Goal: Task Accomplishment & Management: Manage account settings

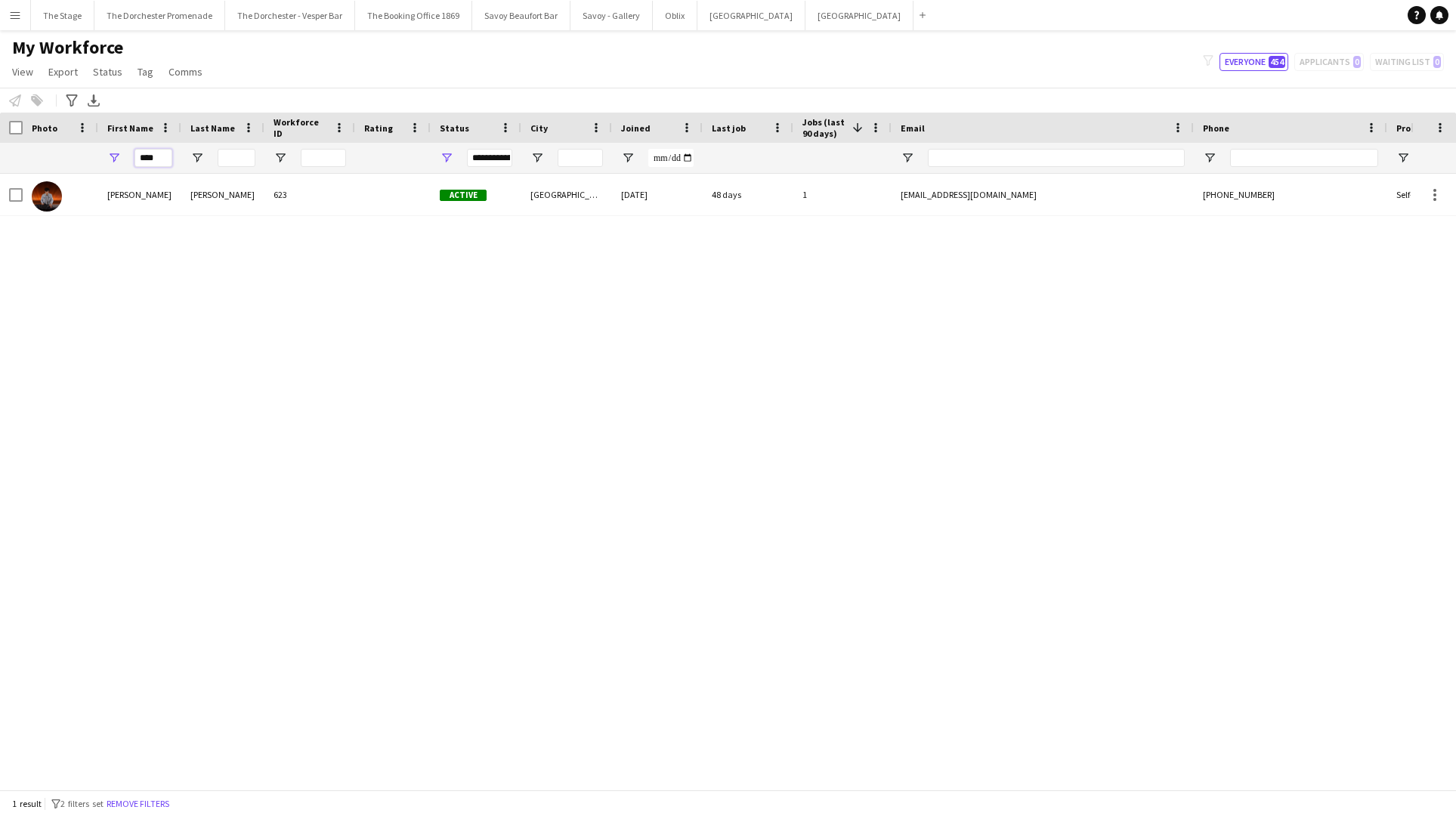
click at [157, 157] on input "****" at bounding box center [153, 158] width 38 height 18
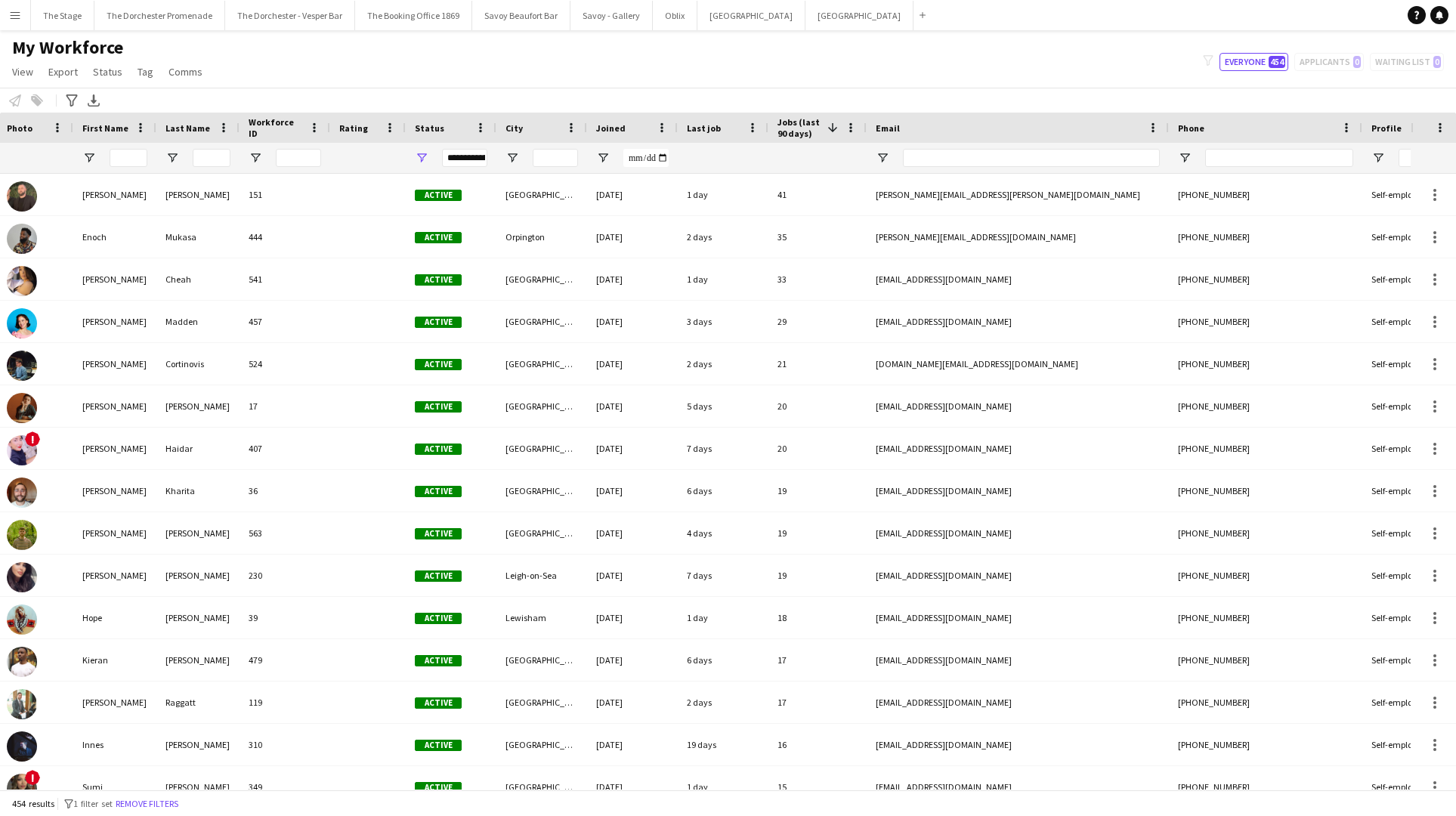
scroll to position [0, 26]
click at [21, 16] on button "Menu" at bounding box center [15, 15] width 30 height 30
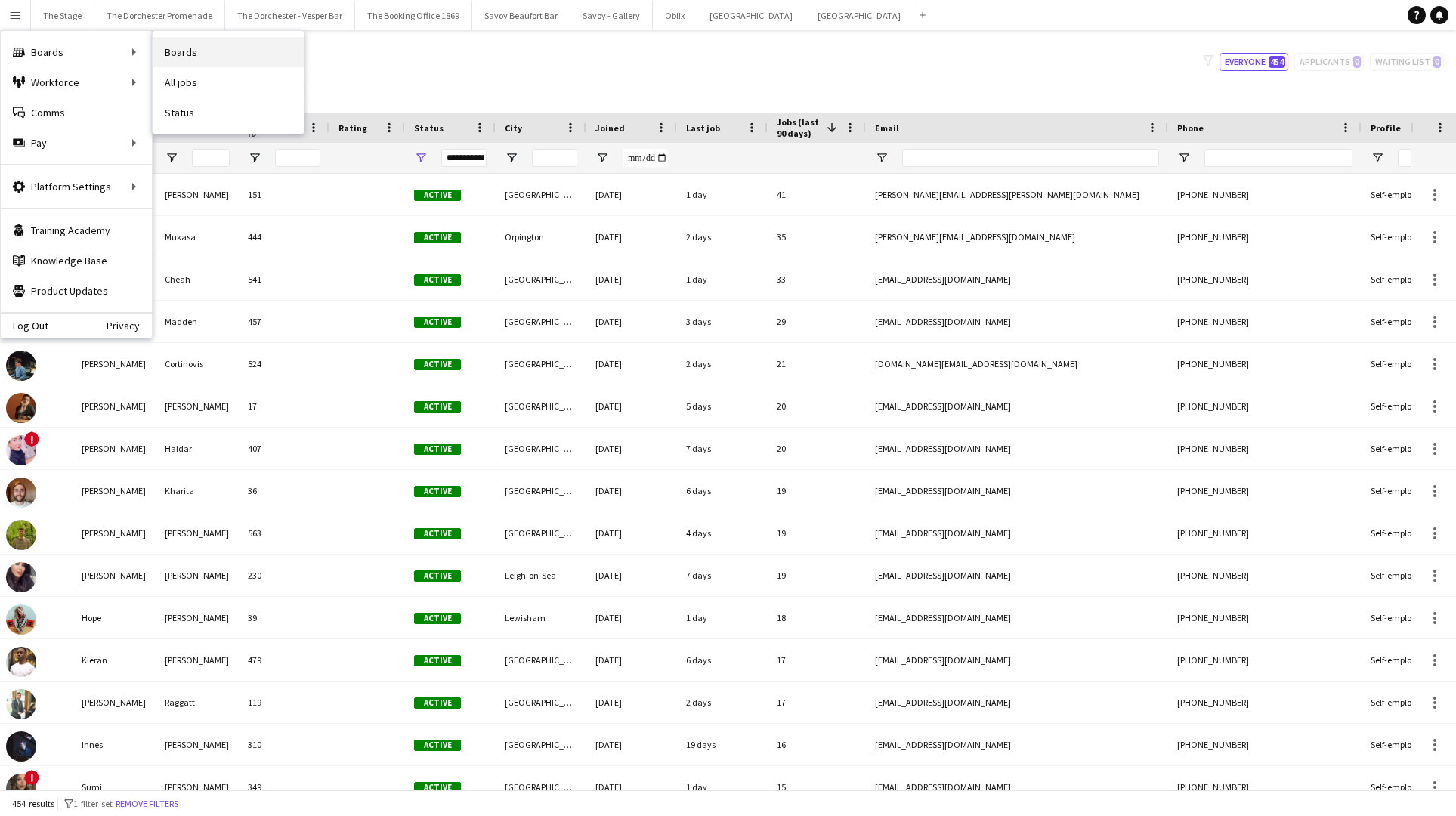
click at [215, 52] on link "Boards" at bounding box center [228, 52] width 151 height 30
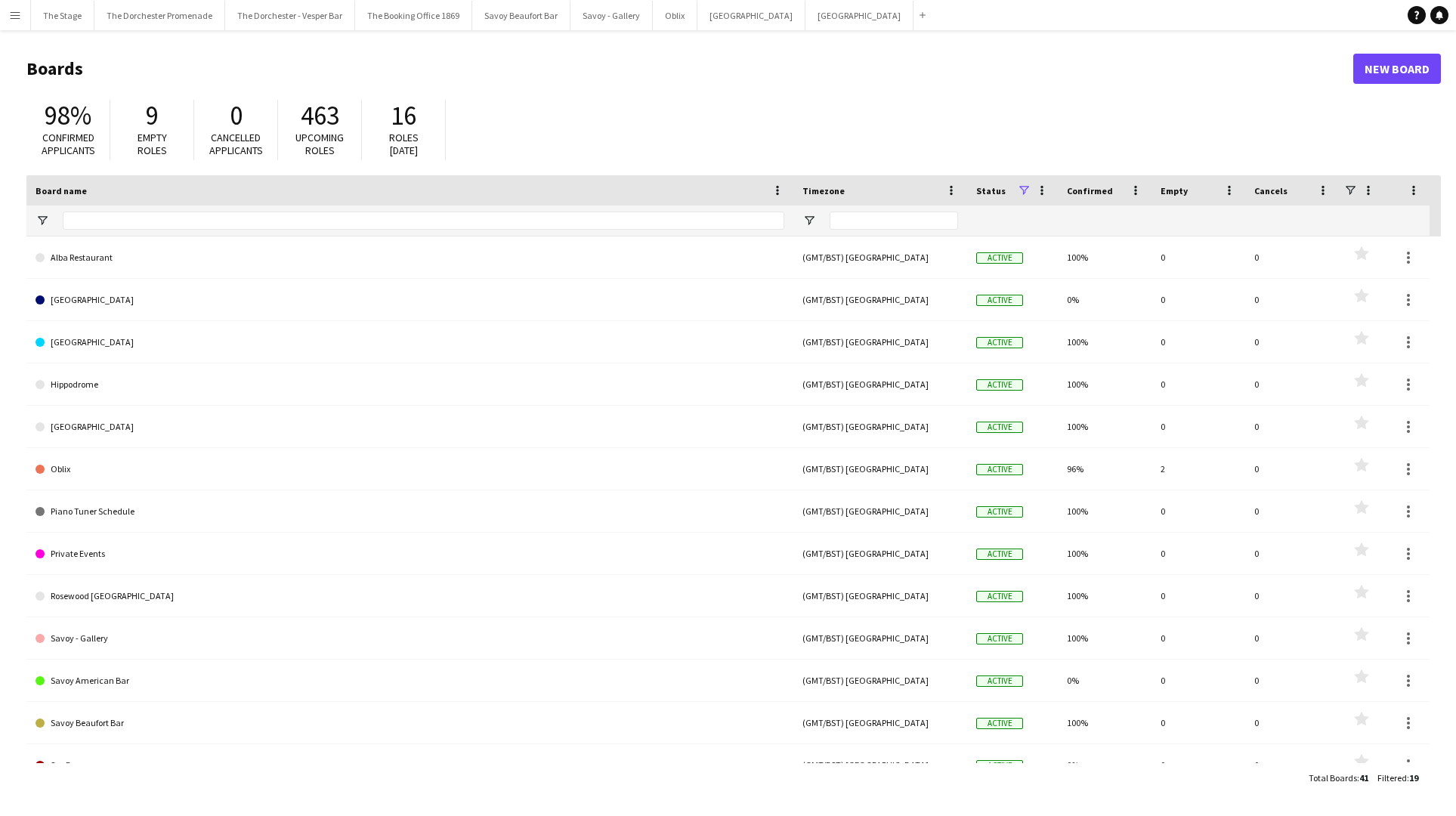
click at [14, 10] on app-icon "Menu" at bounding box center [15, 15] width 12 height 12
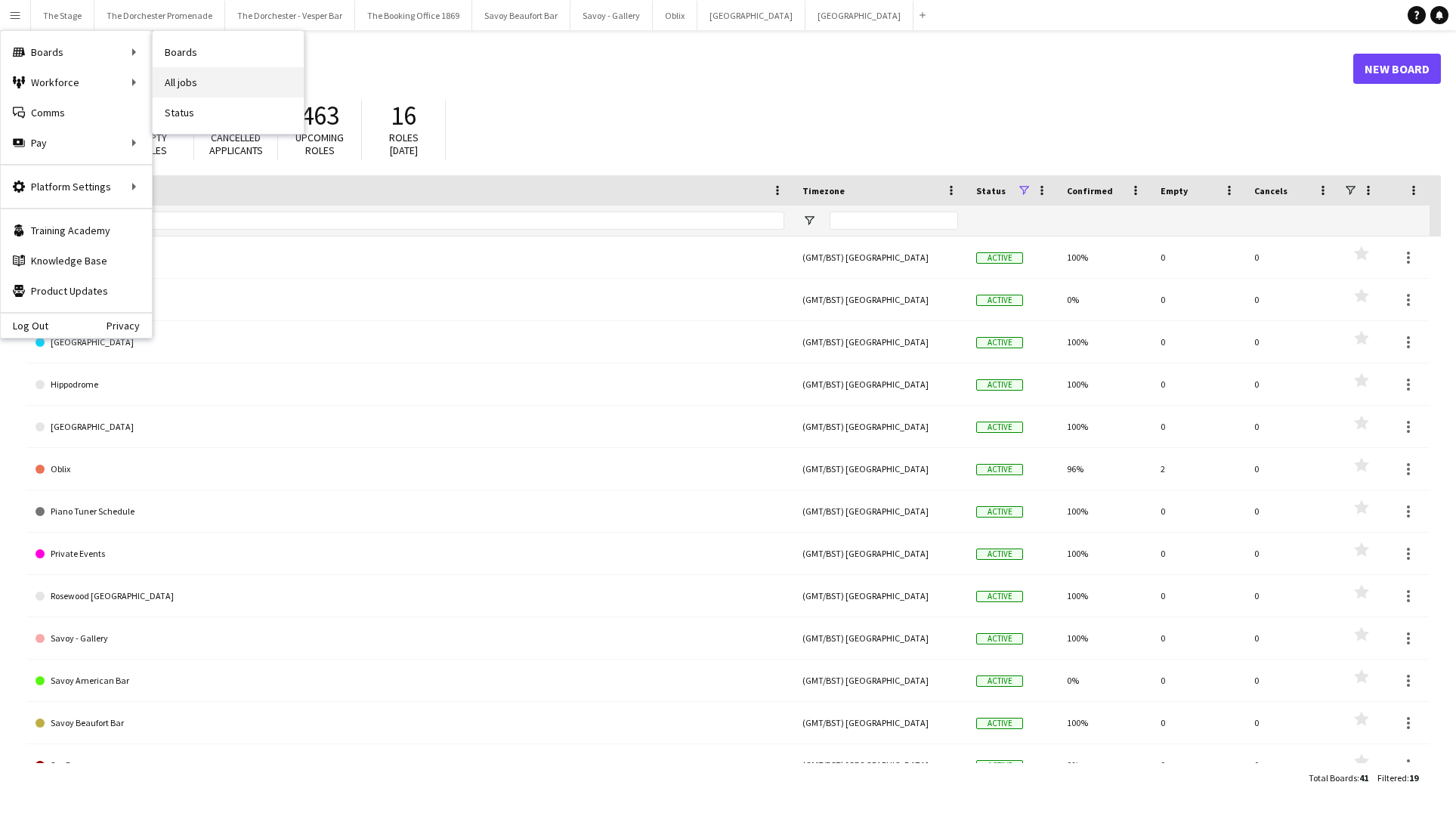
click at [178, 81] on link "All jobs" at bounding box center [228, 82] width 151 height 30
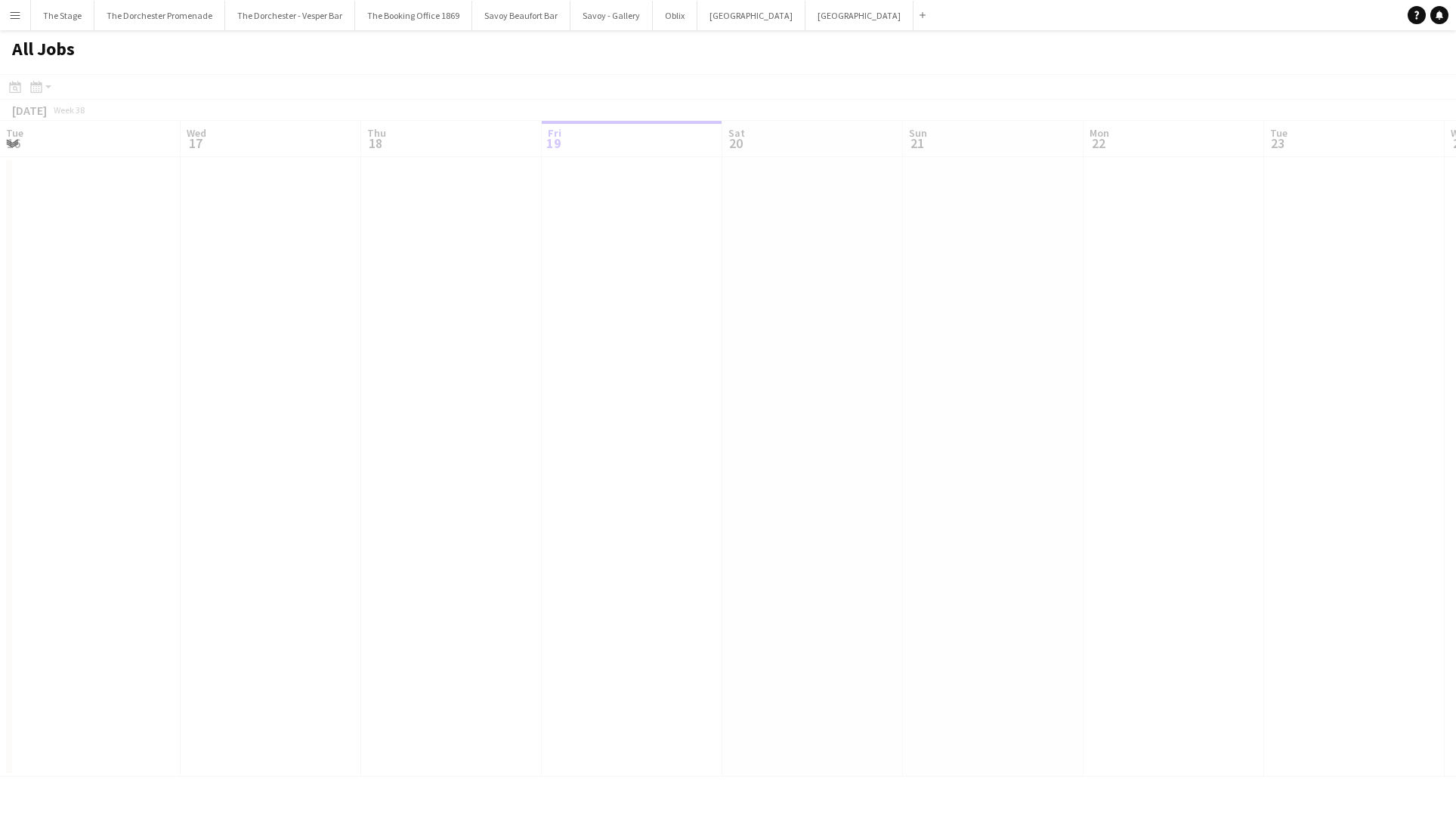
scroll to position [0, 361]
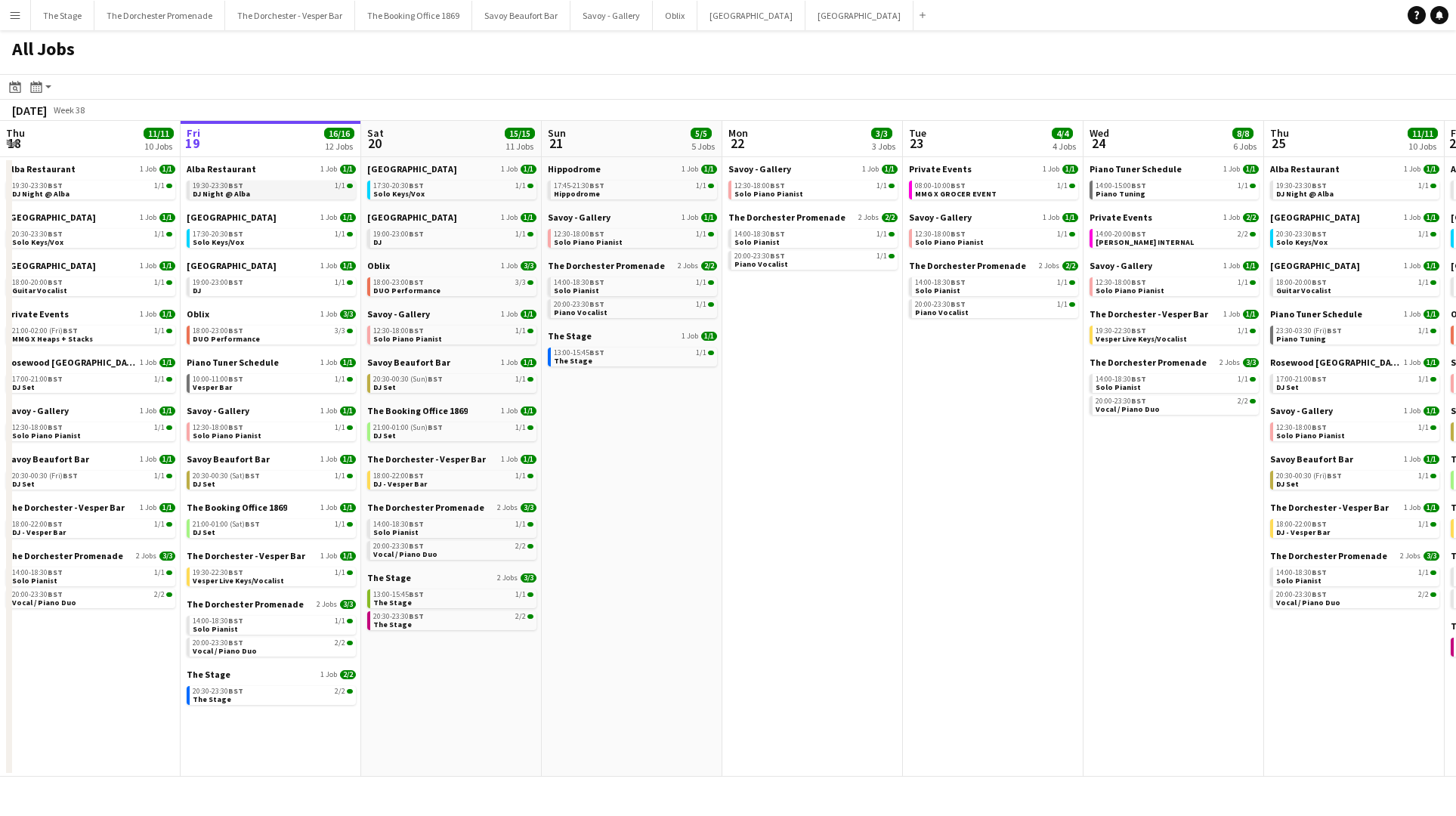
click at [263, 189] on link "19:30-23:30 BST 1/1 DJ Night @ Alba" at bounding box center [273, 189] width 160 height 17
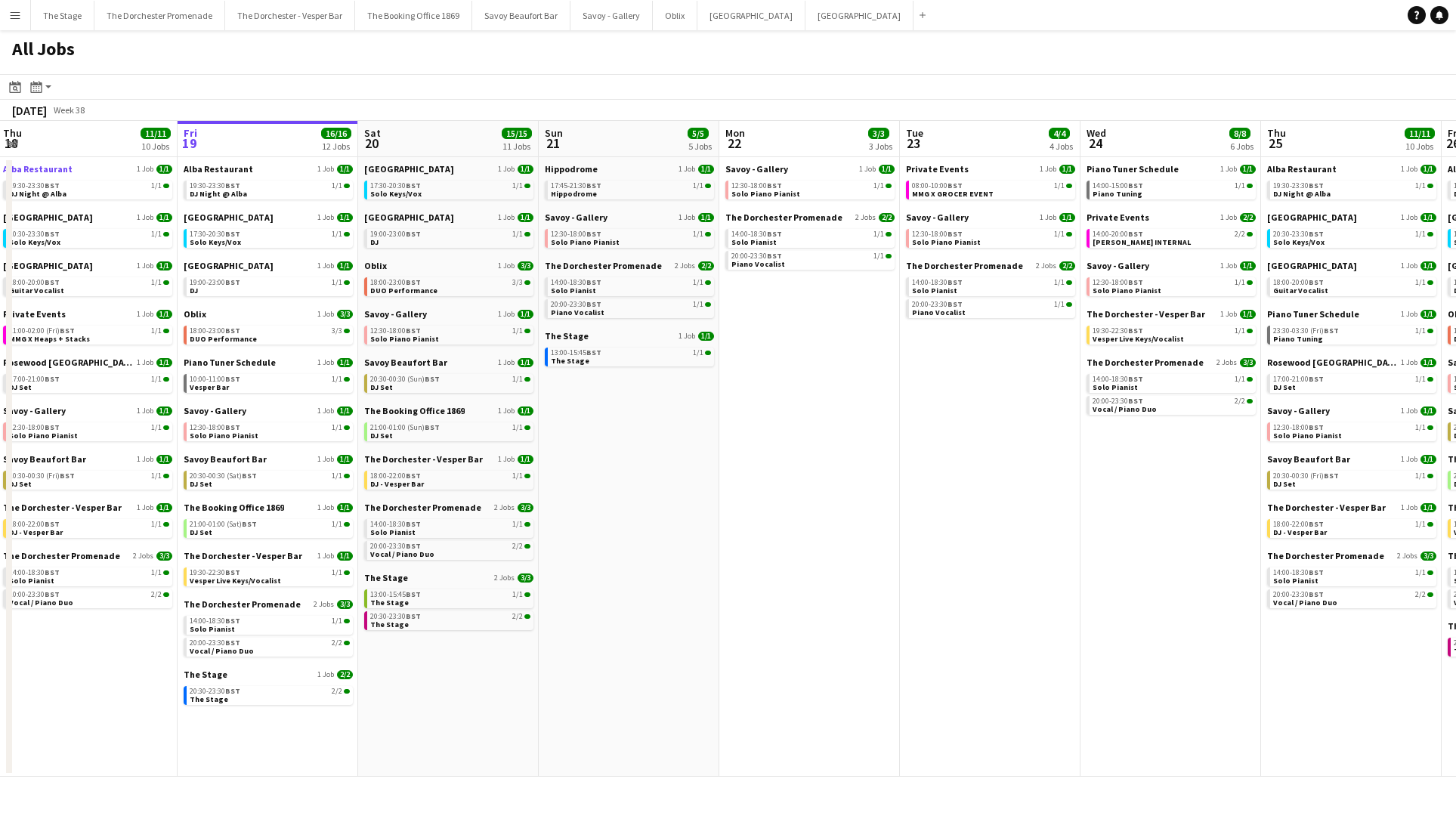
scroll to position [0, 362]
click at [168, 12] on button "The Dorchester Promenade Close" at bounding box center [160, 15] width 131 height 29
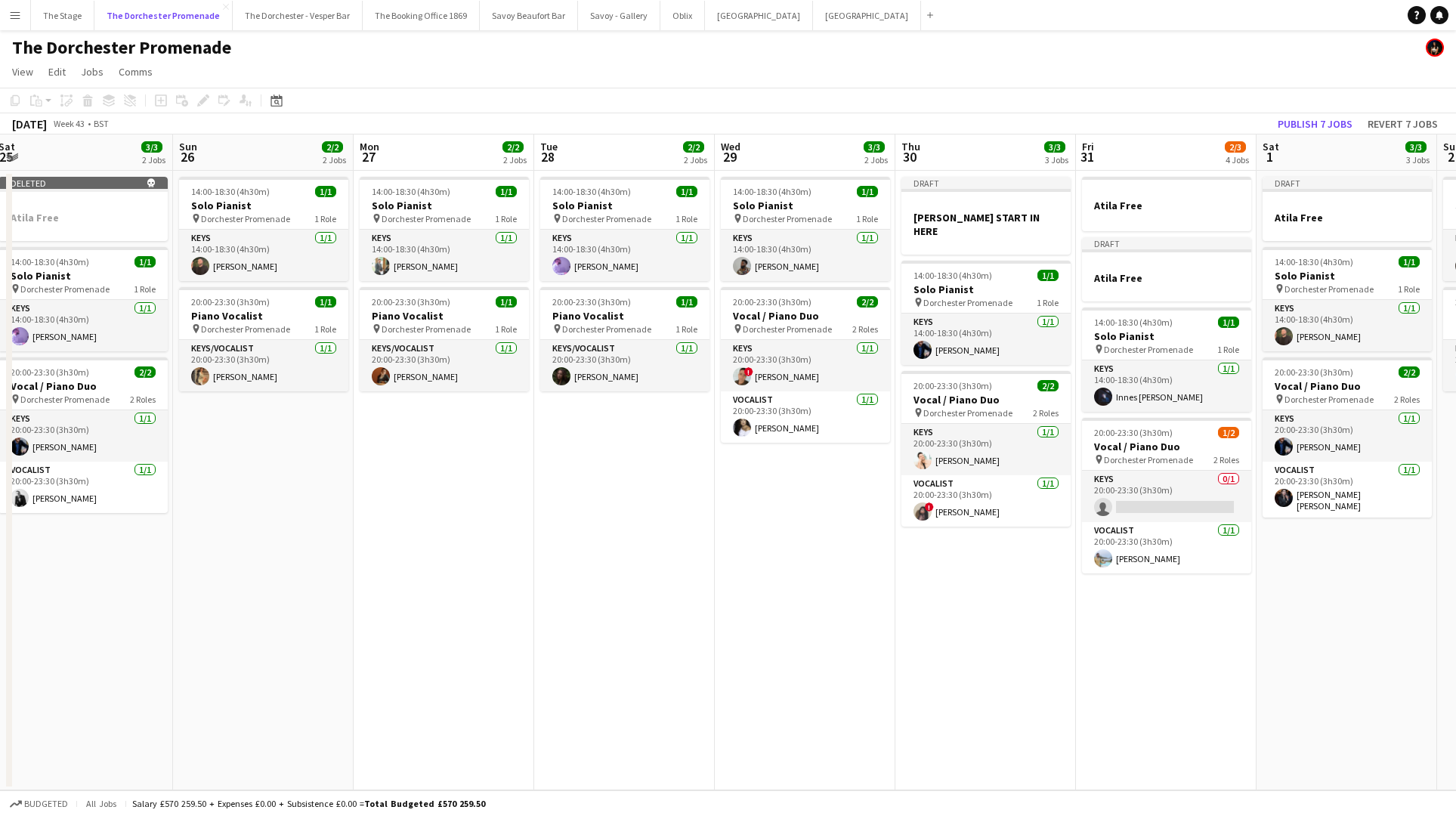
scroll to position [0, 551]
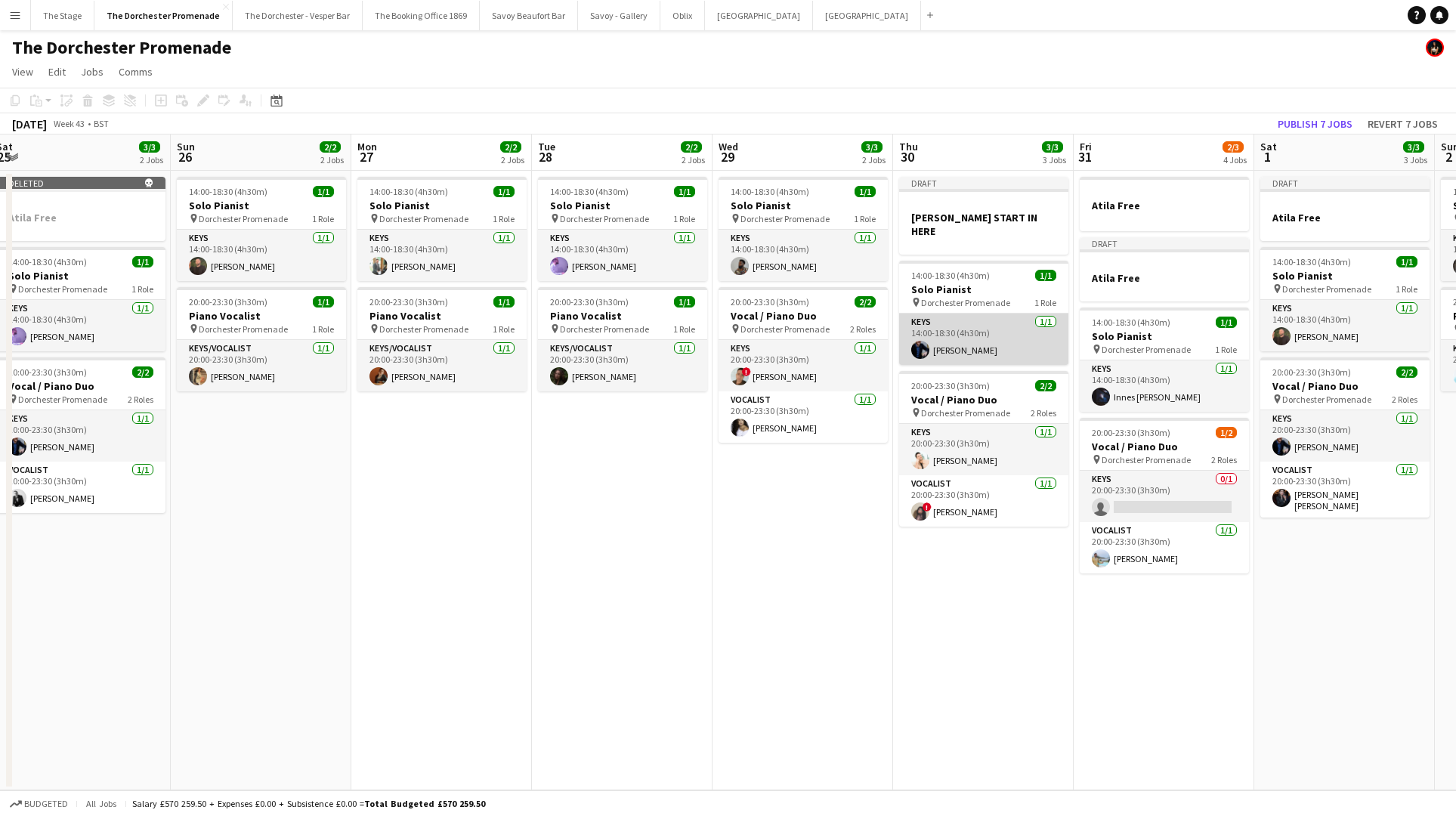
click at [978, 324] on app-card-role "Keys 1/1 14:00-18:30 (4h30m) Charlie Bates" at bounding box center [984, 340] width 169 height 51
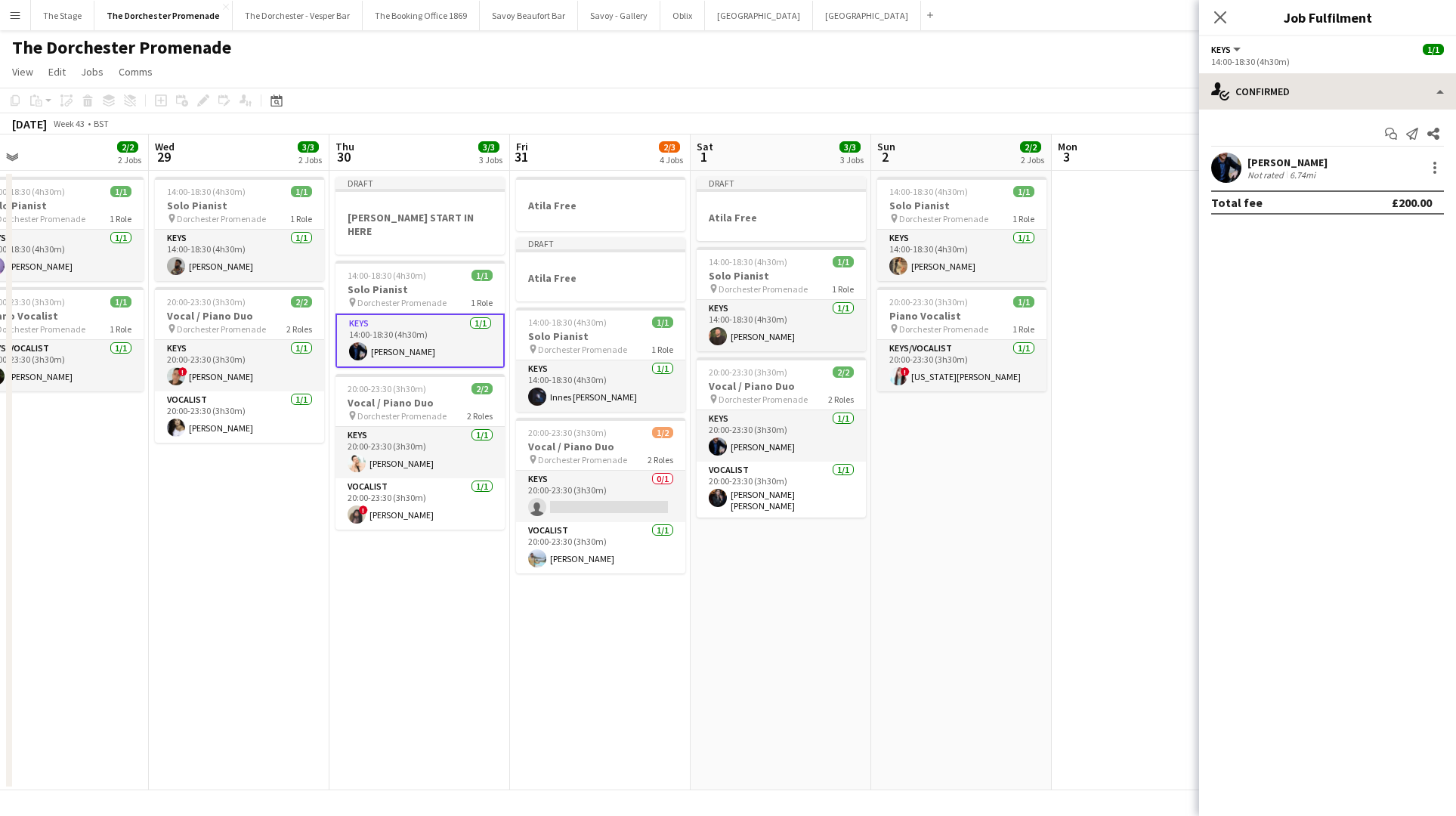
scroll to position [0, 418]
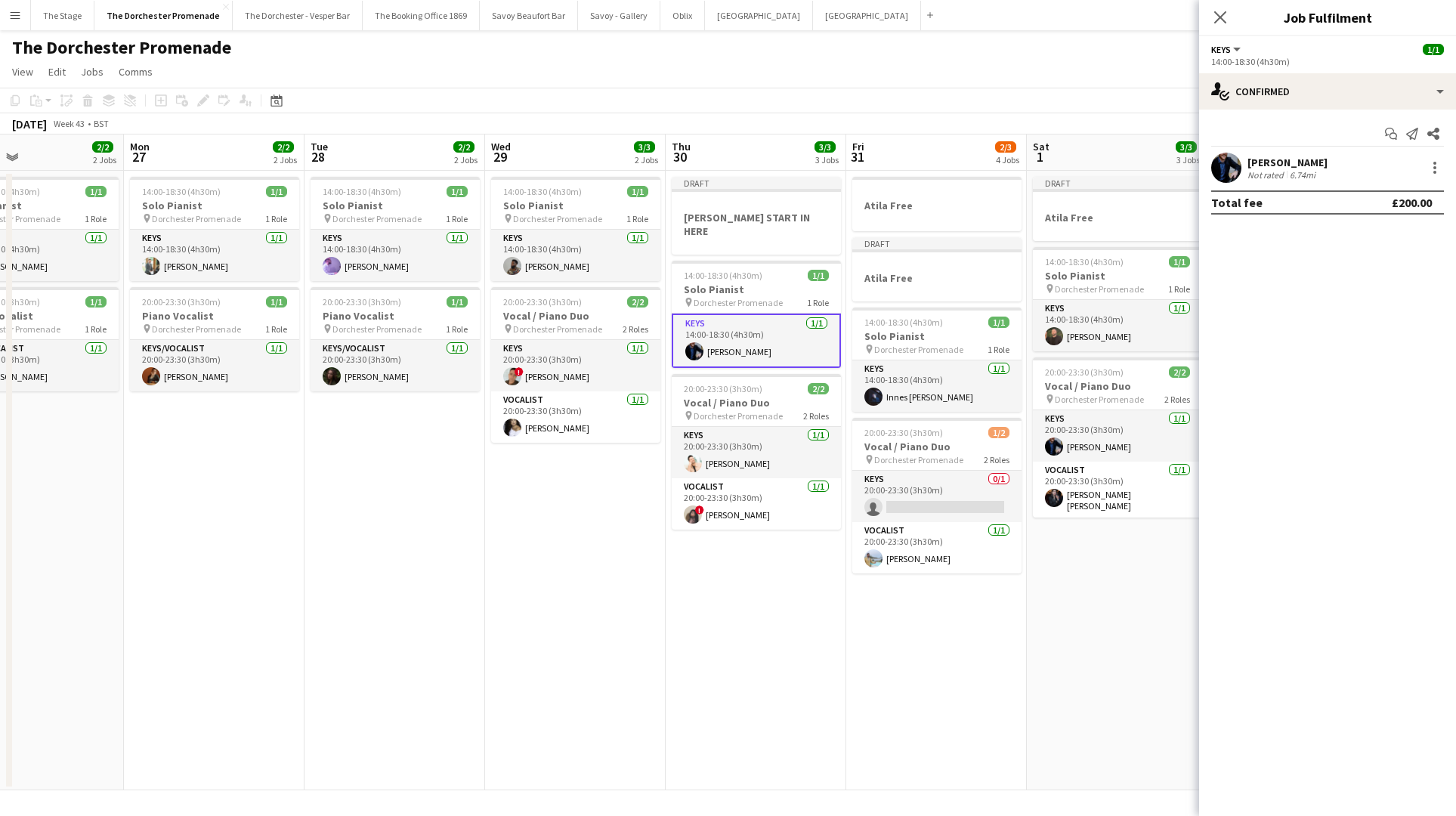
click at [735, 334] on app-card-role "Keys 1/1 14:00-18:30 (4h30m) Charlie Bates" at bounding box center [756, 341] width 169 height 54
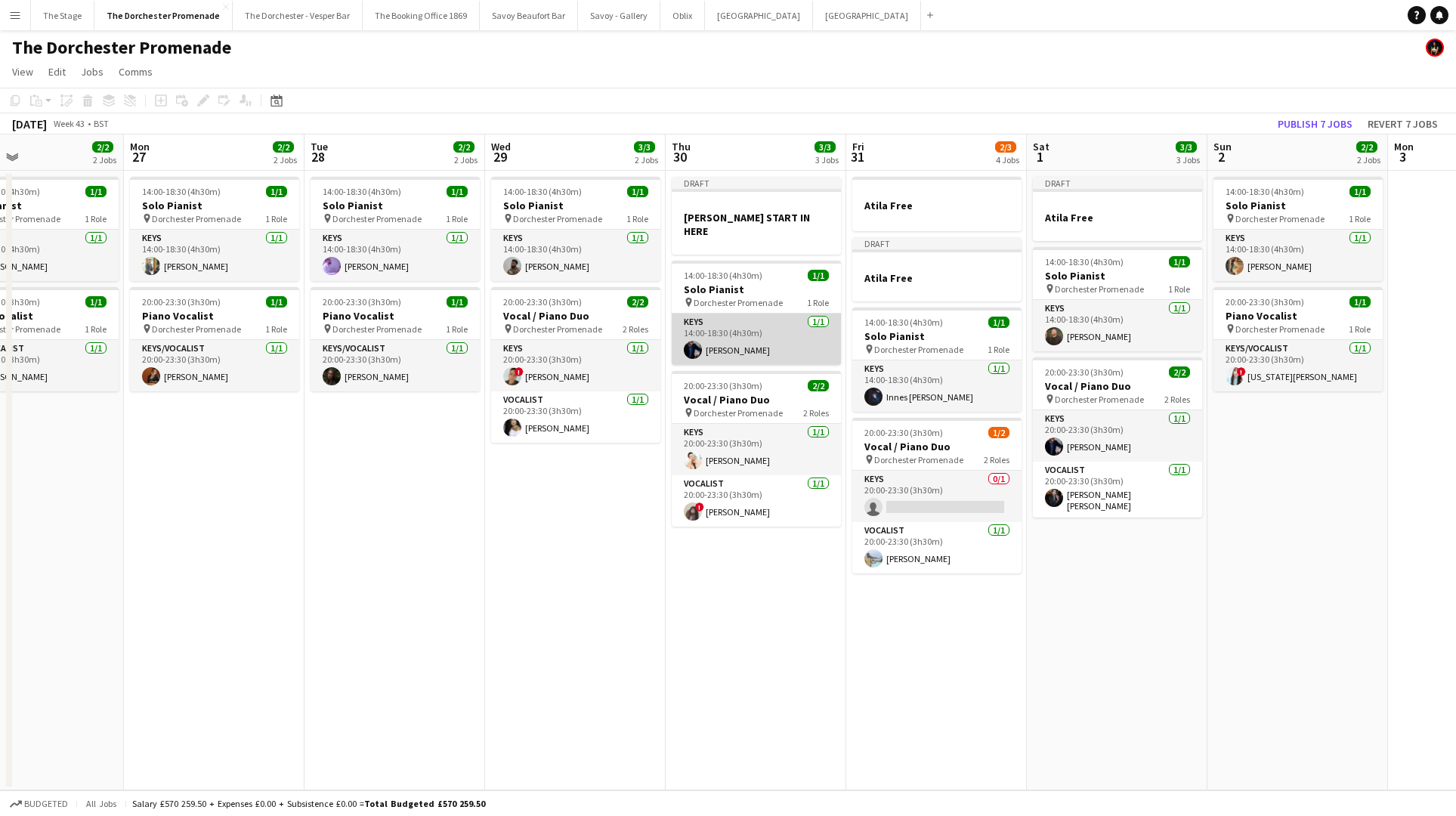
click at [735, 334] on app-card-role "Keys 1/1 14:00-18:30 (4h30m) Charlie Bates" at bounding box center [756, 340] width 169 height 51
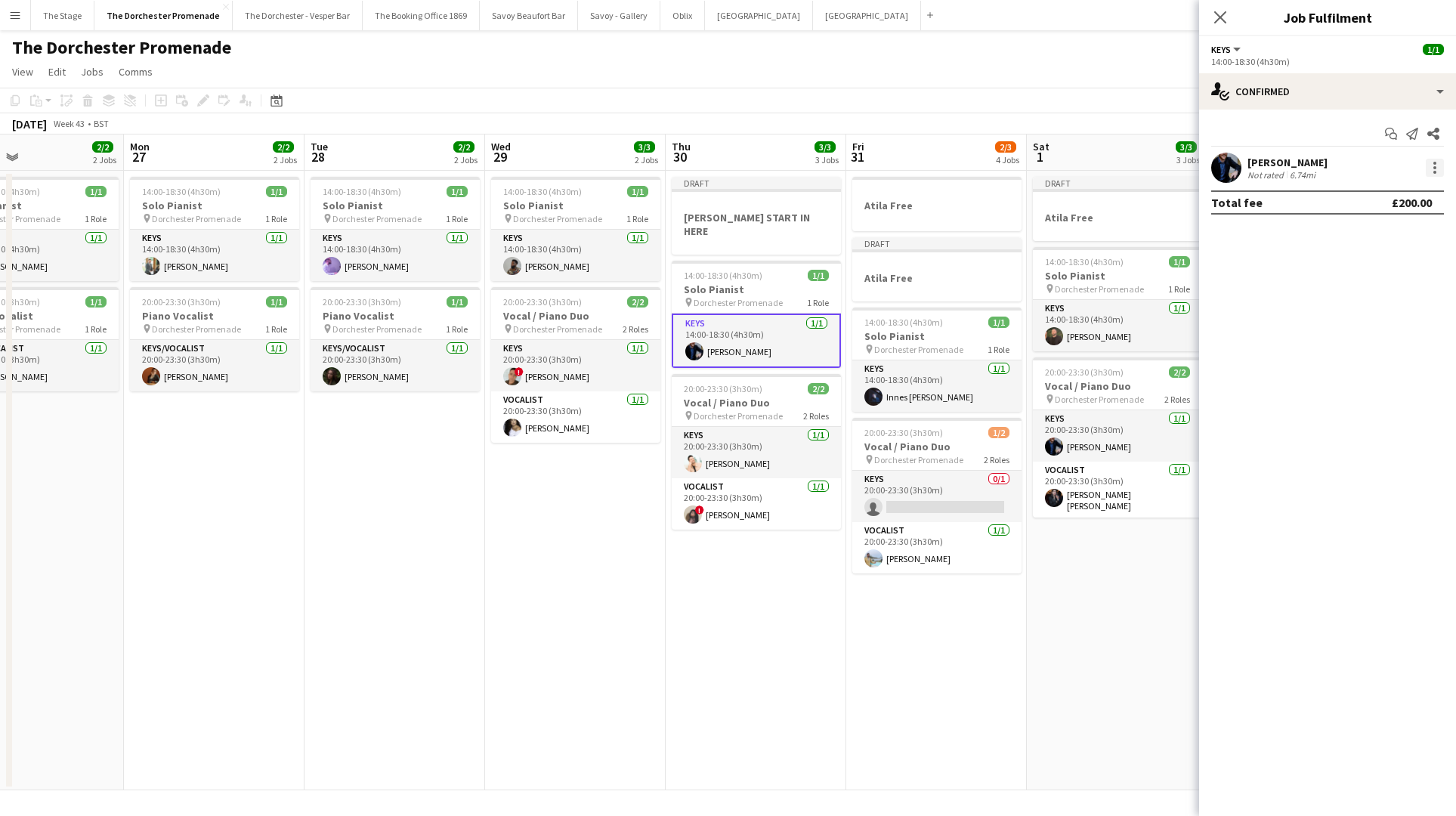
click at [1431, 170] on div at bounding box center [1435, 168] width 18 height 18
click at [1380, 337] on span "Remove" at bounding box center [1361, 340] width 45 height 13
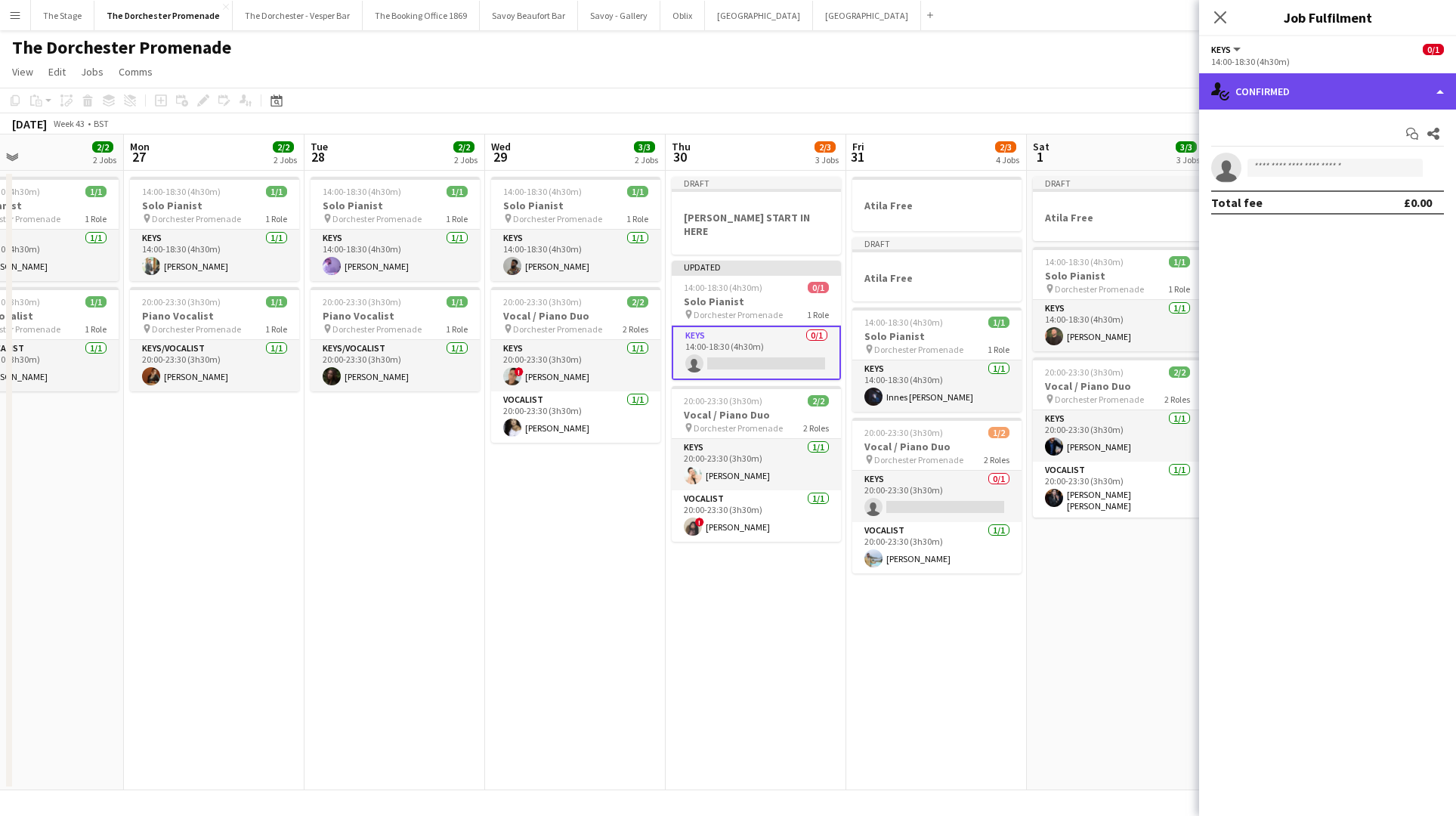
click at [1329, 92] on div "single-neutral-actions-check-2 Confirmed" at bounding box center [1327, 92] width 257 height 36
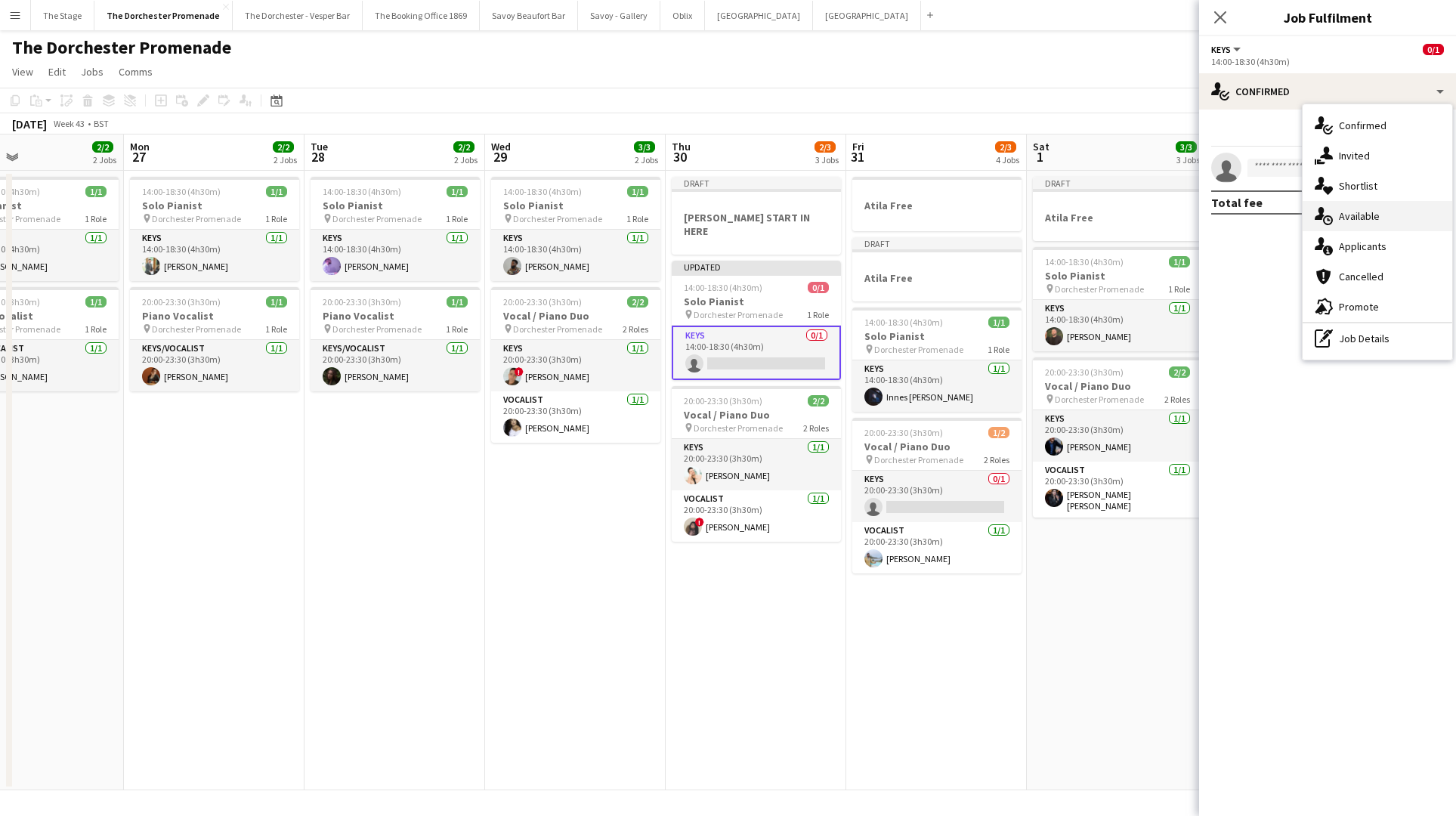
click at [1381, 220] on div "single-neutral-actions-upload Available" at bounding box center [1377, 216] width 150 height 30
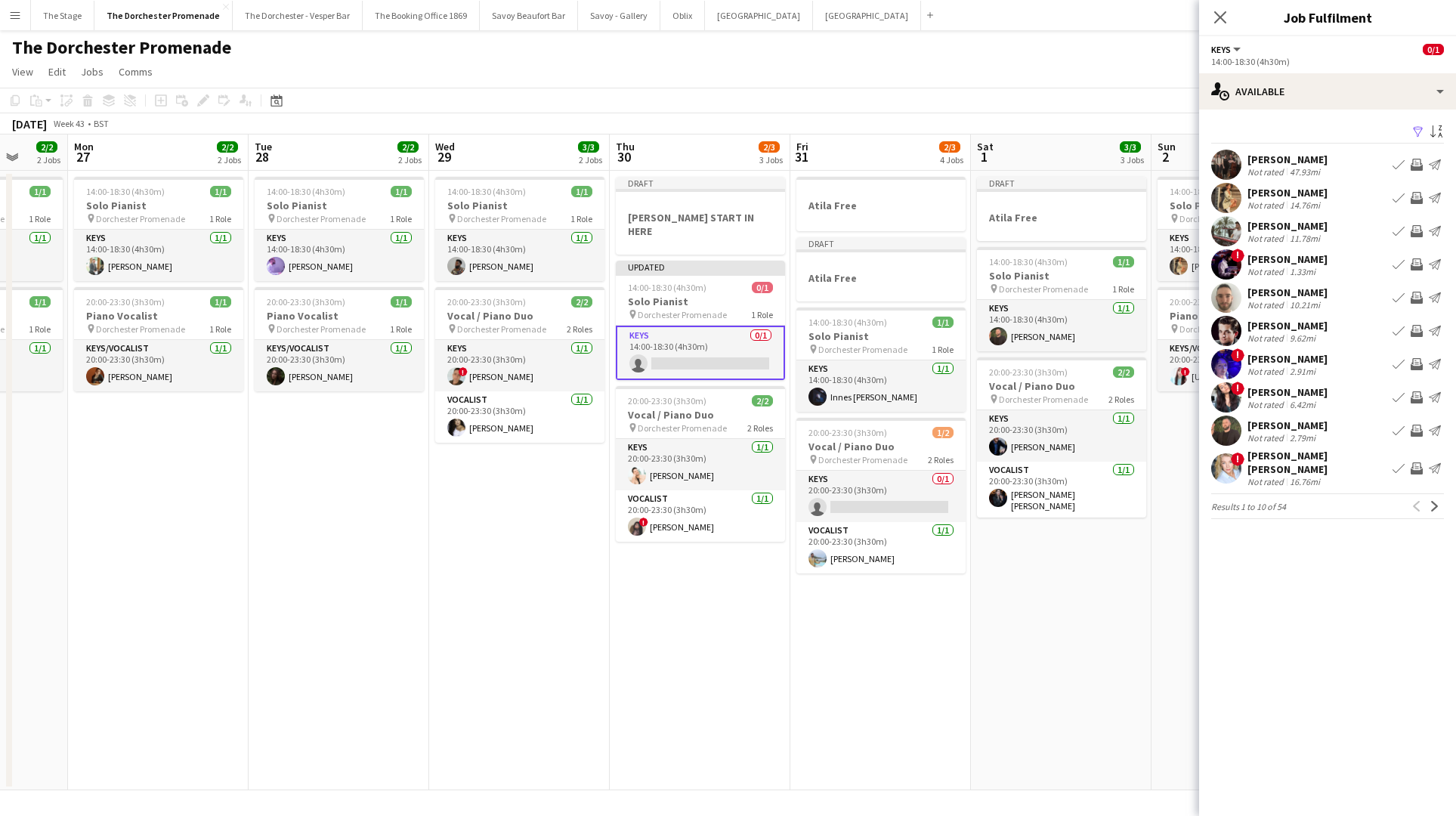
scroll to position [0, 726]
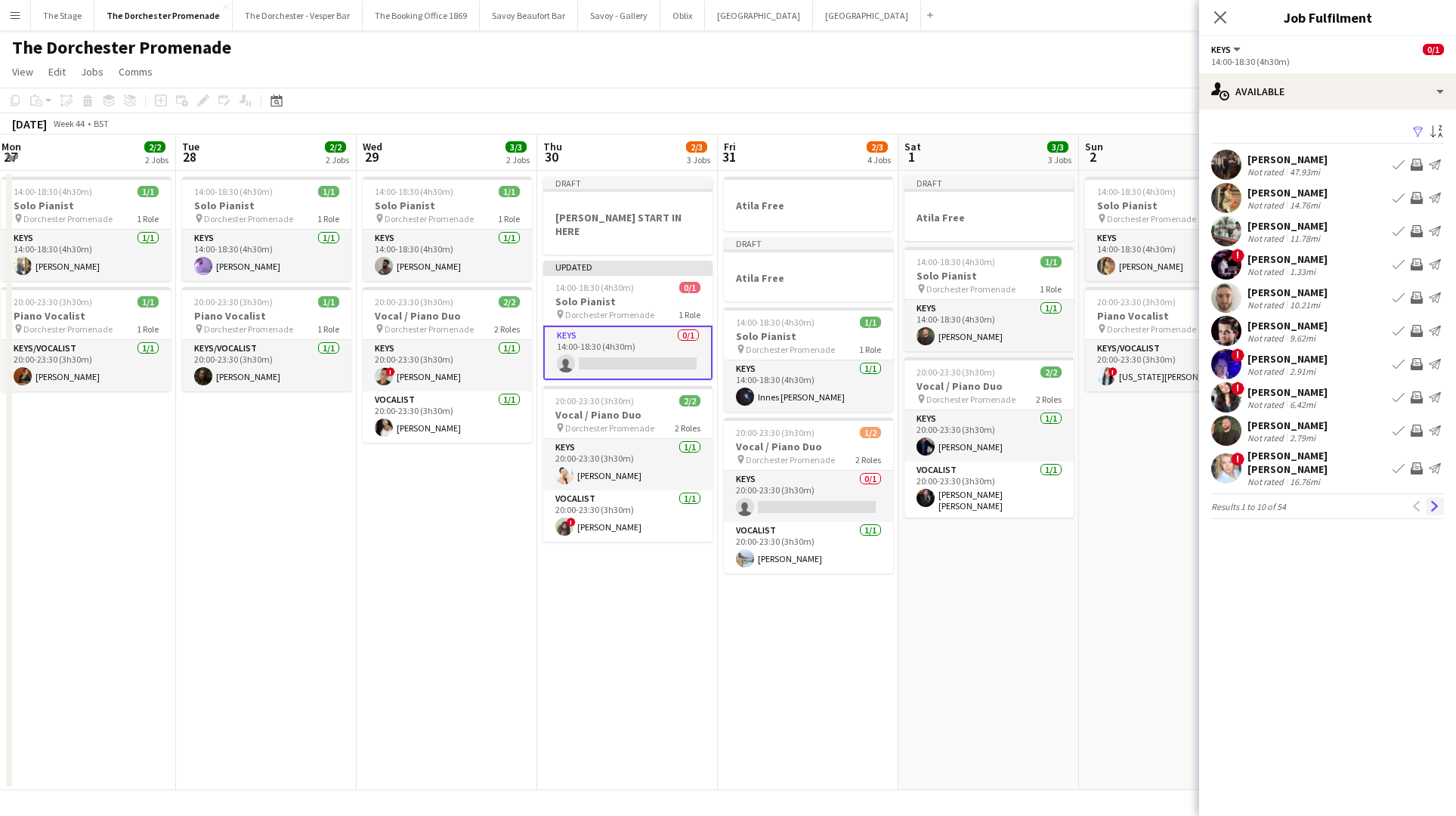
click at [1433, 501] on app-icon "Next" at bounding box center [1435, 507] width 11 height 11
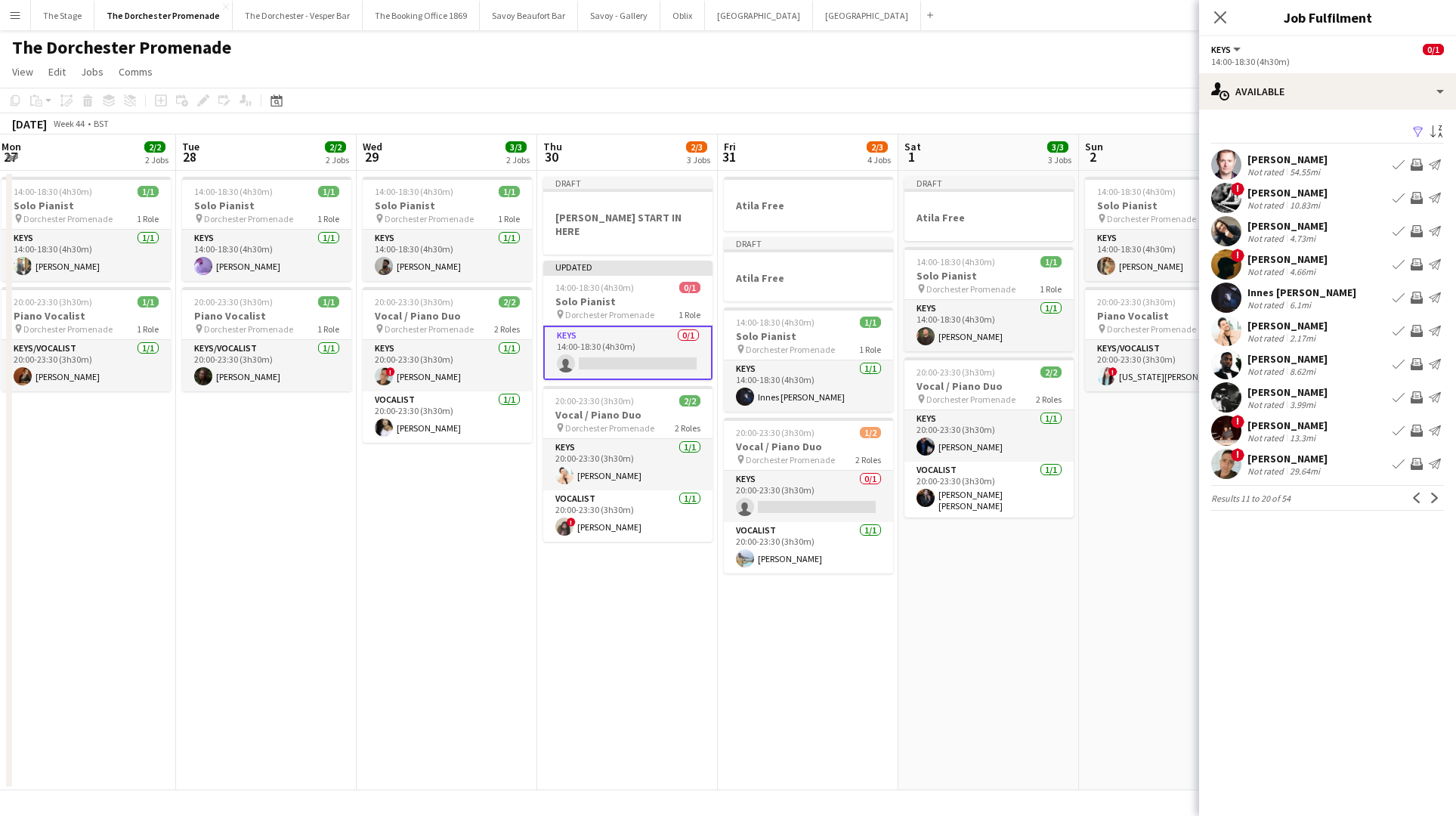
click at [1433, 496] on app-icon "Next" at bounding box center [1435, 498] width 11 height 11
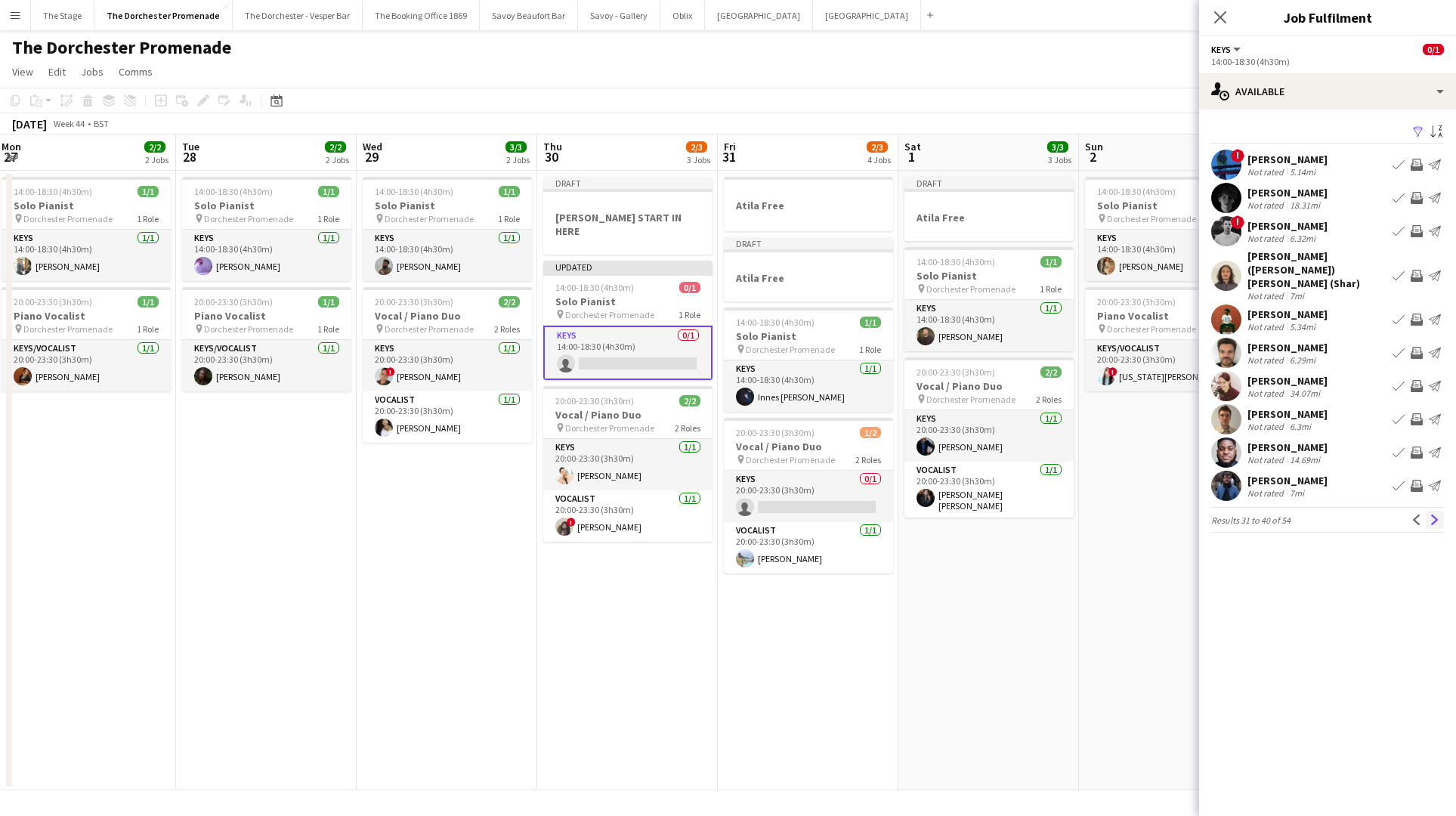
click at [1433, 511] on button "Next" at bounding box center [1435, 520] width 18 height 18
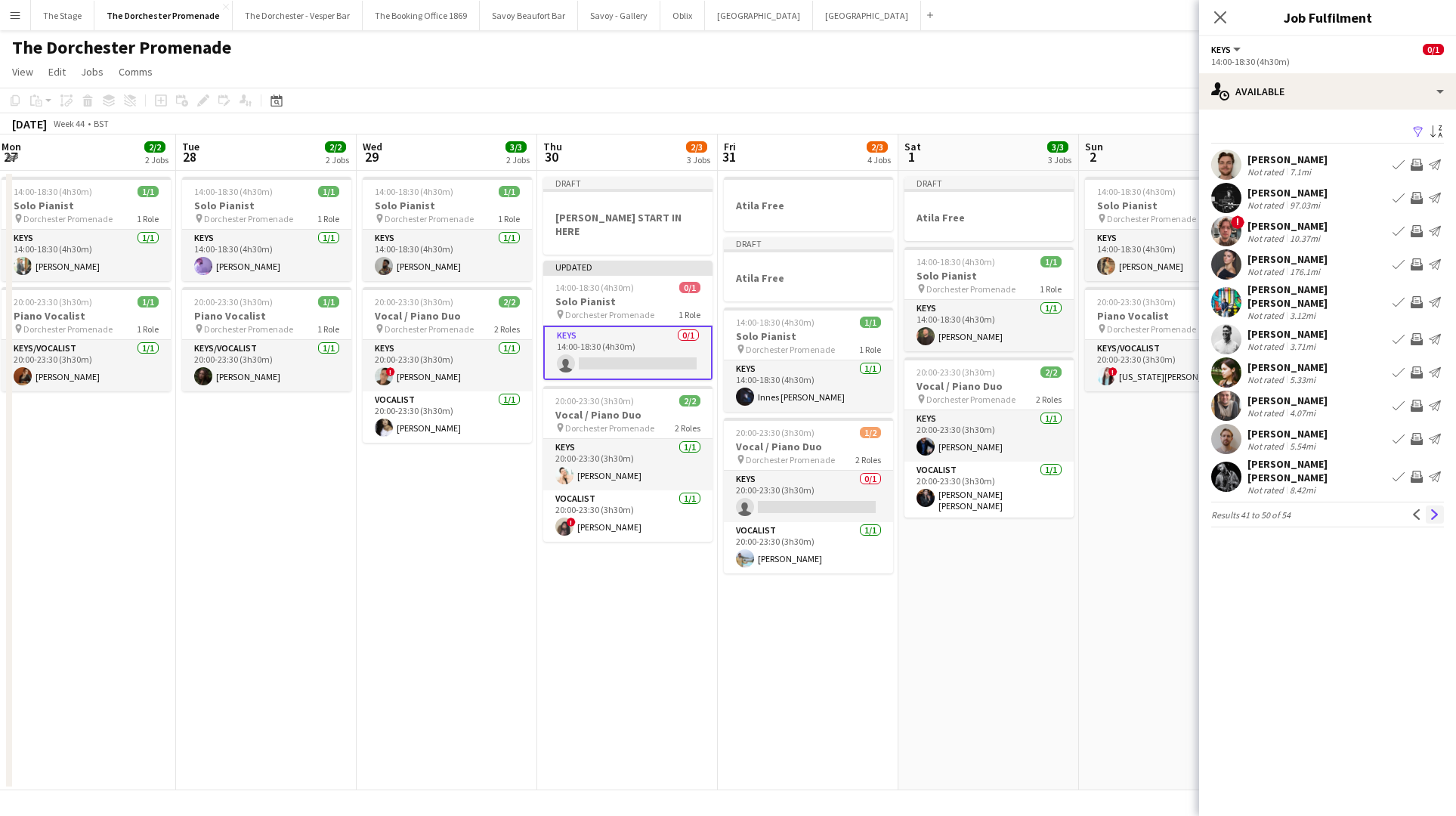
click at [1439, 510] on app-icon "Next" at bounding box center [1435, 515] width 11 height 11
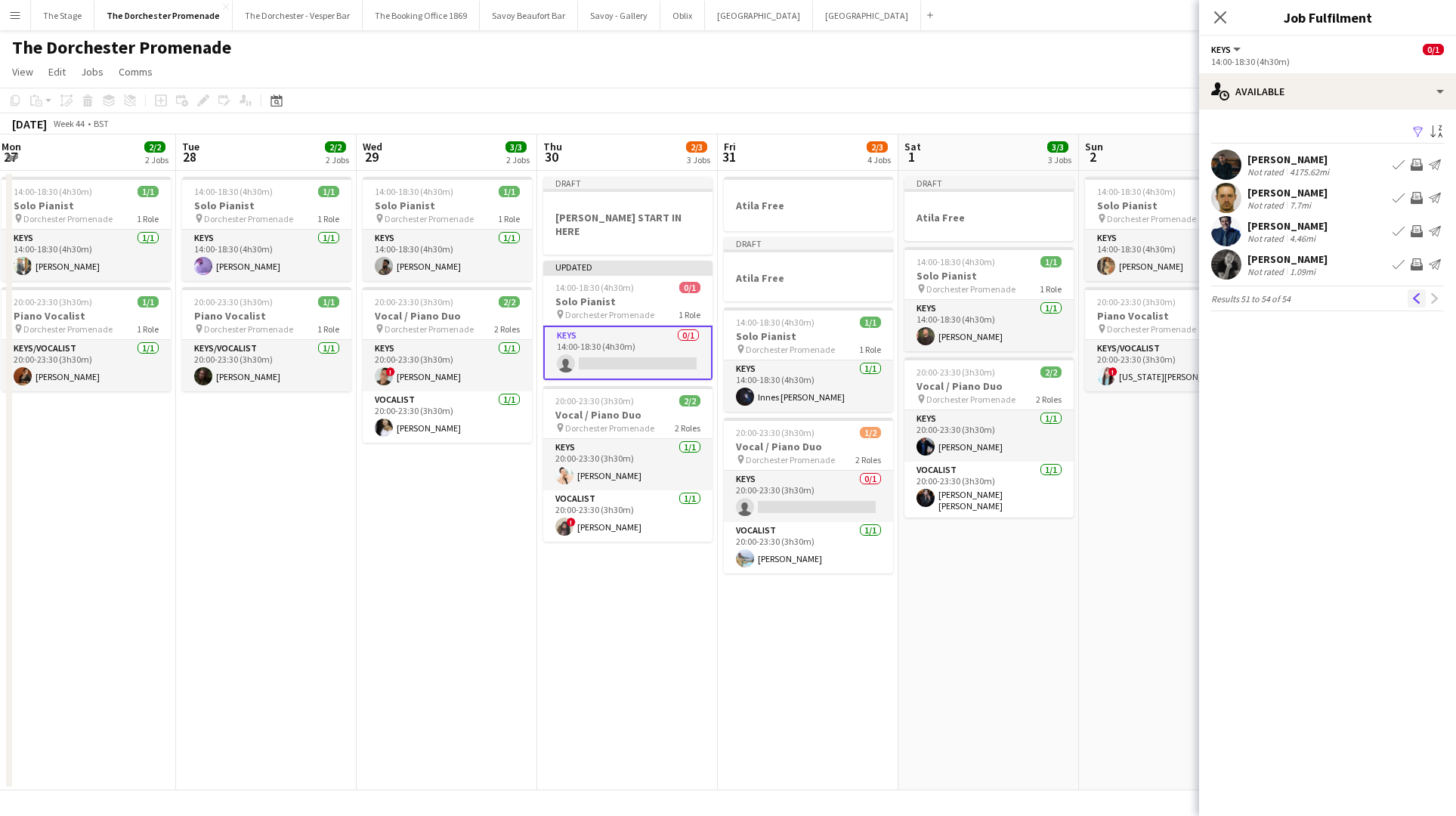
click at [1414, 299] on app-icon "Previous" at bounding box center [1417, 299] width 11 height 11
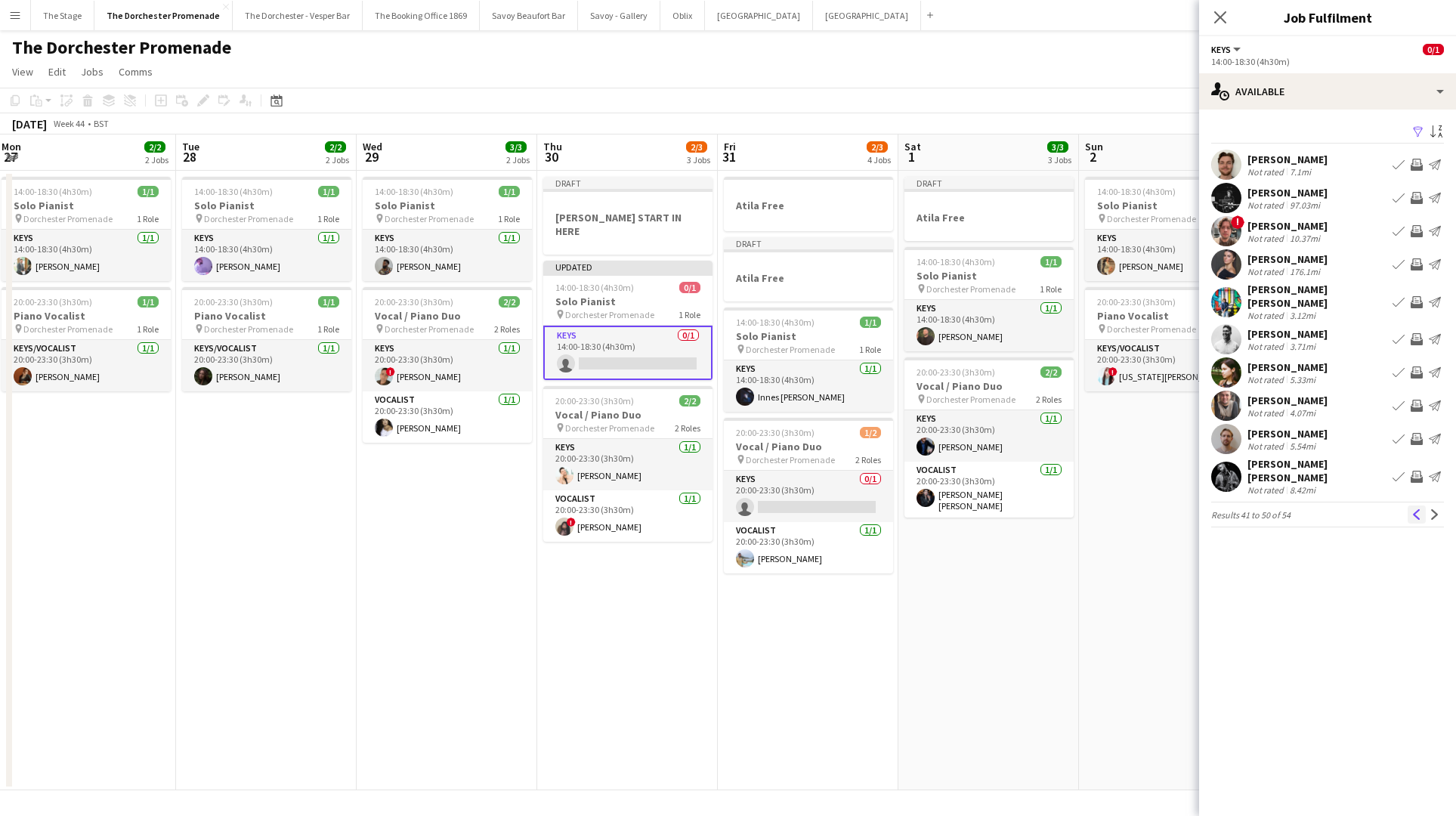
click at [1417, 510] on app-icon "Previous" at bounding box center [1417, 515] width 11 height 11
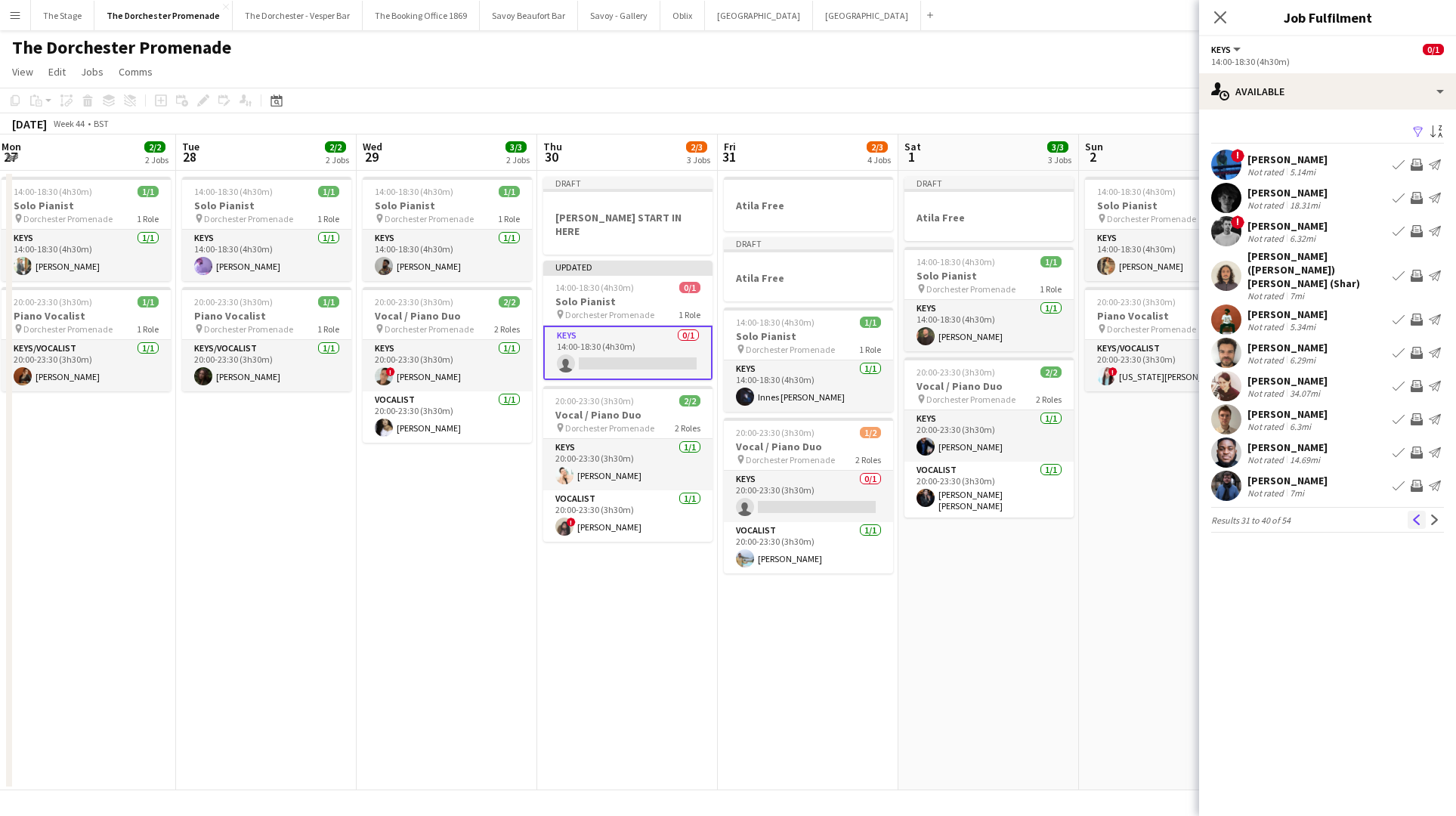
click at [1412, 515] on app-icon "Previous" at bounding box center [1417, 520] width 11 height 11
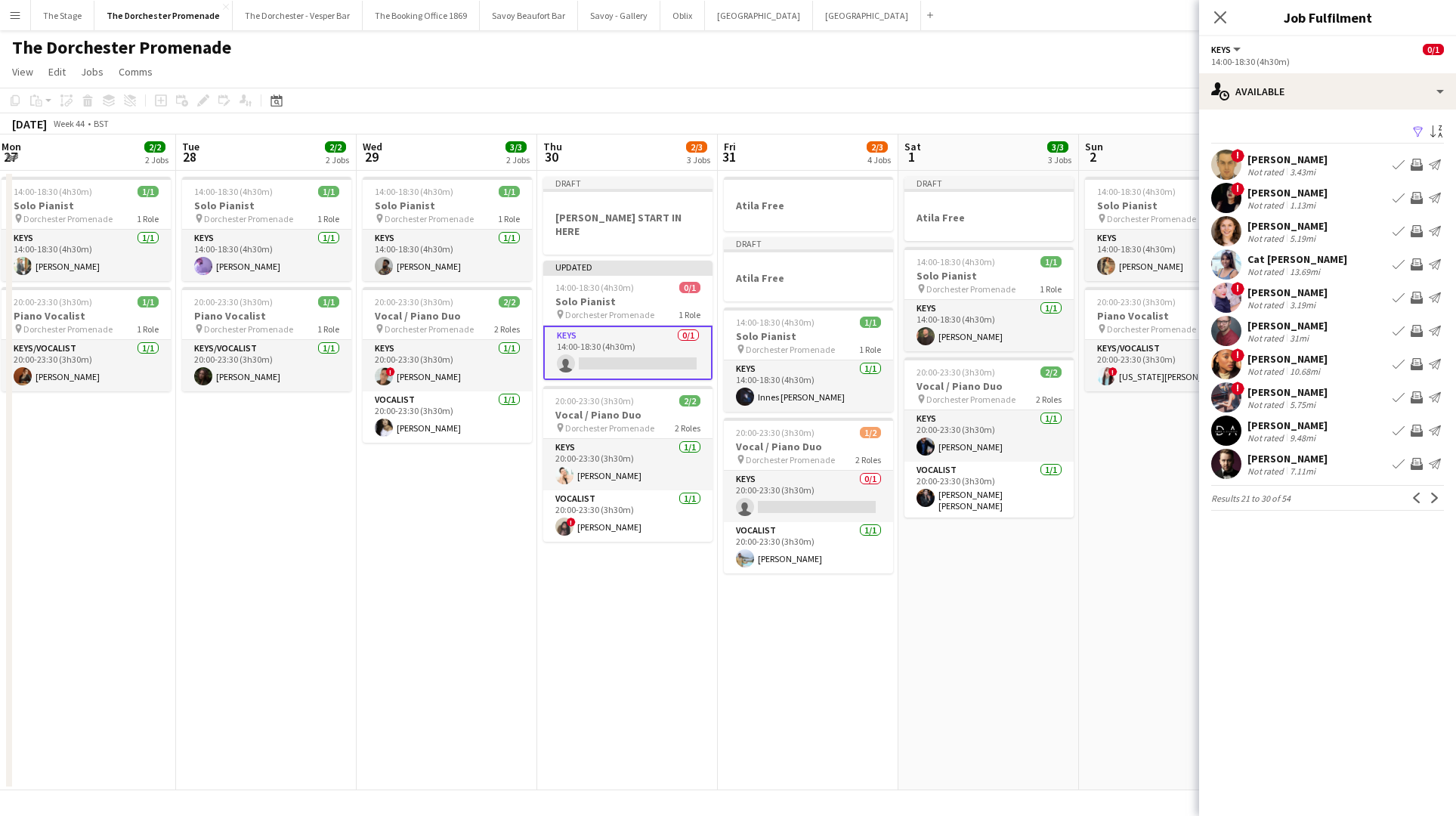
click at [1412, 504] on button "Previous" at bounding box center [1417, 498] width 18 height 18
click at [1393, 297] on app-icon "Book crew" at bounding box center [1399, 298] width 12 height 12
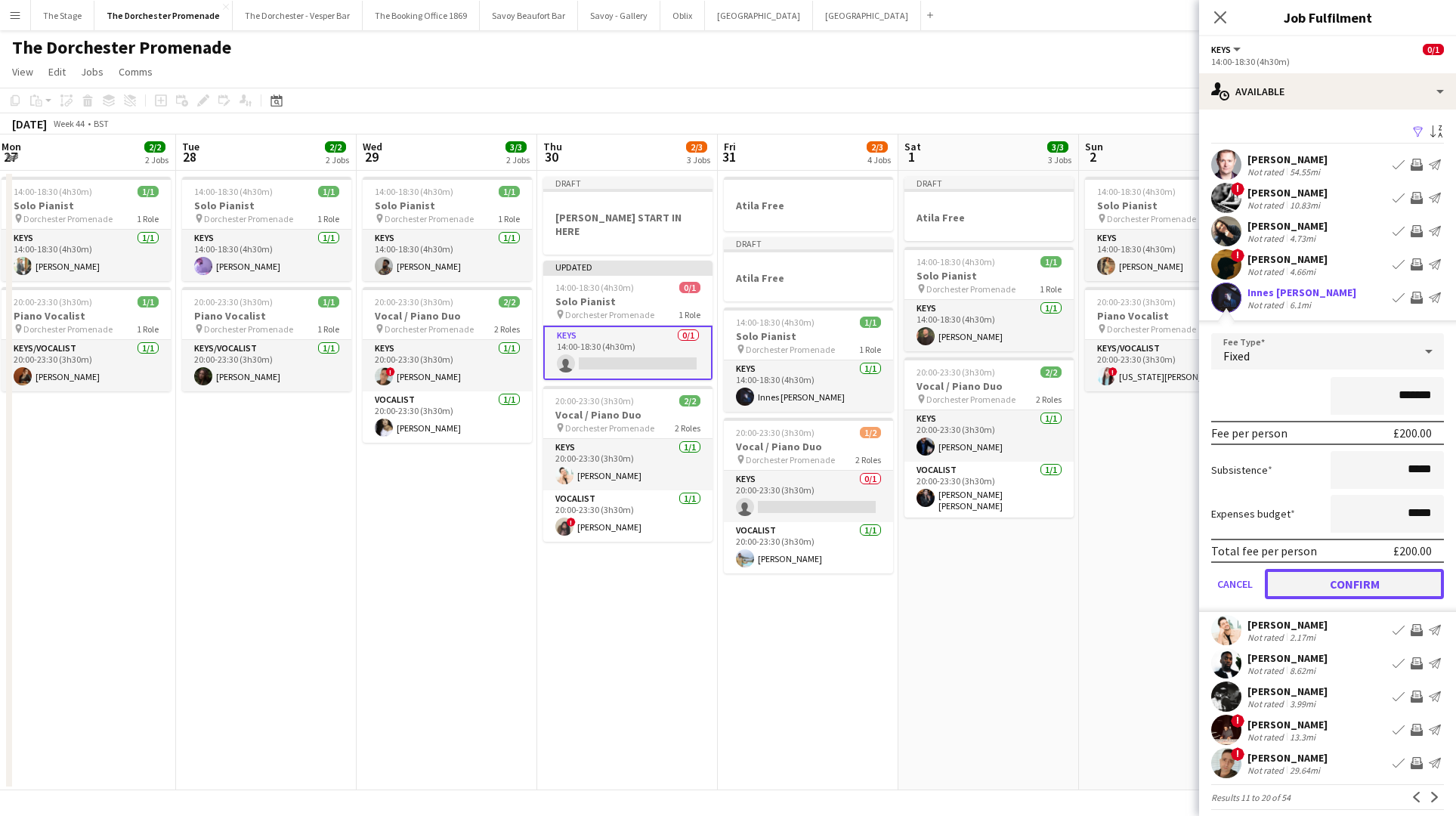
click at [1301, 590] on button "Confirm" at bounding box center [1354, 584] width 179 height 30
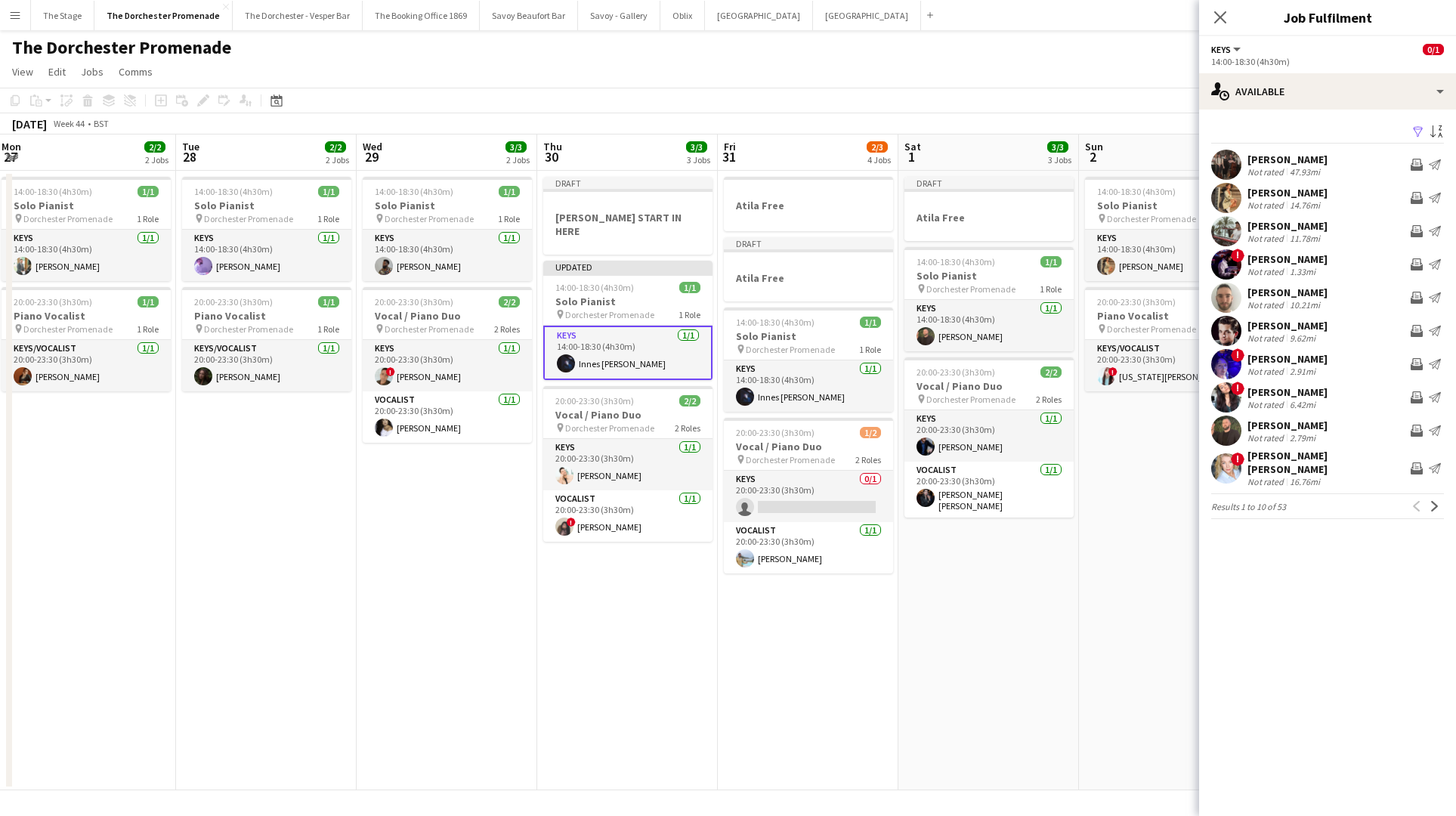
click at [1022, 576] on app-date-cell "Draft Atila Free 14:00-18:30 (4h30m) 1/1 Solo Pianist pin Dorchester Promenade …" at bounding box center [988, 480] width 181 height 619
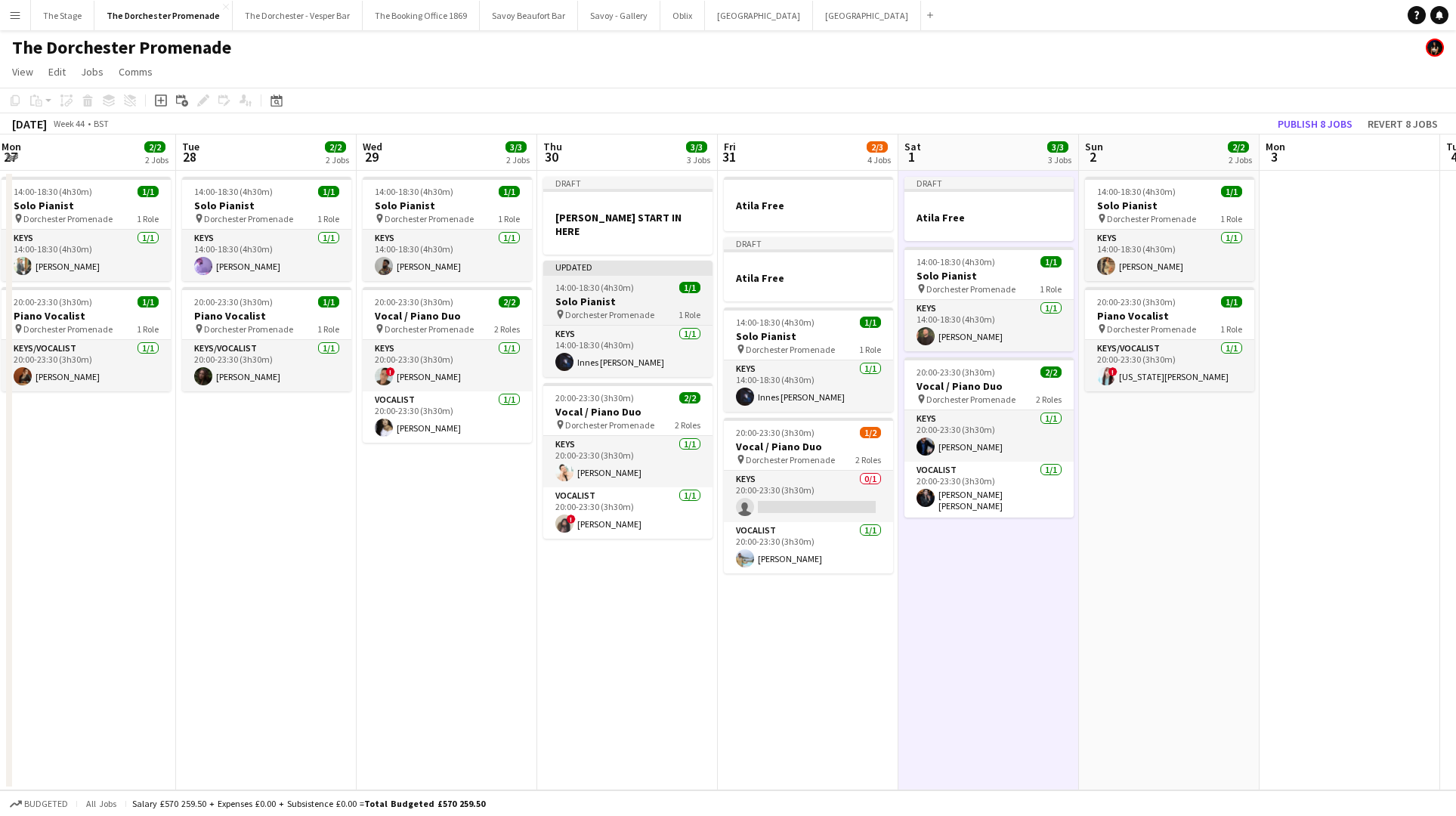
click at [649, 303] on h3 "Solo Pianist" at bounding box center [627, 302] width 169 height 14
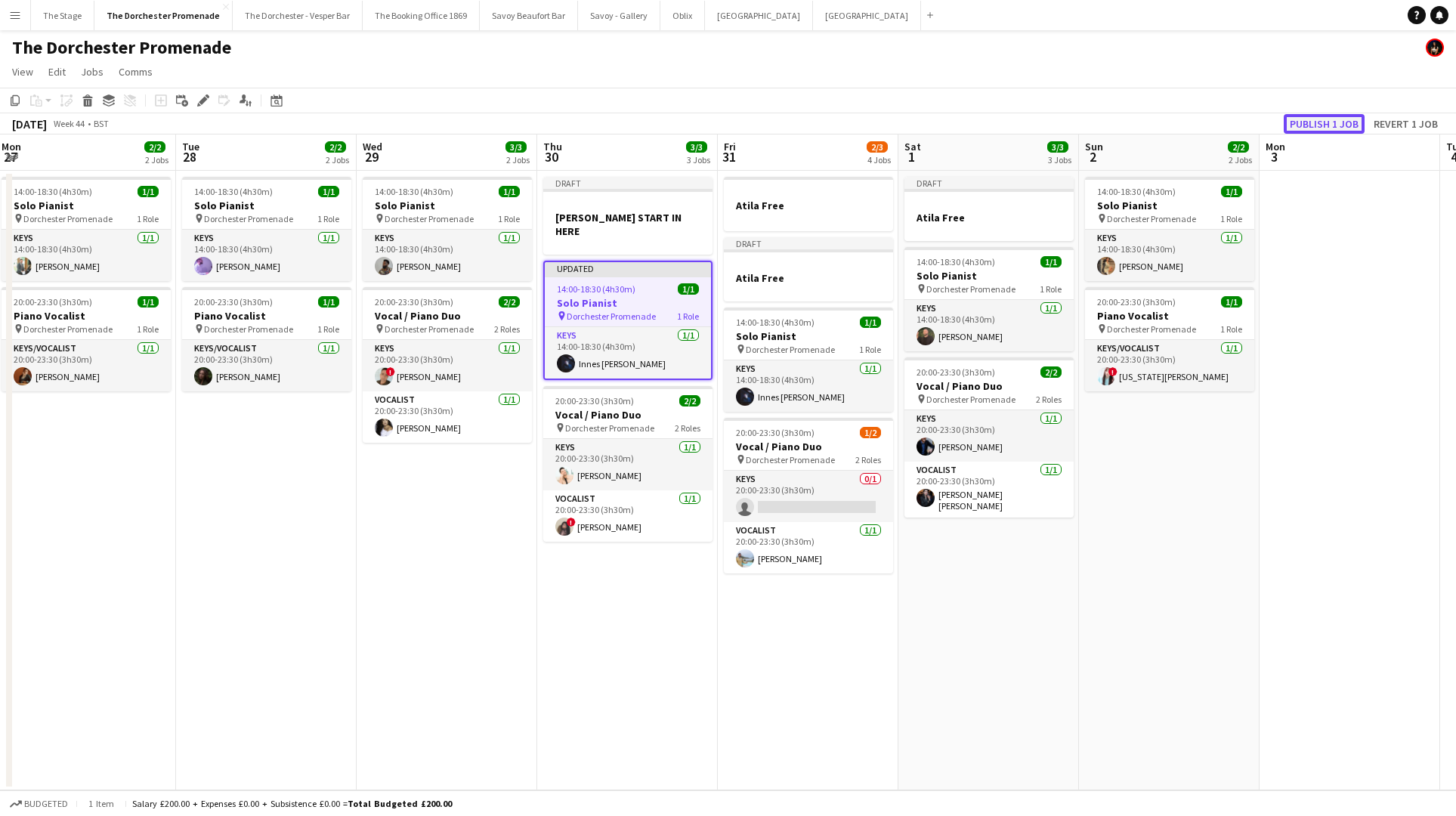
click at [1340, 119] on button "Publish 1 job" at bounding box center [1324, 124] width 81 height 20
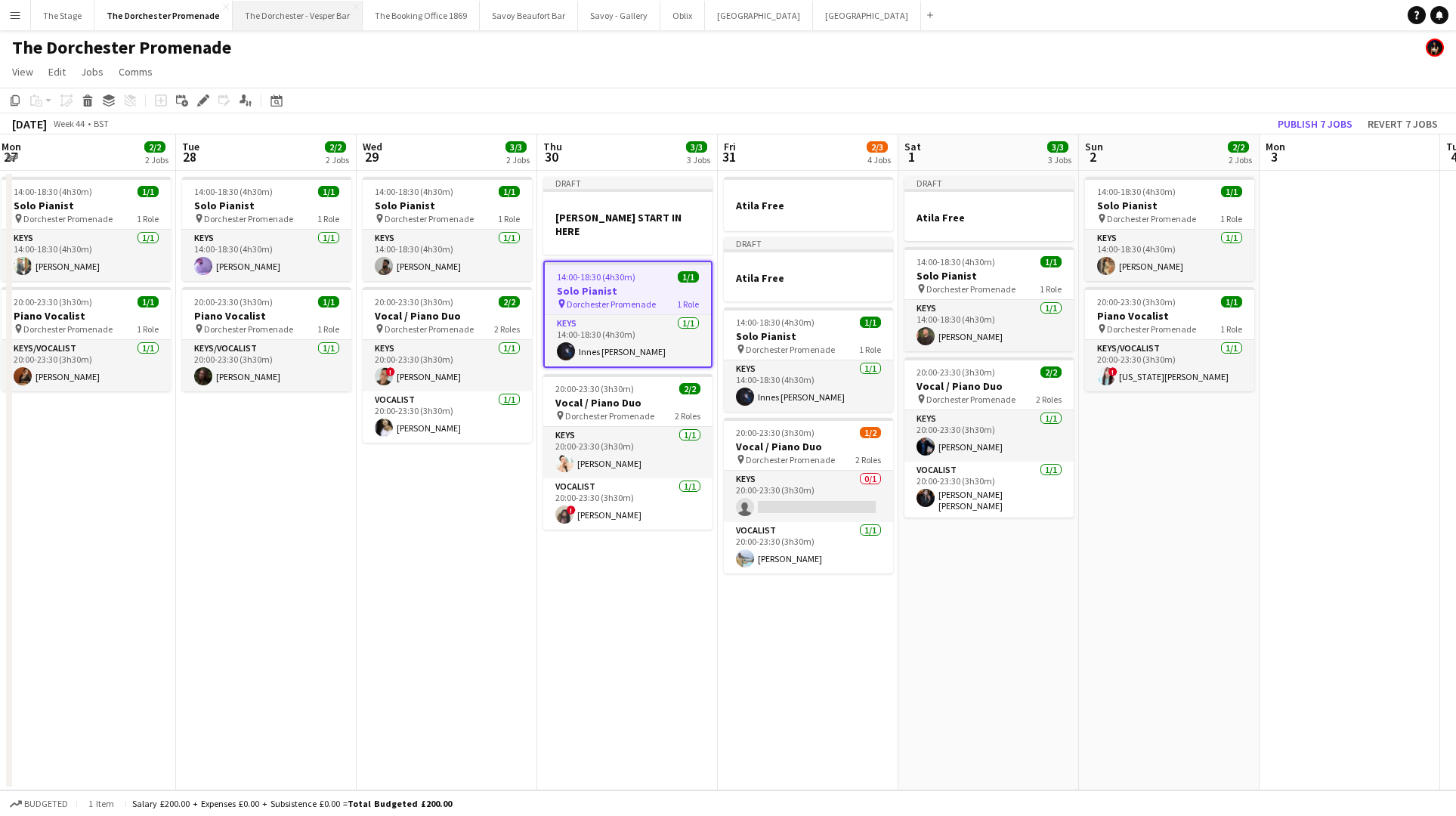
click at [287, 14] on button "The Dorchester - Vesper Bar Close" at bounding box center [298, 15] width 130 height 29
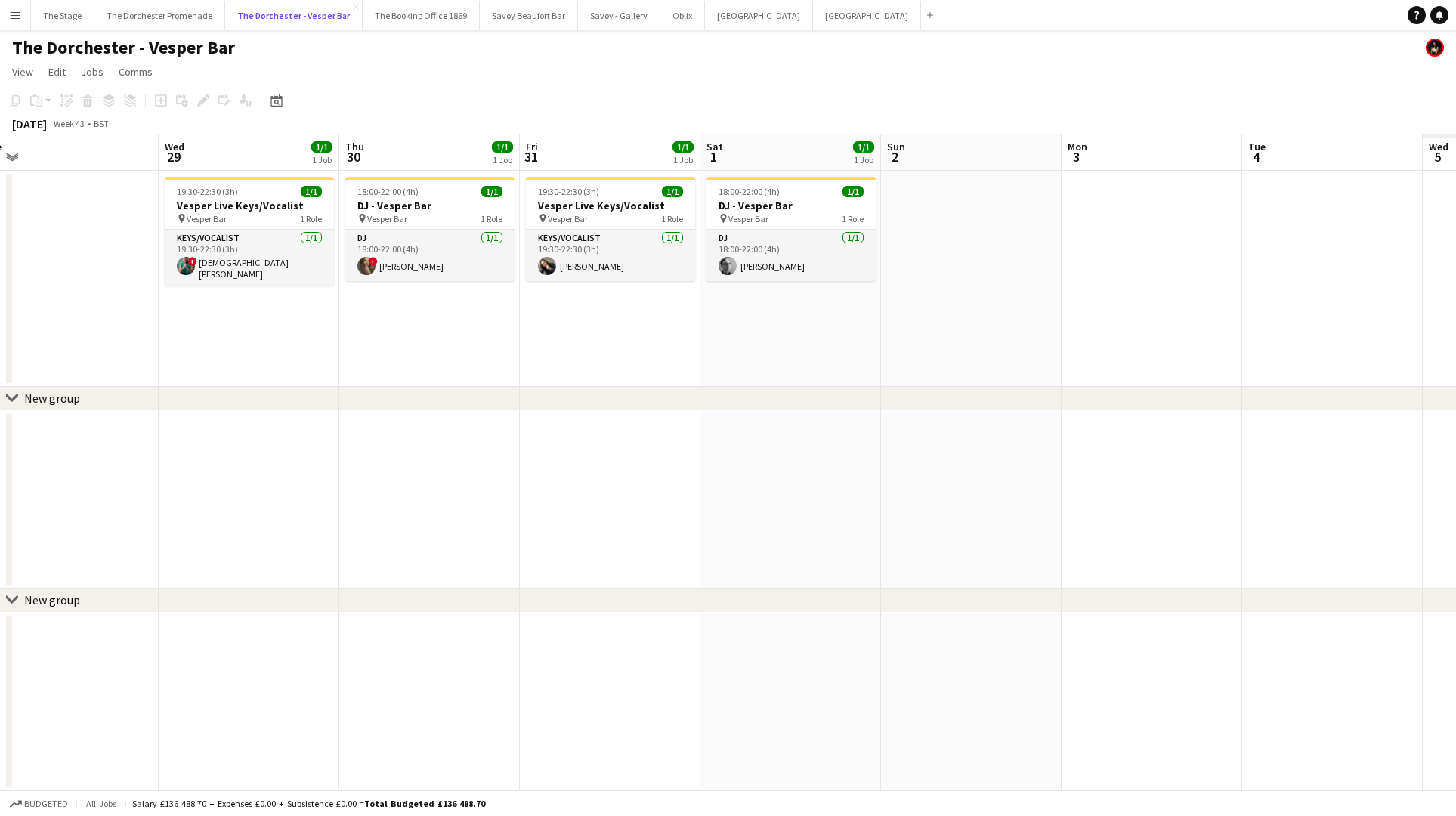
scroll to position [0, 431]
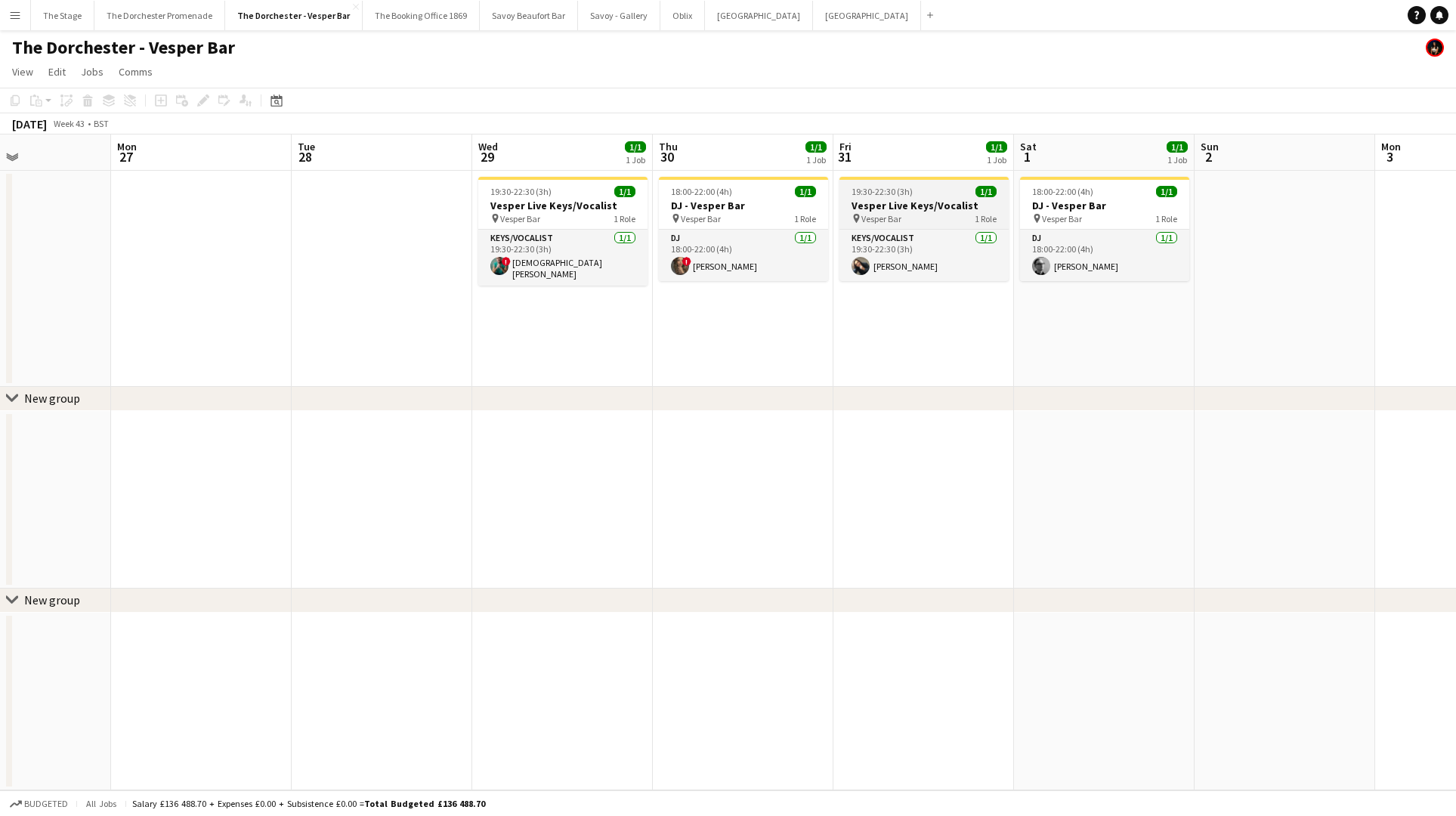
click at [920, 226] on app-job-card "19:30-22:30 (3h) 1/1 Vesper Live Keys/Vocalist pin Vesper Bar 1 Role Keys/Vocal…" at bounding box center [924, 229] width 169 height 104
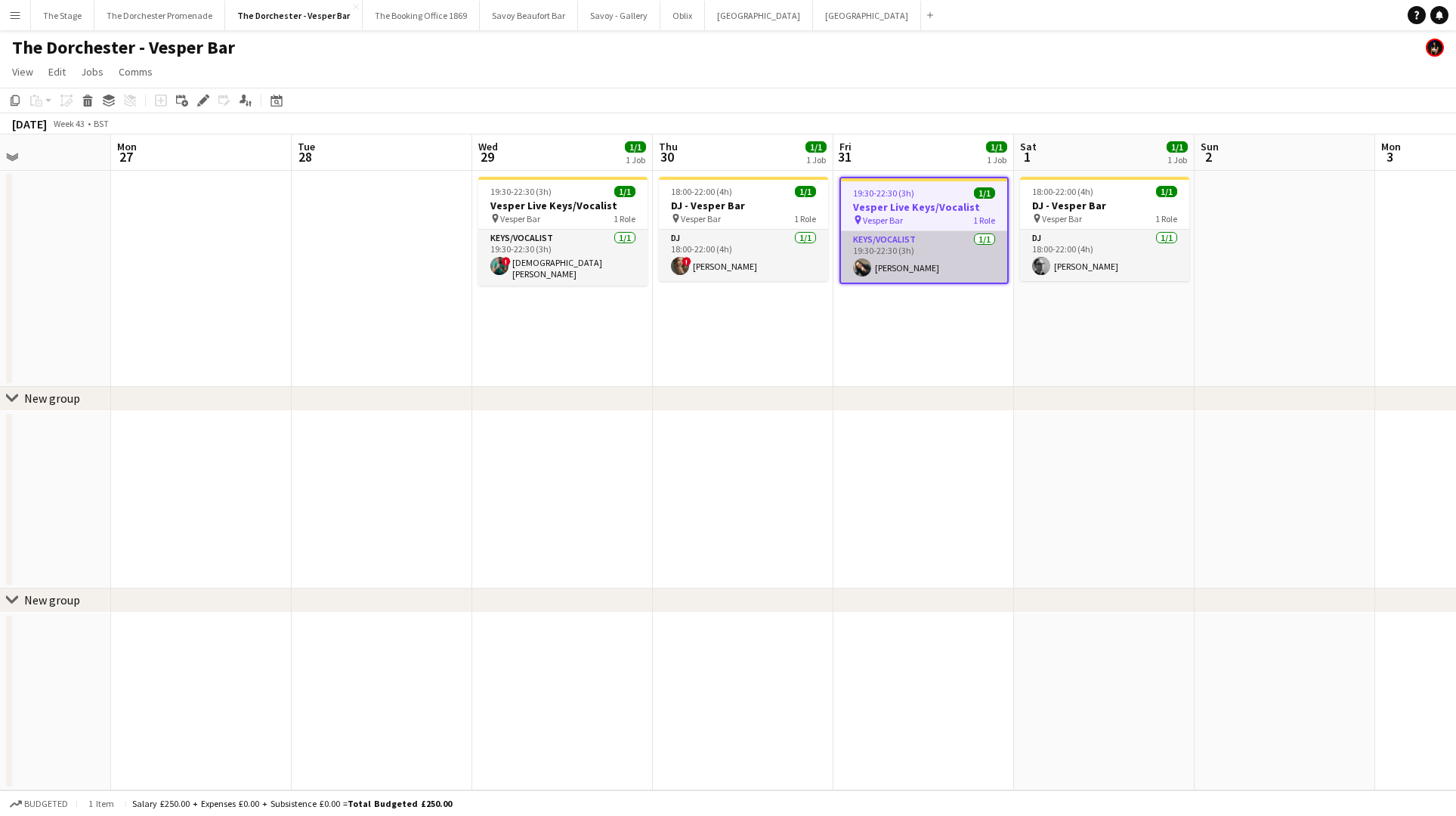
click at [919, 252] on app-card-role "Keys/Vocalist 1/1 19:30-22:30 (3h) Sam Wray" at bounding box center [924, 257] width 166 height 51
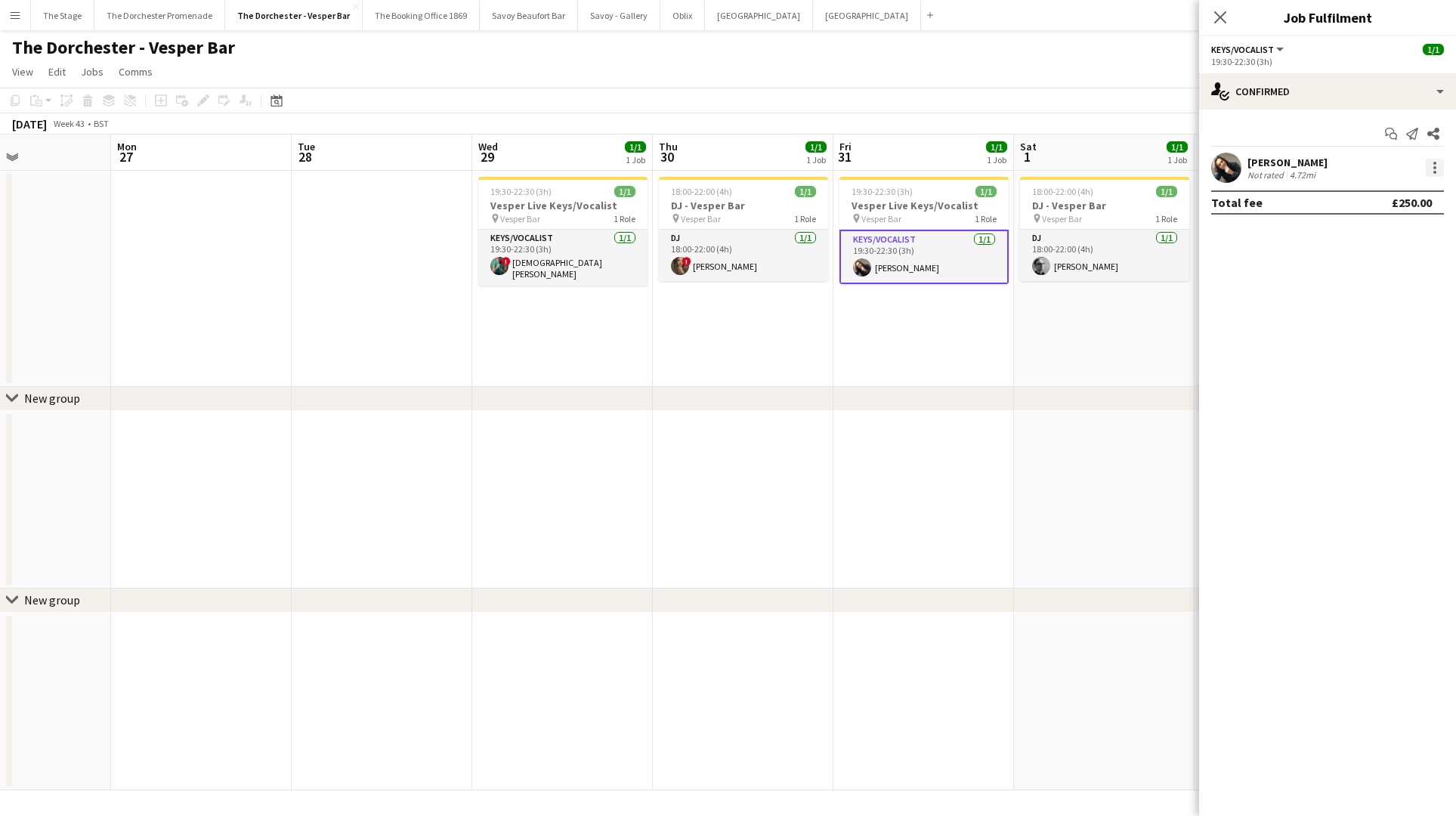
click at [1438, 165] on div at bounding box center [1435, 168] width 18 height 18
click at [1387, 350] on button "Remove" at bounding box center [1385, 341] width 118 height 36
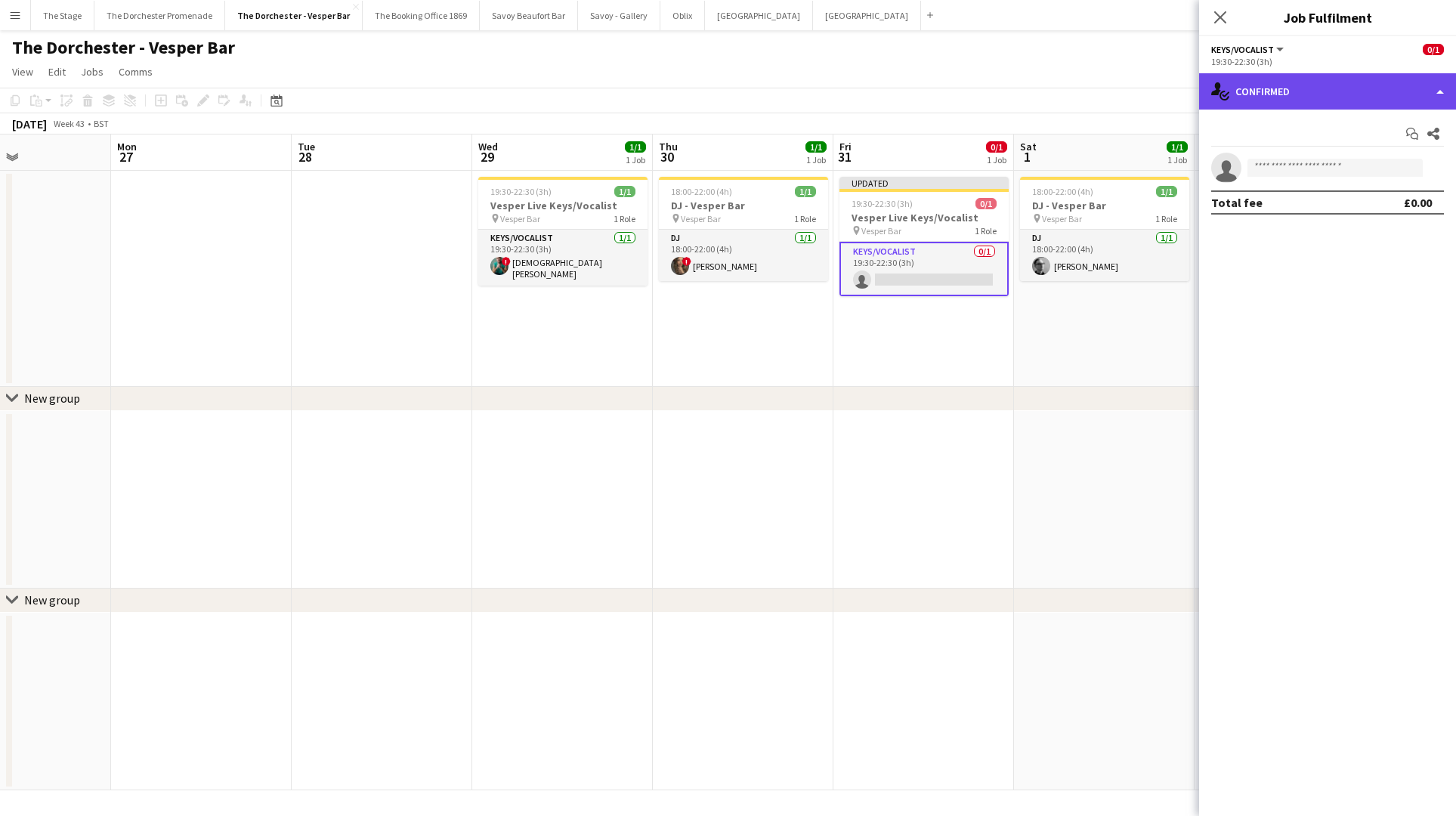
click at [1272, 102] on div "single-neutral-actions-check-2 Confirmed" at bounding box center [1327, 92] width 257 height 36
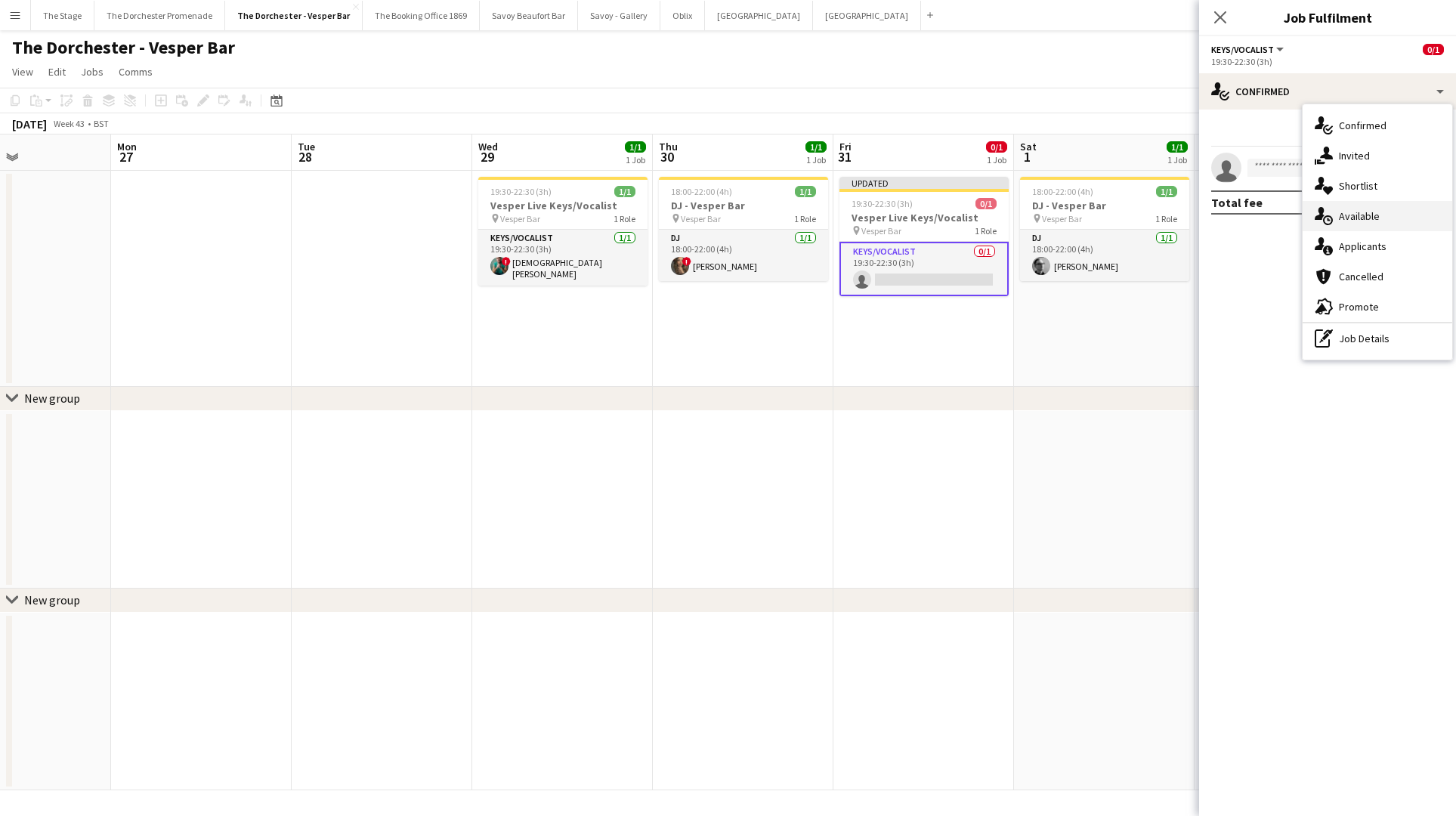
click at [1389, 218] on div "single-neutral-actions-upload Available" at bounding box center [1377, 216] width 150 height 30
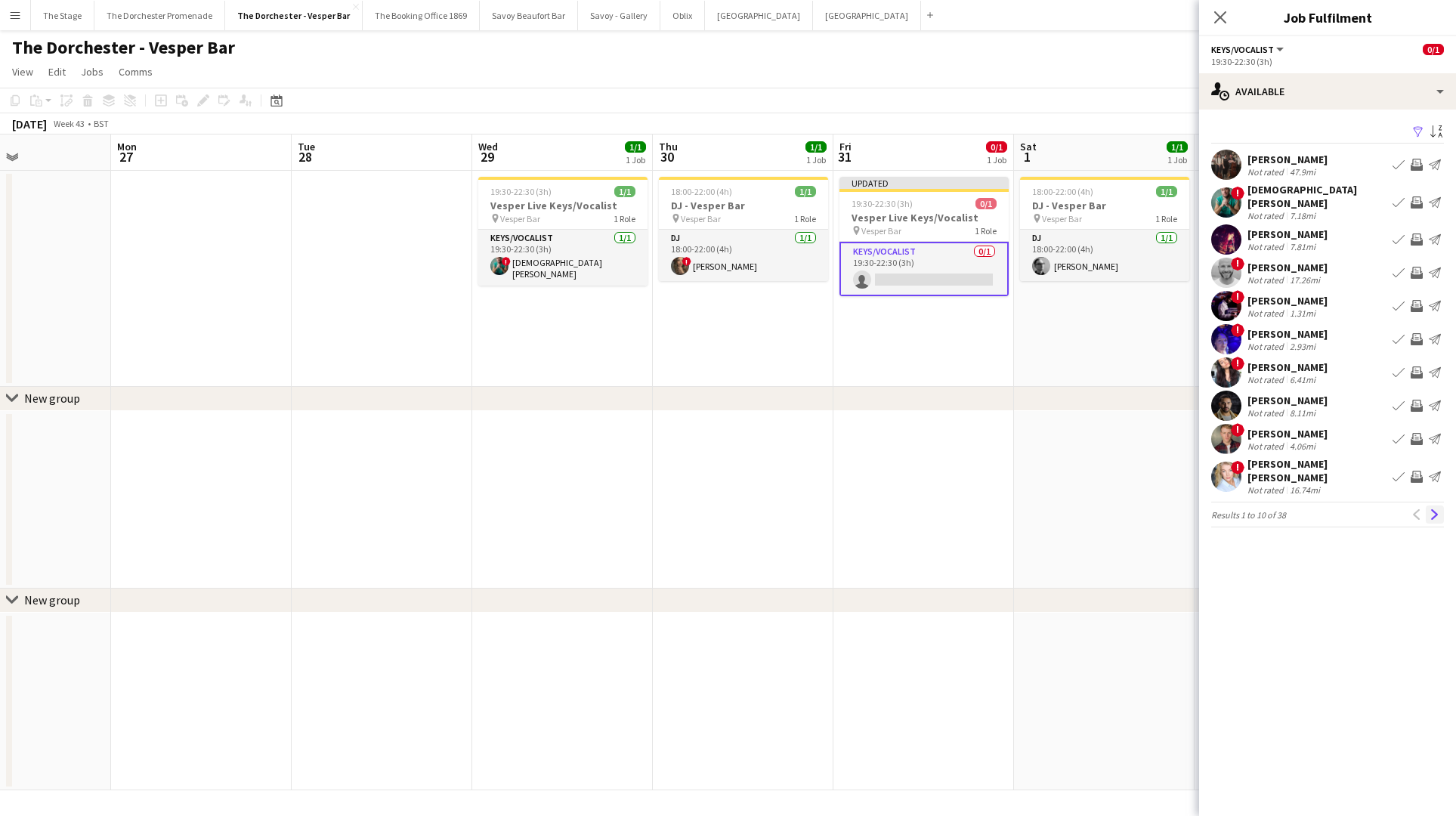
click at [1436, 510] on app-icon "Next" at bounding box center [1435, 515] width 11 height 11
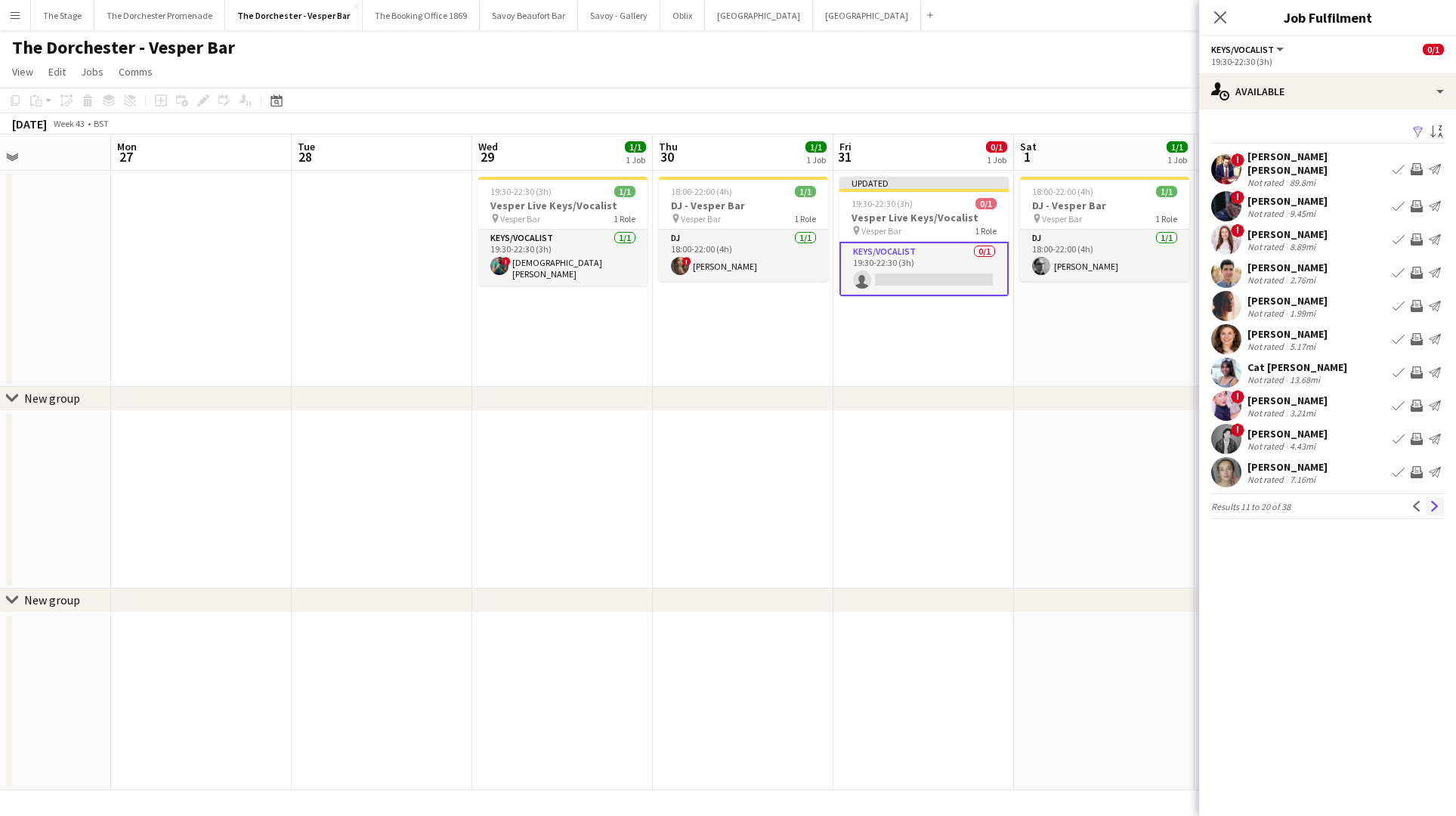
click at [1435, 501] on app-icon "Next" at bounding box center [1435, 507] width 11 height 11
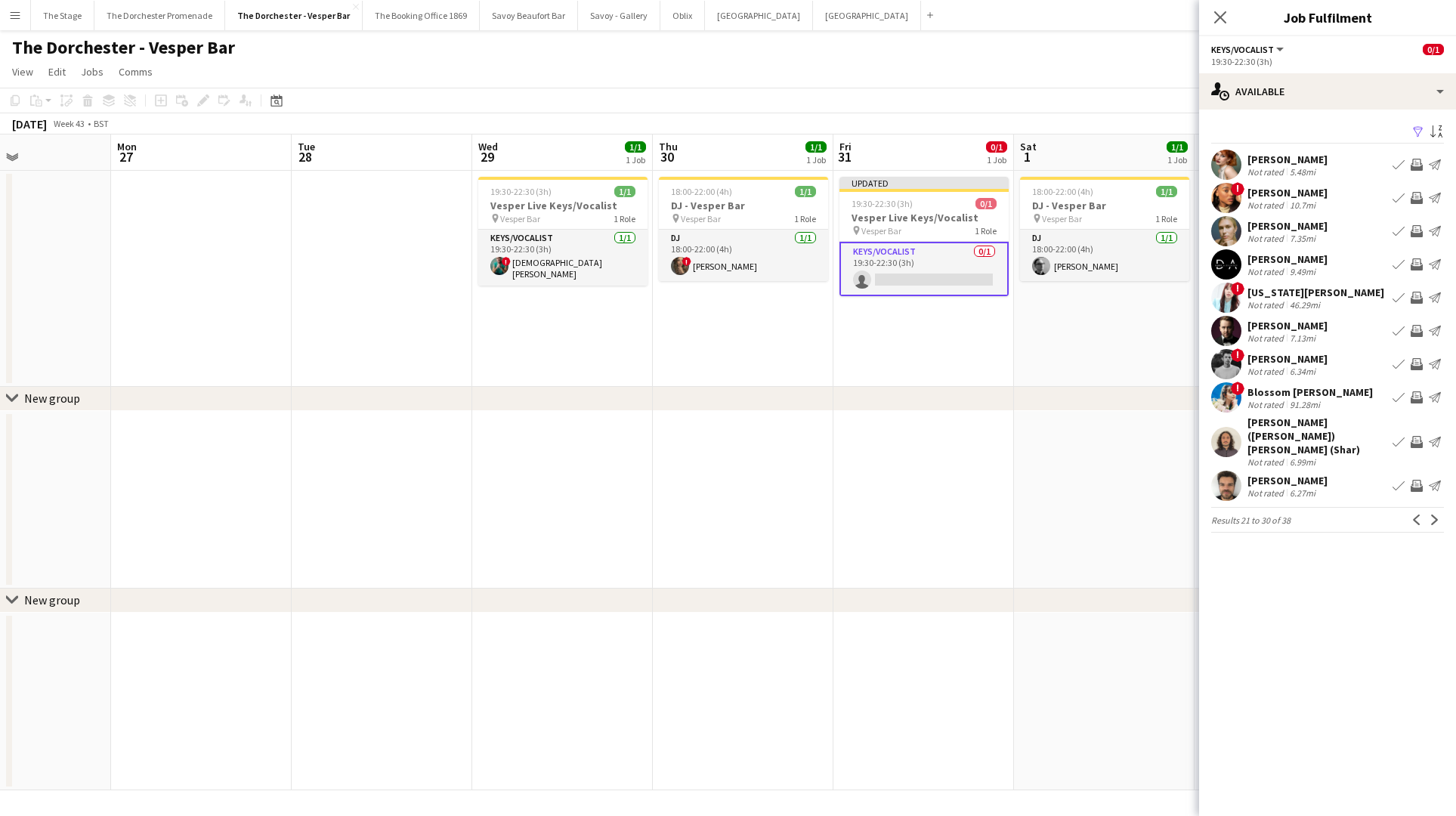
click at [1435, 507] on app-pager "Results 21 to 30 of 38 Previous Next" at bounding box center [1327, 520] width 233 height 26
click at [1433, 515] on app-icon "Next" at bounding box center [1435, 520] width 11 height 11
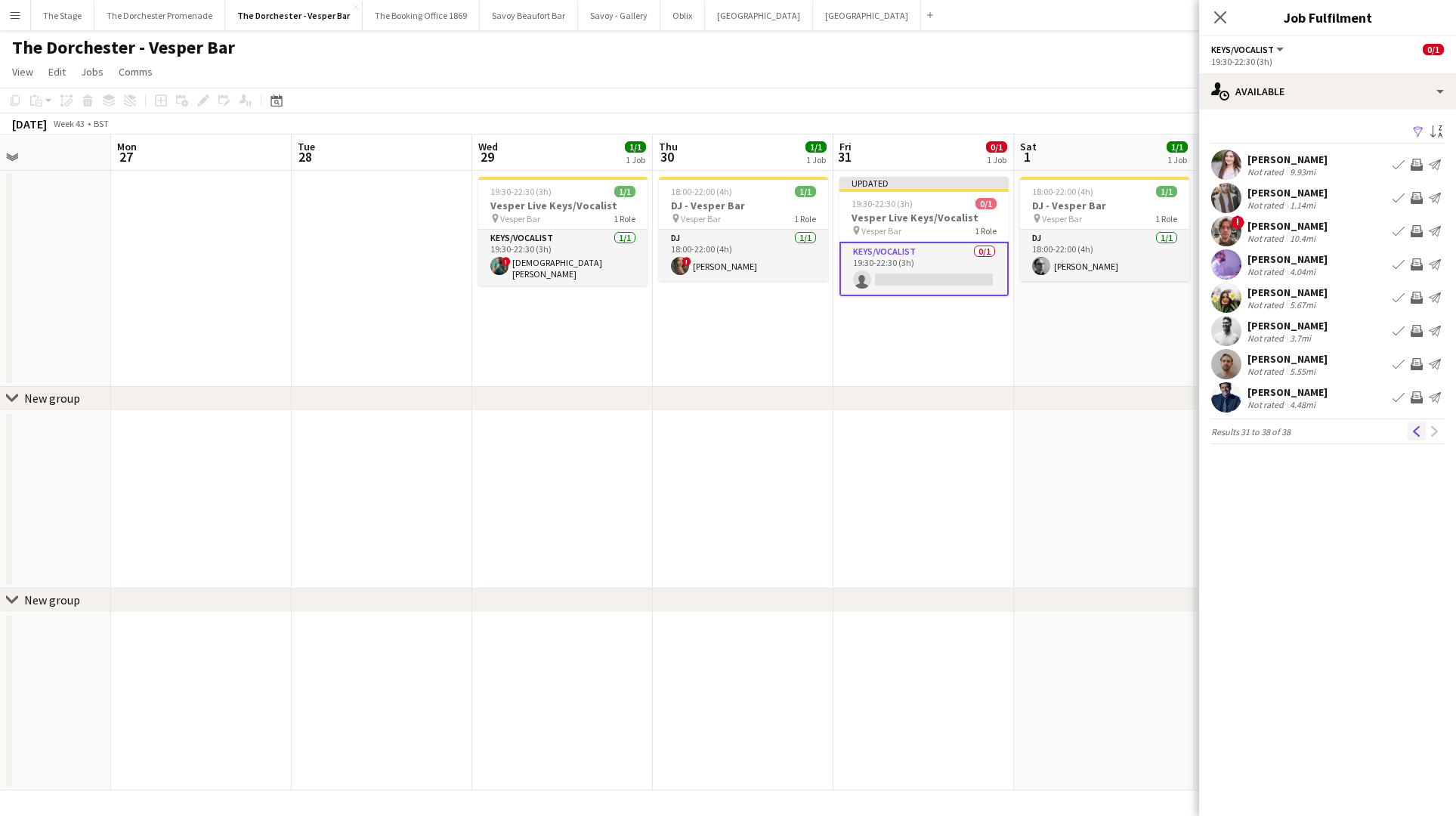
click at [1417, 436] on app-icon "Previous" at bounding box center [1417, 432] width 11 height 11
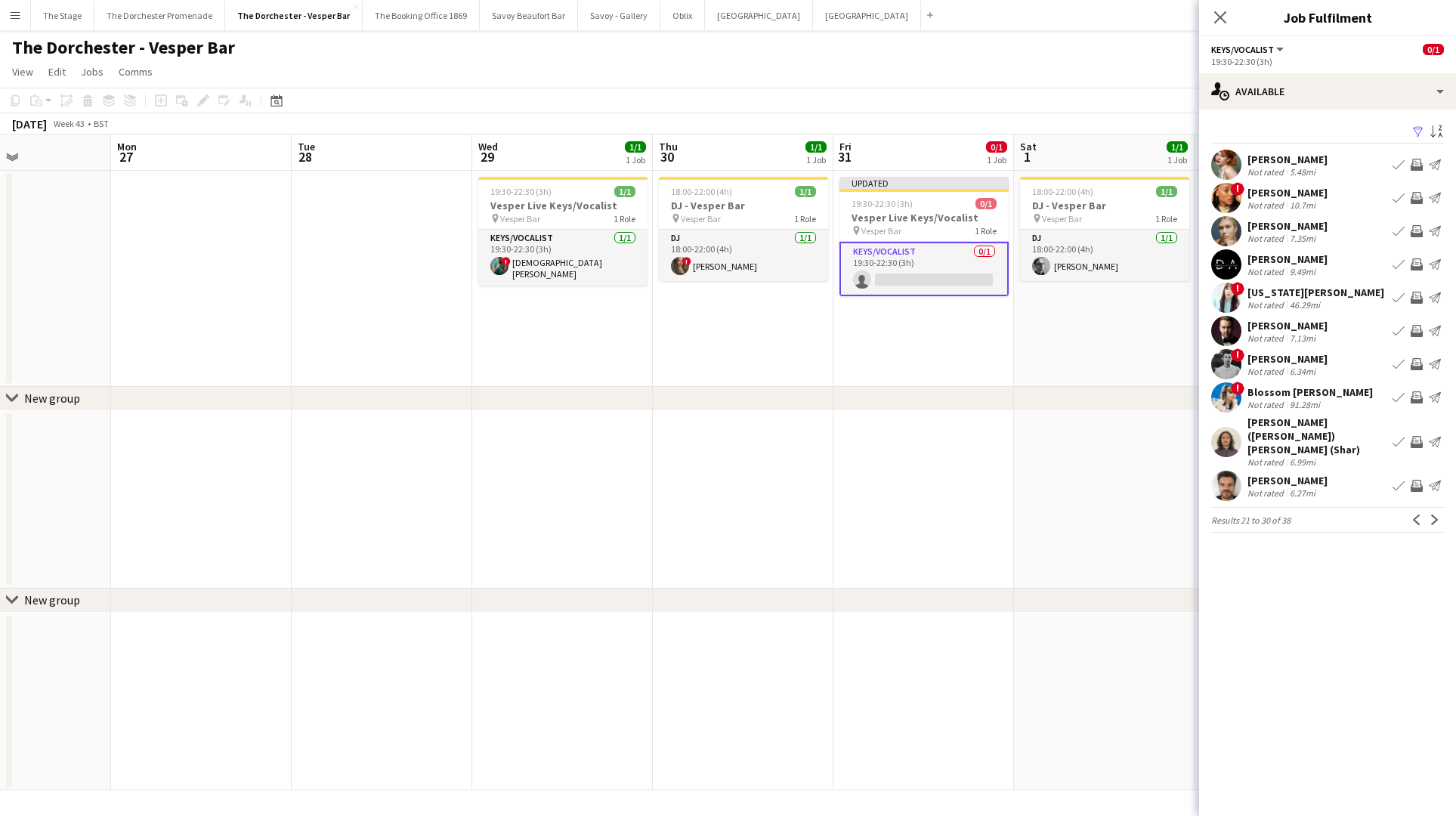
click at [1412, 515] on app-icon "Previous" at bounding box center [1417, 520] width 11 height 11
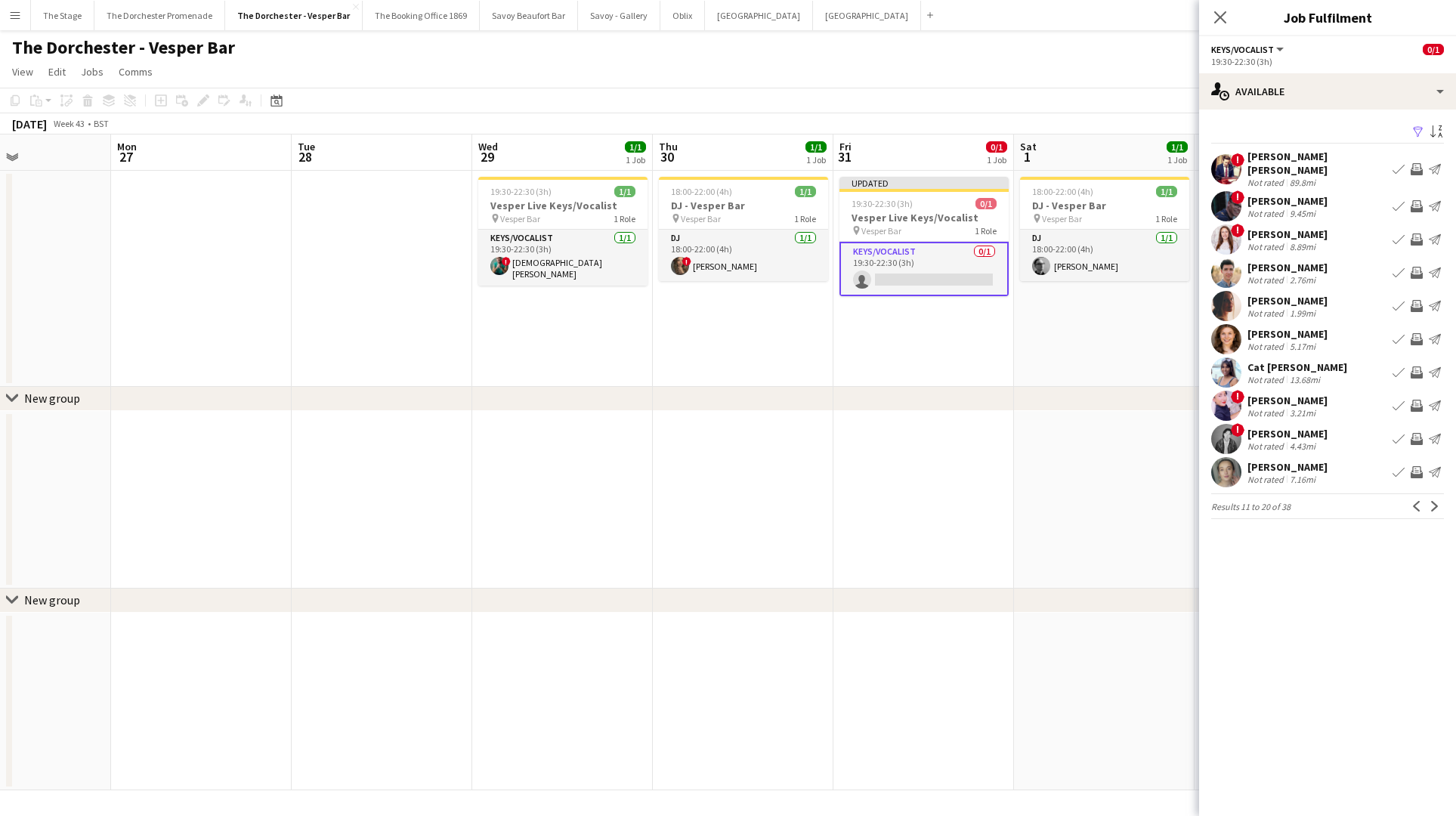
click at [1411, 503] on app-icon "Previous" at bounding box center [1417, 507] width 11 height 11
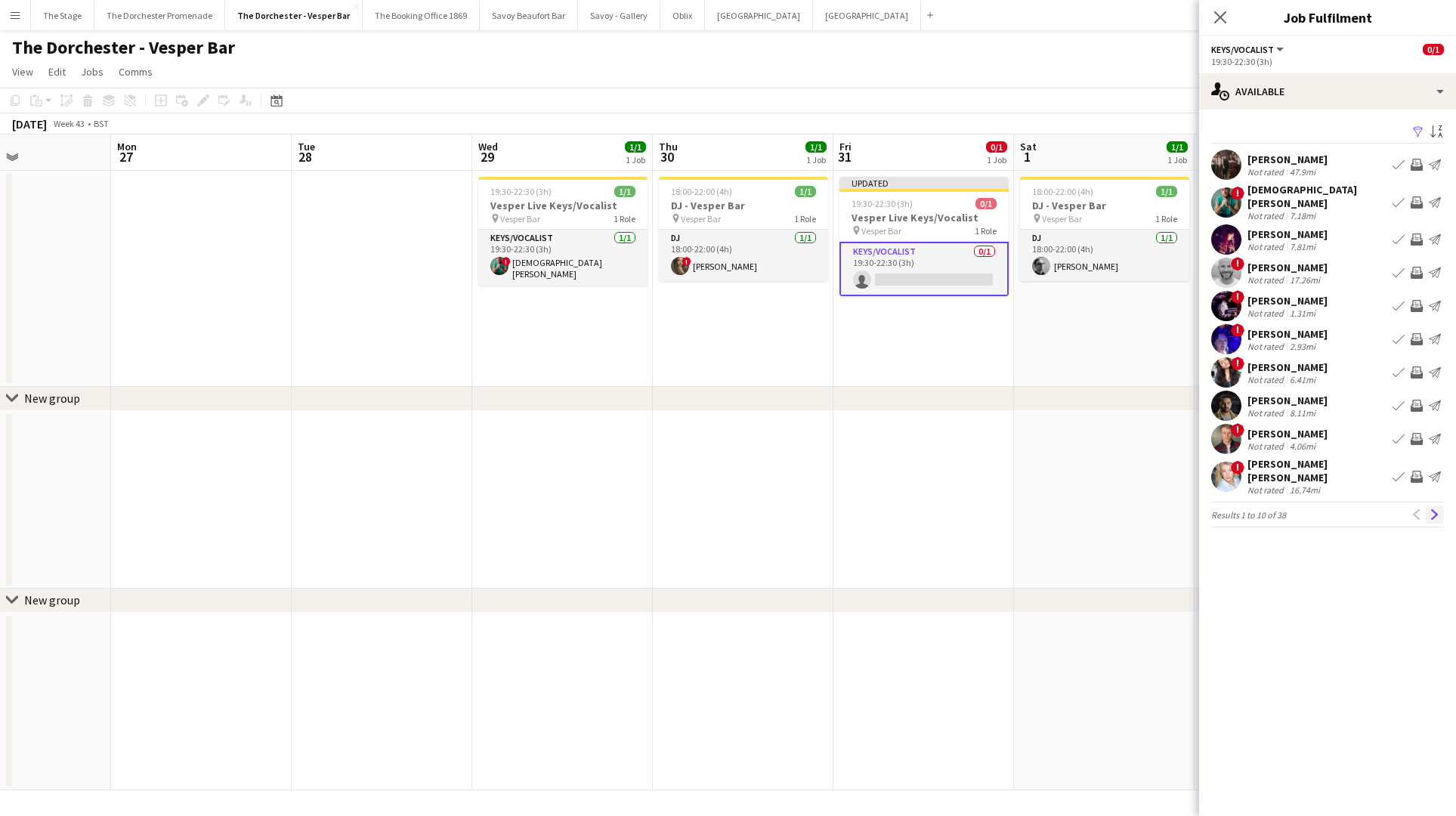
click at [1434, 510] on app-icon "Next" at bounding box center [1435, 515] width 11 height 11
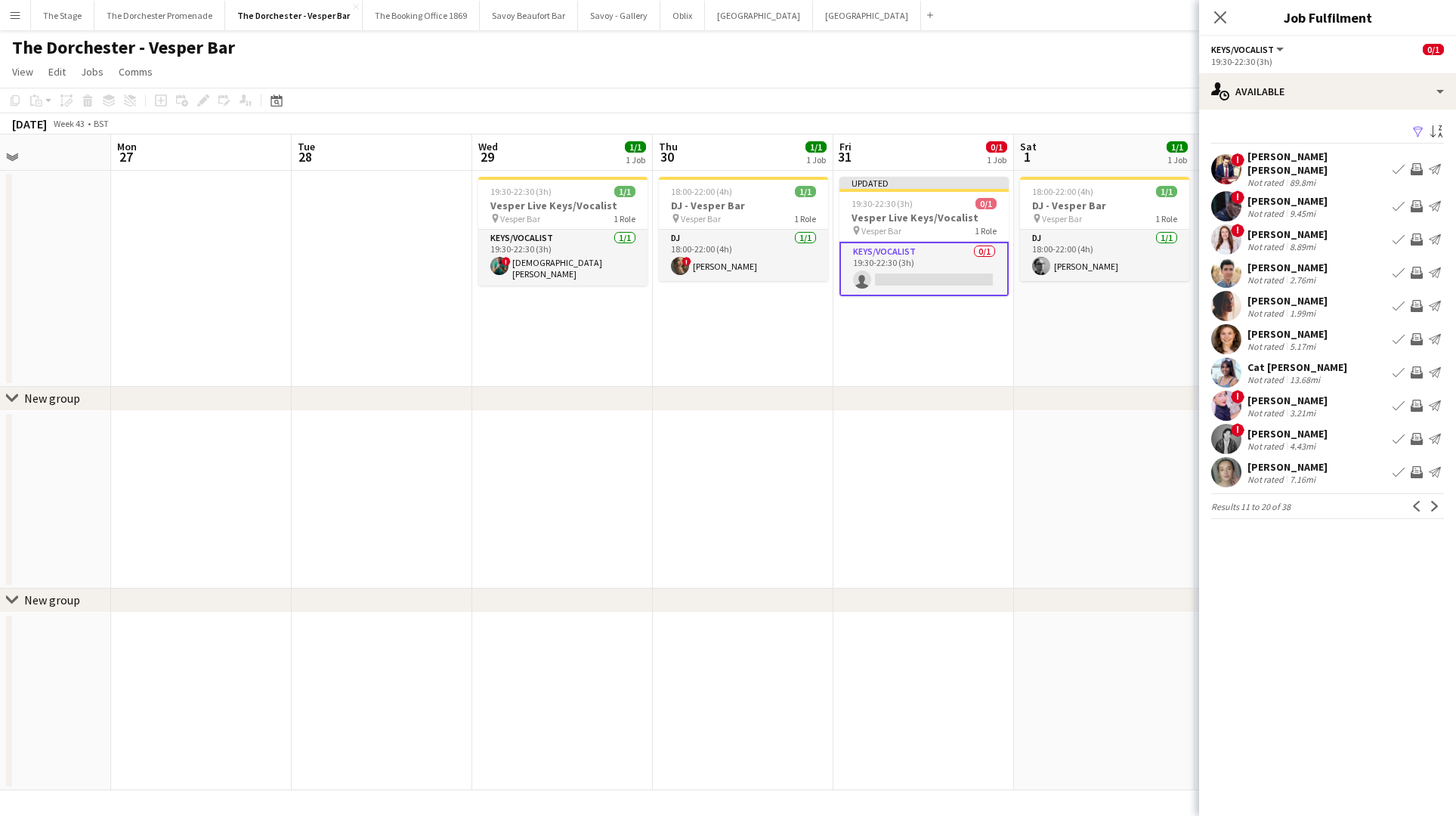
click at [1434, 501] on app-icon "Next" at bounding box center [1435, 507] width 11 height 11
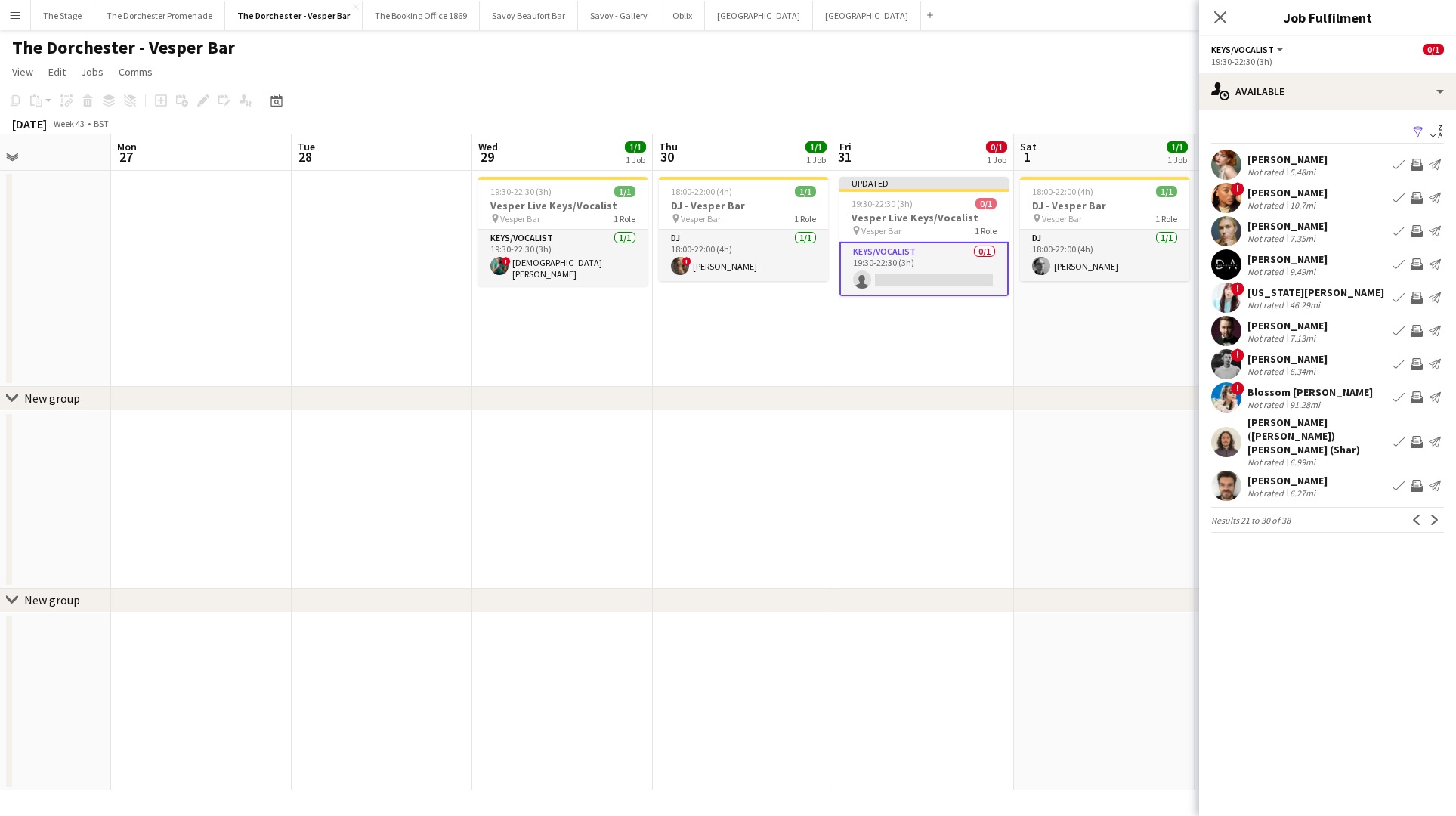
click at [1434, 511] on button "Next" at bounding box center [1435, 520] width 18 height 18
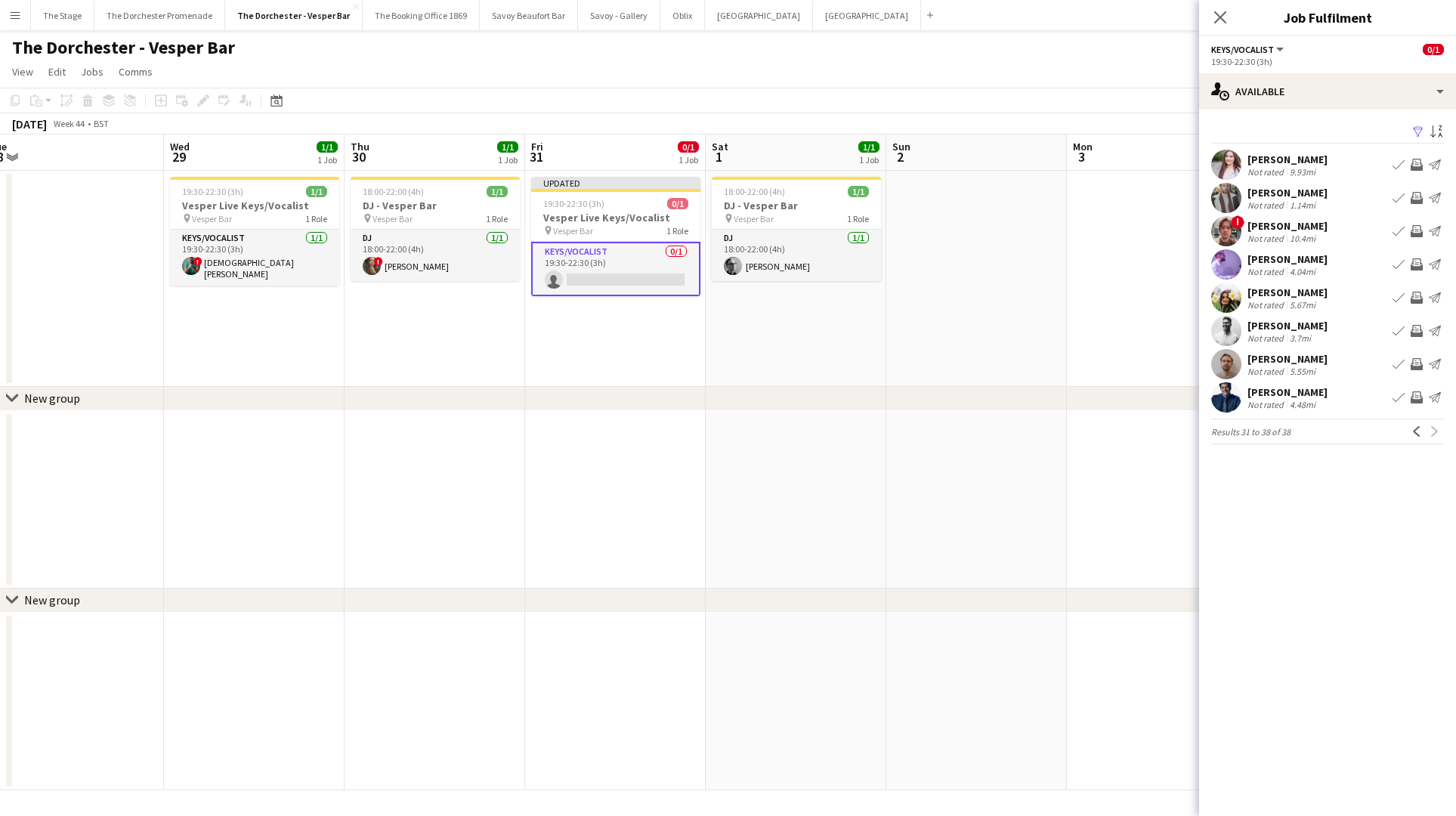
scroll to position [0, 742]
click at [660, 19] on button "Oblix Close" at bounding box center [682, 15] width 45 height 29
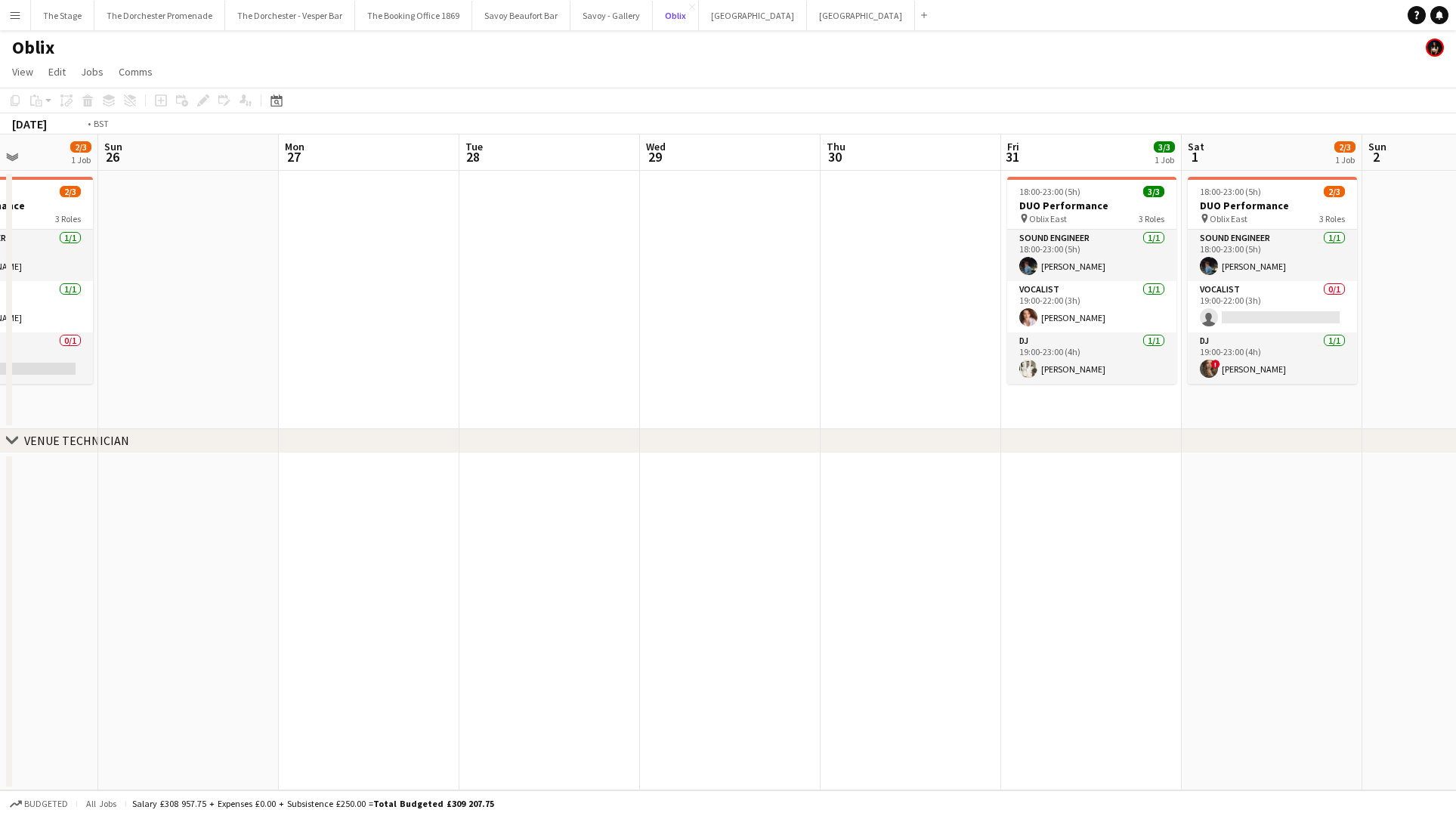
scroll to position [0, 482]
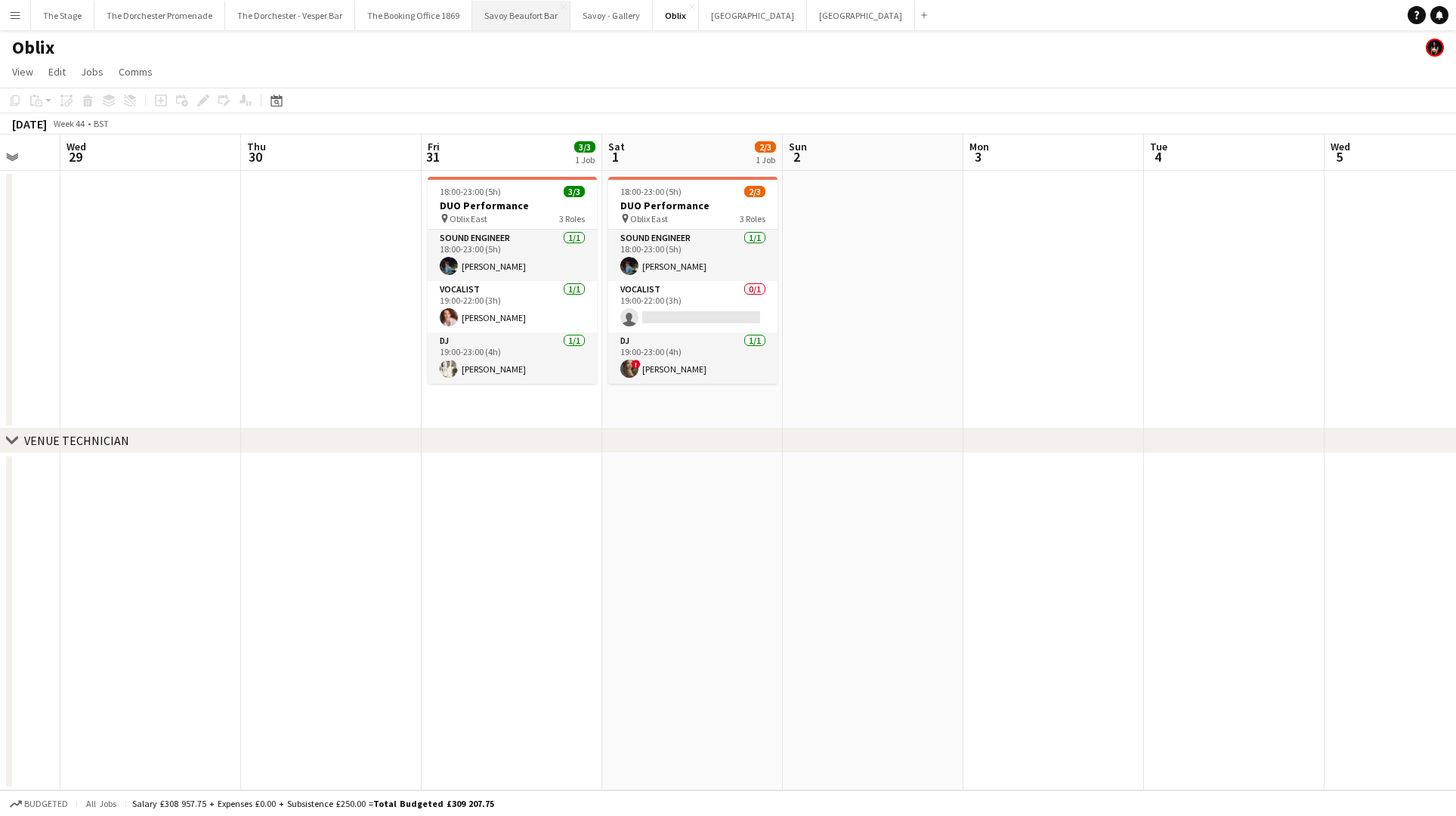
click at [521, 21] on button "Savoy Beaufort Bar Close" at bounding box center [522, 15] width 98 height 29
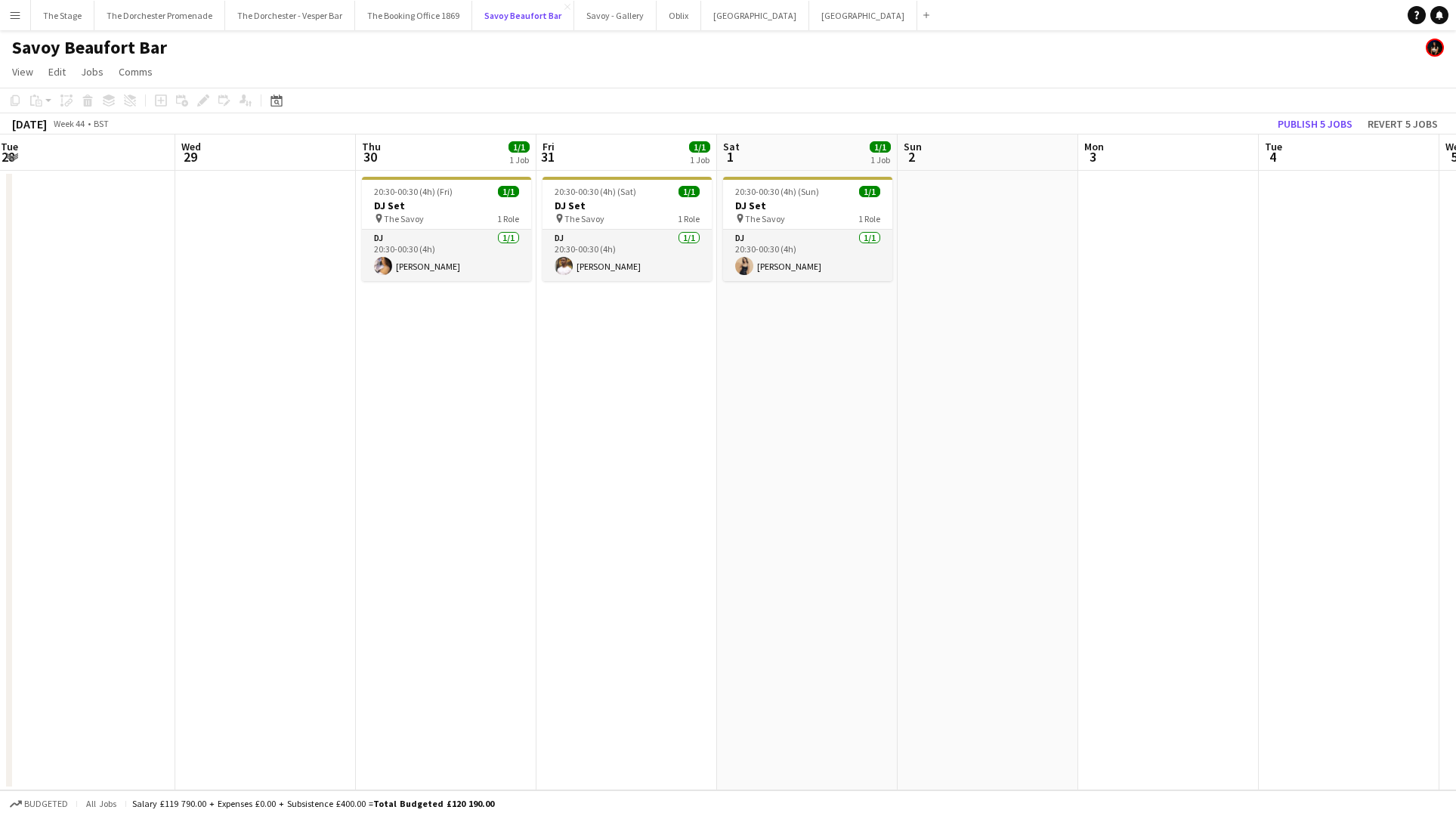
scroll to position [0, 486]
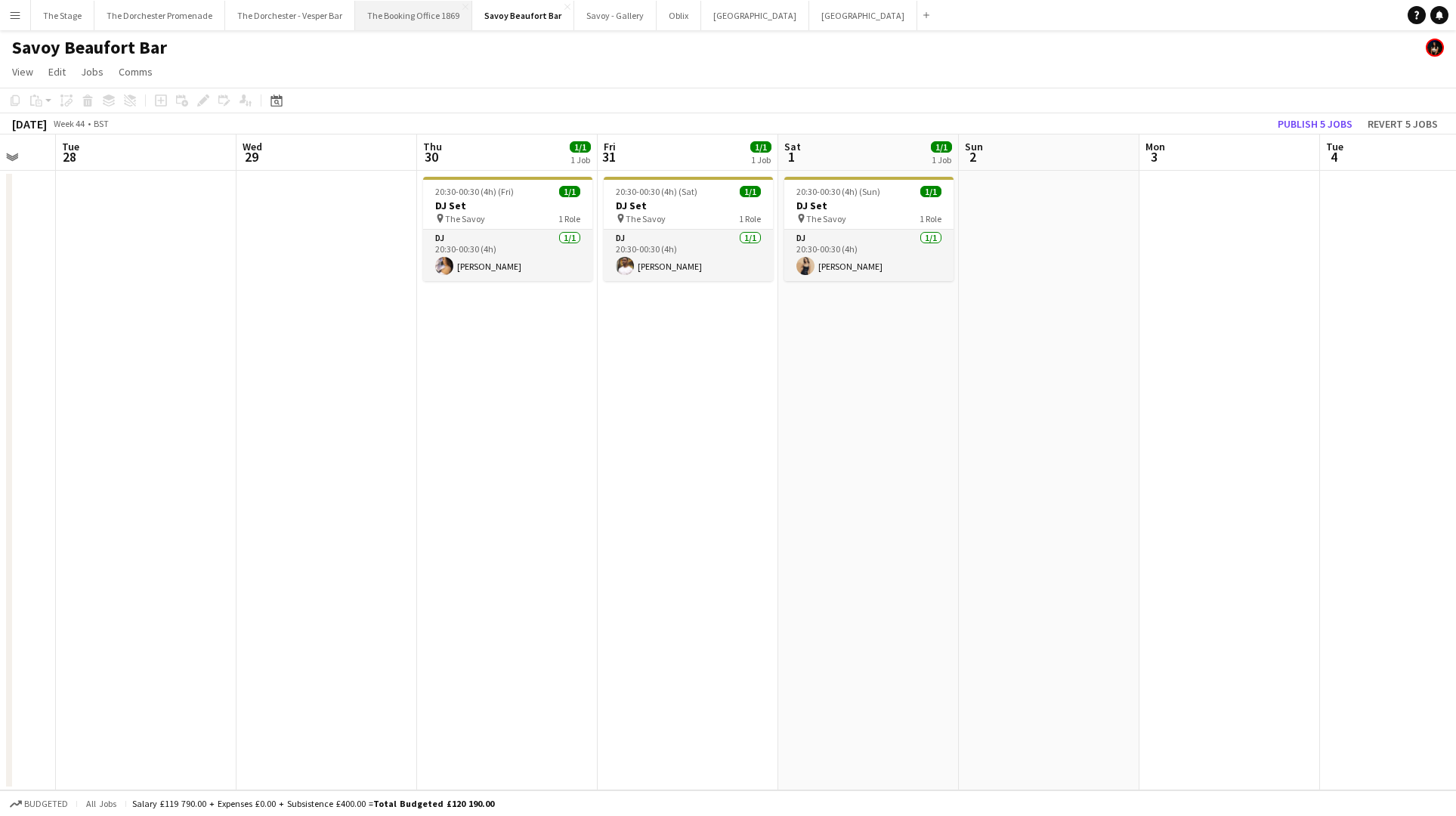
click at [395, 16] on button "The Booking Office 1869 Close" at bounding box center [414, 15] width 117 height 29
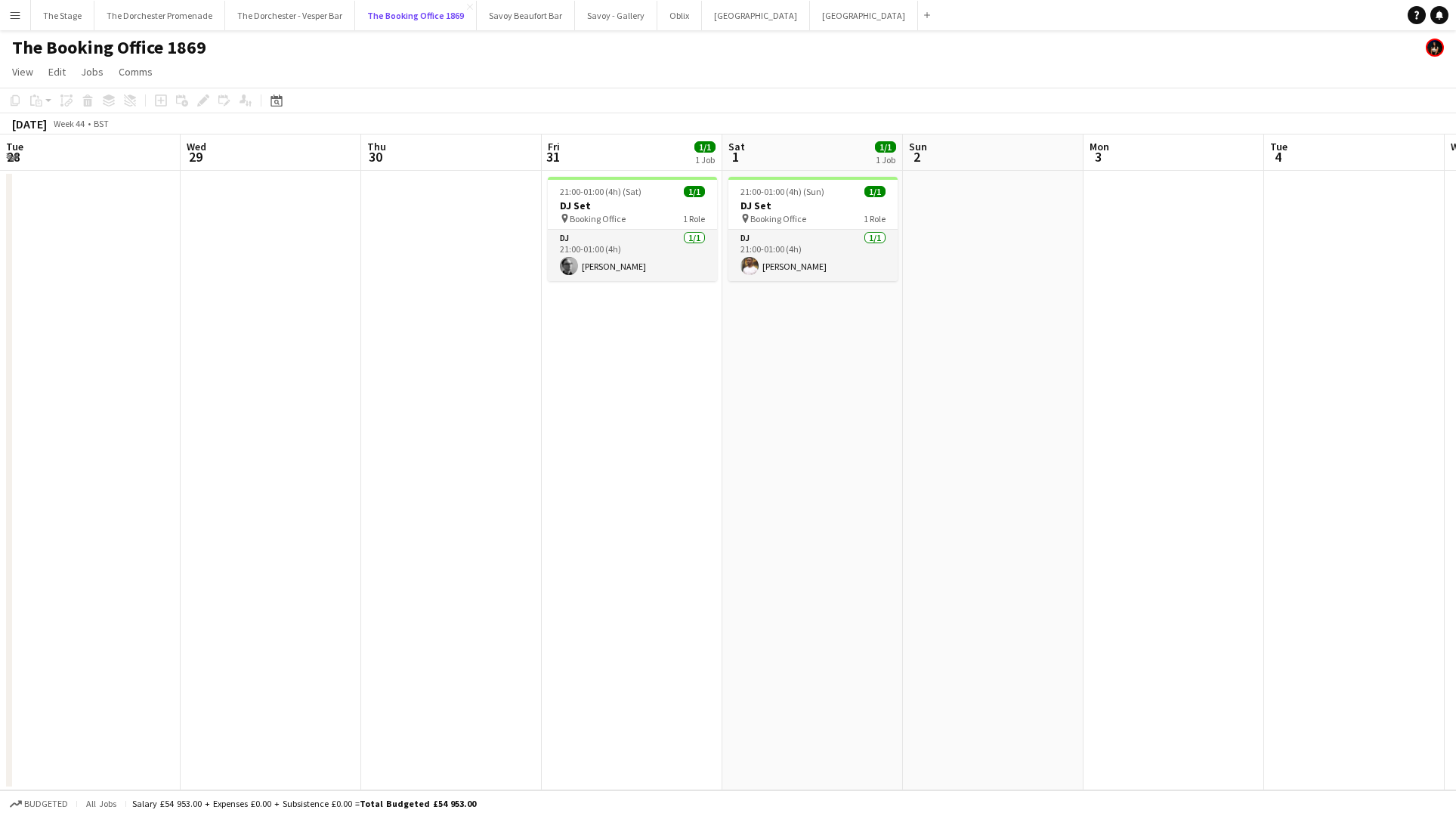
scroll to position [0, 740]
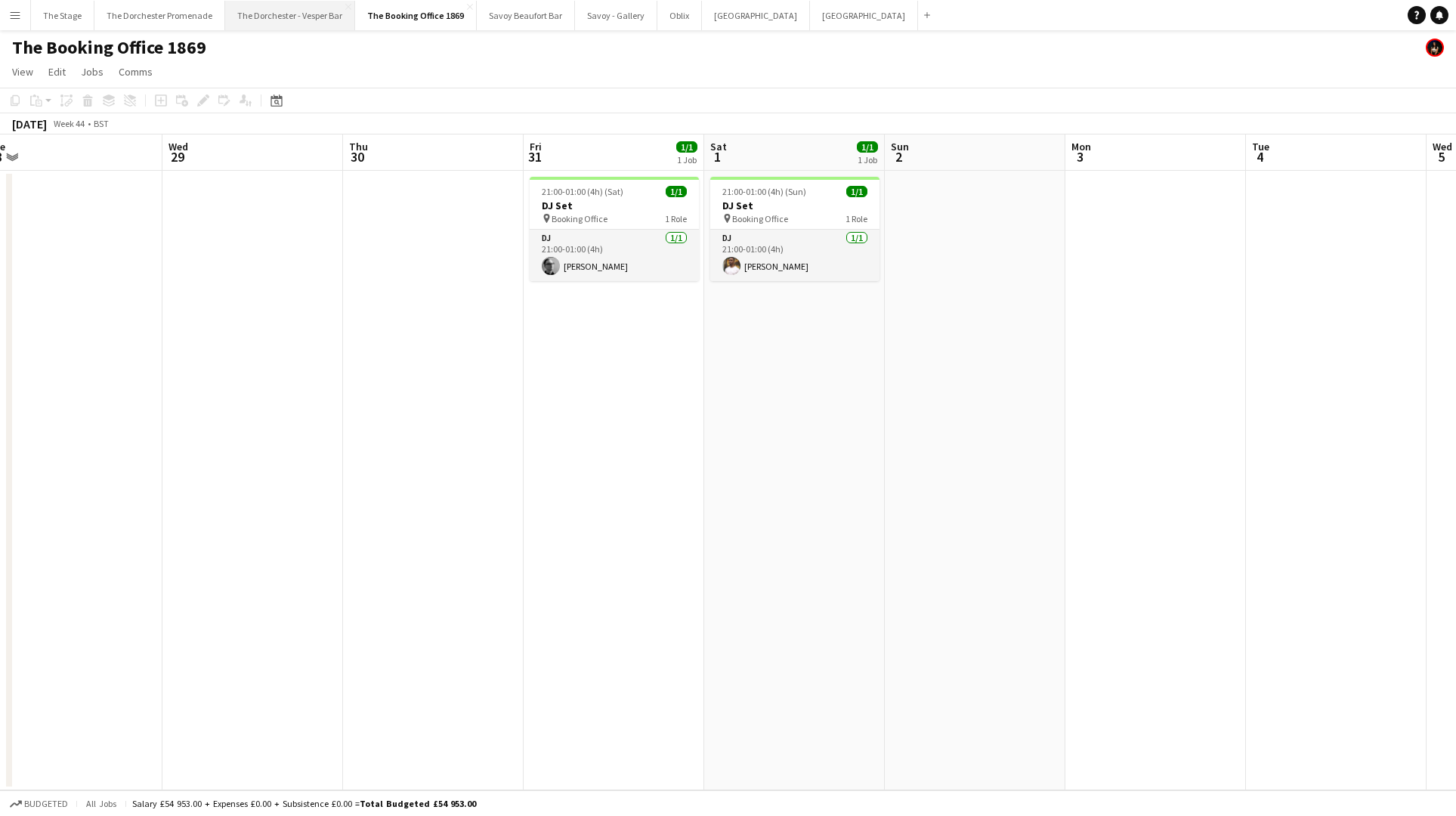
click at [293, 11] on button "The Dorchester - Vesper Bar Close" at bounding box center [290, 15] width 130 height 29
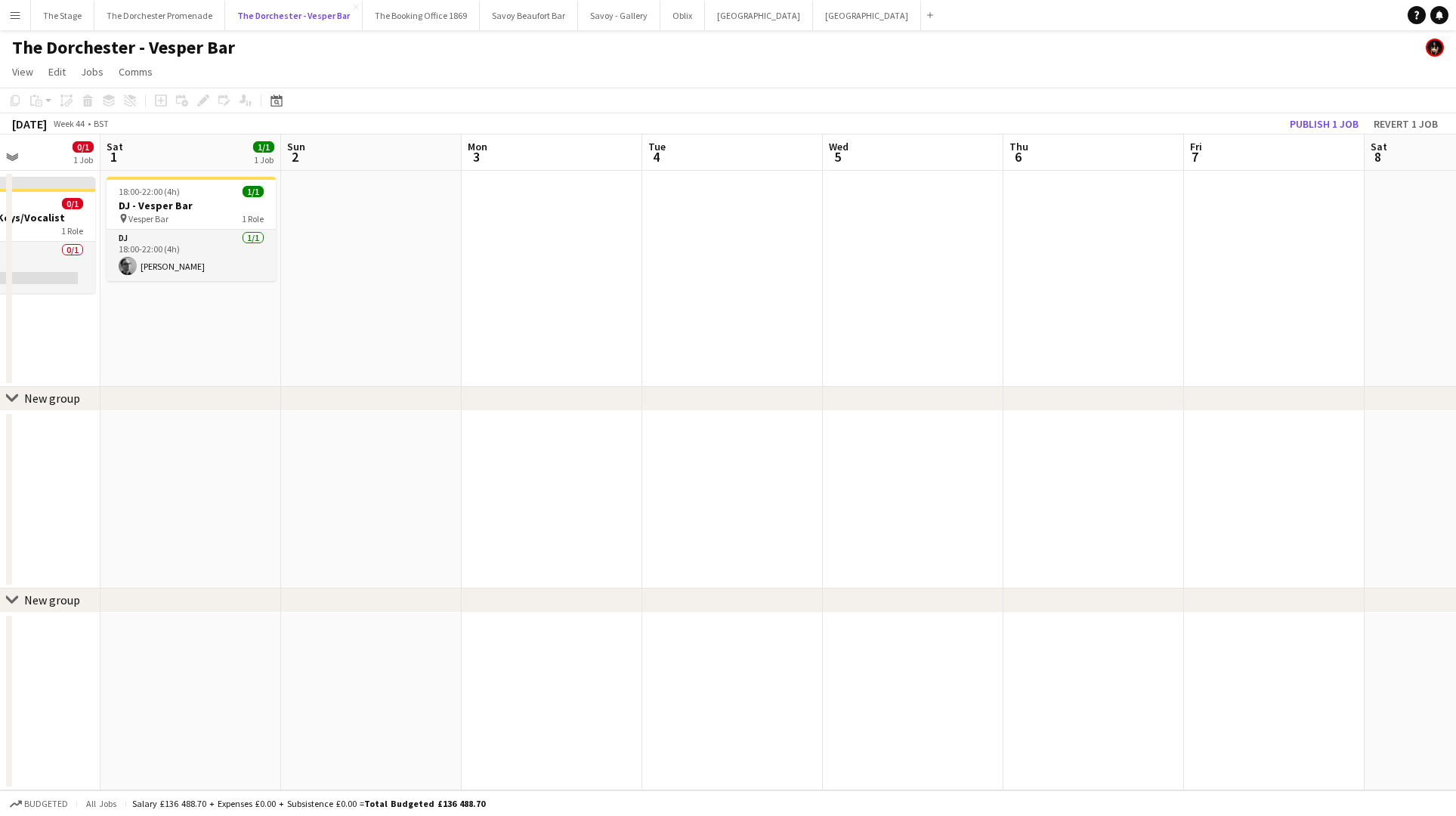
scroll to position [0, 392]
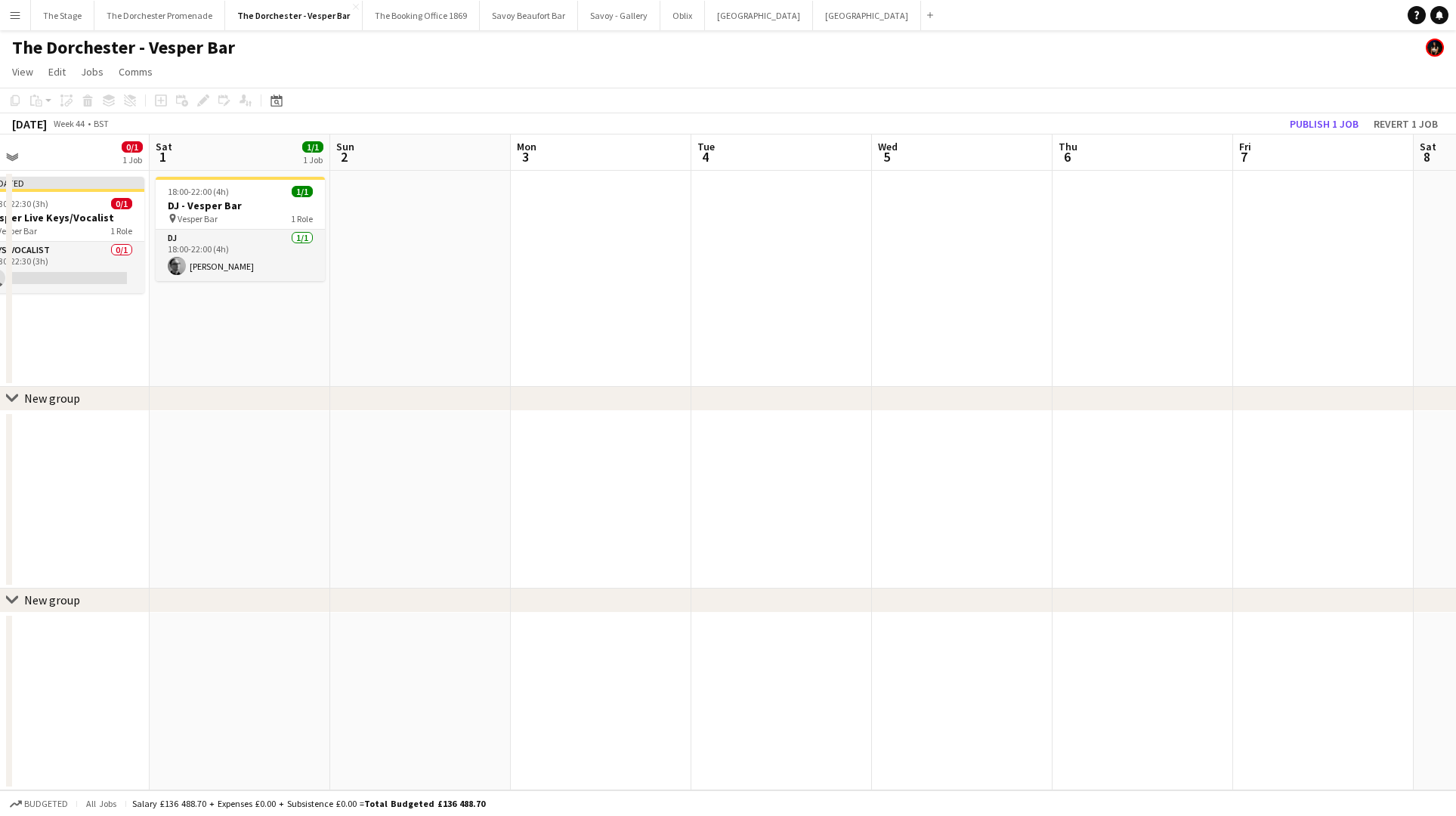
click at [19, 20] on app-icon "Menu" at bounding box center [15, 15] width 12 height 12
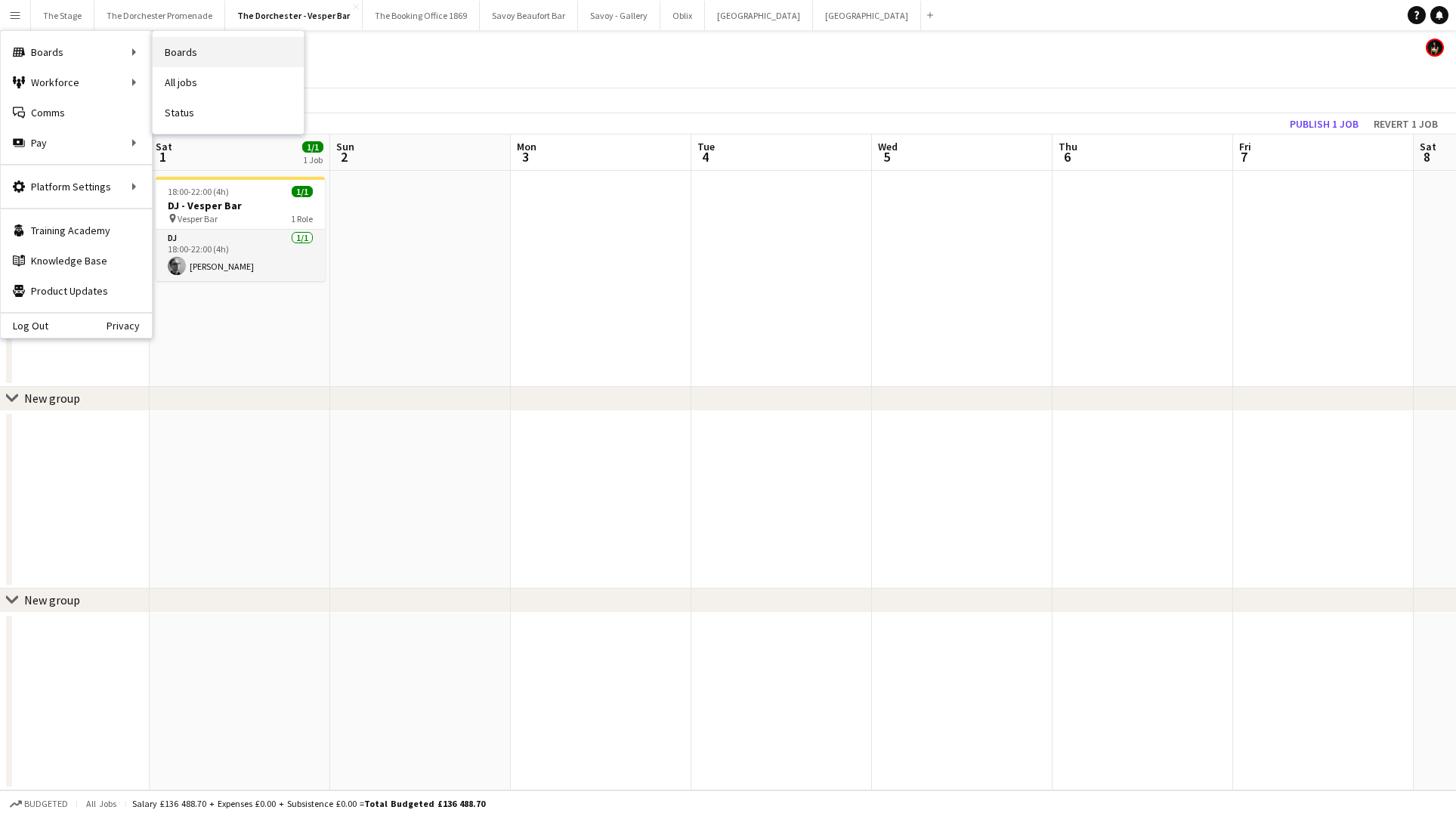
click at [216, 61] on link "Boards" at bounding box center [228, 52] width 151 height 30
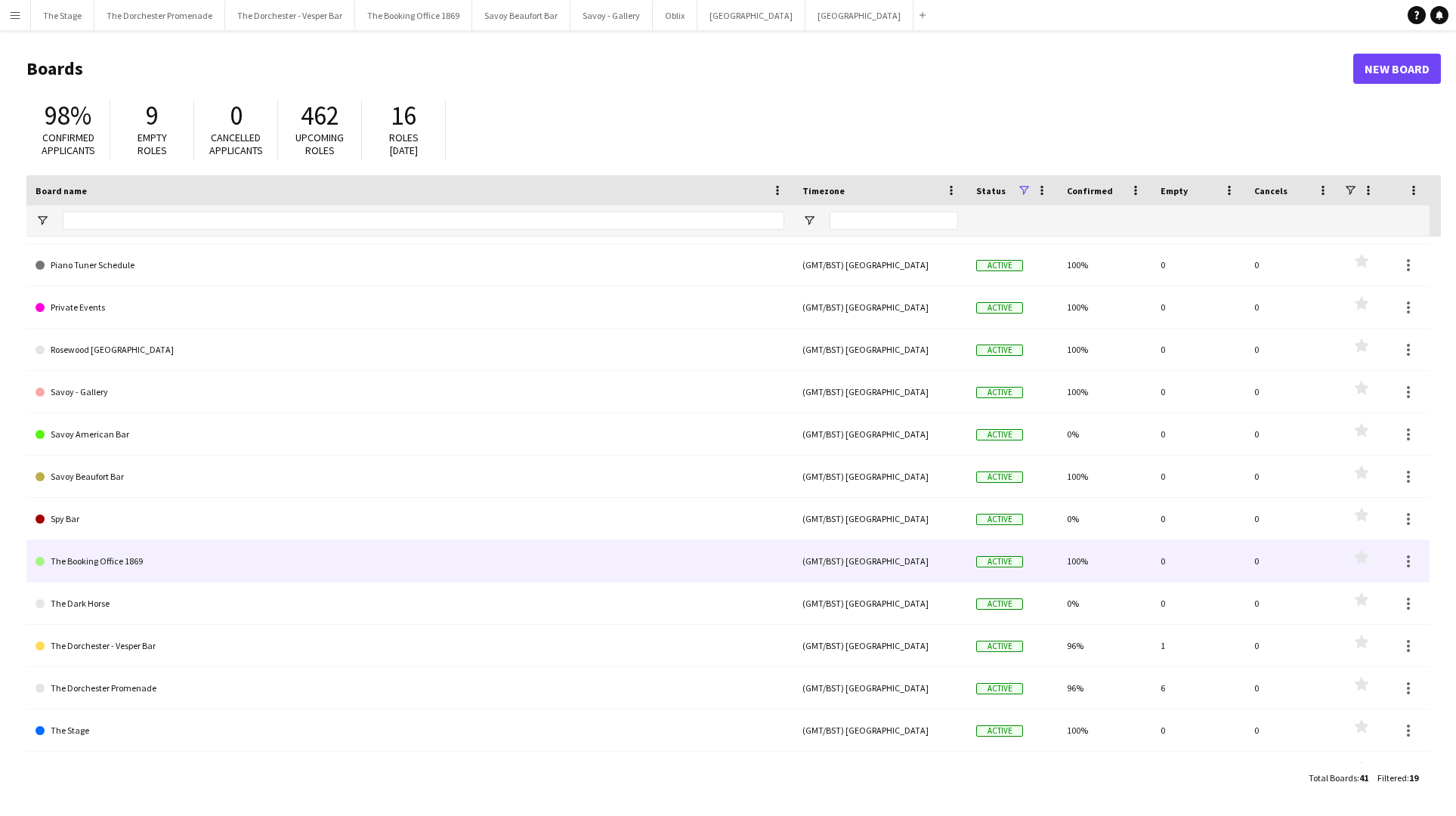
scroll to position [232, 0]
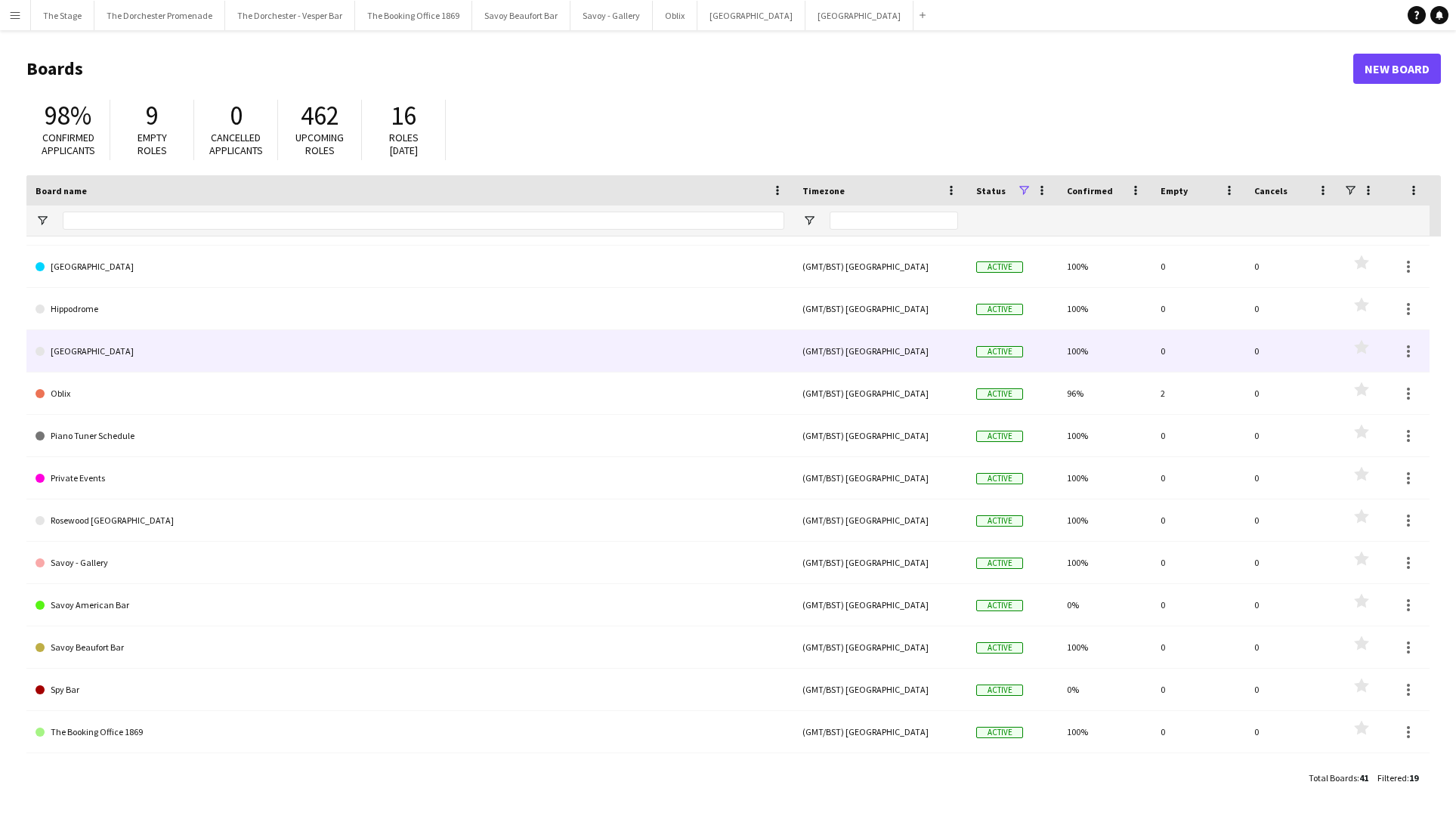
click at [474, 365] on link "[GEOGRAPHIC_DATA]" at bounding box center [410, 352] width 748 height 42
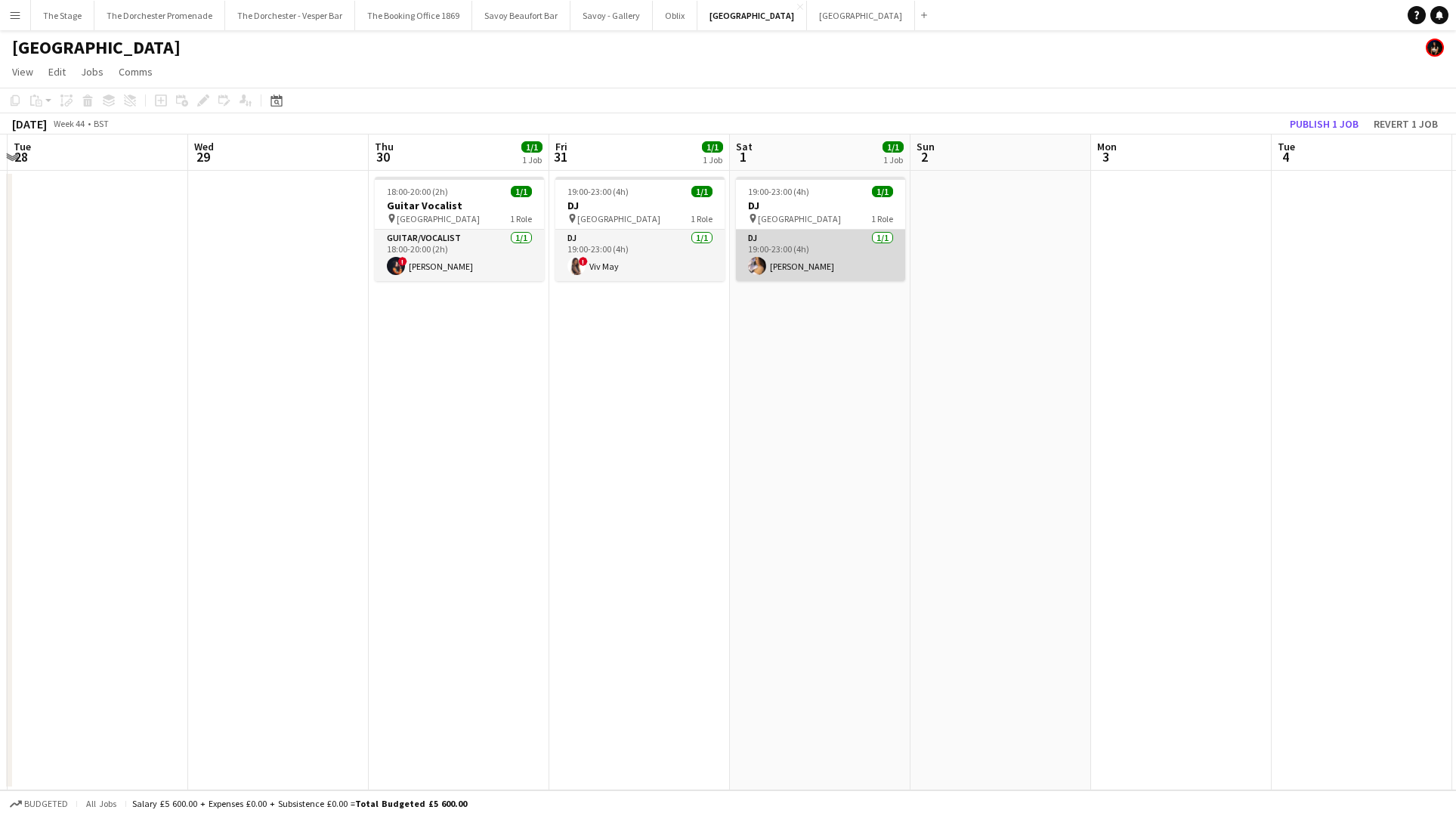
click at [766, 264] on app-card-role "DJ 1/1 19:00-23:00 (4h) Stephanie Cheah" at bounding box center [820, 256] width 169 height 51
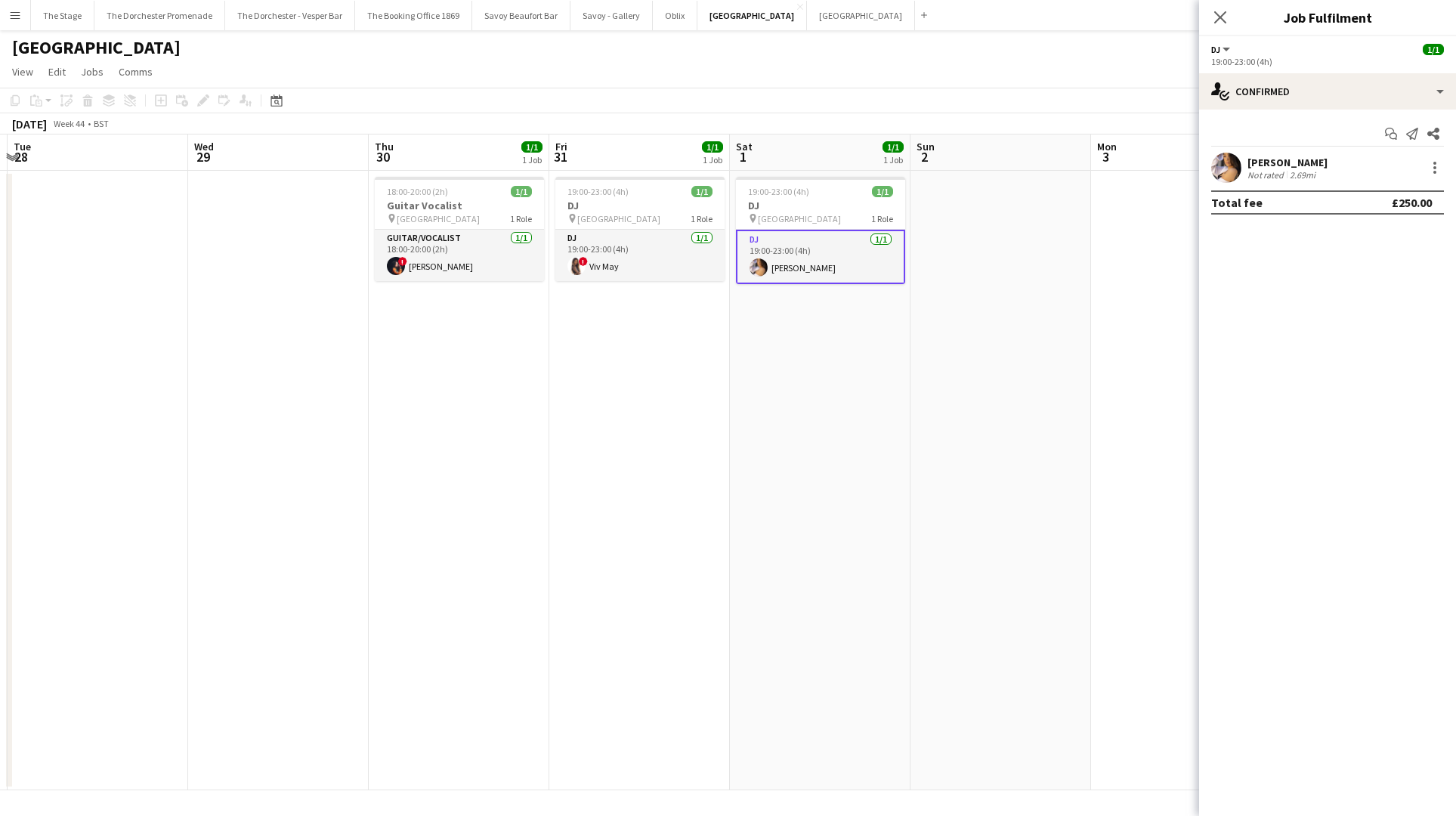
click at [1092, 205] on app-date-cell at bounding box center [1181, 480] width 181 height 619
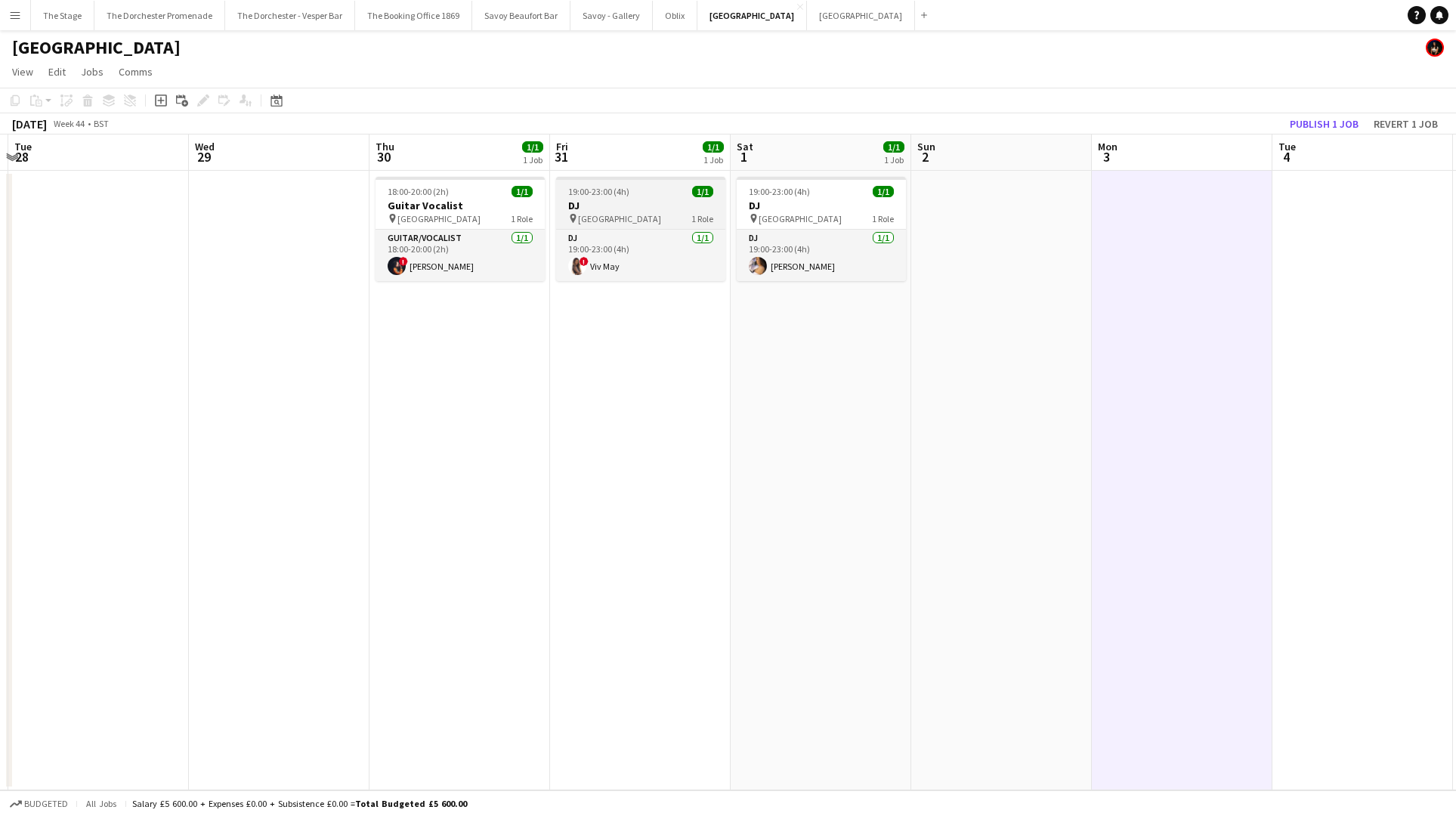
click at [581, 200] on h3 "DJ" at bounding box center [640, 206] width 169 height 14
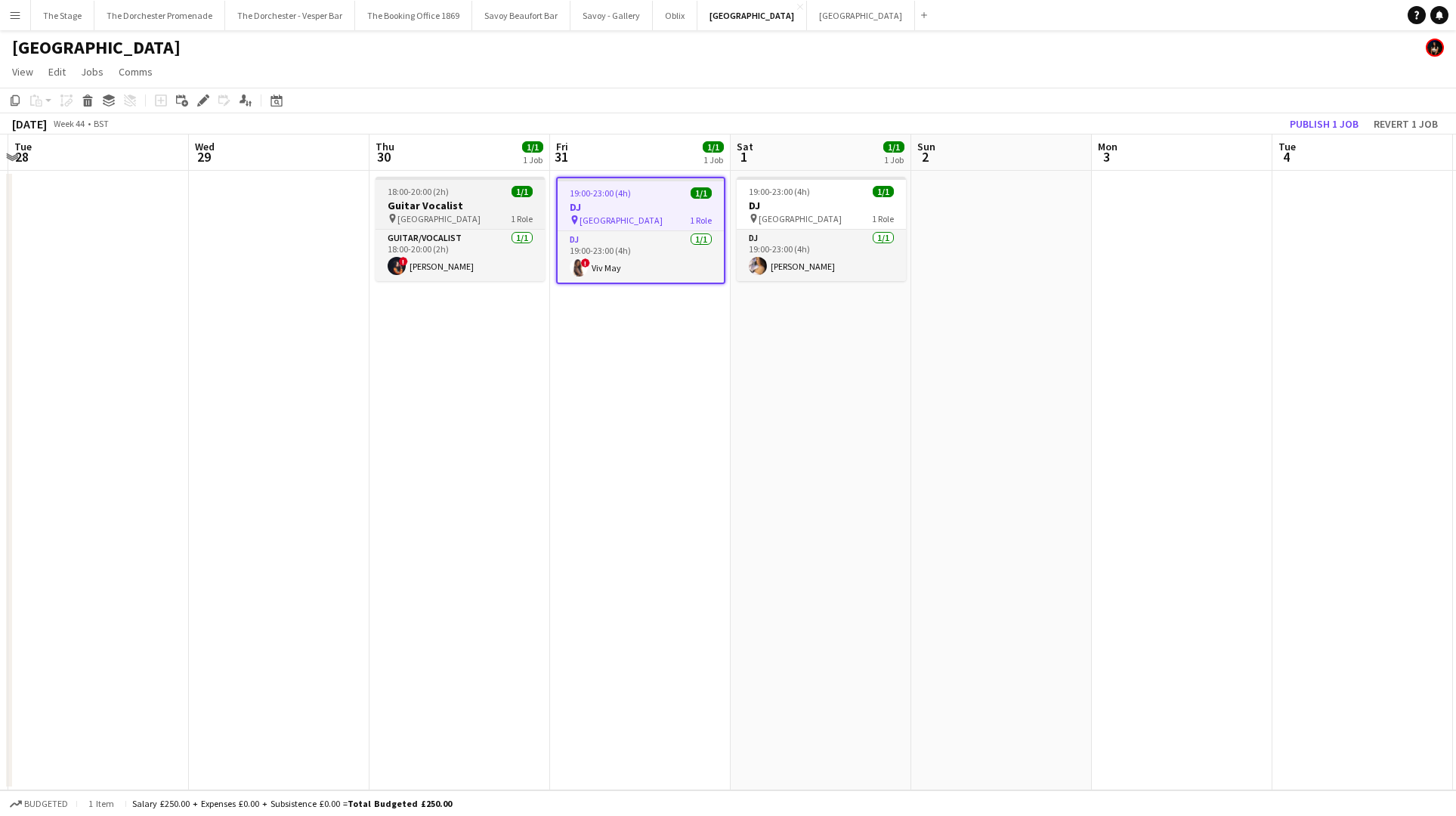
click at [449, 200] on h3 "Guitar Vocalist" at bounding box center [460, 206] width 169 height 14
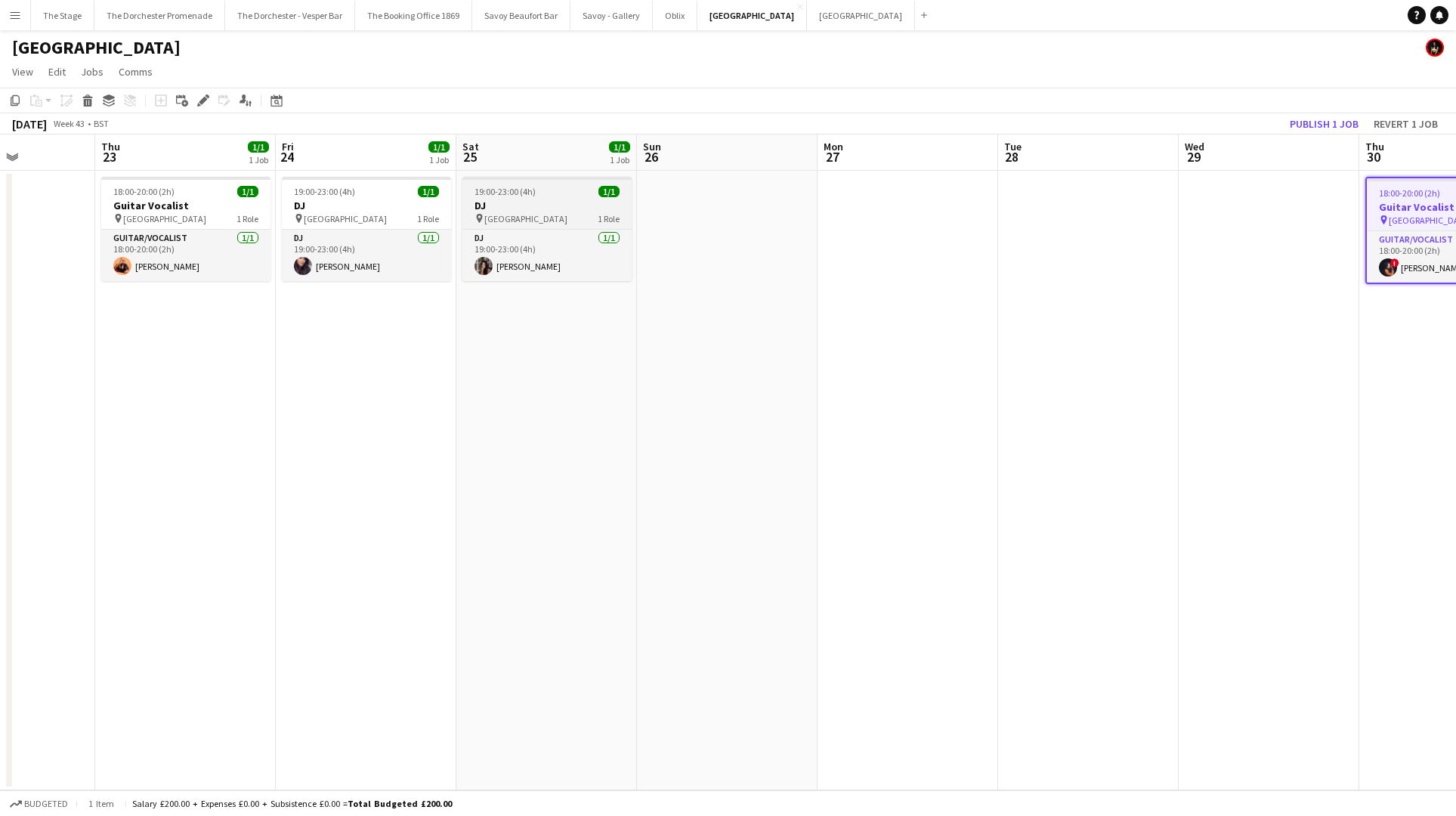
click at [491, 213] on span "[GEOGRAPHIC_DATA]" at bounding box center [526, 219] width 83 height 11
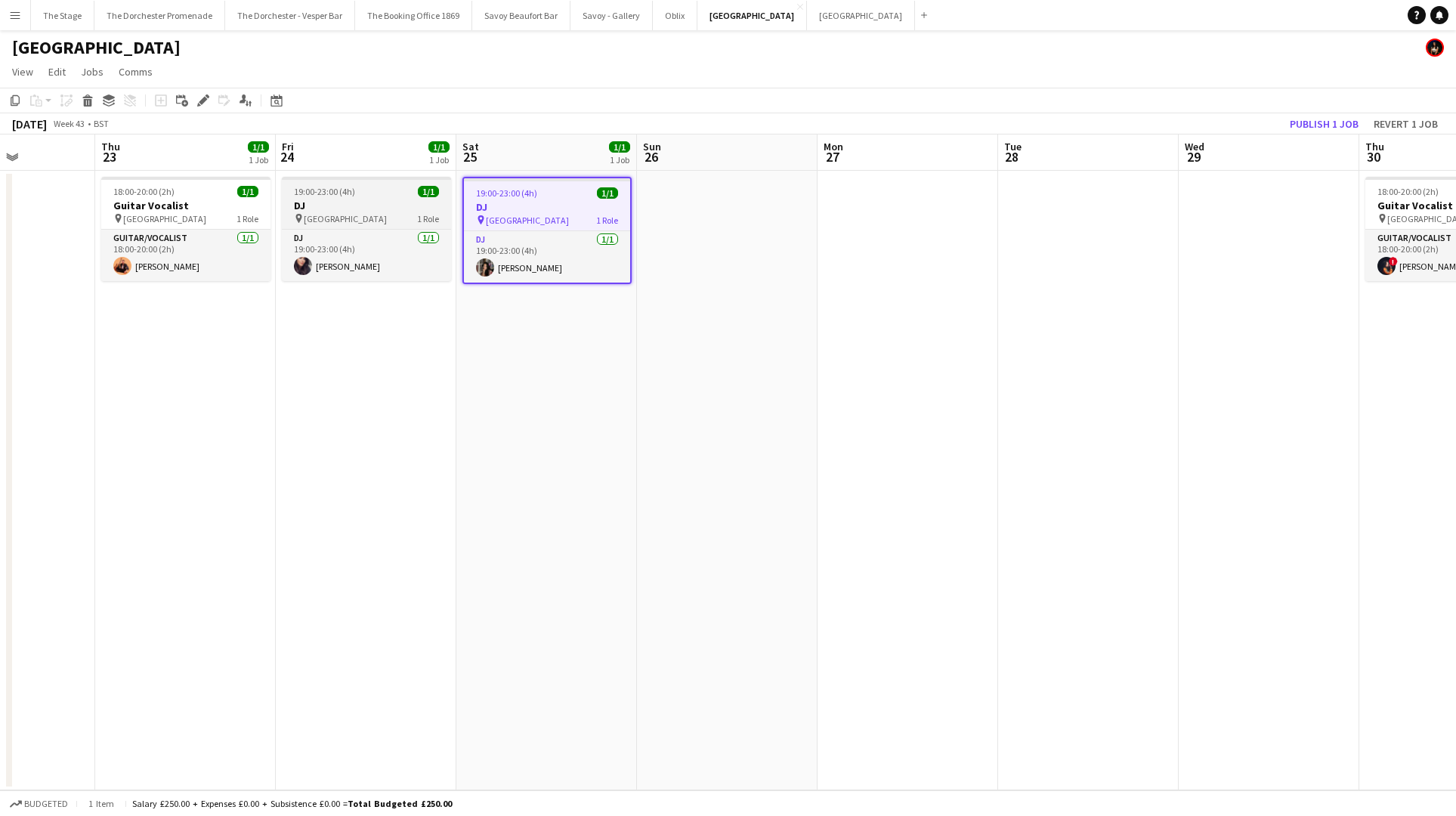
click at [398, 209] on h3 "DJ" at bounding box center [367, 206] width 169 height 14
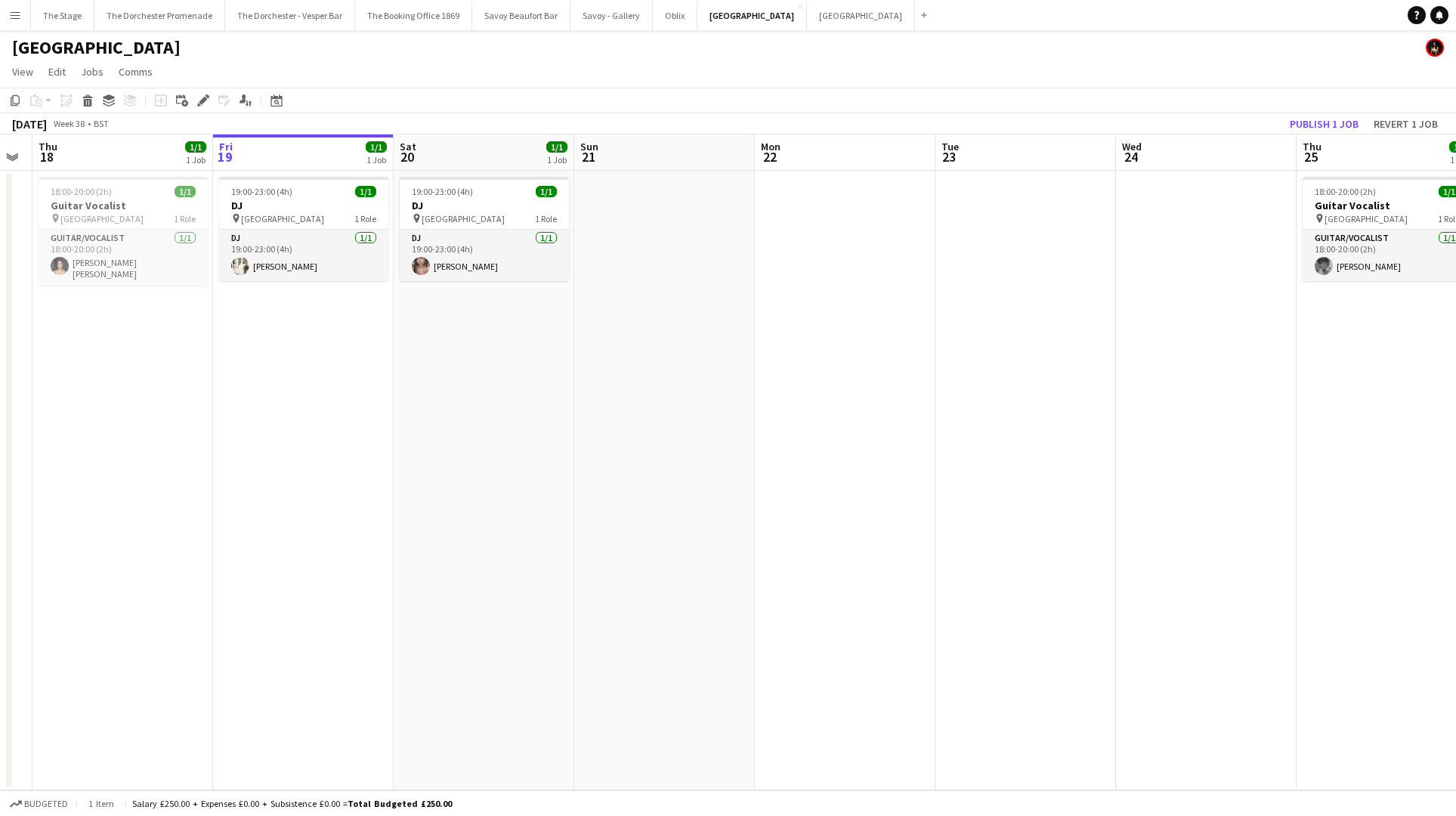
click at [405, 337] on app-date-cell "19:00-23:00 (4h) 1/1 DJ pin NYX Hotel London 1 Role DJ 1/1 19:00-23:00 (4h) Lon…" at bounding box center [484, 480] width 181 height 619
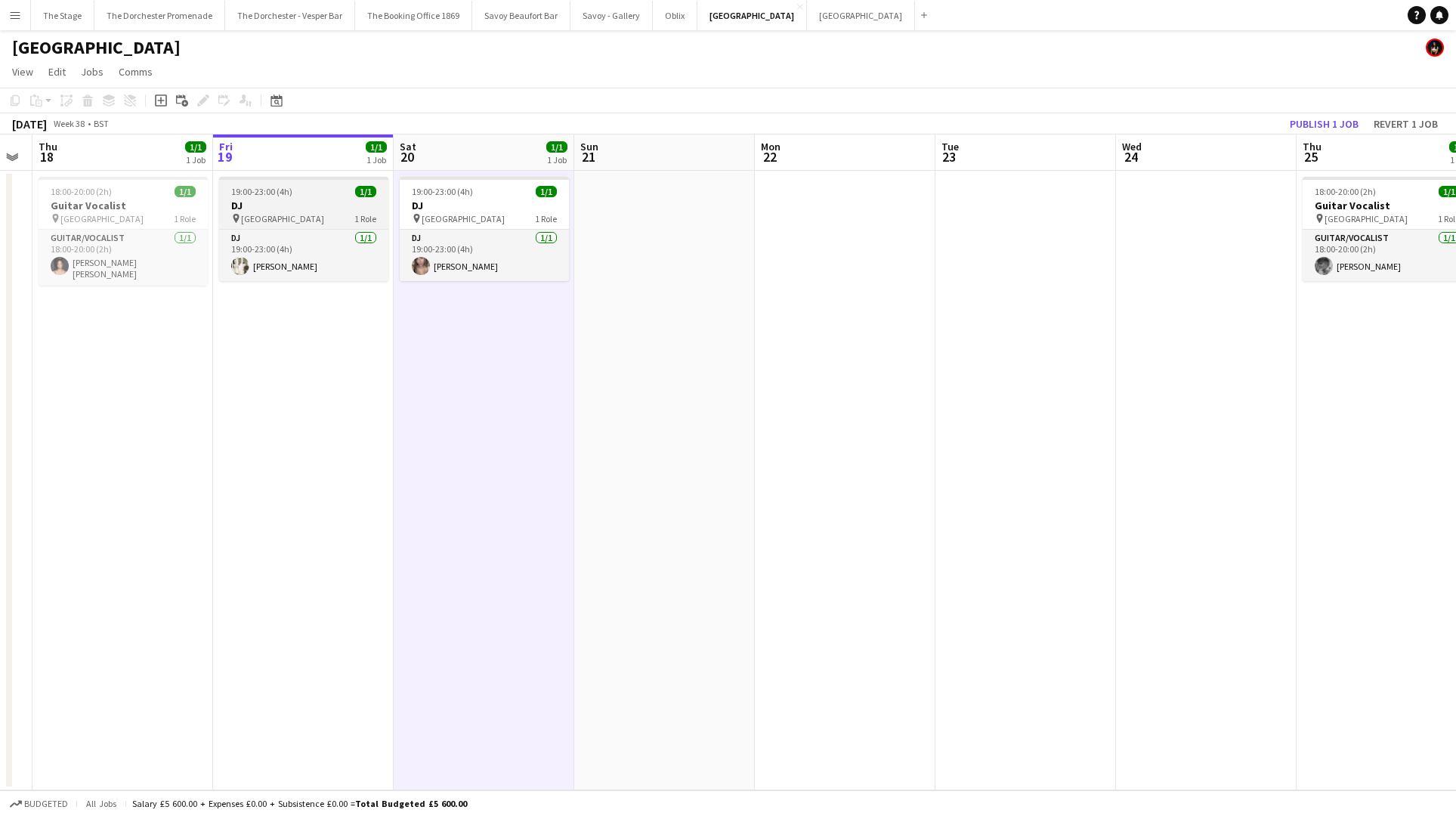
click at [293, 210] on h3 "DJ" at bounding box center [304, 206] width 169 height 14
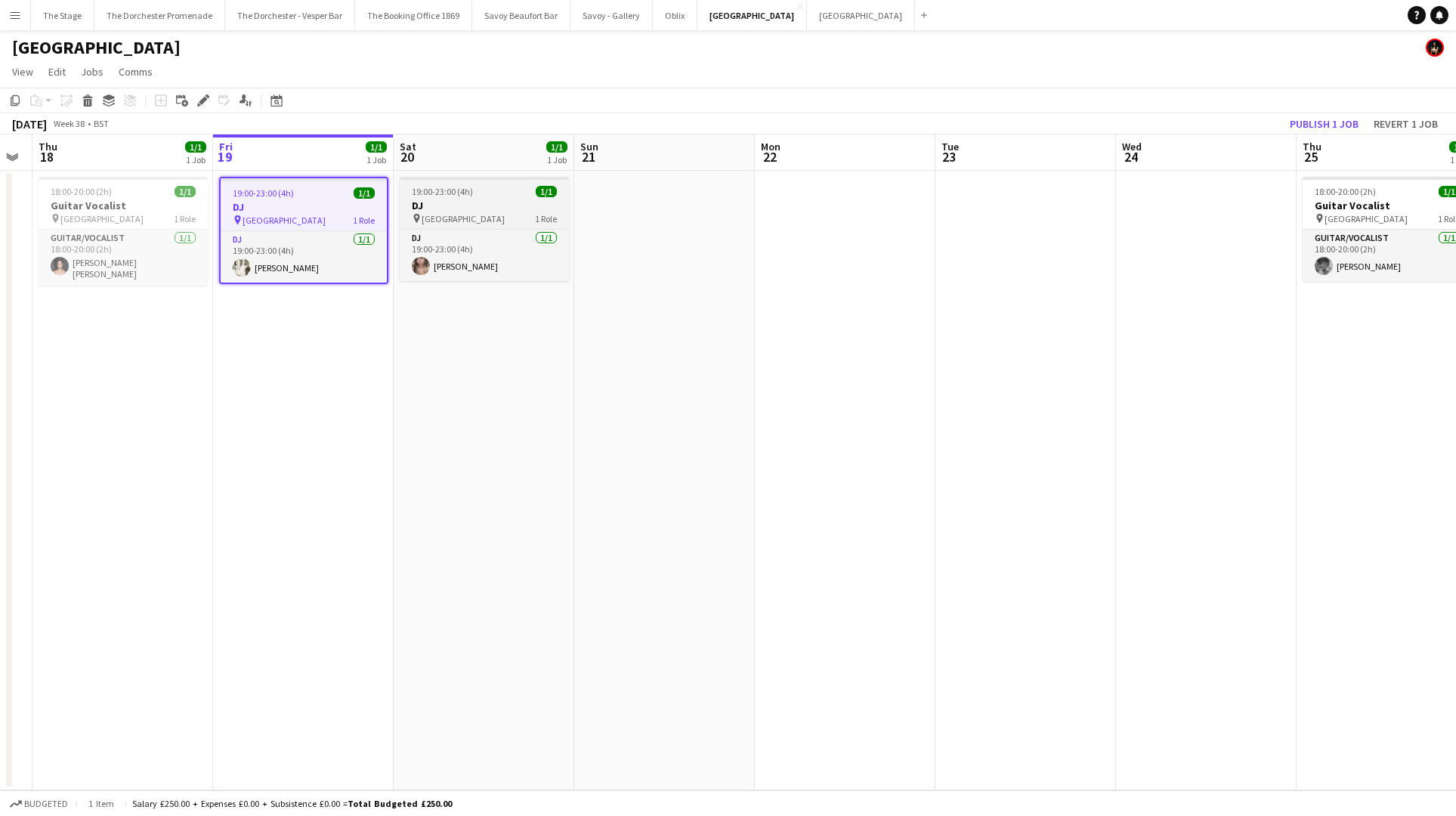
click at [465, 209] on h3 "DJ" at bounding box center [485, 206] width 169 height 14
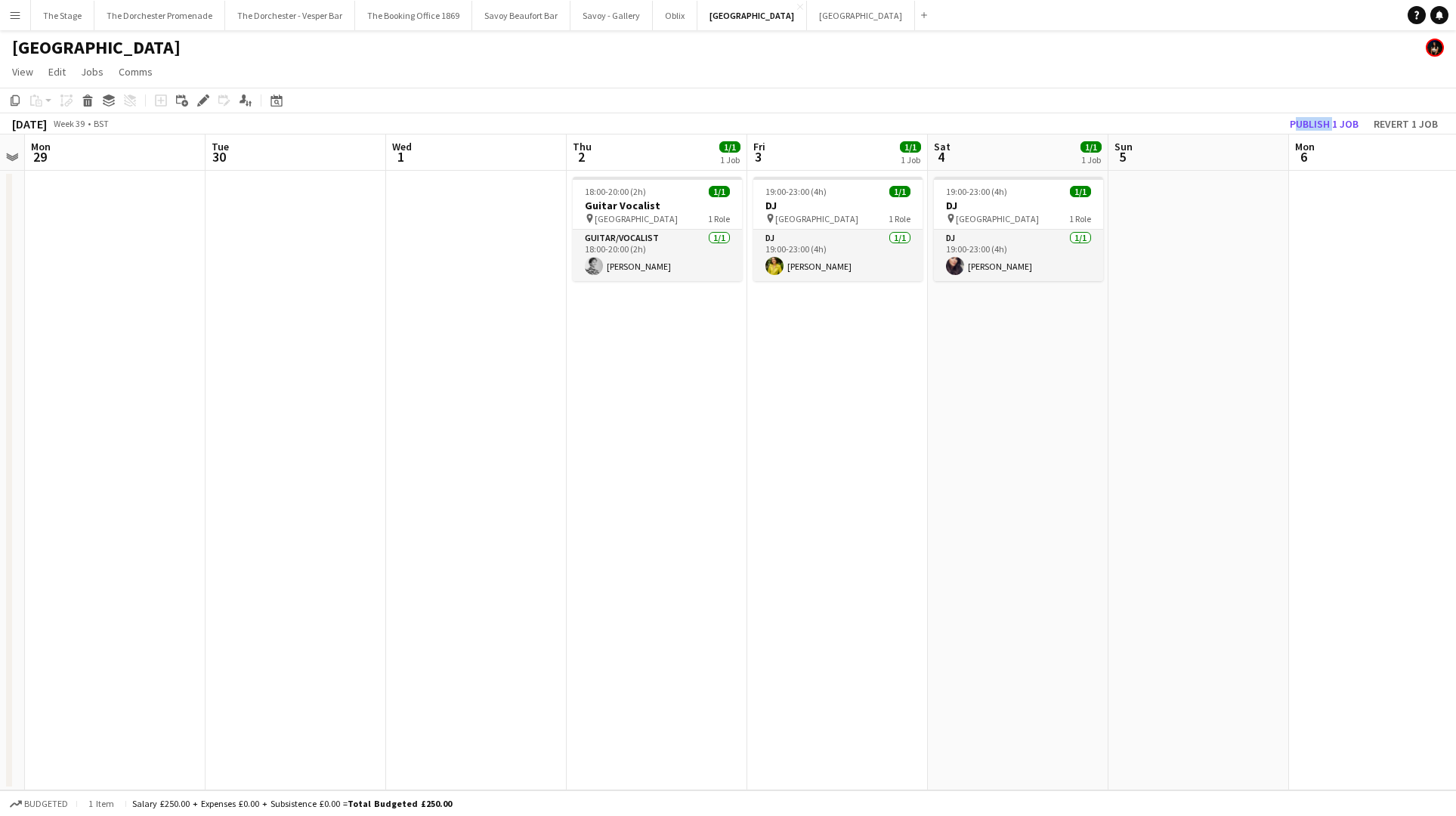
click at [1117, 312] on app-date-cell at bounding box center [1198, 480] width 181 height 619
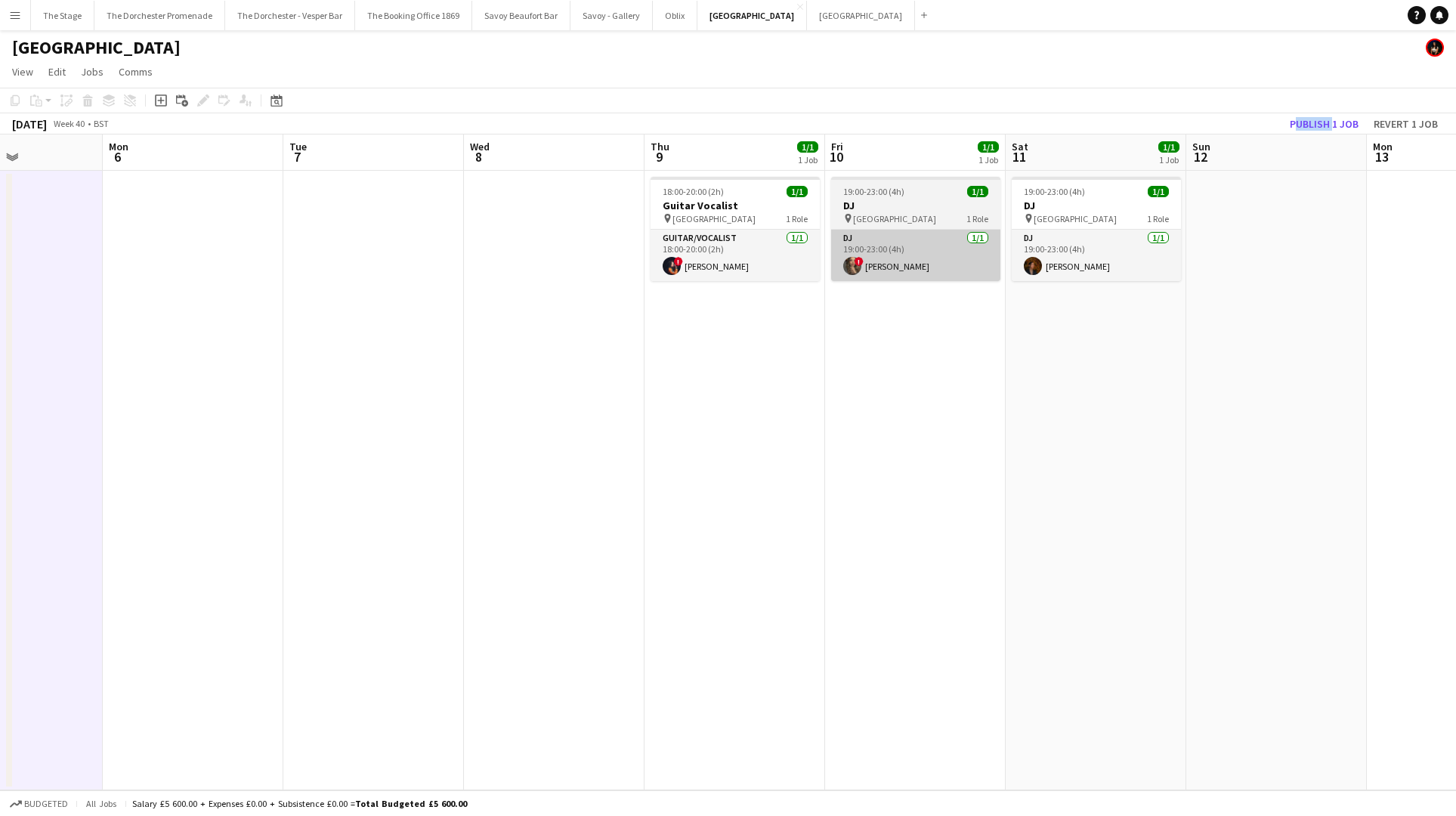
scroll to position [0, 438]
click at [24, 17] on button "Menu" at bounding box center [15, 15] width 30 height 30
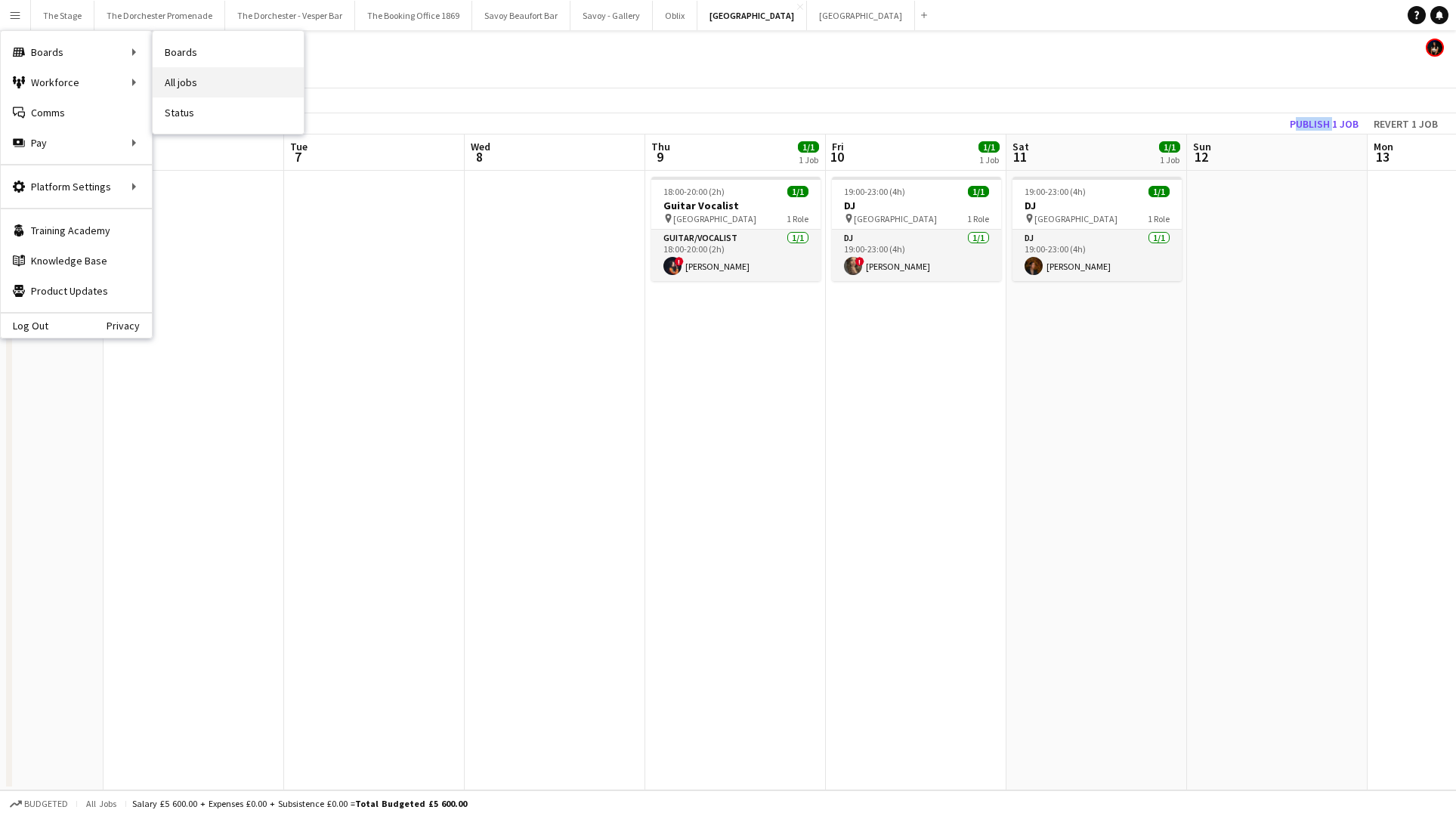
click at [169, 75] on link "All jobs" at bounding box center [228, 82] width 151 height 30
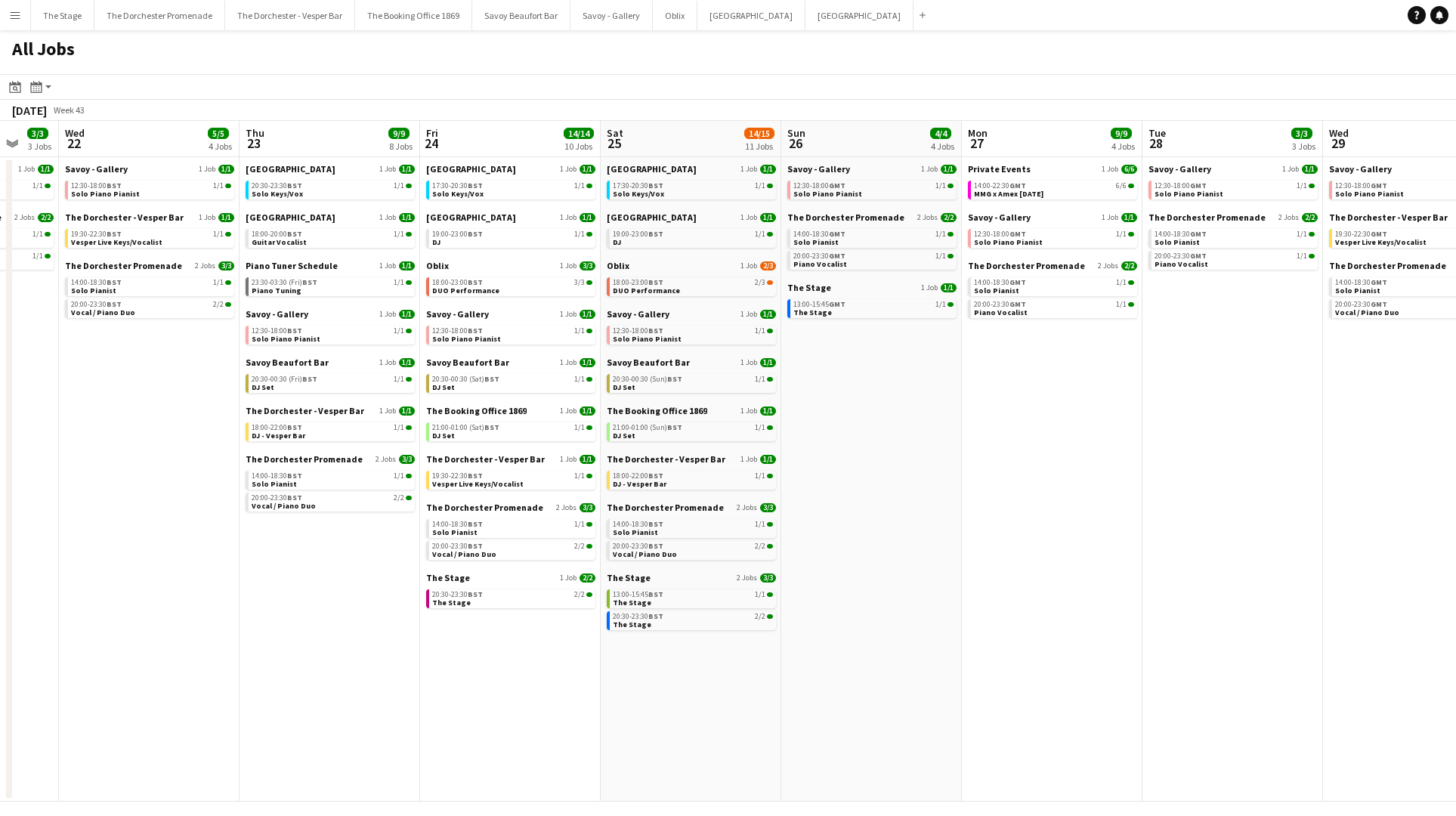
scroll to position [0, 495]
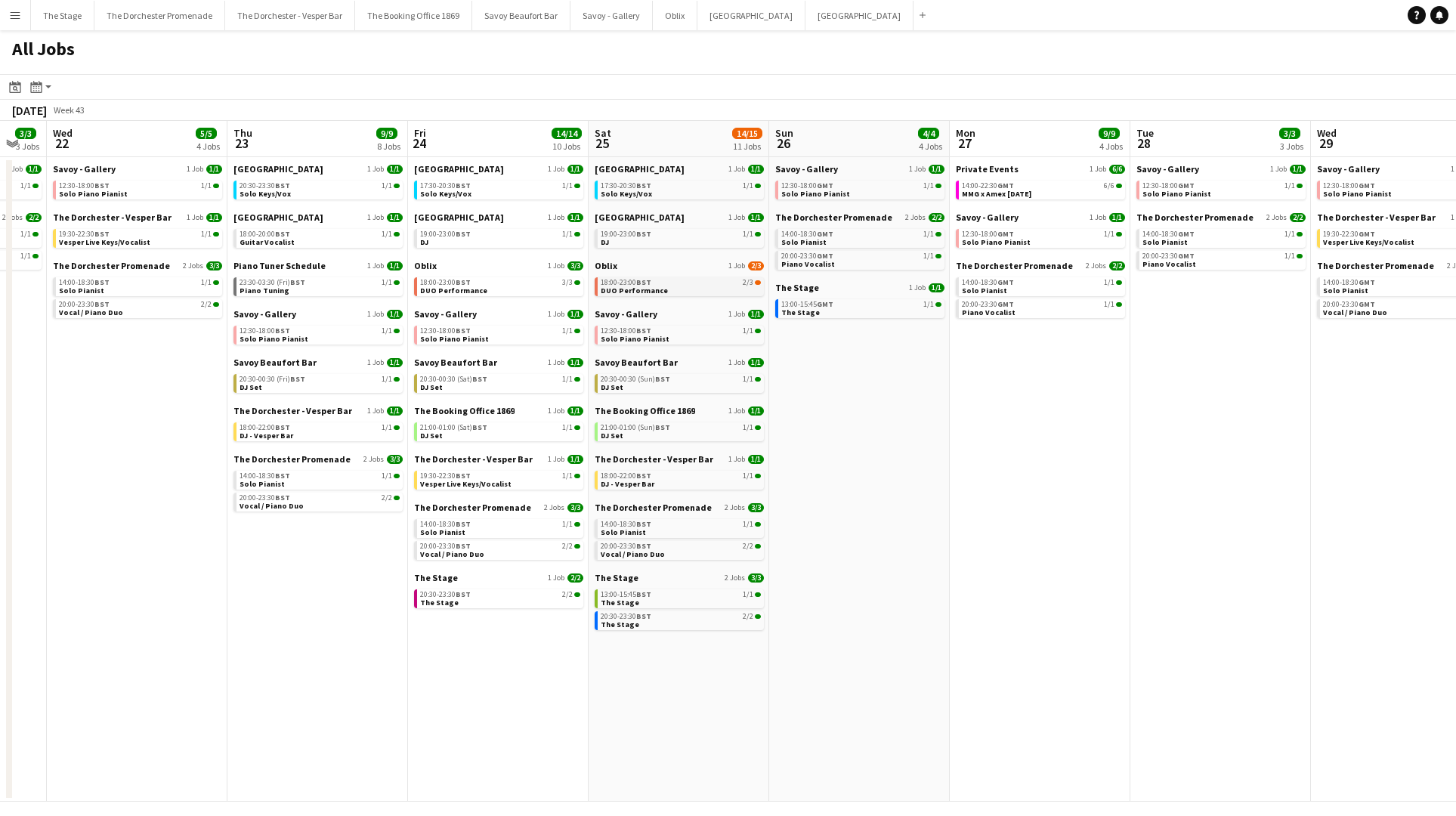
click at [704, 285] on div "18:00-23:00 BST 2/3" at bounding box center [680, 283] width 160 height 8
click at [16, 20] on app-icon "Menu" at bounding box center [15, 15] width 12 height 12
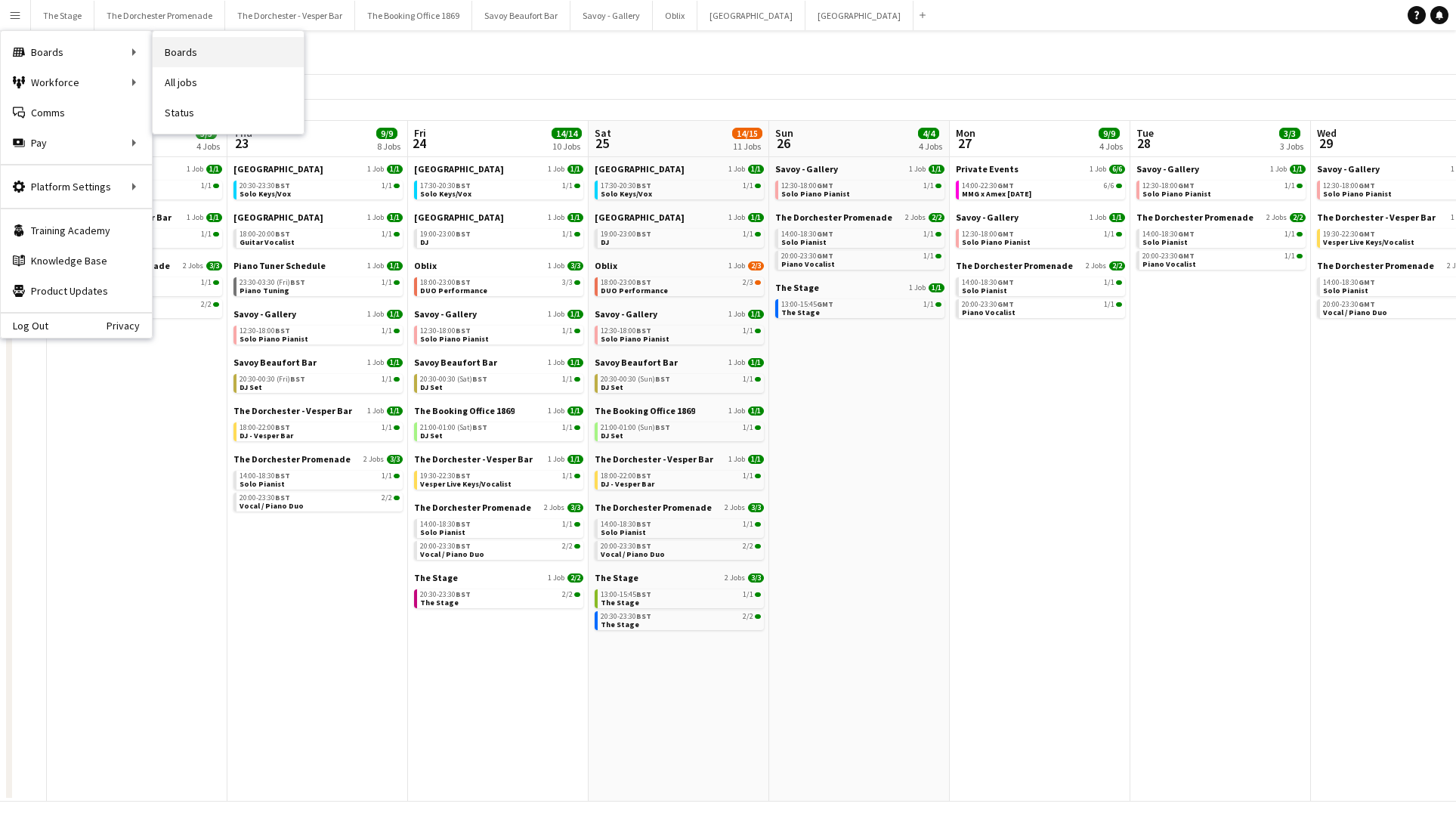
click at [199, 51] on link "Boards" at bounding box center [228, 52] width 151 height 30
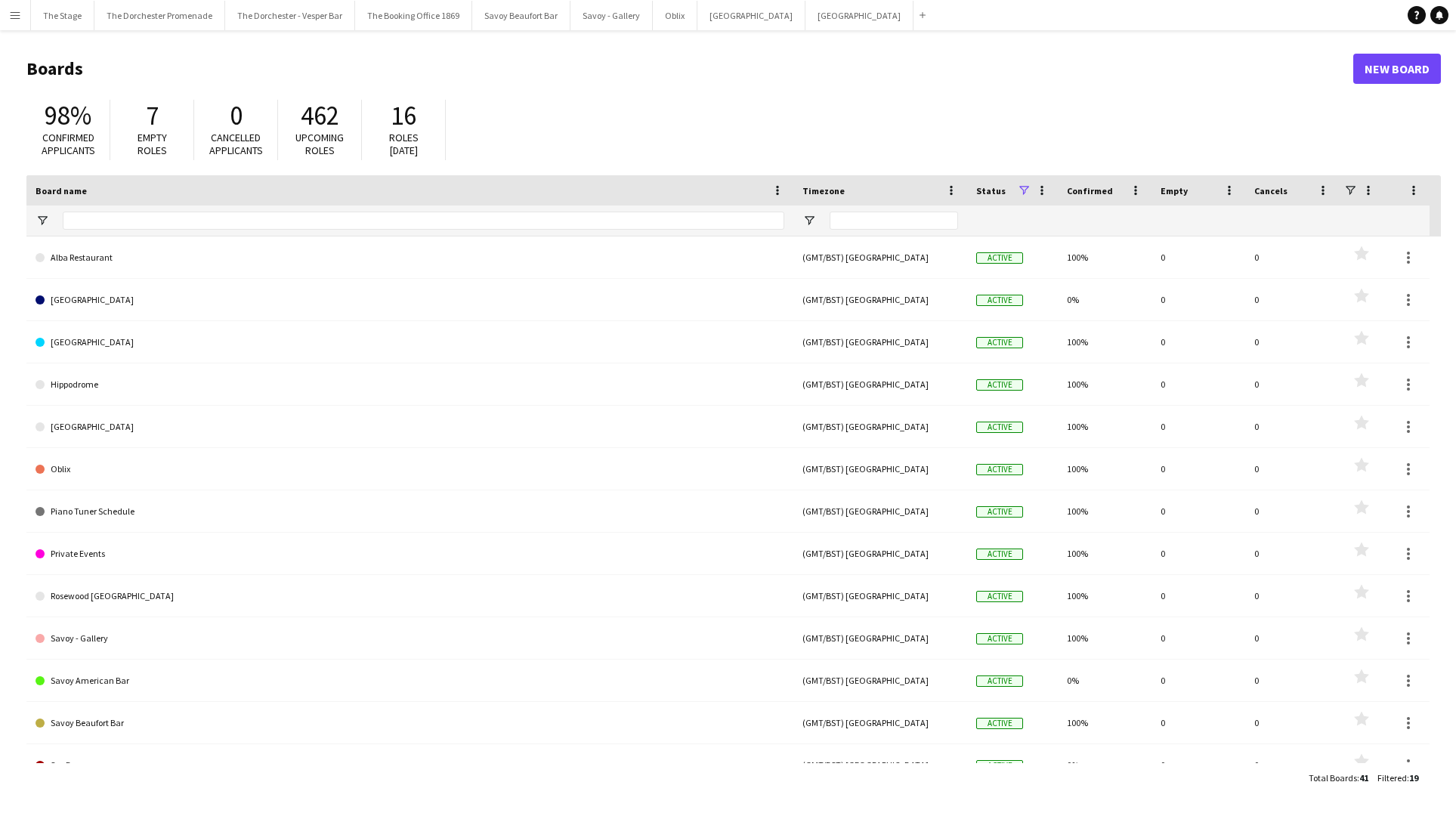
click at [11, 13] on app-icon "Menu" at bounding box center [15, 15] width 12 height 12
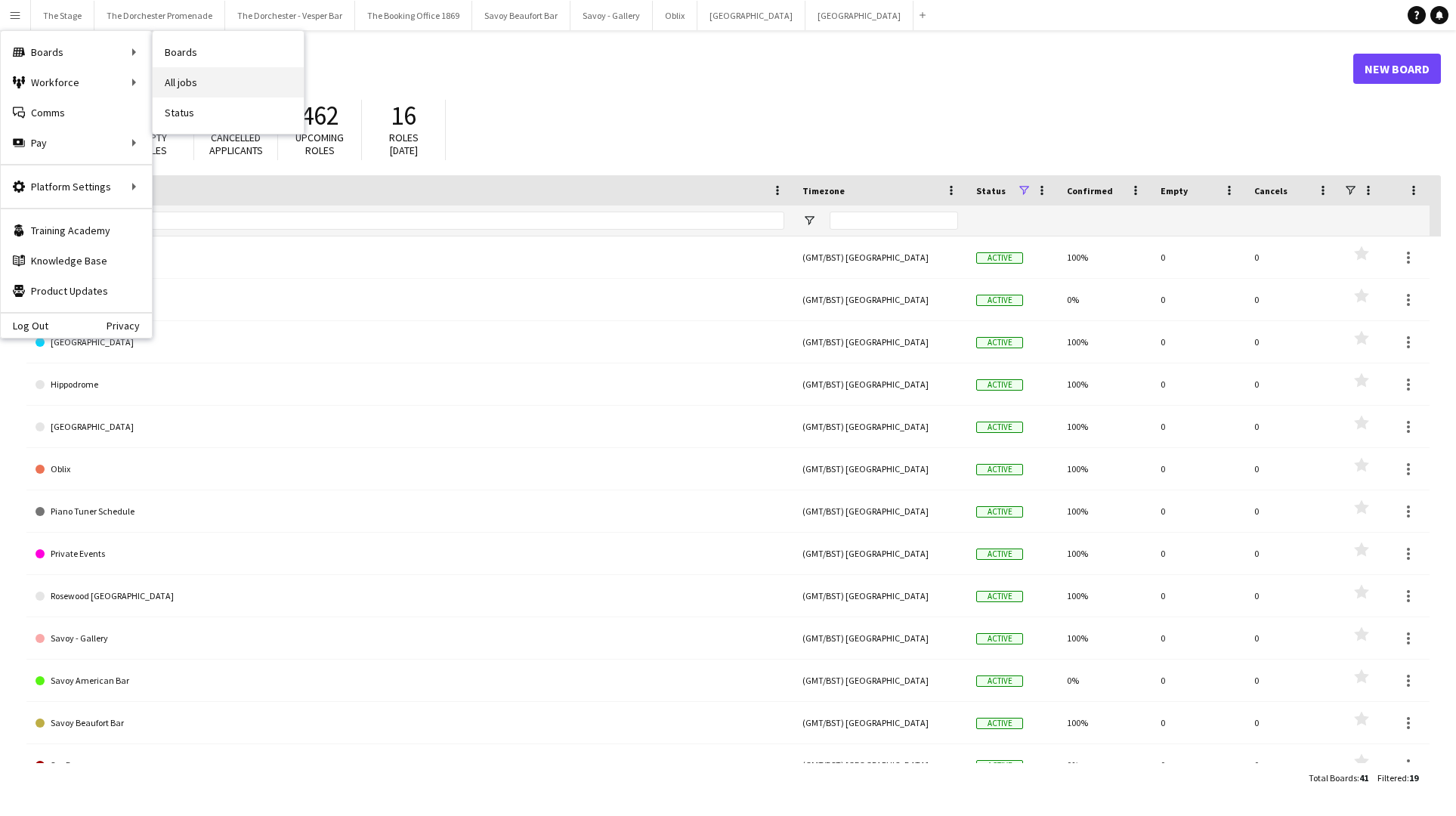
click at [179, 76] on link "All jobs" at bounding box center [228, 82] width 151 height 30
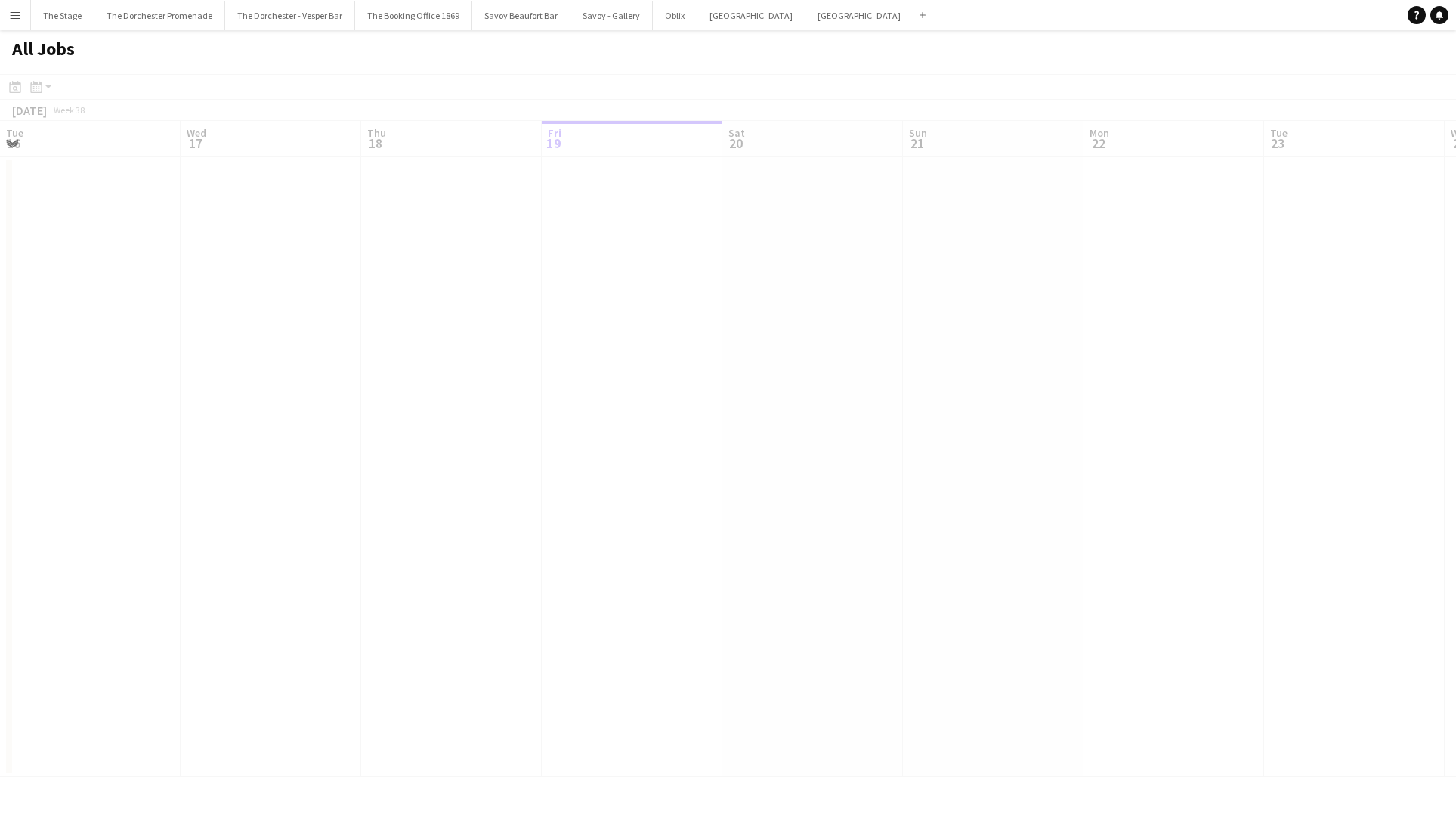
scroll to position [0, 361]
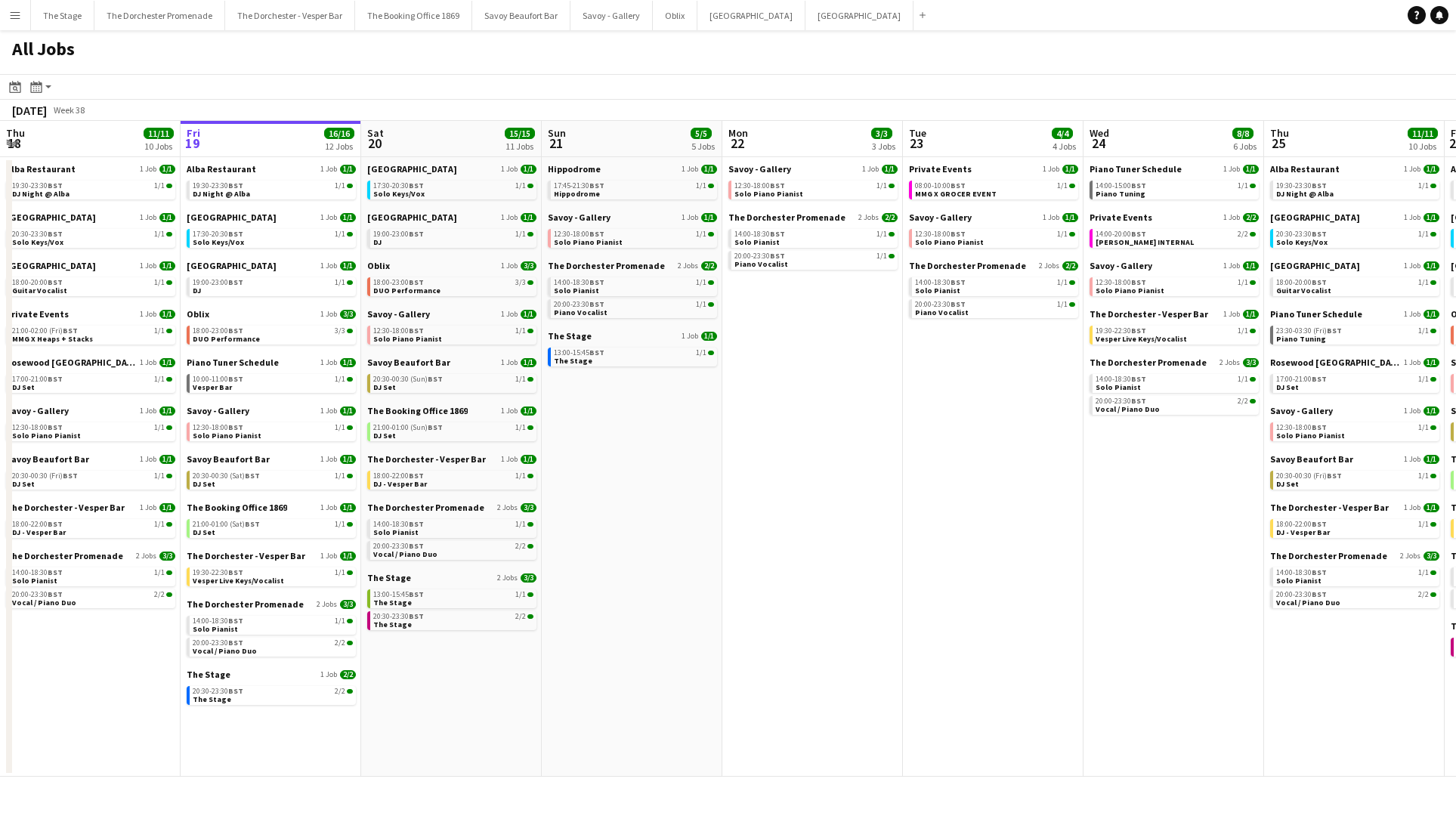
click at [16, 14] on app-icon "Menu" at bounding box center [15, 15] width 12 height 12
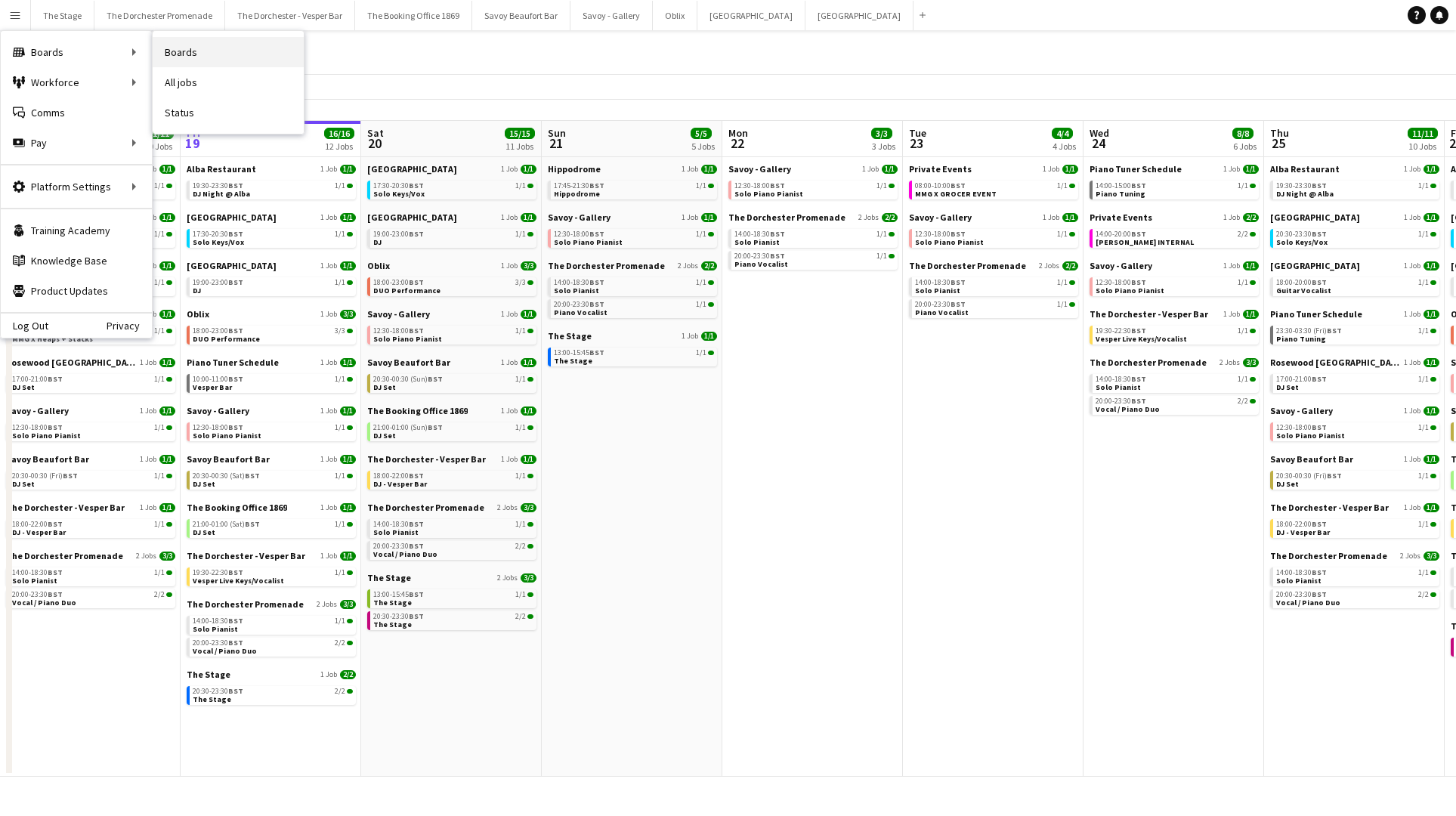
click at [187, 58] on link "Boards" at bounding box center [228, 52] width 151 height 30
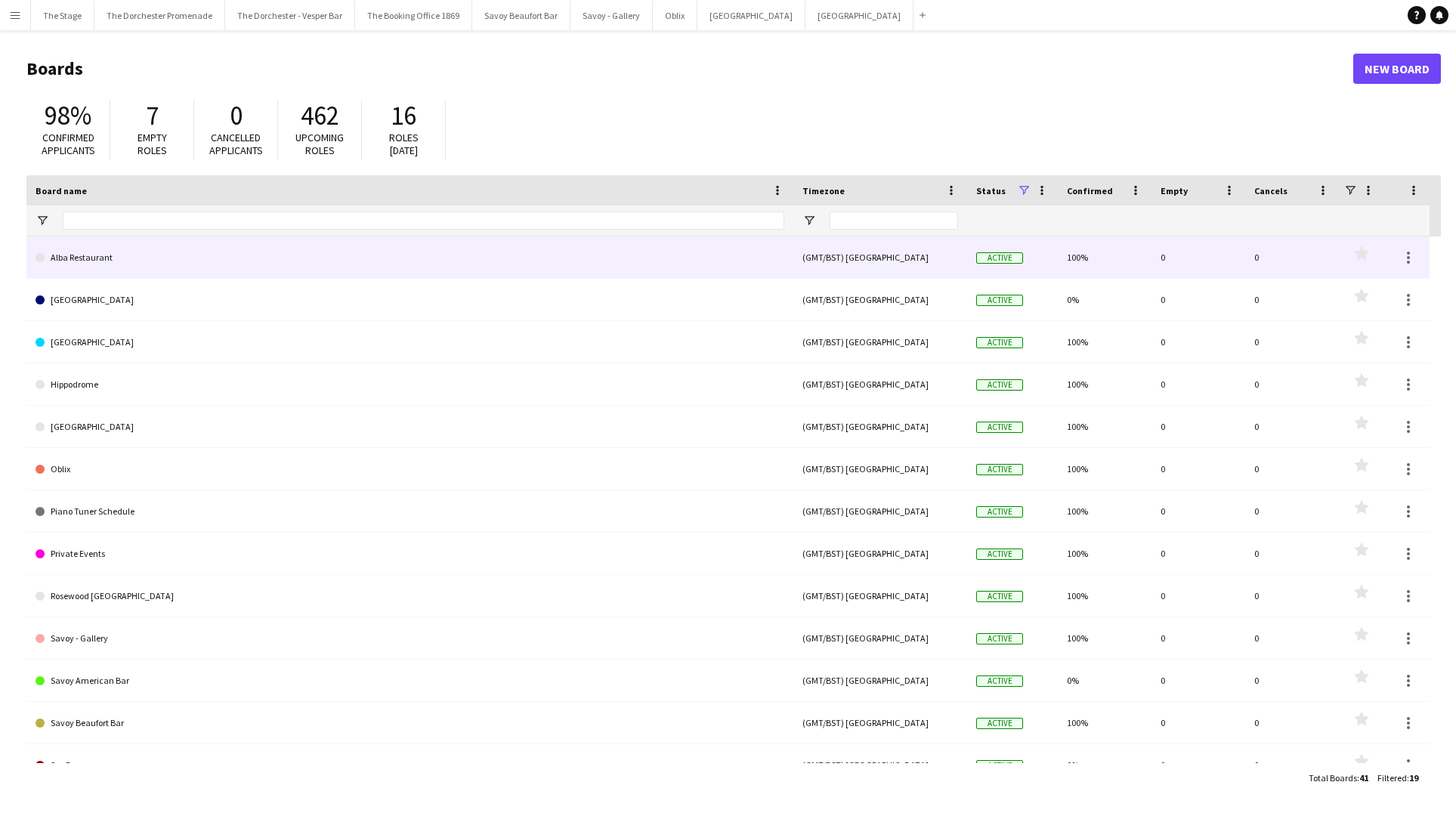
click at [172, 263] on link "Alba Restaurant" at bounding box center [410, 258] width 748 height 42
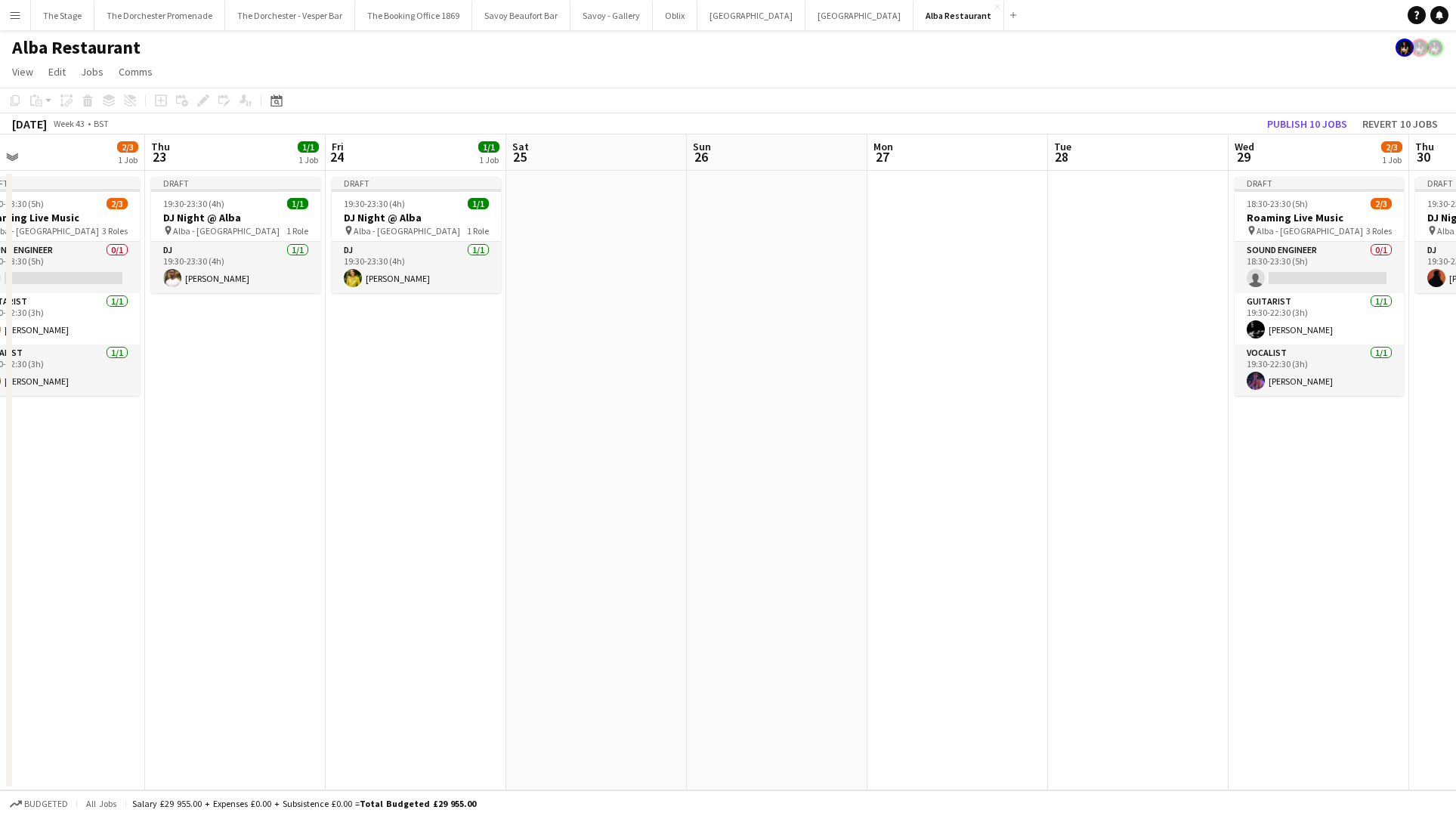
scroll to position [0, 337]
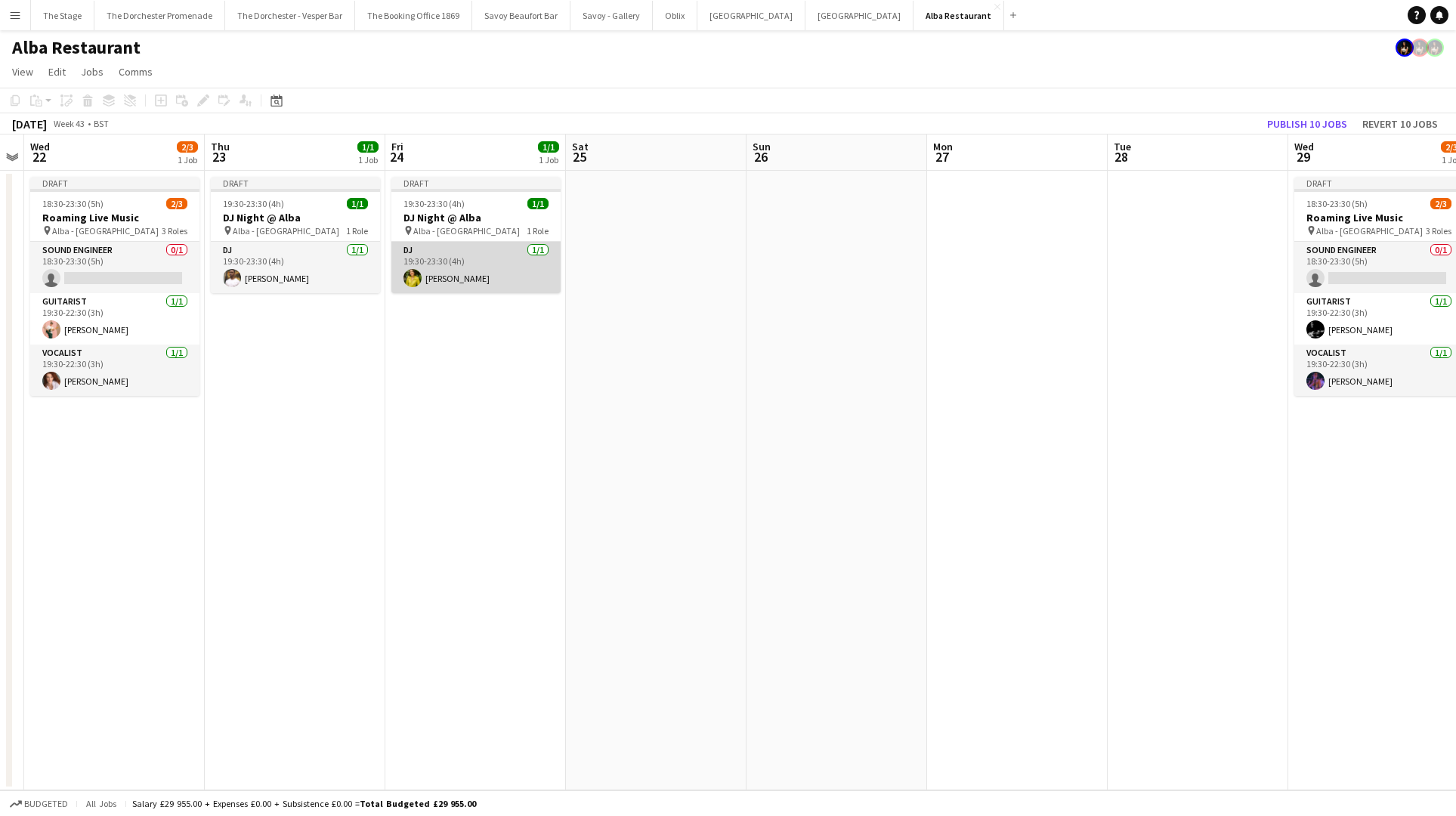
click at [468, 265] on app-card-role "DJ 1/1 19:30-23:30 (4h) Maria Hanlon" at bounding box center [476, 268] width 169 height 51
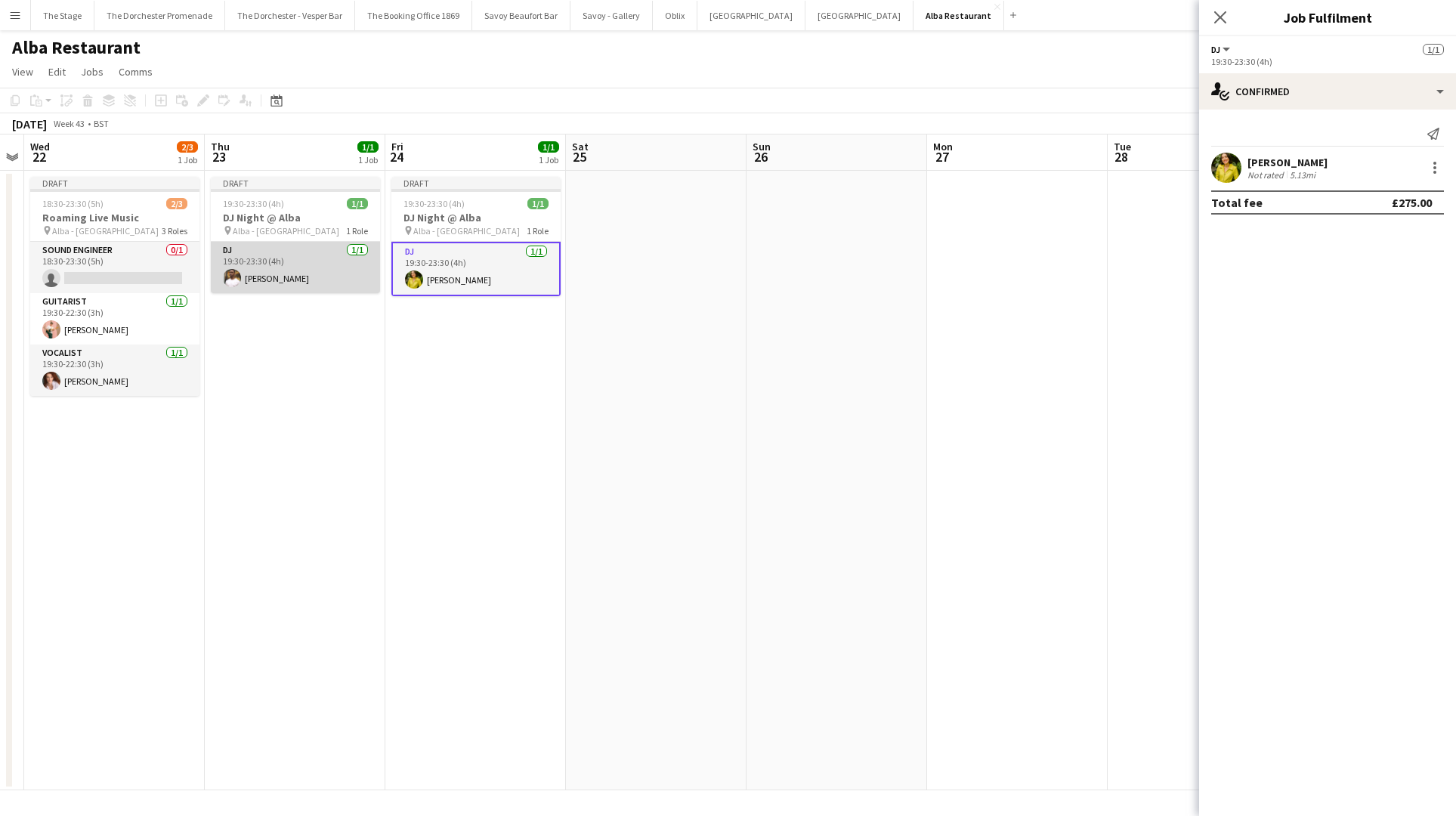
click at [298, 258] on app-card-role "DJ 1/1 19:30-23:30 (4h) Kieran Wright- Wilson" at bounding box center [296, 268] width 169 height 51
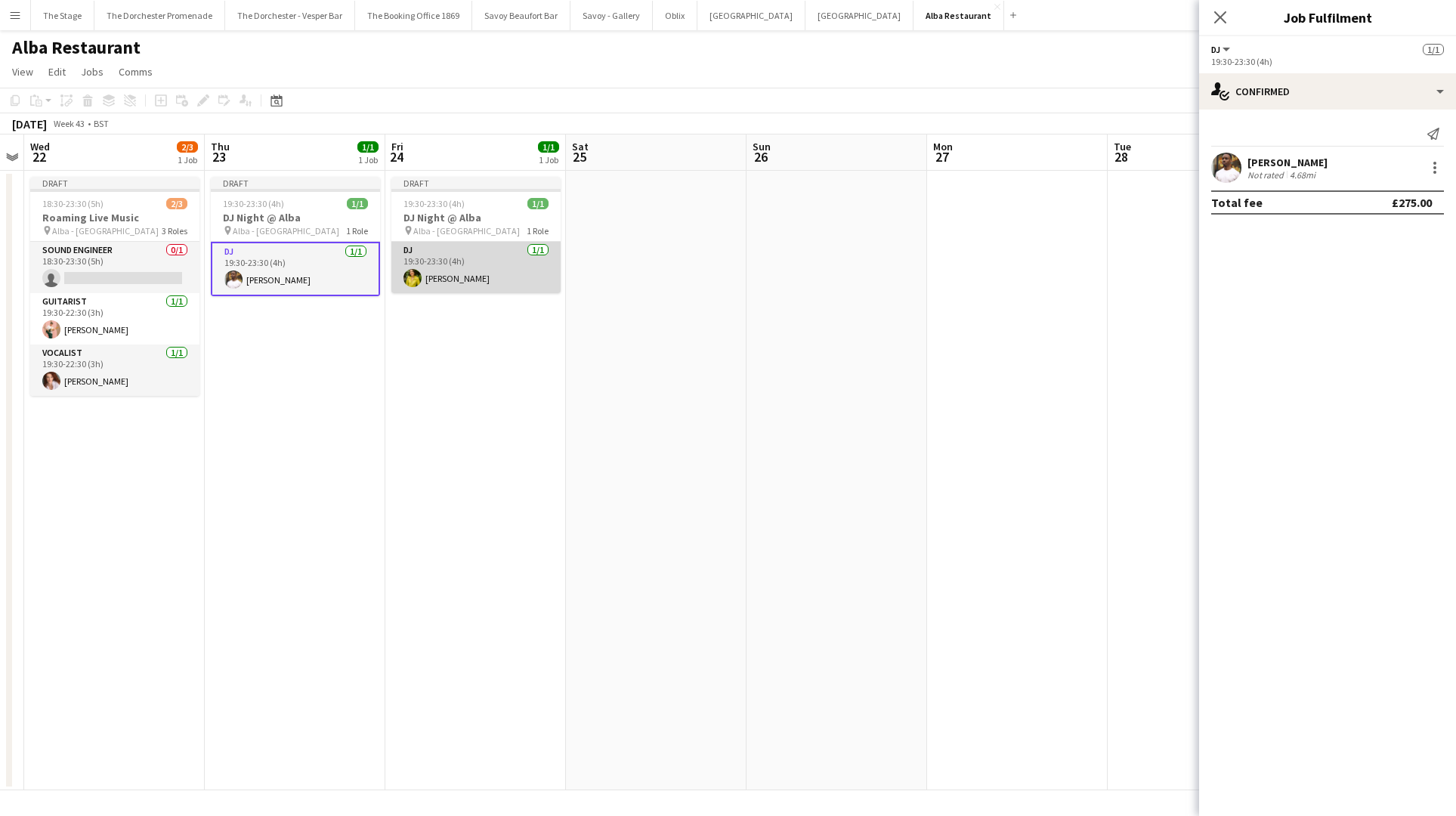
click at [490, 276] on app-card-role "DJ 1/1 19:30-23:30 (4h) Maria Hanlon" at bounding box center [476, 268] width 169 height 51
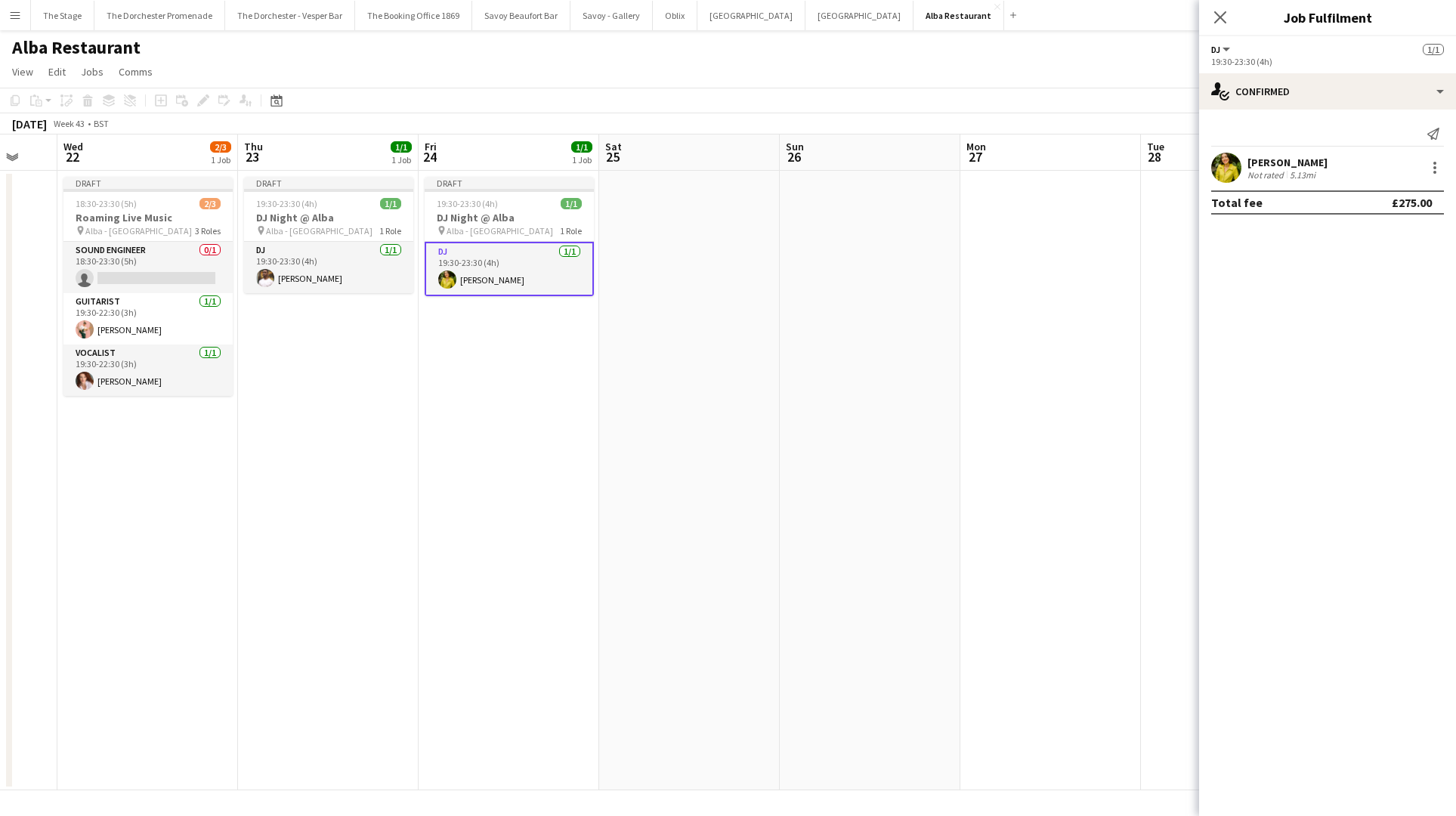
scroll to position [0, 463]
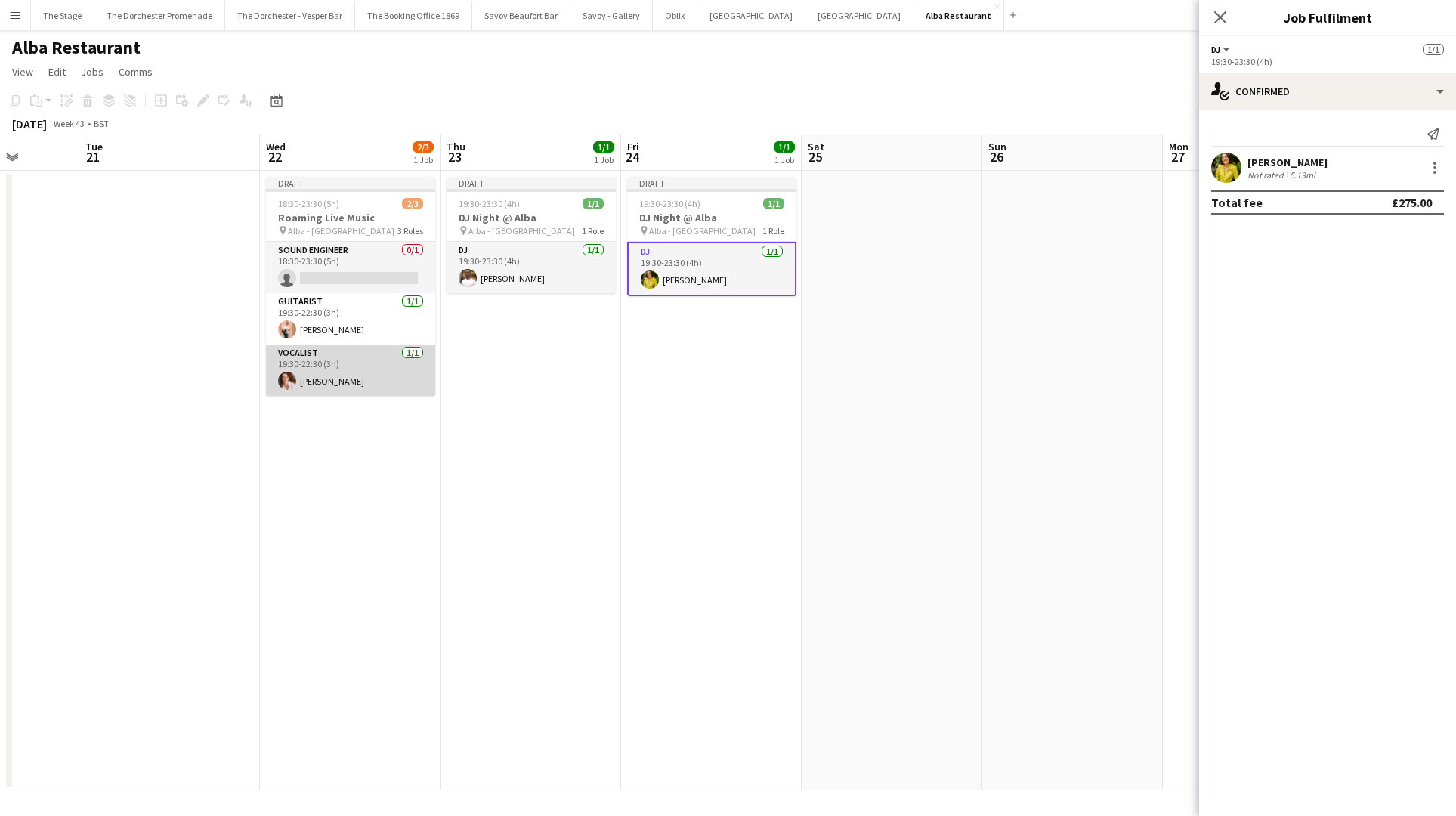
click at [364, 353] on app-card-role "Vocalist 1/1 19:30-22:30 (3h) Maggie Lynne" at bounding box center [351, 371] width 169 height 51
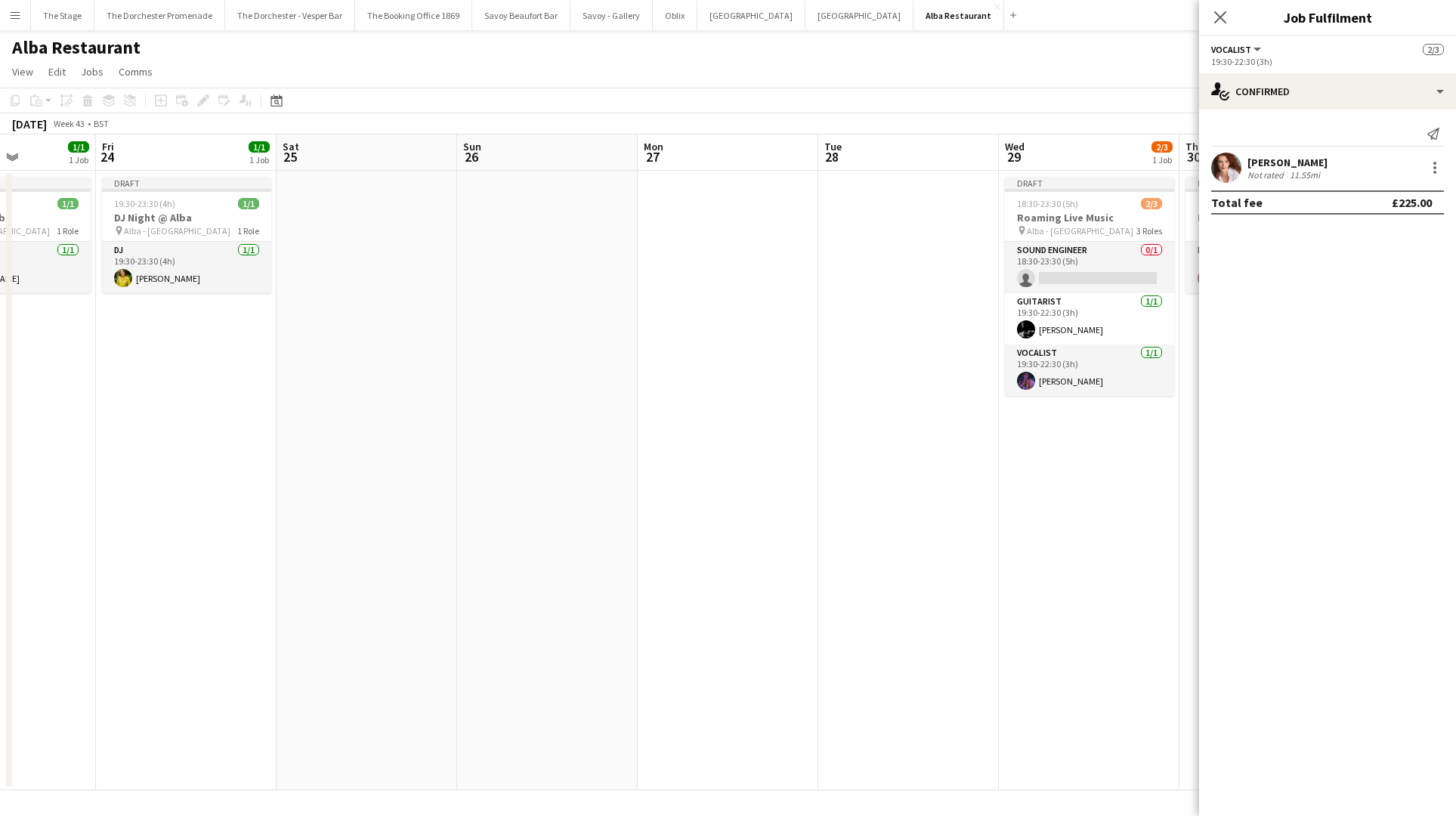
scroll to position [0, 687]
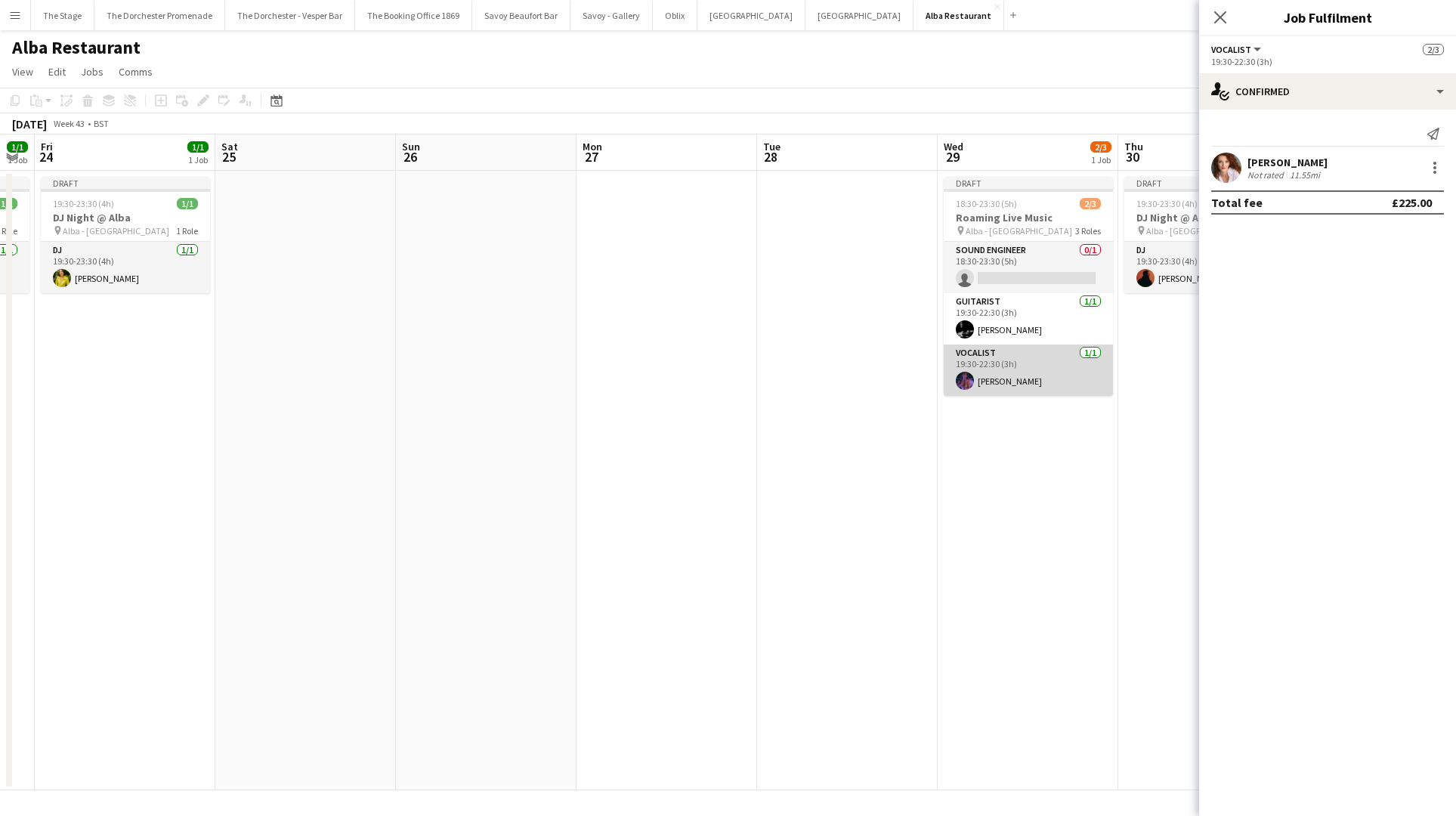
click at [1011, 361] on app-card-role "Vocalist 1/1 19:30-22:30 (3h) Shannon Crouch" at bounding box center [1028, 371] width 169 height 51
click at [624, 346] on app-date-cell at bounding box center [666, 480] width 181 height 619
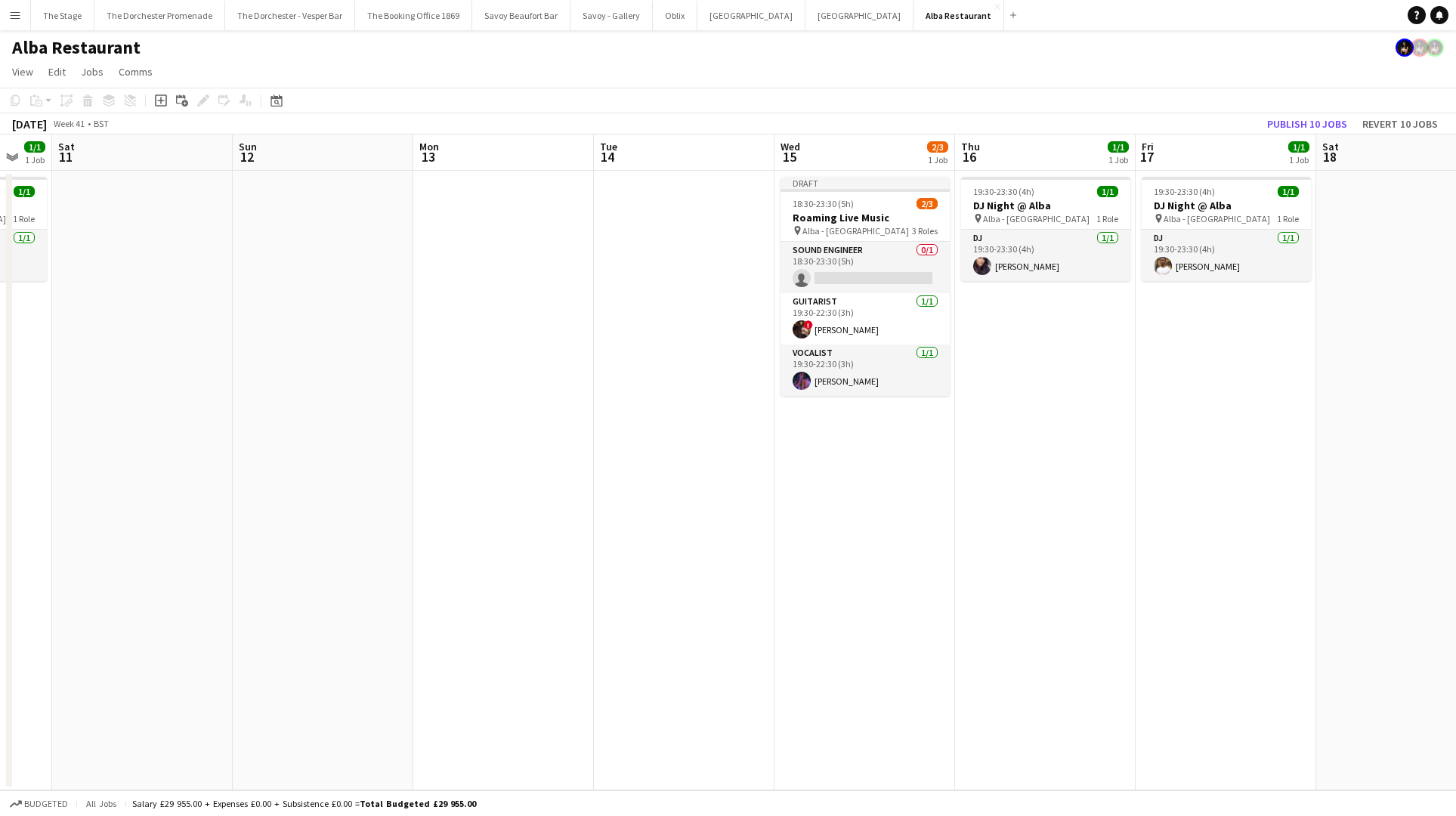
scroll to position [0, 714]
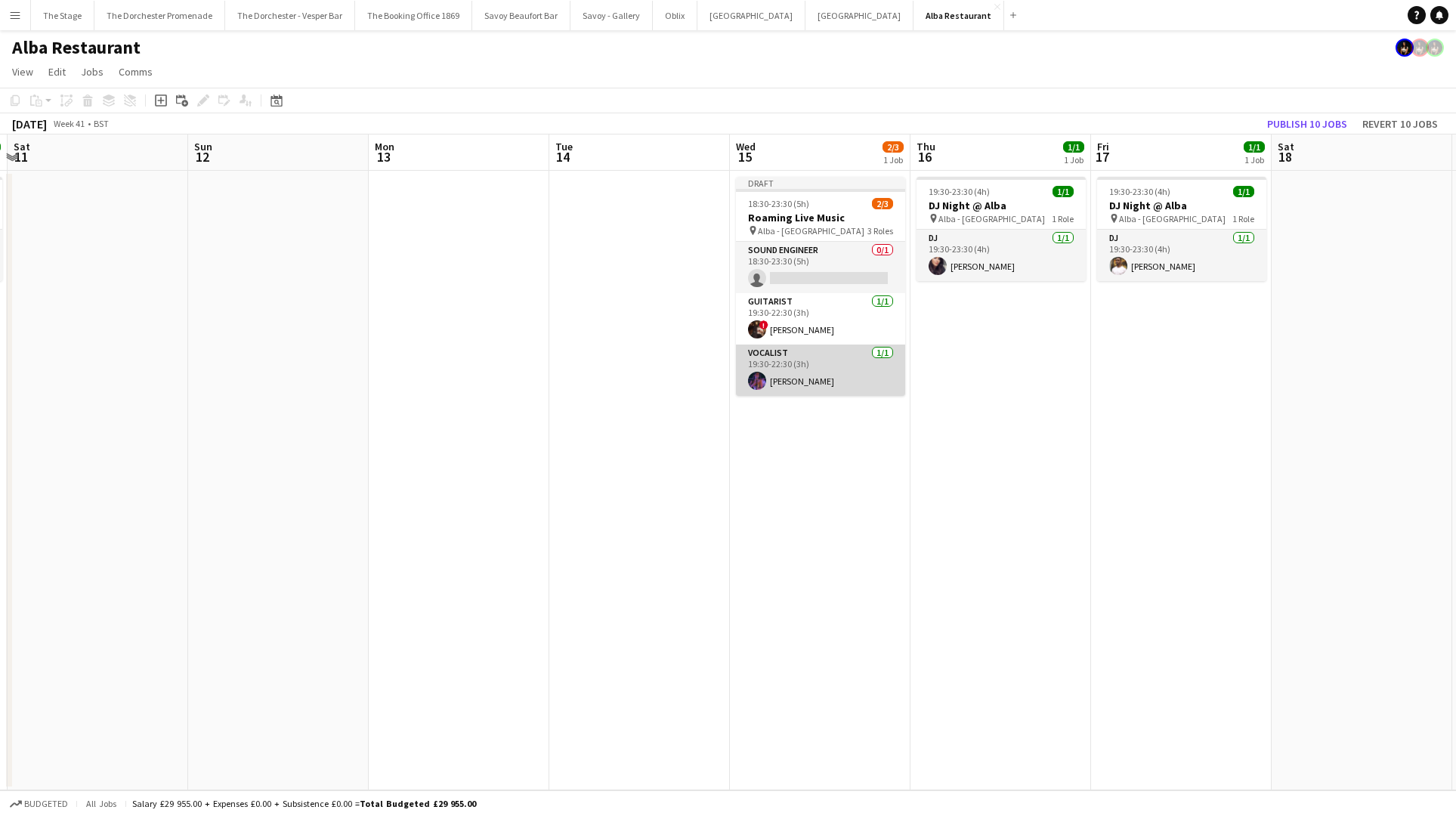
click at [832, 358] on app-card-role "Vocalist 1/1 19:30-22:30 (3h) Shannon Crouch" at bounding box center [820, 371] width 169 height 51
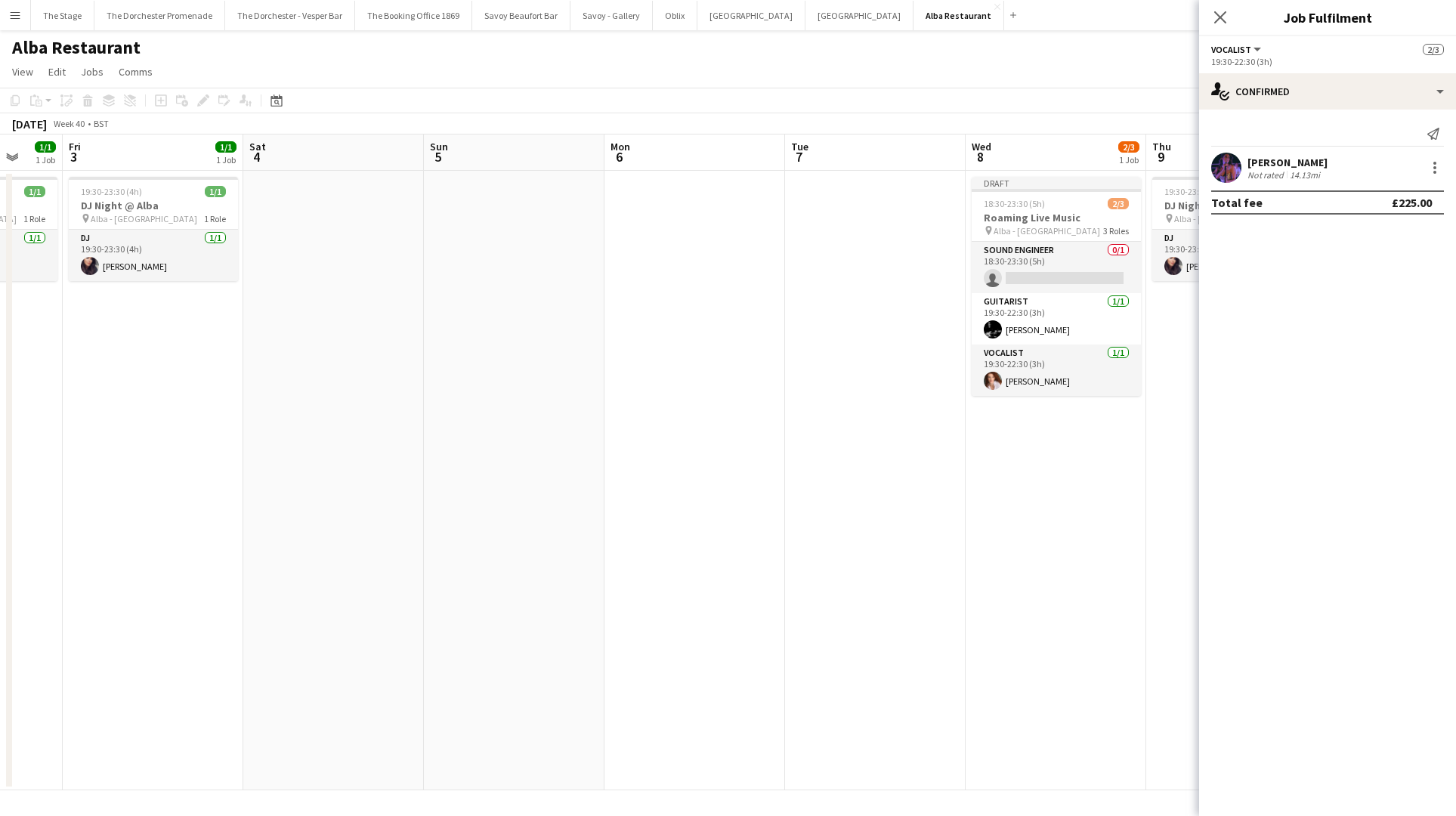
scroll to position [0, 470]
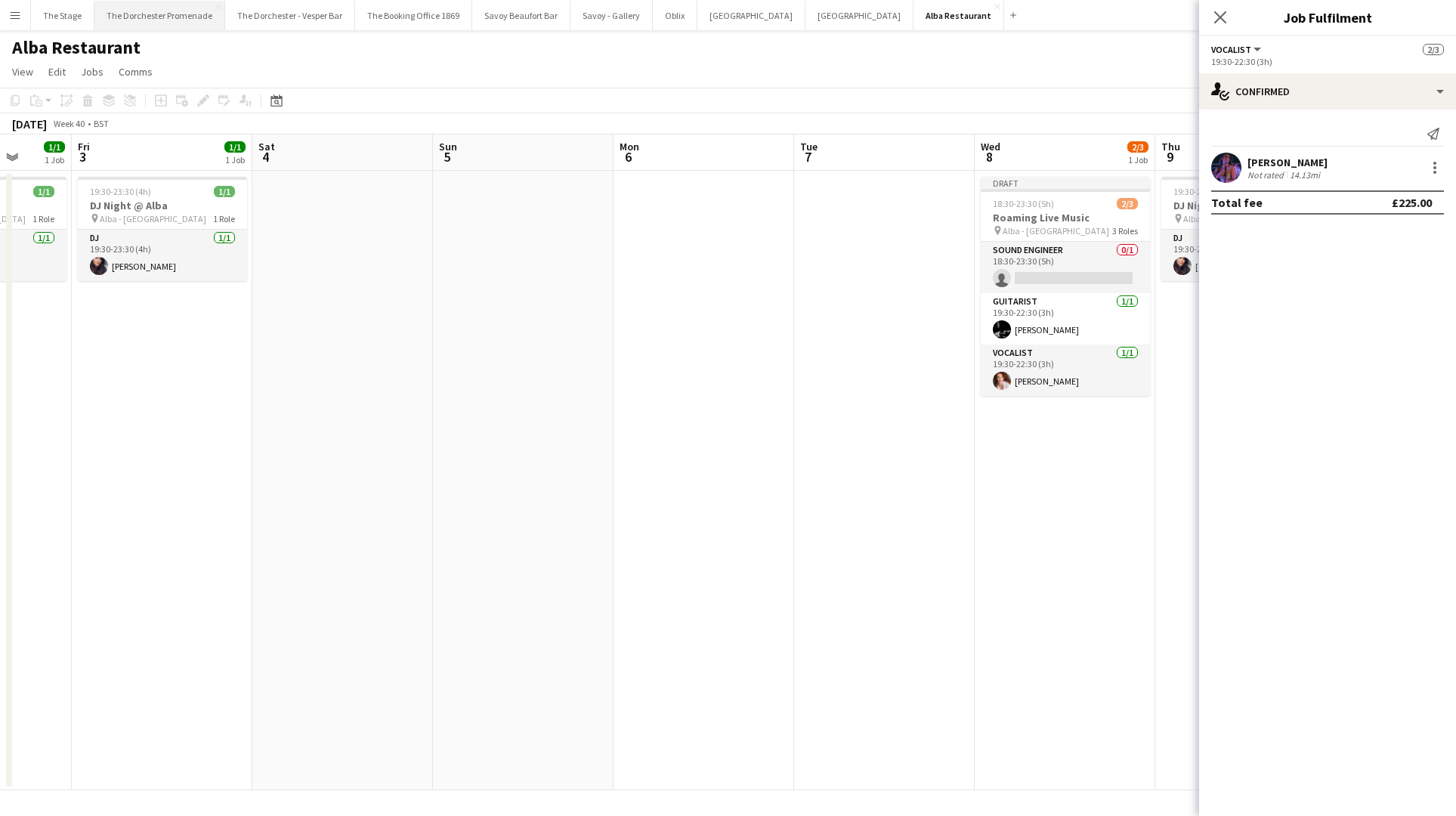
click at [192, 20] on button "The Dorchester Promenade Close" at bounding box center [160, 15] width 131 height 29
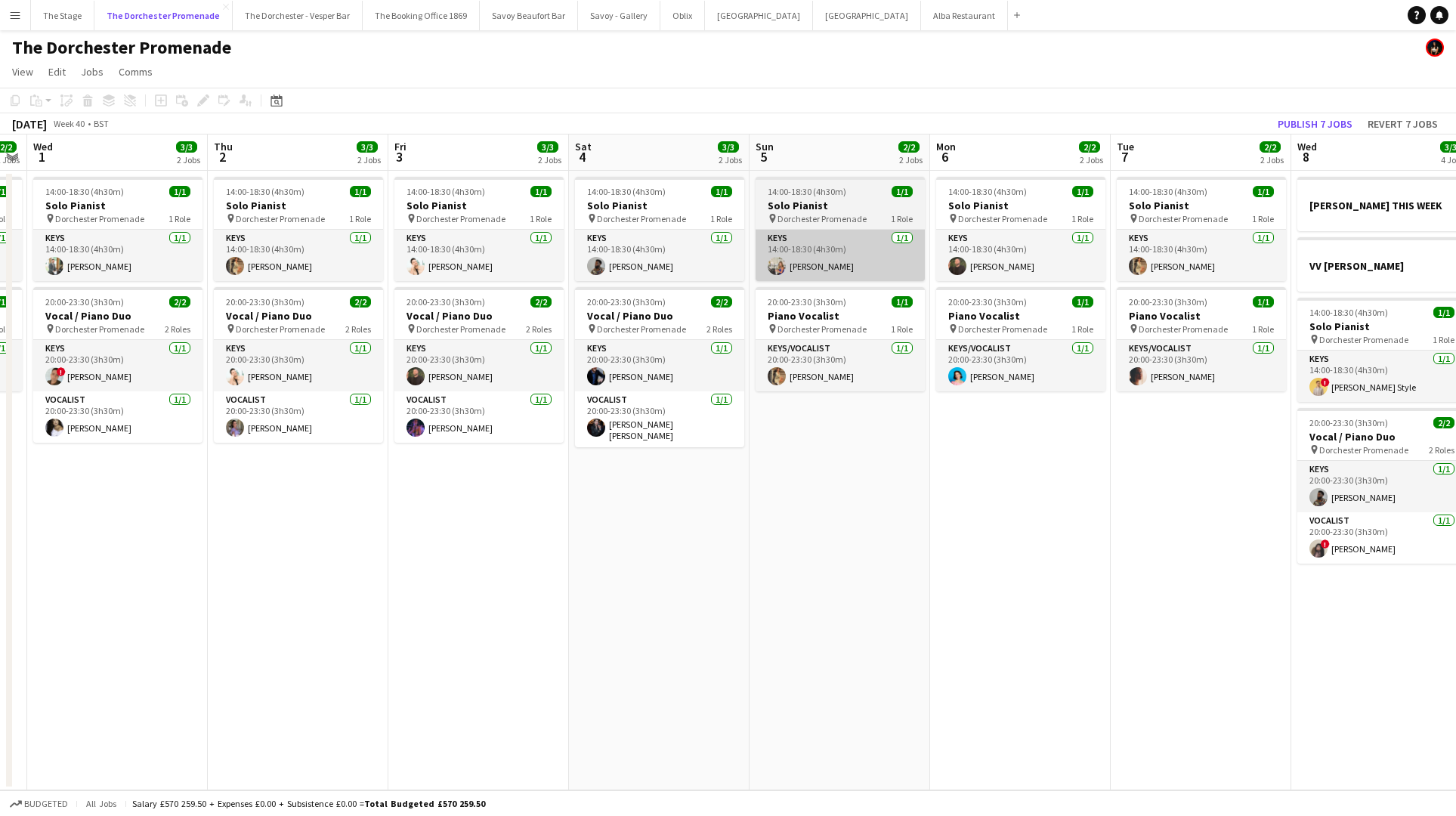
scroll to position [0, 695]
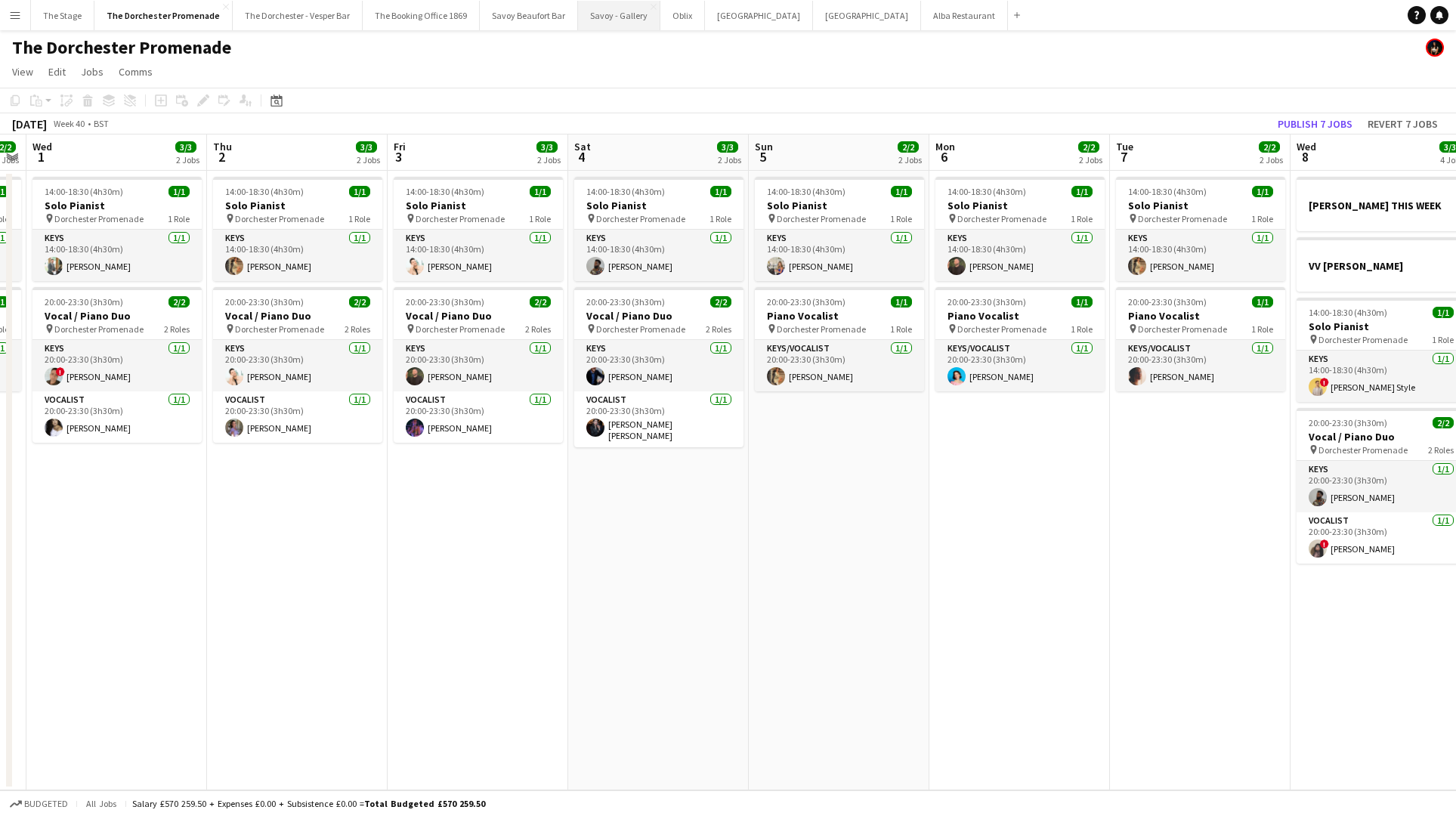
click at [604, 20] on button "Savoy - Gallery Close" at bounding box center [618, 15] width 82 height 29
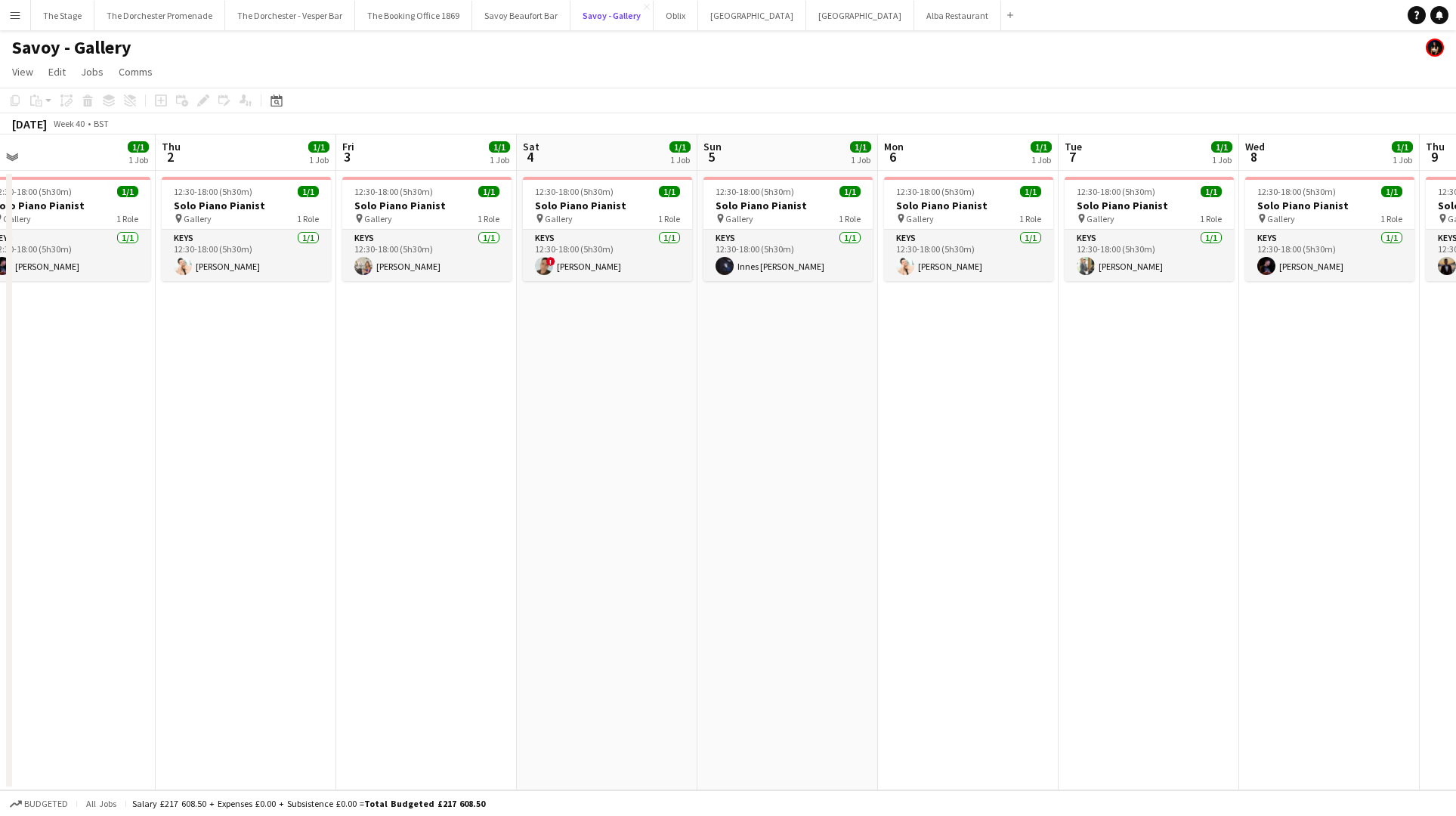
scroll to position [0, 675]
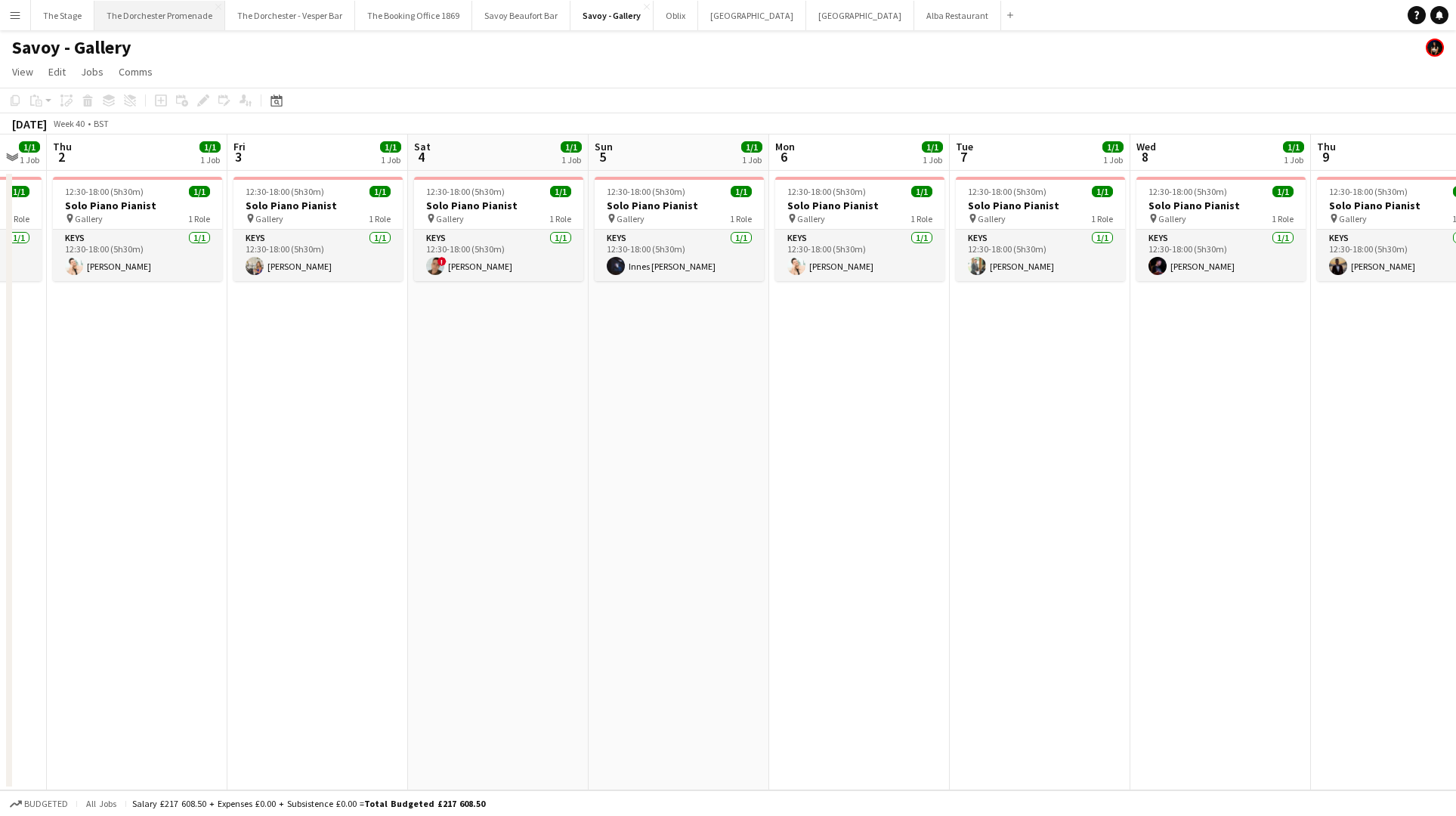
click at [142, 20] on button "The Dorchester Promenade Close" at bounding box center [160, 15] width 131 height 29
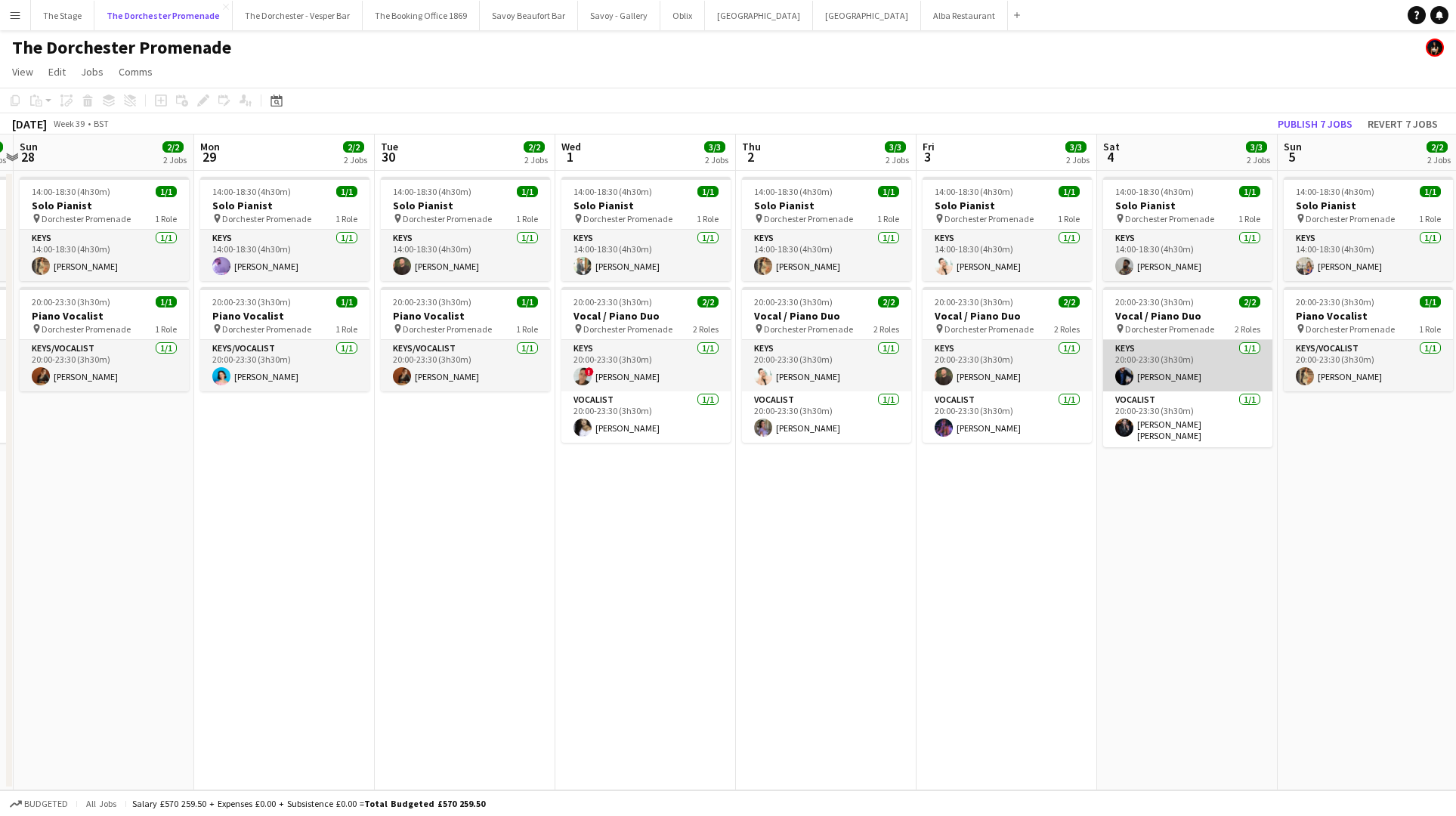
scroll to position [0, 711]
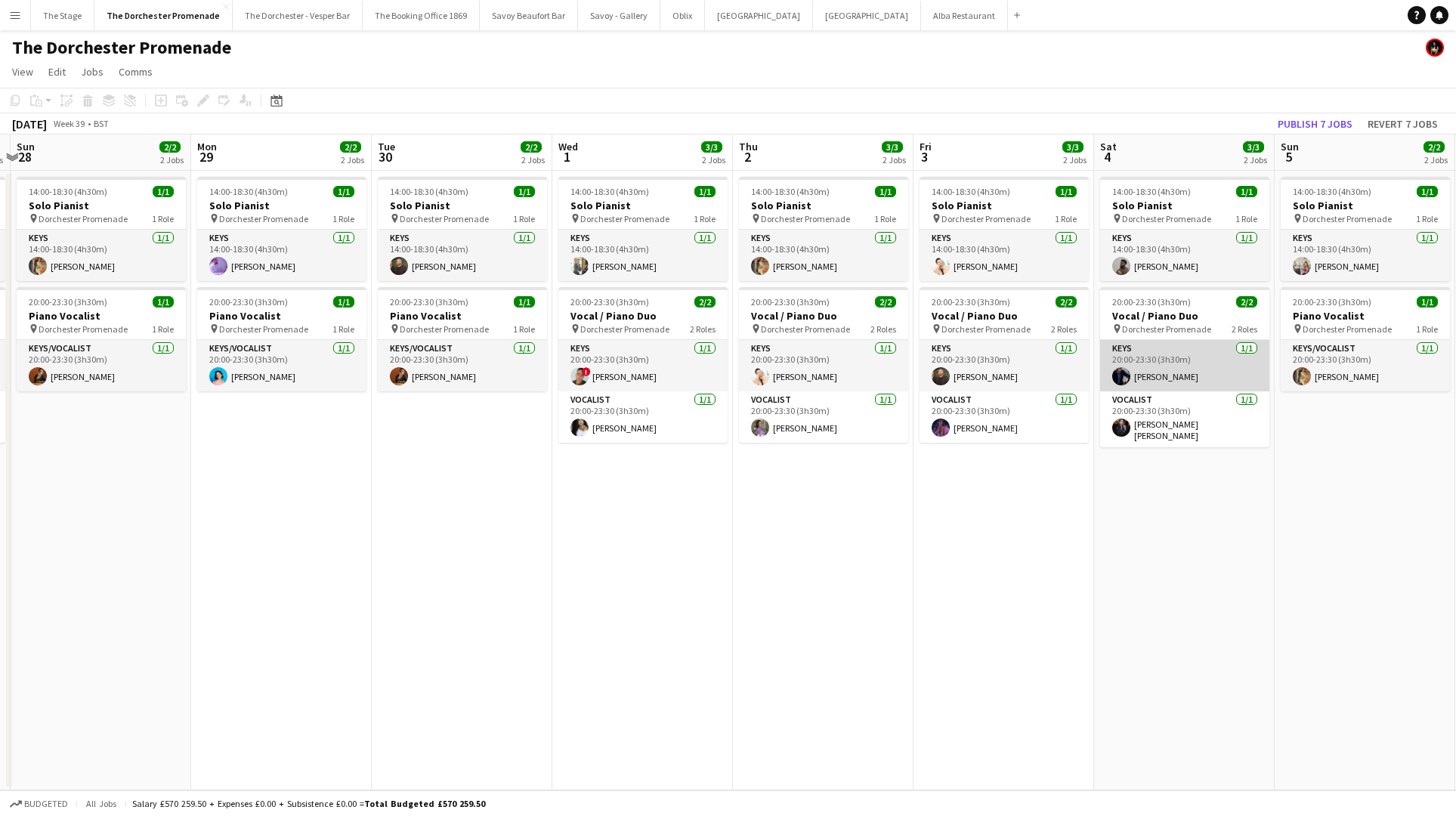
click at [1188, 364] on app-card-role "Keys 1/1 20:00-23:30 (3h30m) Charlie Bates" at bounding box center [1185, 366] width 169 height 51
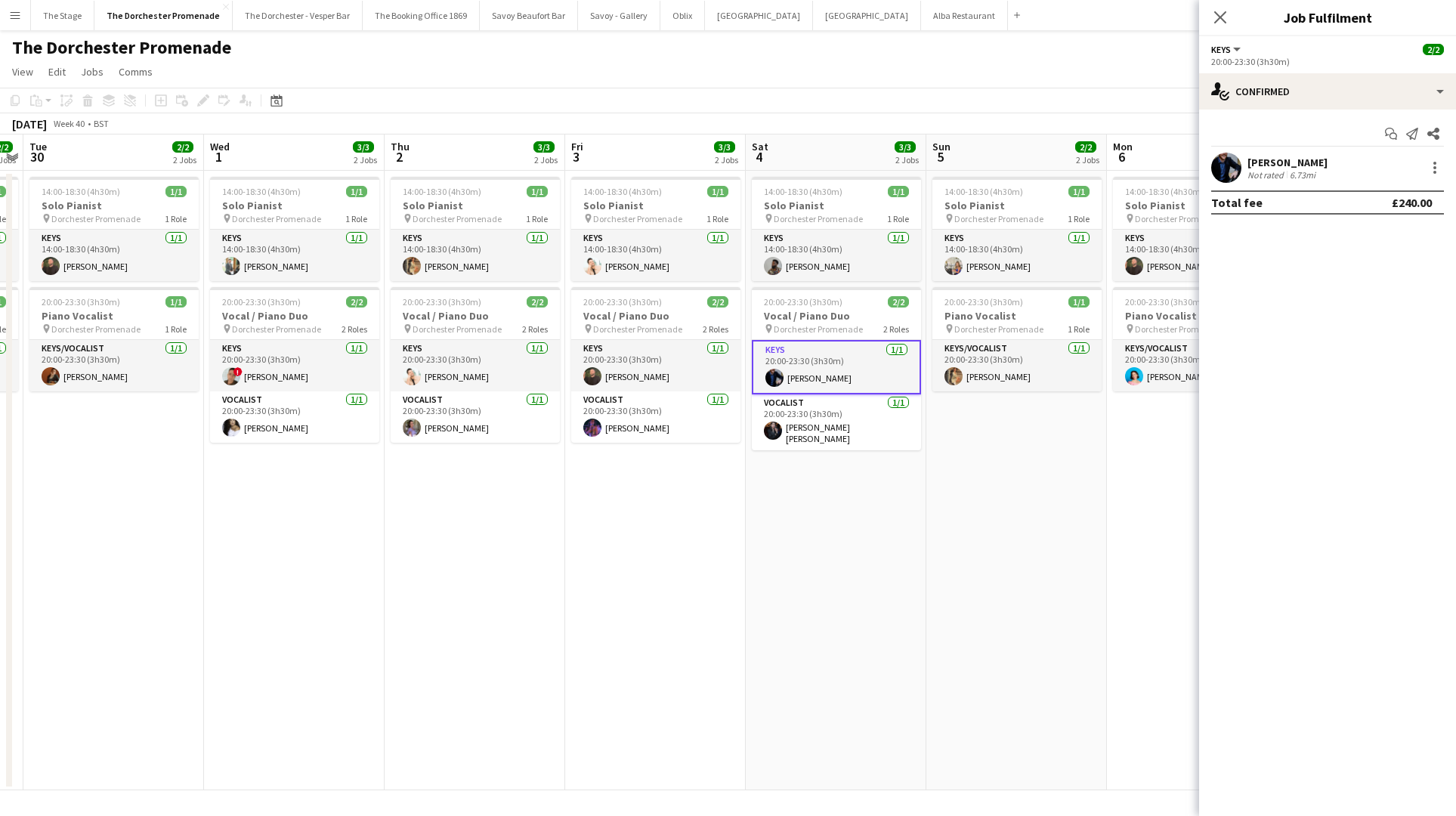
scroll to position [0, 710]
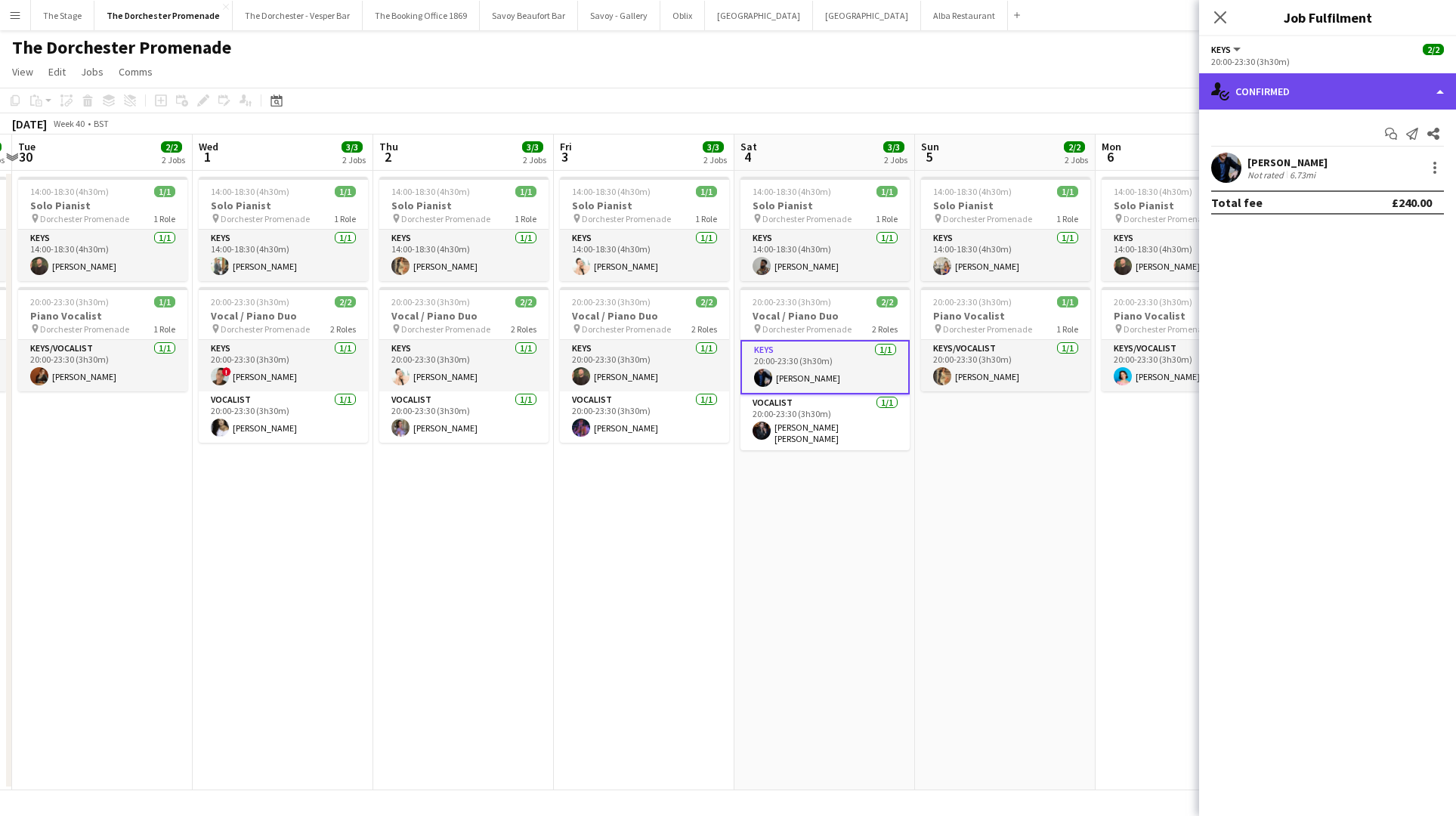
click at [1314, 86] on div "single-neutral-actions-check-2 Confirmed" at bounding box center [1327, 92] width 257 height 36
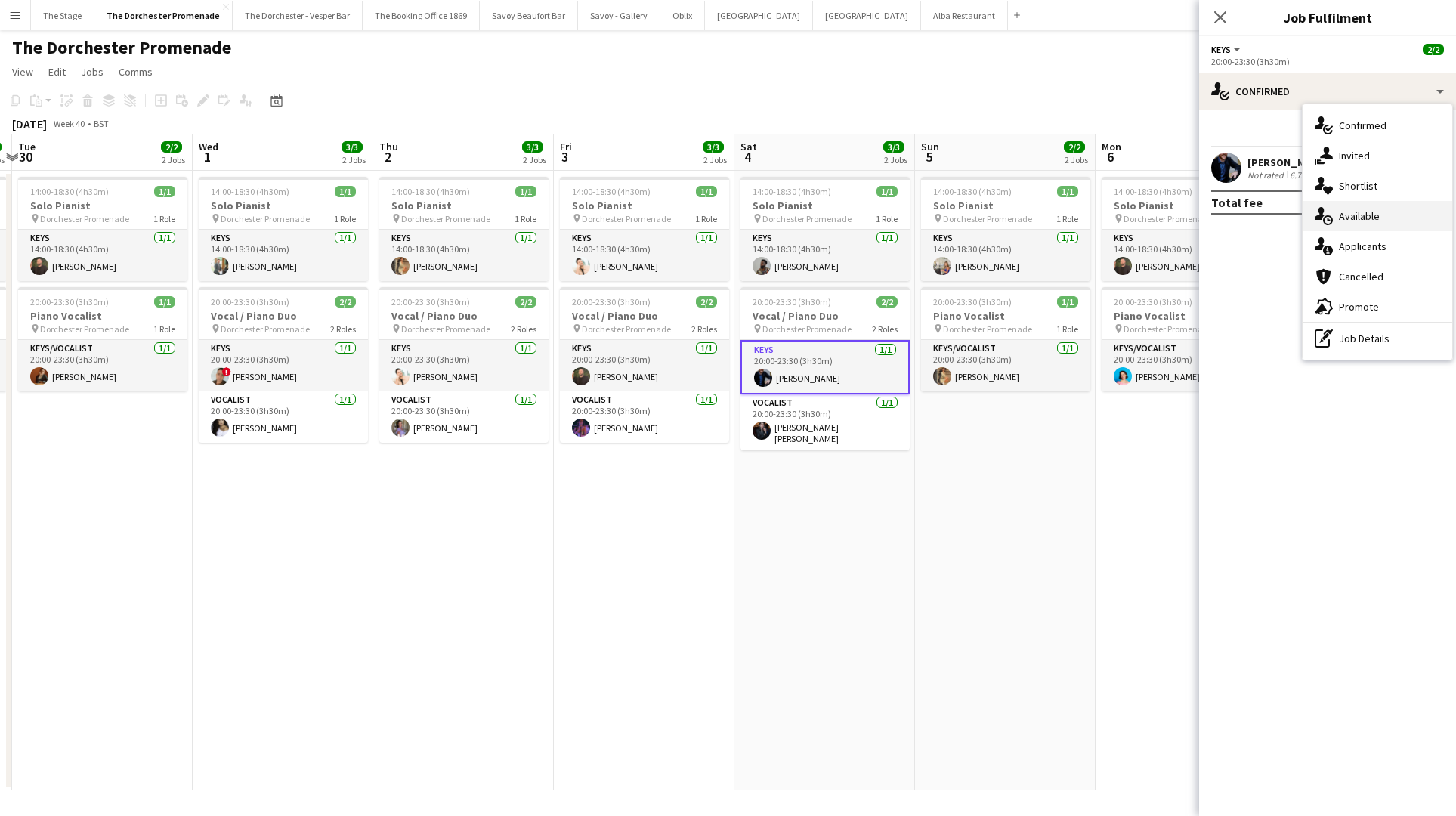
click at [1368, 210] on span "Available" at bounding box center [1359, 216] width 41 height 14
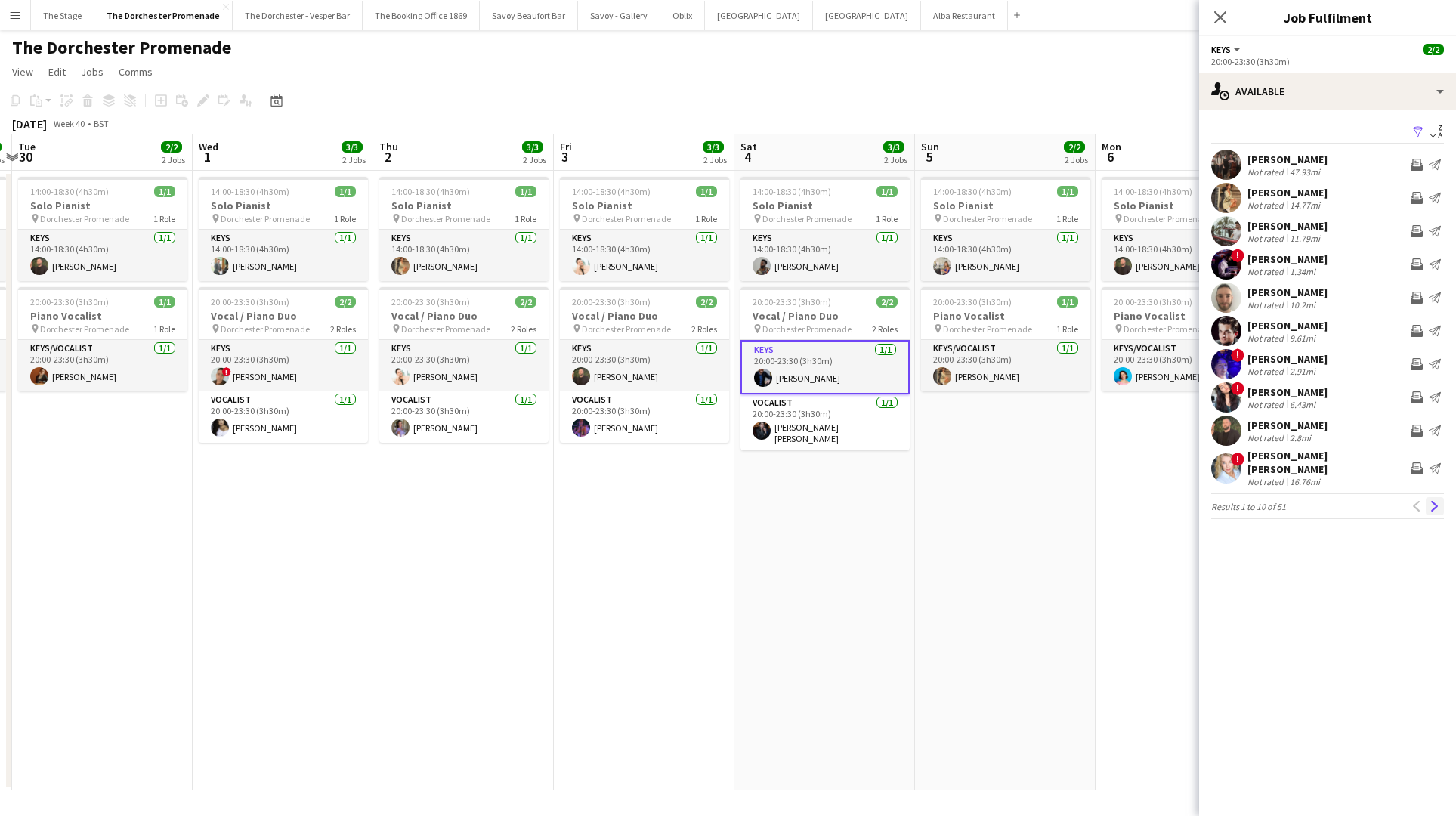
click at [1434, 501] on app-icon "Next" at bounding box center [1435, 507] width 11 height 11
click at [1436, 494] on app-icon "Next" at bounding box center [1435, 498] width 11 height 11
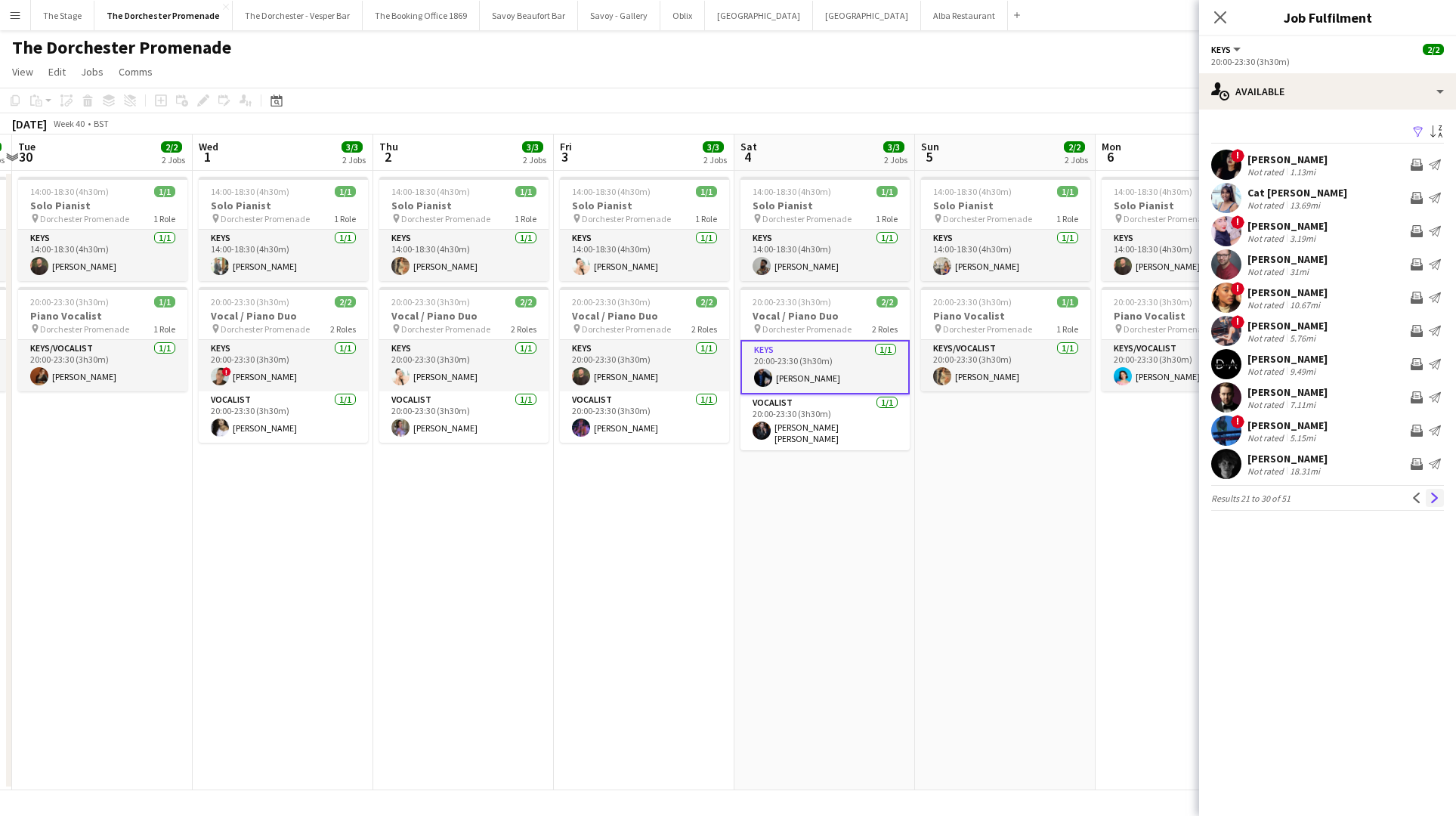
click at [1433, 496] on app-icon "Next" at bounding box center [1435, 498] width 11 height 11
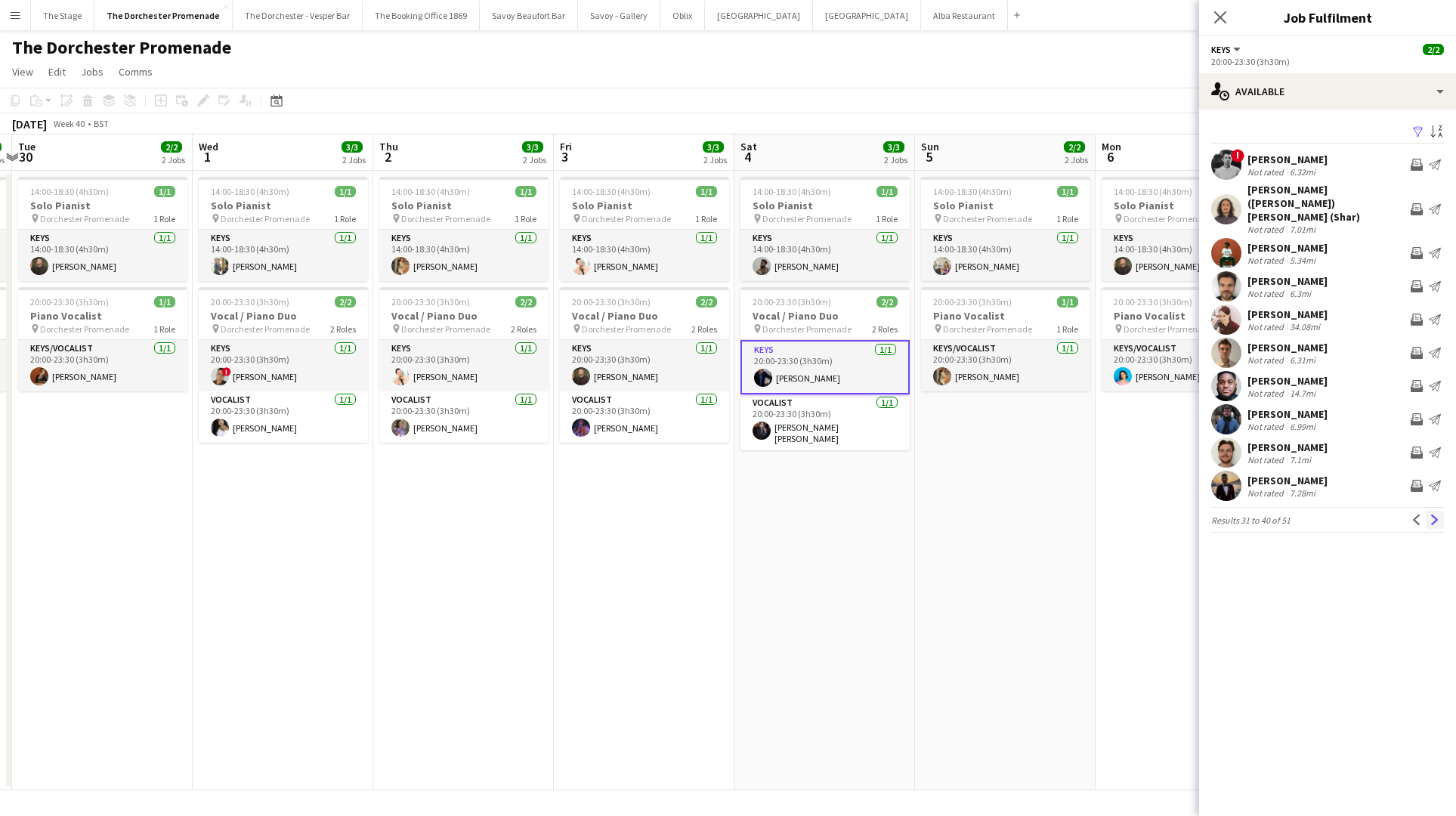
click at [1433, 511] on button "Next" at bounding box center [1435, 520] width 18 height 18
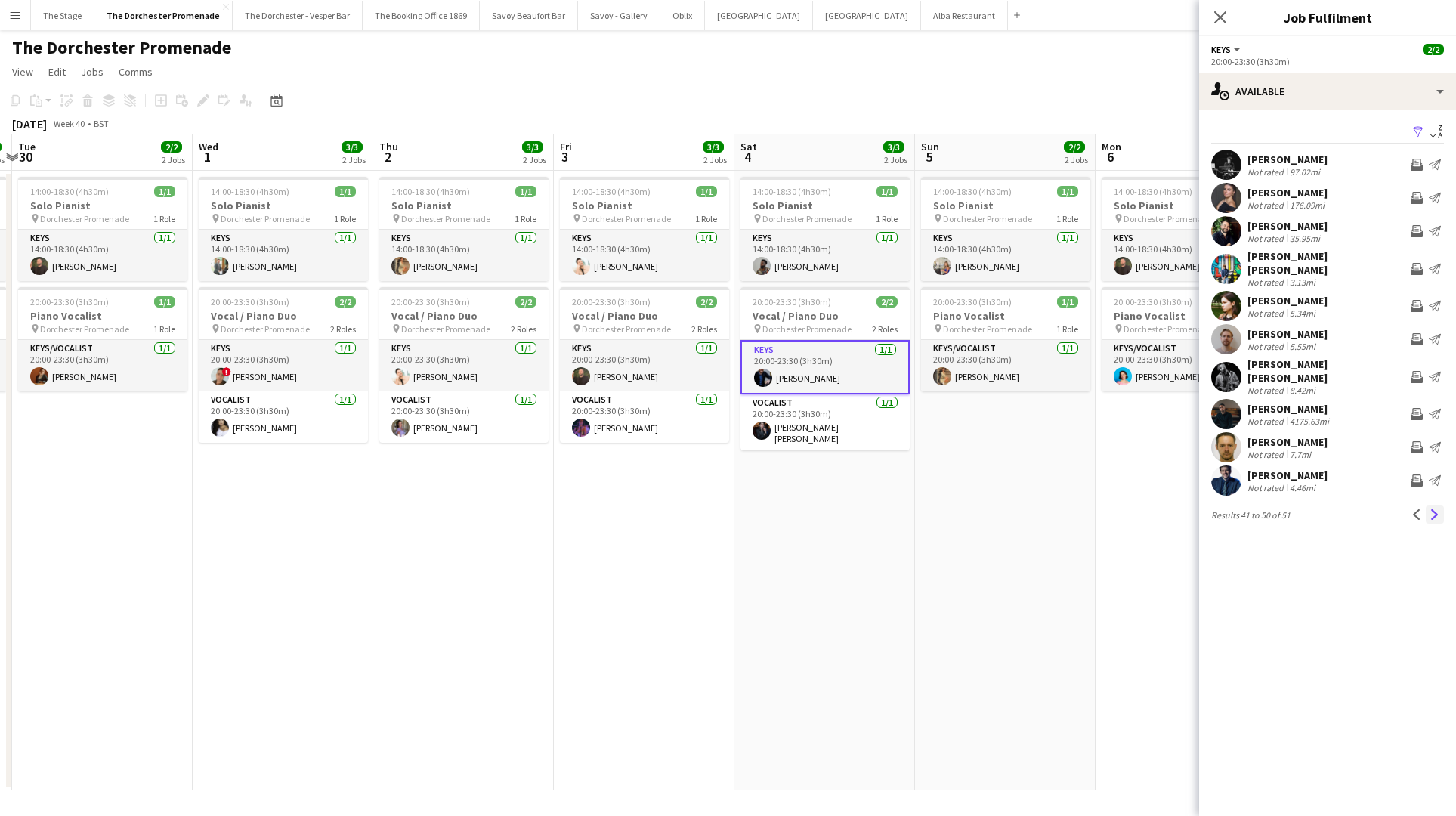
click at [1433, 506] on button "Next" at bounding box center [1435, 515] width 18 height 18
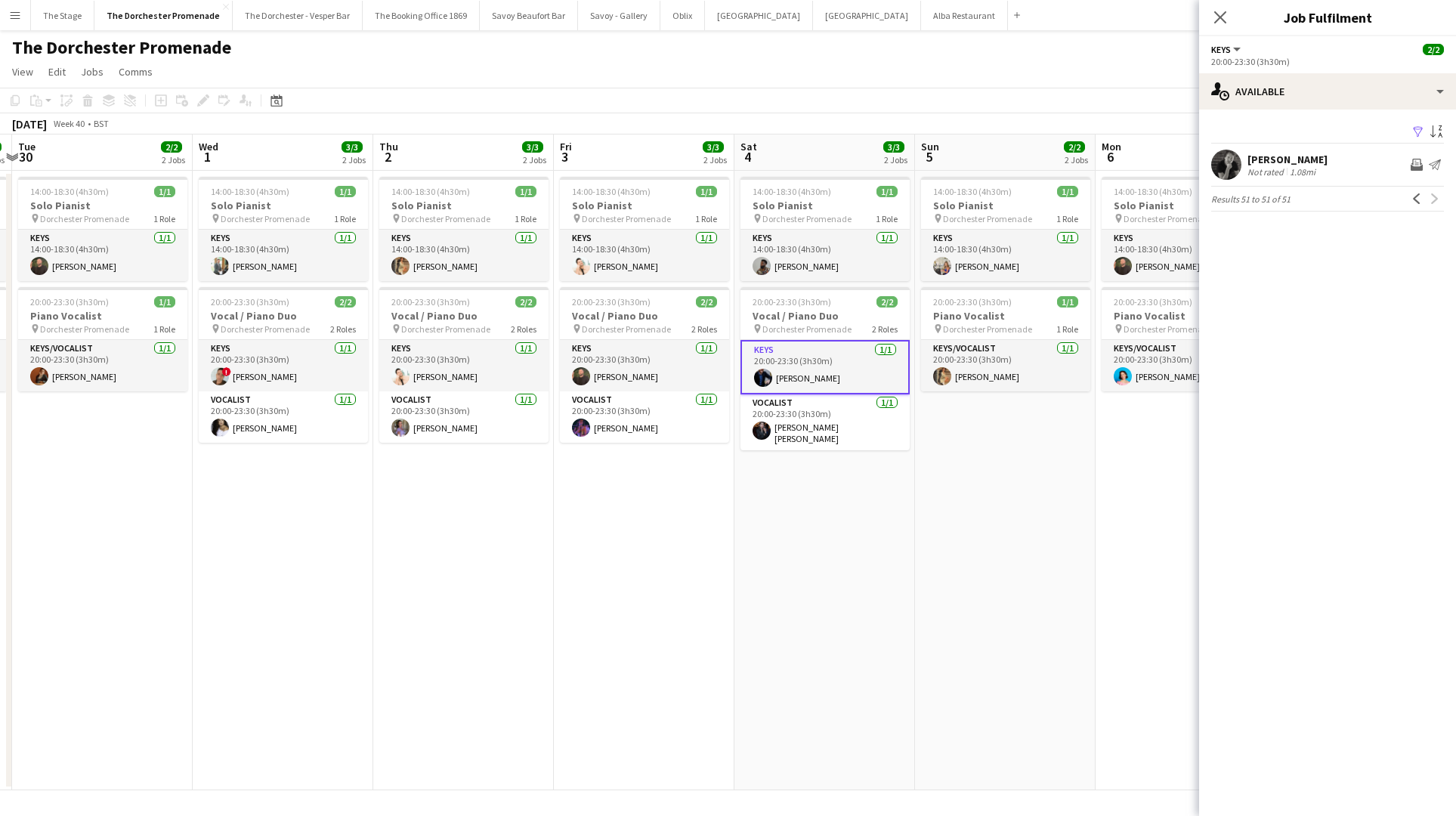
click at [773, 681] on app-date-cell "14:00-18:30 (4h30m) 1/1 Solo Pianist pin Dorchester Promenade 1 Role Keys 1/1 1…" at bounding box center [824, 480] width 181 height 619
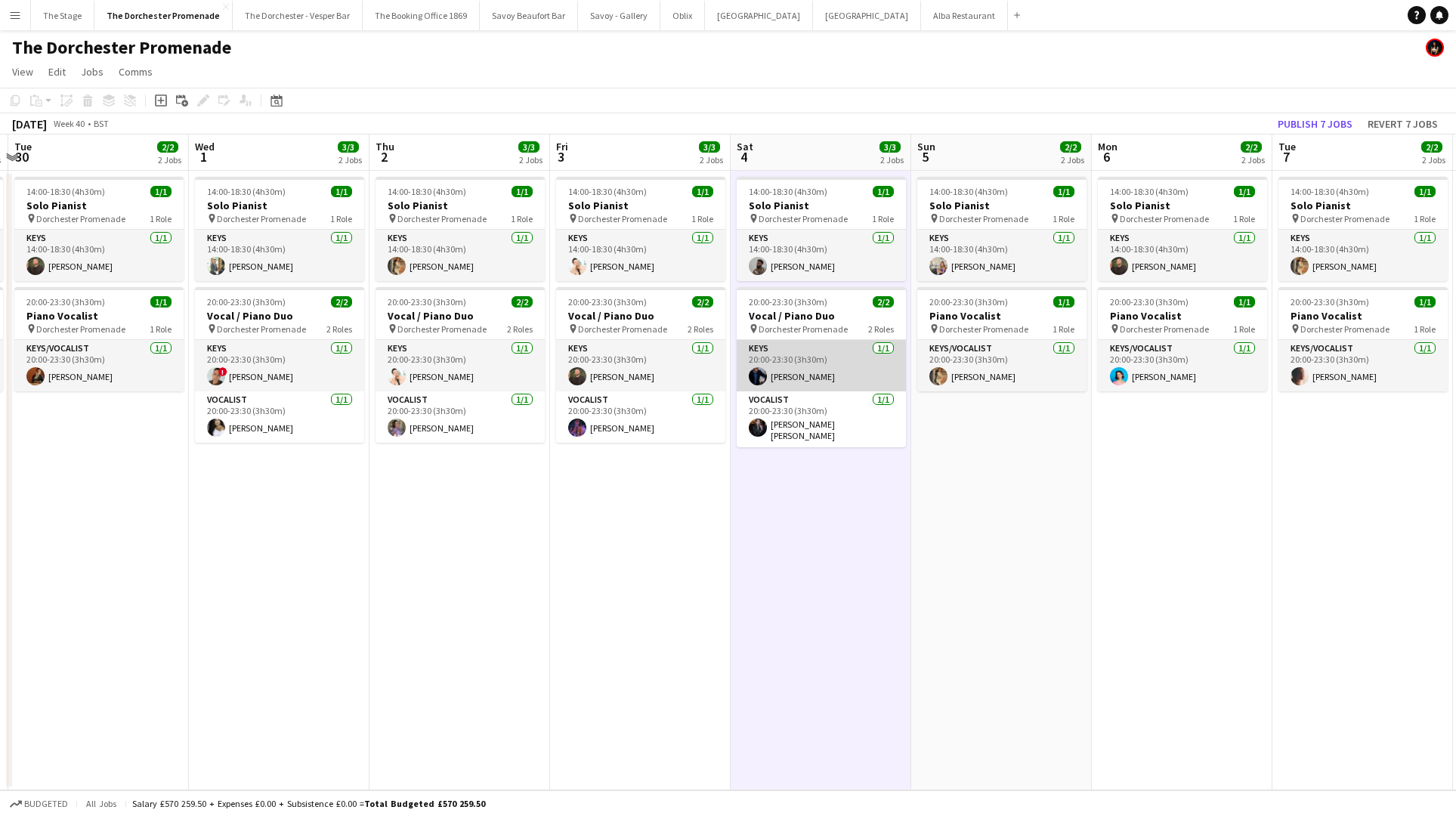
scroll to position [0, 712]
click at [853, 363] on app-card-role "Keys 1/1 20:00-23:30 (3h30m) Charlie Bates" at bounding box center [822, 366] width 169 height 51
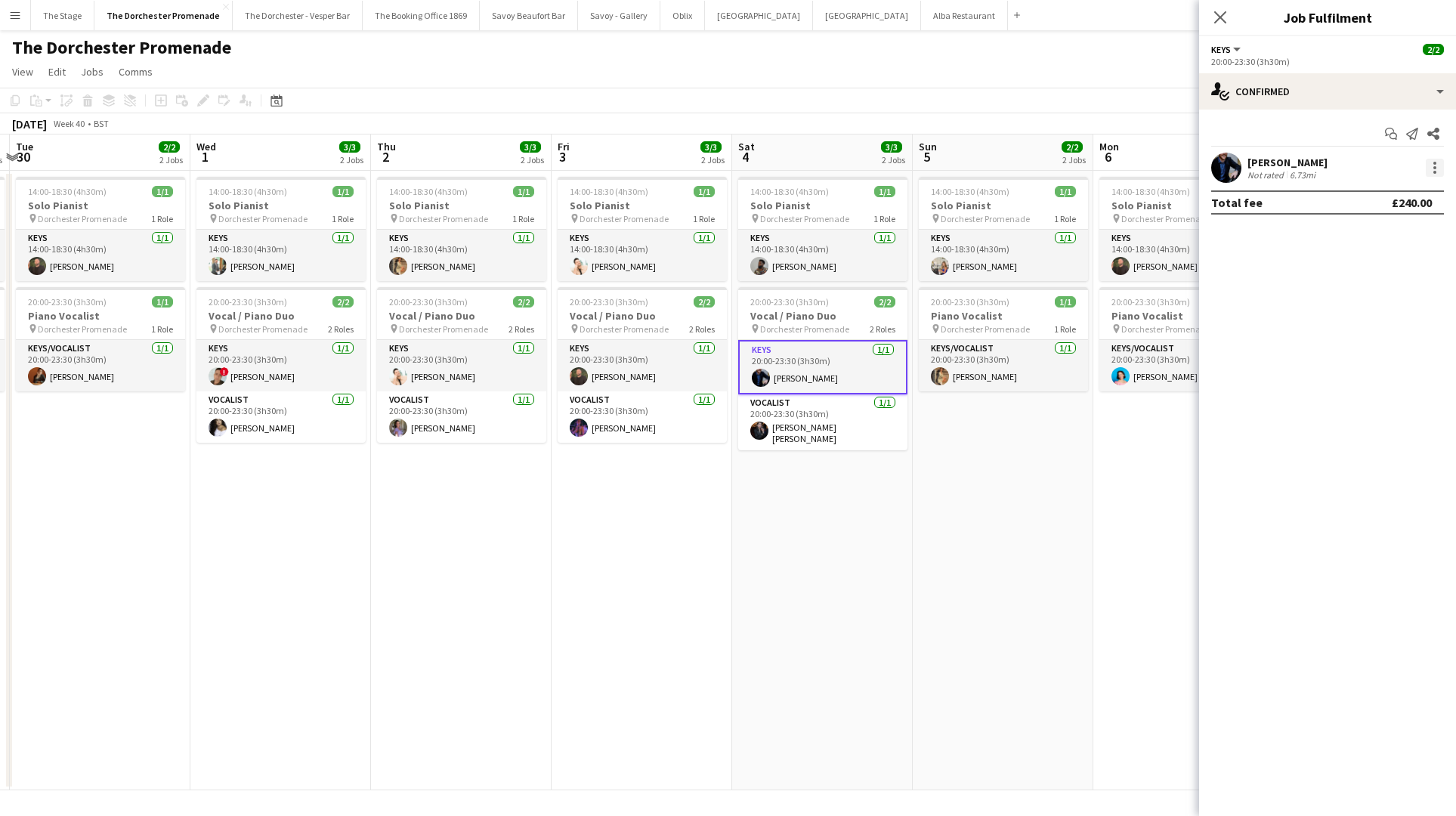
click at [1435, 171] on div at bounding box center [1435, 172] width 3 height 3
click at [1401, 347] on span "Remove" at bounding box center [1385, 341] width 94 height 14
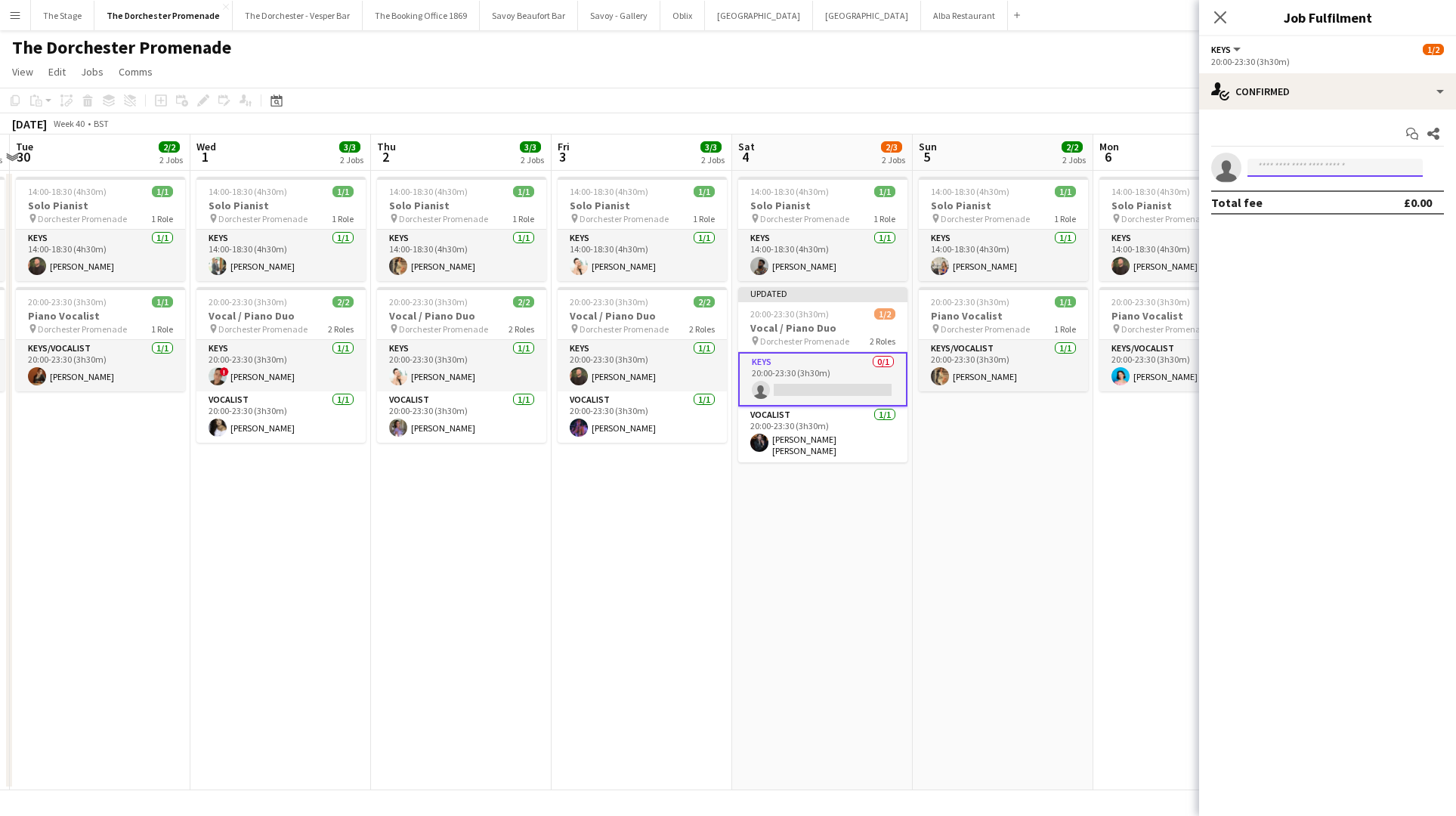
click at [1278, 174] on input at bounding box center [1335, 168] width 175 height 18
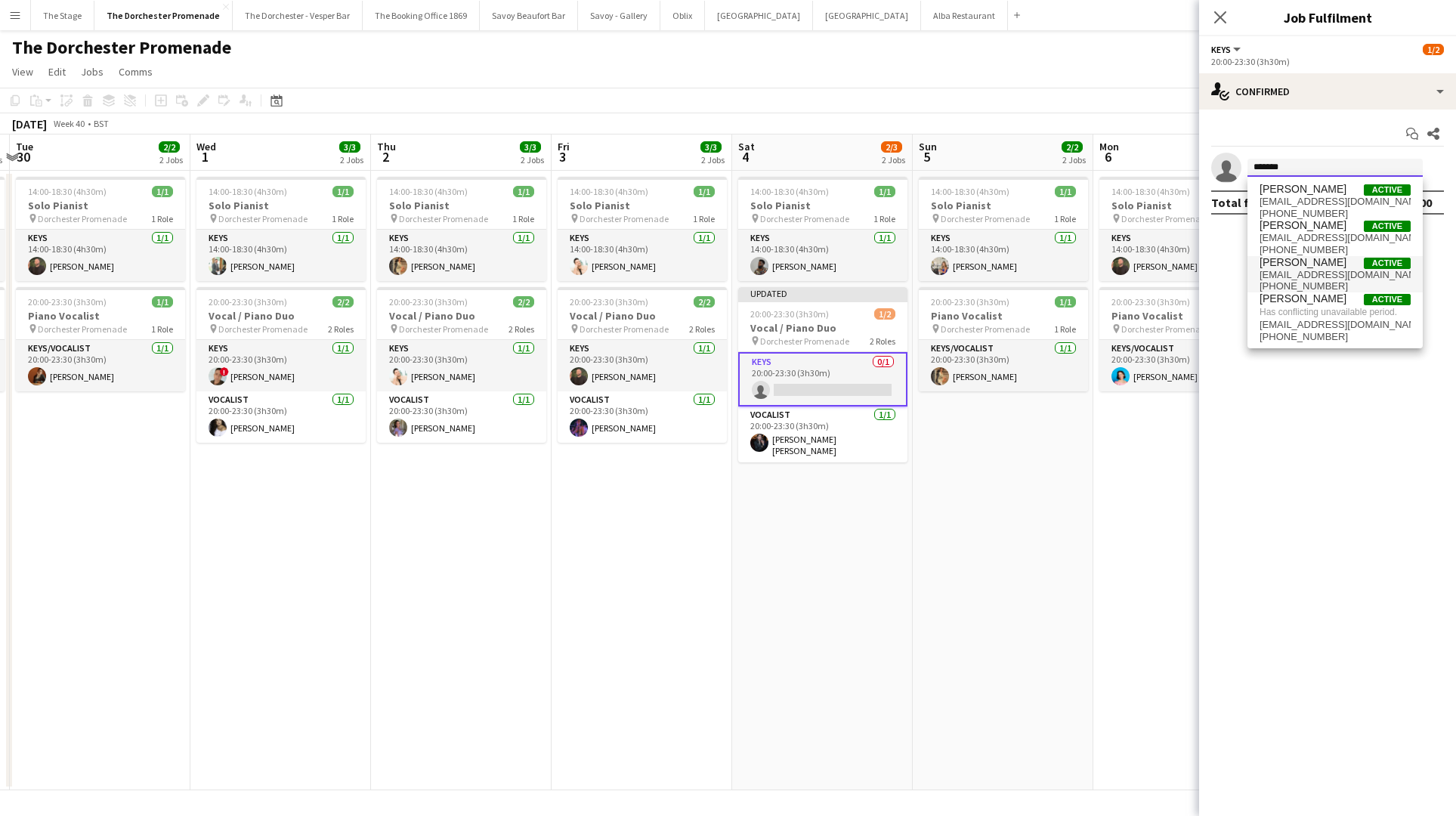
type input "*******"
click at [1309, 262] on span "[PERSON_NAME]" at bounding box center [1303, 262] width 87 height 13
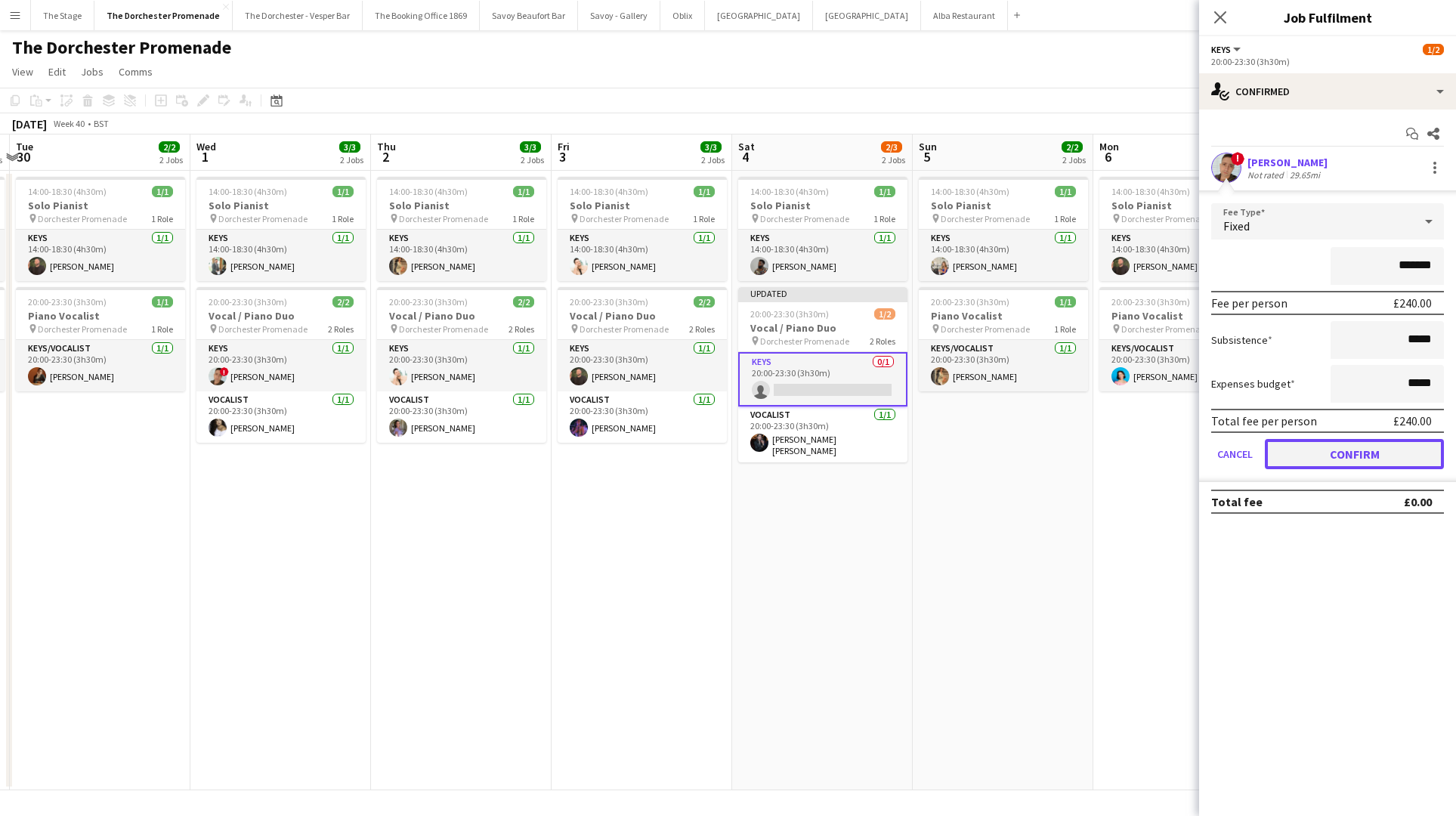
click at [1291, 449] on button "Confirm" at bounding box center [1354, 455] width 179 height 30
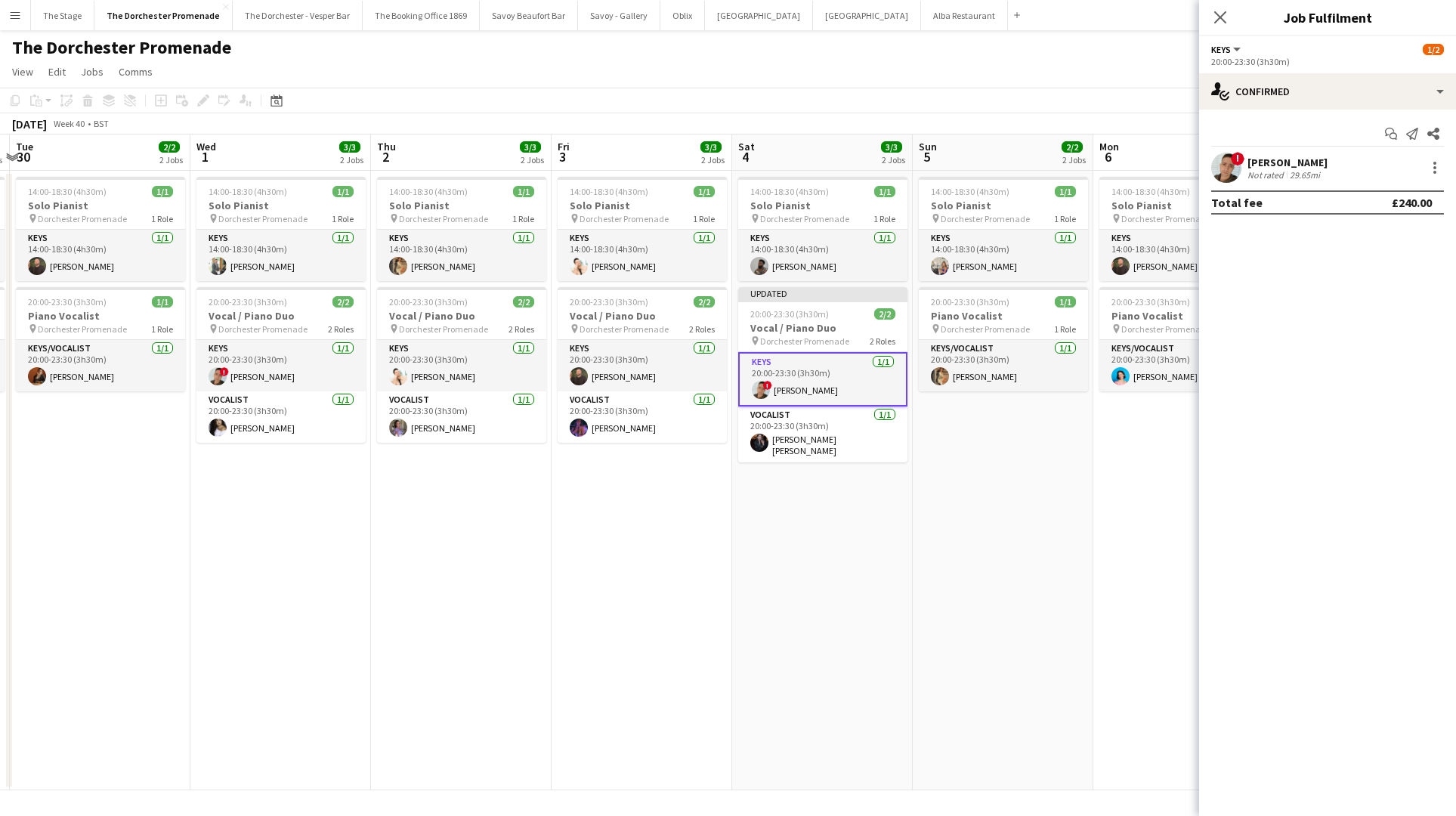
click at [1013, 468] on app-date-cell "14:00-18:30 (4h30m) 1/1 Solo Pianist pin Dorchester Promenade 1 Role Keys 1/1 1…" at bounding box center [1002, 480] width 181 height 619
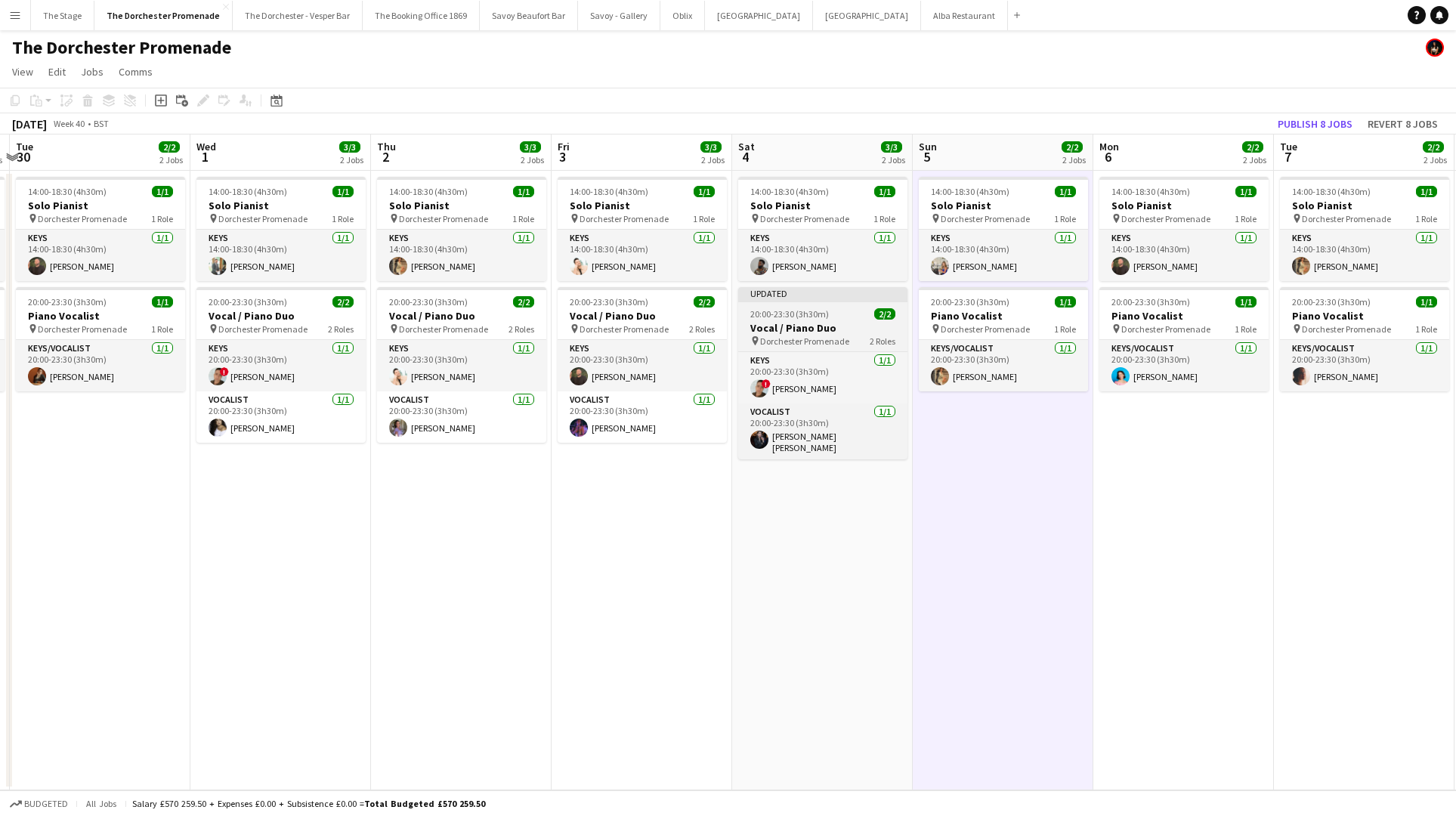
click at [808, 328] on h3 "Vocal / Piano Duo" at bounding box center [822, 328] width 169 height 14
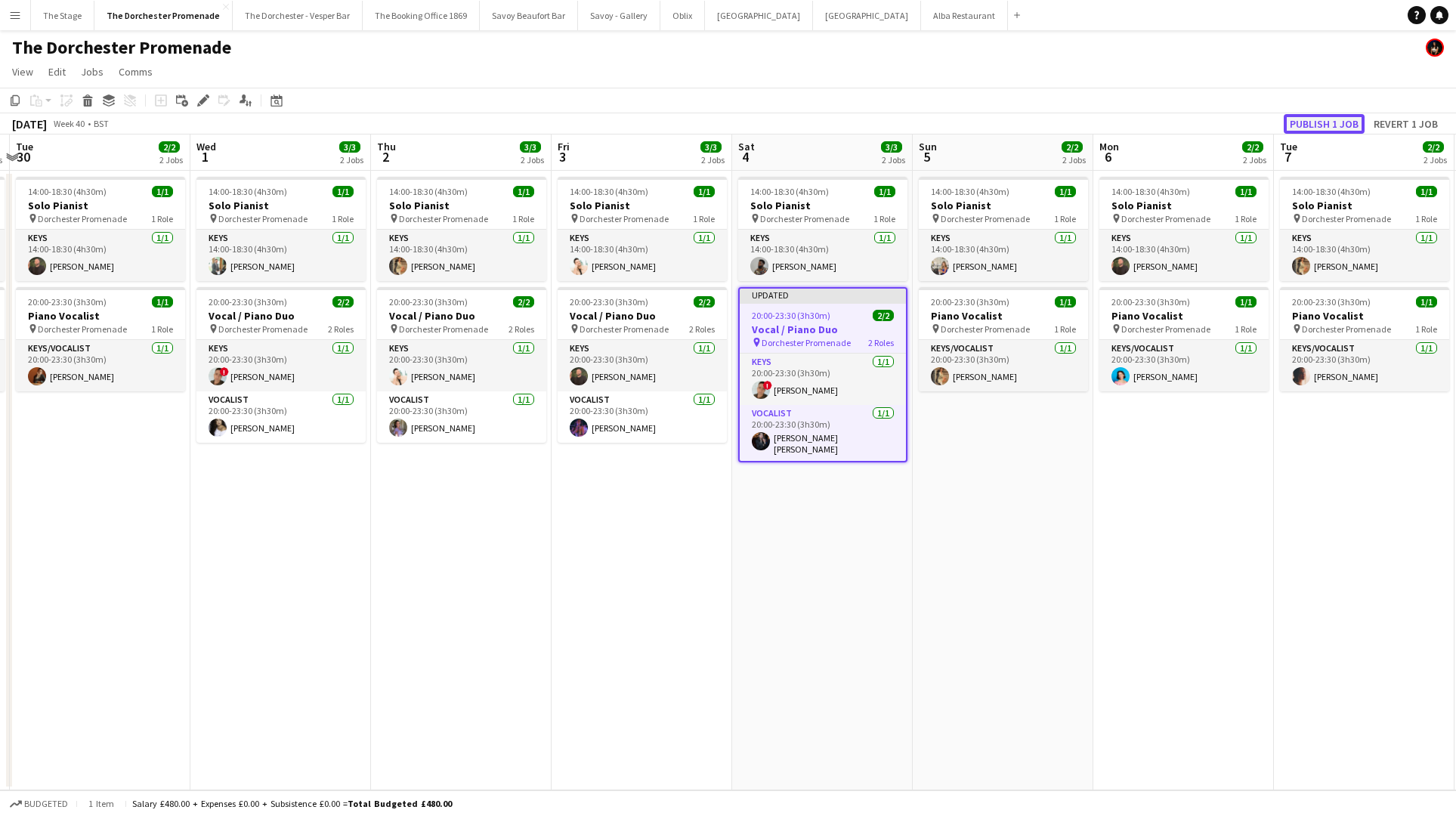
click at [1335, 120] on button "Publish 1 job" at bounding box center [1324, 124] width 81 height 20
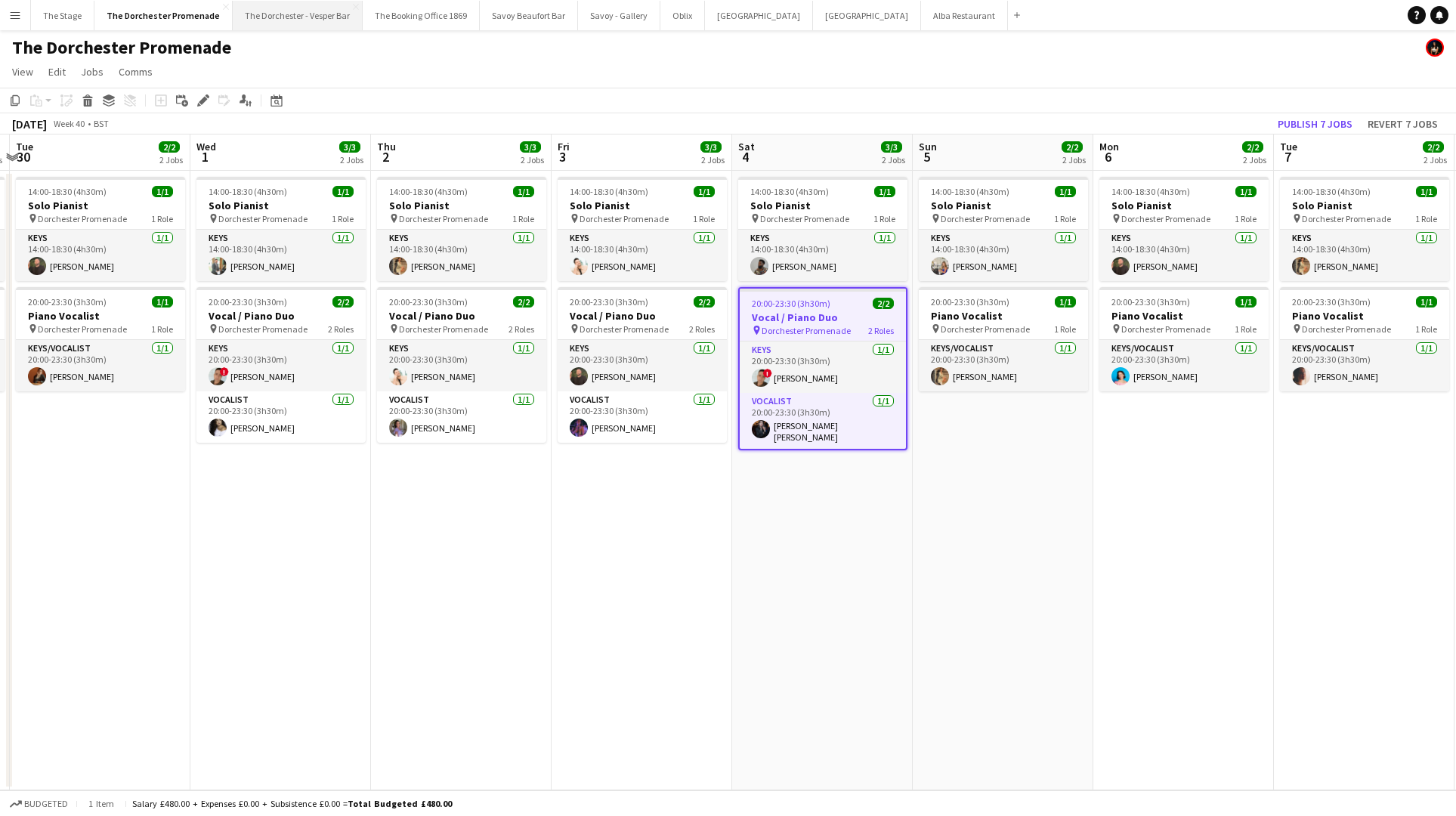
click at [301, 17] on button "The Dorchester - Vesper Bar Close" at bounding box center [298, 15] width 130 height 29
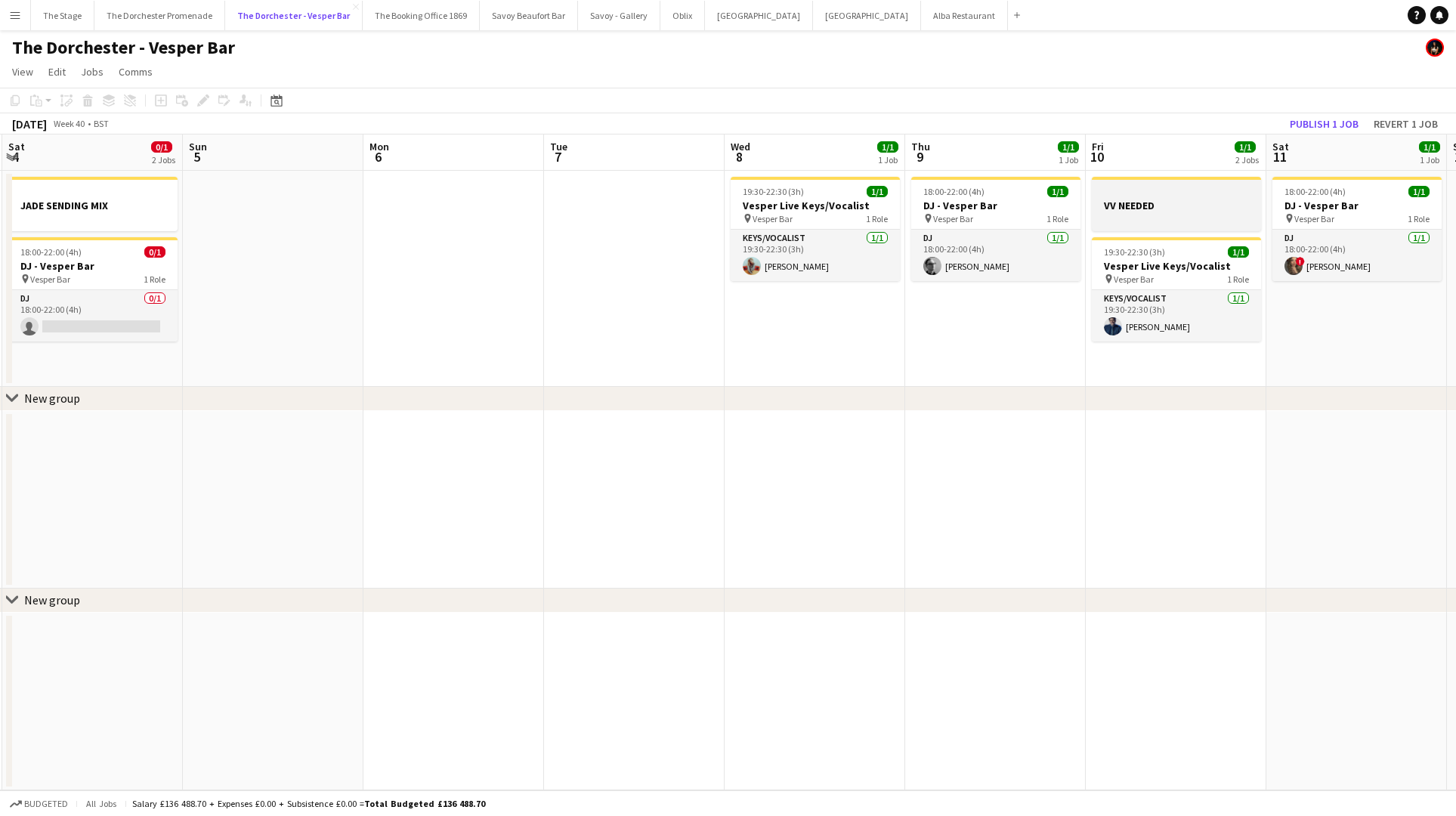
scroll to position [0, 303]
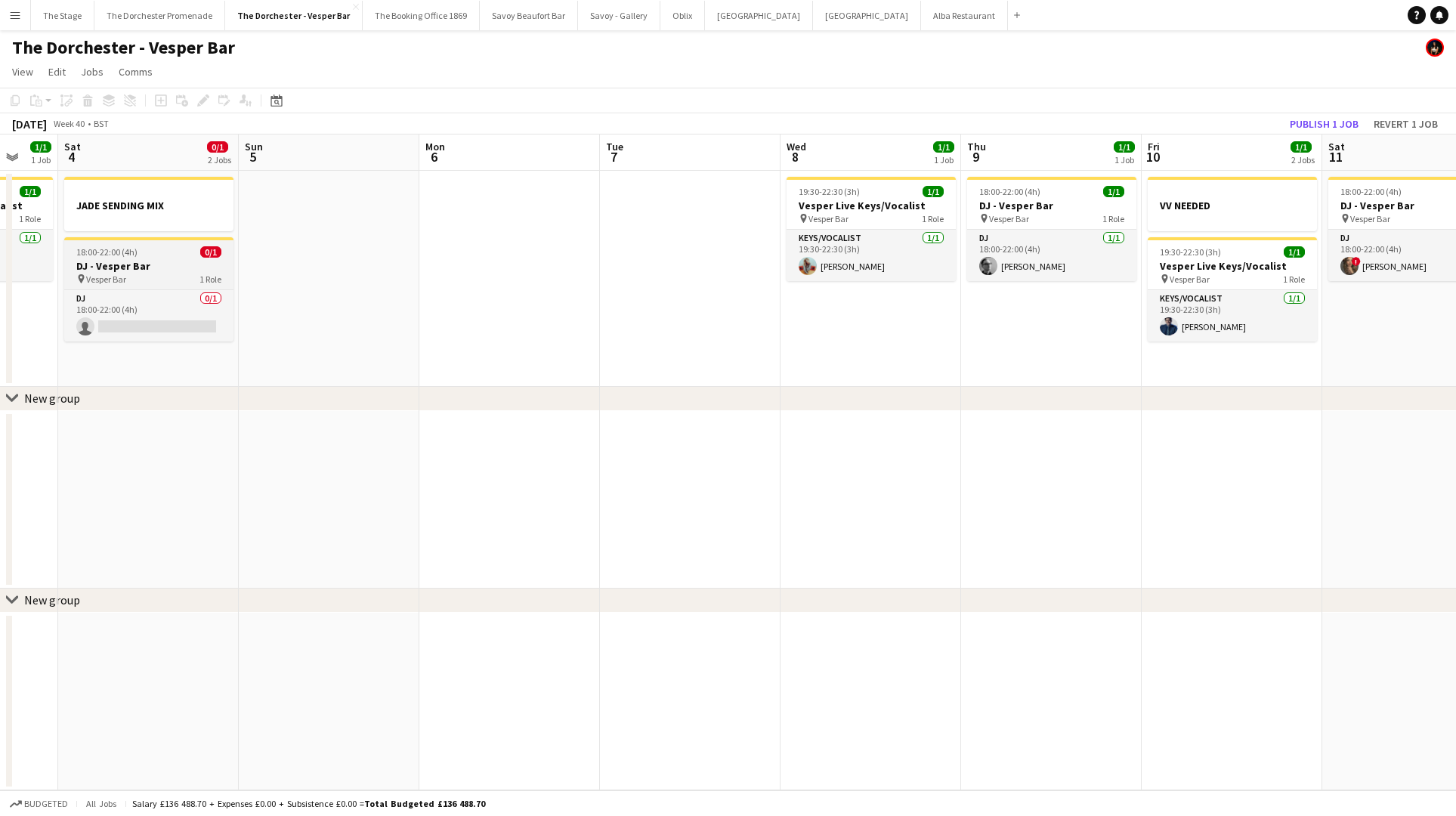
click at [126, 265] on h3 "DJ - Vesper Bar" at bounding box center [149, 266] width 169 height 14
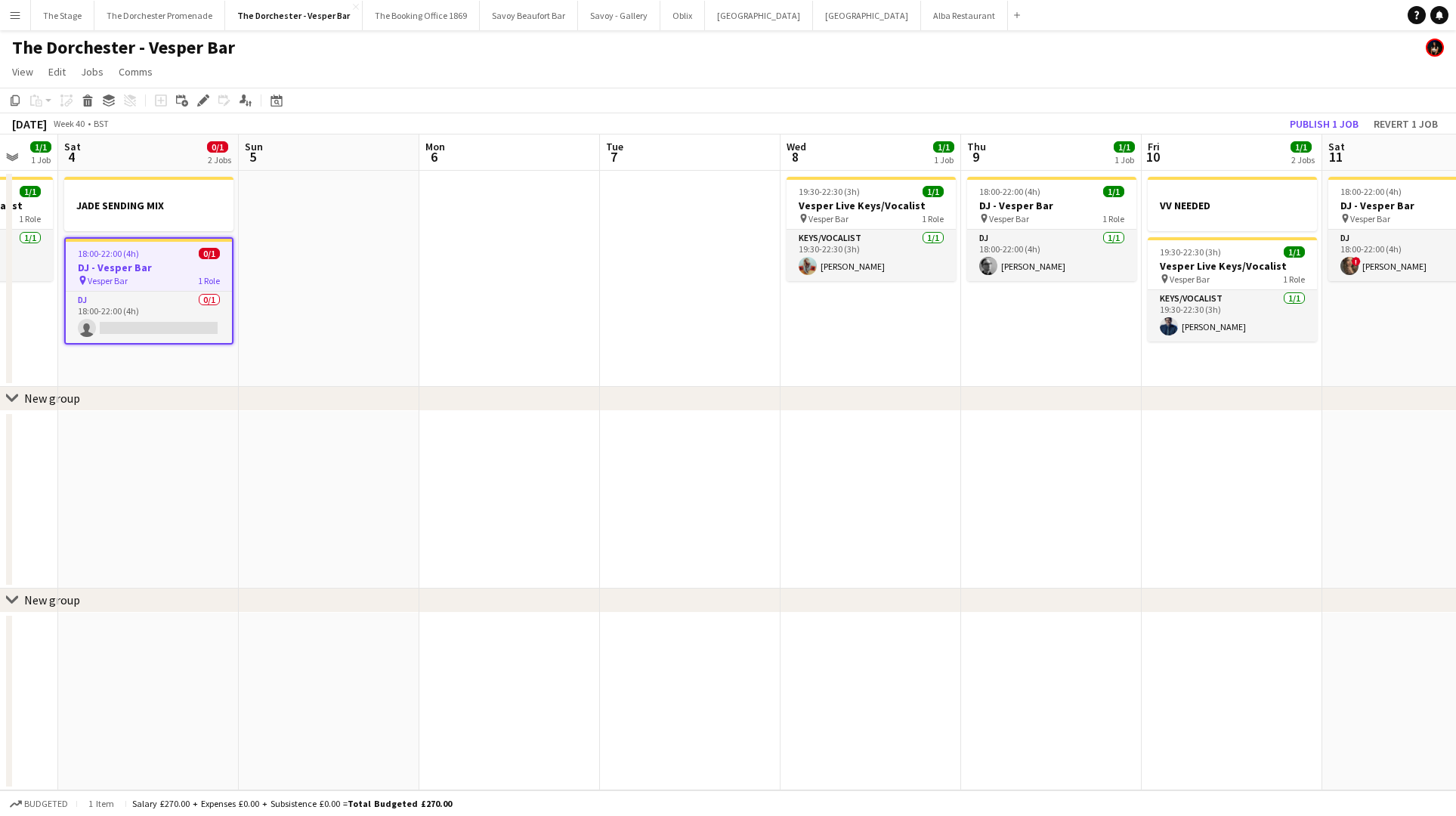
click at [167, 271] on h3 "DJ - Vesper Bar" at bounding box center [149, 268] width 166 height 14
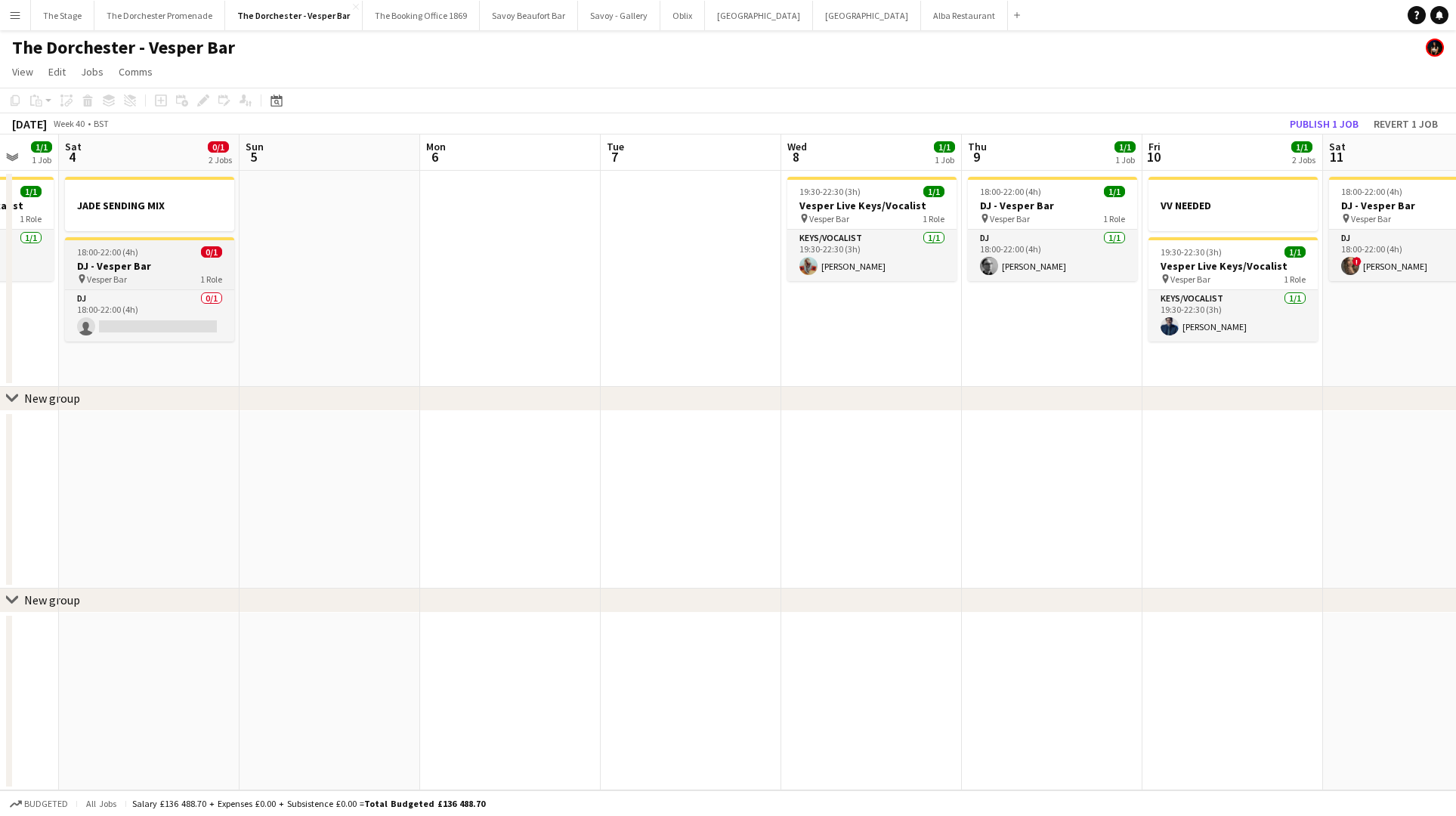
click at [167, 268] on h3 "DJ - Vesper Bar" at bounding box center [150, 266] width 169 height 14
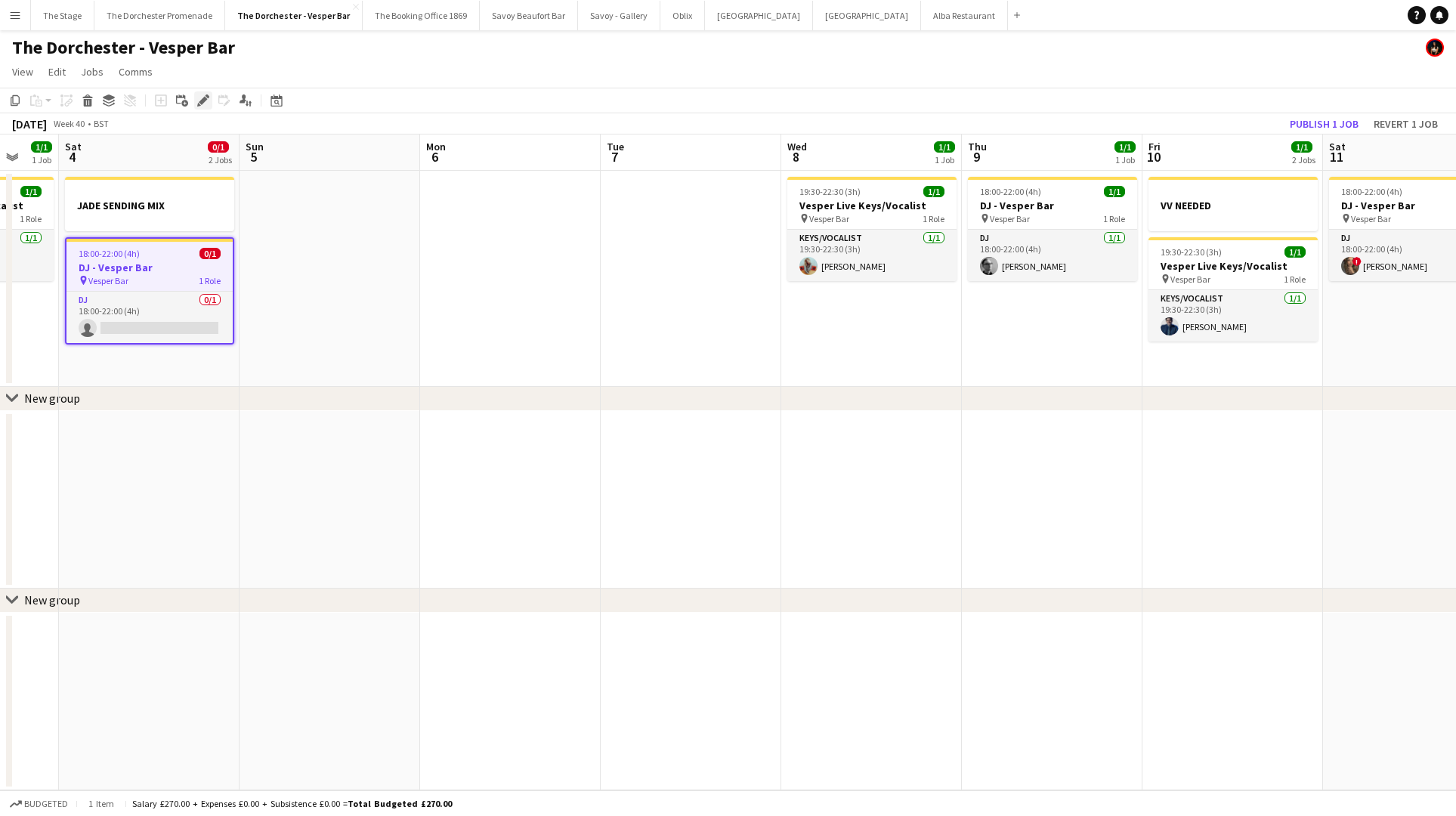
click at [202, 100] on icon at bounding box center [203, 101] width 8 height 8
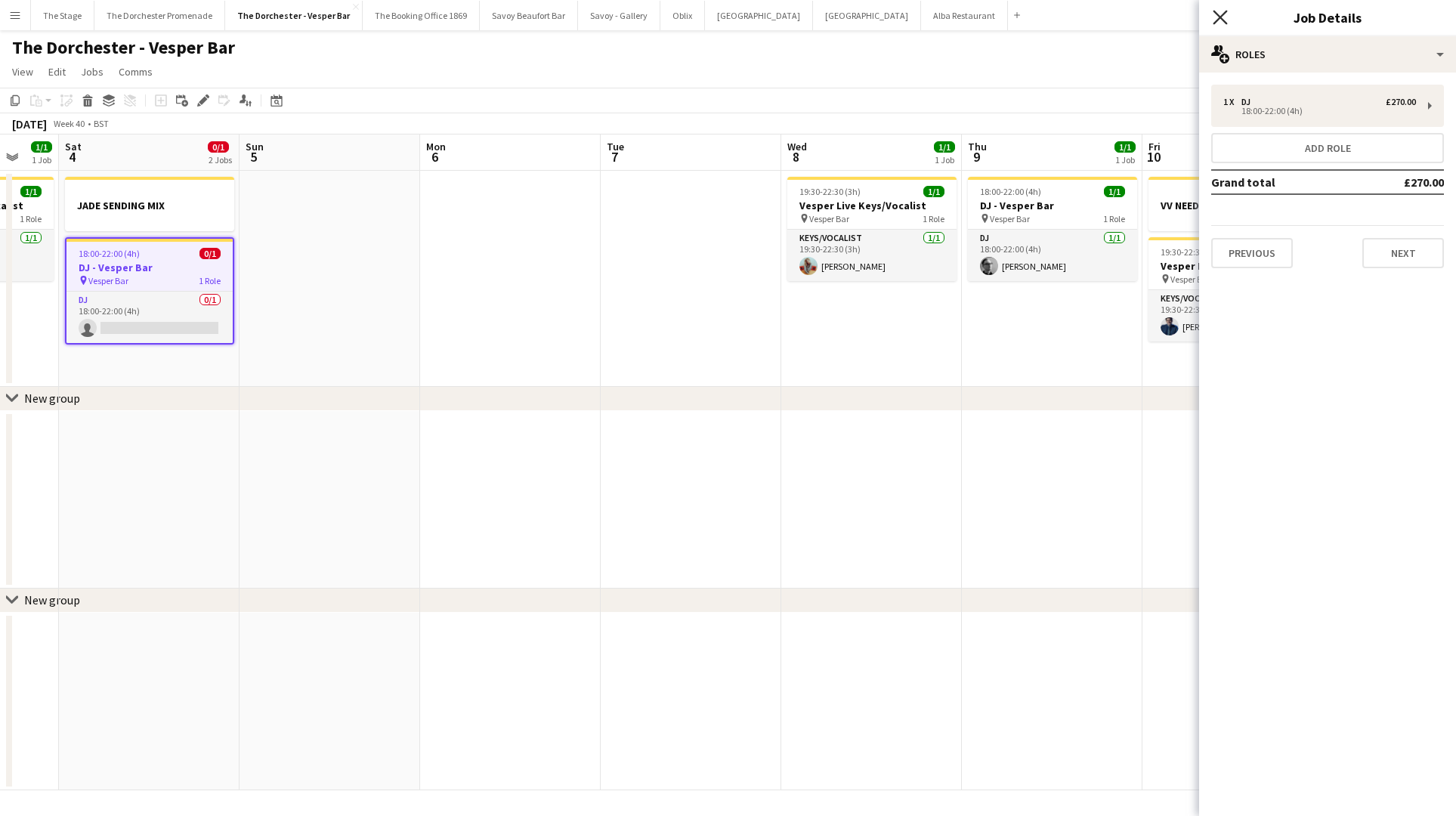
click at [1225, 18] on icon "Close pop-in" at bounding box center [1219, 17] width 14 height 14
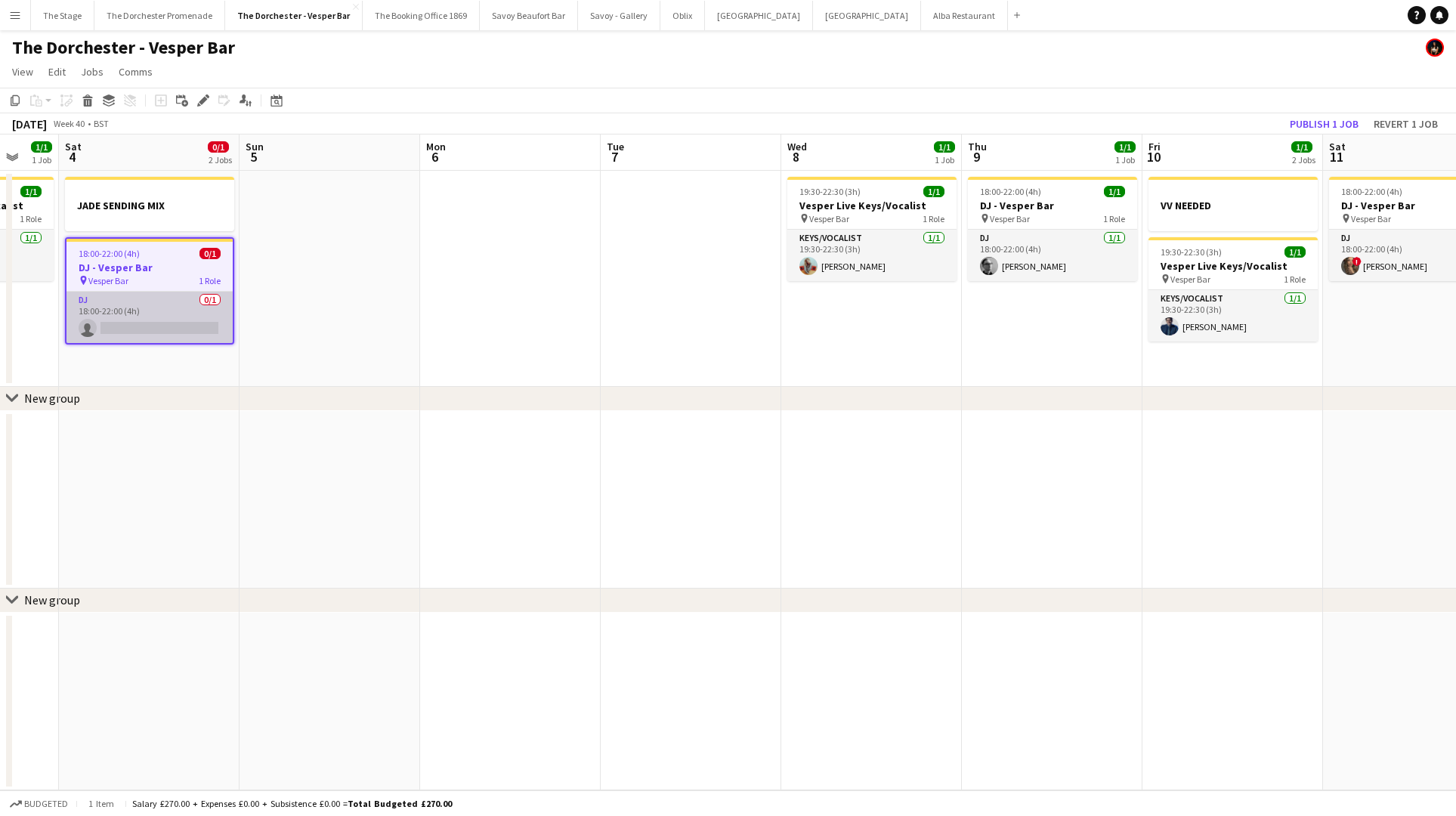
click at [191, 318] on app-card-role "DJ 0/1 18:00-22:00 (4h) single-neutral-actions" at bounding box center [150, 318] width 166 height 51
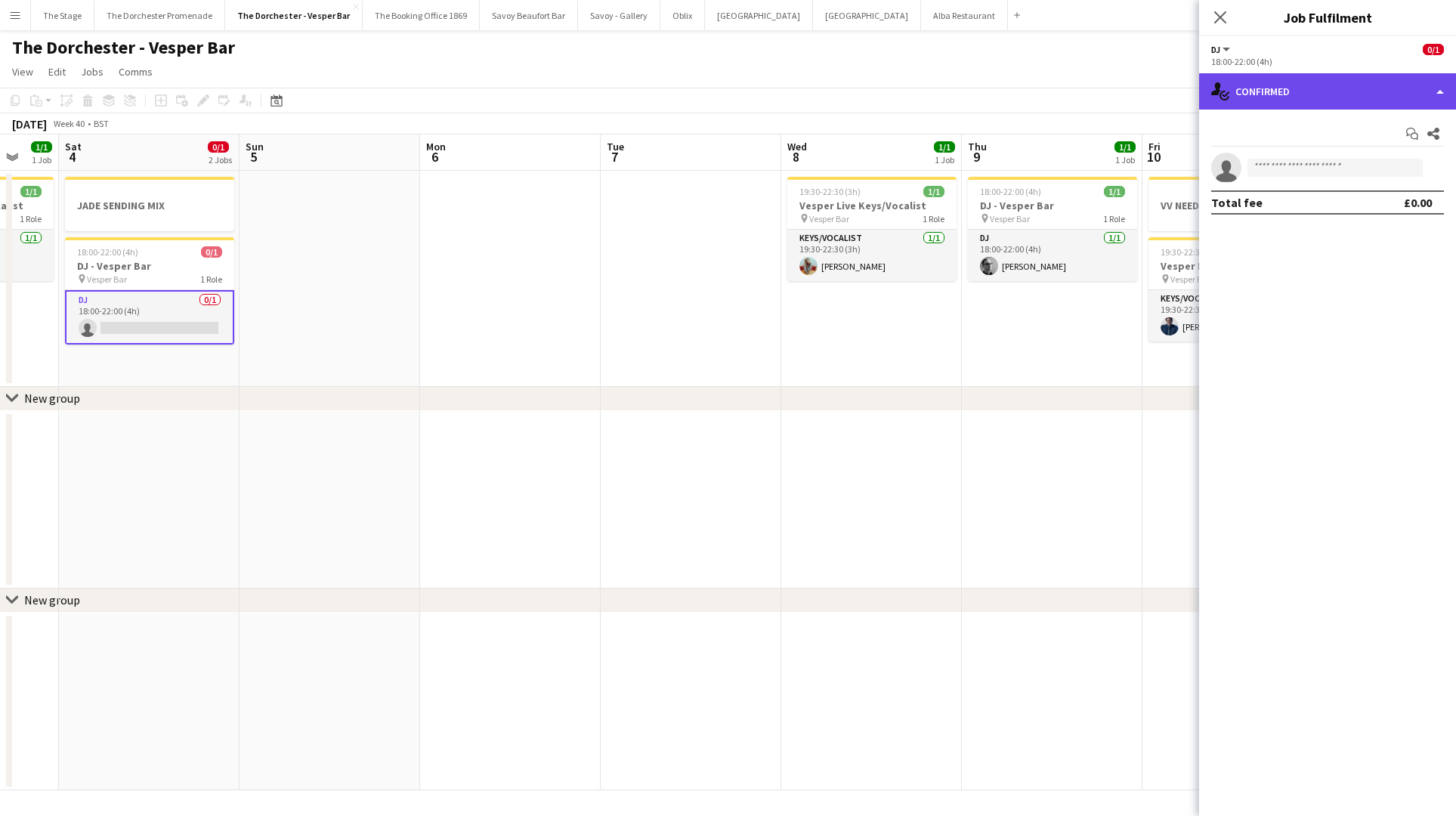
click at [1414, 95] on div "single-neutral-actions-check-2 Confirmed" at bounding box center [1327, 92] width 257 height 36
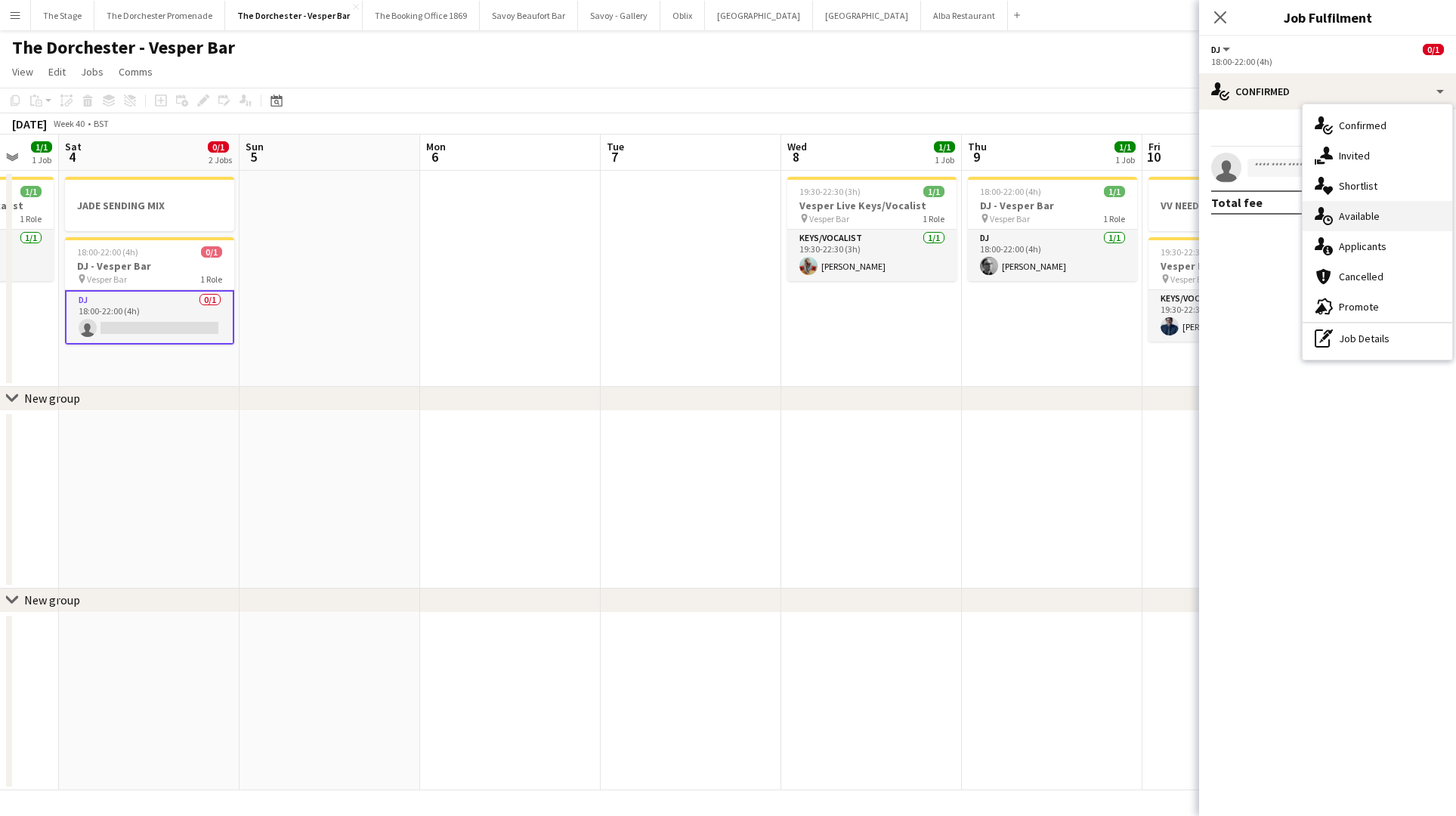
click at [1407, 213] on div "single-neutral-actions-upload Available" at bounding box center [1377, 216] width 150 height 30
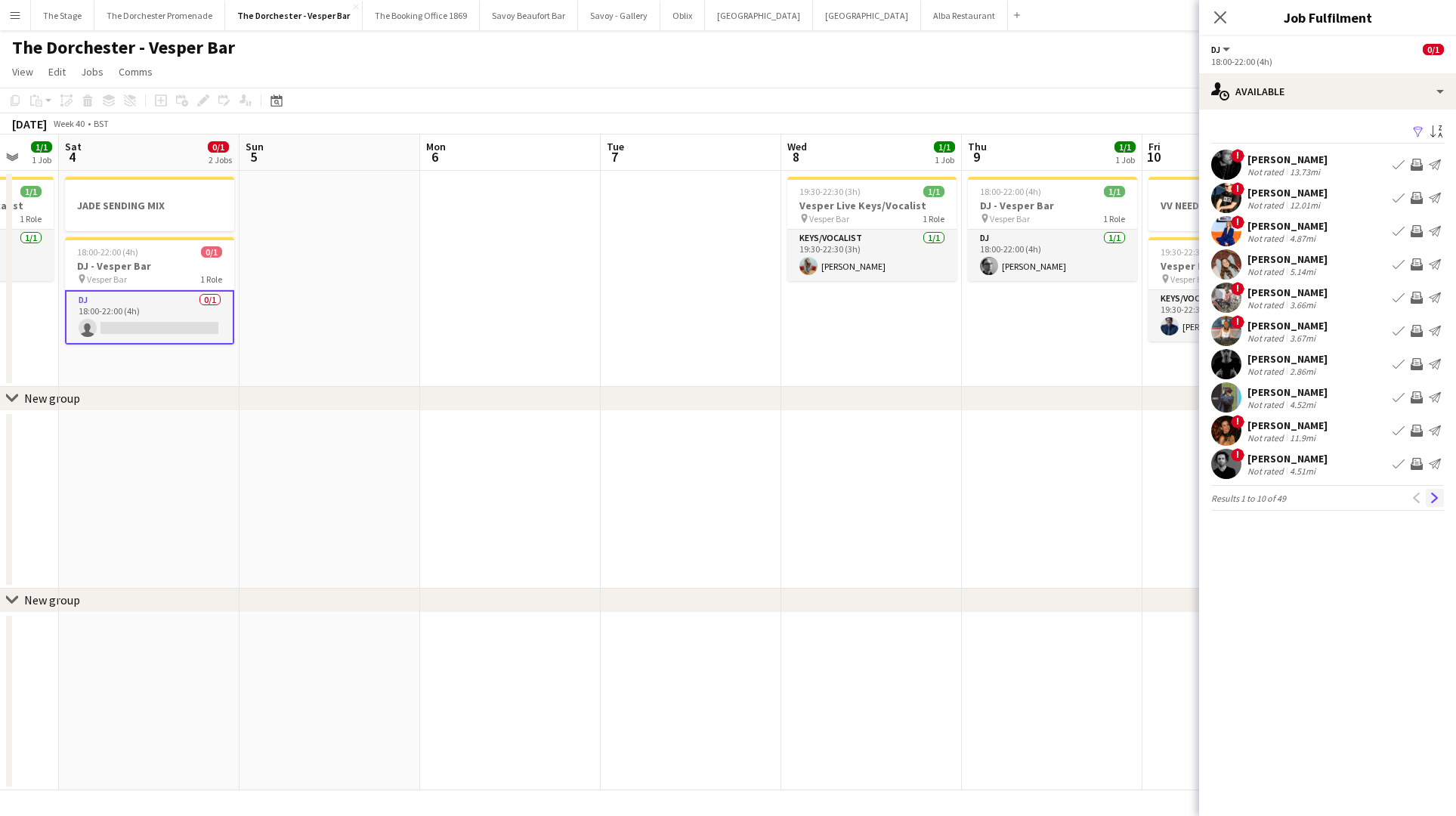
click at [1435, 503] on app-icon "Next" at bounding box center [1435, 498] width 11 height 11
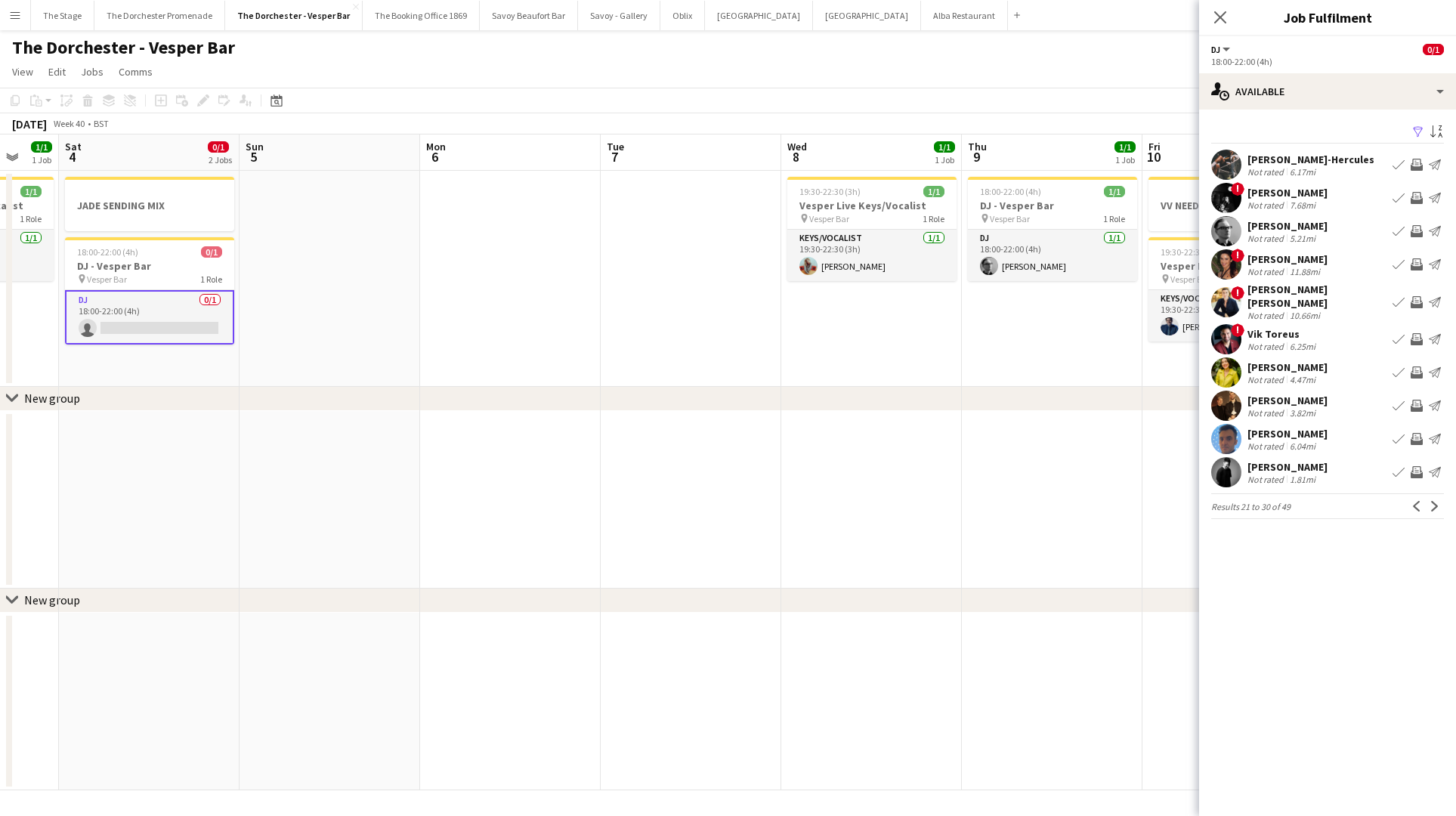
click at [1401, 368] on app-icon "Book crew" at bounding box center [1399, 373] width 12 height 12
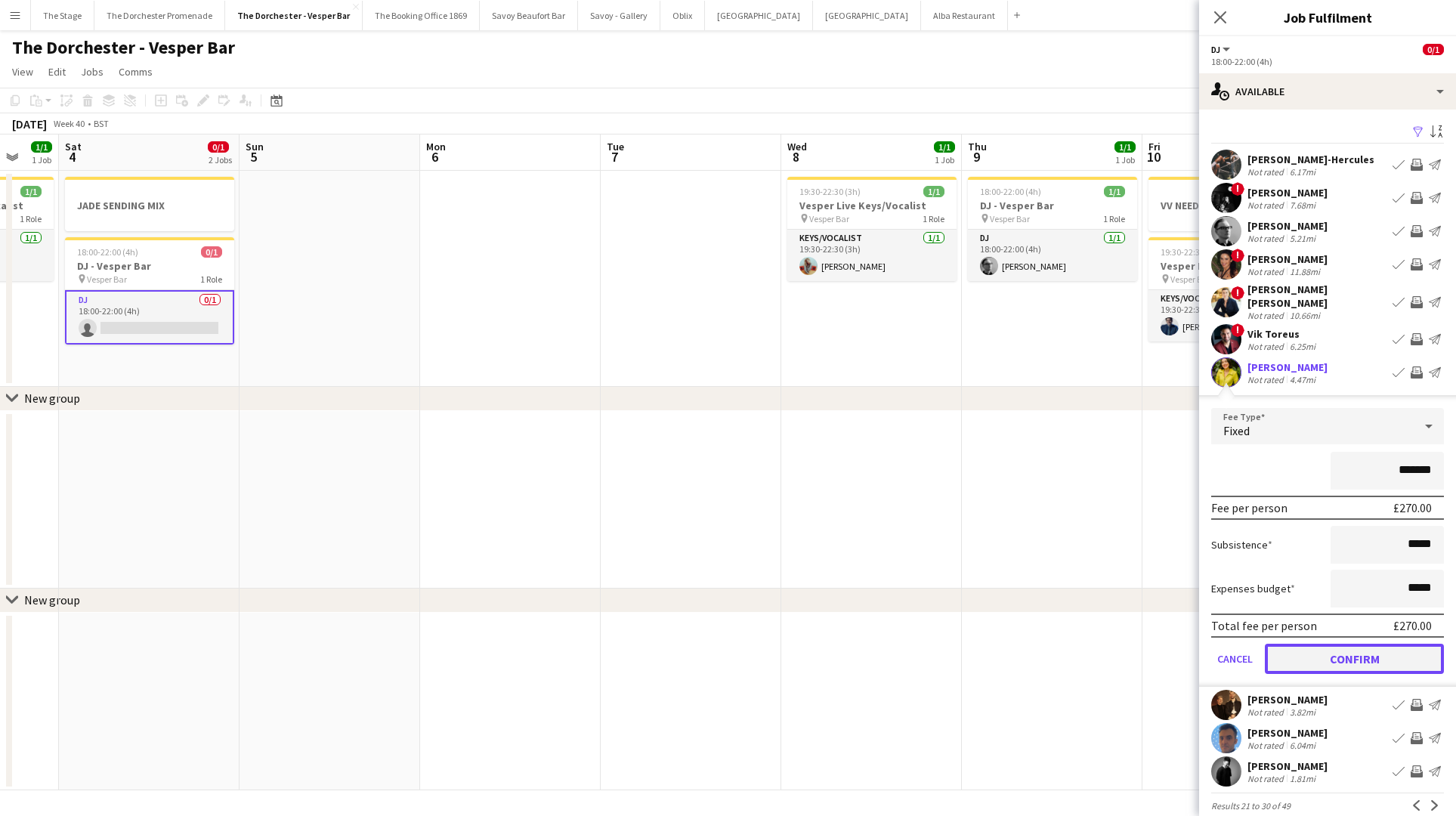
click at [1287, 650] on button "Confirm" at bounding box center [1354, 659] width 179 height 30
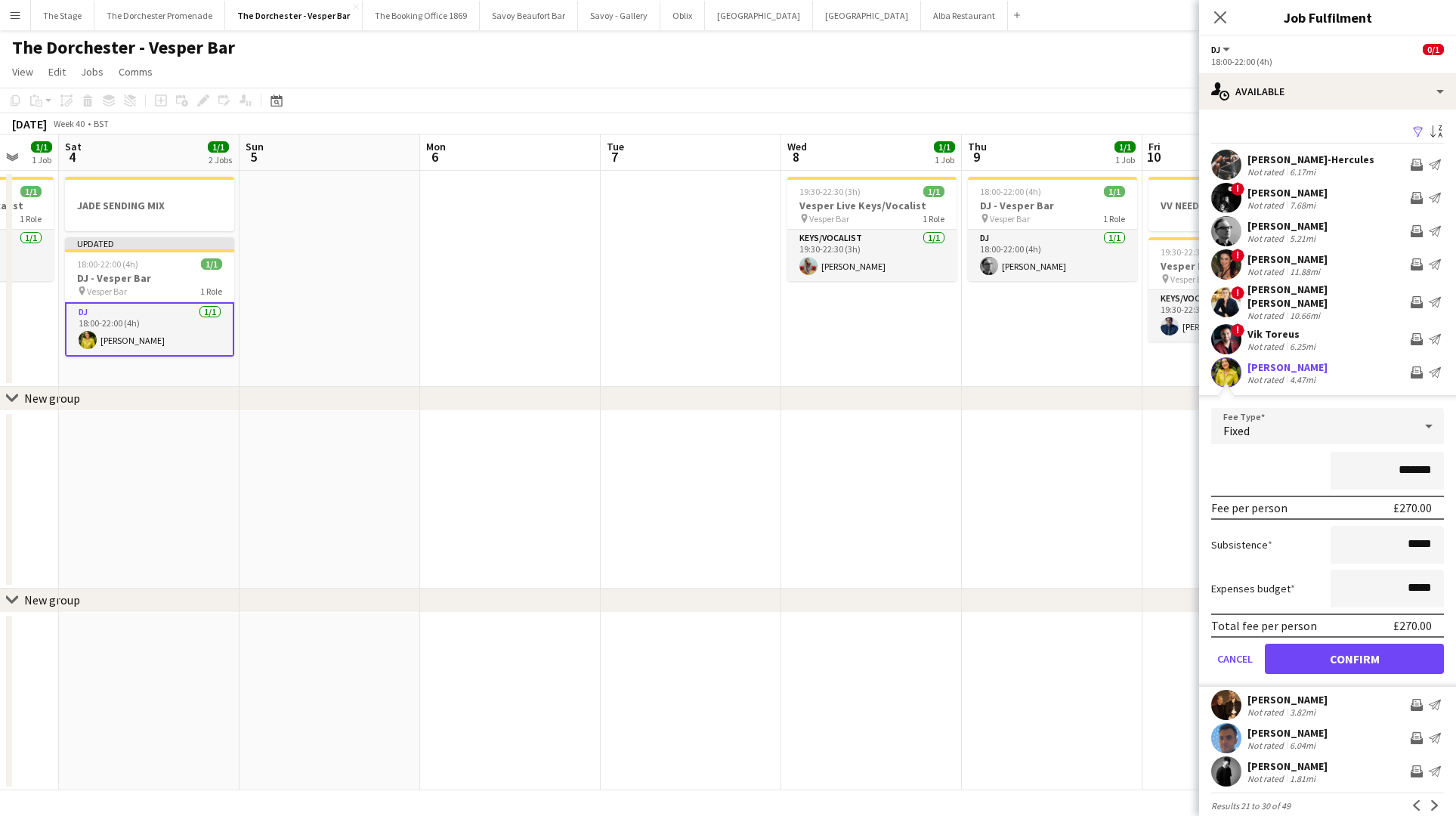
click at [522, 176] on app-date-cell at bounding box center [510, 279] width 181 height 216
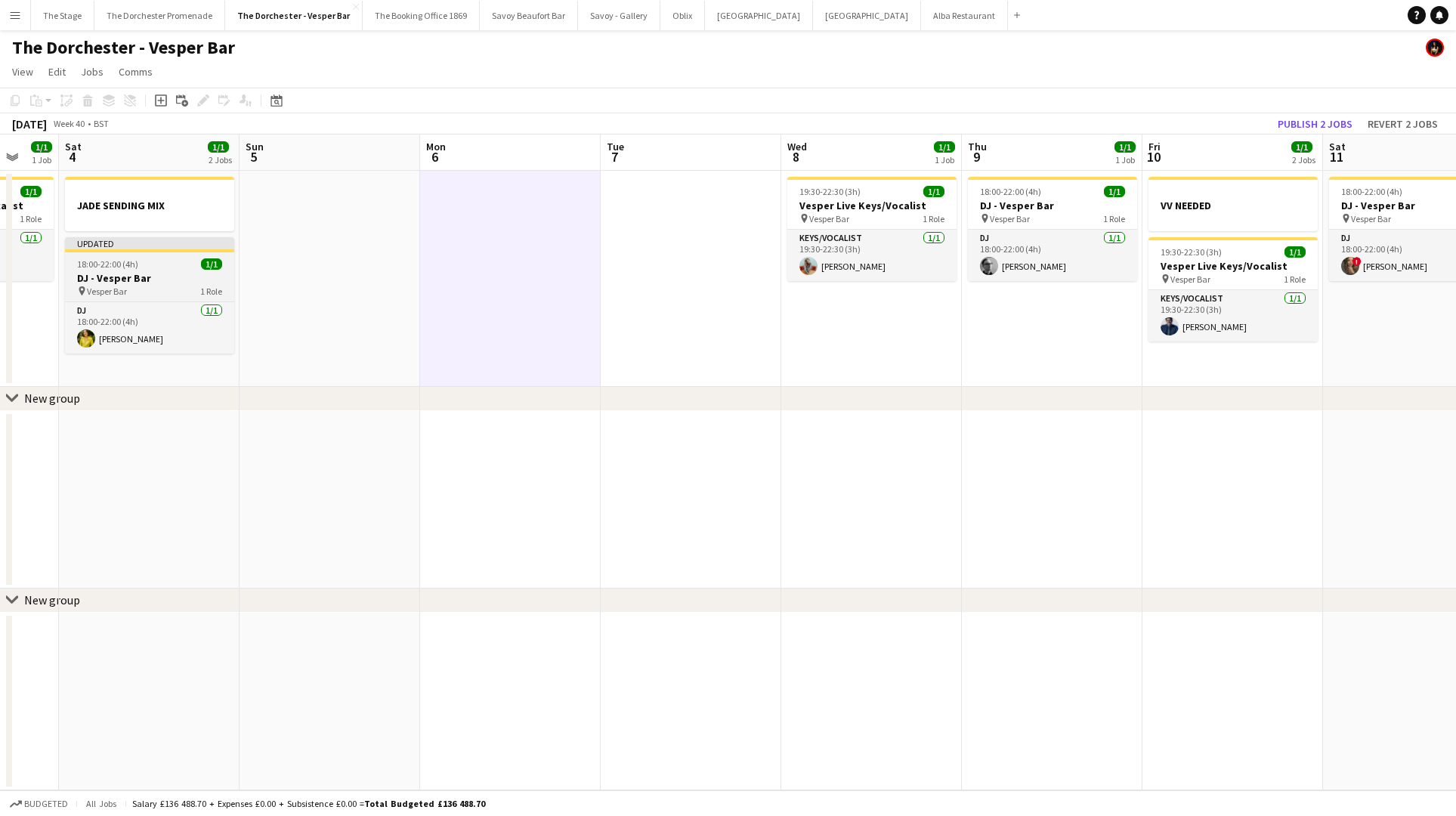
click at [156, 247] on div "Updated" at bounding box center [150, 244] width 169 height 12
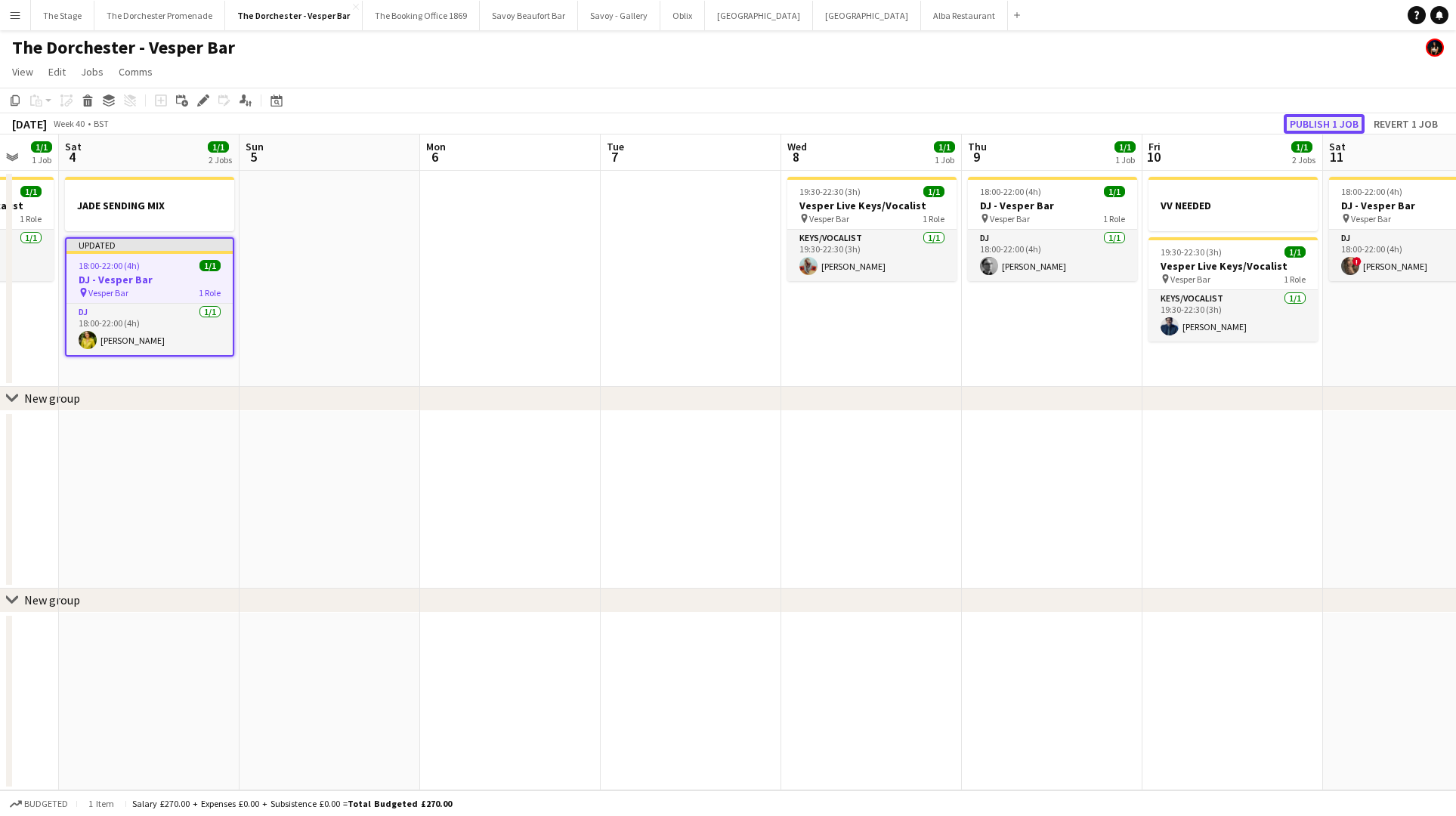
click at [1348, 123] on button "Publish 1 job" at bounding box center [1324, 124] width 81 height 20
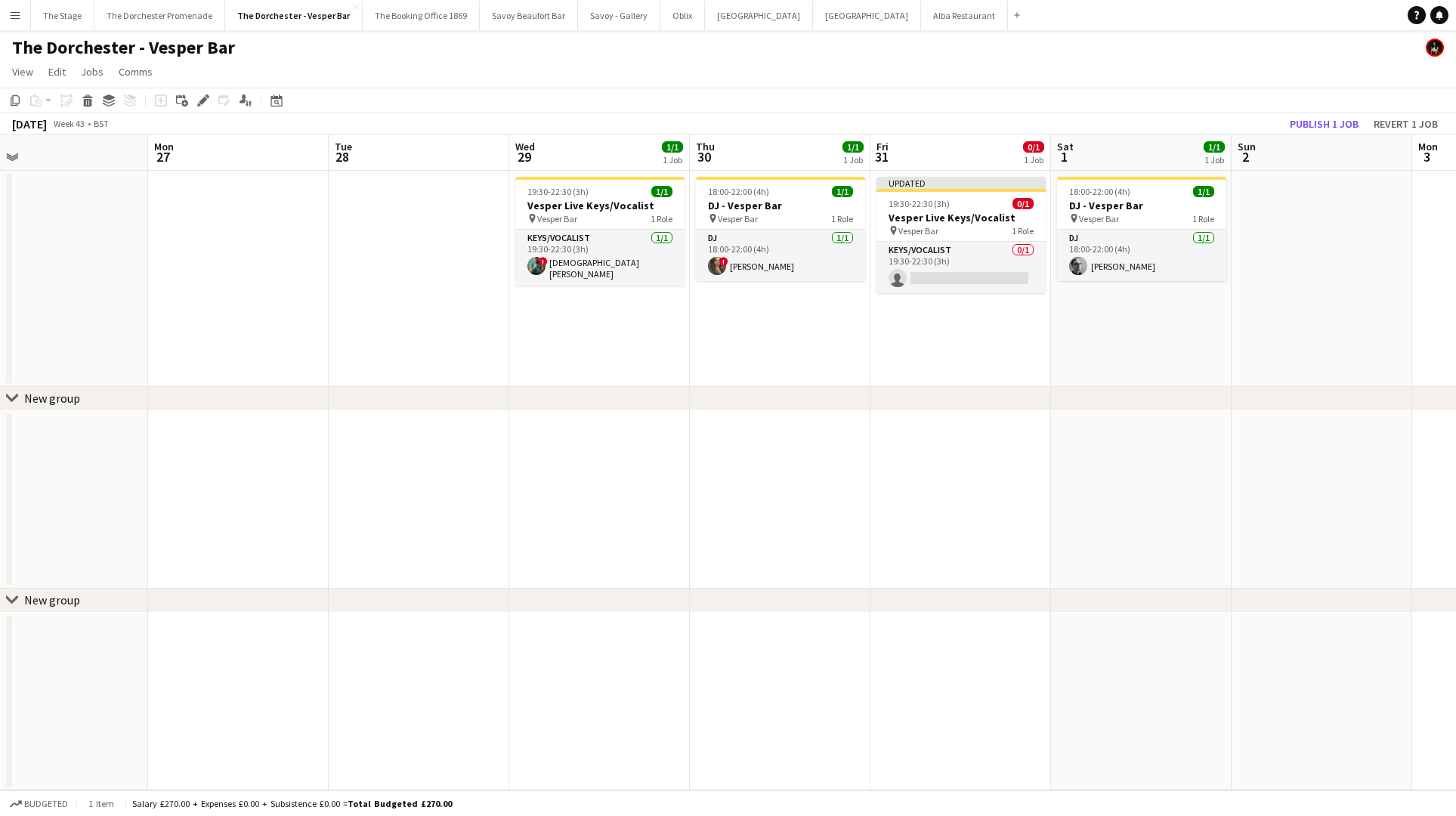
scroll to position [0, 592]
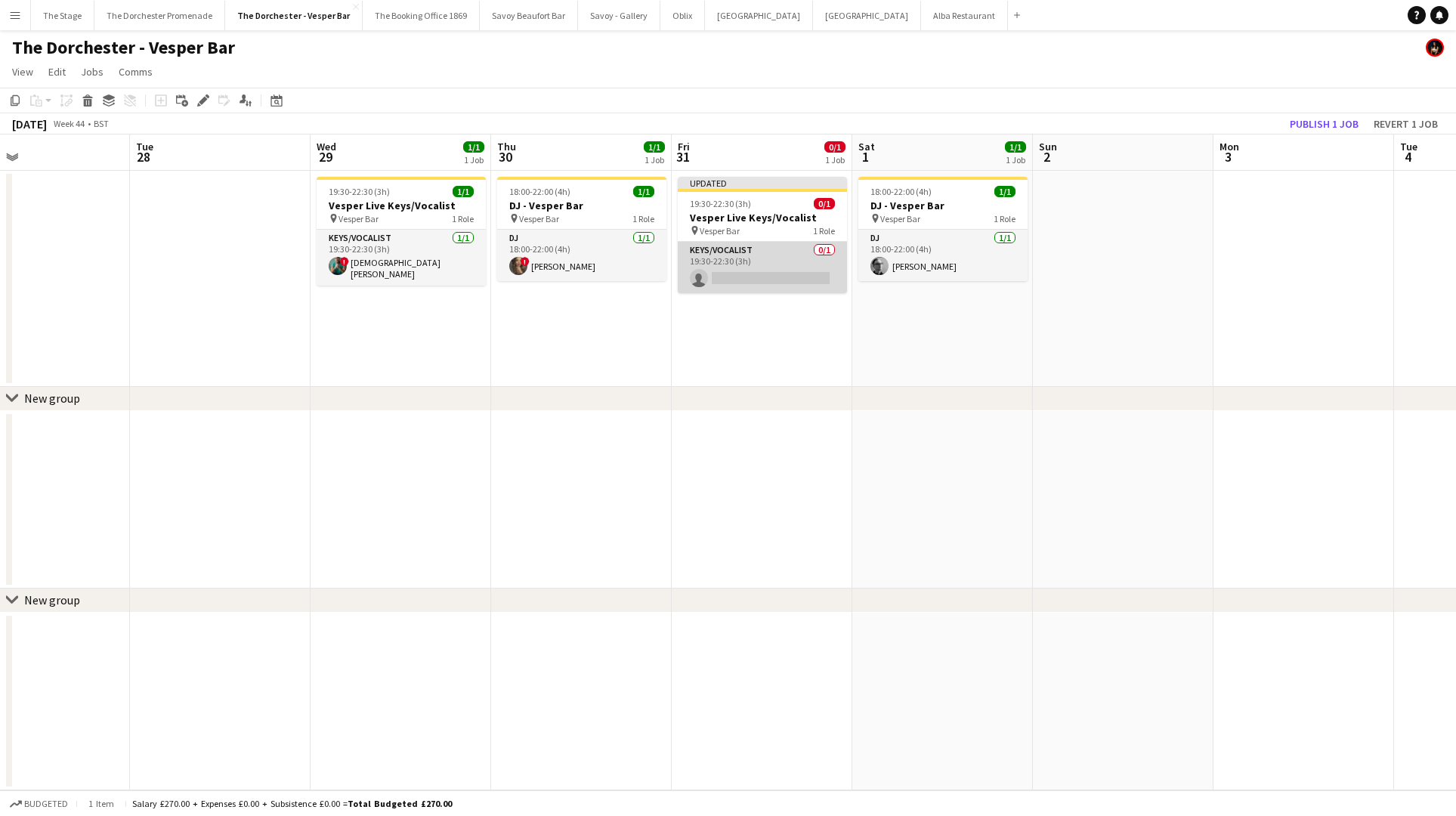
click at [764, 253] on app-card-role "Keys/Vocalist 0/1 19:30-22:30 (3h) single-neutral-actions" at bounding box center [762, 268] width 169 height 51
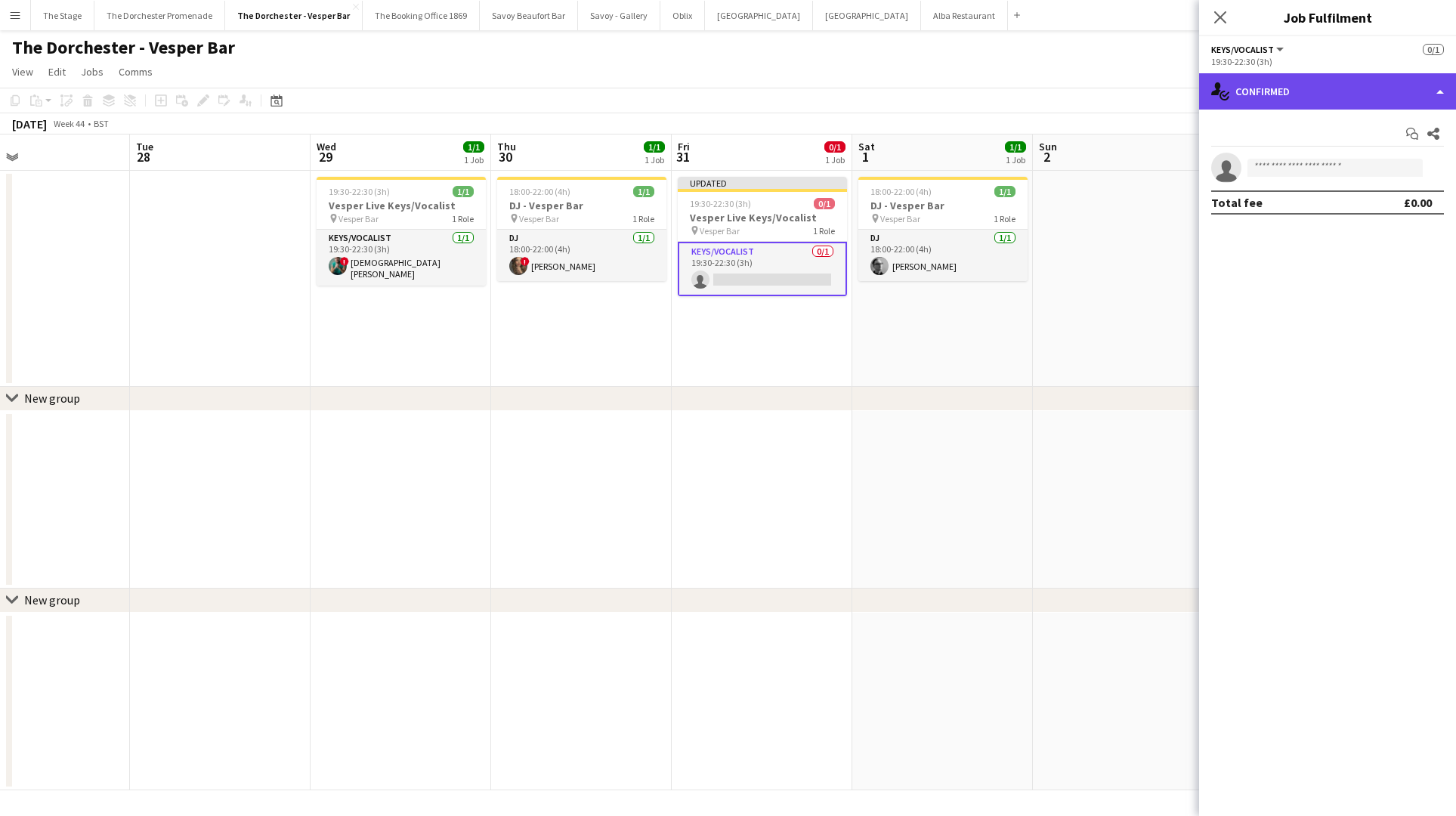
click at [1392, 96] on div "single-neutral-actions-check-2 Confirmed" at bounding box center [1327, 92] width 257 height 36
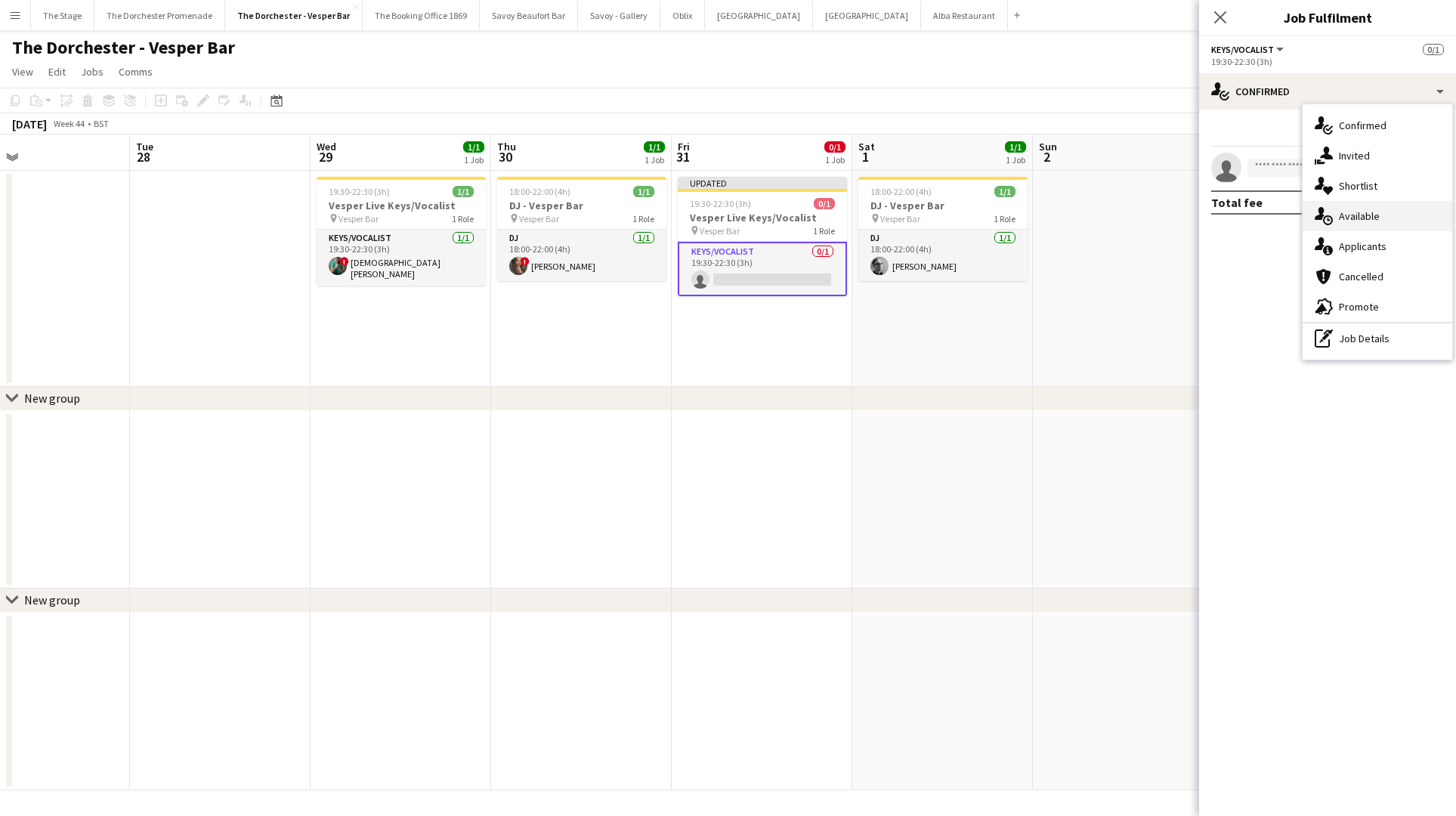
click at [1380, 211] on div "single-neutral-actions-upload Available" at bounding box center [1377, 216] width 150 height 30
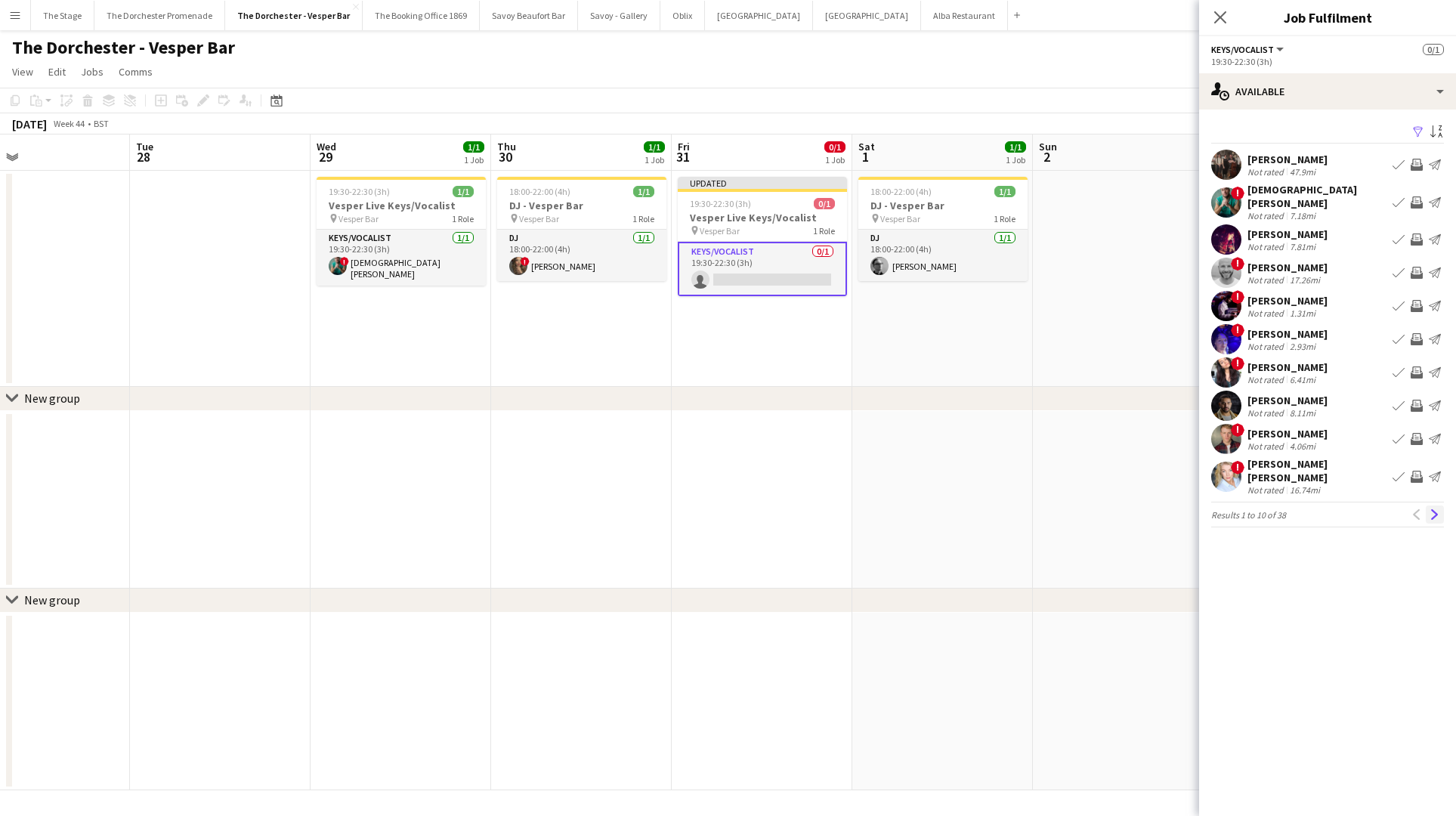
click at [1437, 510] on app-icon "Next" at bounding box center [1435, 515] width 11 height 11
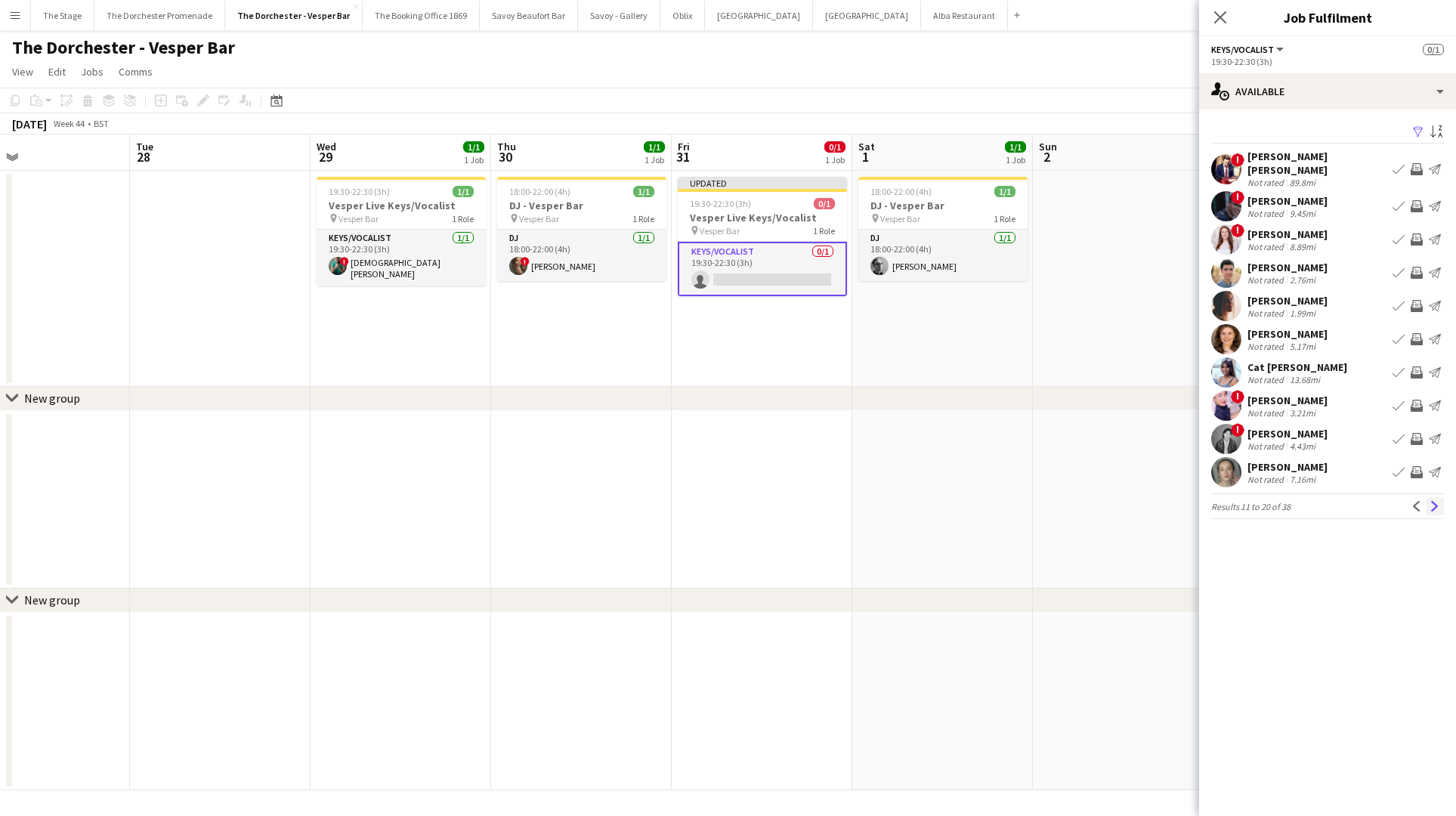
click at [1436, 501] on app-icon "Next" at bounding box center [1435, 507] width 11 height 11
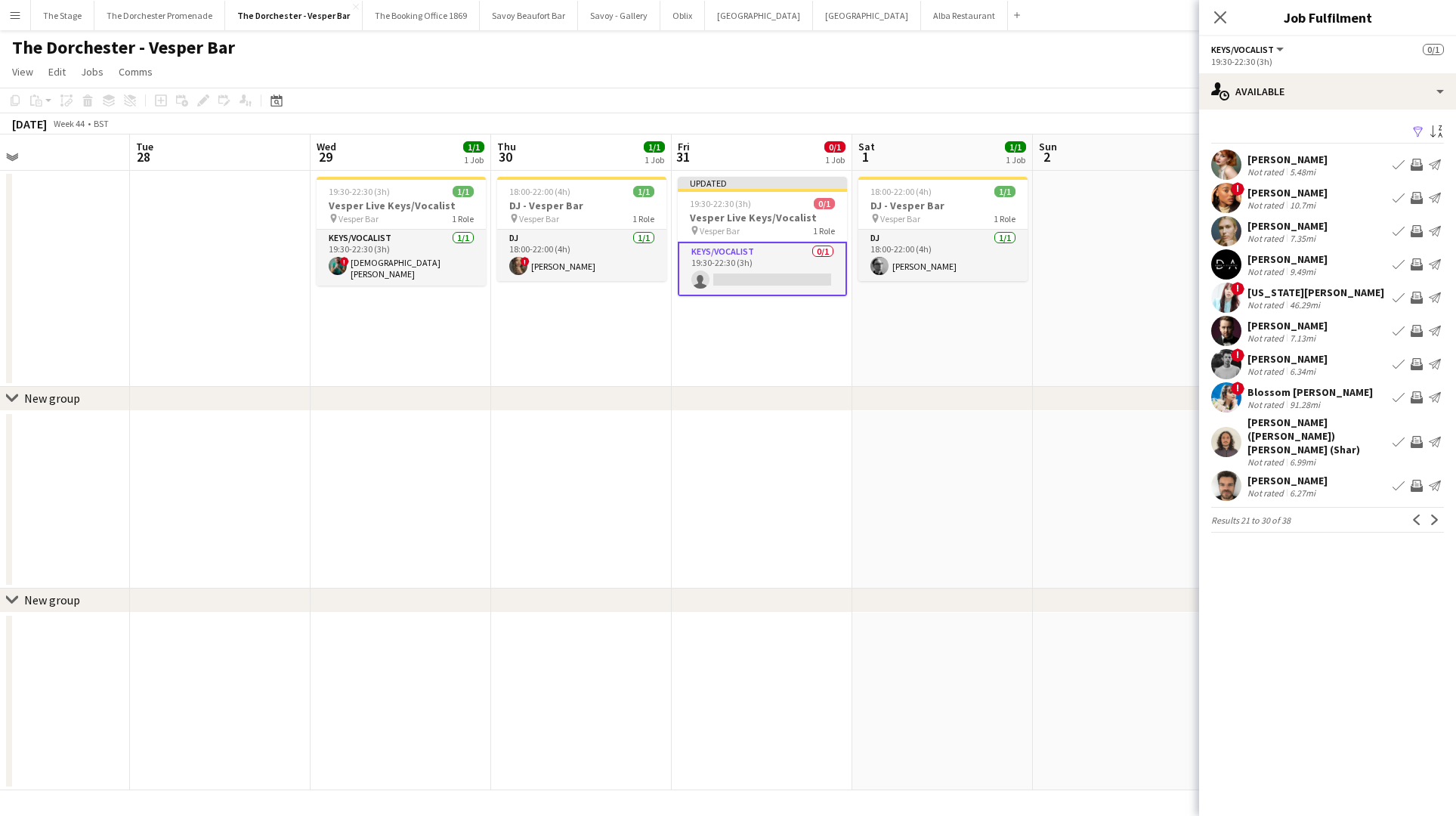
click at [1436, 511] on button "Next" at bounding box center [1435, 520] width 18 height 18
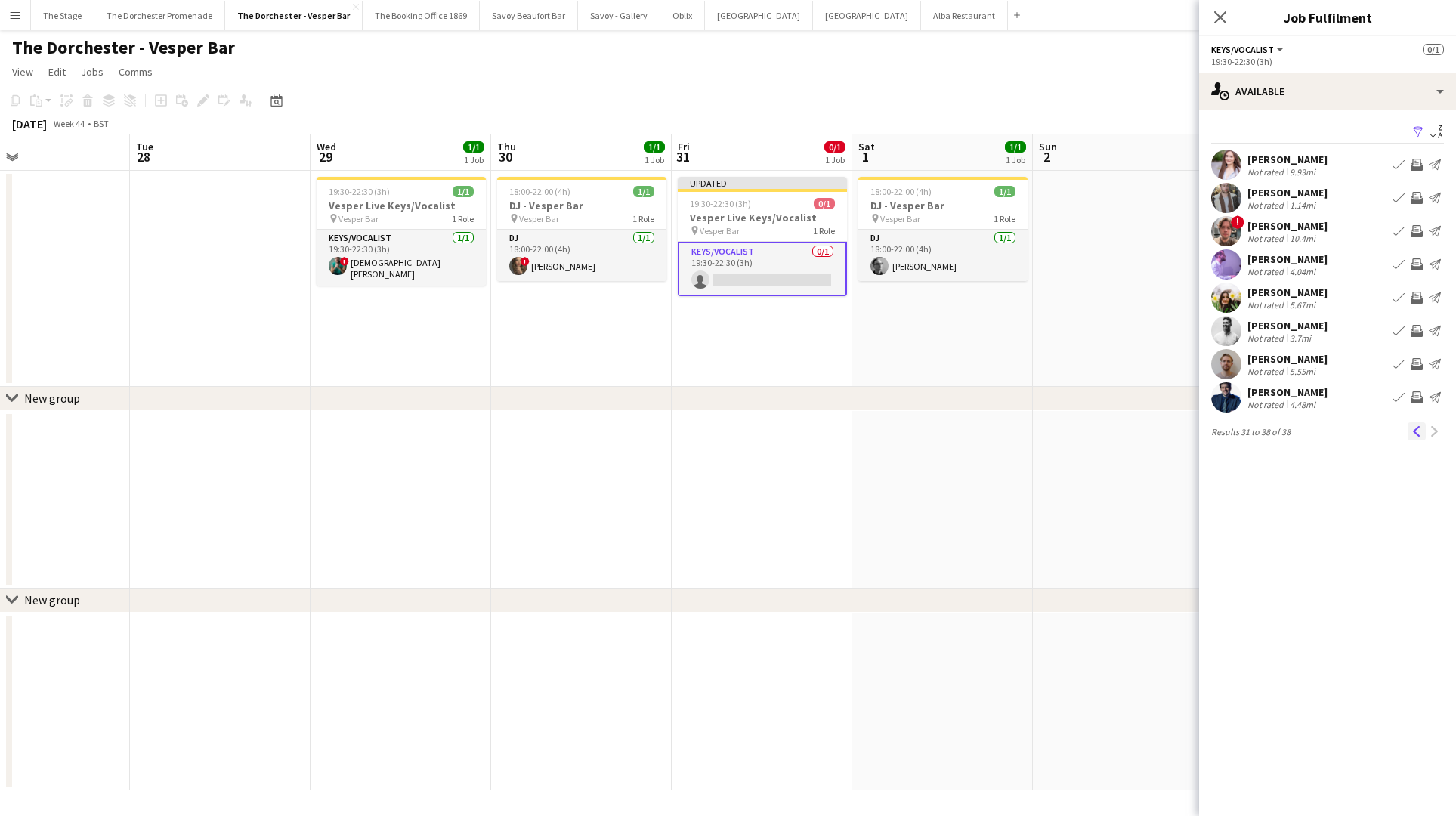
click at [1418, 436] on app-icon "Previous" at bounding box center [1417, 432] width 11 height 11
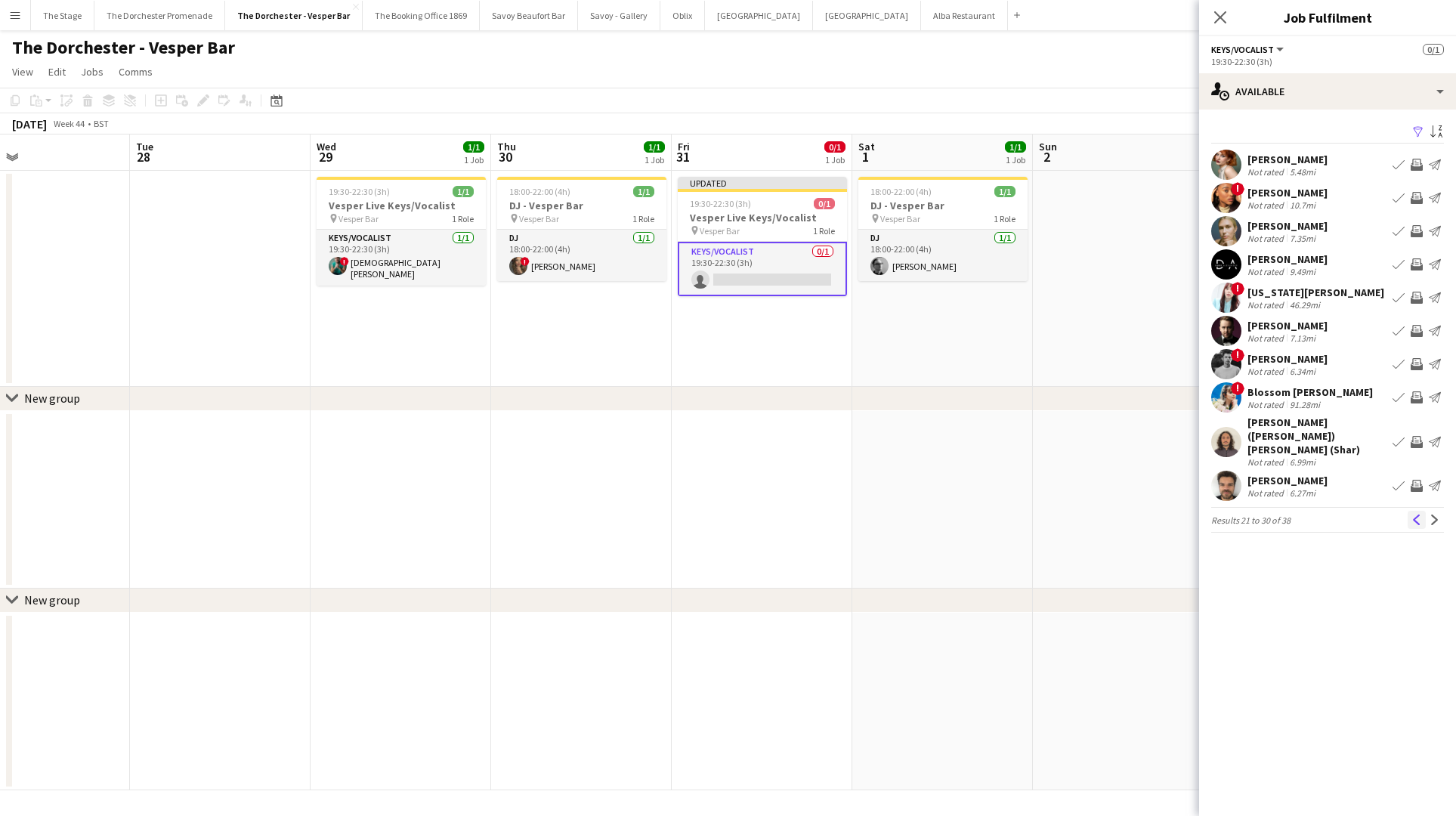
click at [1416, 515] on app-icon "Previous" at bounding box center [1417, 520] width 11 height 11
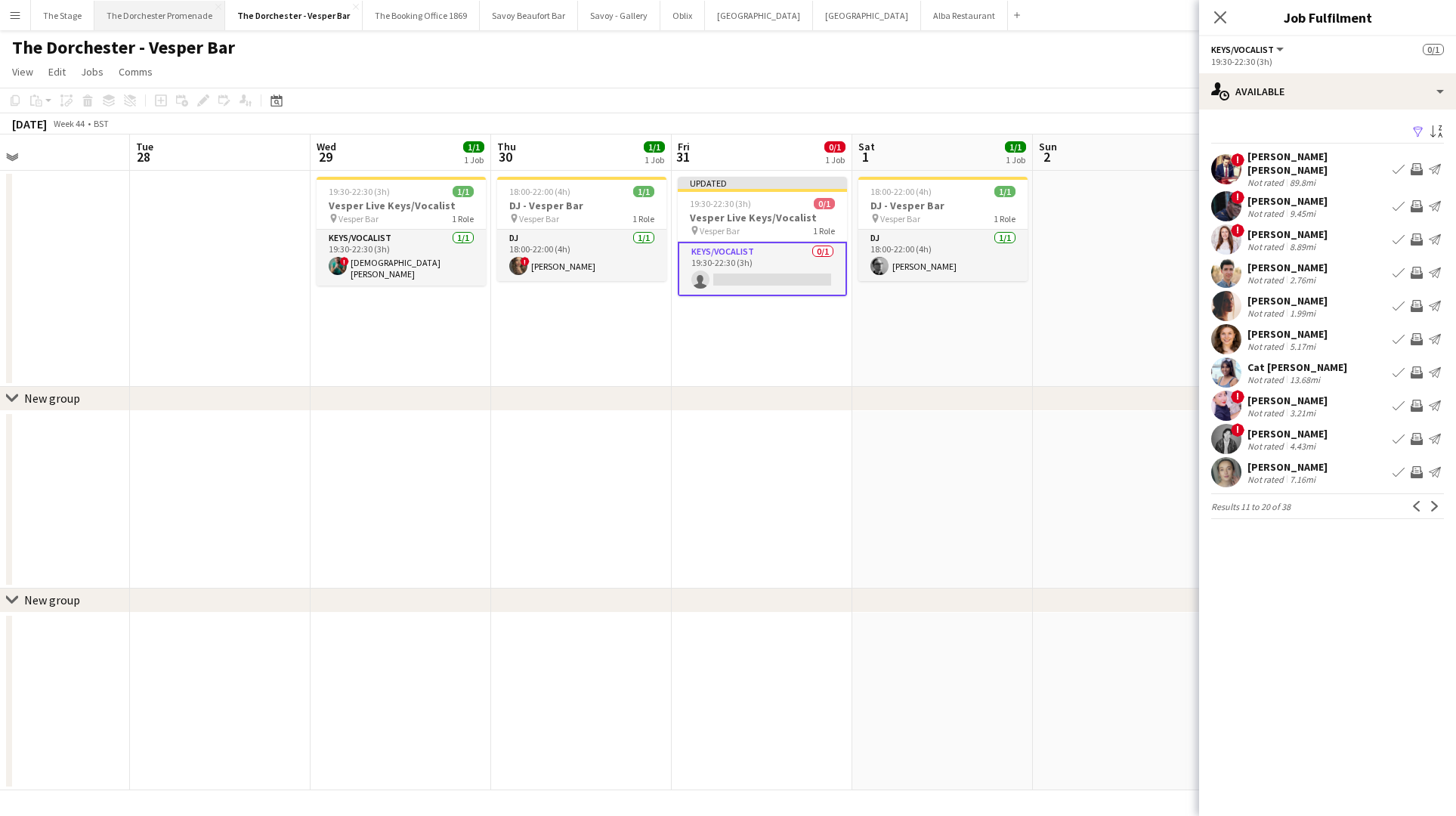
click at [184, 14] on button "The Dorchester Promenade Close" at bounding box center [160, 15] width 131 height 29
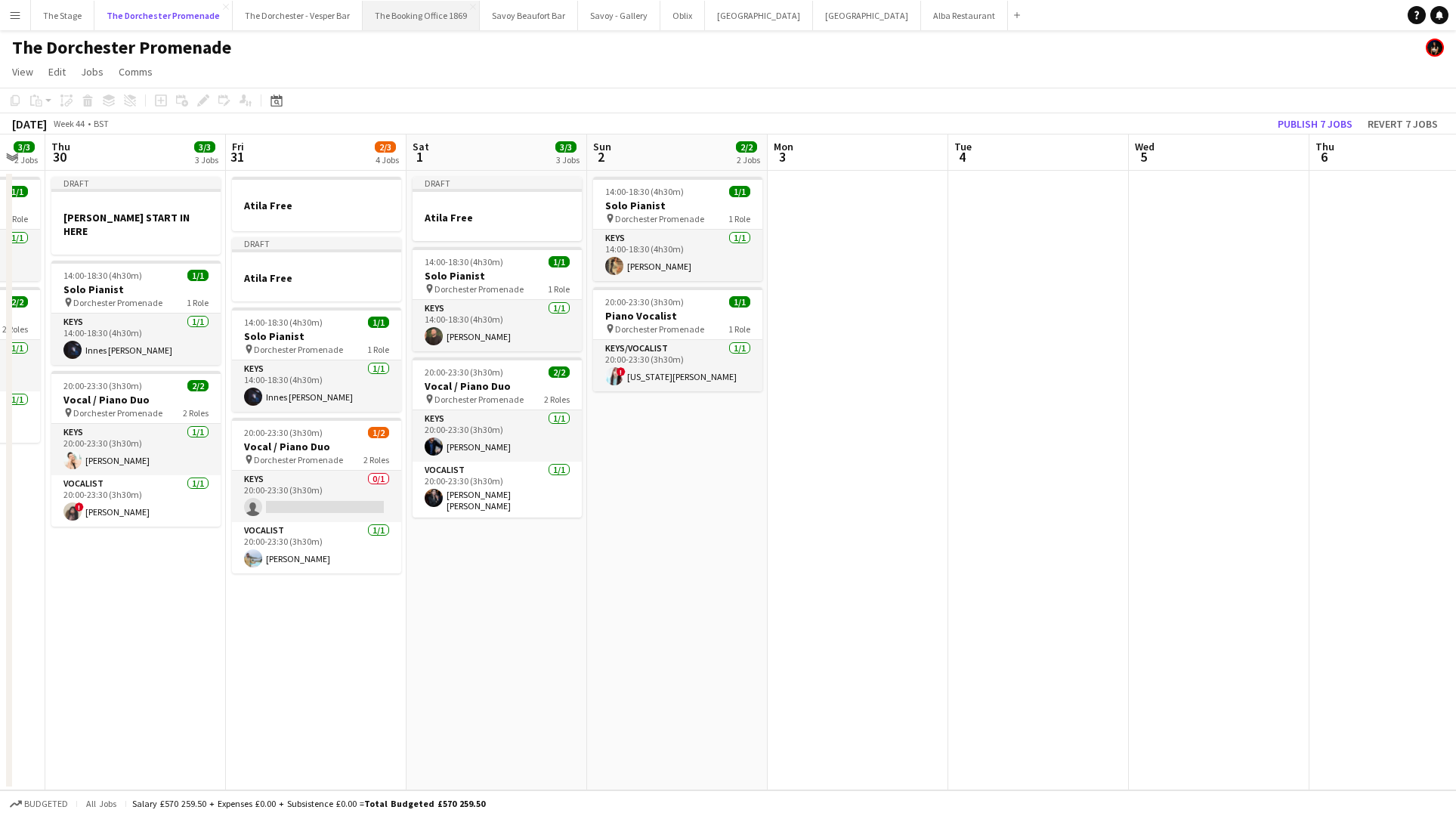
scroll to position [0, 683]
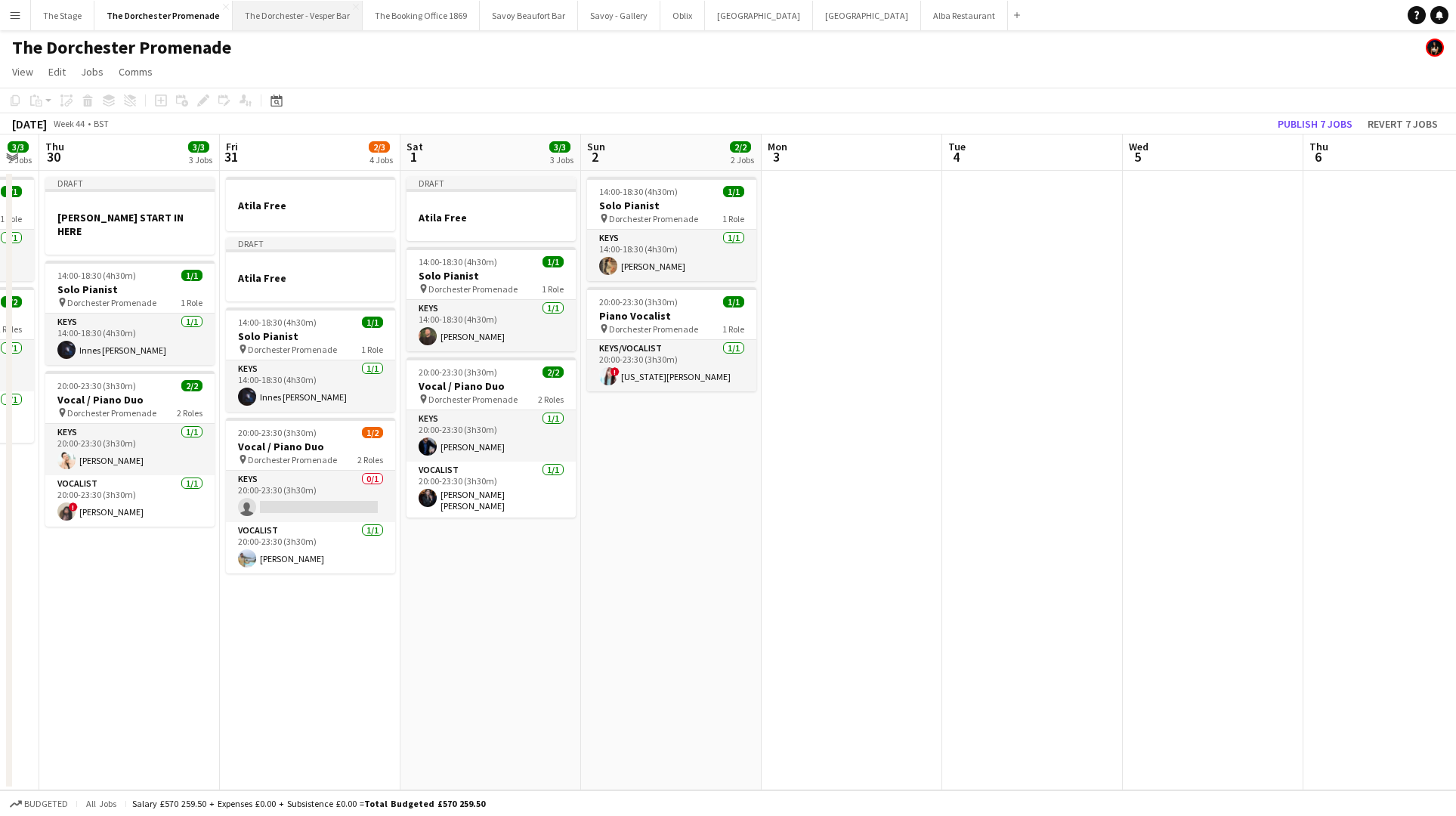
click at [302, 20] on button "The Dorchester - Vesper Bar Close" at bounding box center [298, 15] width 130 height 29
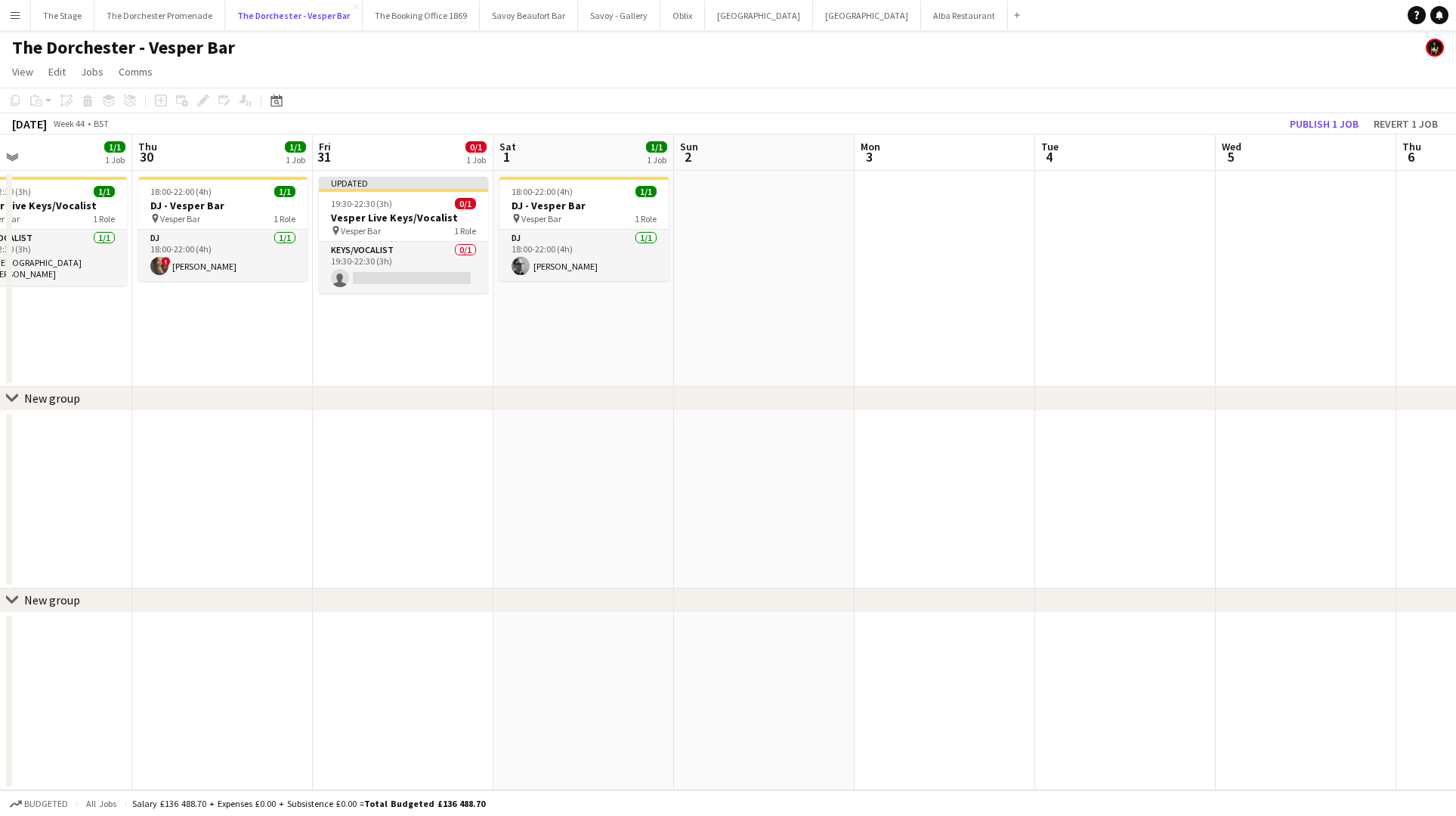
scroll to position [0, 387]
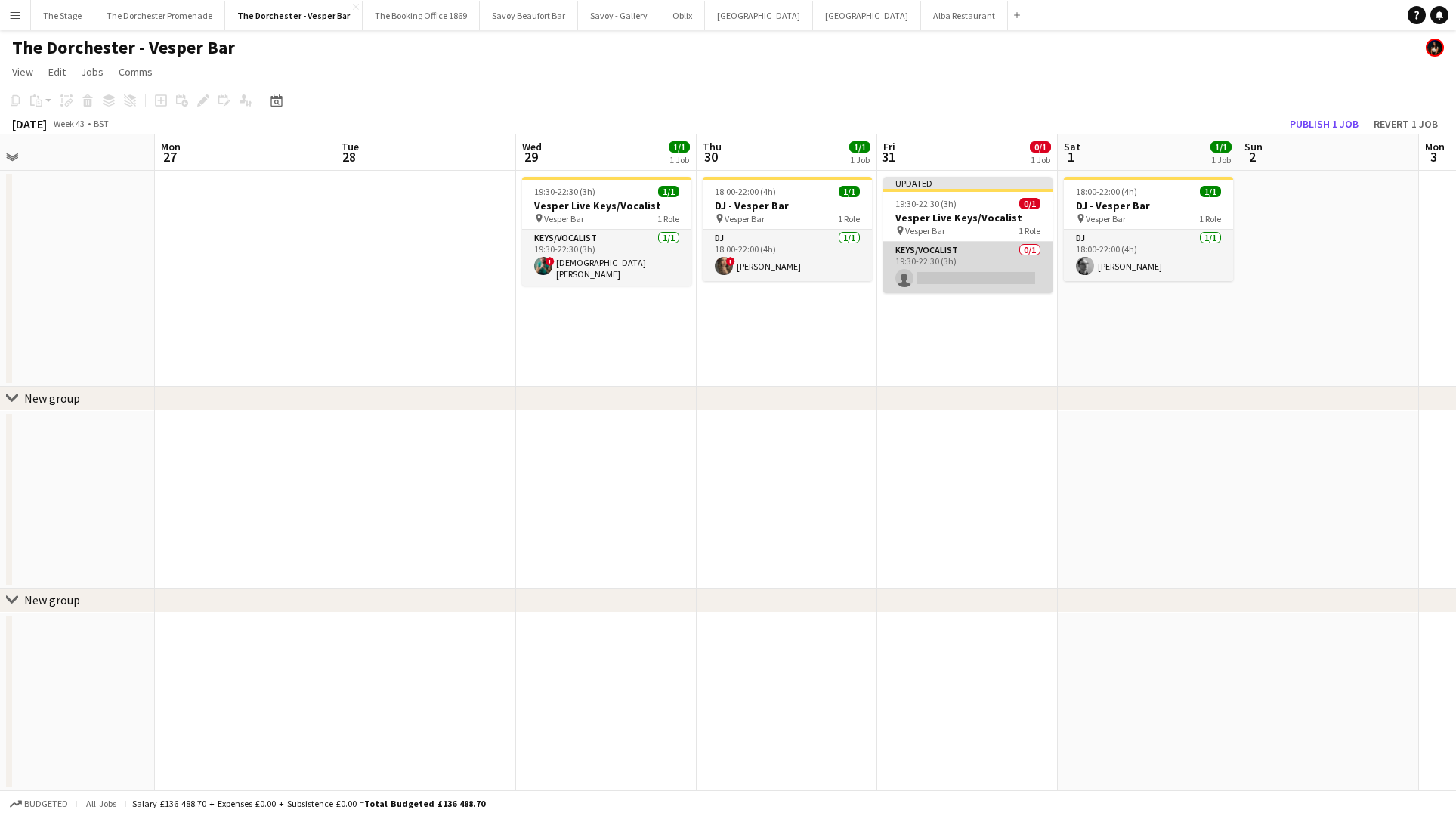
click at [987, 261] on app-card-role "Keys/Vocalist 0/1 19:30-22:30 (3h) single-neutral-actions" at bounding box center [968, 268] width 169 height 51
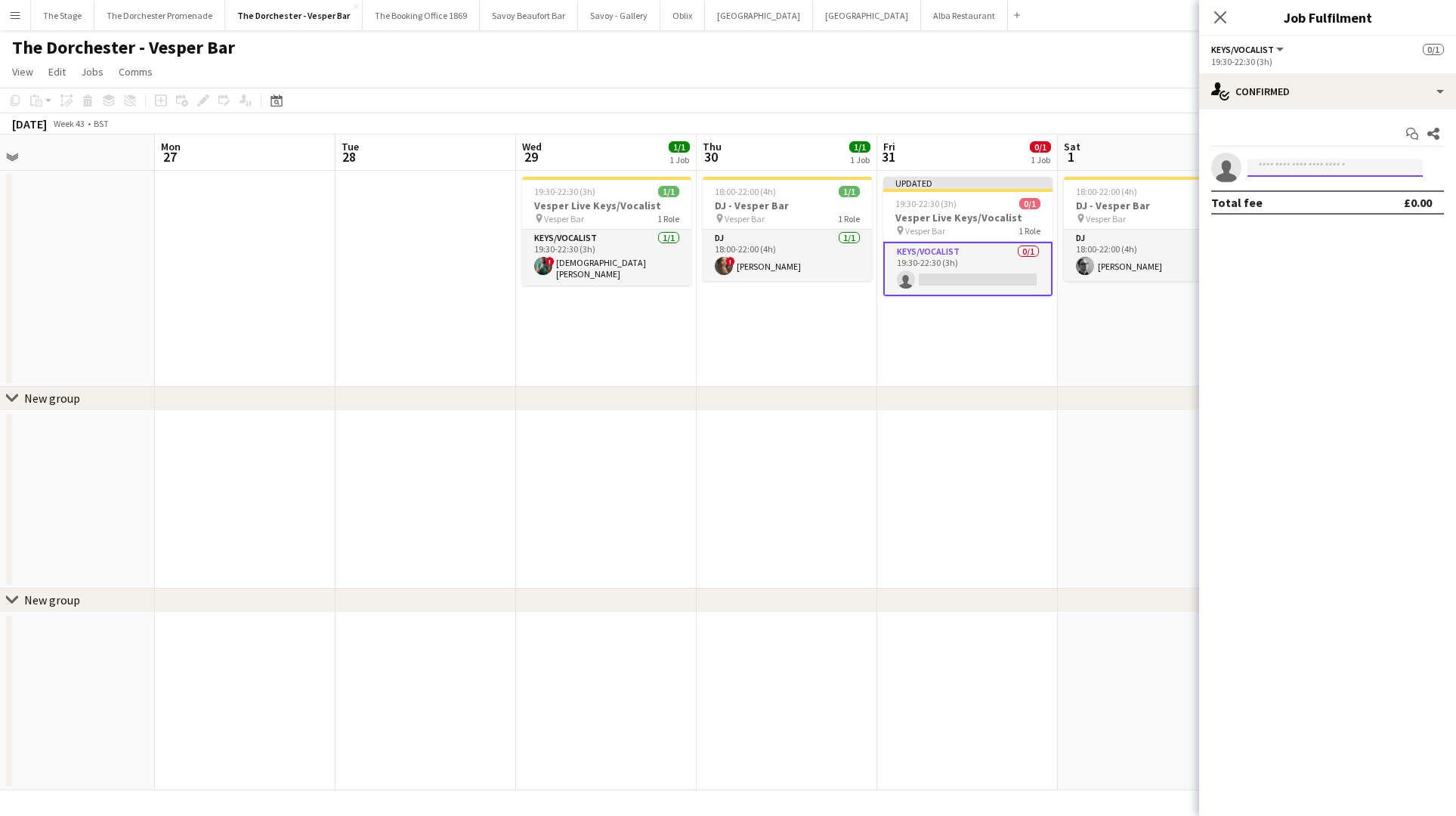
click at [1313, 168] on input at bounding box center [1335, 168] width 175 height 18
type input "*****"
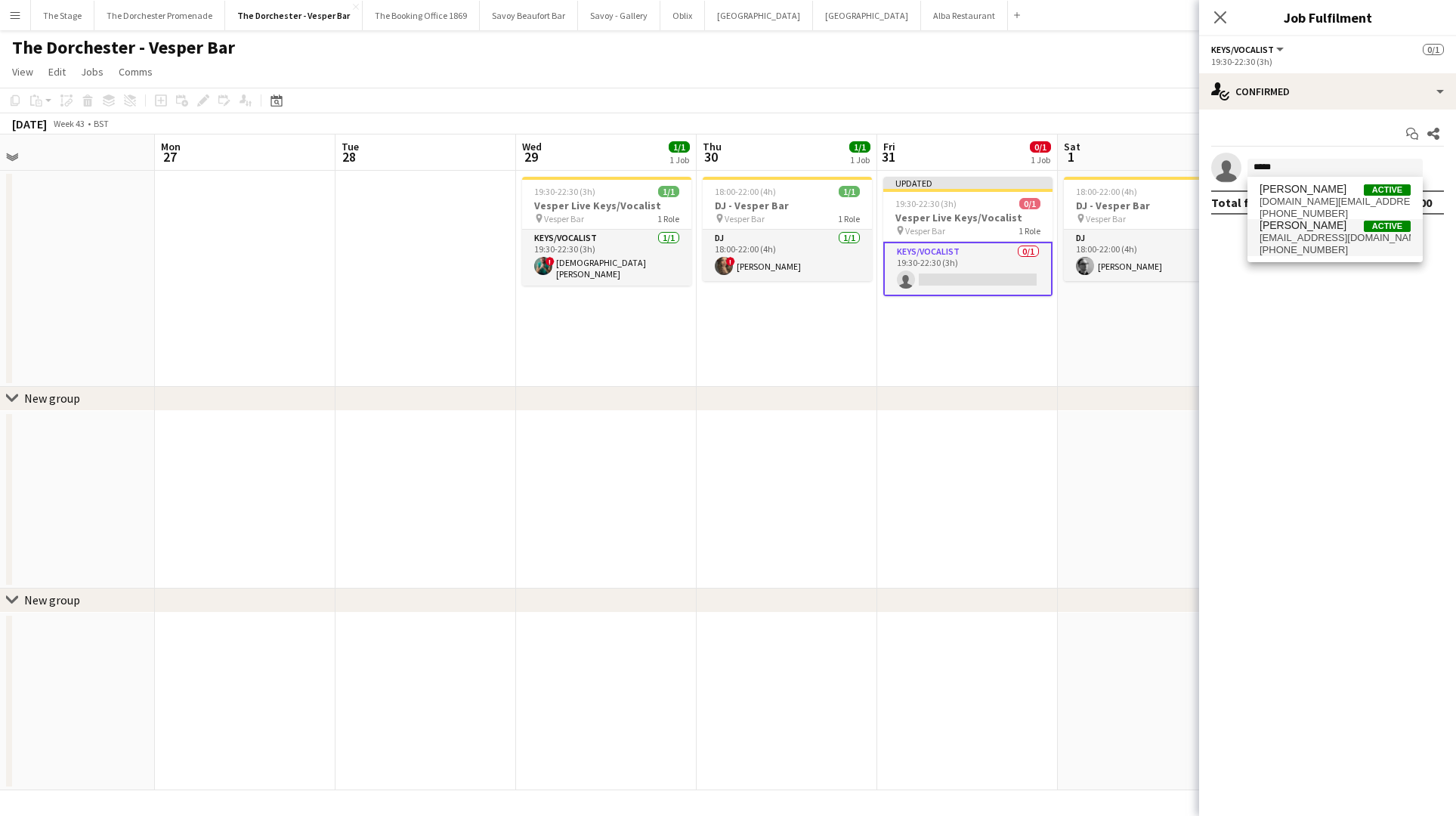
click at [1316, 228] on span "[PERSON_NAME]" at bounding box center [1303, 225] width 87 height 13
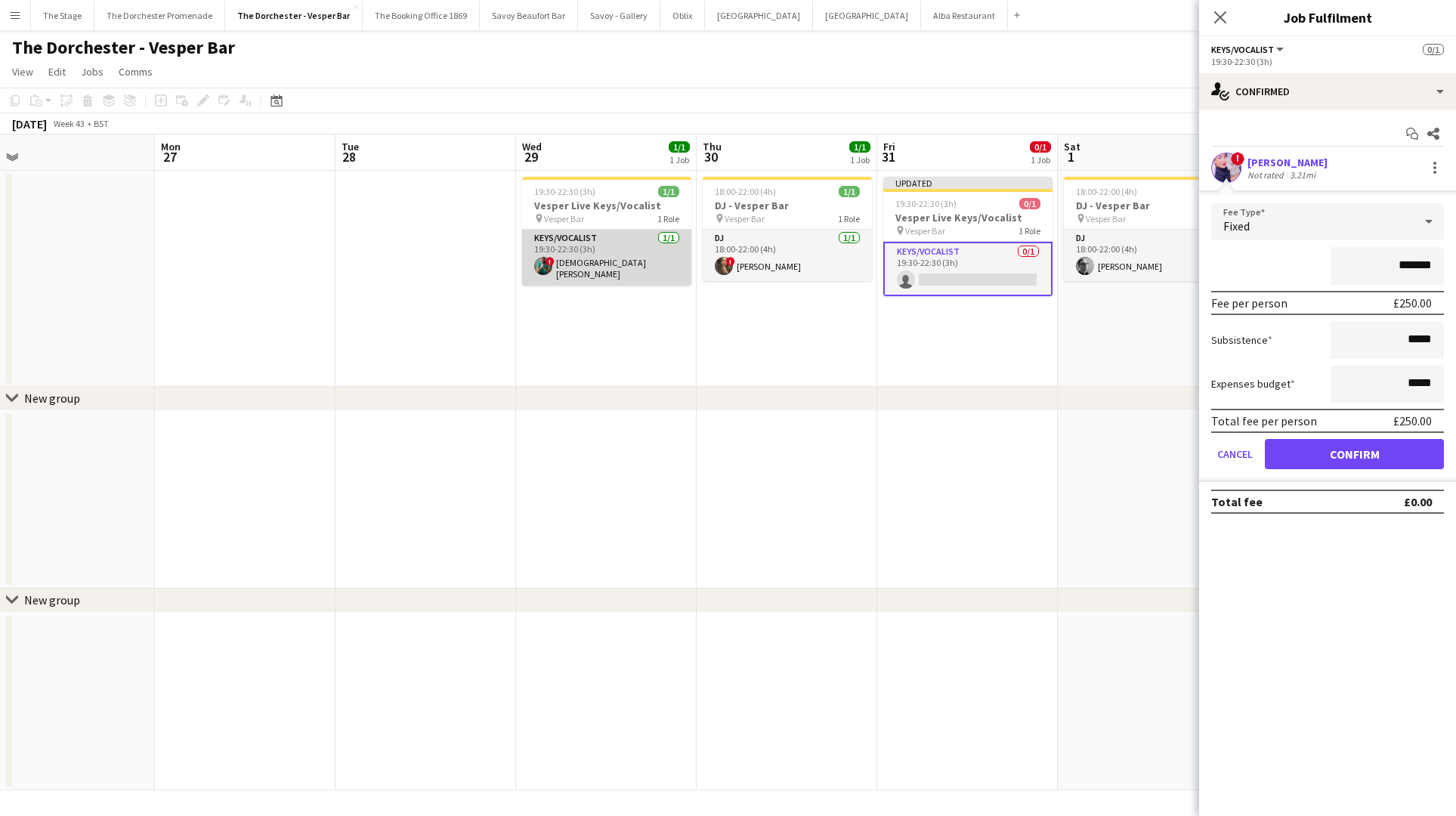
click at [621, 251] on app-card-role "Keys/Vocalist 1/1 19:30-22:30 (3h) ! Christian De-Gallerie" at bounding box center [607, 258] width 169 height 56
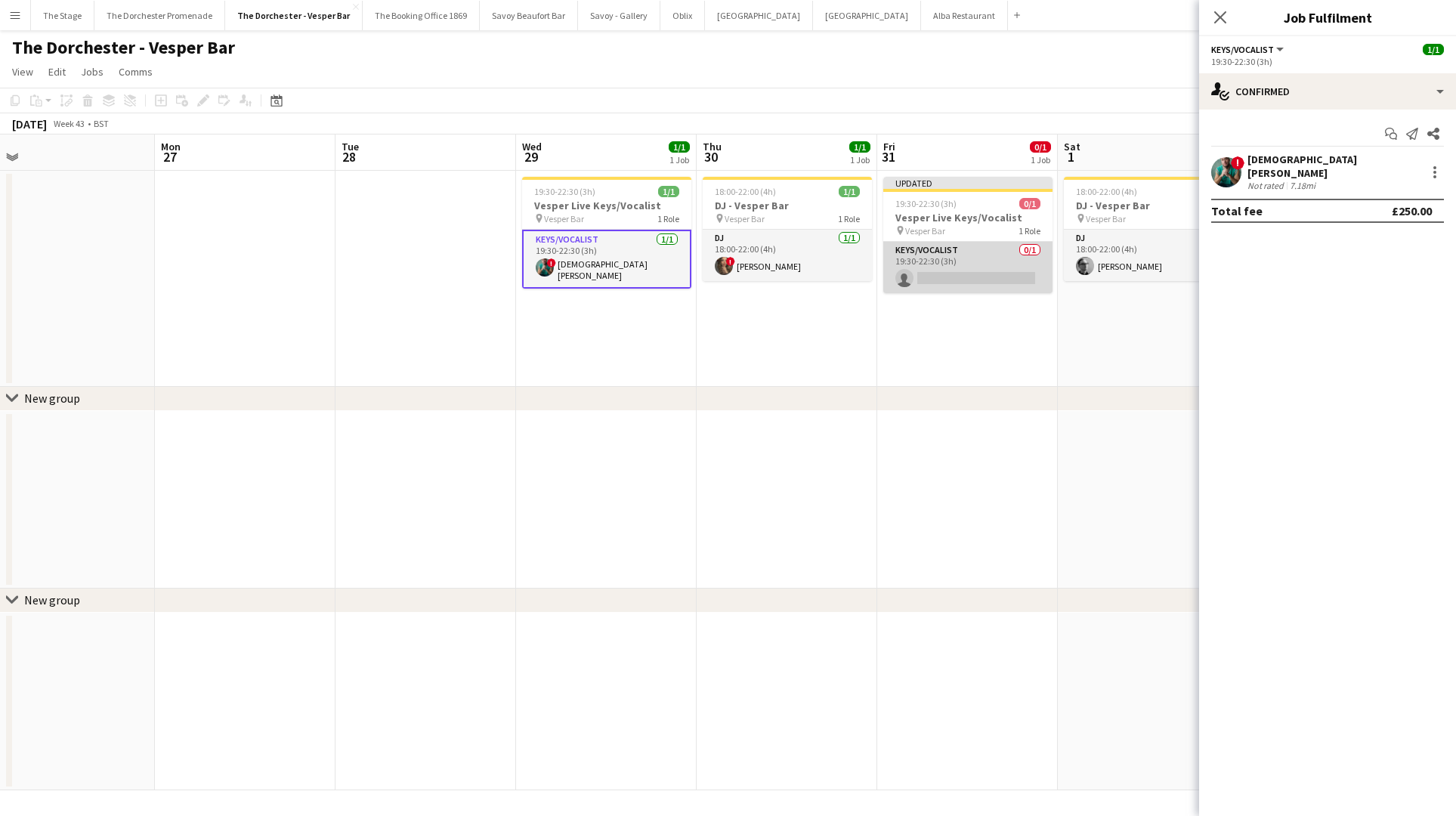
click at [987, 248] on app-card-role "Keys/Vocalist 0/1 19:30-22:30 (3h) single-neutral-actions" at bounding box center [968, 268] width 169 height 51
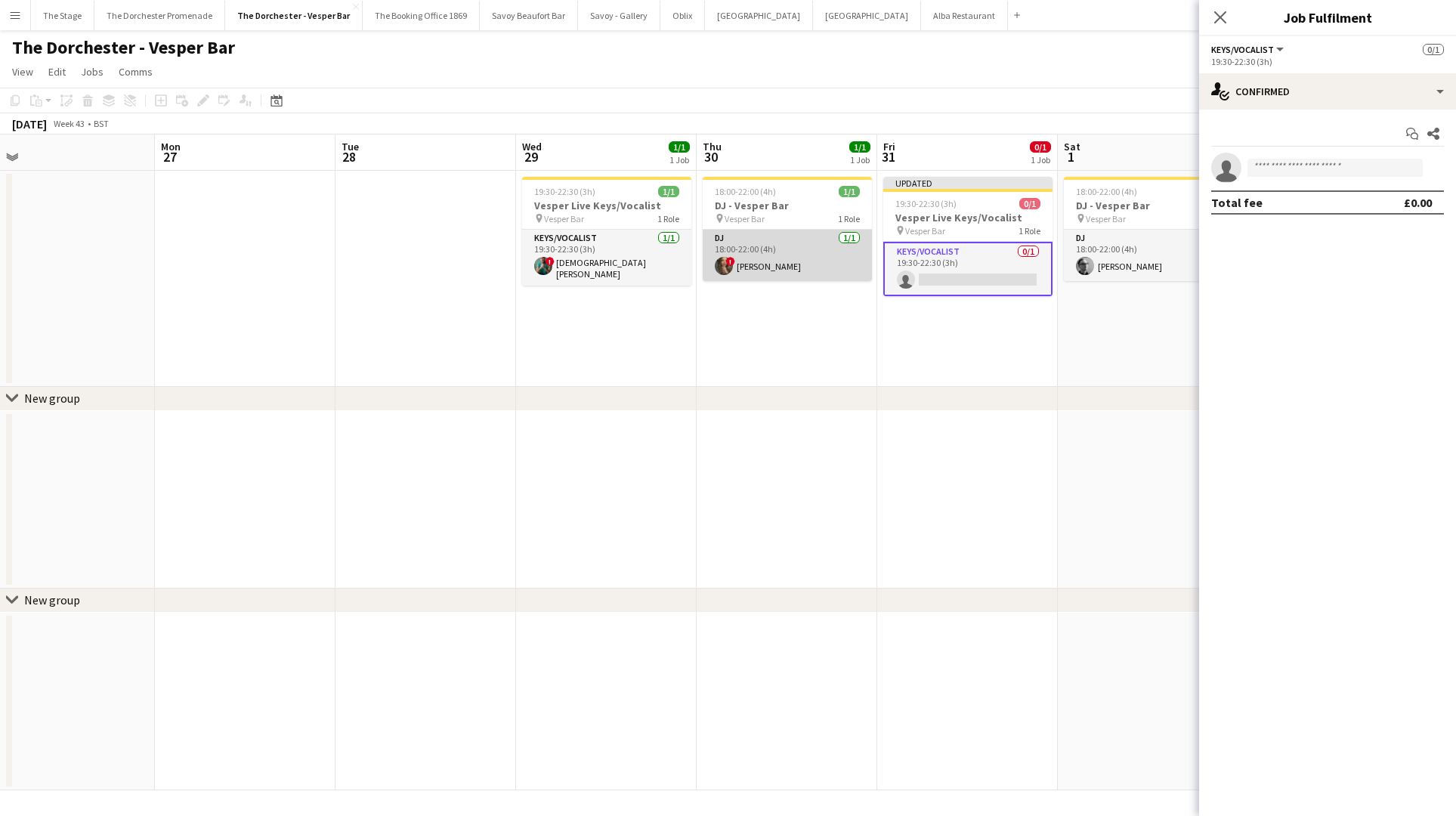
click at [746, 248] on app-card-role "DJ 1/1 18:00-22:00 (4h) ! Sumi Browne" at bounding box center [787, 256] width 169 height 51
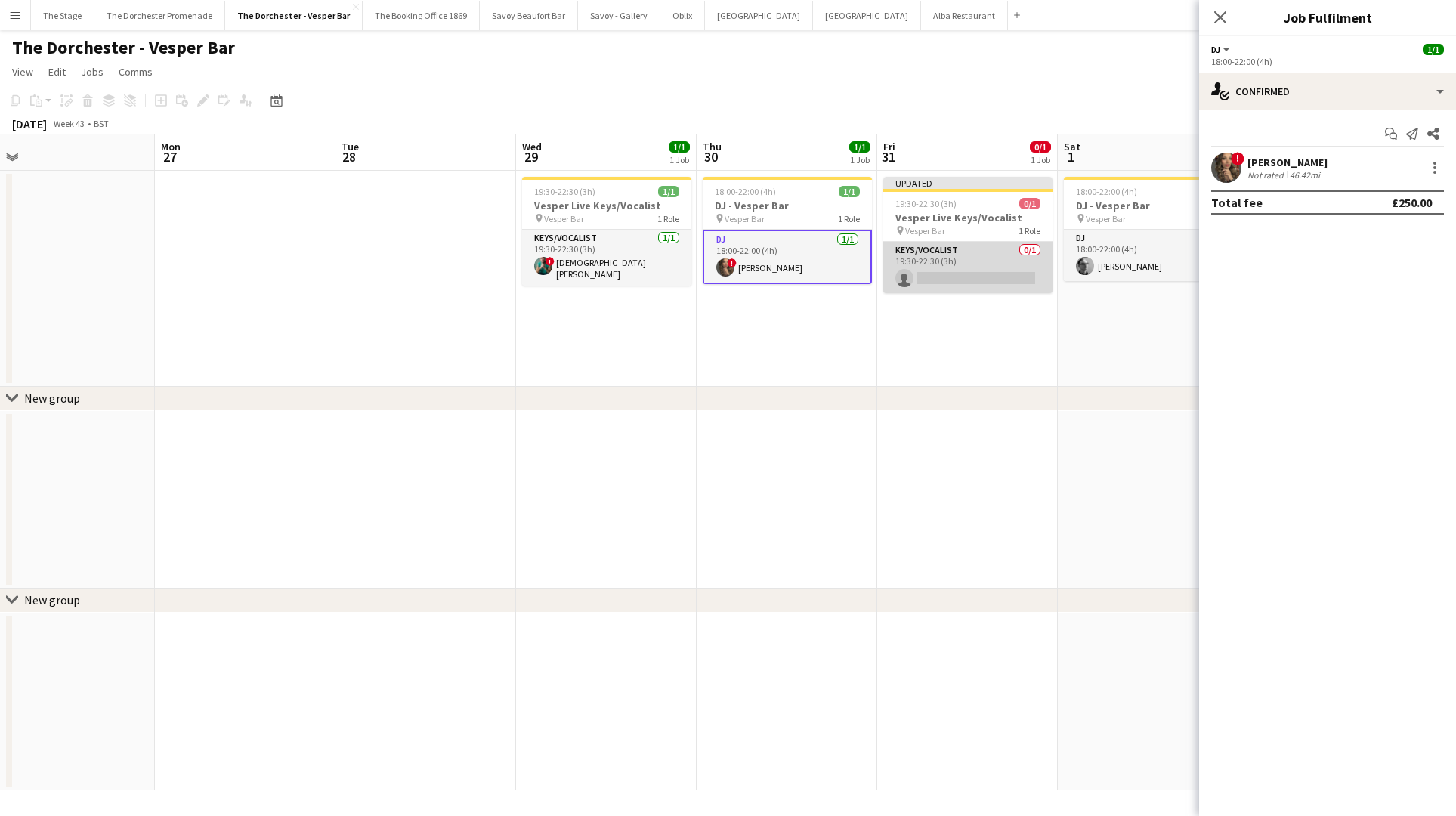
click at [949, 259] on app-card-role "Keys/Vocalist 0/1 19:30-22:30 (3h) single-neutral-actions" at bounding box center [968, 268] width 169 height 51
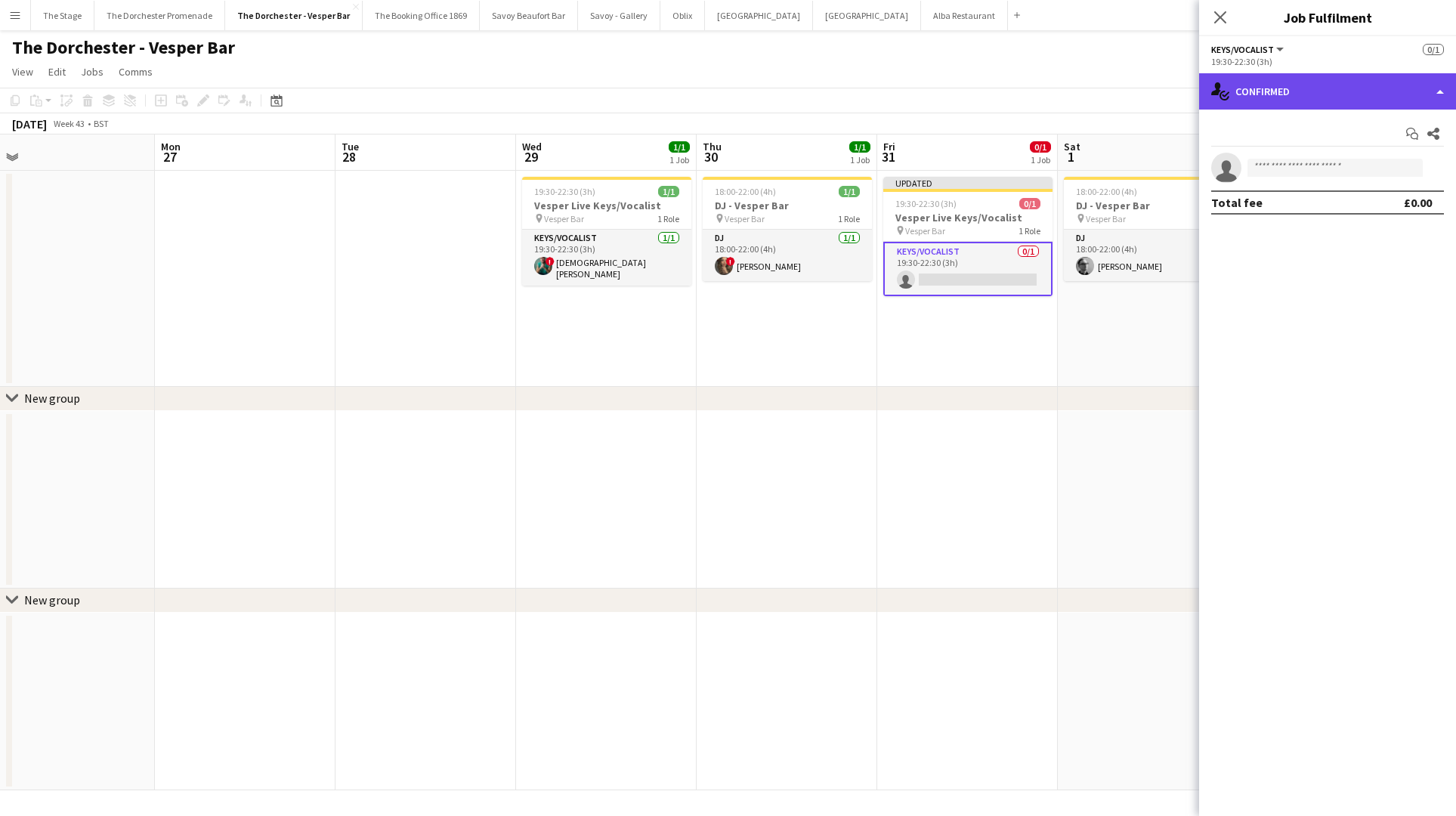
click at [1345, 93] on div "single-neutral-actions-check-2 Confirmed" at bounding box center [1327, 92] width 257 height 36
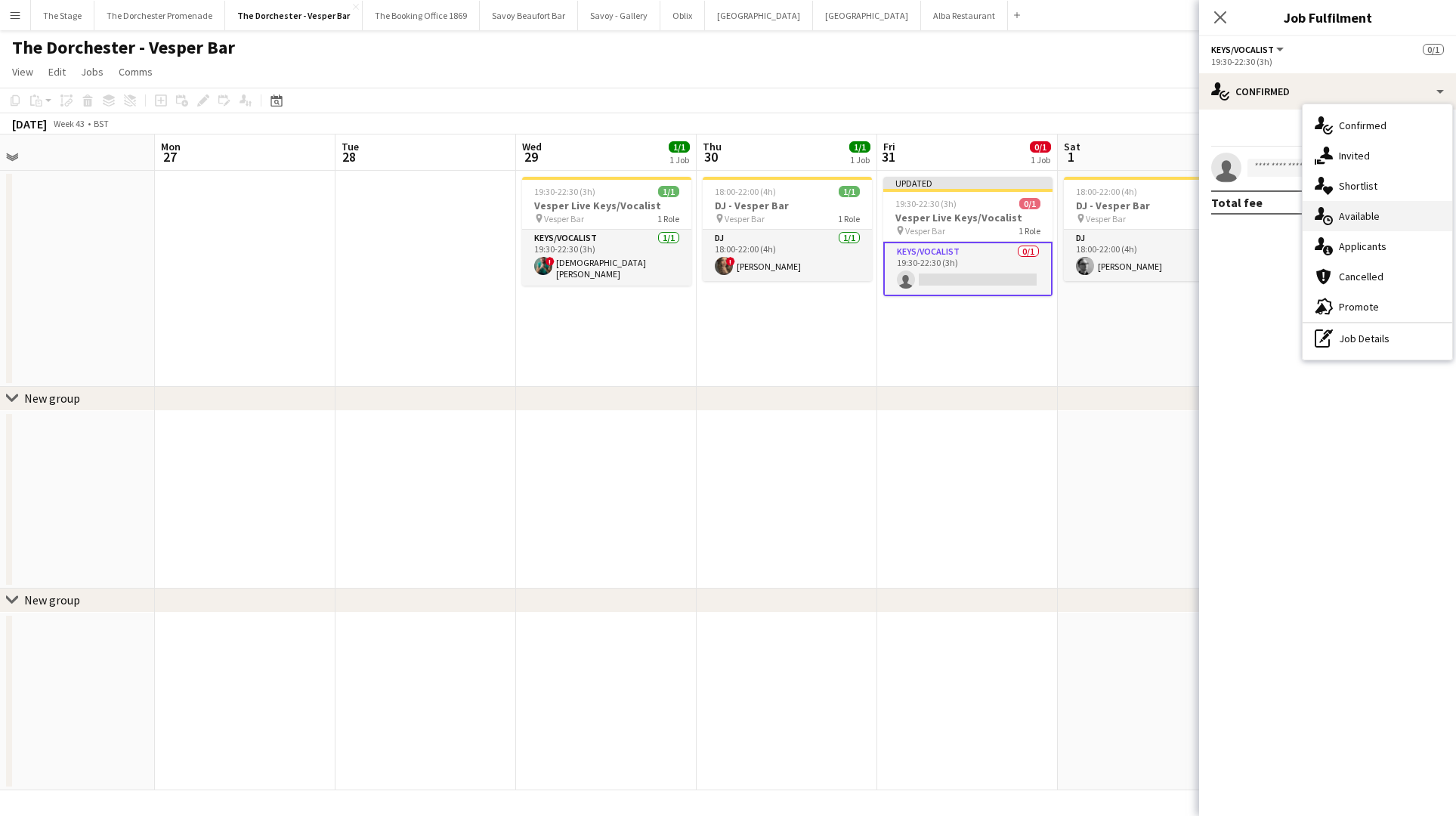
click at [1381, 224] on div "single-neutral-actions-upload Available" at bounding box center [1377, 216] width 150 height 30
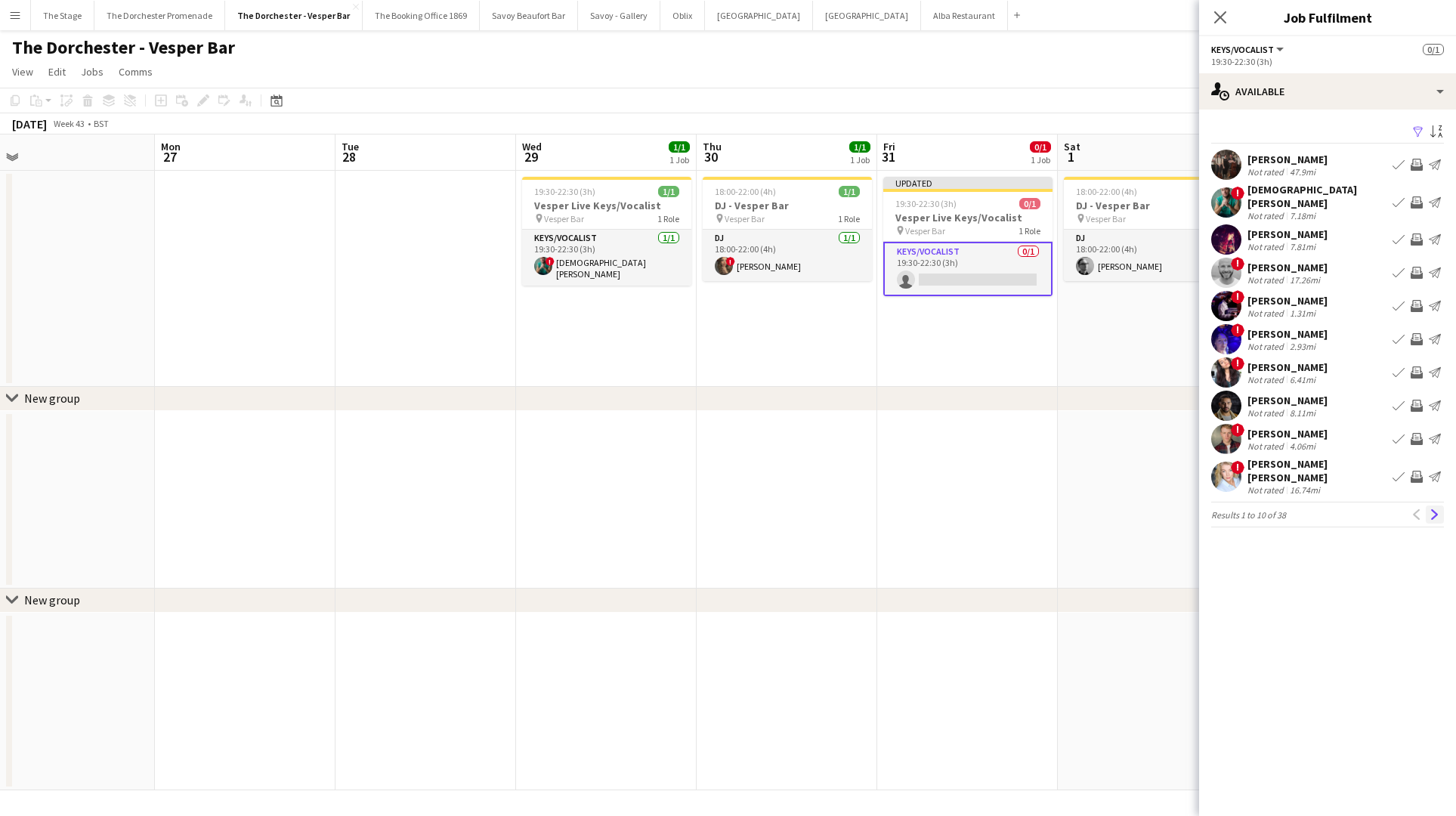
click at [1439, 510] on app-icon "Next" at bounding box center [1435, 515] width 11 height 11
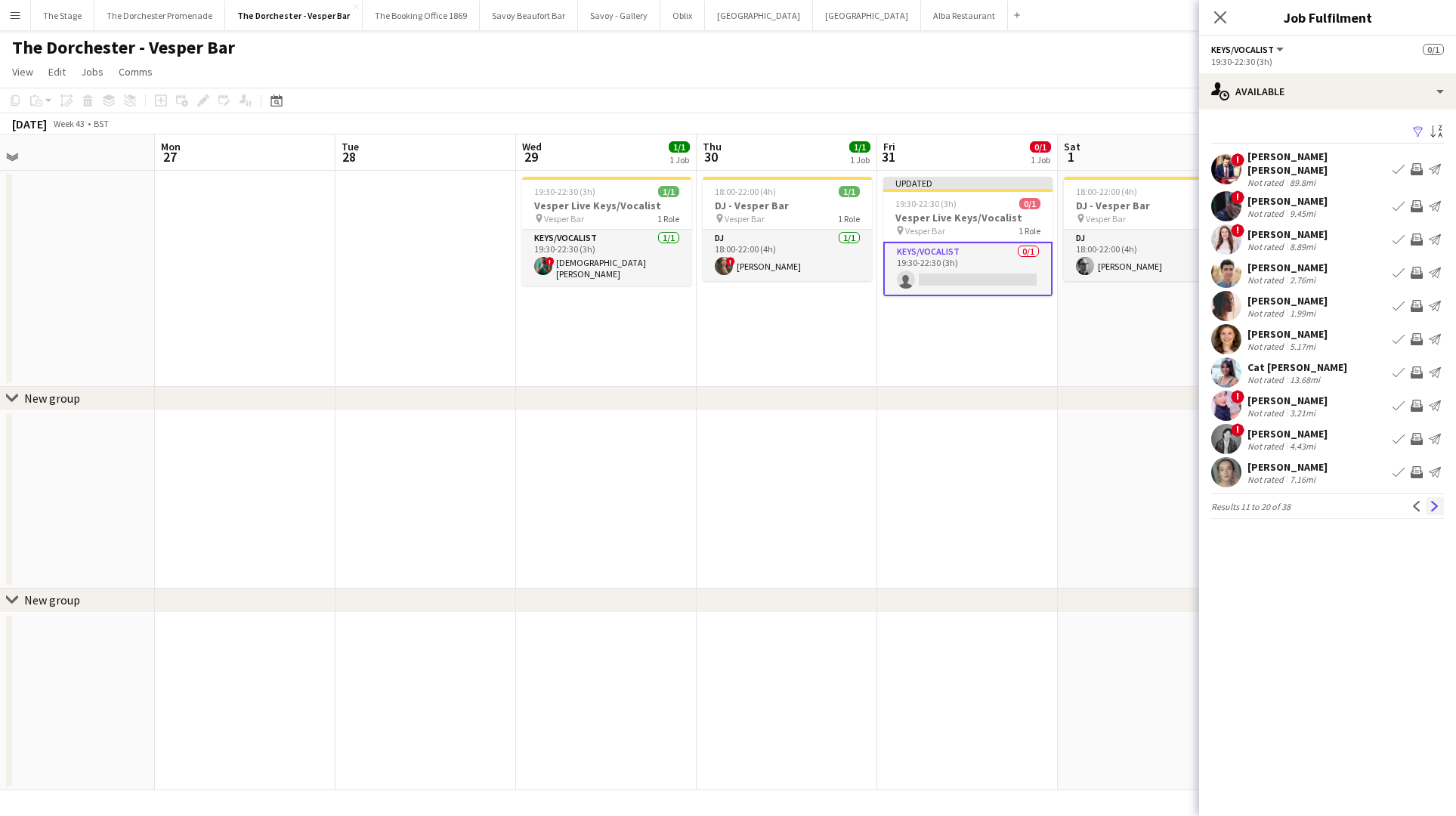
click at [1439, 501] on app-icon "Next" at bounding box center [1435, 507] width 11 height 11
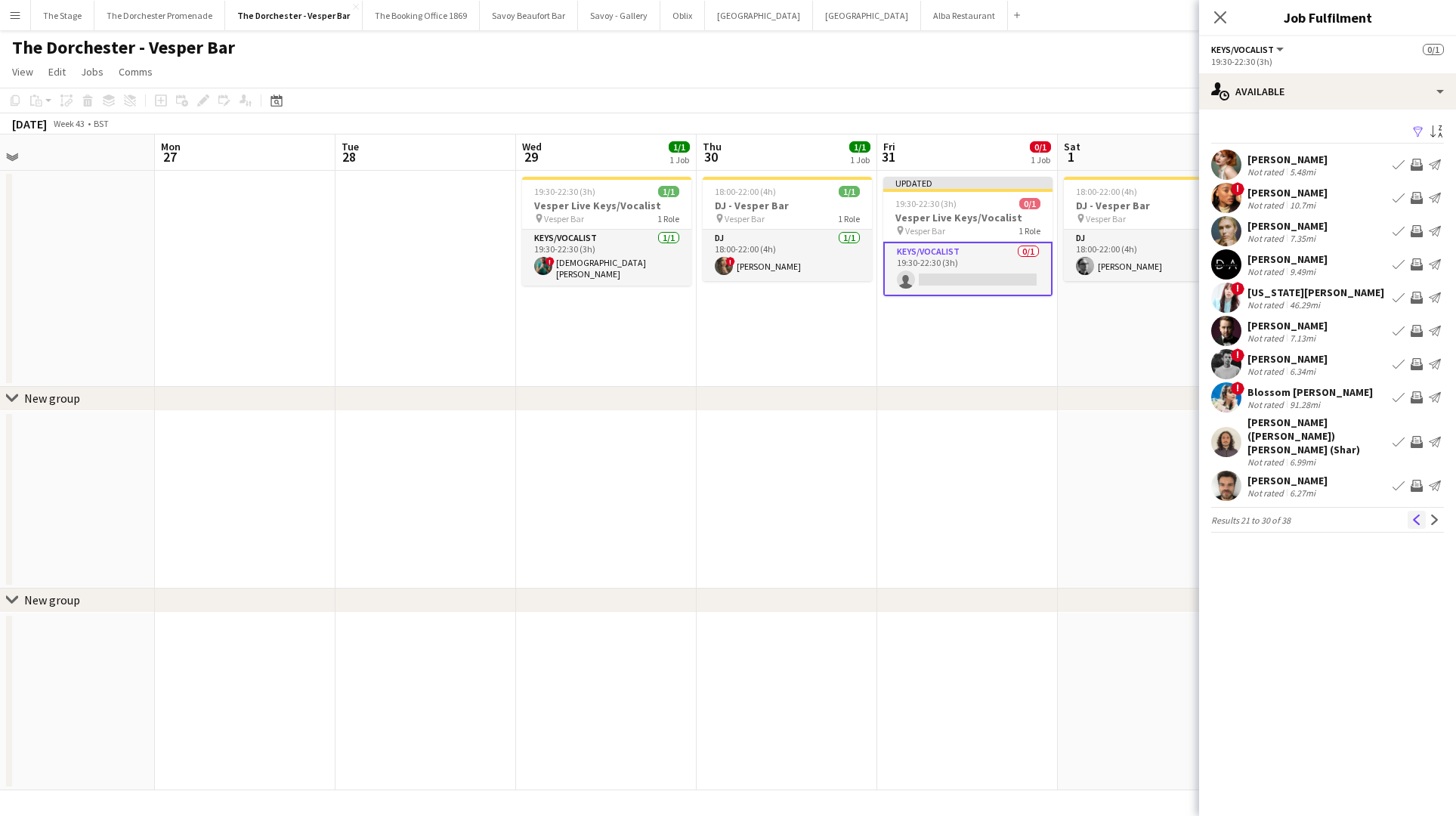
click at [1416, 511] on button "Previous" at bounding box center [1417, 520] width 18 height 18
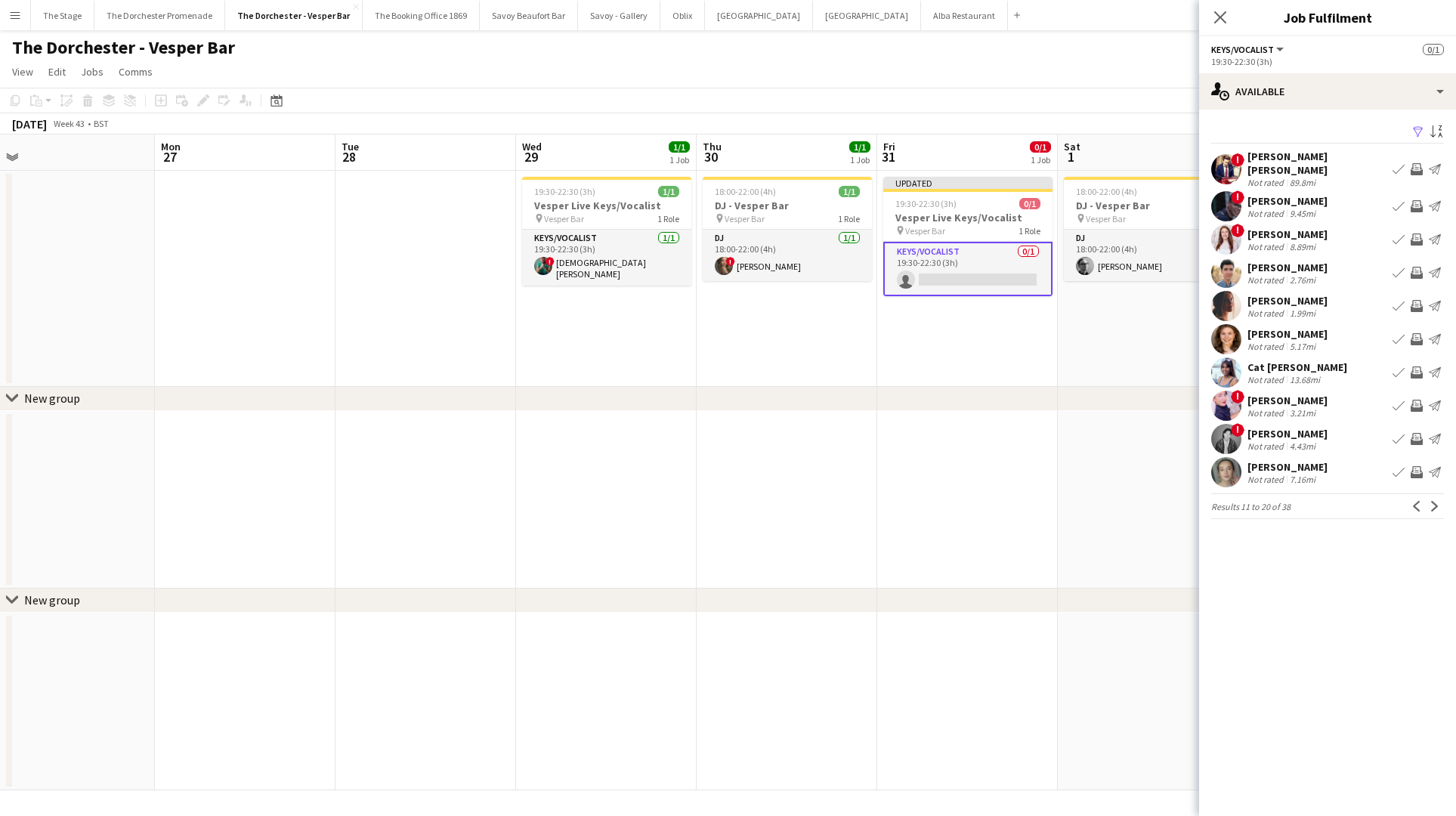
click at [1396, 400] on app-icon "Book crew" at bounding box center [1399, 406] width 12 height 12
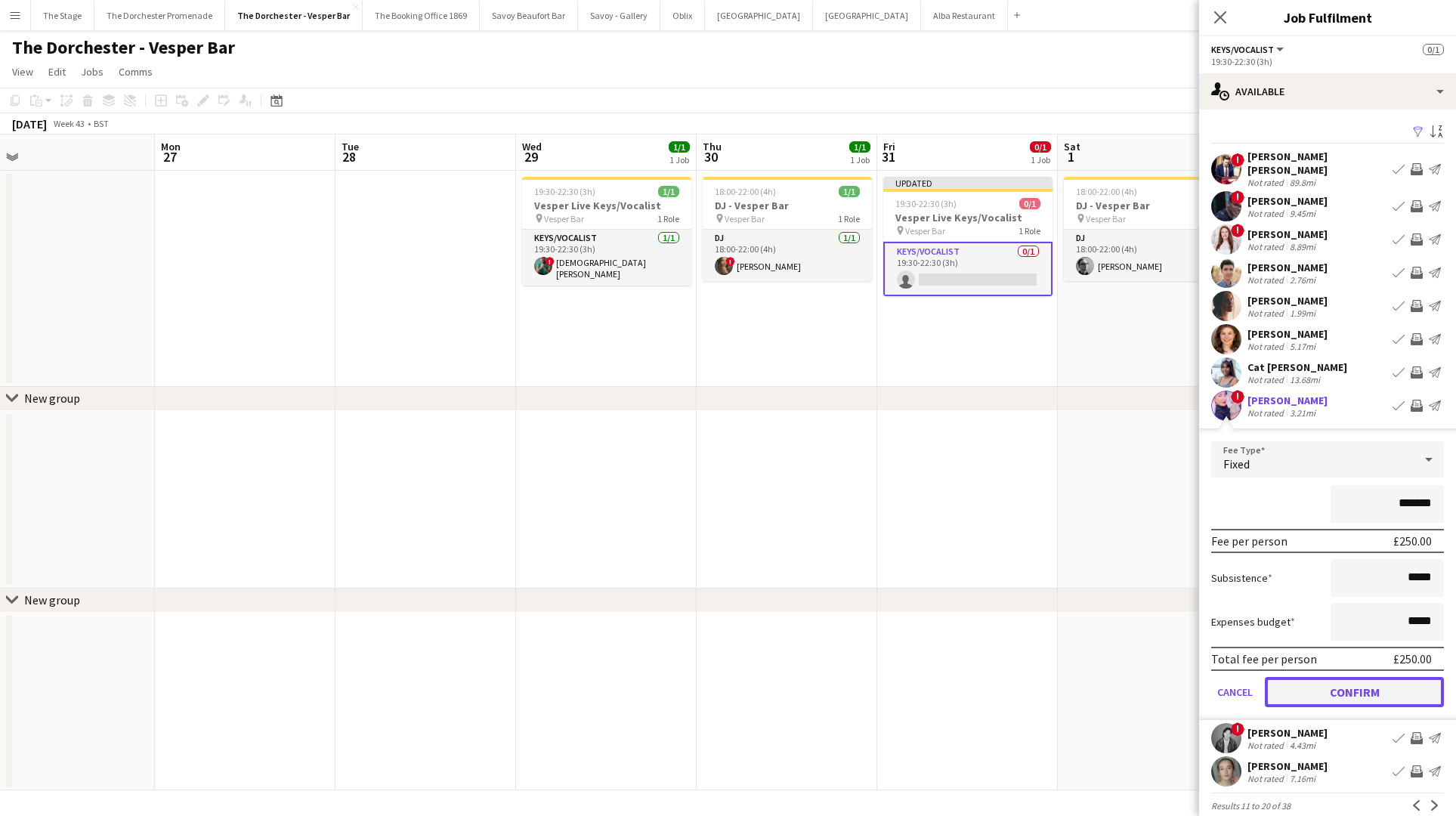
click at [1280, 677] on button "Confirm" at bounding box center [1354, 692] width 179 height 30
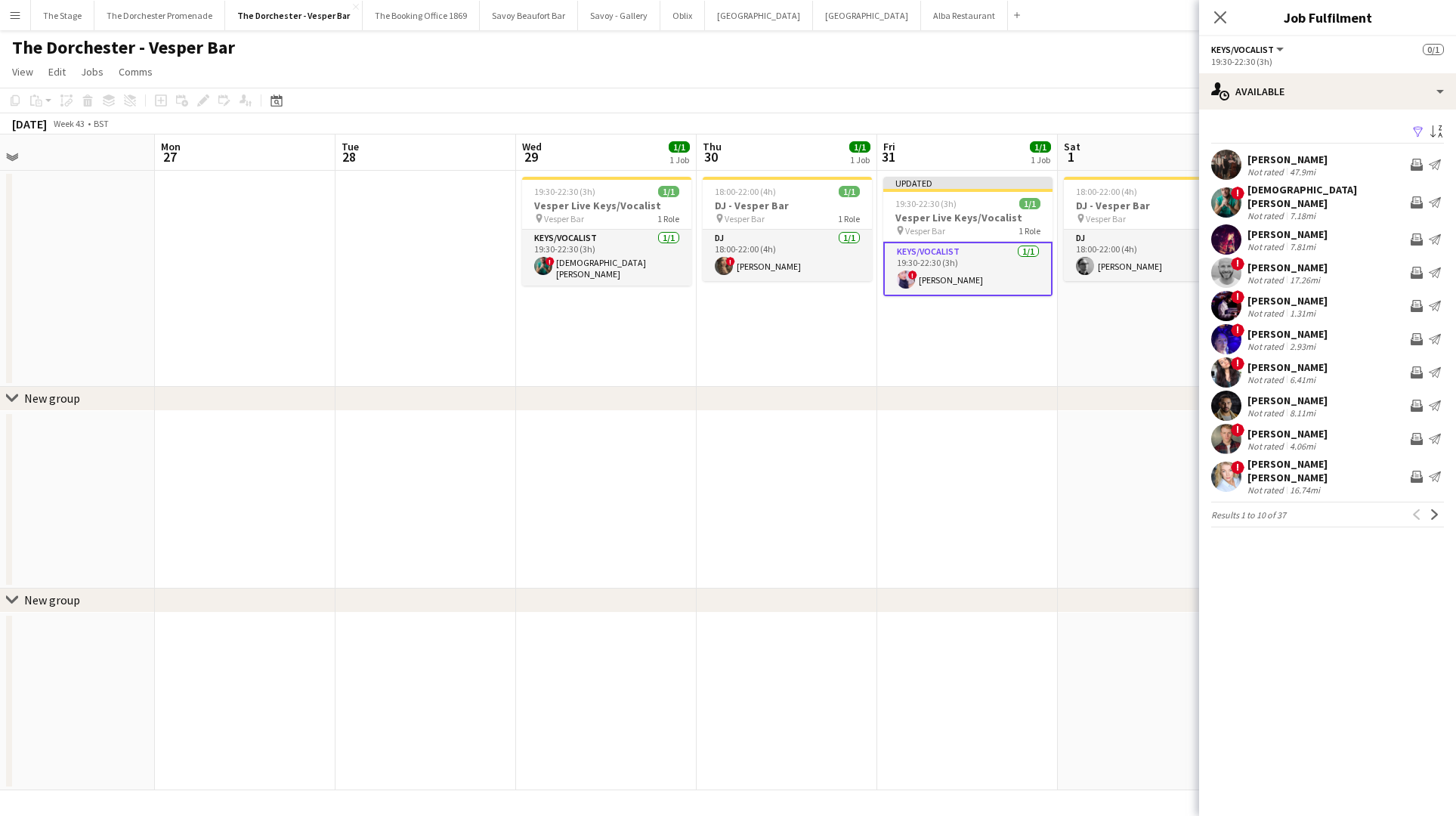
click at [978, 380] on app-date-cell "Updated 19:30-22:30 (3h) 1/1 Vesper Live Keys/Vocalist pin Vesper Bar 1 Role Ke…" at bounding box center [967, 279] width 181 height 216
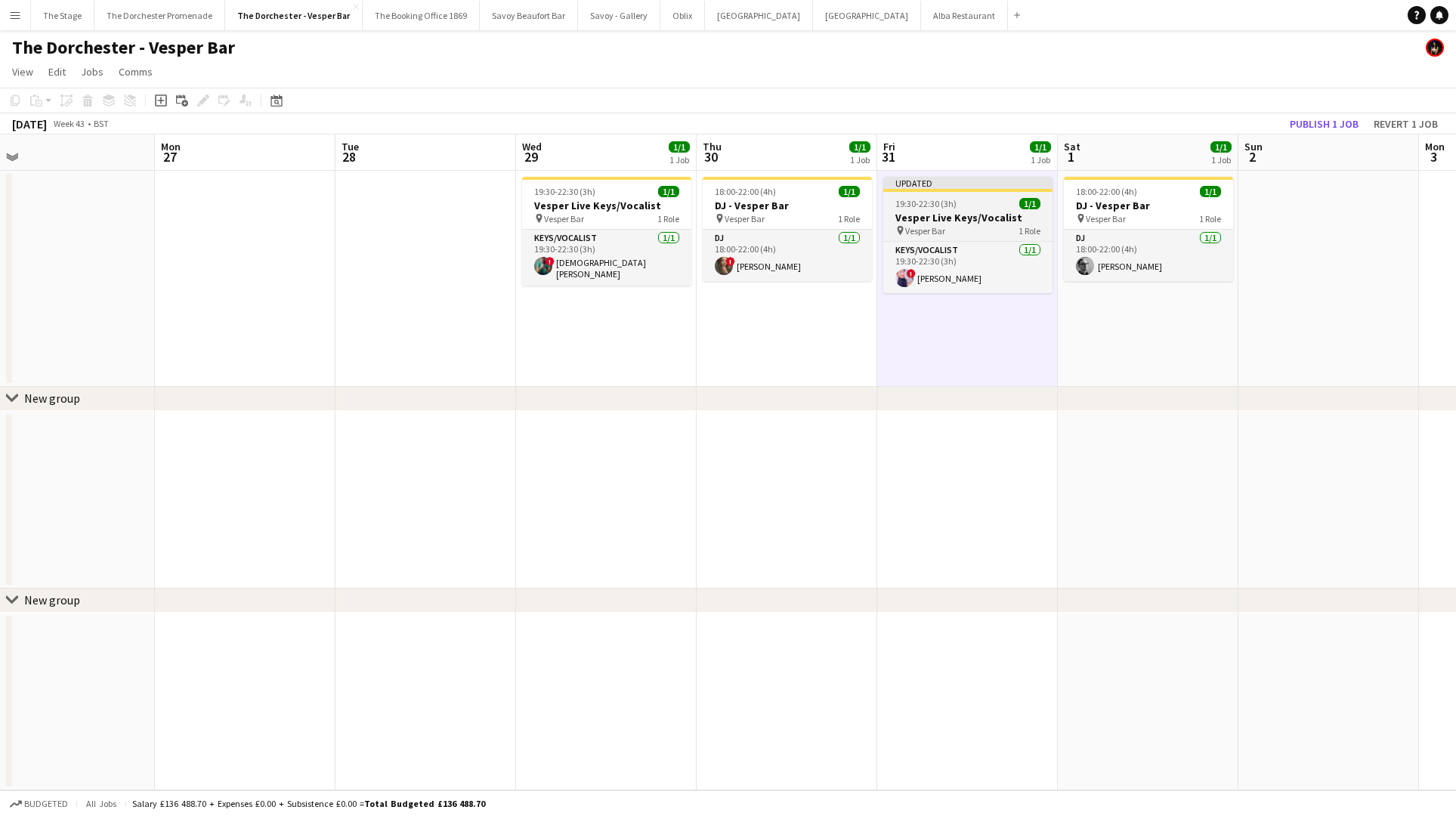
click at [977, 205] on div "19:30-22:30 (3h) 1/1" at bounding box center [968, 203] width 169 height 11
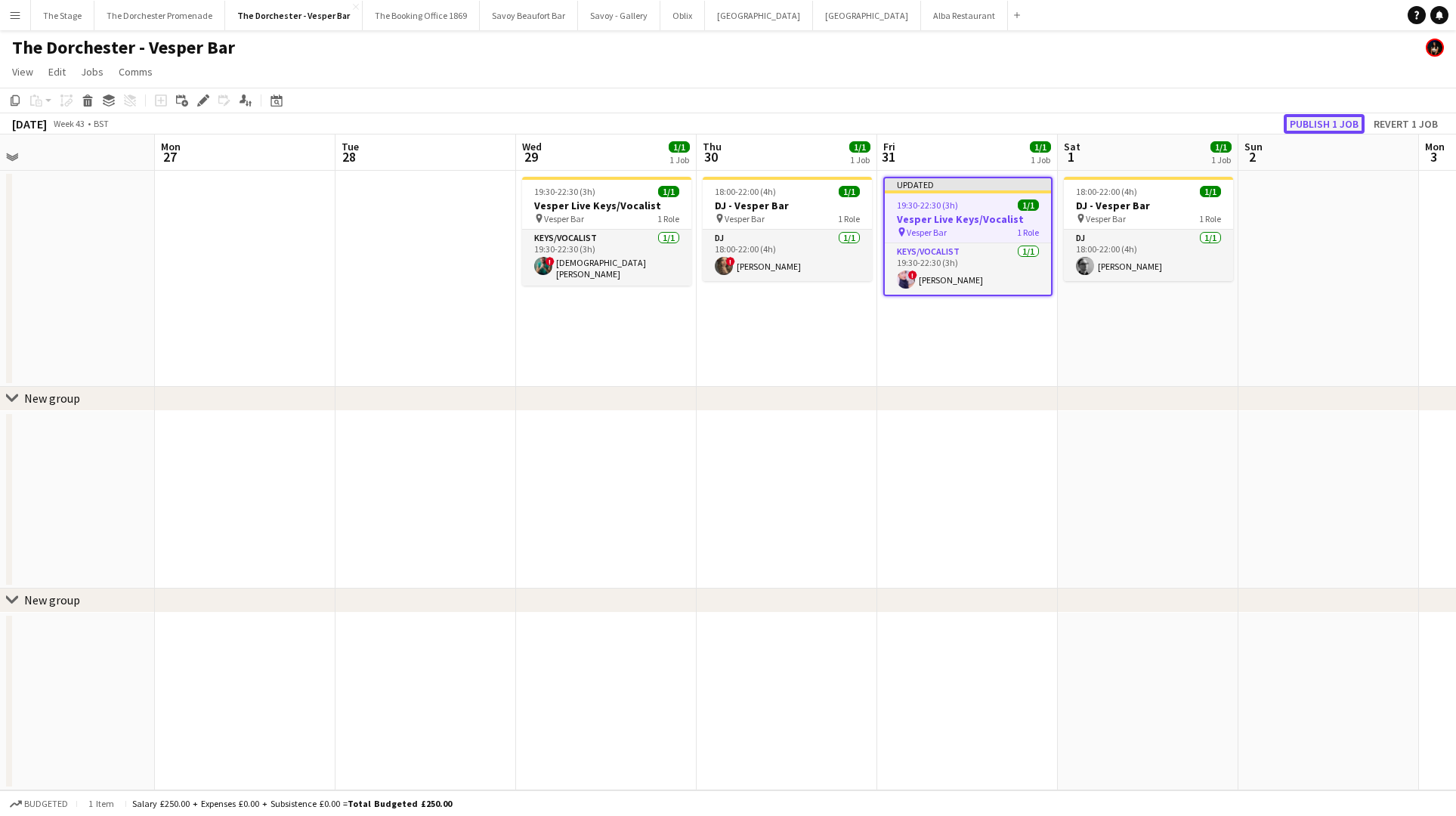
click at [1298, 125] on button "Publish 1 job" at bounding box center [1324, 124] width 81 height 20
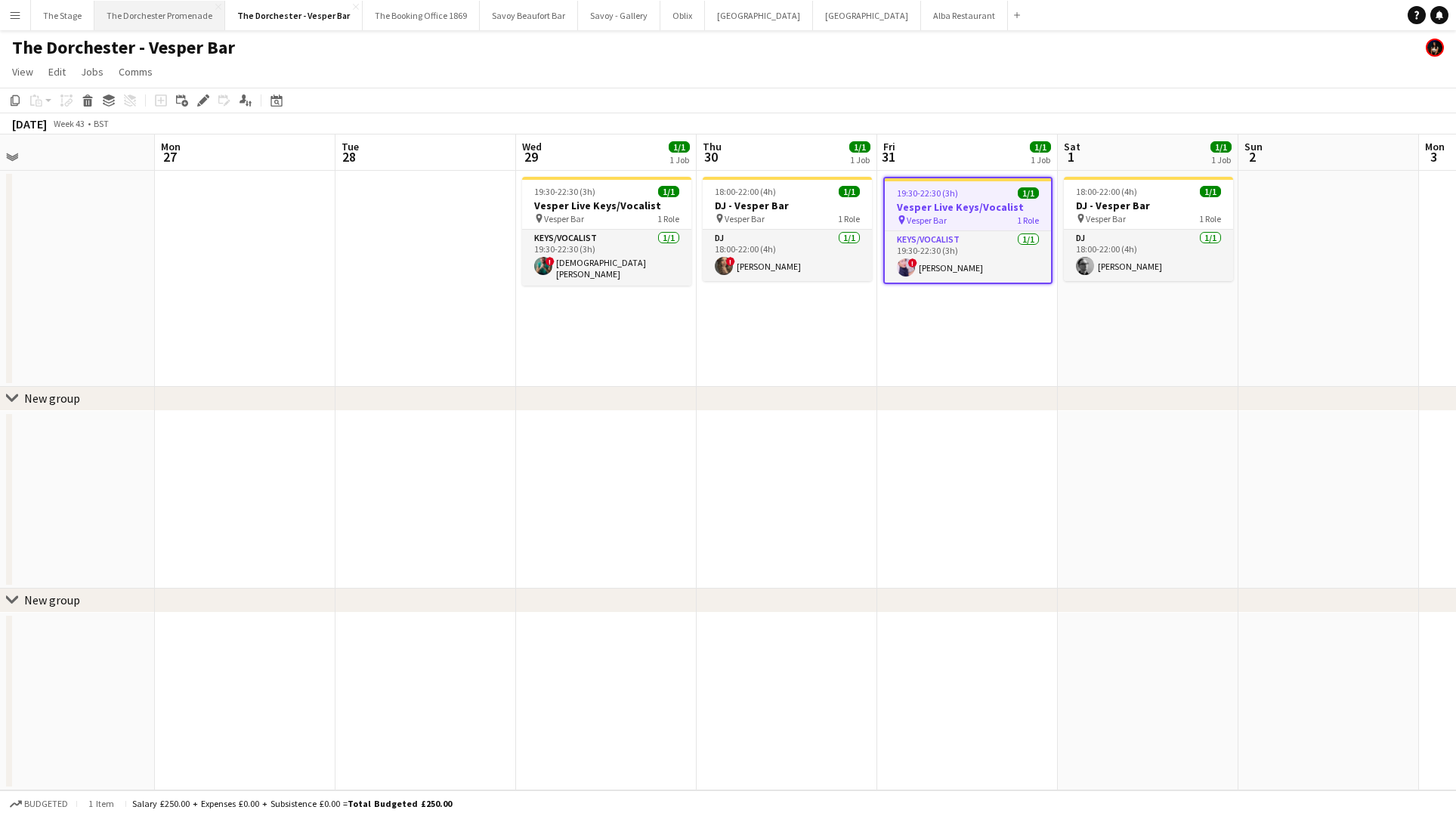
click at [139, 17] on button "The Dorchester Promenade Close" at bounding box center [160, 15] width 131 height 29
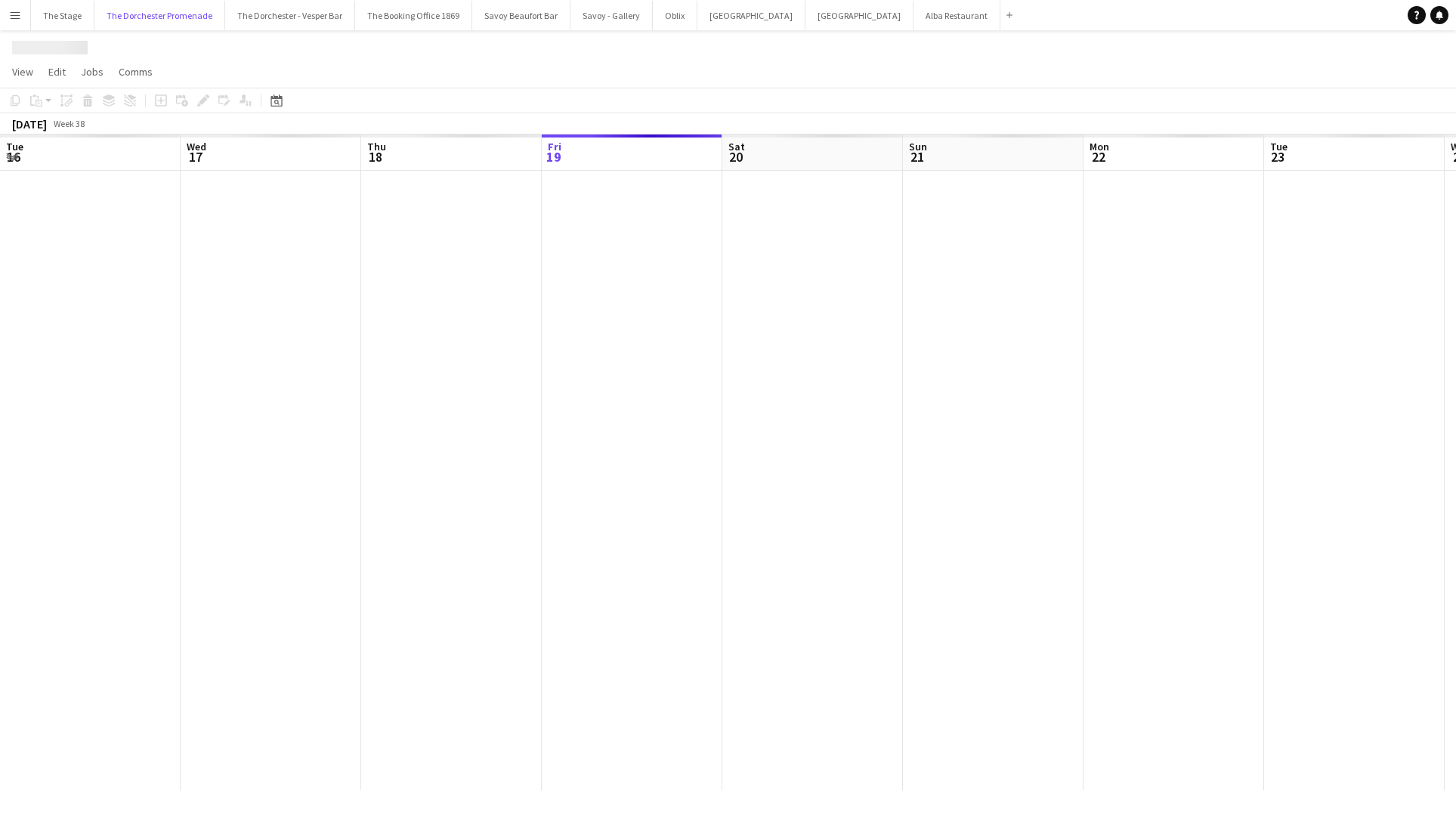
scroll to position [0, 361]
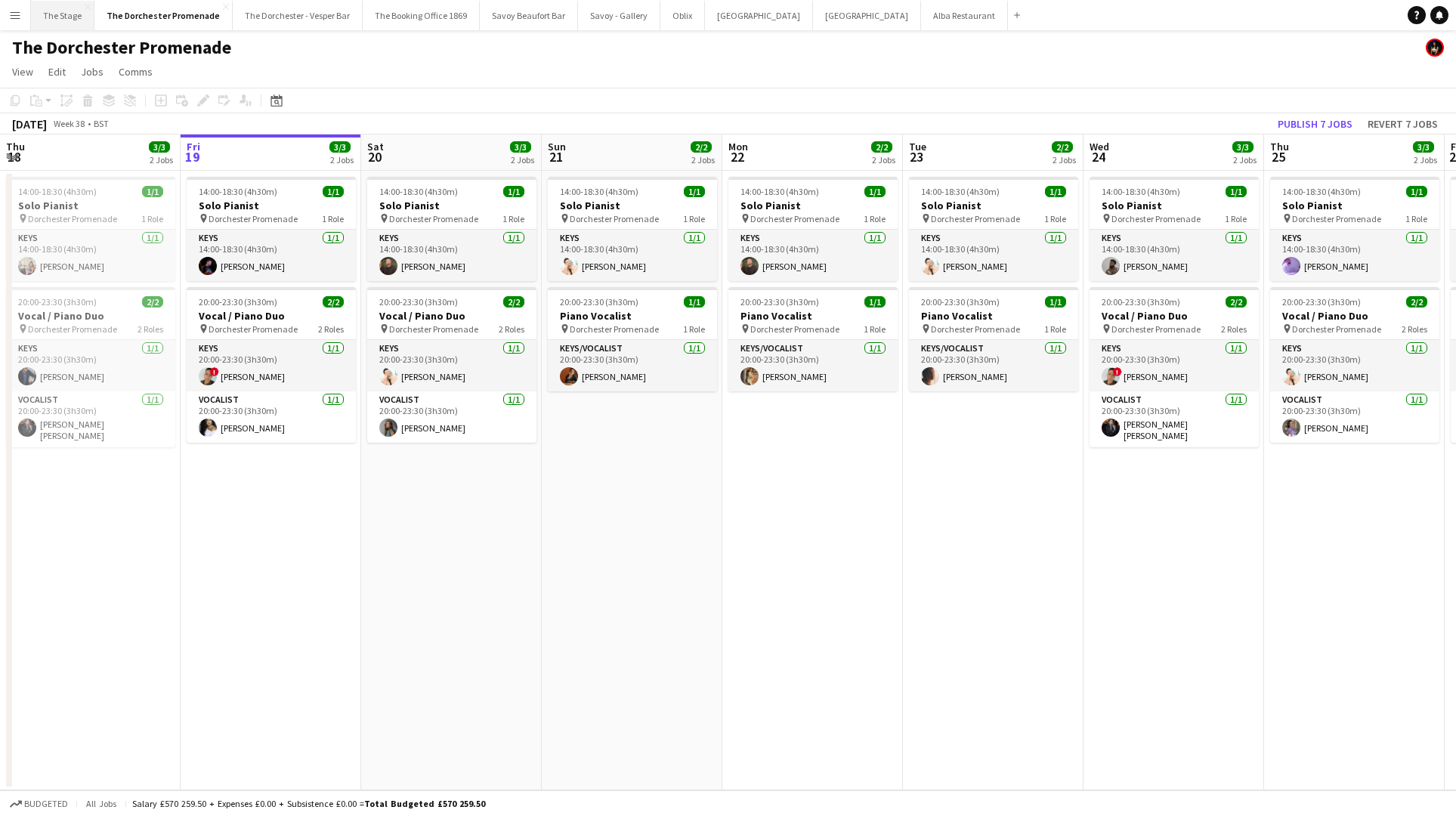
click at [51, 17] on button "The Stage Close" at bounding box center [63, 15] width 64 height 29
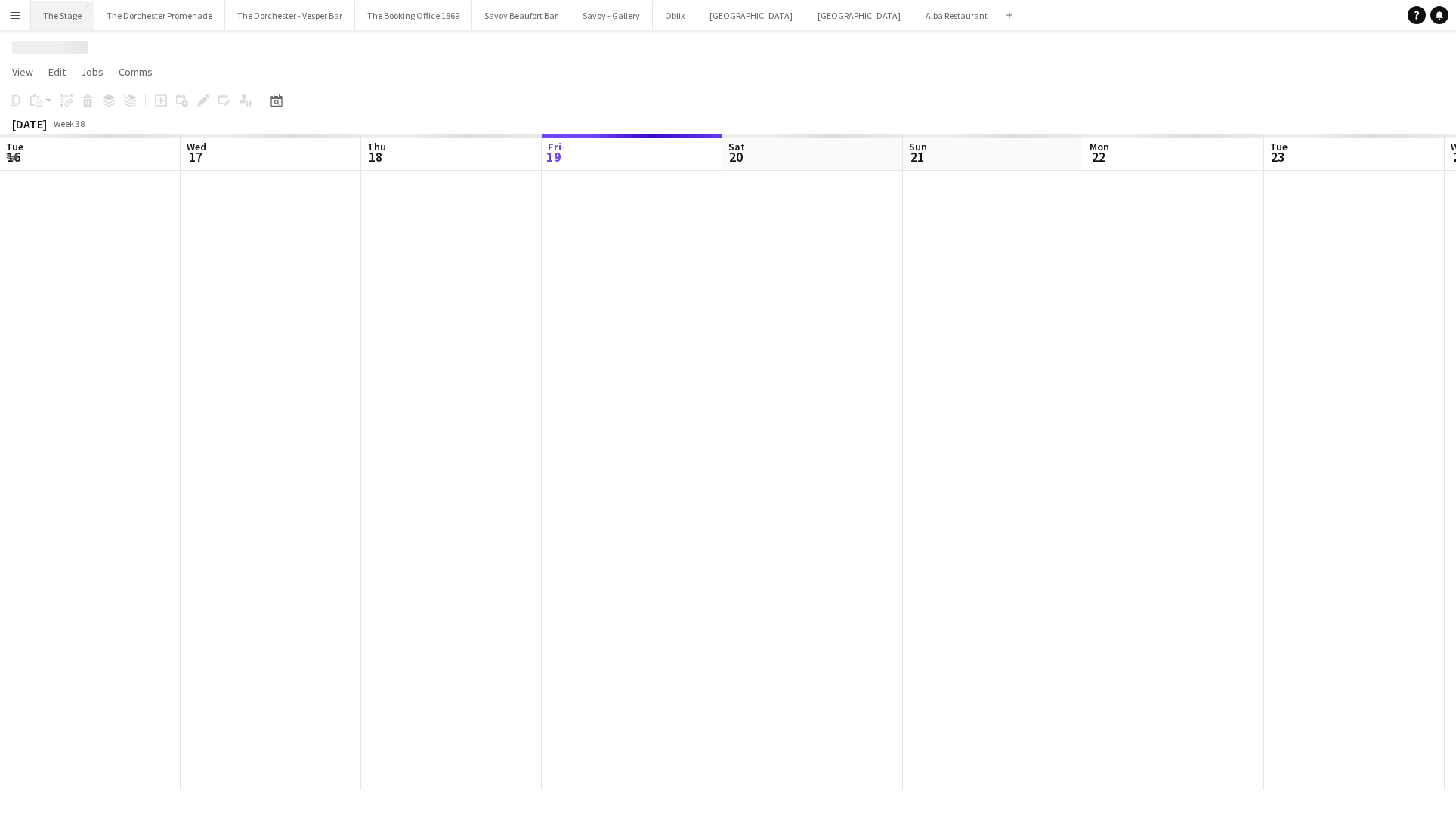
scroll to position [0, 361]
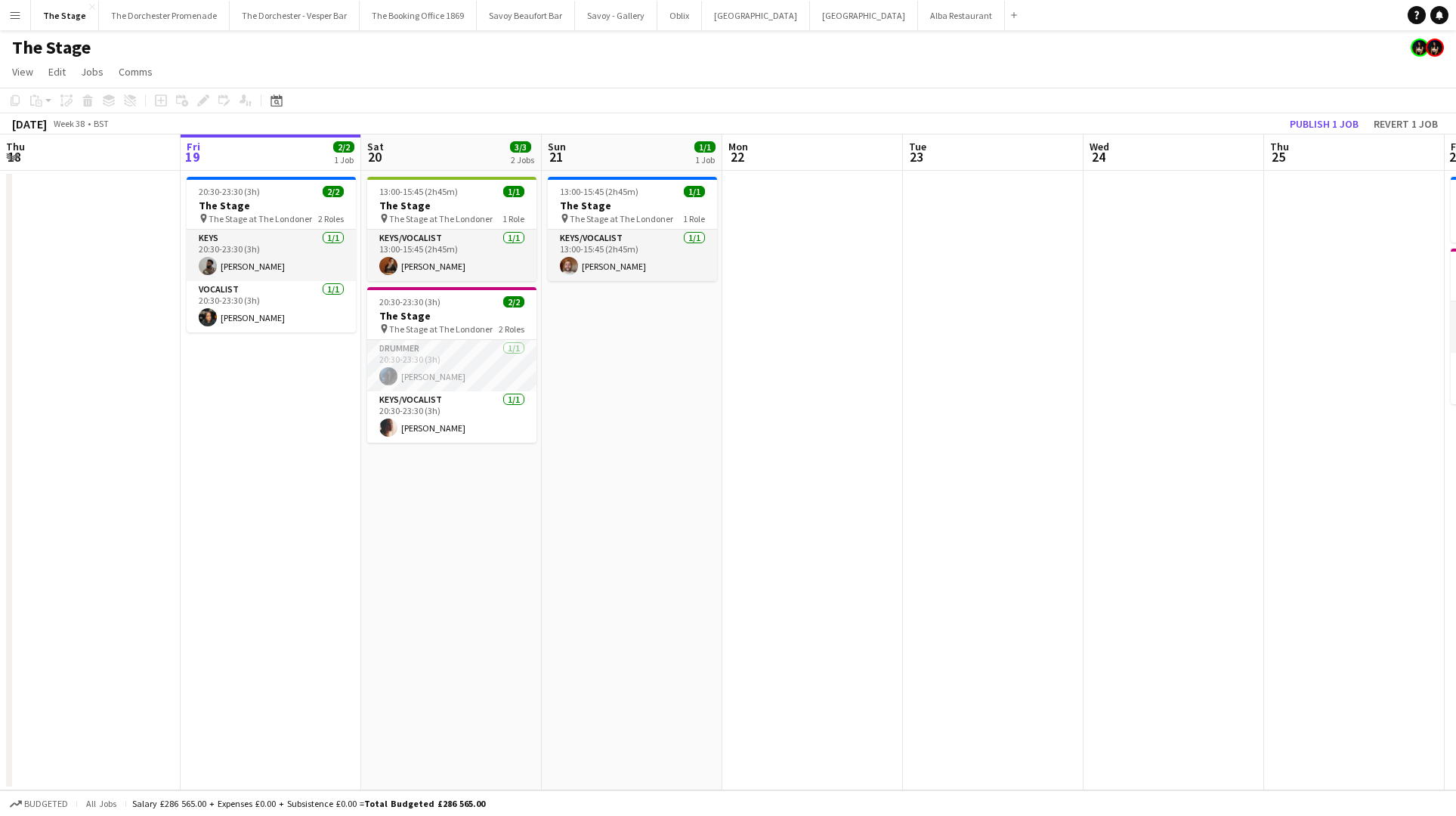
click at [278, 374] on app-date-cell "20:30-23:30 (3h) 2/2 The Stage pin The Stage at The Londoner 2 Roles Keys 1/1 2…" at bounding box center [271, 480] width 181 height 619
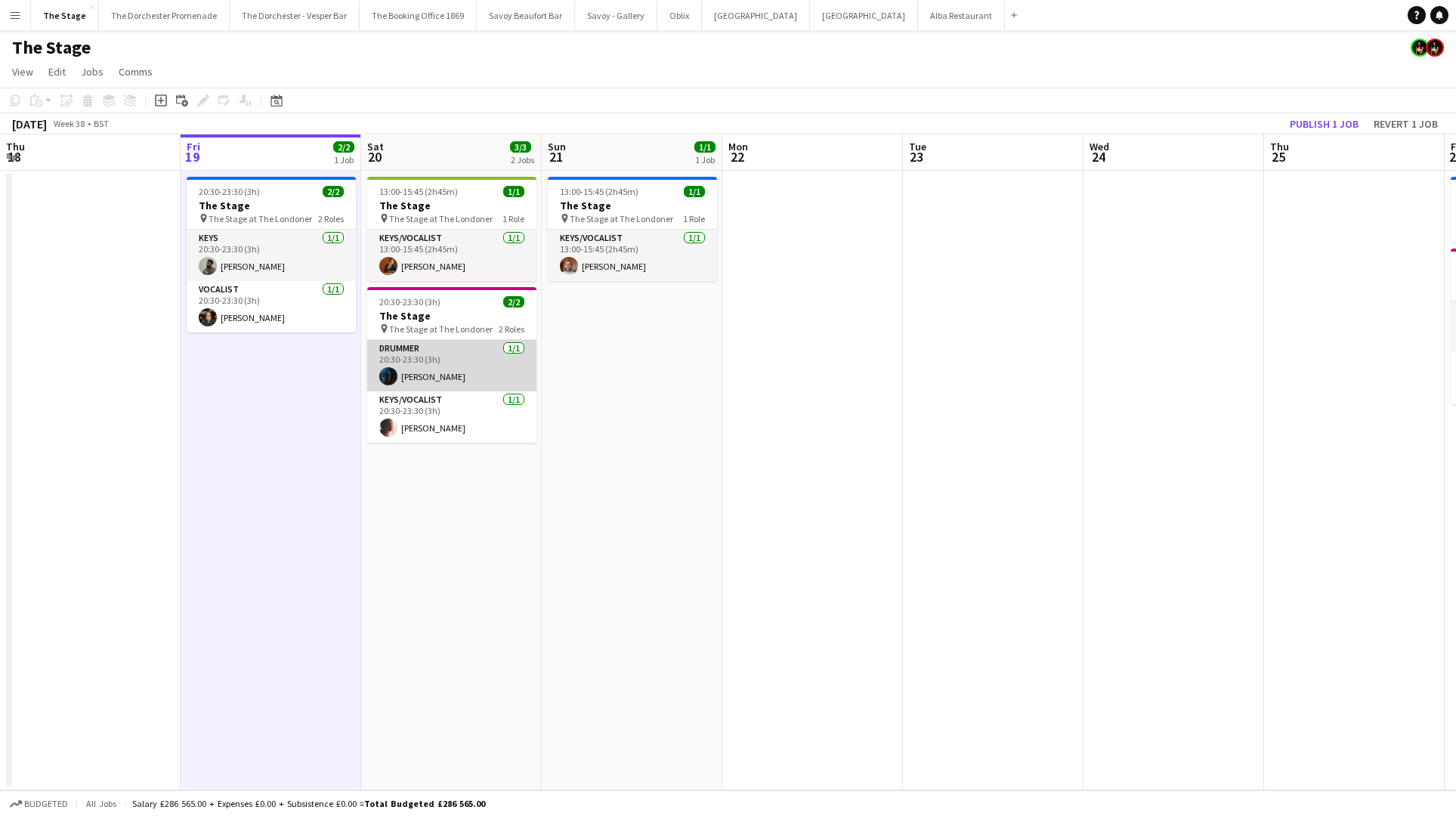
click at [437, 363] on app-card-role "Drummer 1/1 20:30-23:30 (3h) Tomos Wright" at bounding box center [452, 366] width 169 height 51
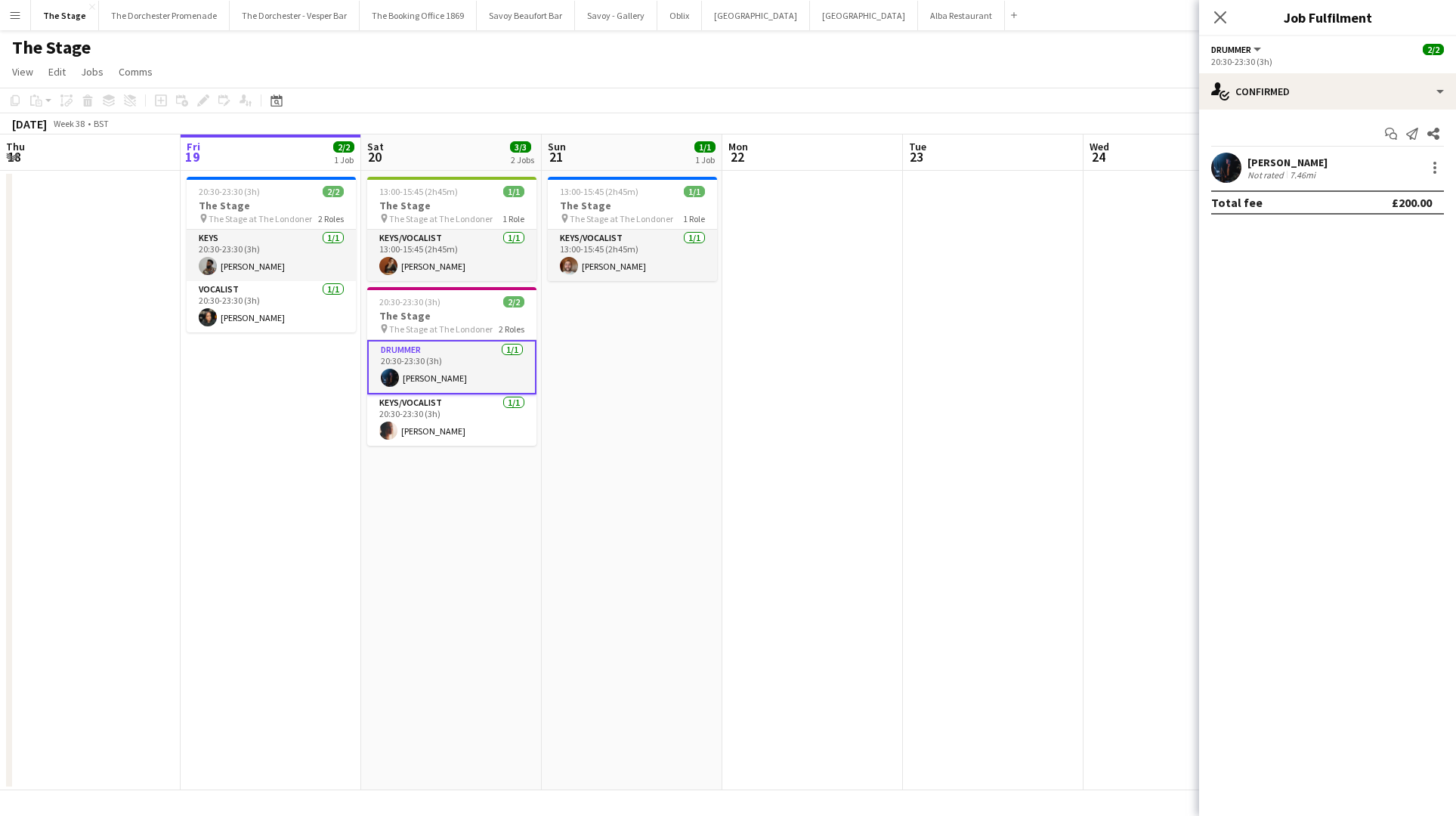
click at [275, 371] on app-date-cell "20:30-23:30 (3h) 2/2 The Stage pin The Stage at The Londoner 2 Roles Keys 1/1 2…" at bounding box center [271, 480] width 181 height 619
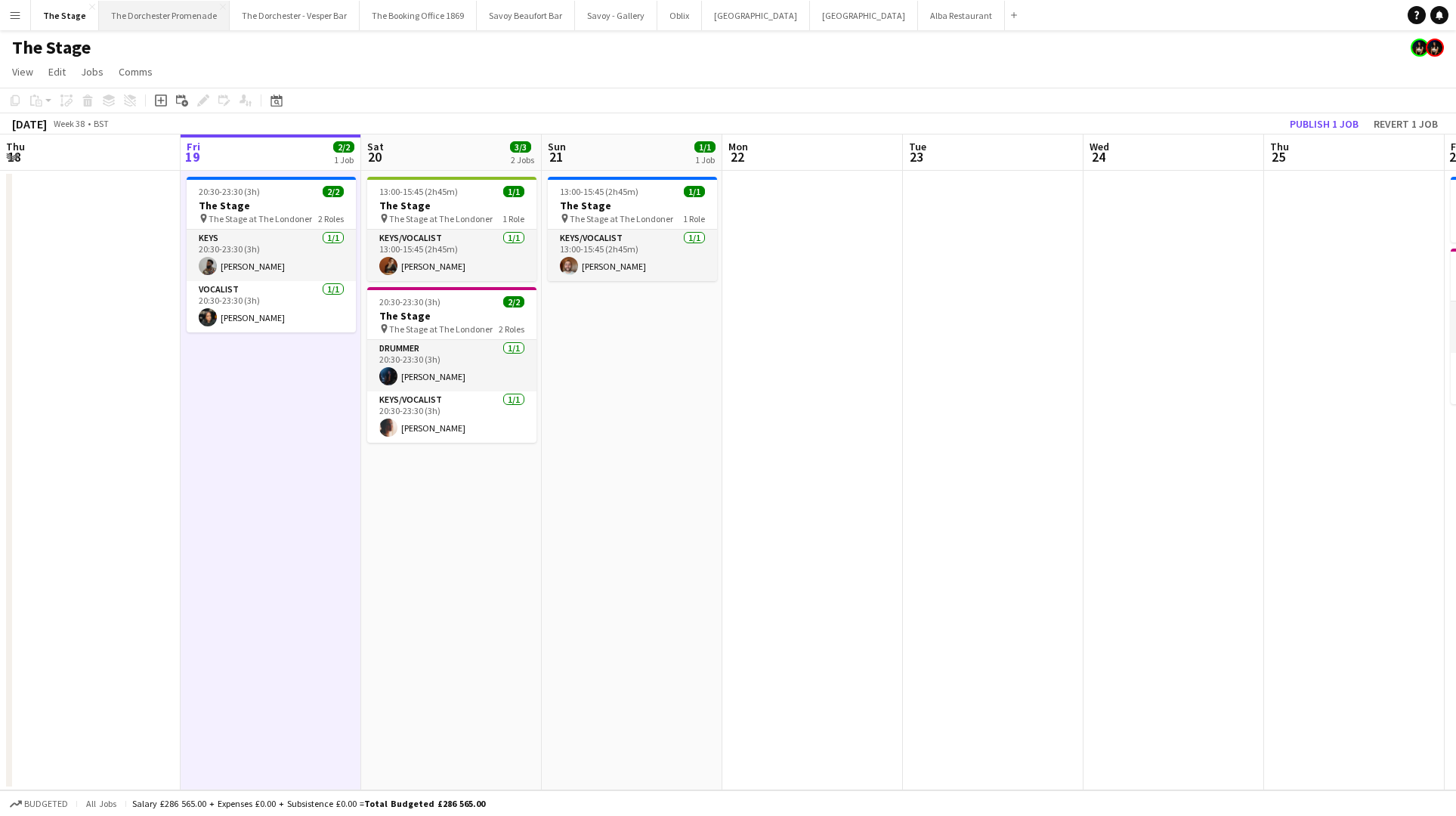
click at [156, 14] on button "The Dorchester Promenade Close" at bounding box center [164, 15] width 131 height 29
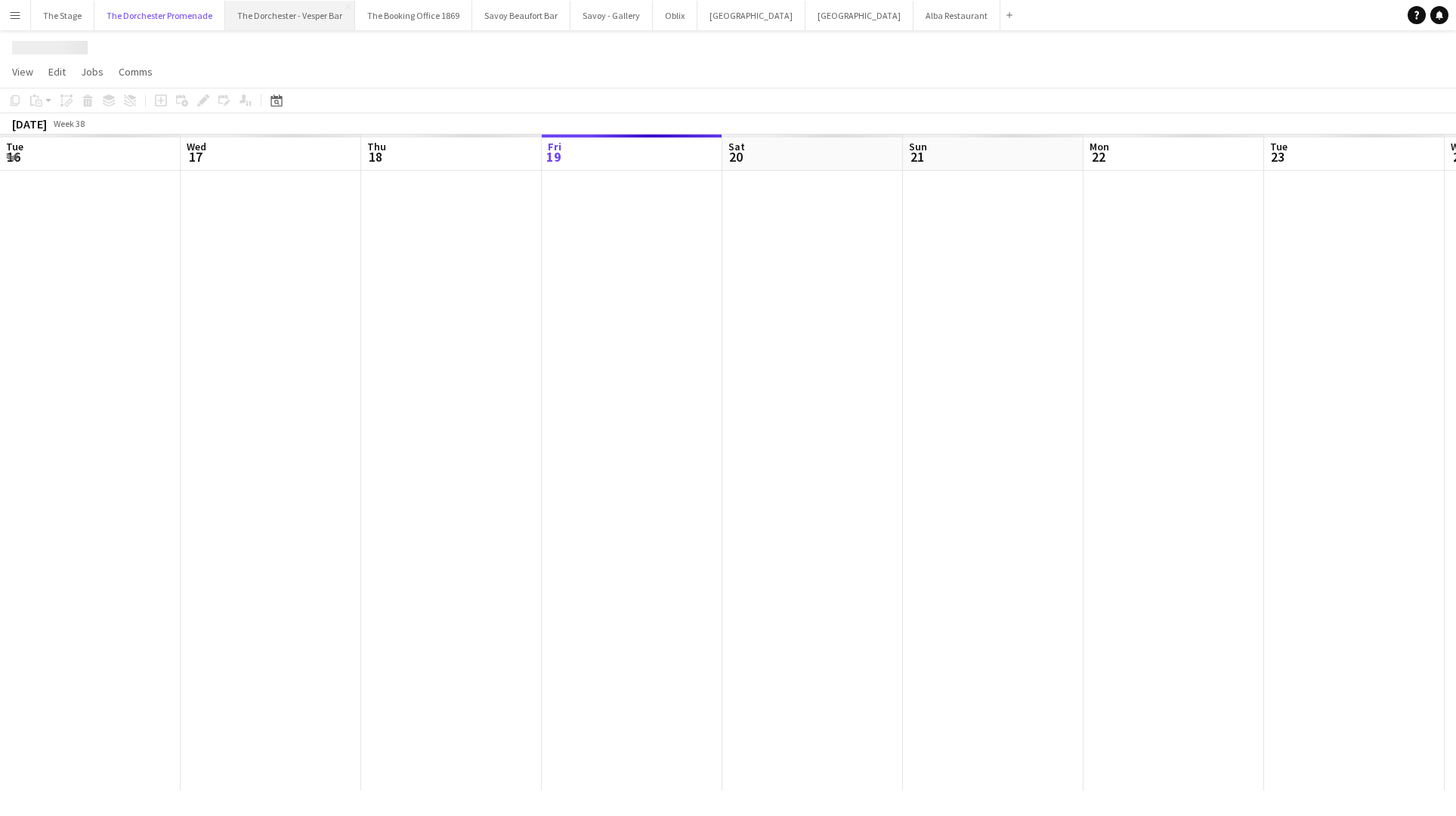
scroll to position [0, 361]
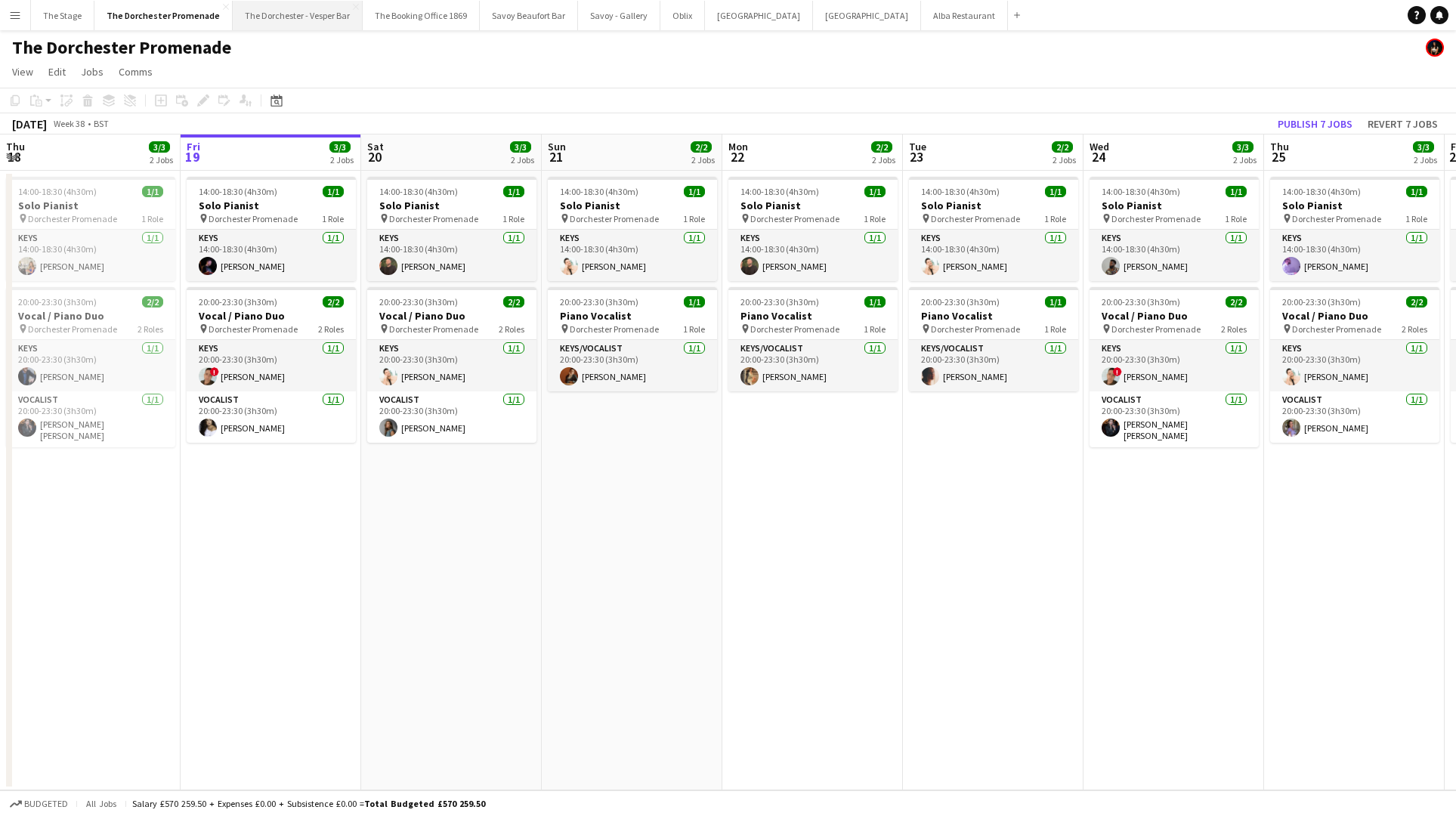
click at [301, 14] on button "The Dorchester - Vesper Bar Close" at bounding box center [298, 15] width 130 height 29
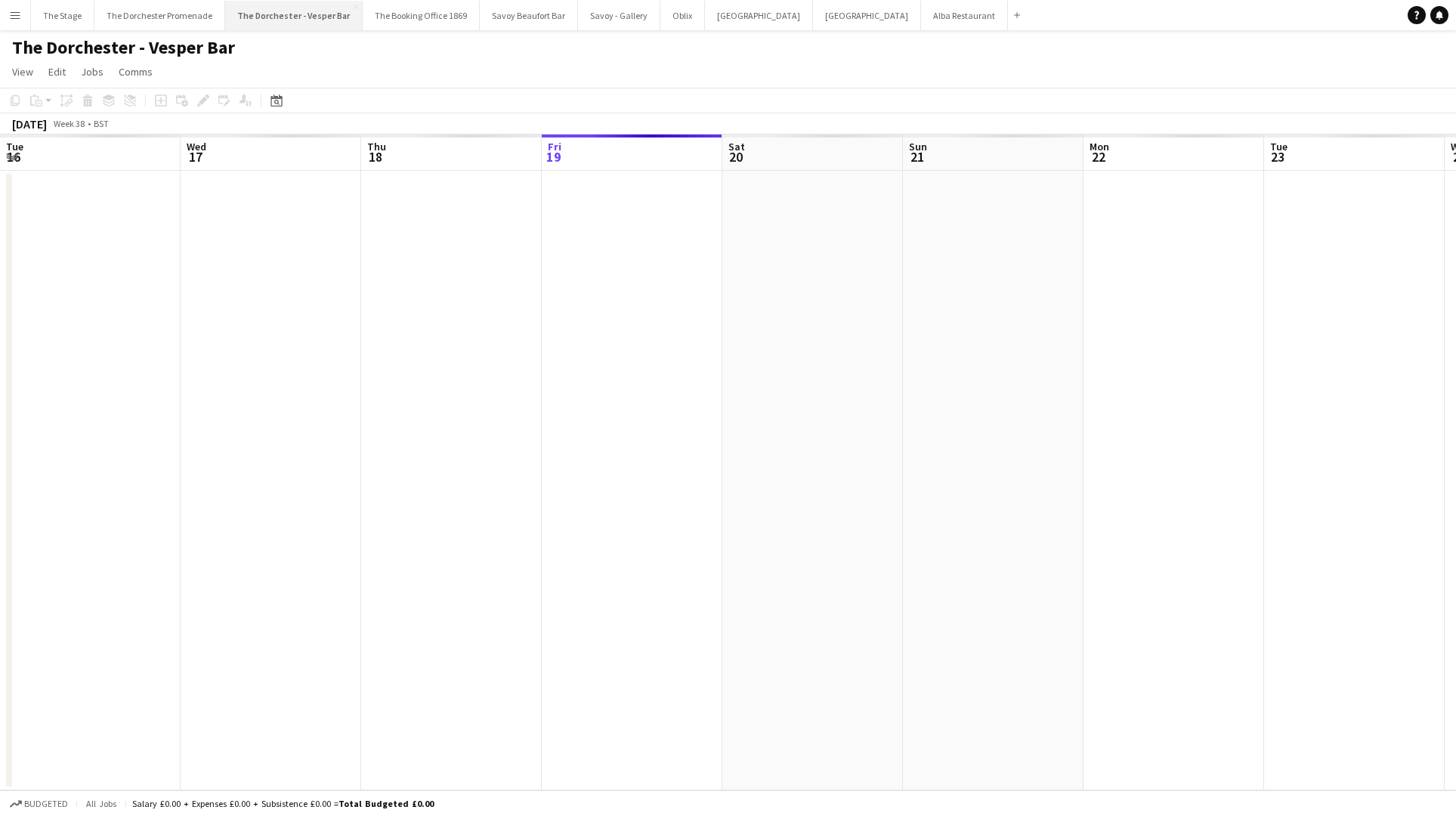
scroll to position [0, 361]
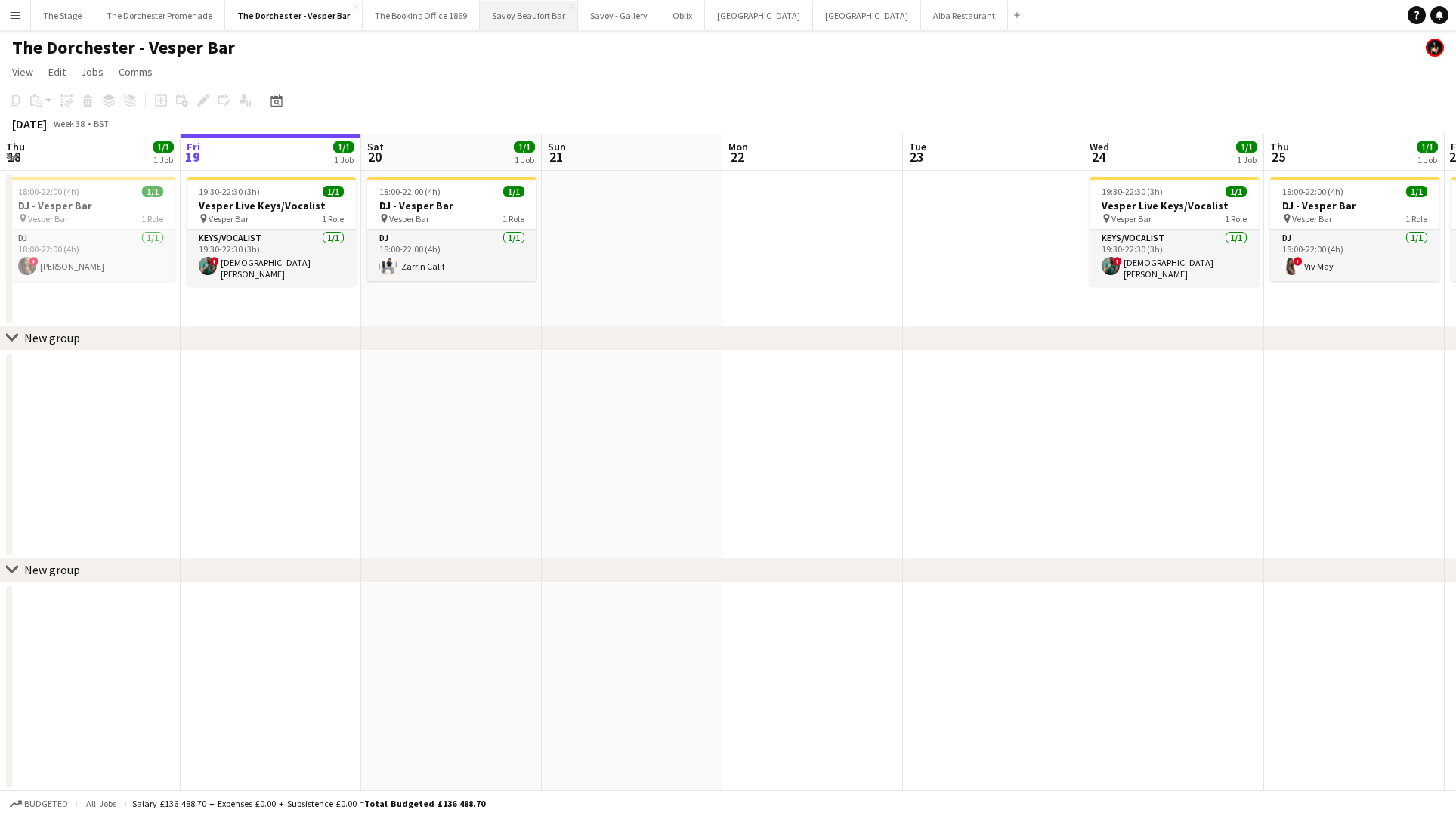
click at [353, 7] on app-icon "Close" at bounding box center [356, 7] width 6 height 6
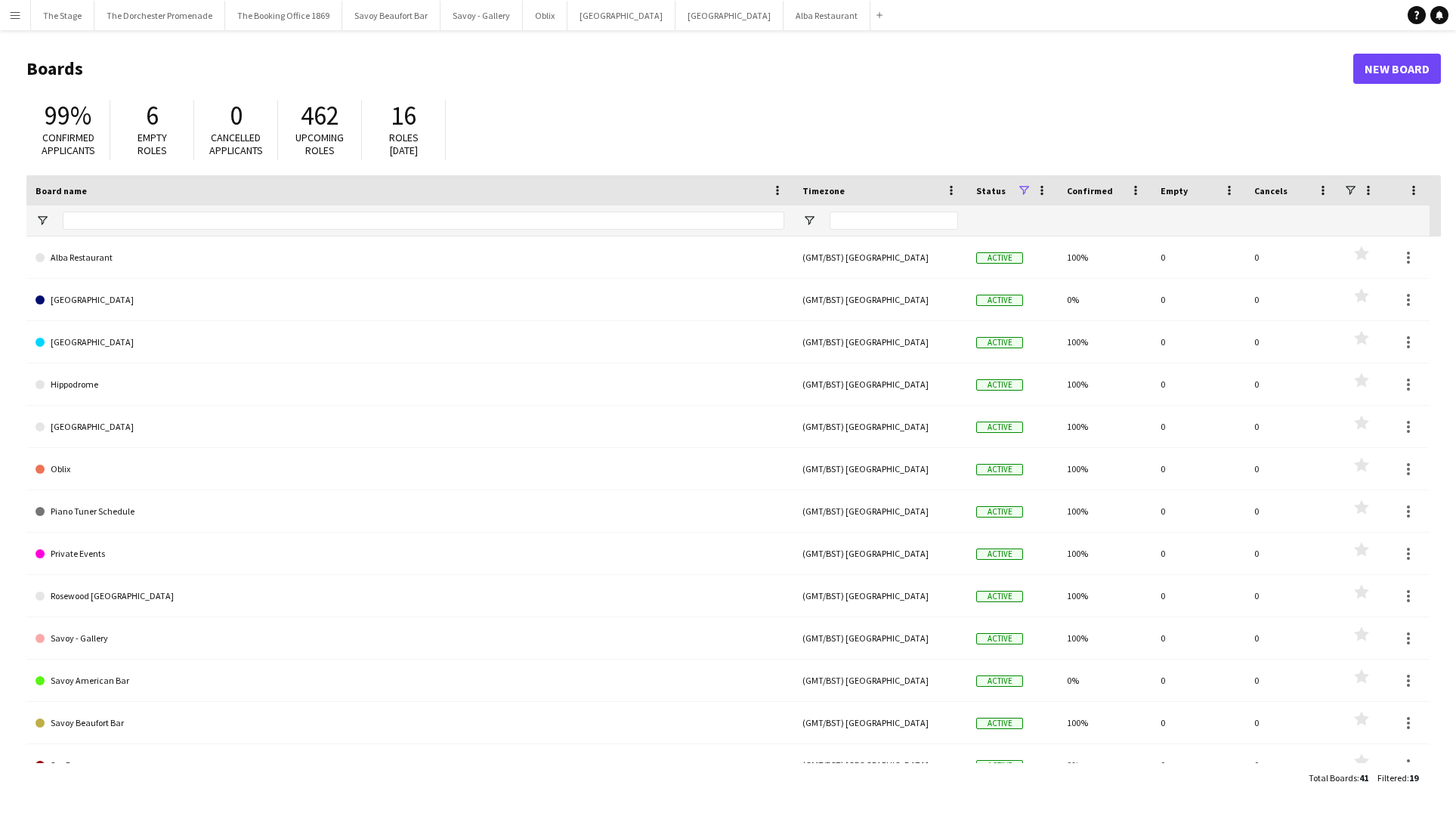
click at [9, 25] on button "Menu" at bounding box center [15, 15] width 30 height 30
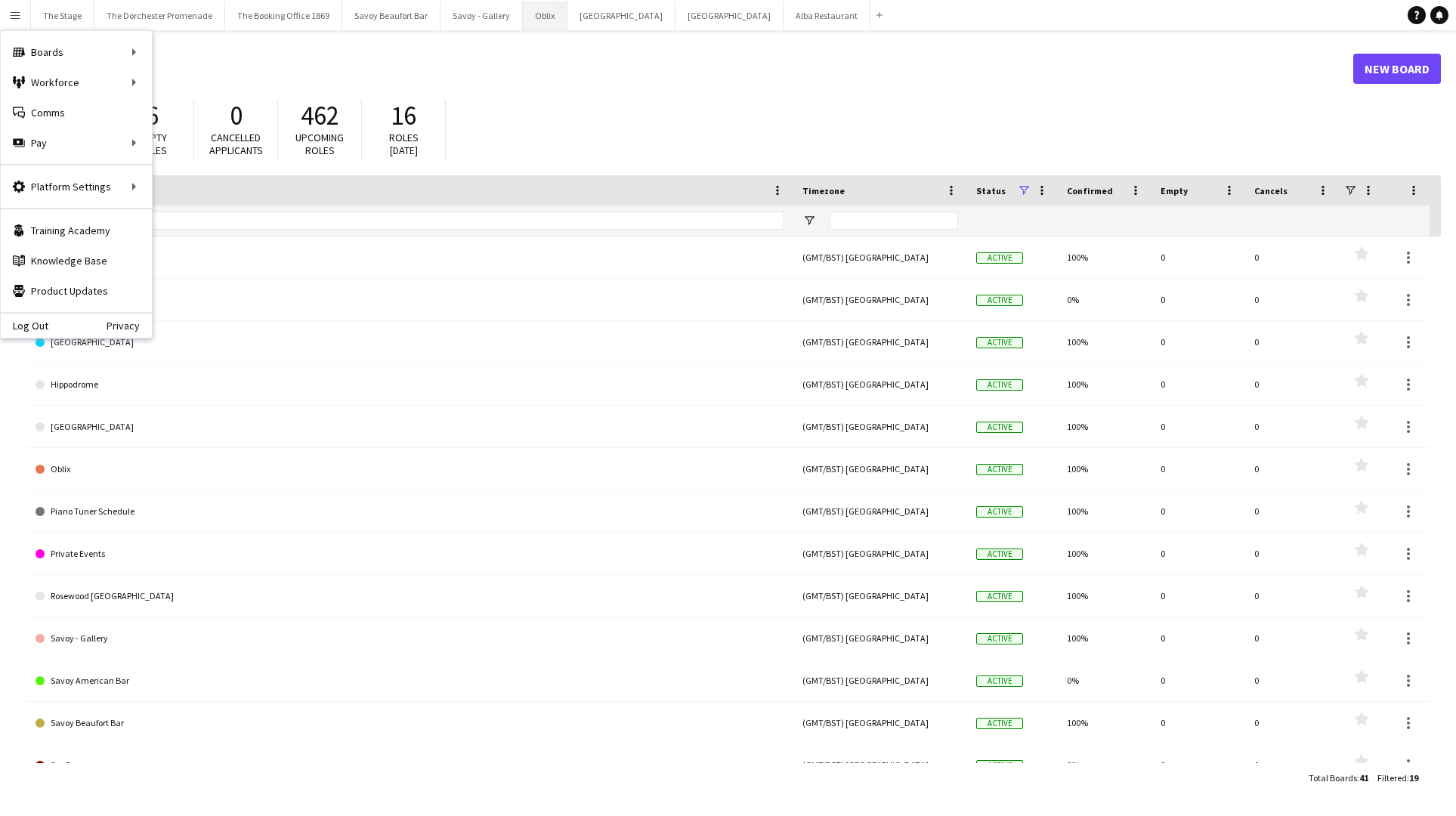
click at [544, 19] on button "Oblix Close" at bounding box center [545, 15] width 45 height 29
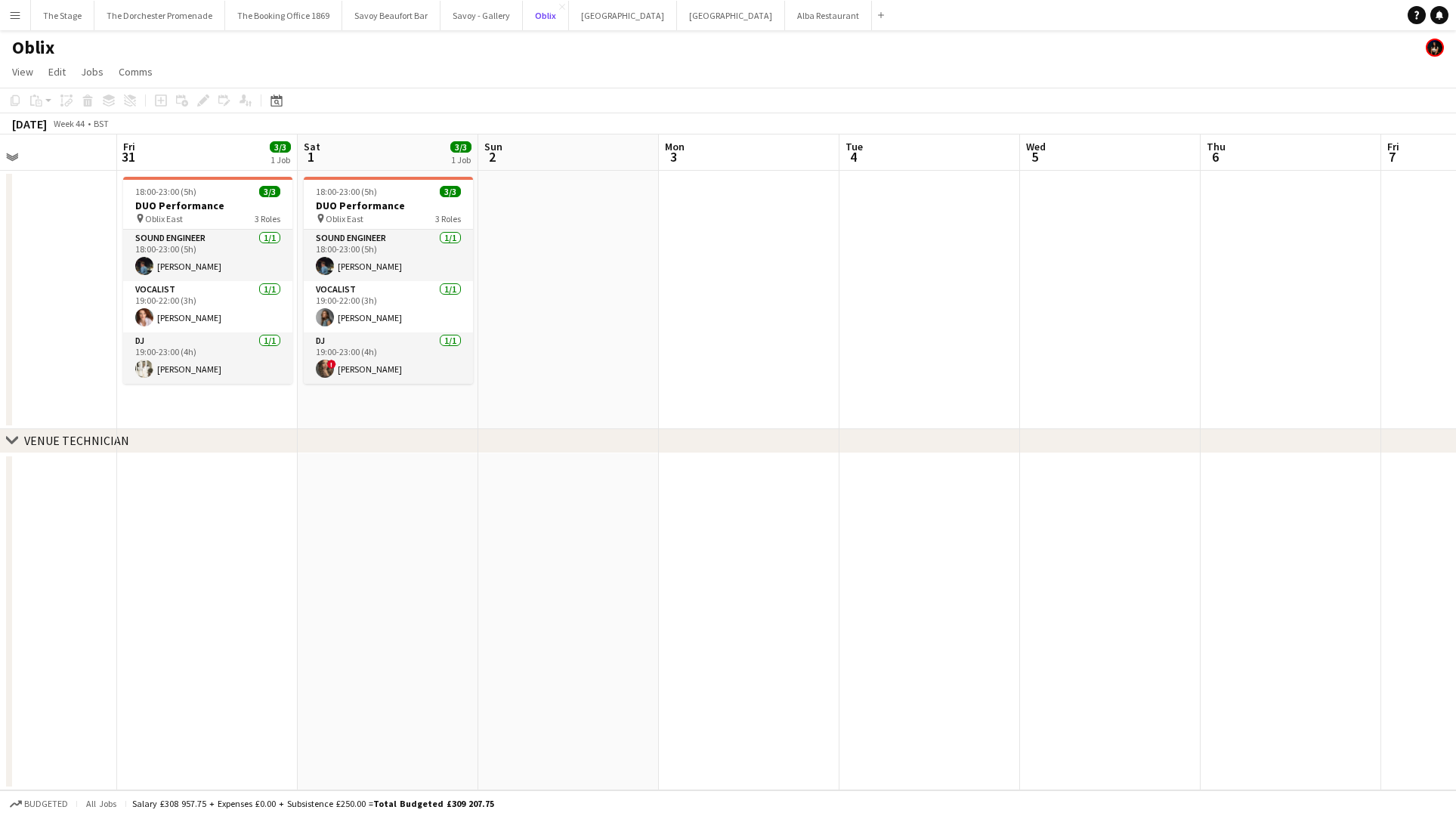
scroll to position [0, 410]
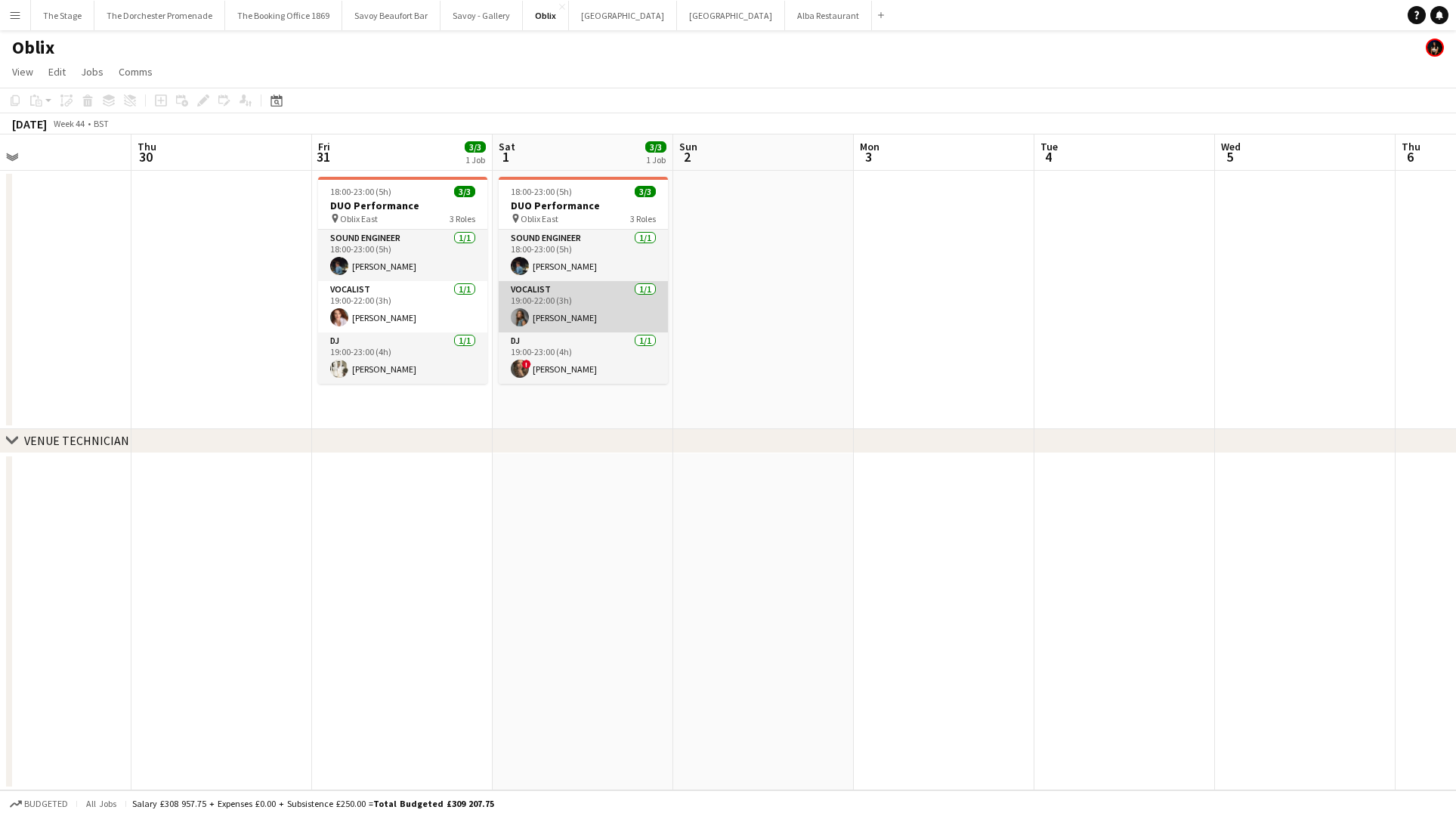
click at [601, 297] on app-card-role "Vocalist 1/1 19:00-22:00 (3h) Amber Prothero" at bounding box center [584, 307] width 169 height 51
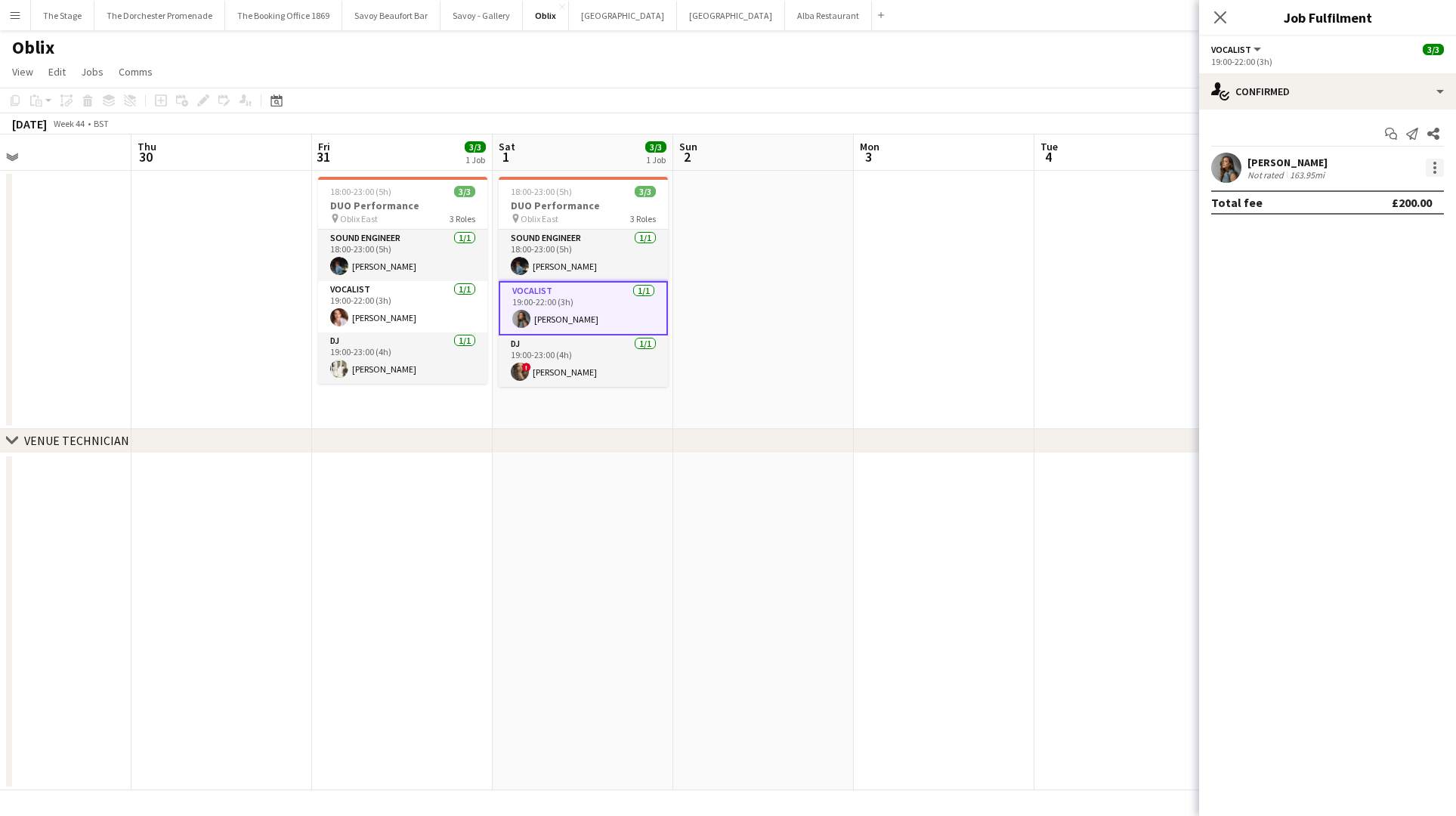
click at [1443, 174] on div at bounding box center [1435, 168] width 18 height 18
click at [1417, 334] on span "Remove" at bounding box center [1385, 341] width 94 height 14
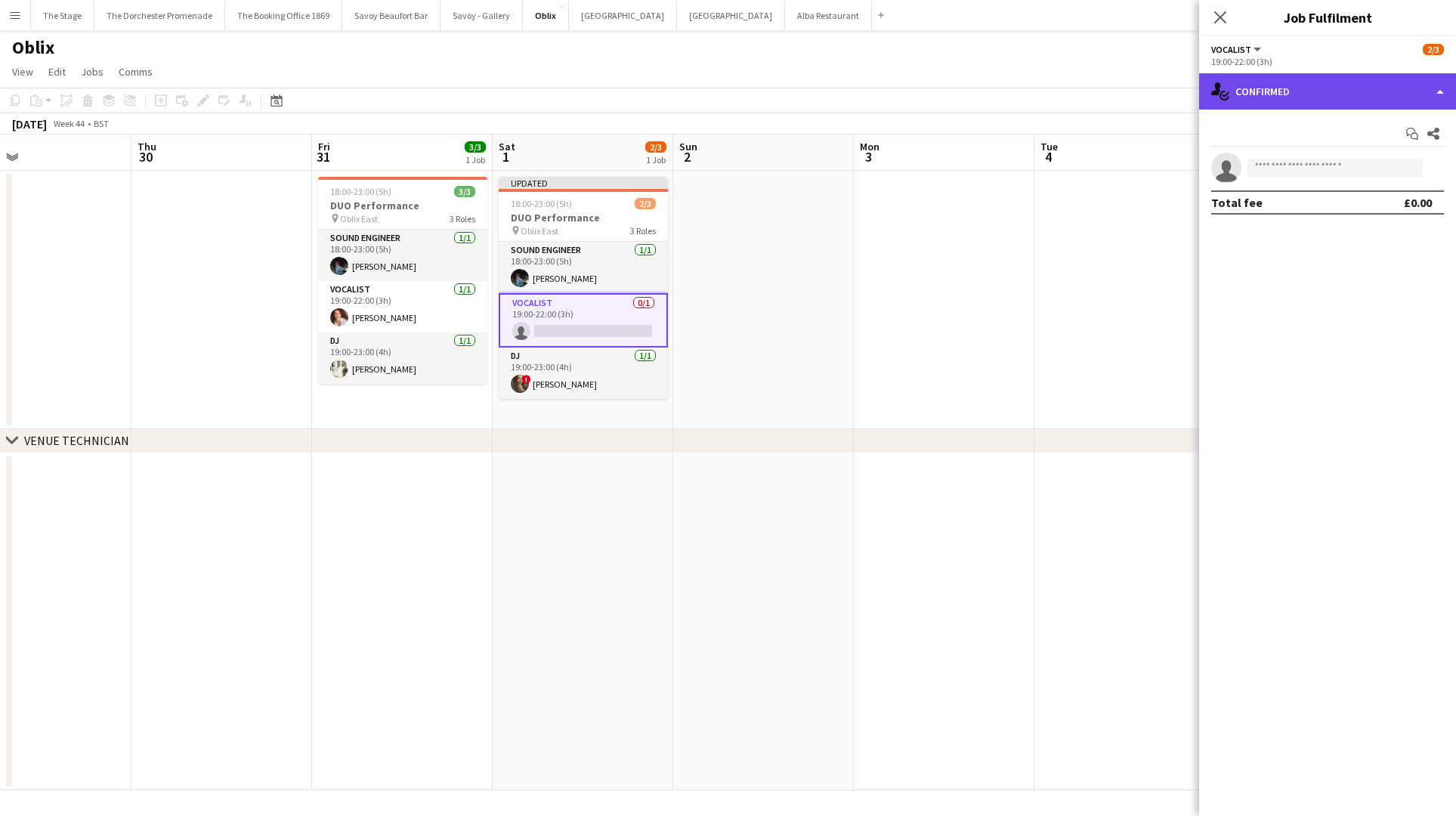
click at [1338, 90] on div "single-neutral-actions-check-2 Confirmed" at bounding box center [1327, 92] width 257 height 36
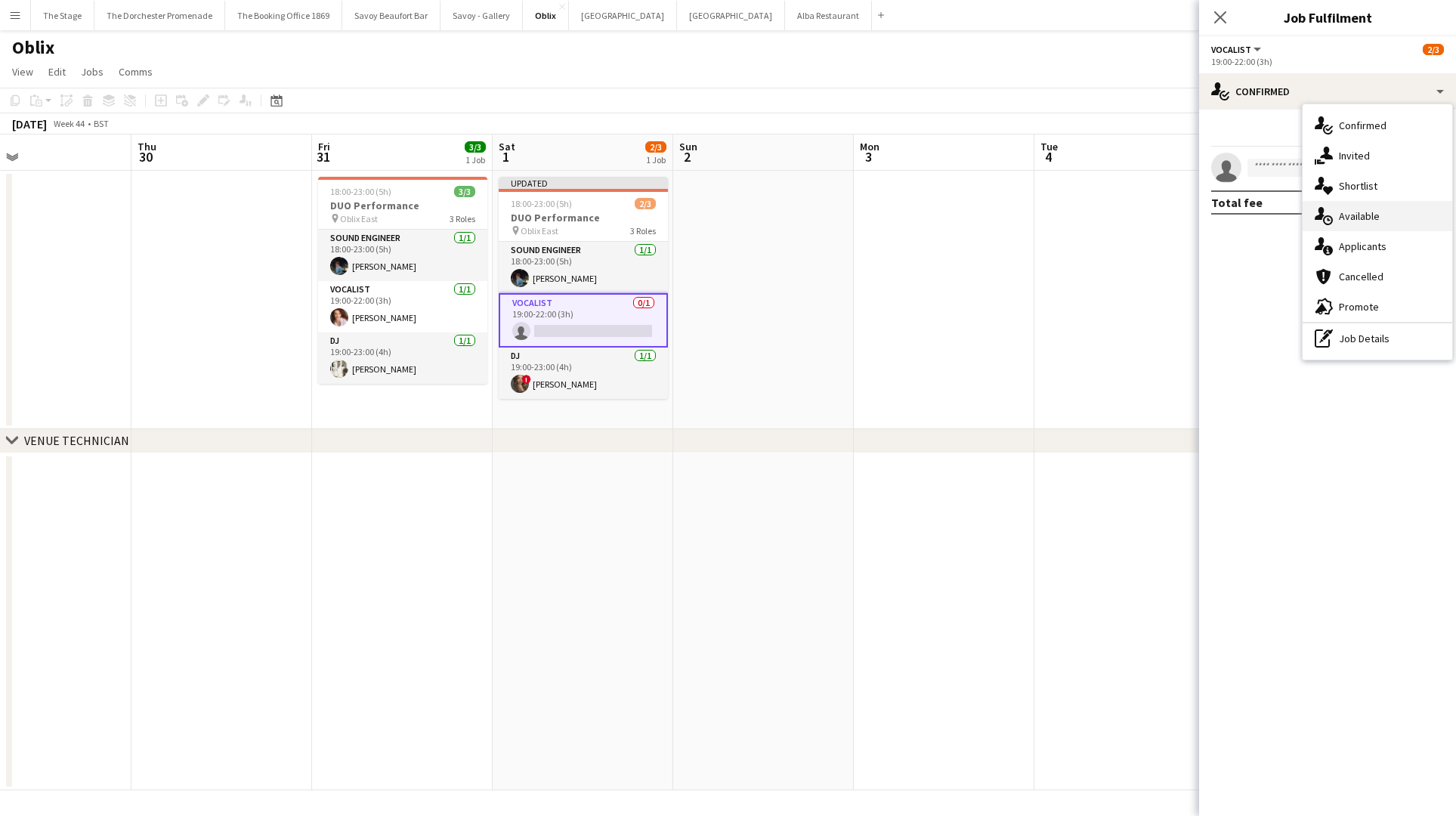
click at [1368, 214] on span "Available" at bounding box center [1359, 216] width 41 height 14
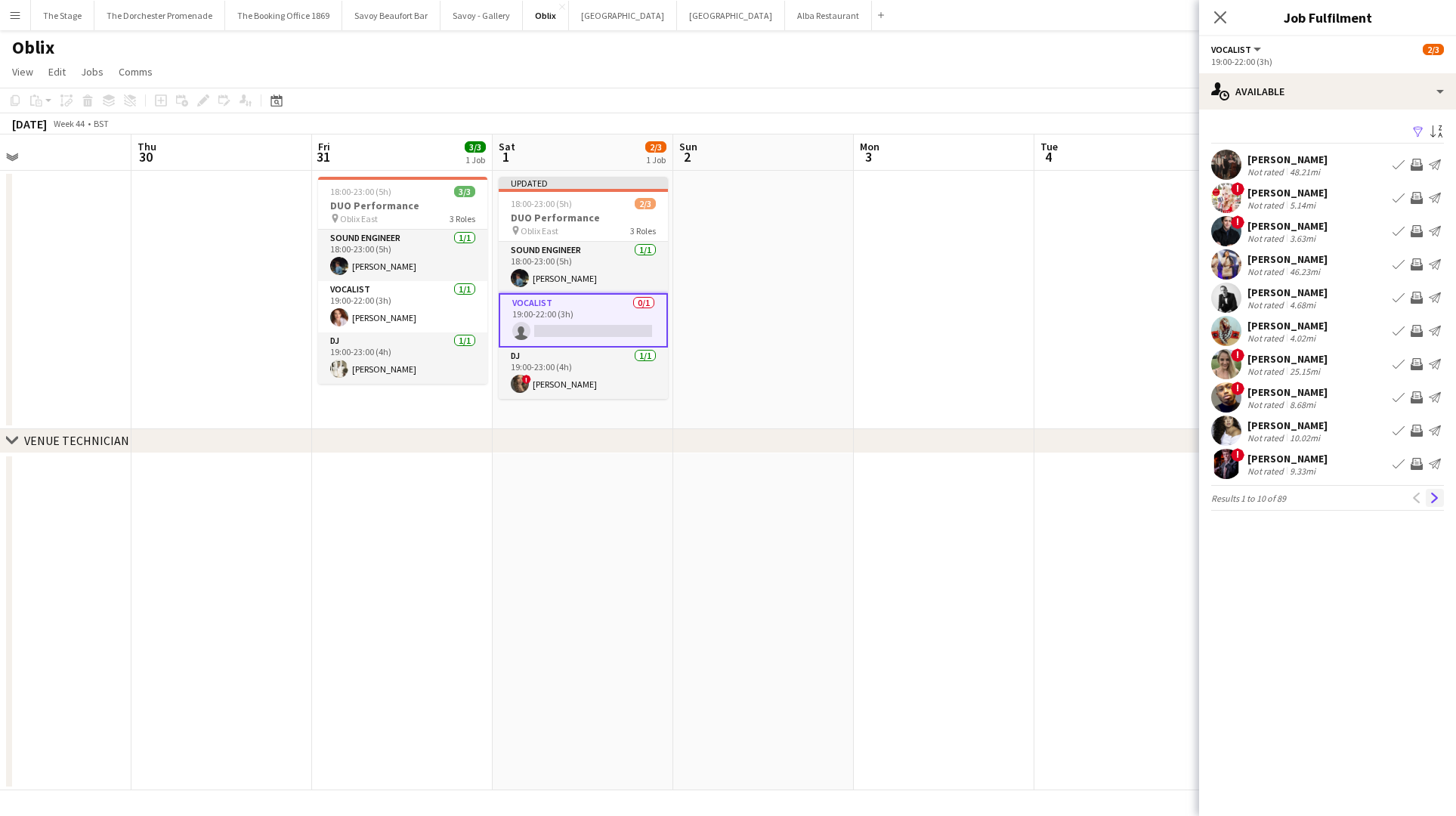
click at [1433, 498] on app-icon "Next" at bounding box center [1435, 498] width 11 height 11
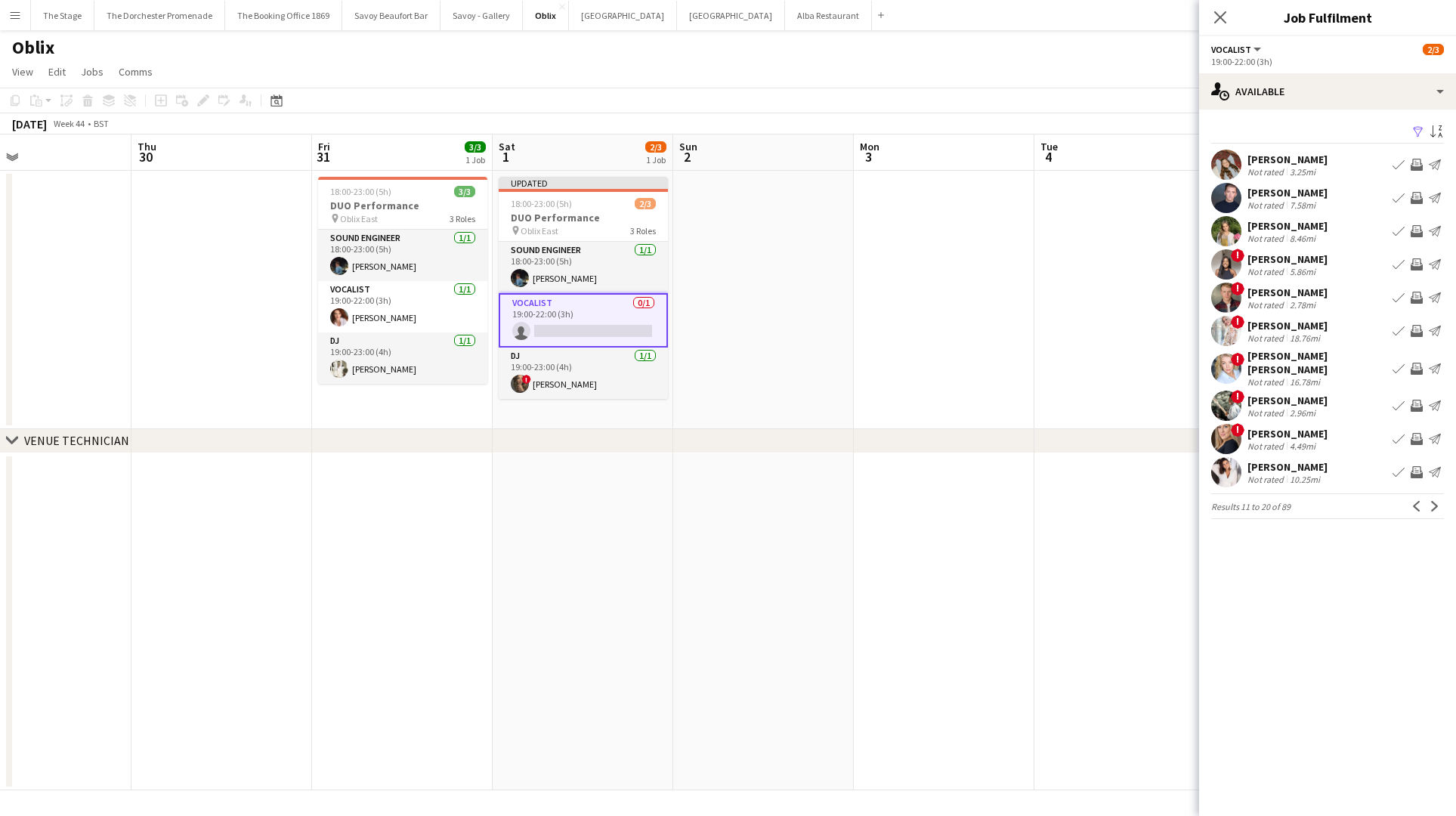
click at [1433, 501] on app-icon "Next" at bounding box center [1435, 507] width 11 height 11
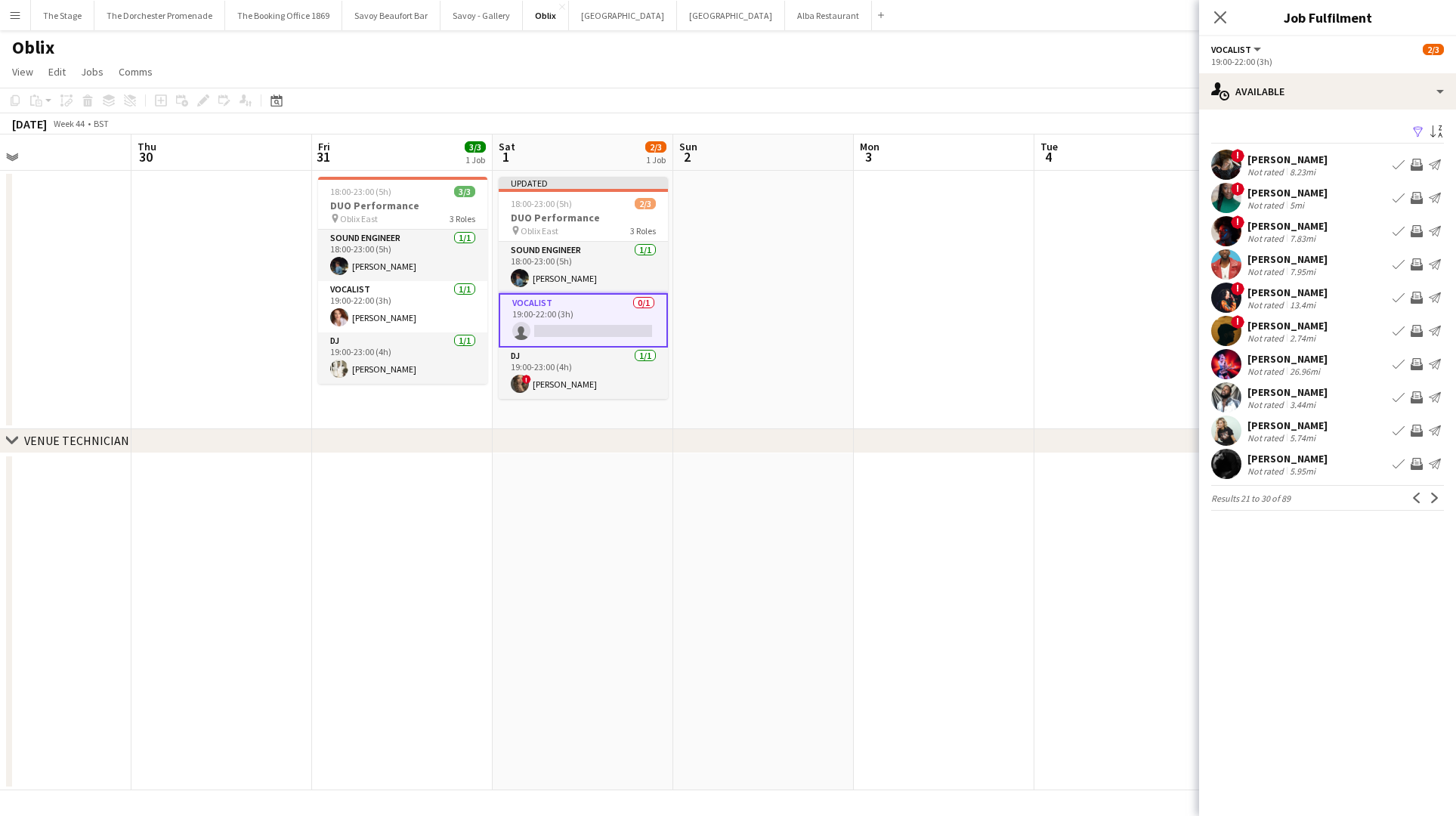
click at [1433, 498] on app-icon "Next" at bounding box center [1435, 498] width 11 height 11
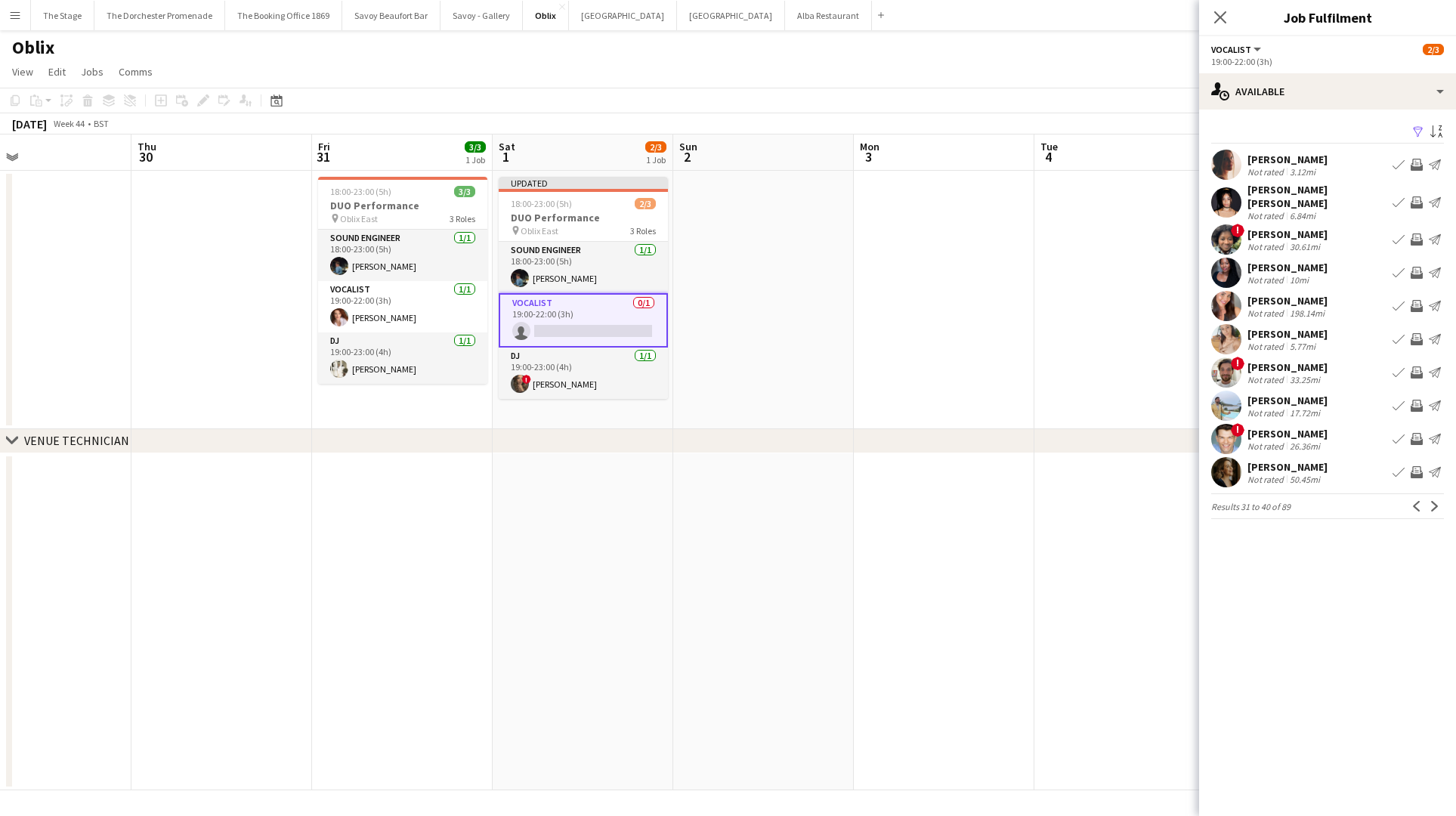
click at [1433, 501] on app-icon "Next" at bounding box center [1435, 507] width 11 height 11
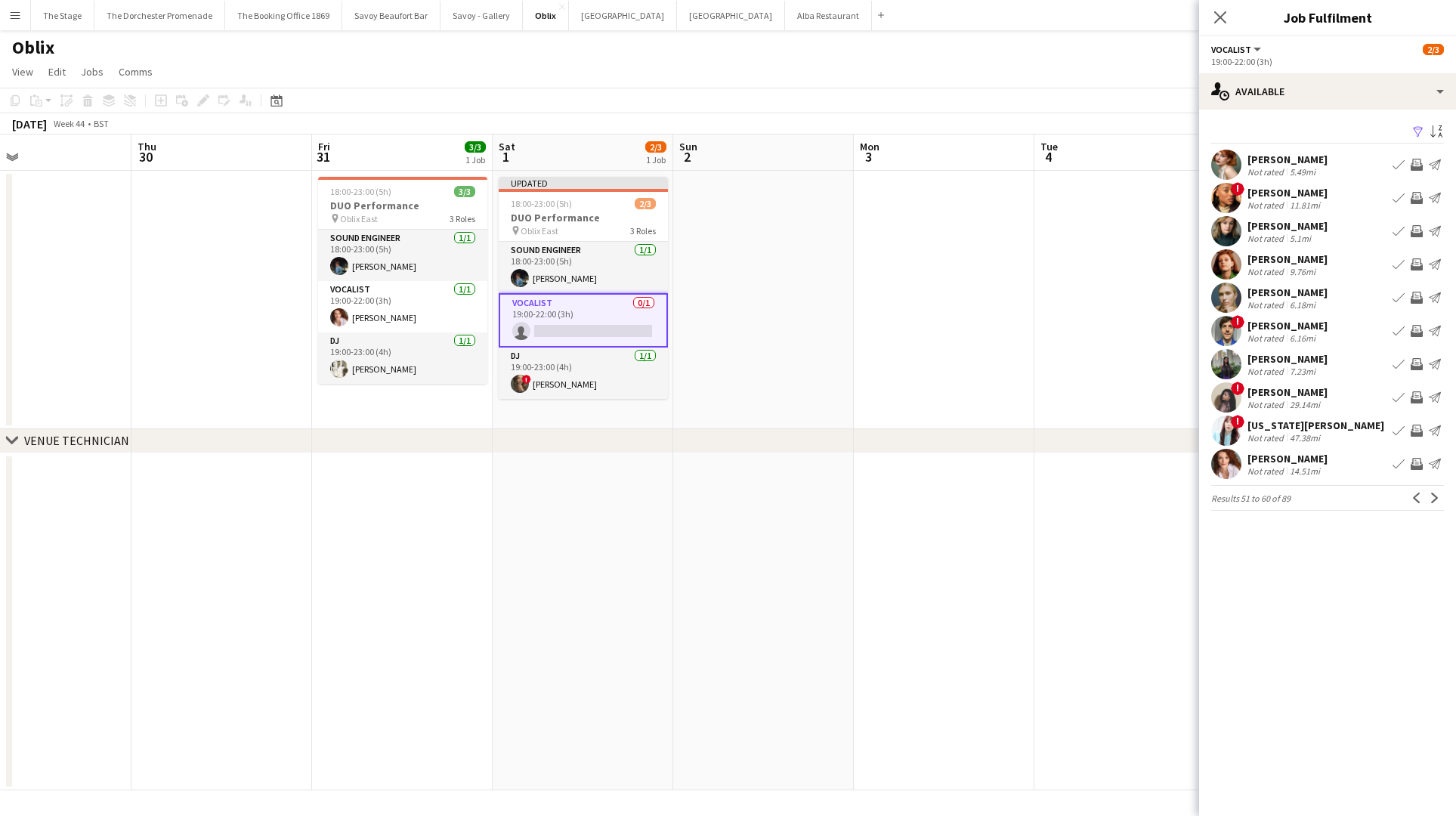
click at [1399, 399] on app-icon "Book crew" at bounding box center [1399, 398] width 12 height 12
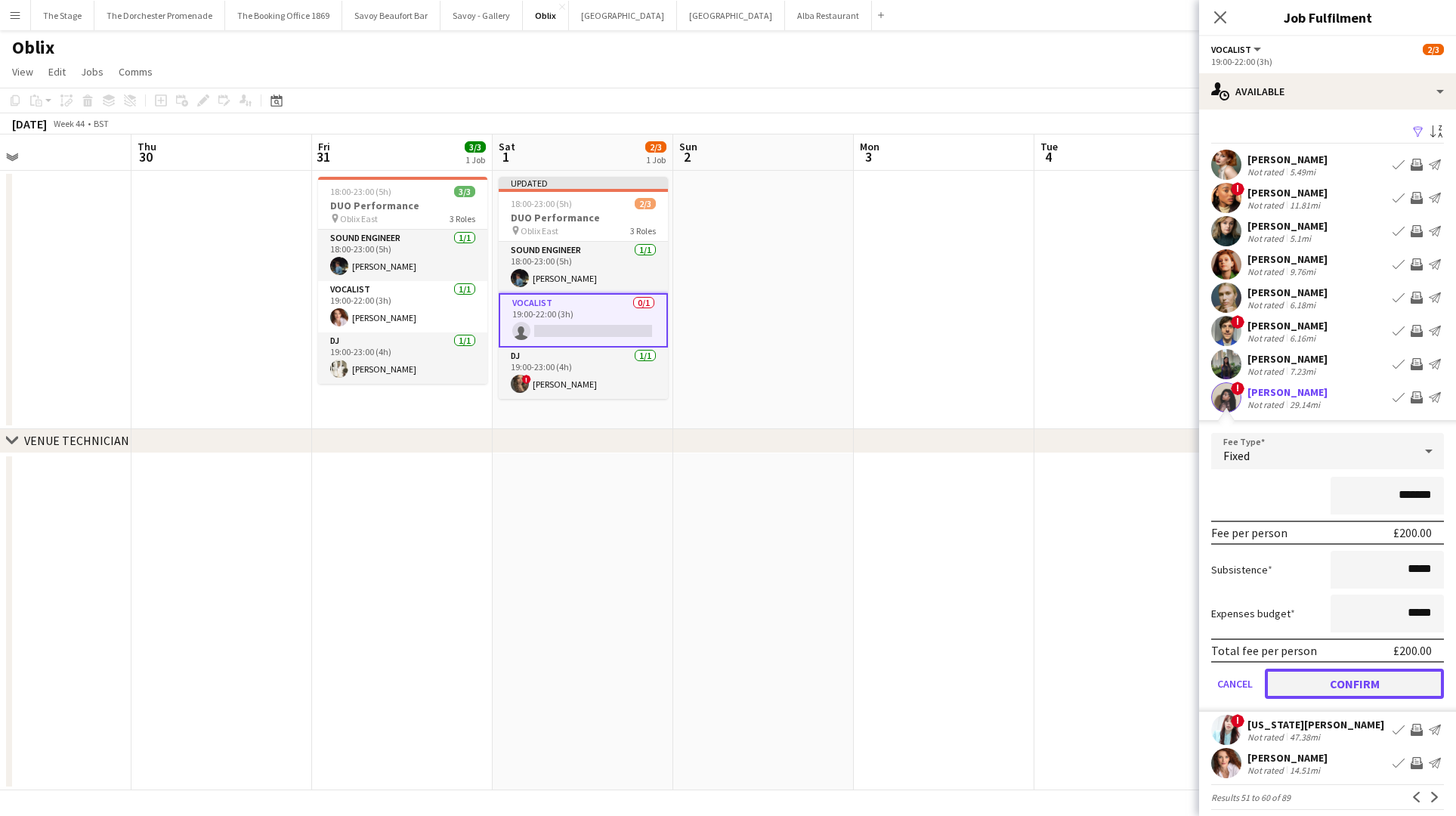
click at [1299, 672] on button "Confirm" at bounding box center [1354, 684] width 179 height 30
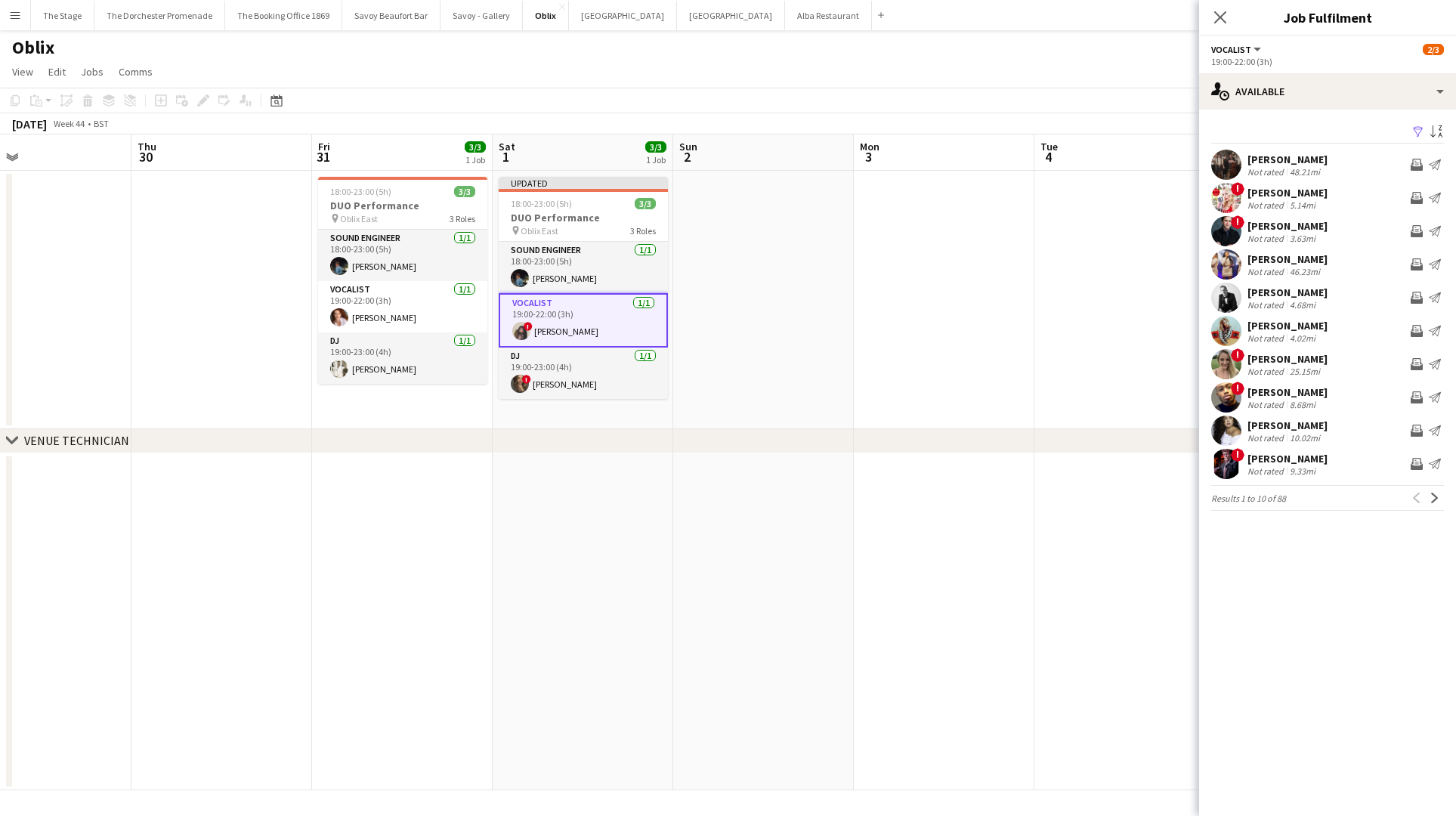
click at [767, 198] on app-date-cell at bounding box center [763, 300] width 181 height 259
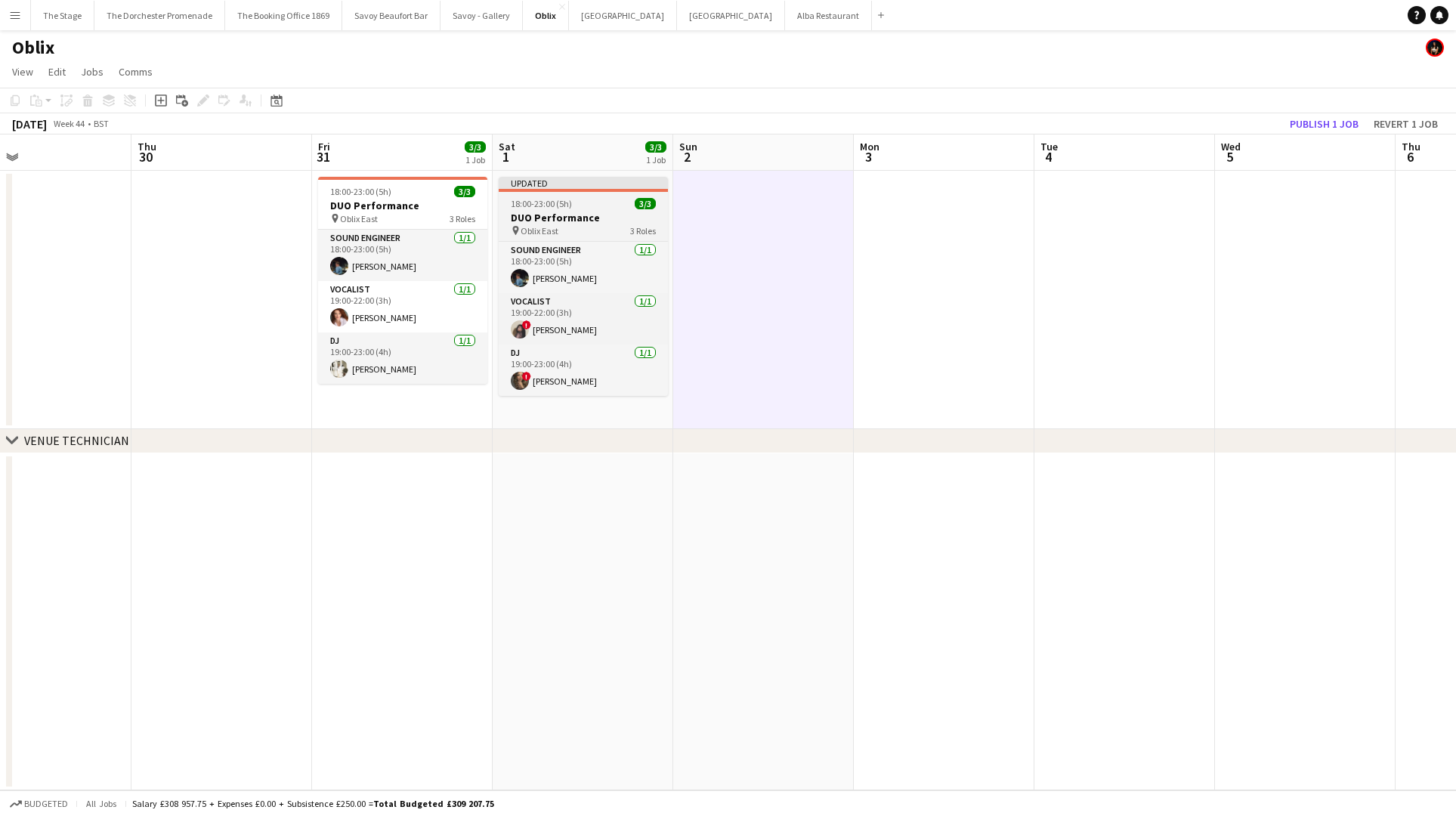
click at [603, 213] on h3 "DUO Performance" at bounding box center [584, 218] width 169 height 14
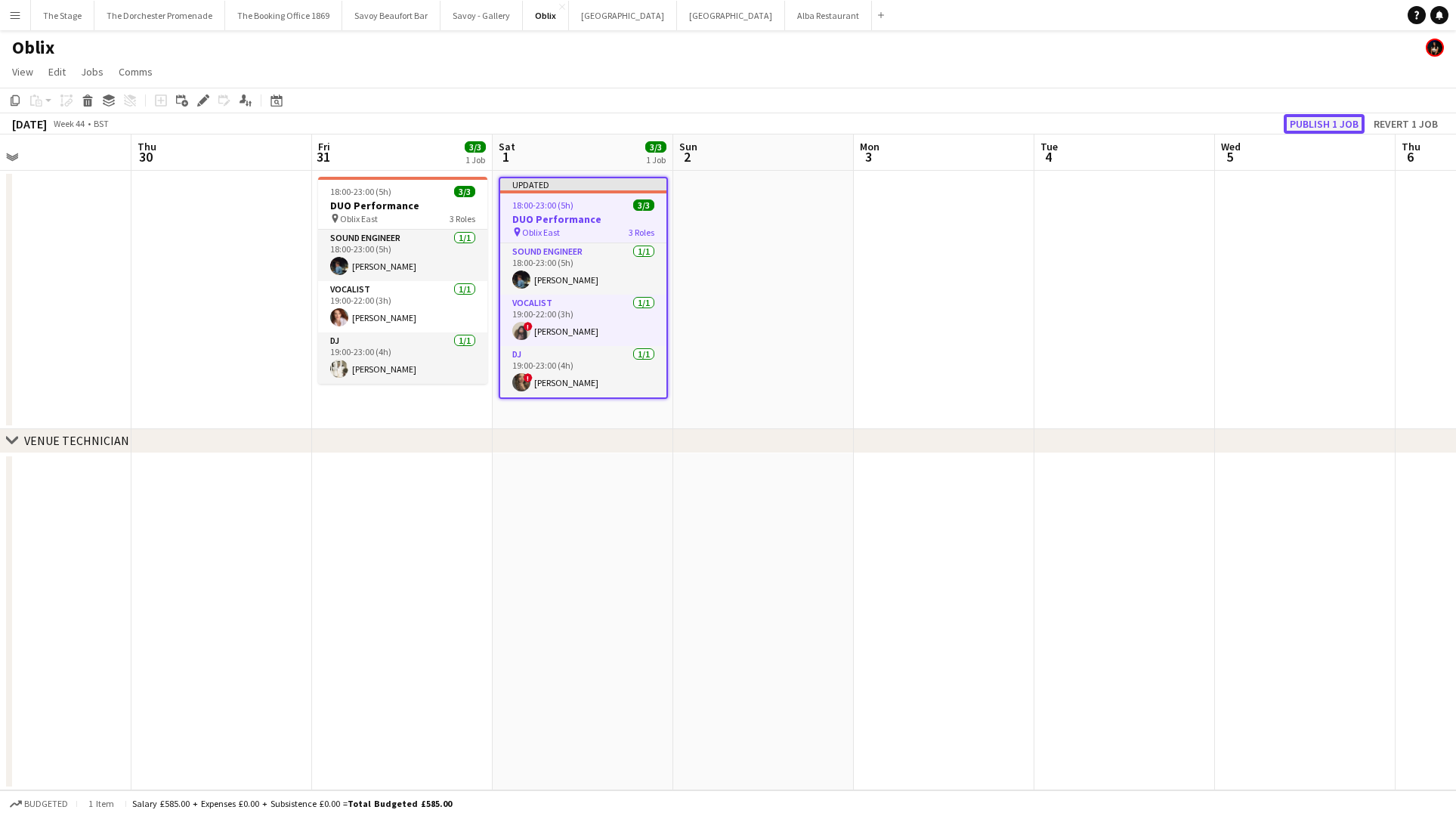
click at [1327, 123] on button "Publish 1 job" at bounding box center [1324, 124] width 81 height 20
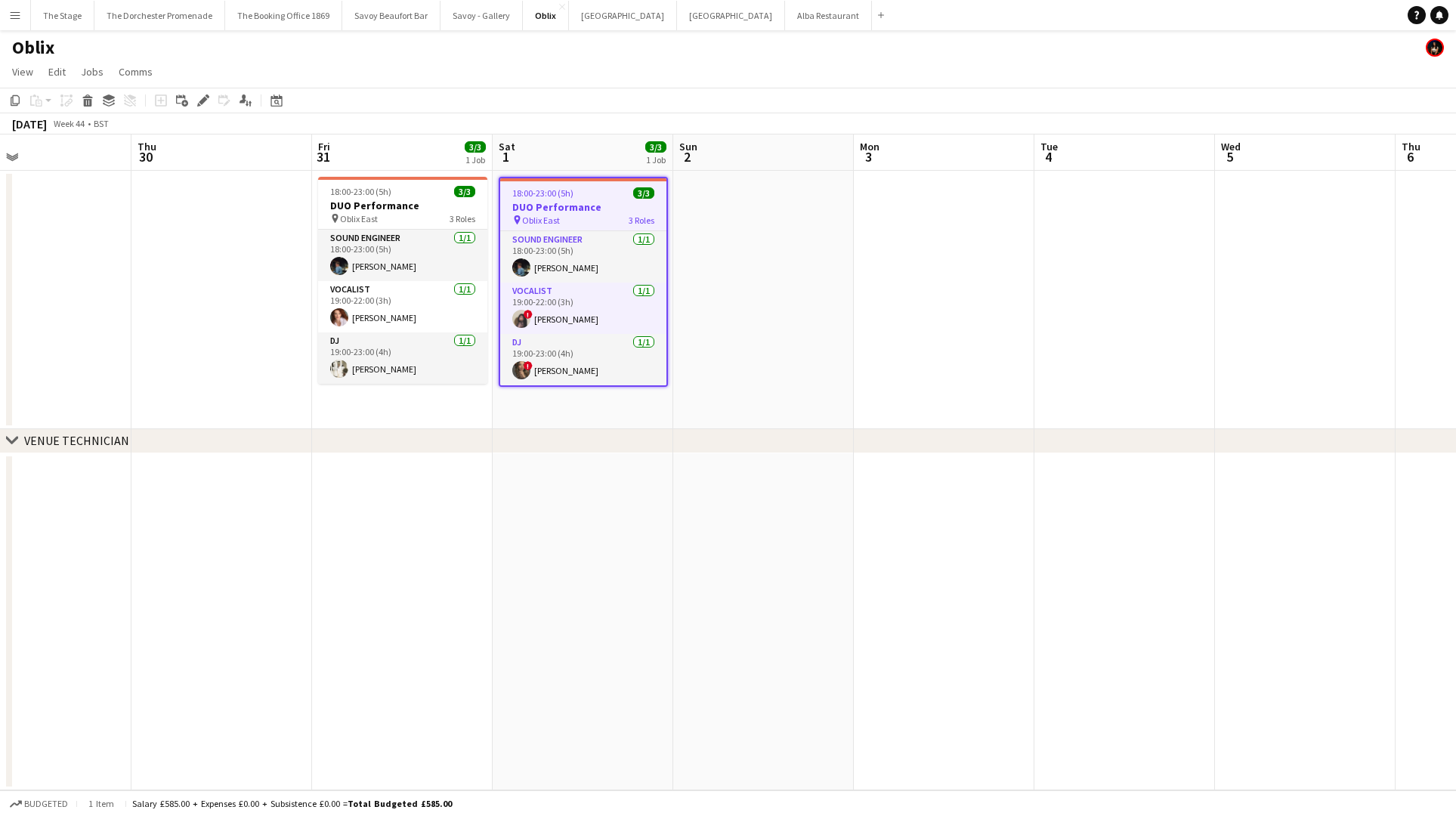
click at [14, 10] on app-icon "Menu" at bounding box center [15, 15] width 12 height 12
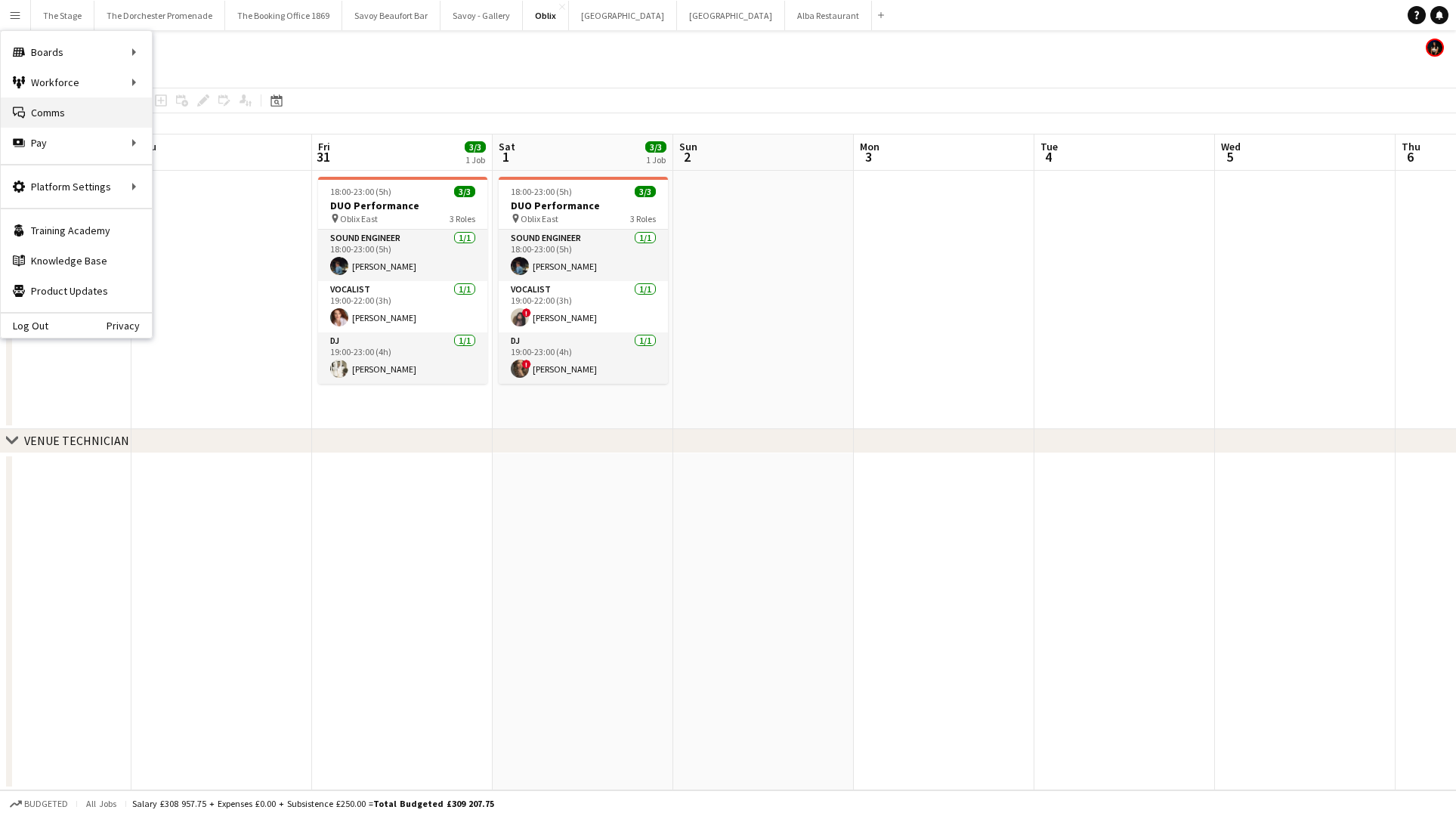
click at [82, 119] on link "Comms Comms" at bounding box center [76, 113] width 151 height 30
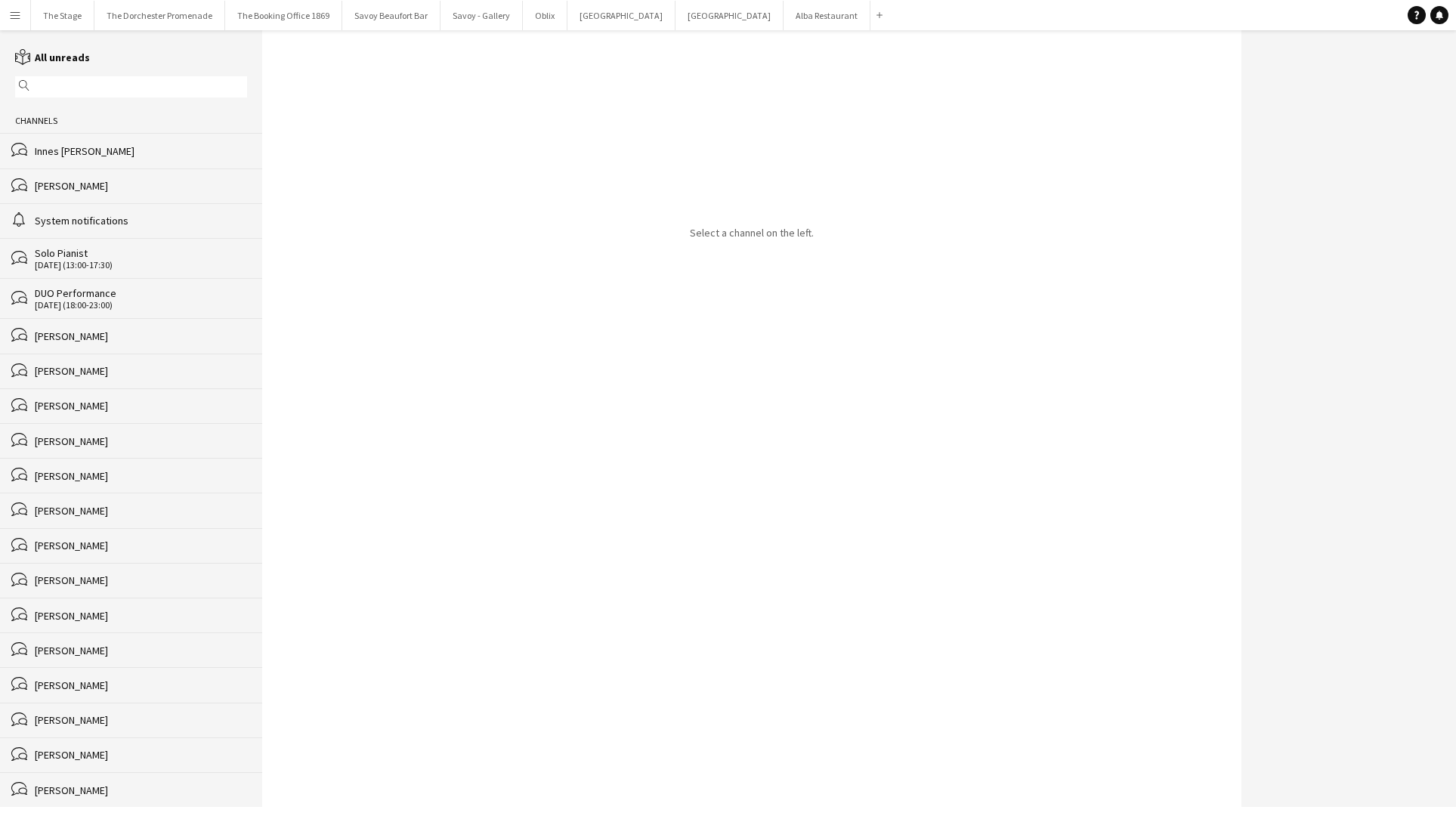
click at [10, 11] on app-icon "Menu" at bounding box center [15, 15] width 12 height 12
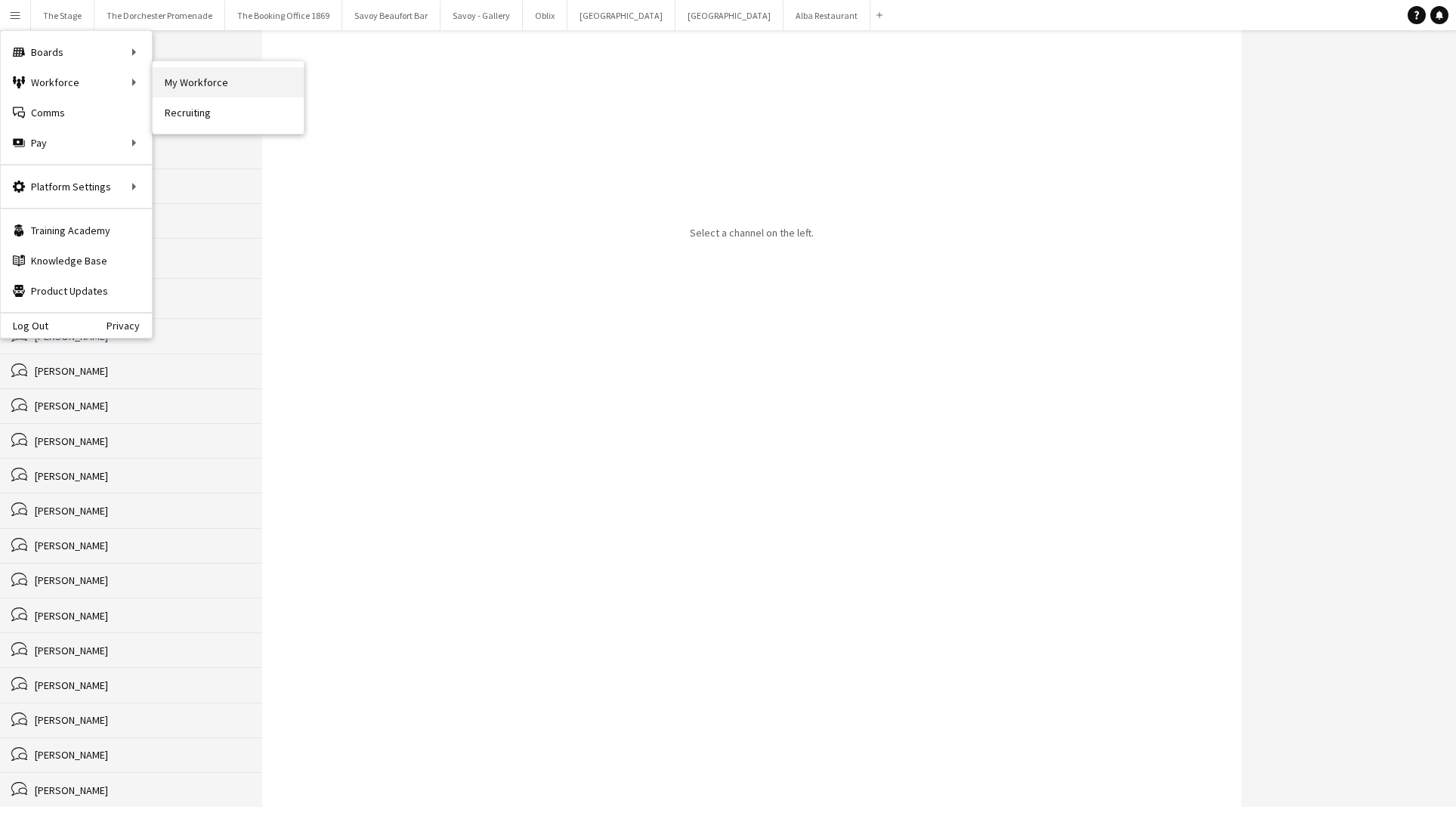
click at [231, 89] on link "My Workforce" at bounding box center [228, 82] width 151 height 30
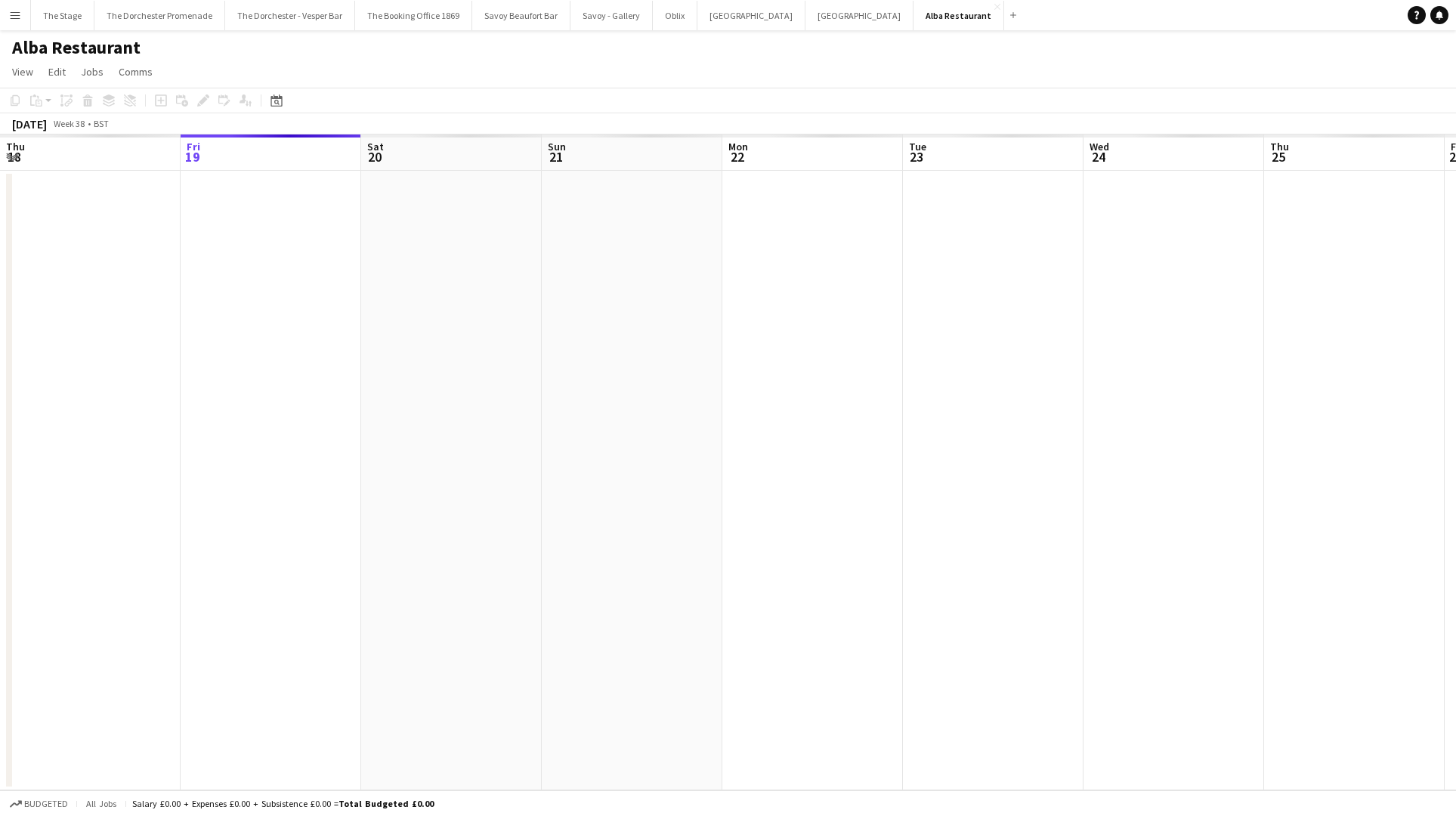
scroll to position [0, 520]
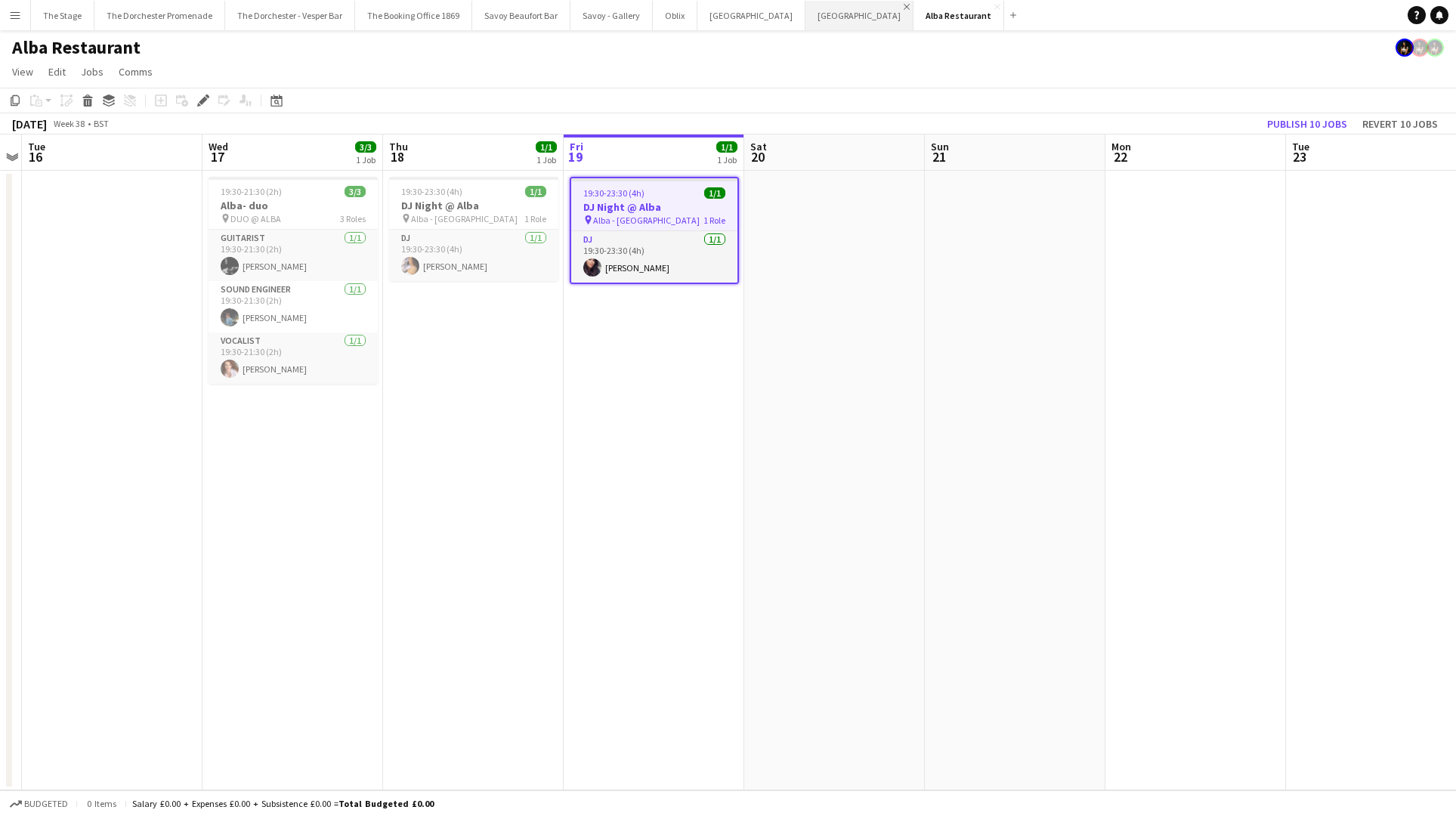
click at [903, 5] on app-icon "Close" at bounding box center [906, 7] width 6 height 6
click at [795, 5] on app-icon "Close" at bounding box center [798, 7] width 6 height 6
click at [687, 5] on app-icon "Close" at bounding box center [690, 7] width 6 height 6
click at [643, 5] on app-icon "Close" at bounding box center [646, 7] width 6 height 6
click at [560, 5] on app-icon "Close" at bounding box center [563, 7] width 6 height 6
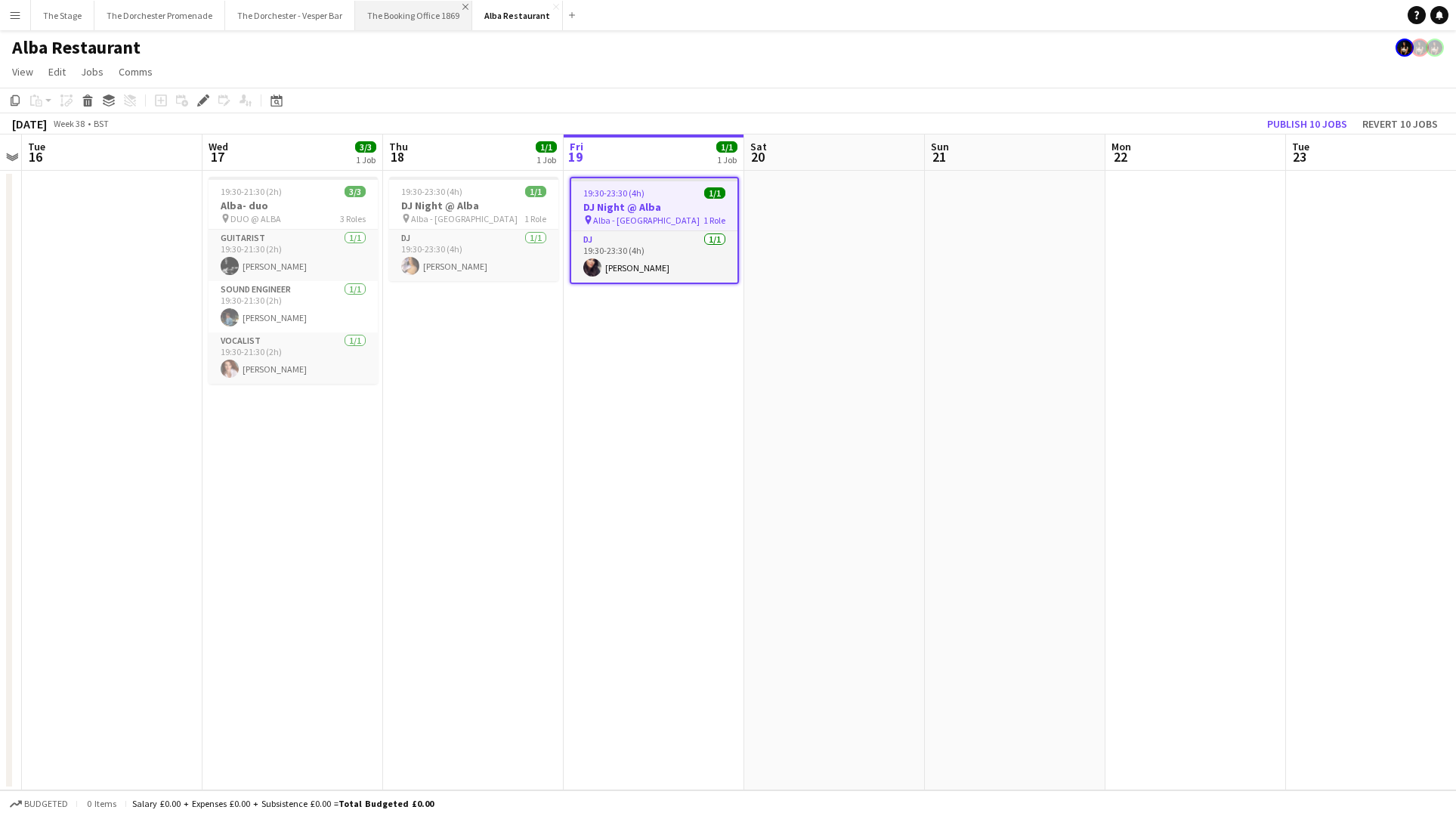
click at [463, 4] on app-icon "Close" at bounding box center [466, 7] width 6 height 6
click at [346, 6] on app-icon "Close" at bounding box center [349, 7] width 6 height 6
click at [215, 7] on app-icon "Close" at bounding box center [218, 7] width 6 height 6
click at [87, 5] on app-icon "Close" at bounding box center [88, 7] width 6 height 6
click at [14, 23] on button "Menu" at bounding box center [15, 15] width 30 height 30
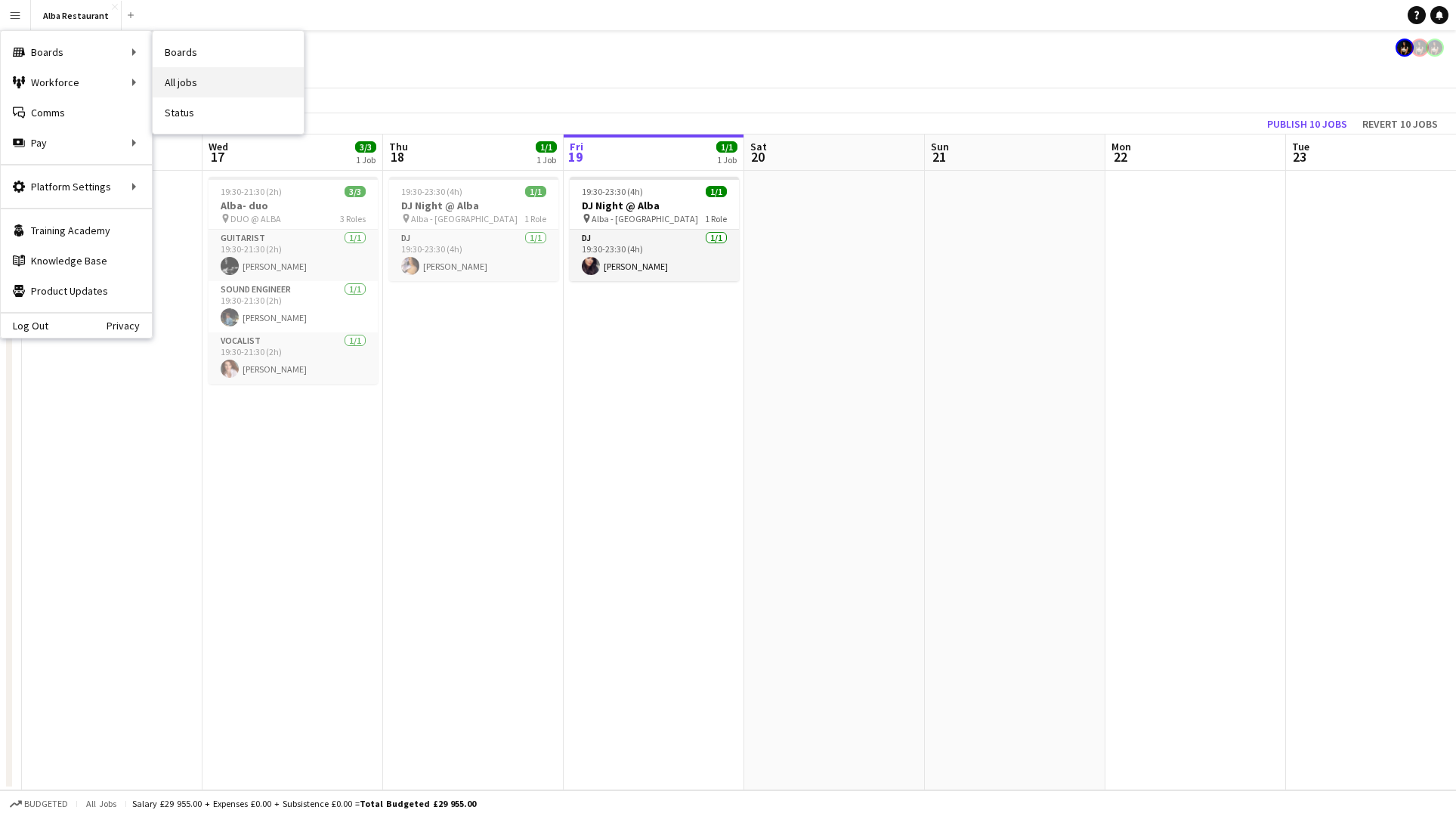
click at [229, 73] on link "All jobs" at bounding box center [228, 82] width 151 height 30
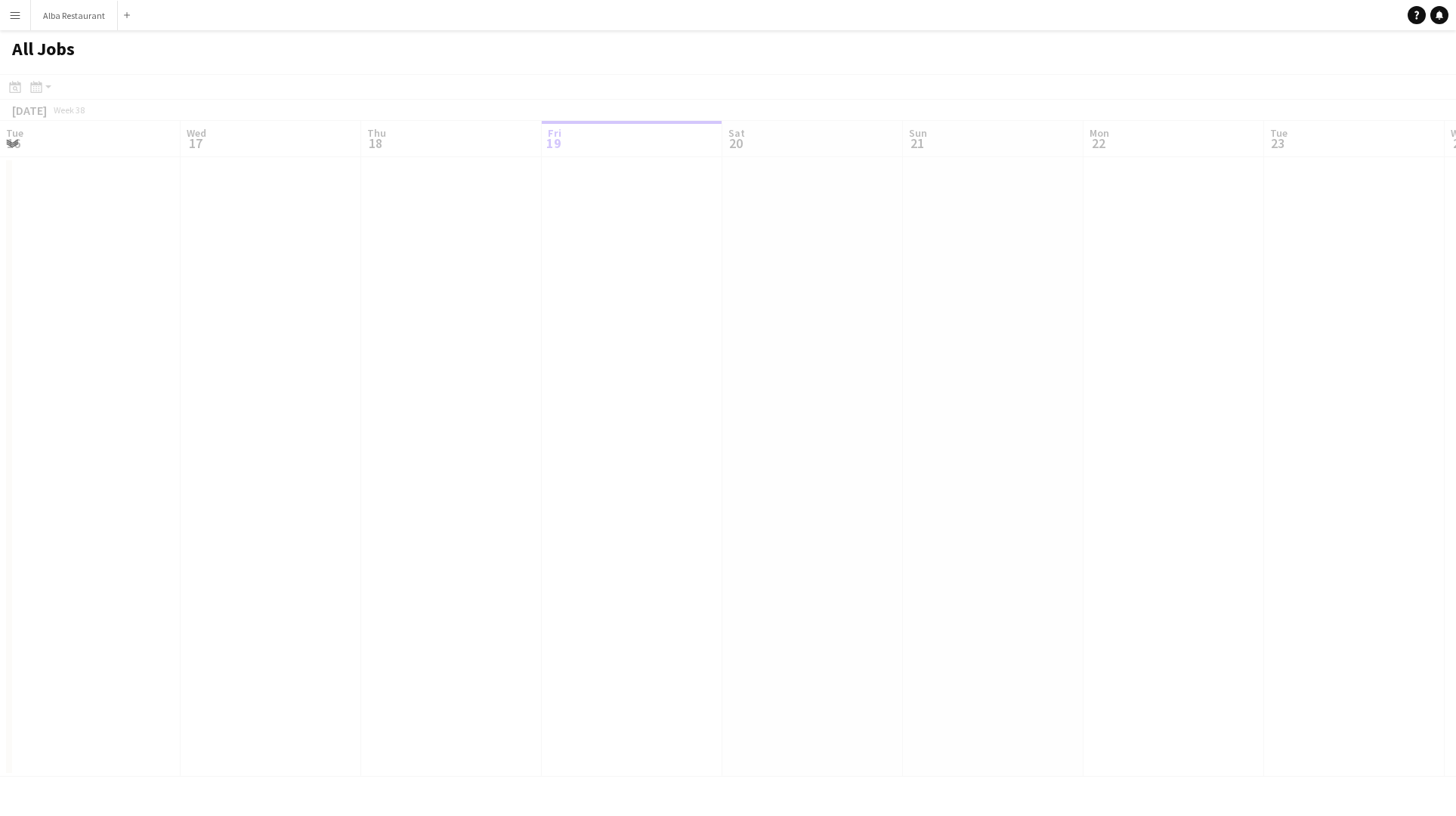
scroll to position [0, 361]
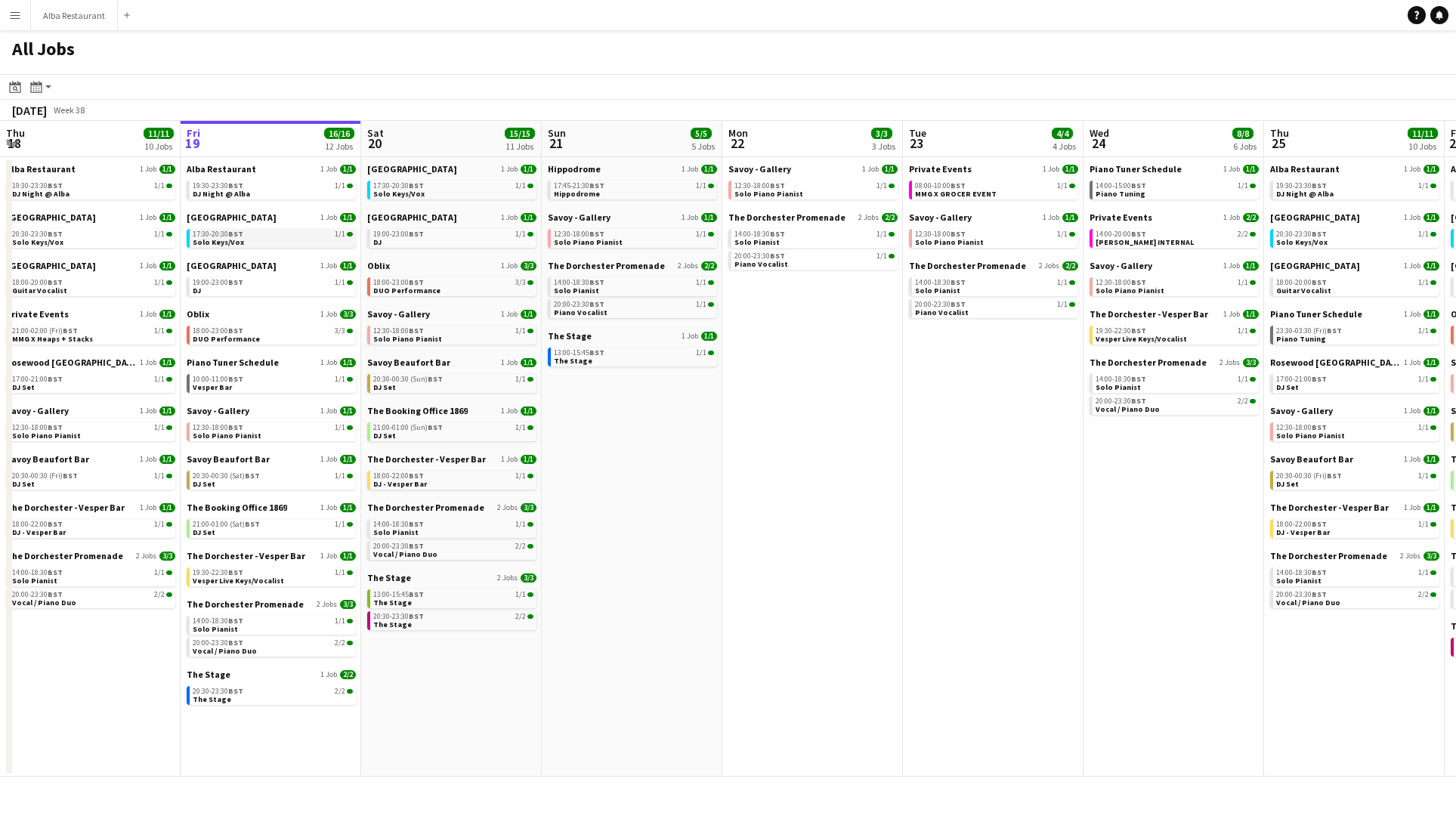
click at [240, 234] on span "BST" at bounding box center [236, 234] width 15 height 10
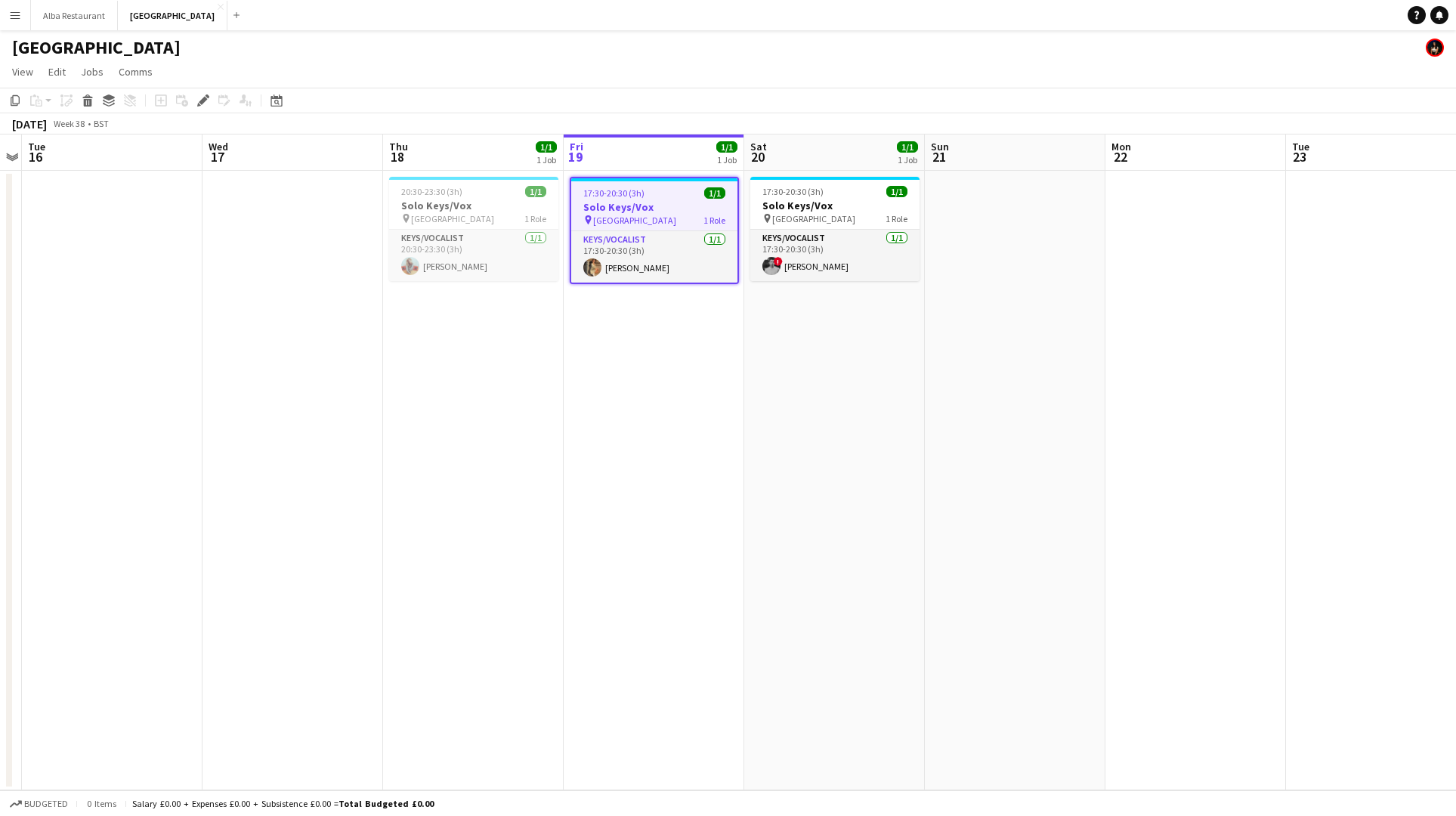
click at [14, 20] on app-icon "Menu" at bounding box center [15, 15] width 12 height 12
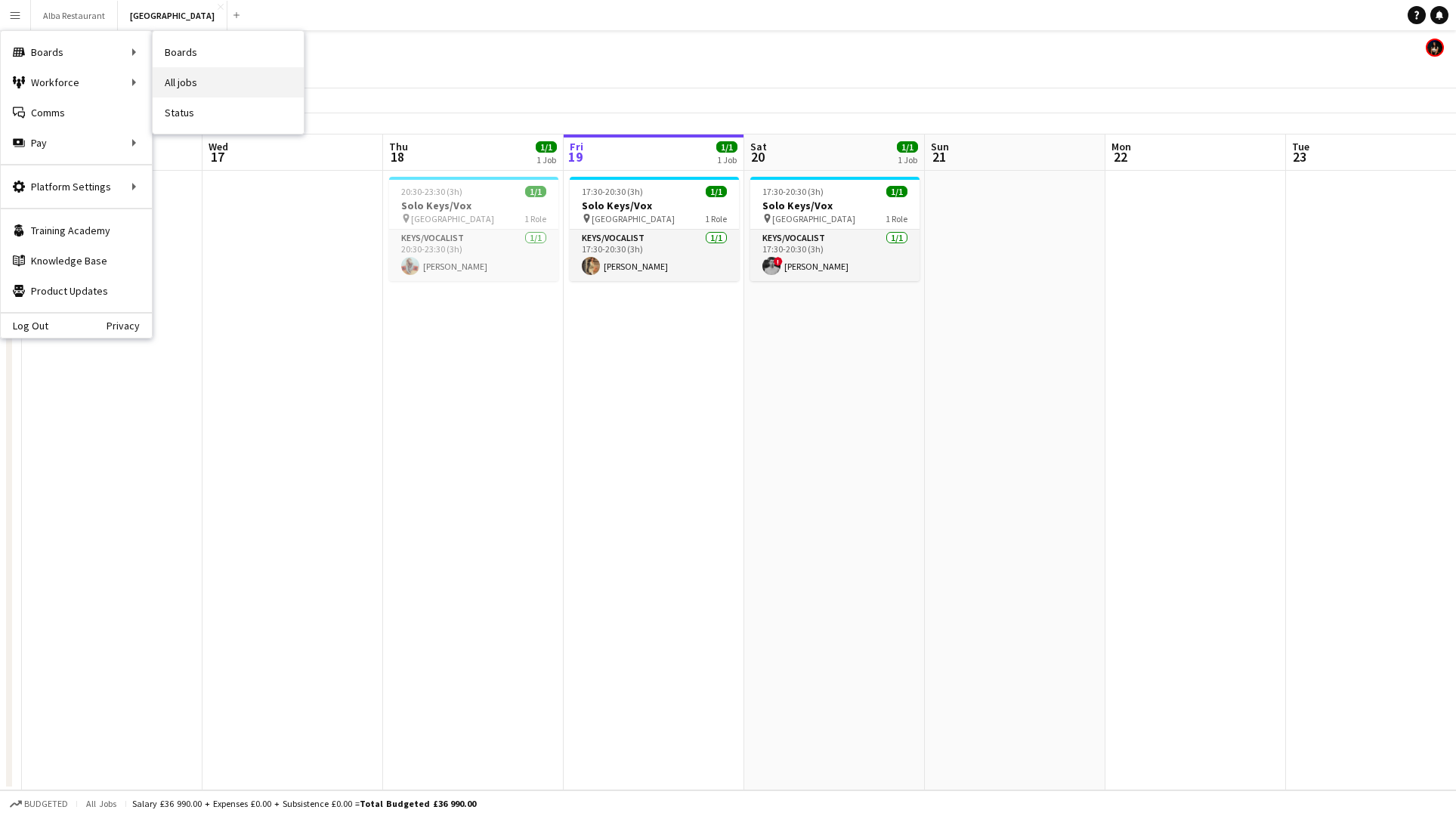
click at [224, 79] on link "All jobs" at bounding box center [228, 82] width 151 height 30
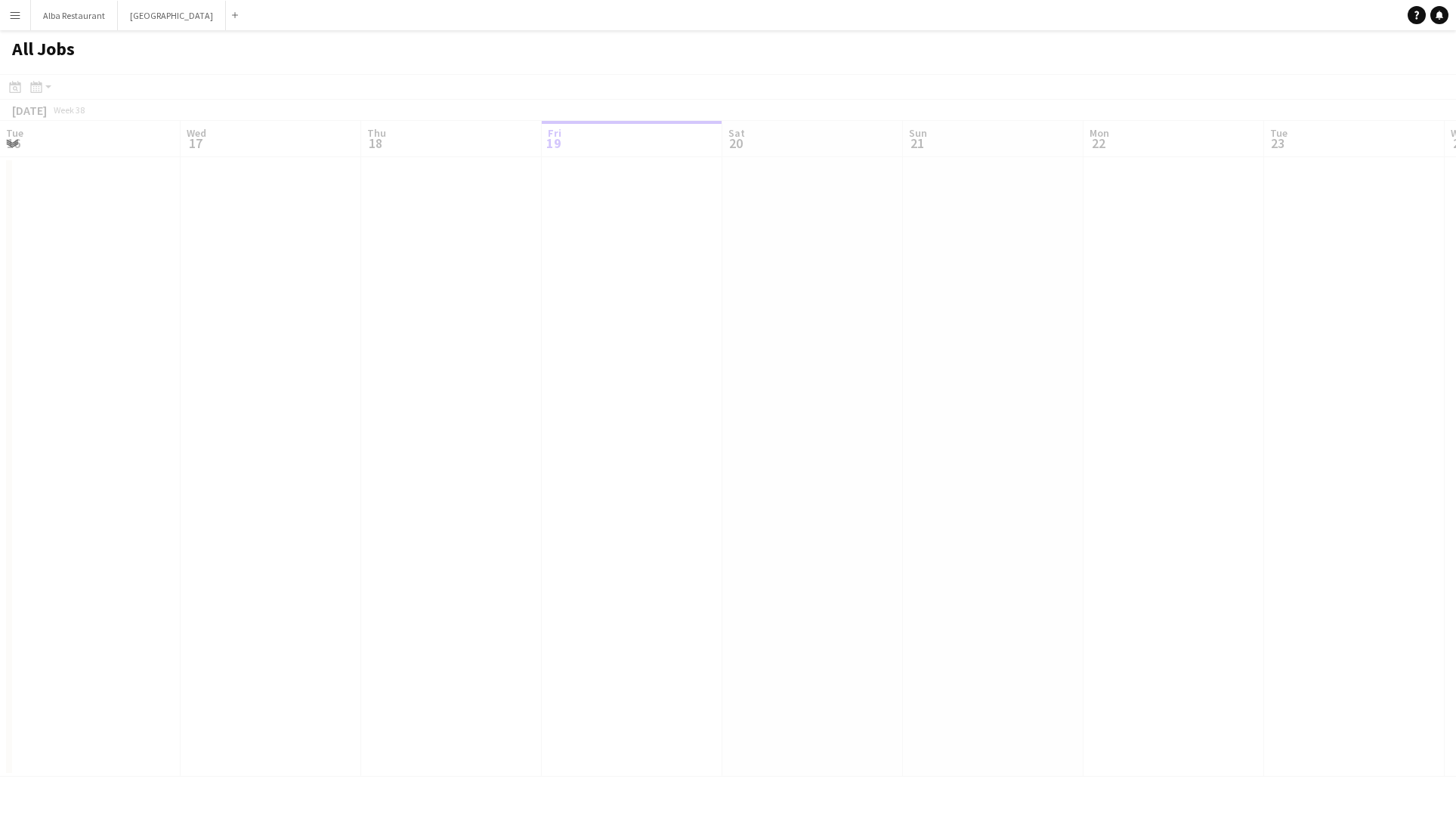
scroll to position [0, 361]
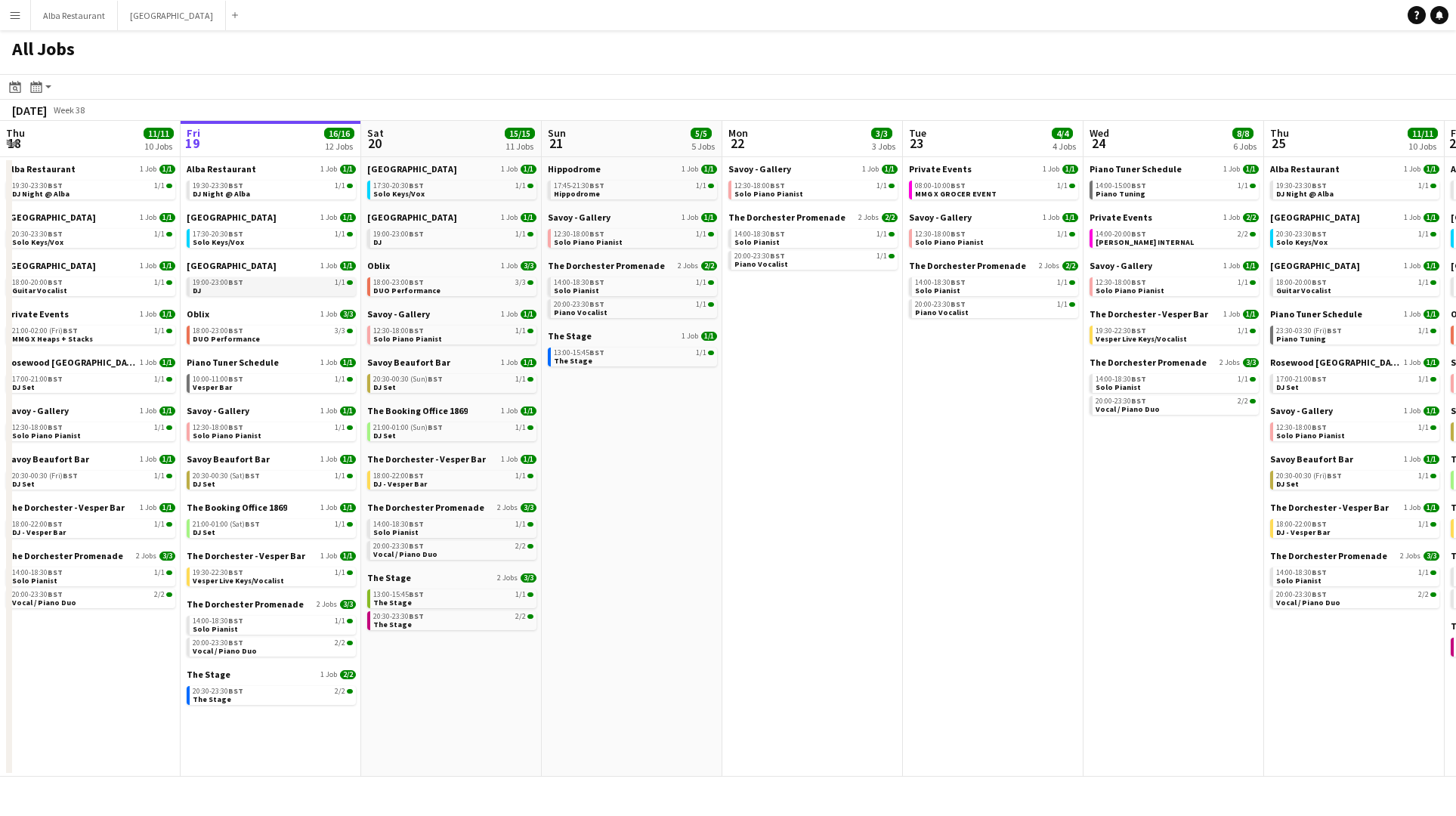
click at [275, 290] on link "19:00-23:00 BST 1/1 DJ" at bounding box center [273, 286] width 160 height 17
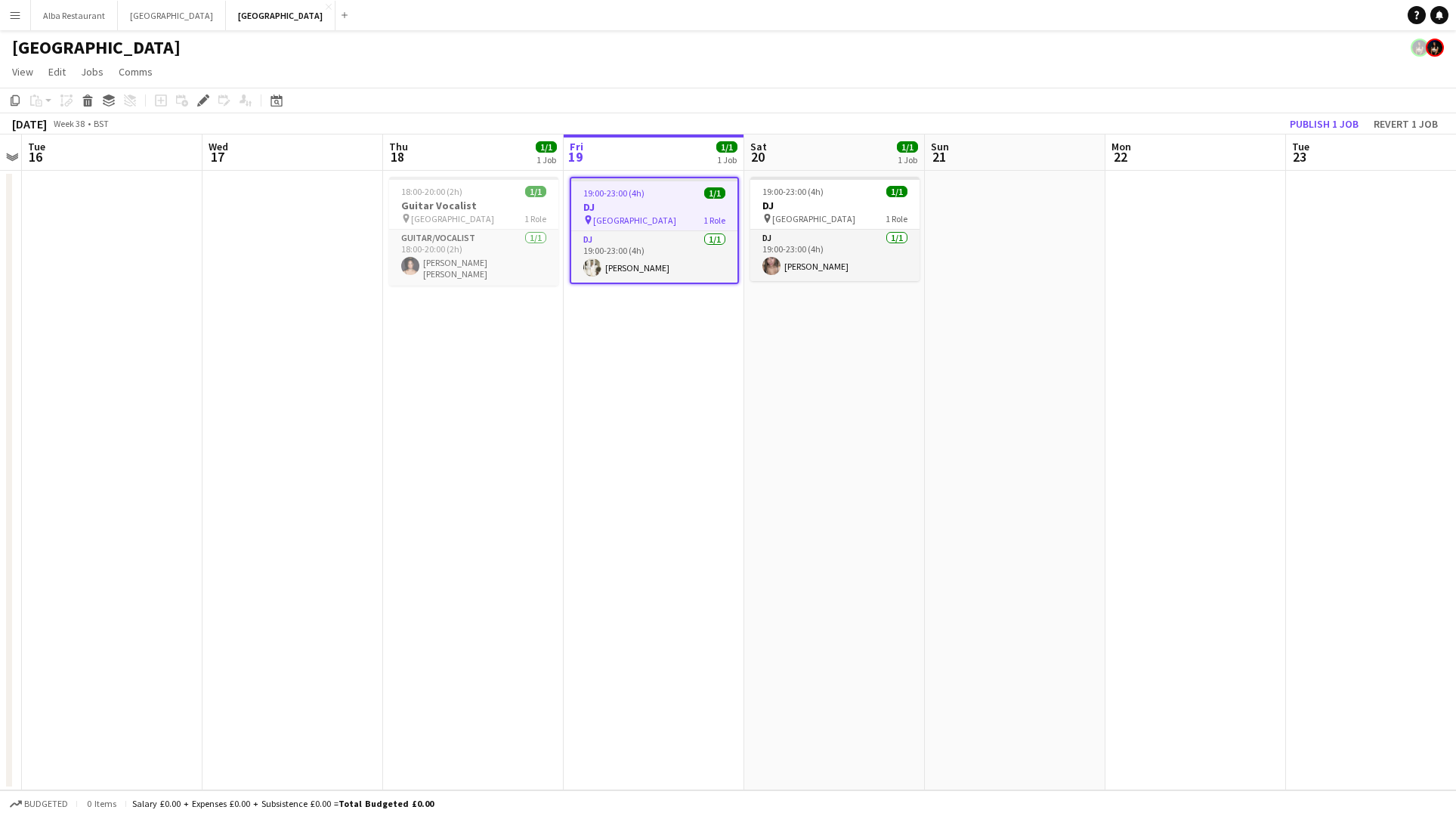
click at [9, 14] on app-icon "Menu" at bounding box center [15, 15] width 12 height 12
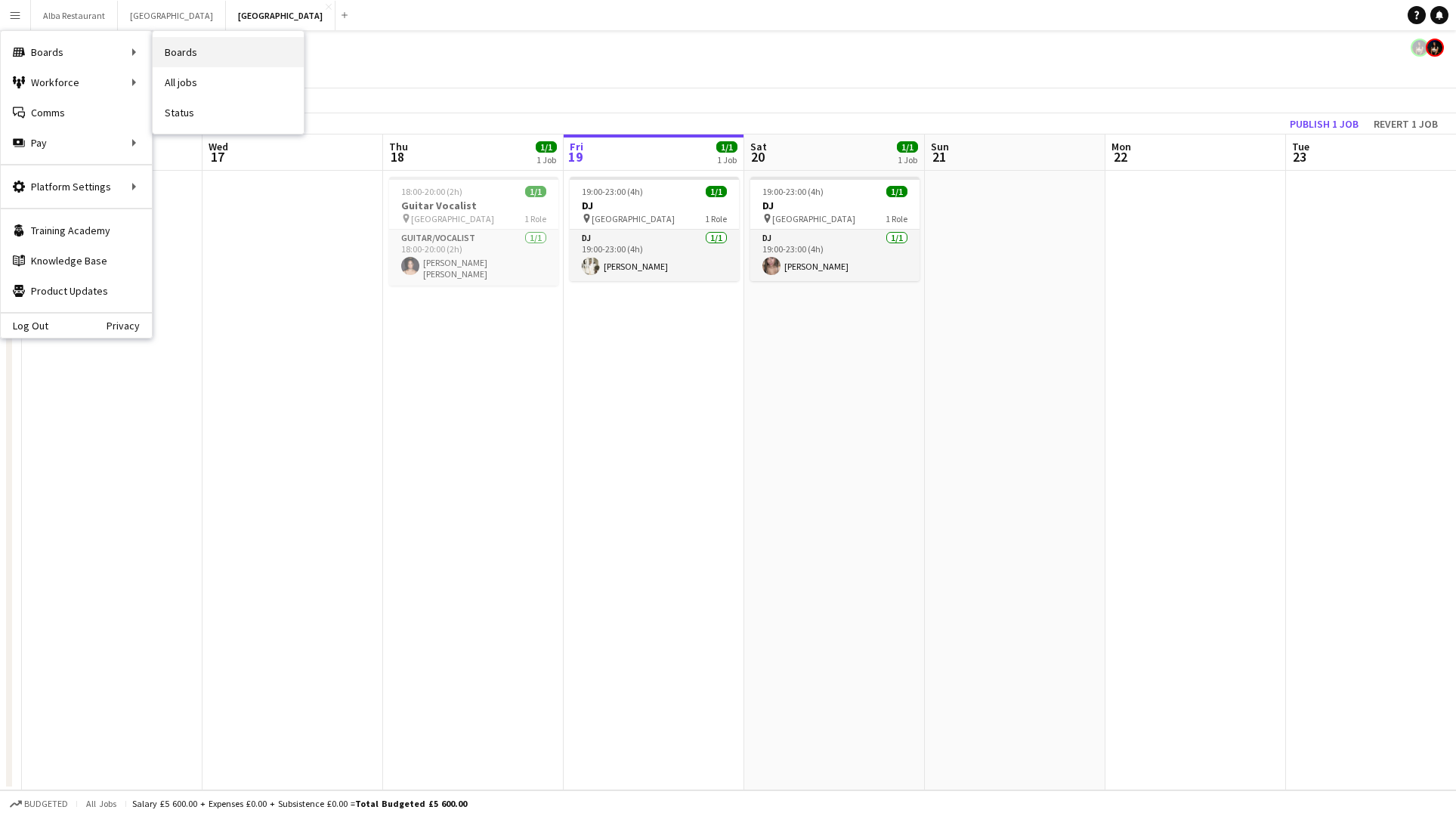
click at [204, 54] on link "Boards" at bounding box center [228, 52] width 151 height 30
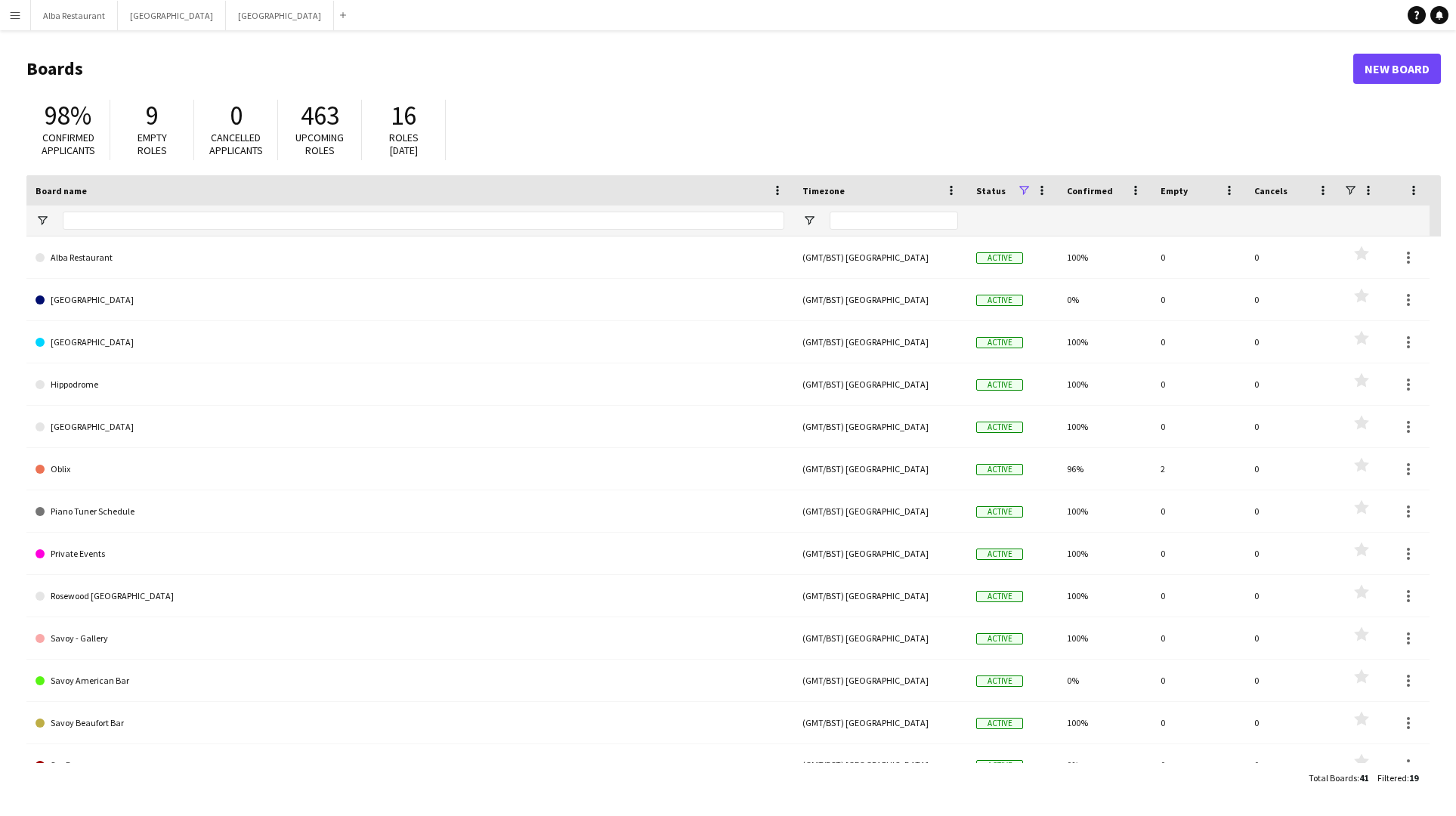
click at [17, 15] on app-icon "Menu" at bounding box center [15, 15] width 12 height 12
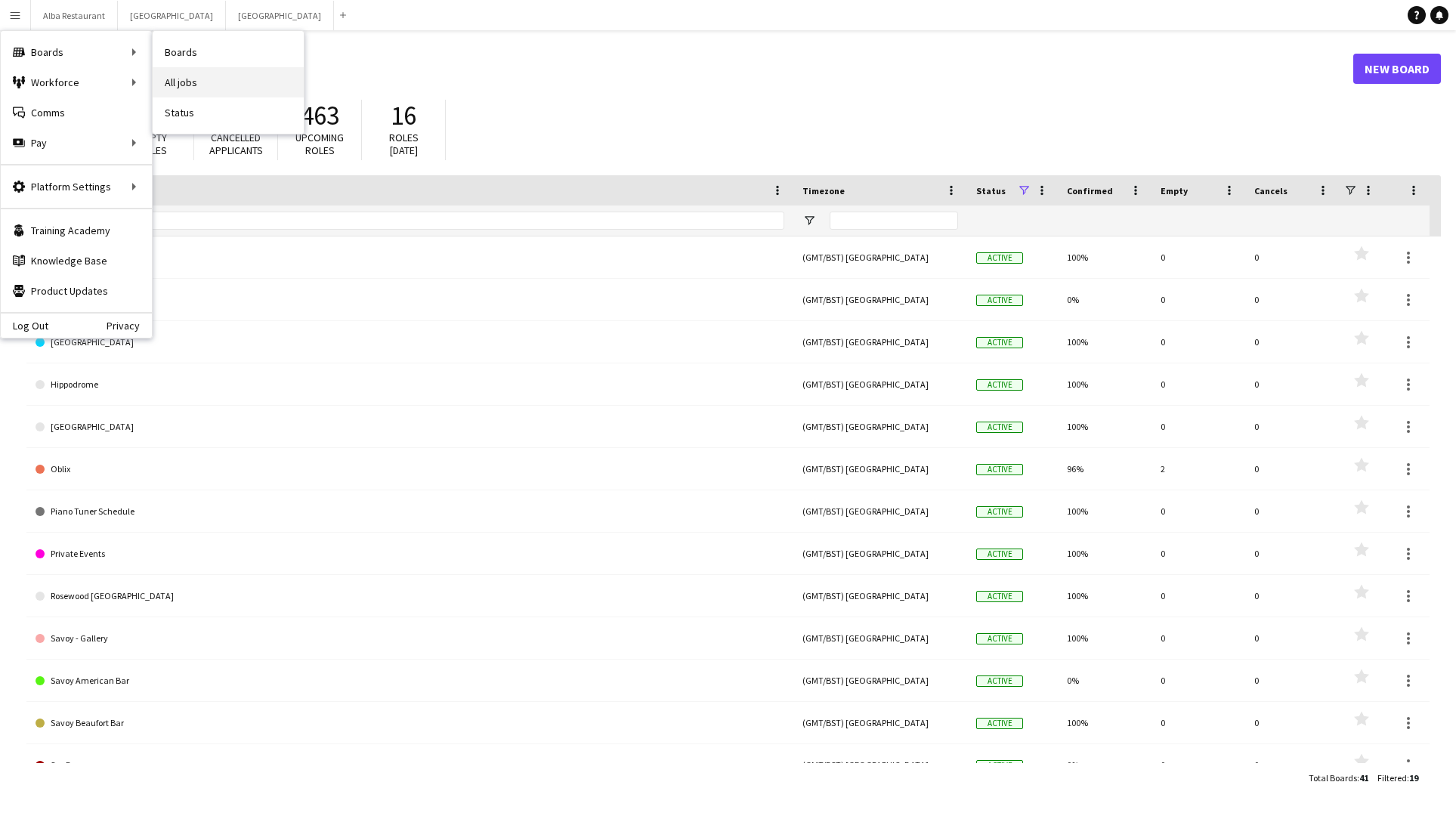
click at [203, 76] on link "All jobs" at bounding box center [228, 82] width 151 height 30
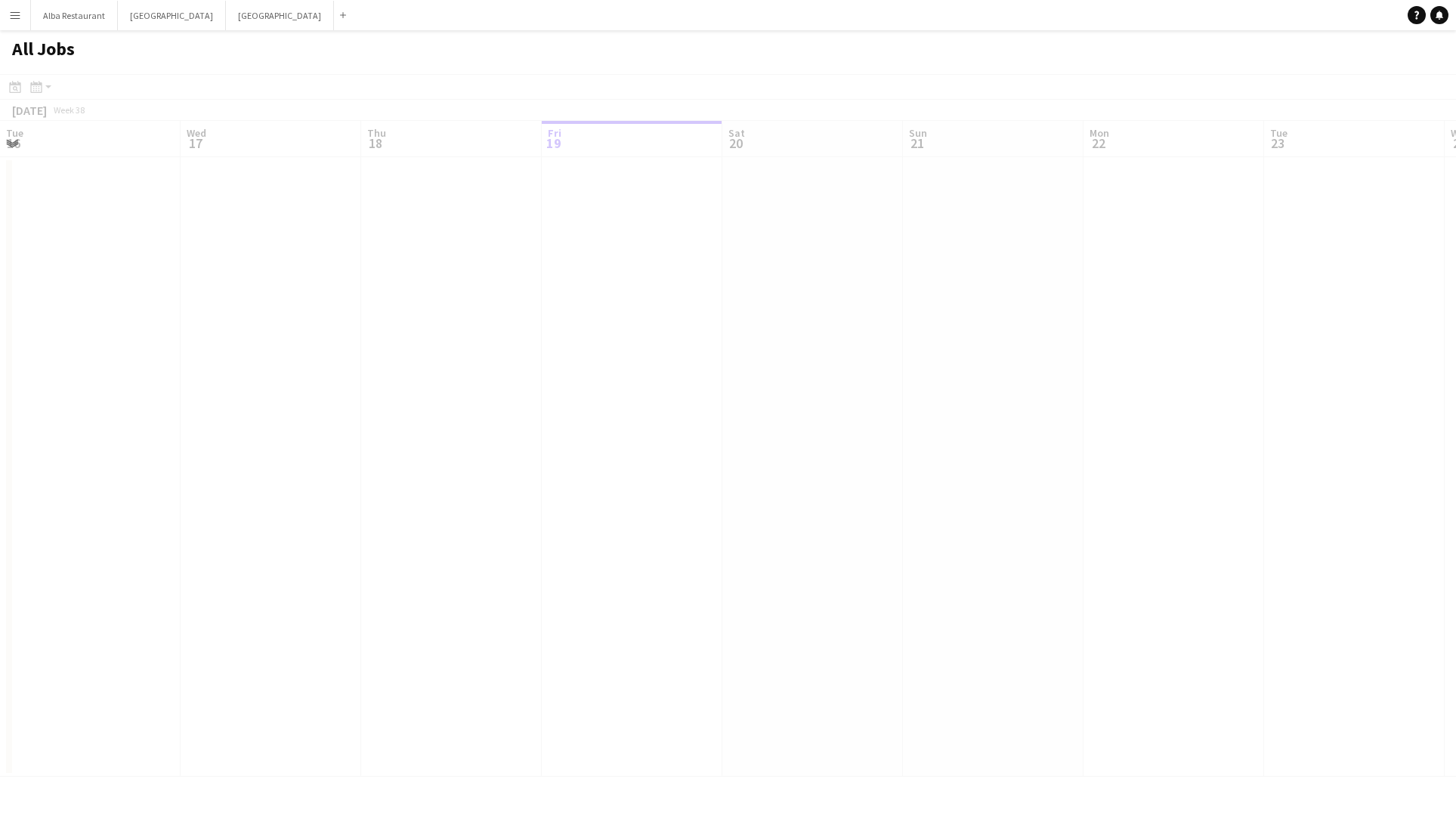
scroll to position [0, 361]
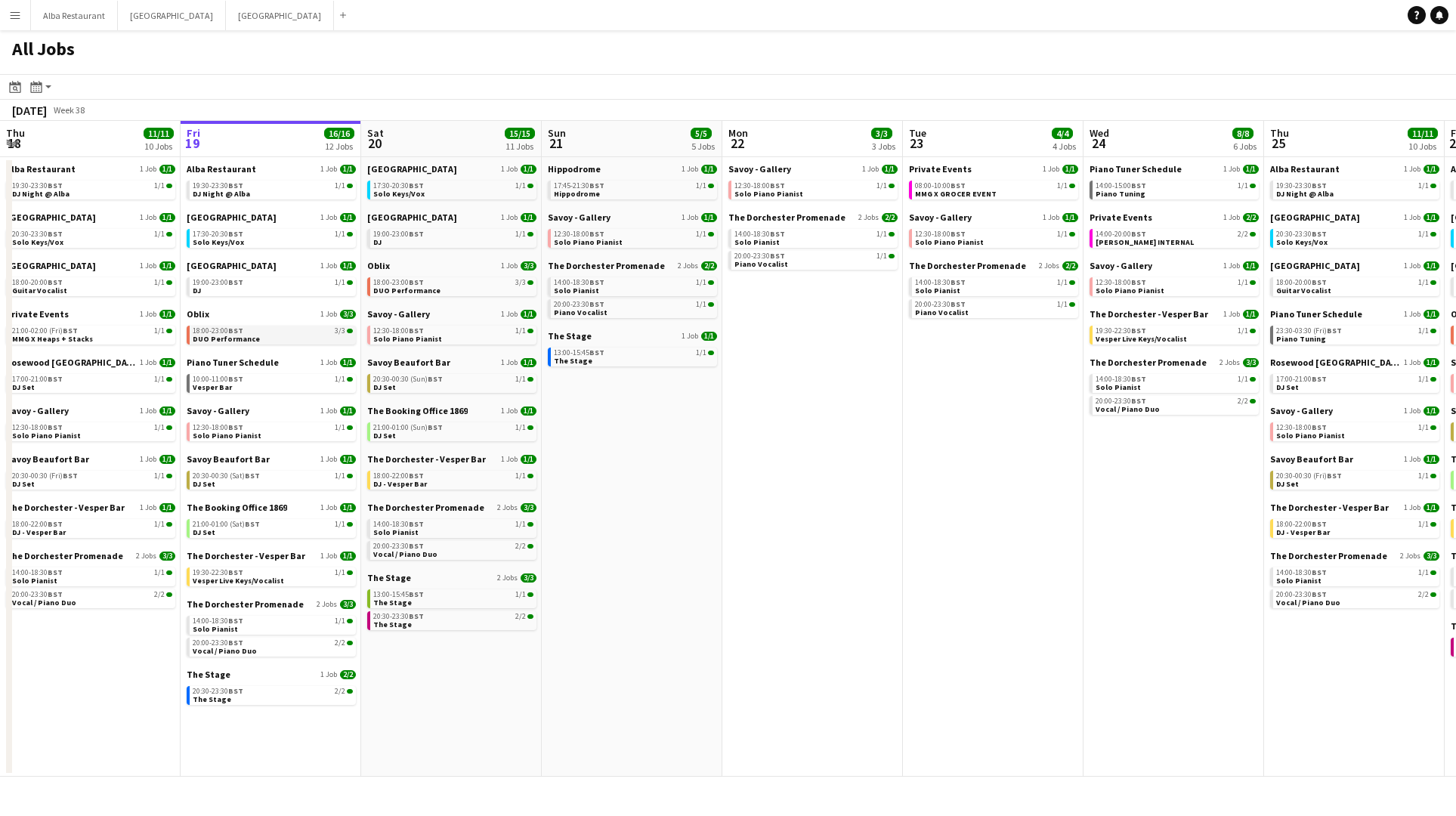
click at [276, 338] on link "18:00-23:00 BST 3/3 DUO Performance" at bounding box center [273, 334] width 160 height 17
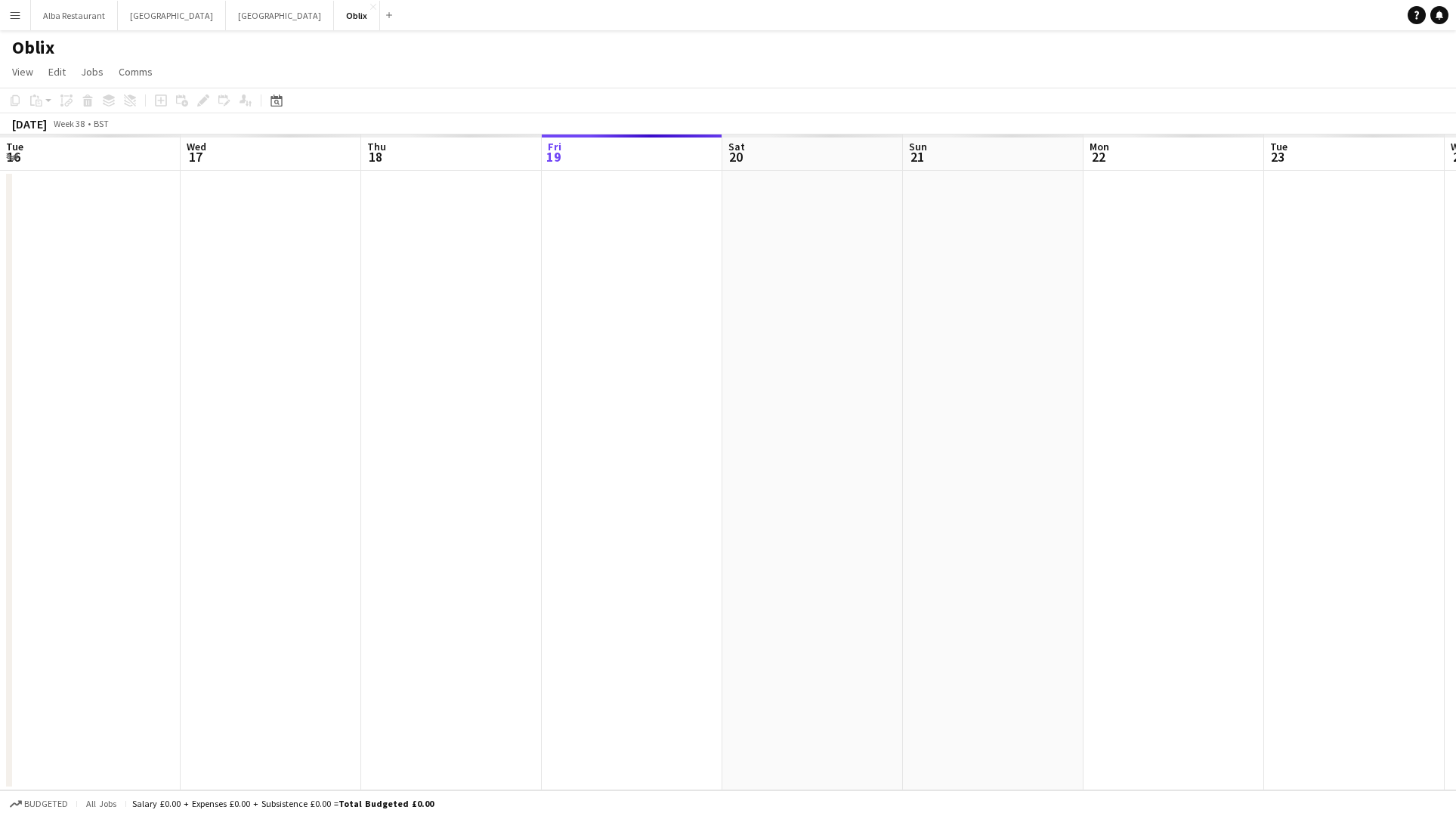
scroll to position [0, 520]
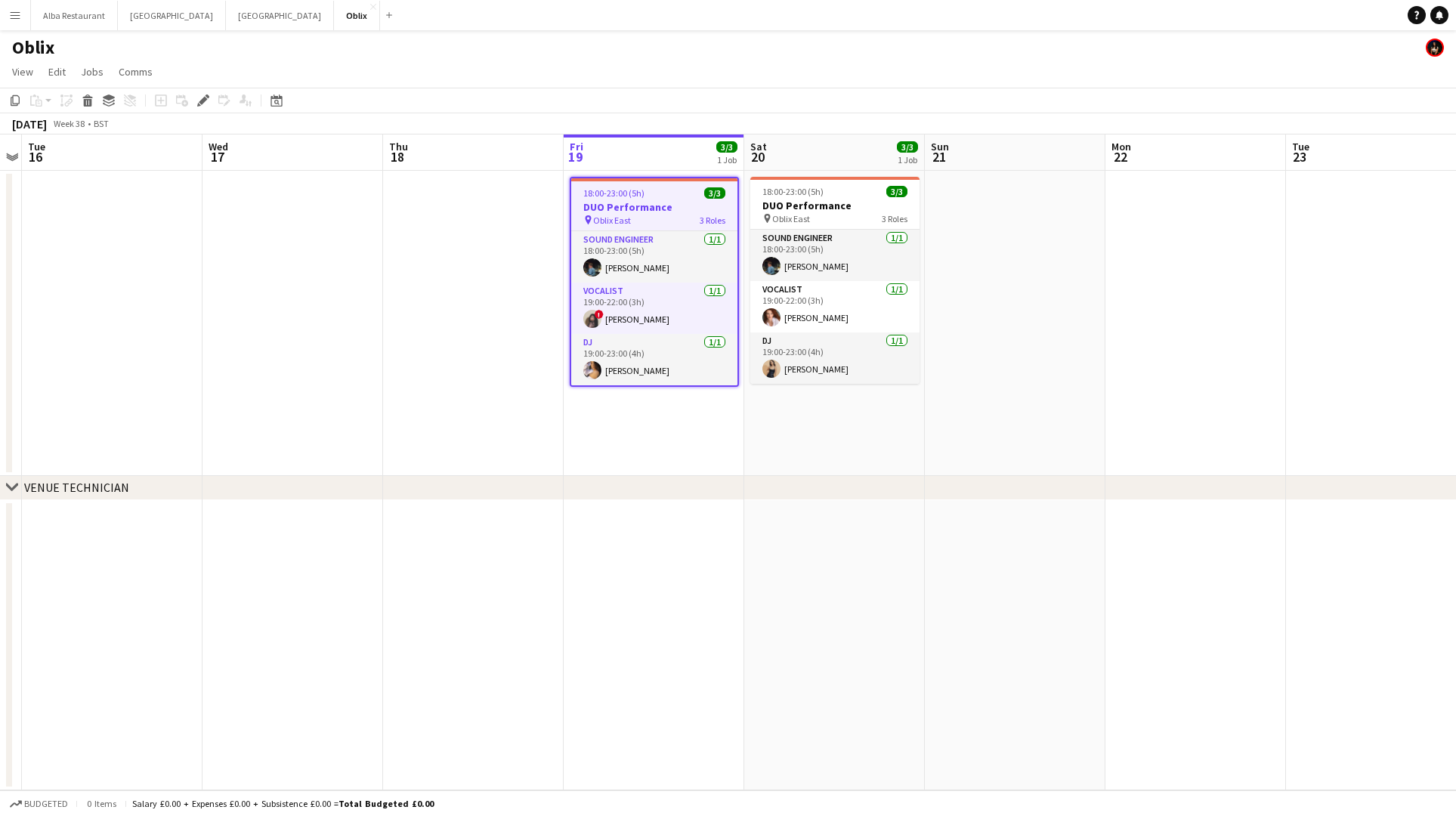
click at [10, 18] on app-icon "Menu" at bounding box center [15, 15] width 12 height 12
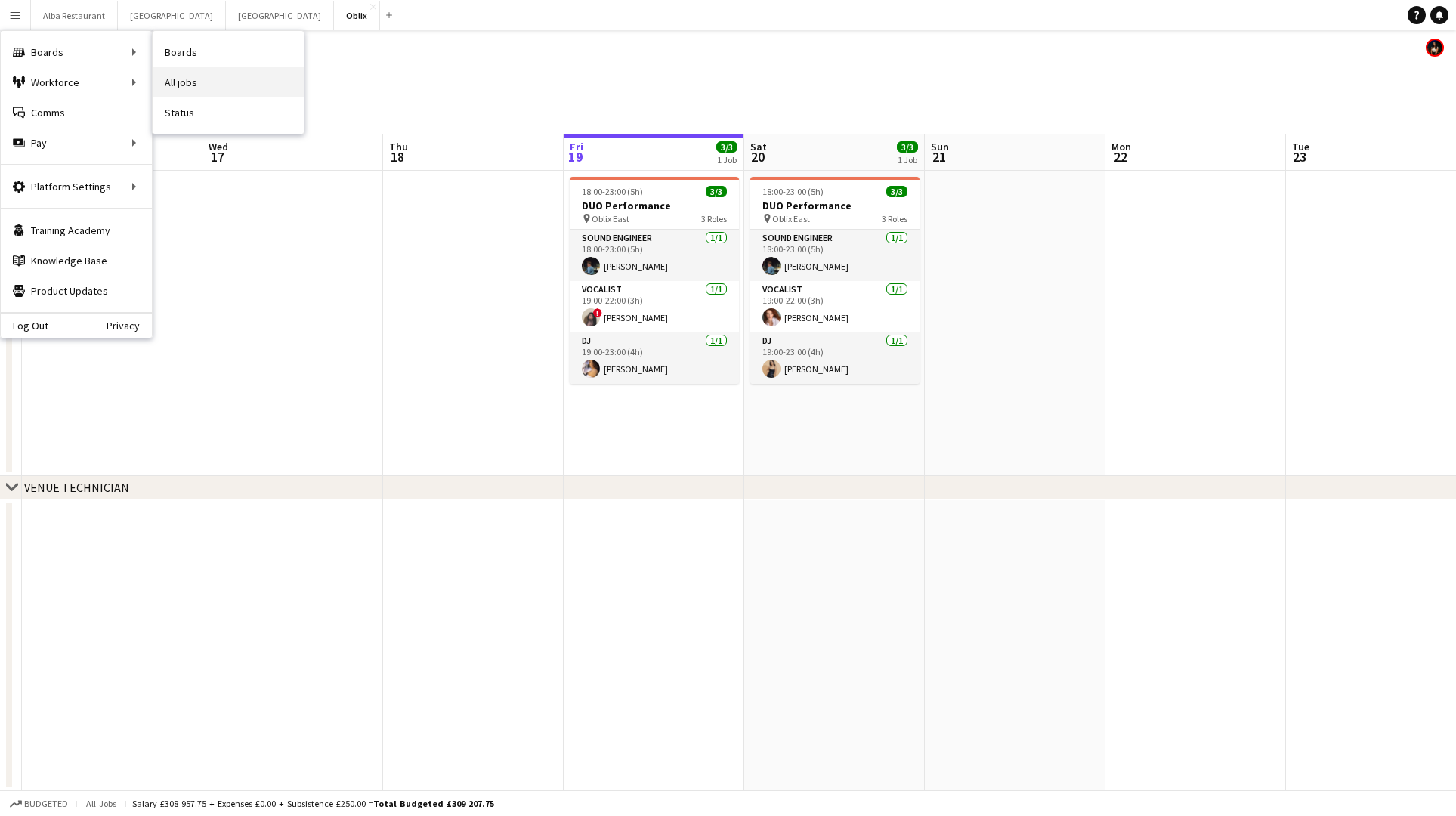
click at [235, 86] on link "All jobs" at bounding box center [228, 82] width 151 height 30
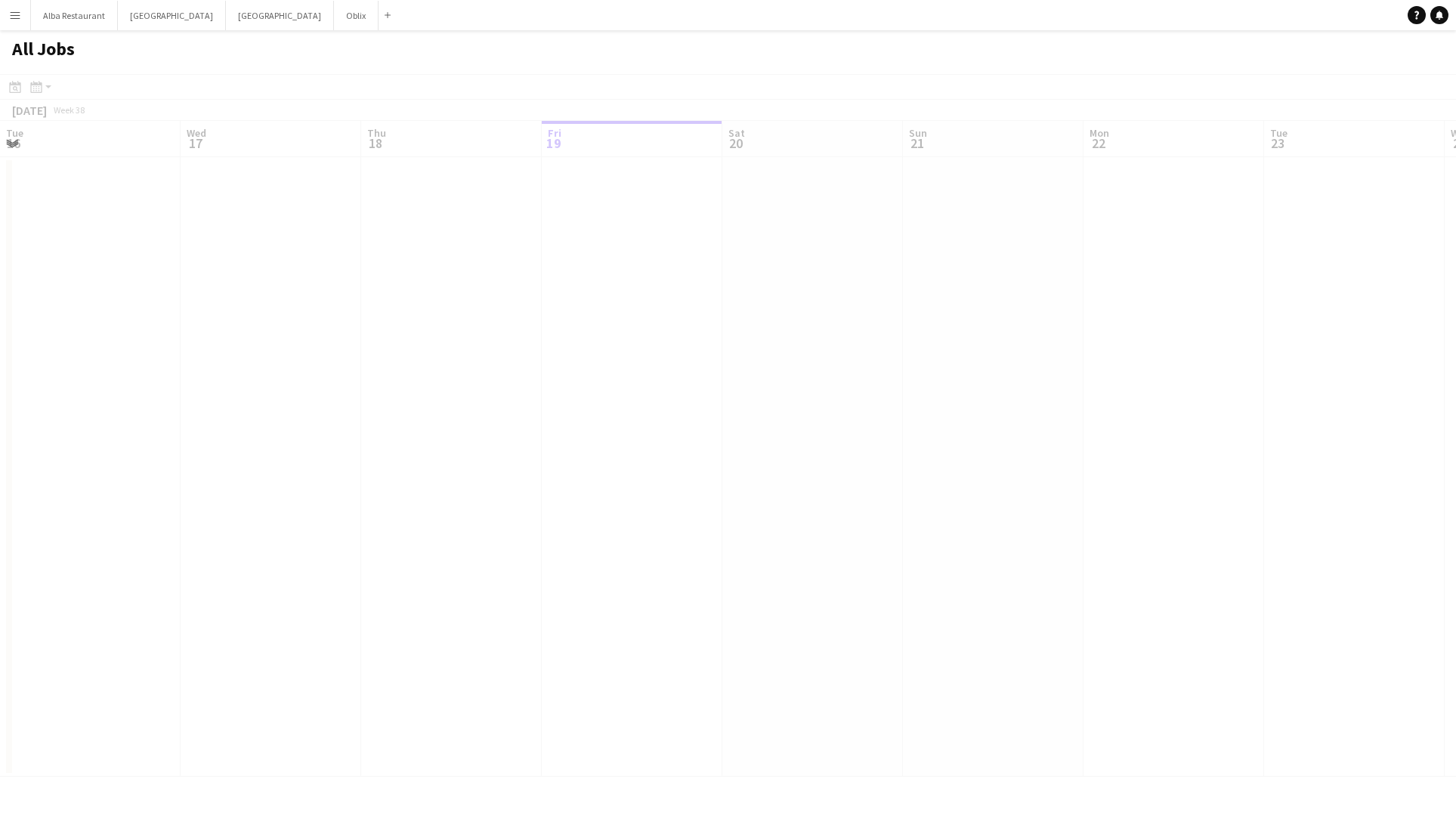
scroll to position [0, 361]
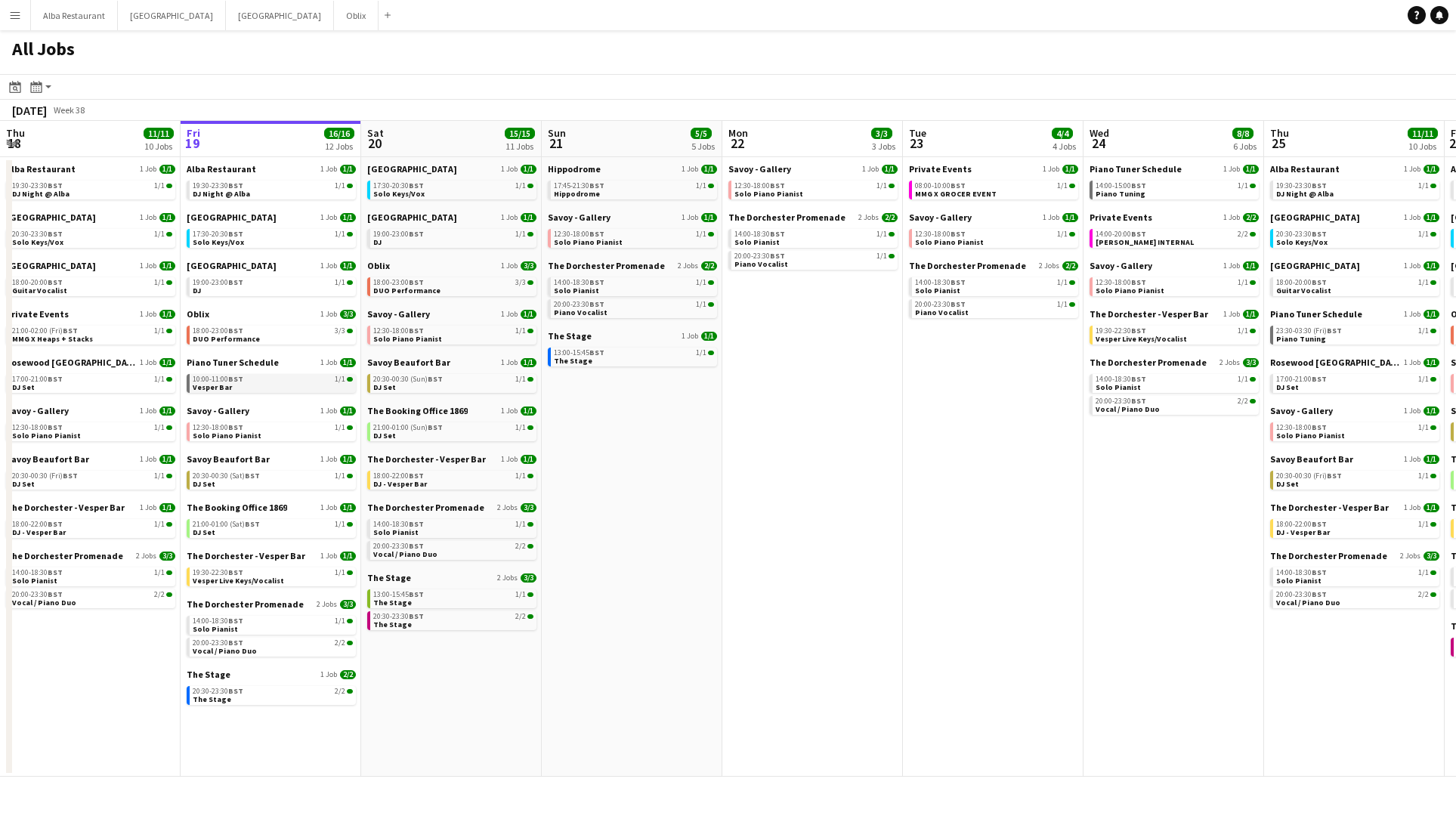
click at [296, 383] on link "10:00-11:00 BST 1/1 Vesper Bar" at bounding box center [273, 383] width 160 height 17
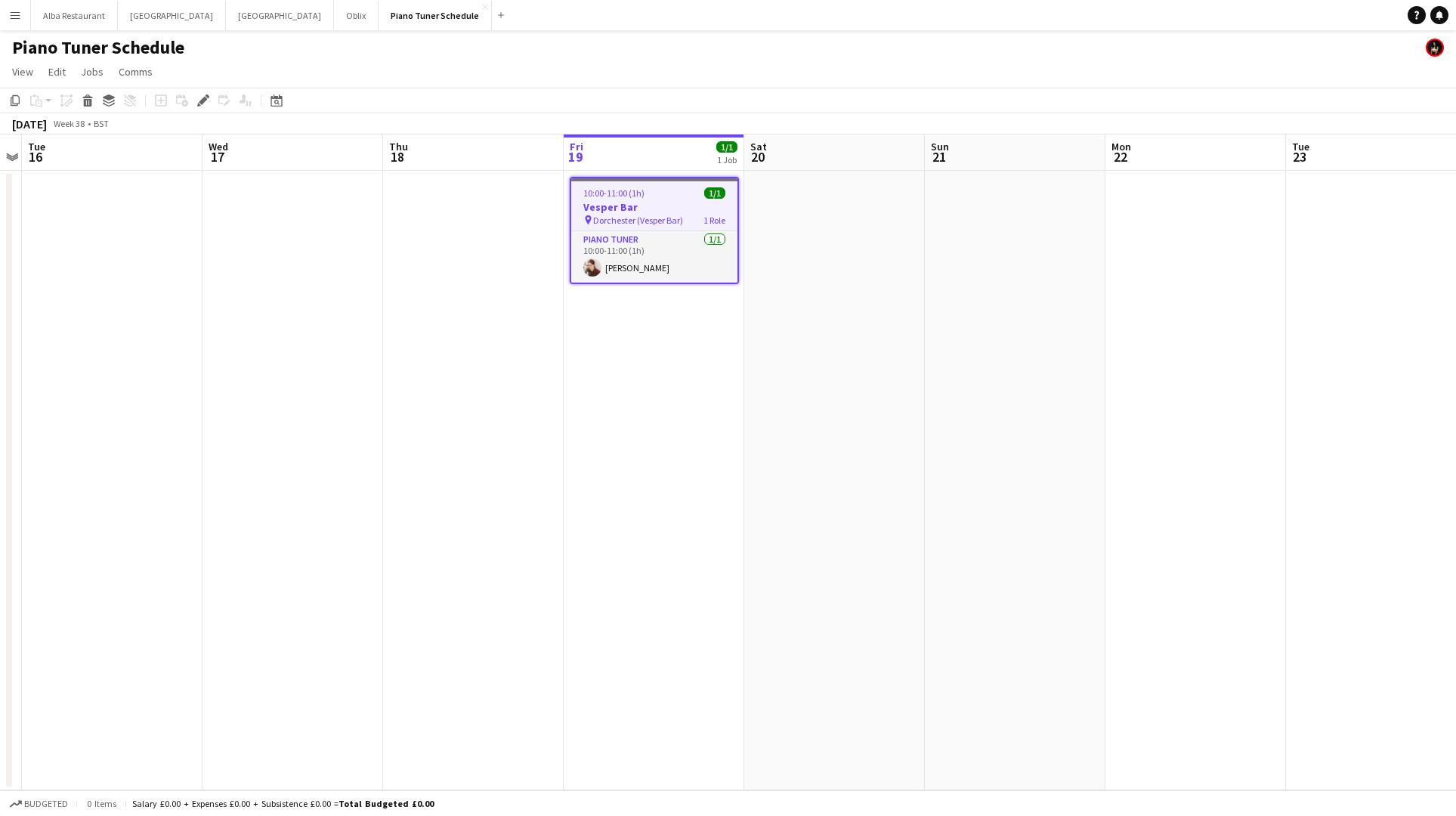
scroll to position [0, 526]
click at [14, 18] on app-icon "Menu" at bounding box center [15, 15] width 12 height 12
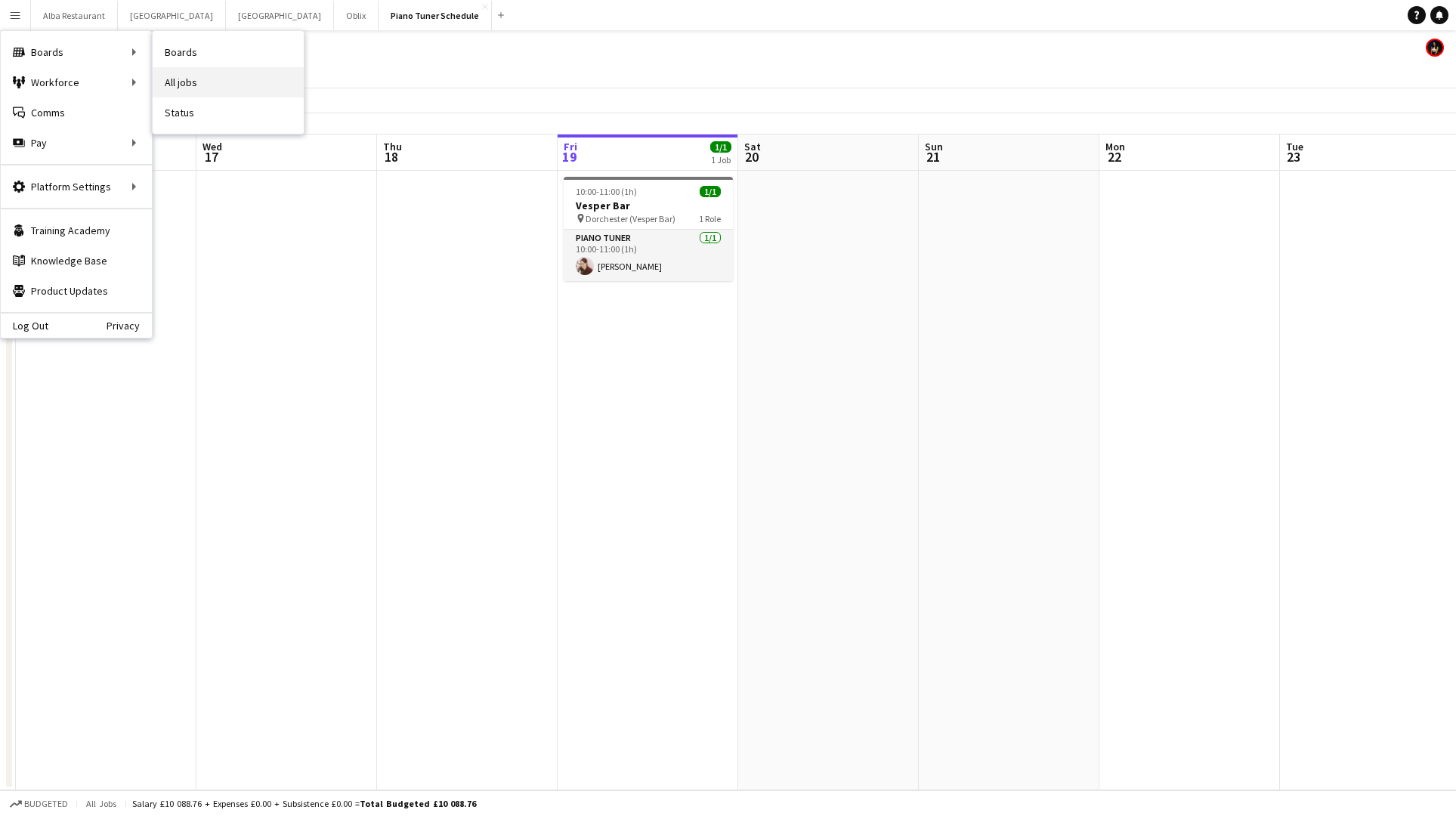
click at [202, 79] on link "All jobs" at bounding box center [228, 82] width 151 height 30
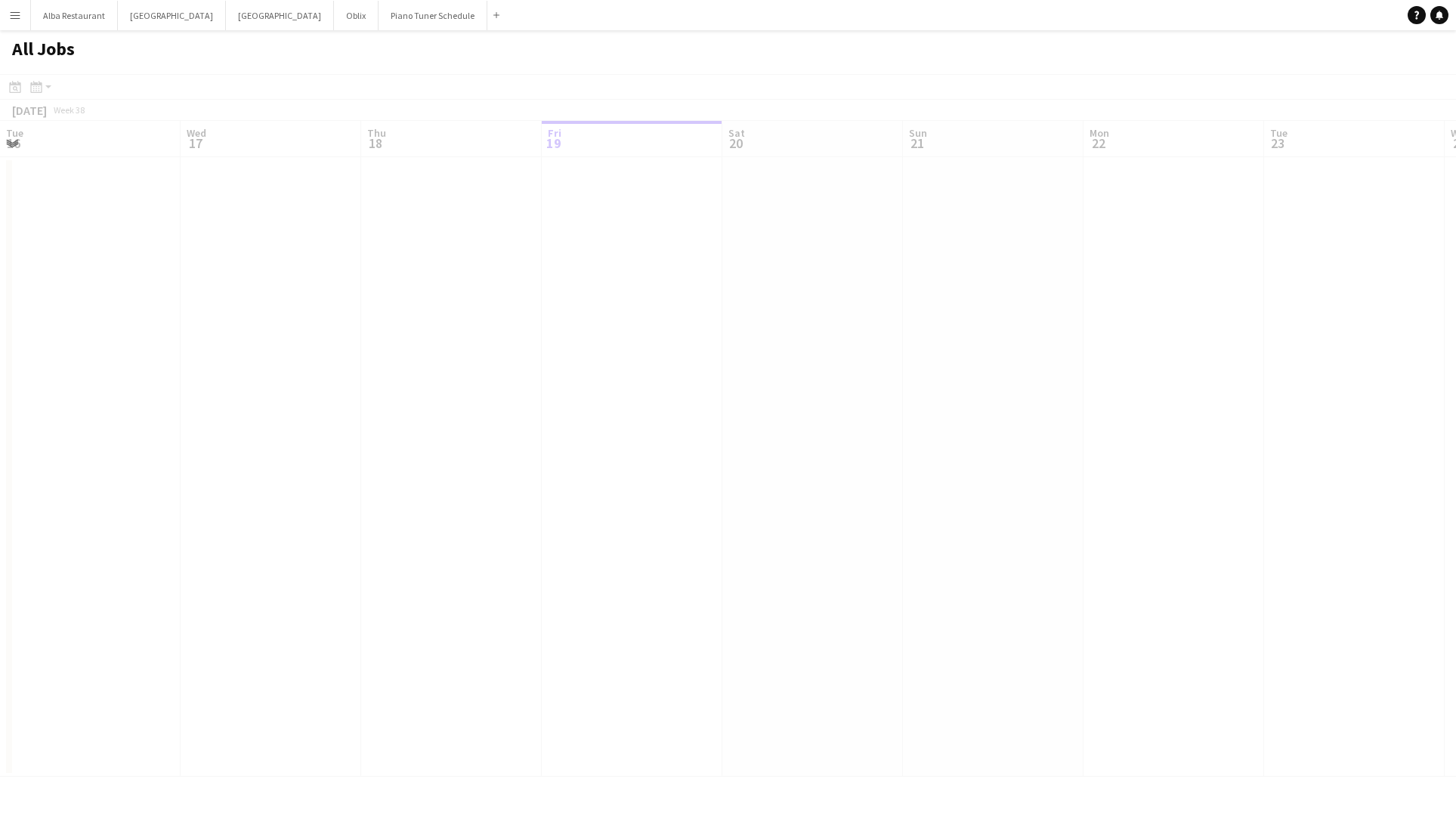
scroll to position [0, 361]
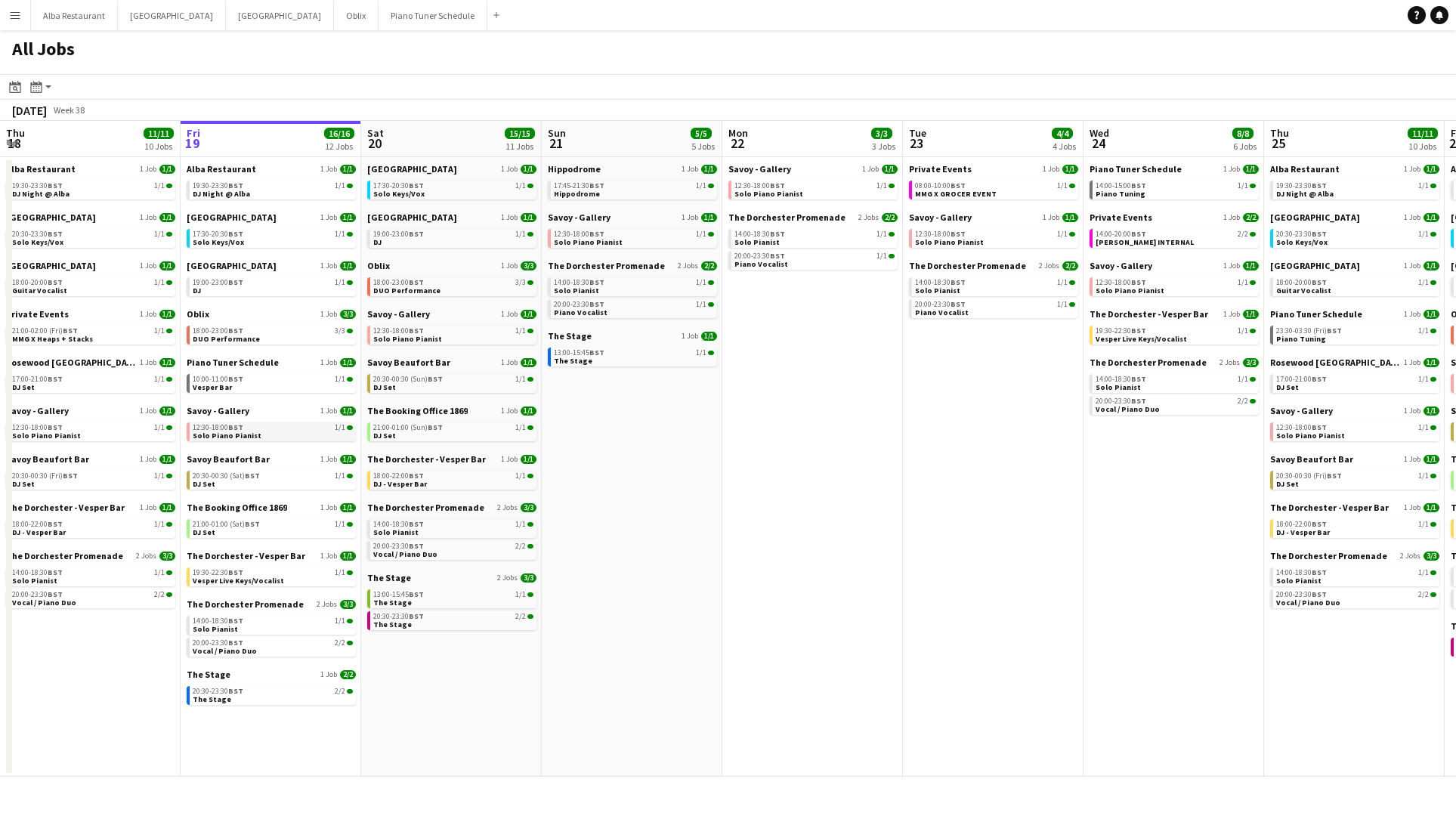
click at [280, 441] on app-brief-job-card "12:30-18:00 BST 1/1 Solo Piano Pianist" at bounding box center [271, 432] width 169 height 19
click at [267, 433] on link "12:30-18:00 BST 1/1 Solo Piano Pianist" at bounding box center [273, 431] width 160 height 17
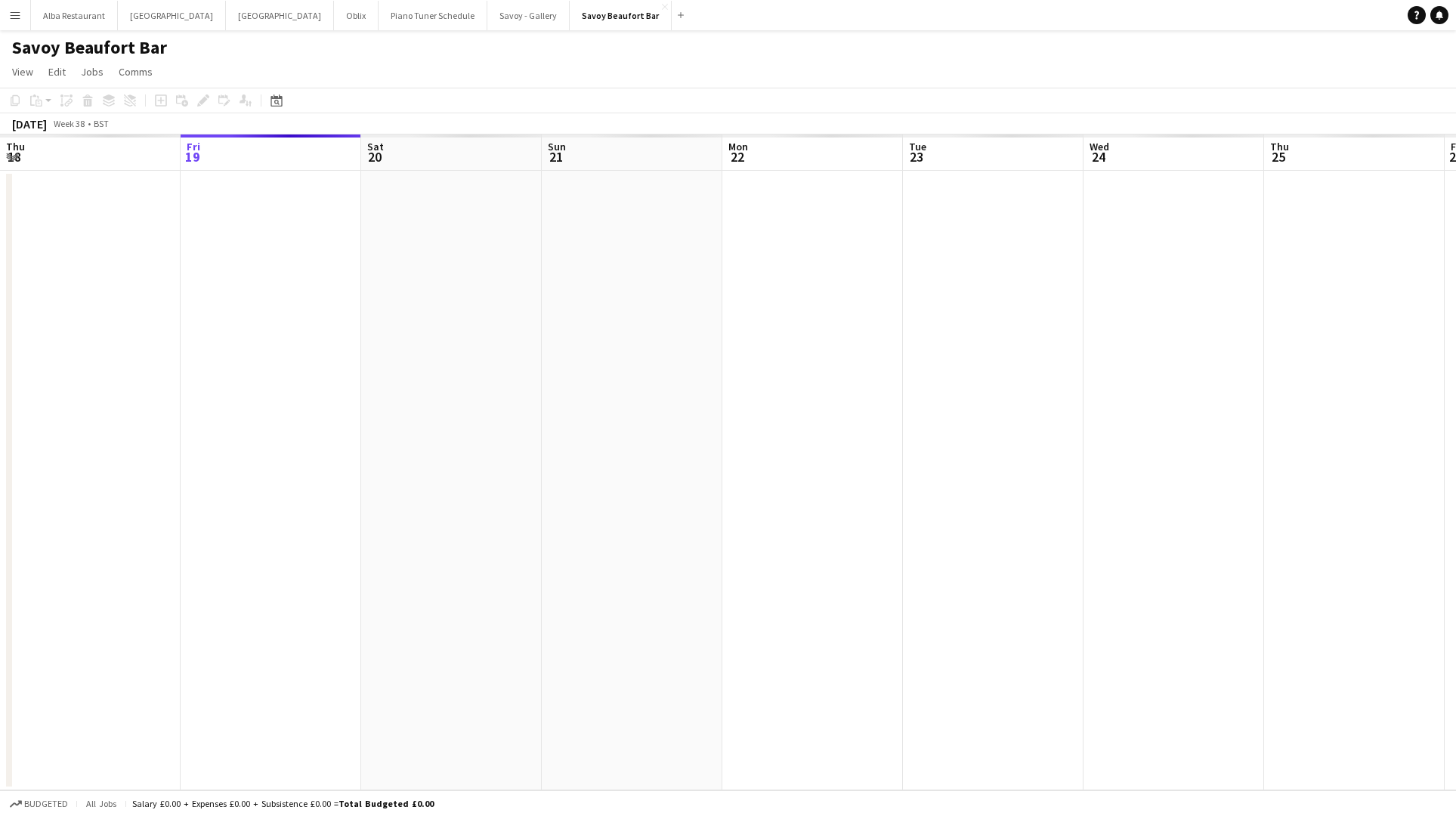
scroll to position [0, 520]
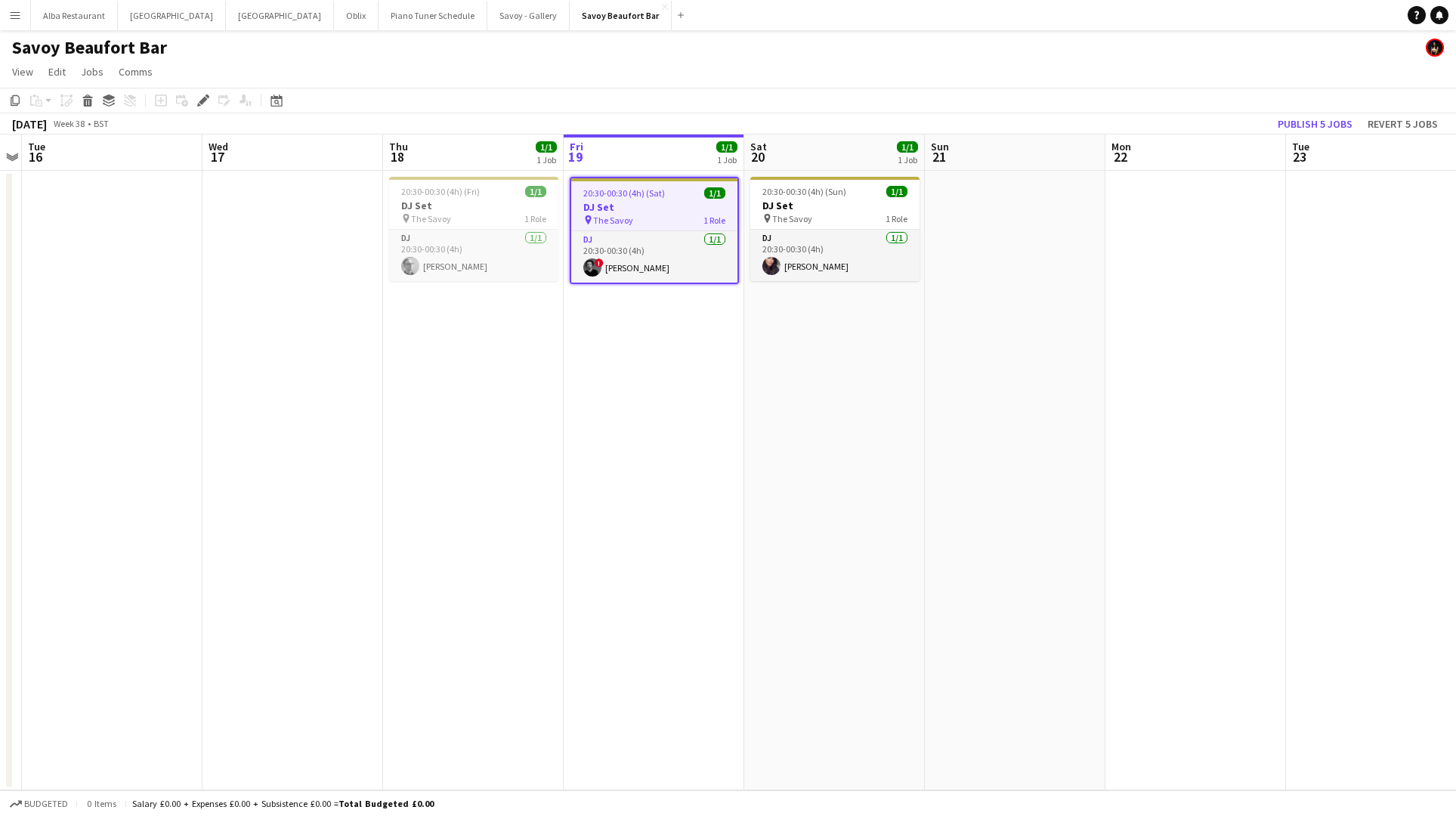
click at [17, 13] on app-icon "Menu" at bounding box center [15, 15] width 12 height 12
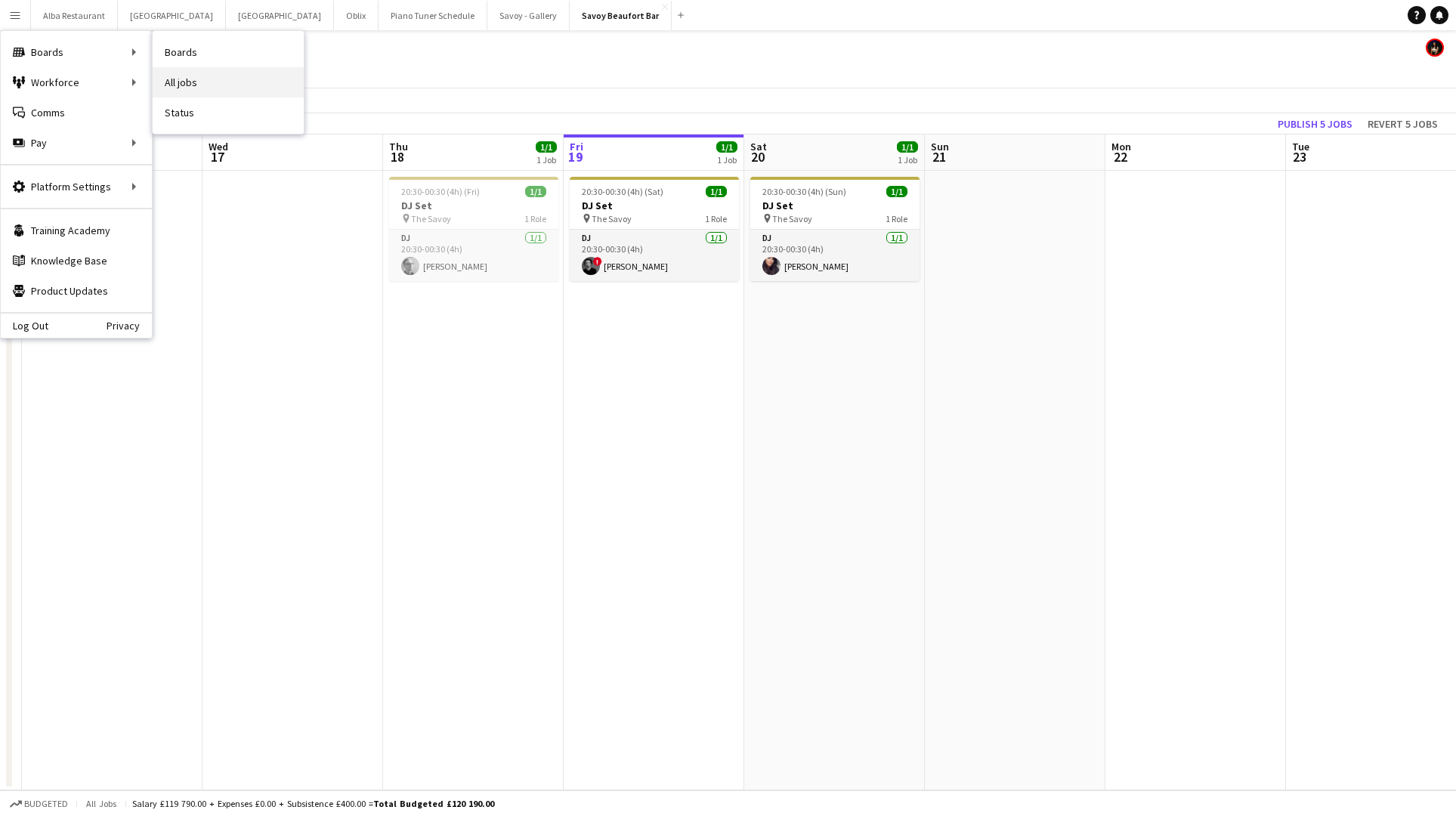
click at [209, 79] on link "All jobs" at bounding box center [228, 82] width 151 height 30
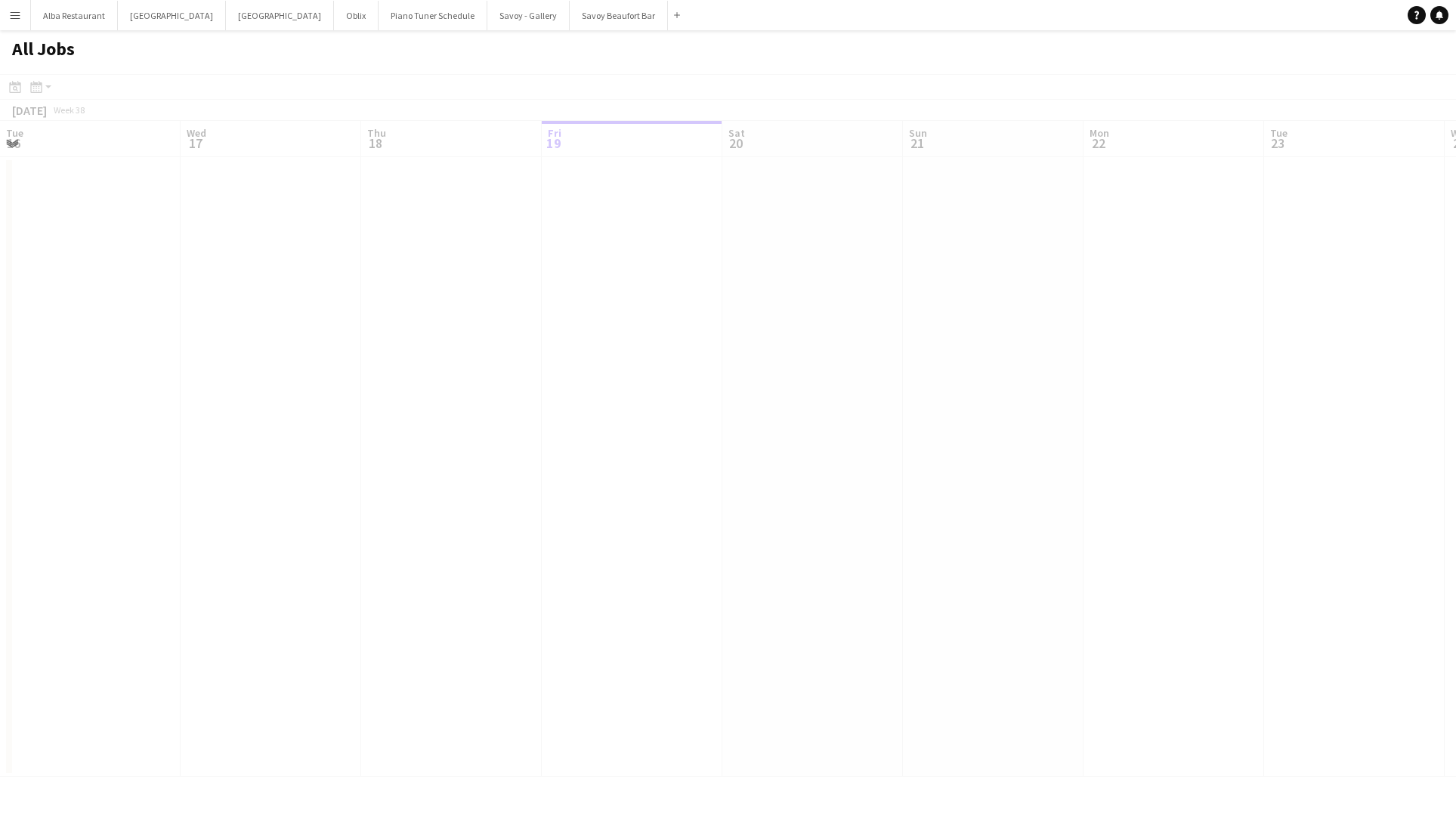
scroll to position [0, 361]
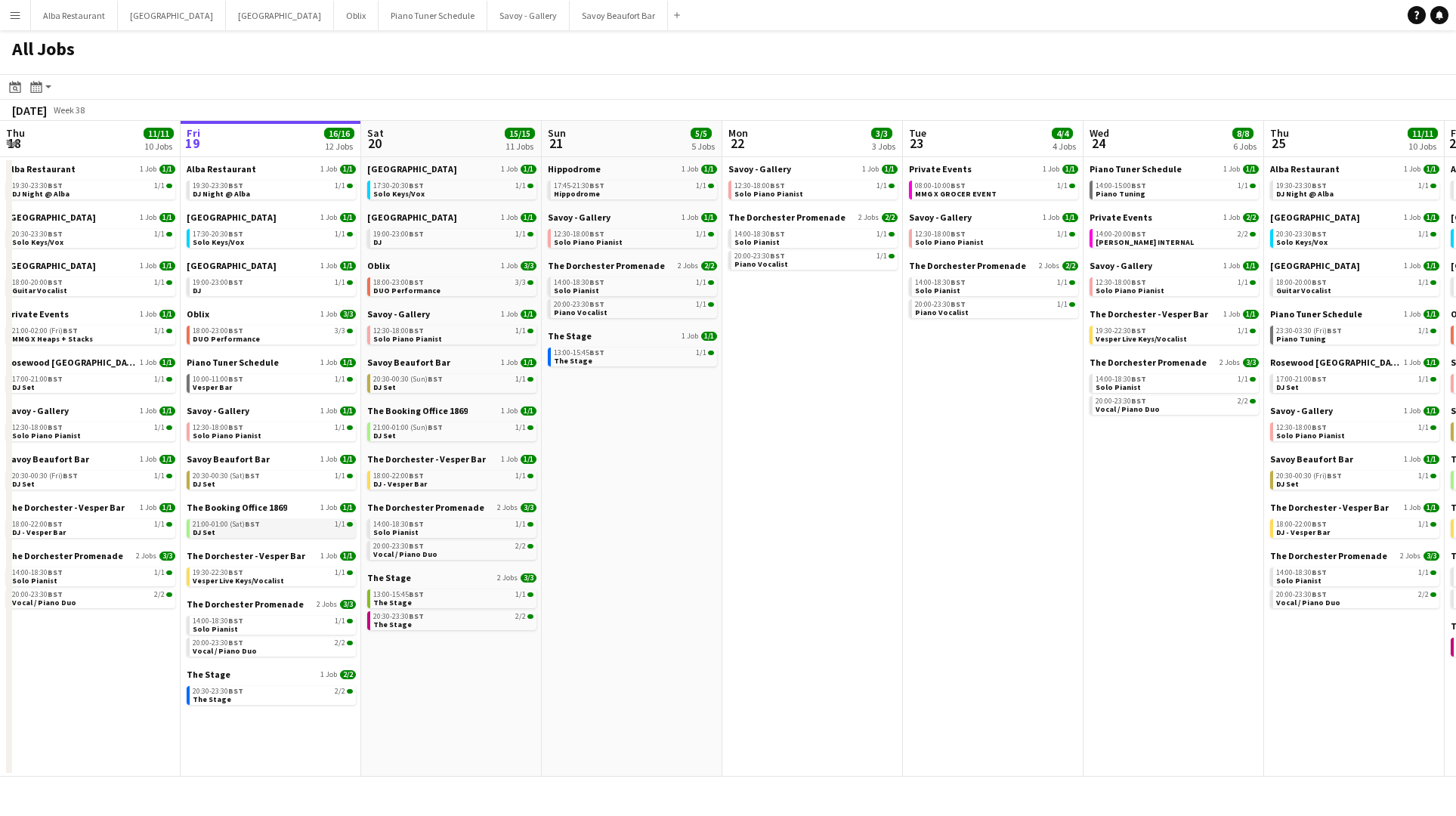
click at [296, 527] on link "21:00-01:00 (Sat) BST 1/1 DJ Set" at bounding box center [273, 528] width 160 height 17
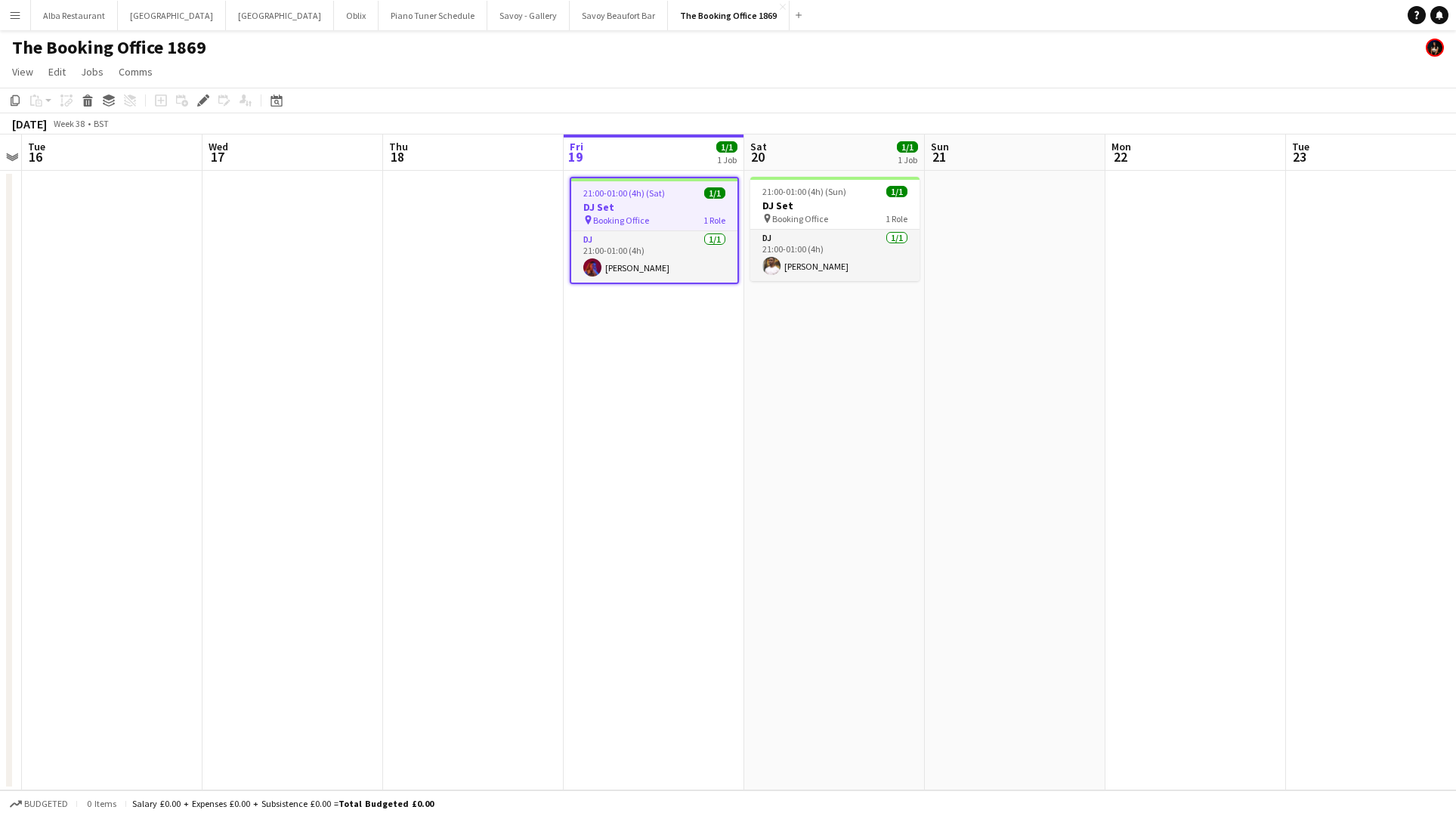
click at [14, 23] on button "Menu" at bounding box center [15, 15] width 30 height 30
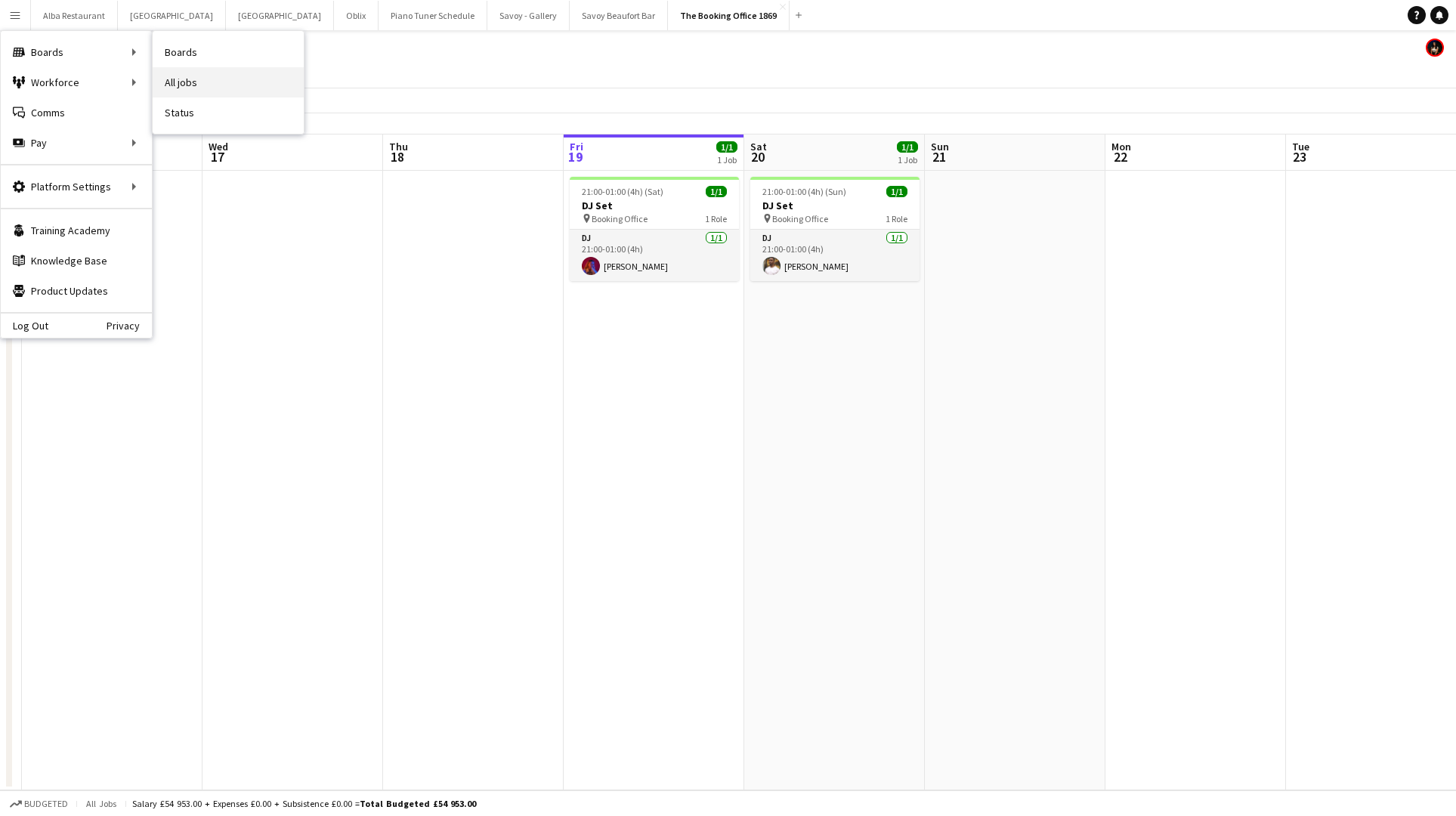
click at [204, 83] on link "All jobs" at bounding box center [228, 82] width 151 height 30
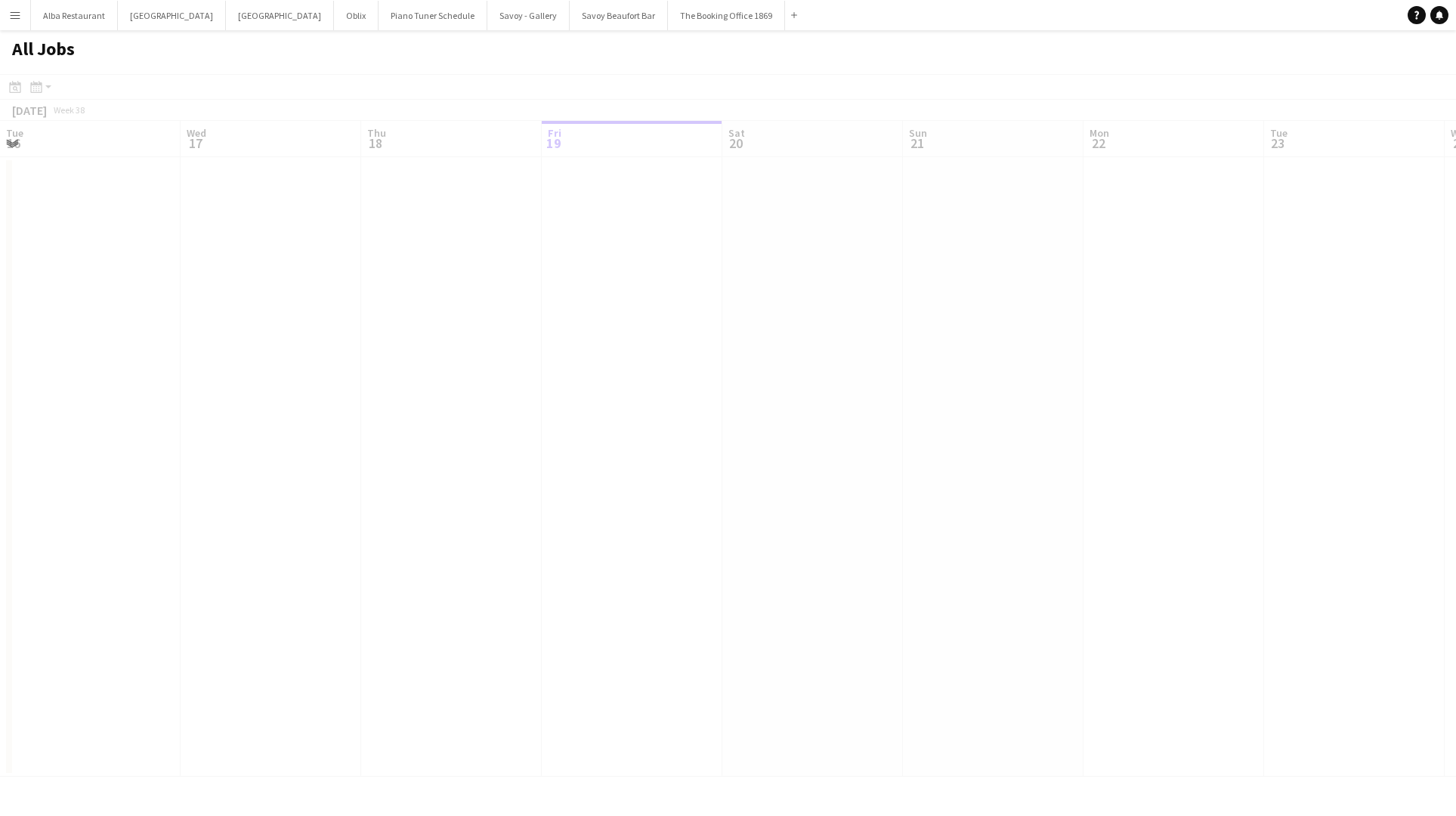
scroll to position [0, 361]
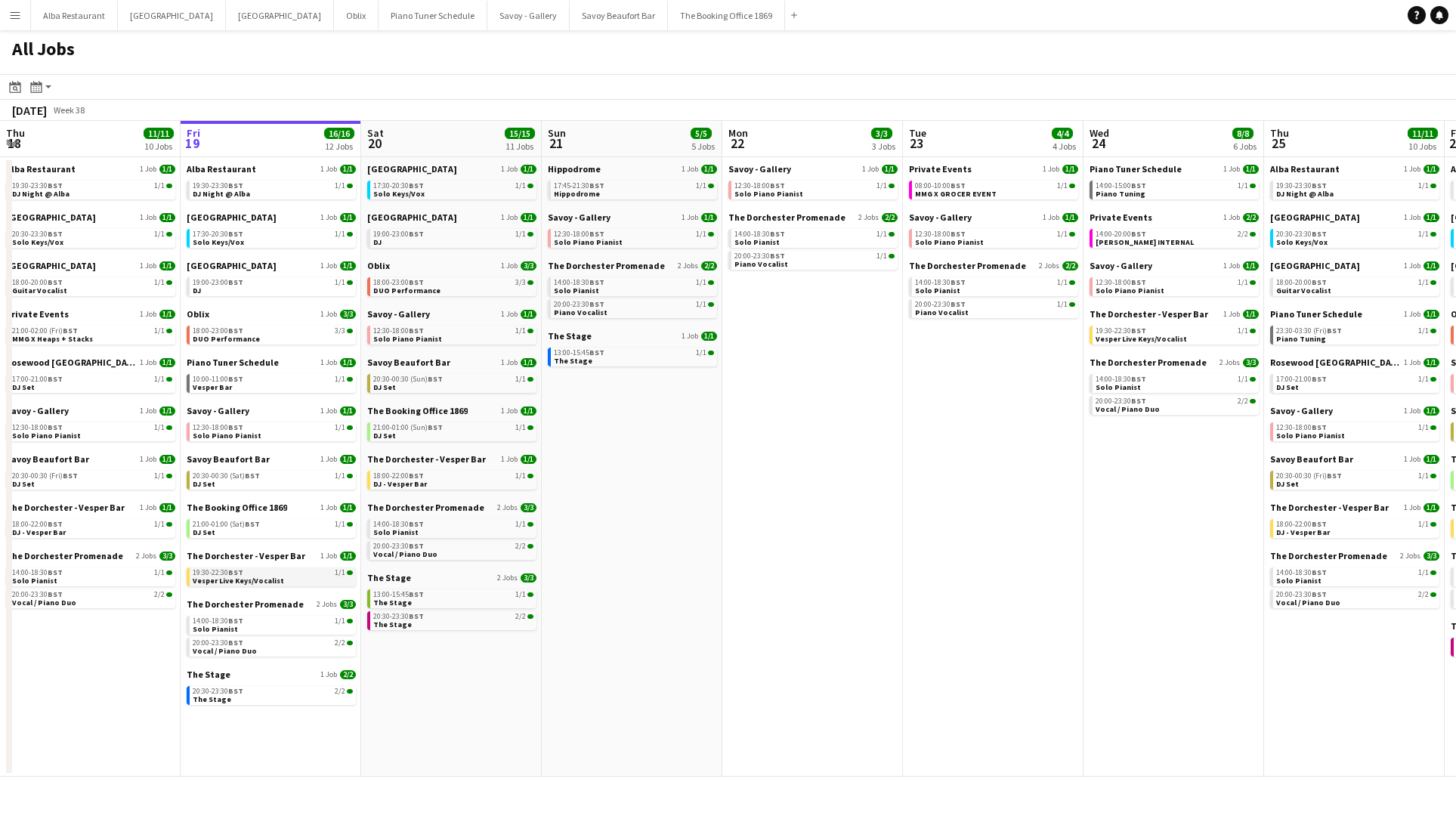
click at [267, 581] on span "Vesper Live Keys/Vocalist" at bounding box center [238, 580] width 91 height 10
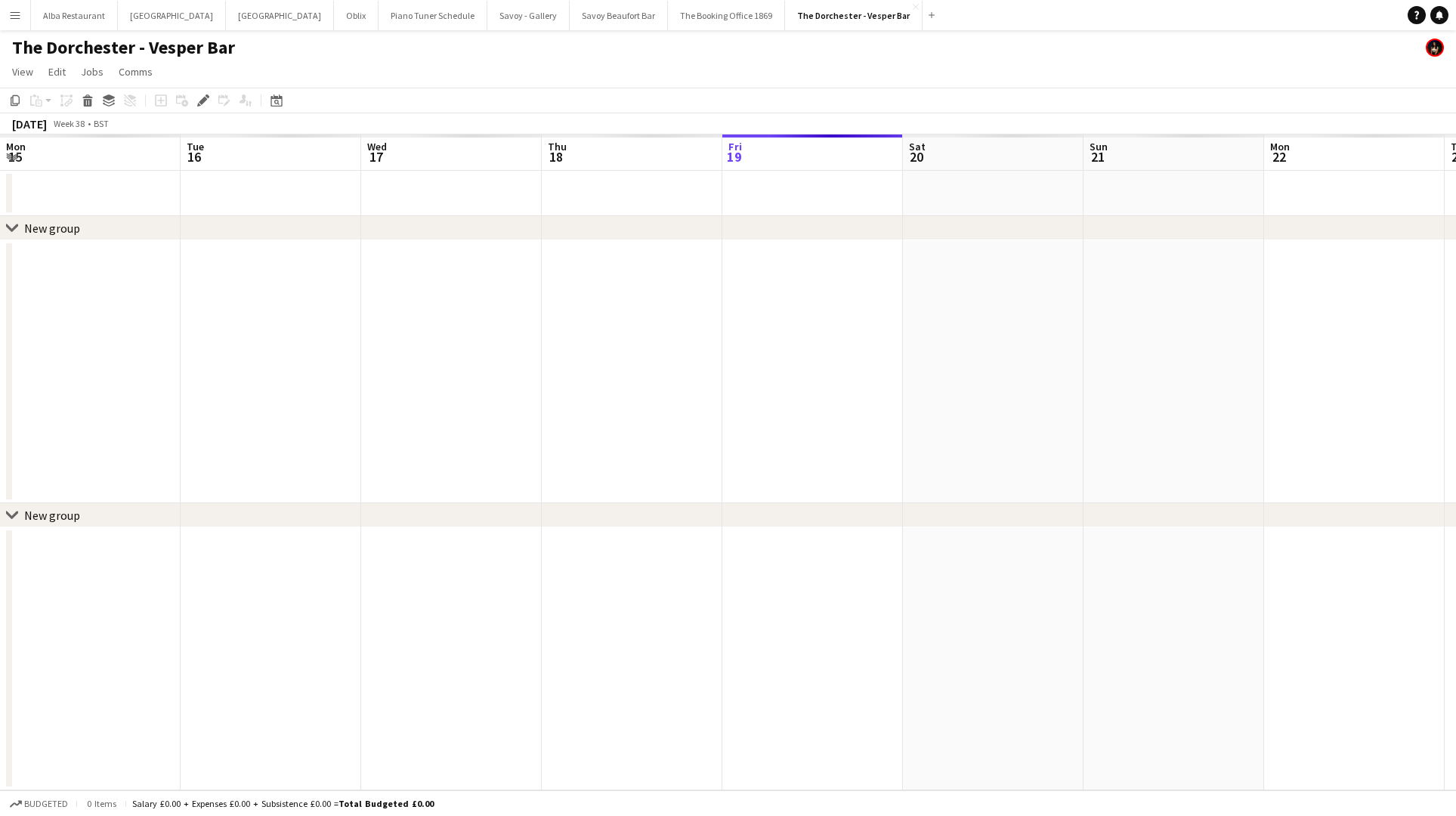
scroll to position [0, 520]
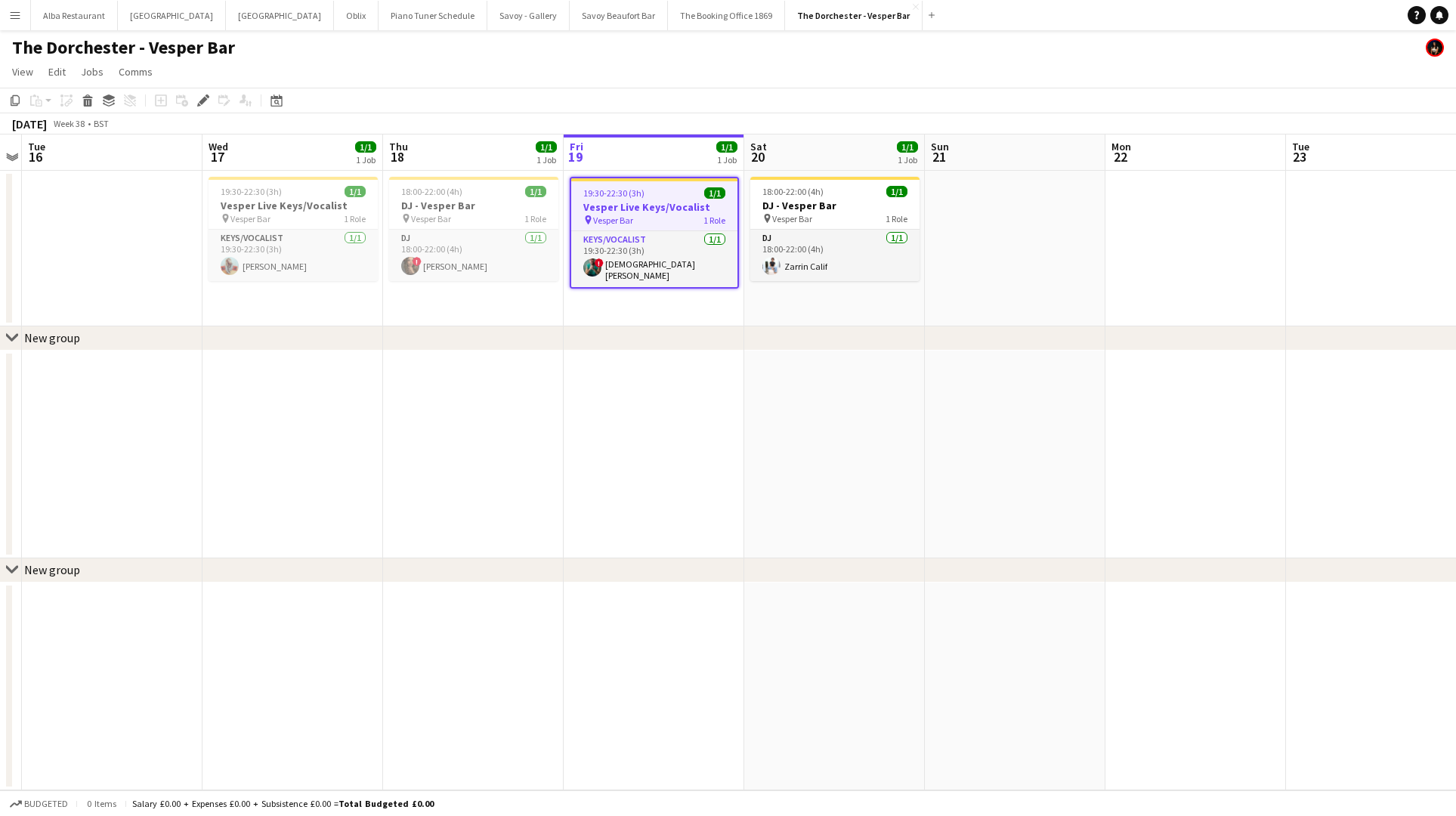
click at [14, 17] on app-icon "Menu" at bounding box center [15, 15] width 12 height 12
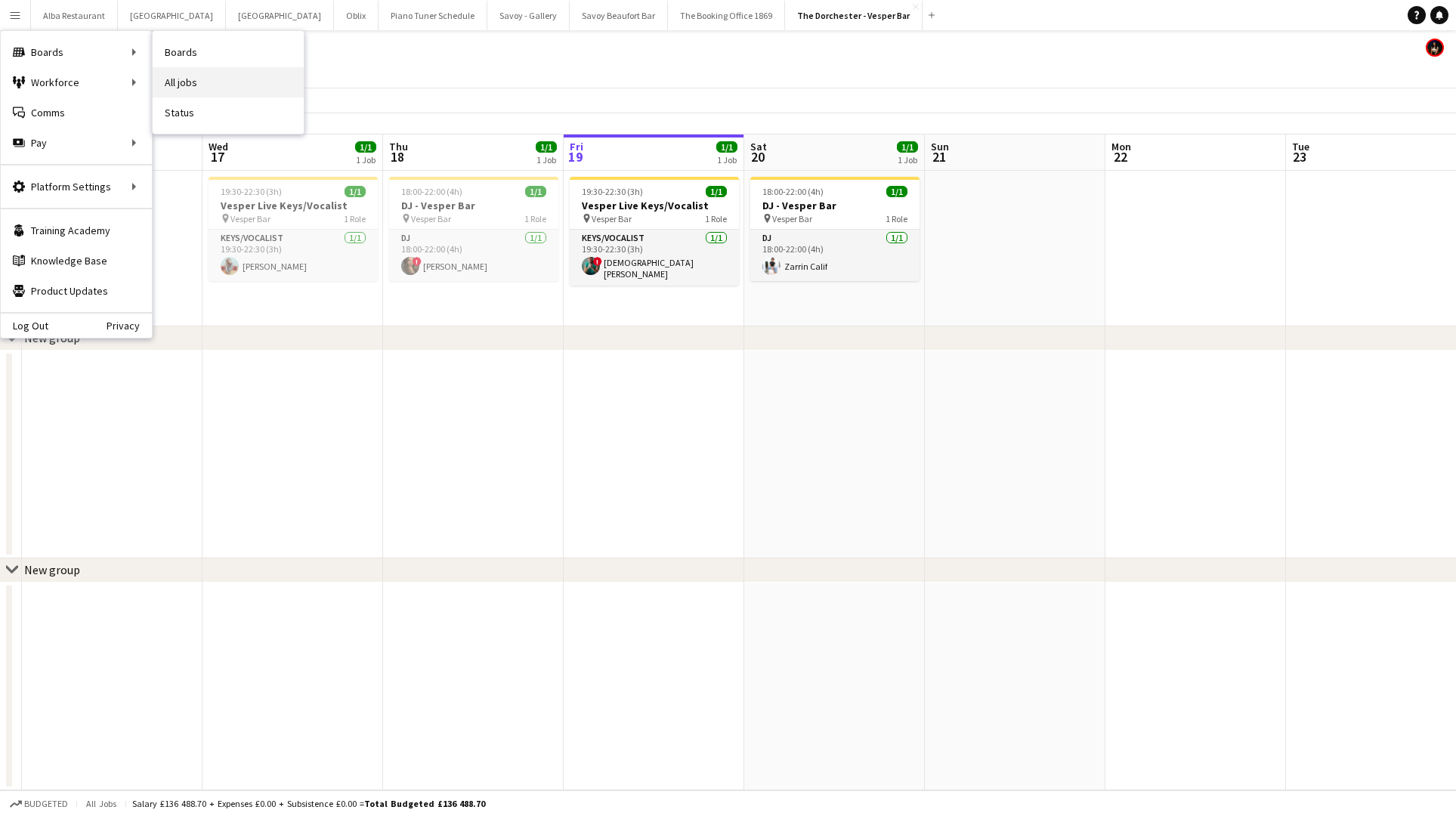
click at [172, 77] on link "All jobs" at bounding box center [228, 82] width 151 height 30
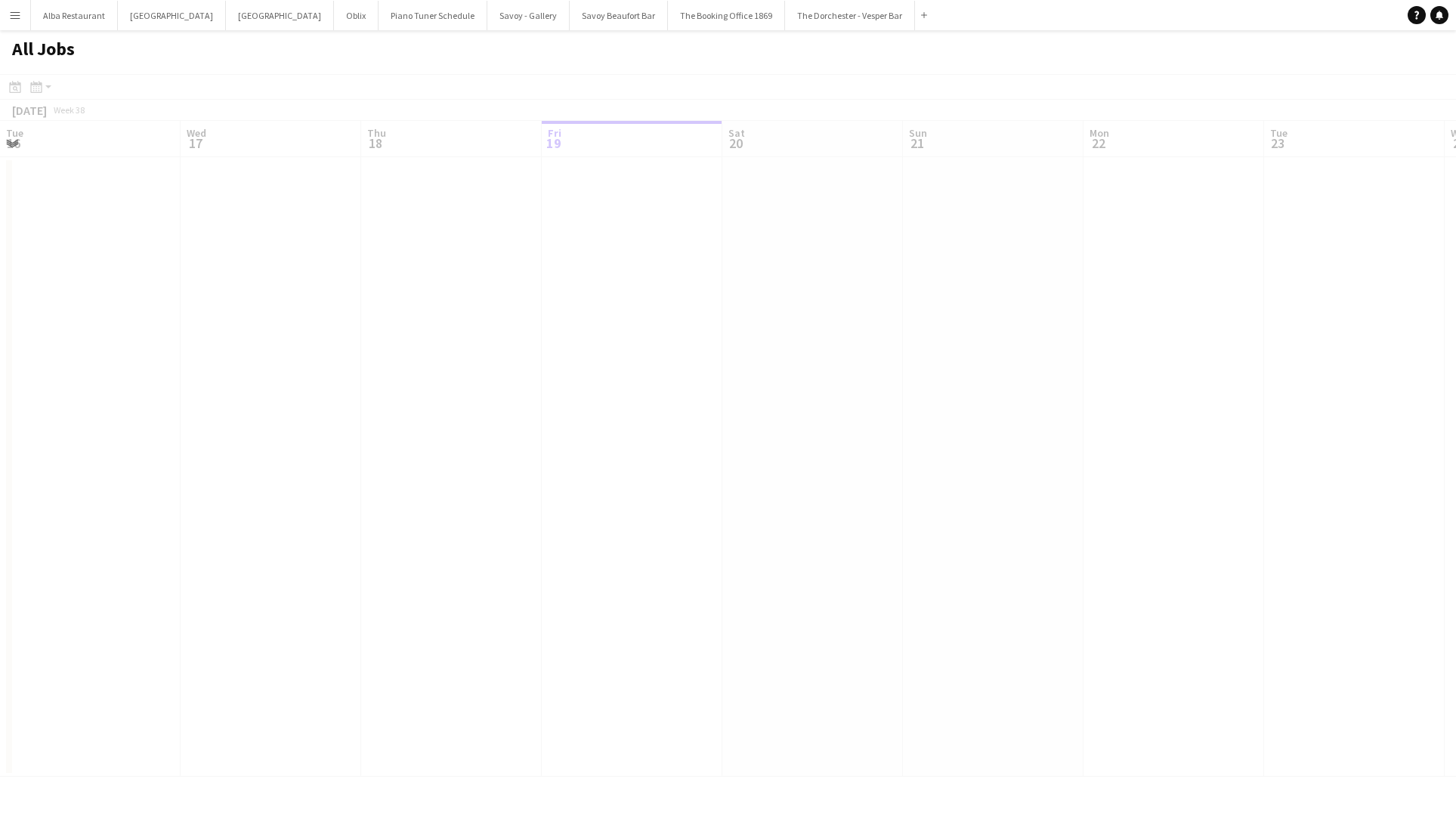
scroll to position [0, 361]
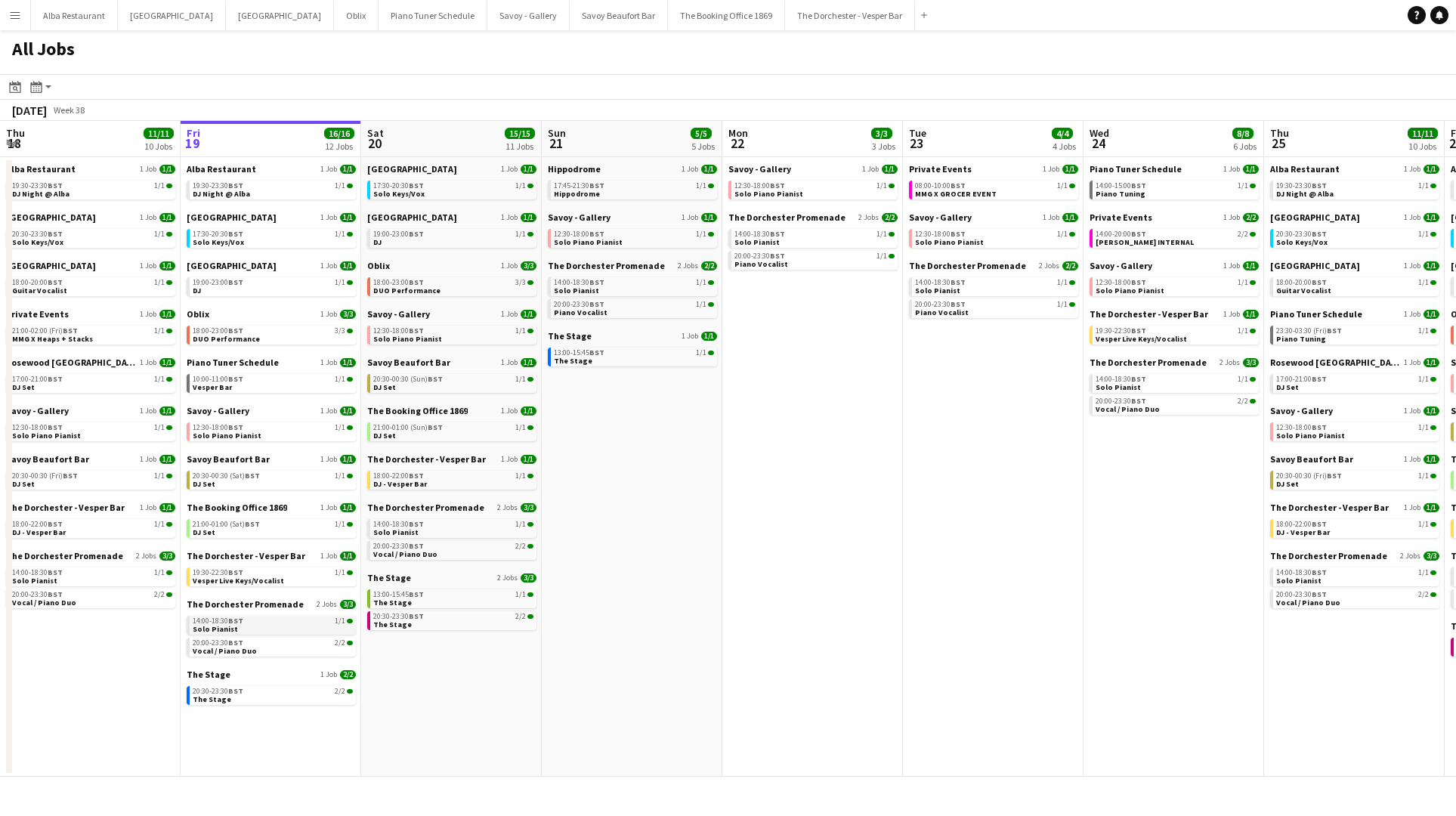
click at [288, 628] on link "14:00-18:30 BST 1/1 Solo Pianist" at bounding box center [273, 624] width 160 height 17
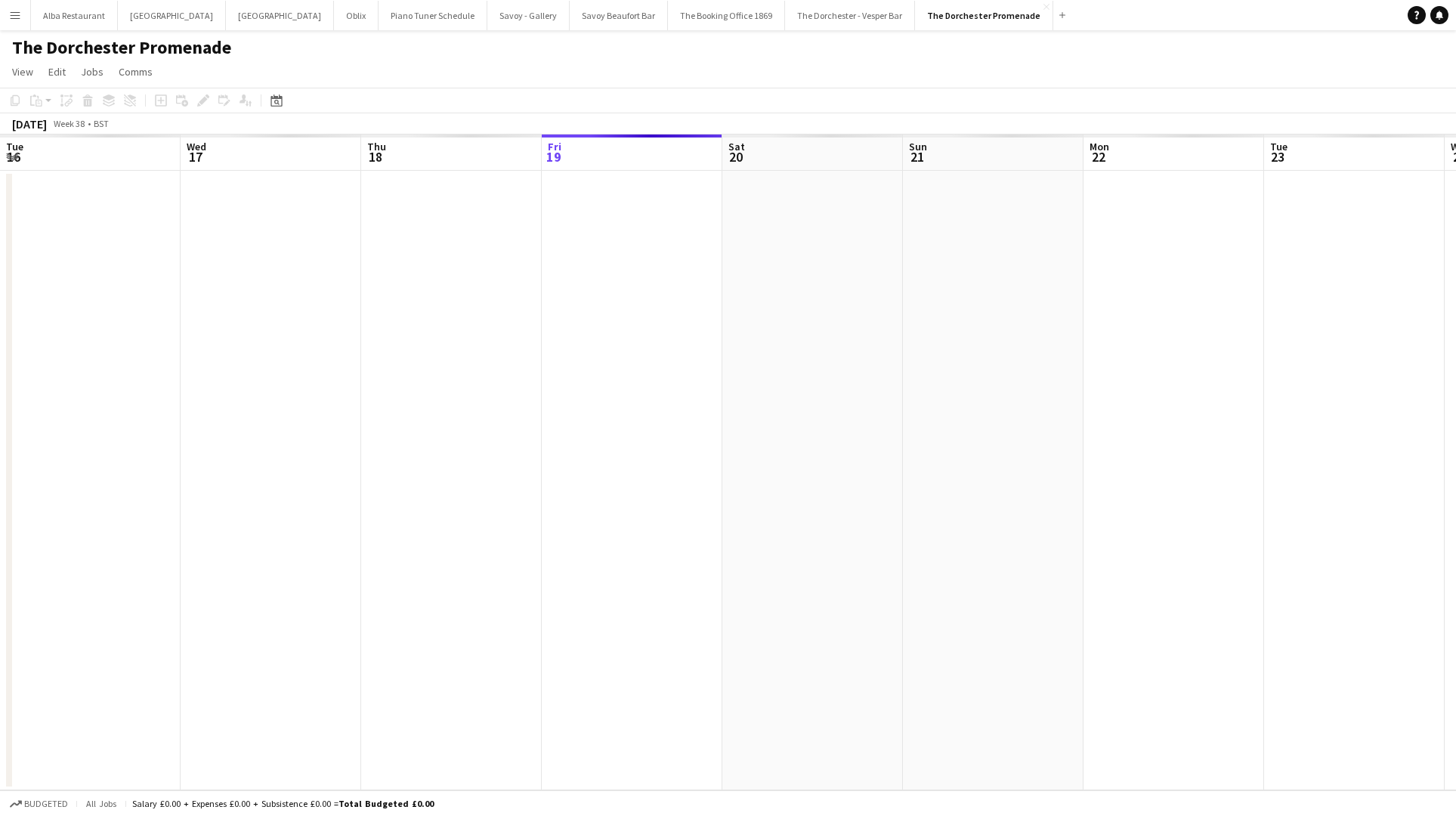
scroll to position [0, 520]
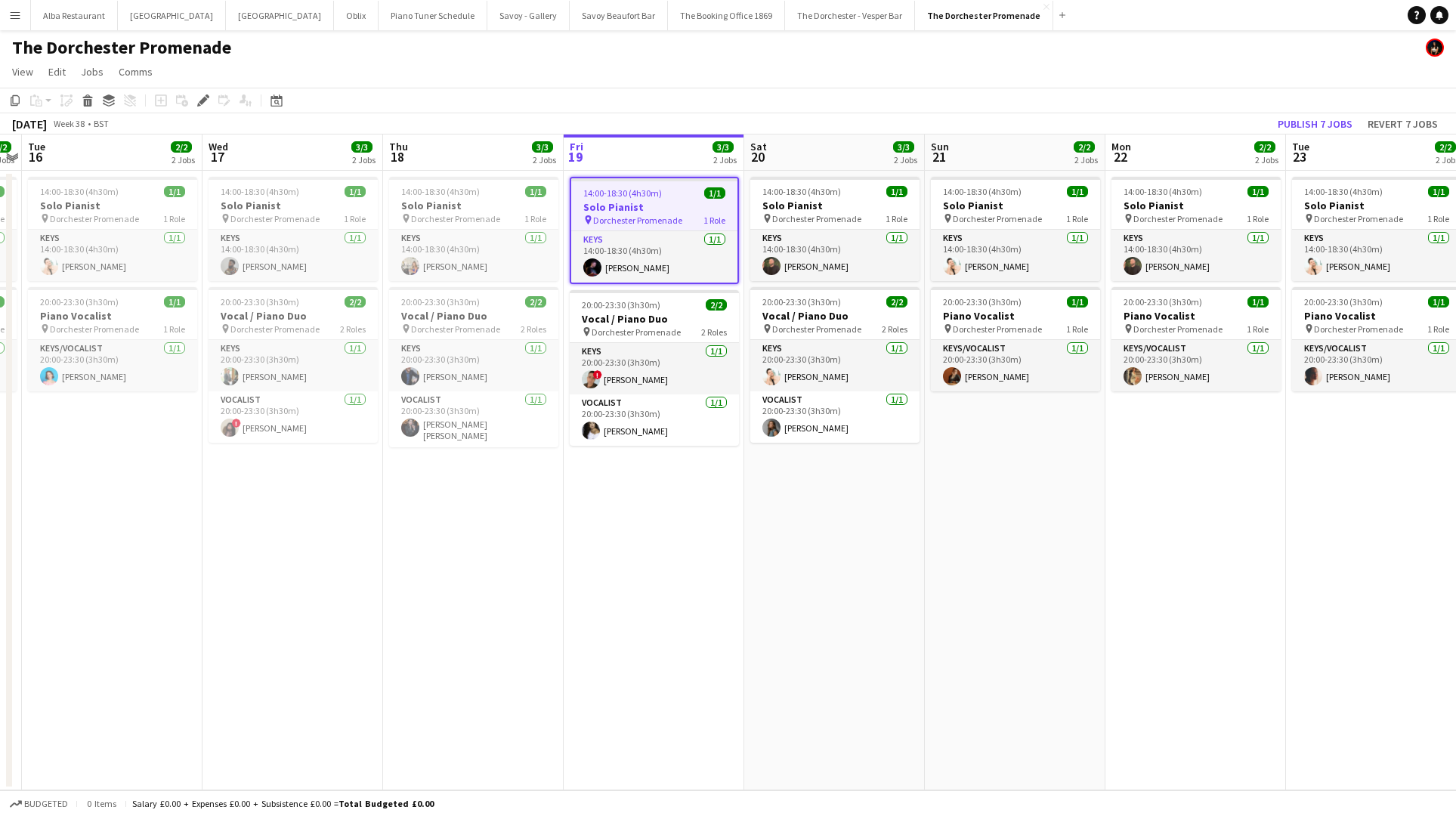
click at [7, 11] on button "Menu" at bounding box center [15, 15] width 30 height 30
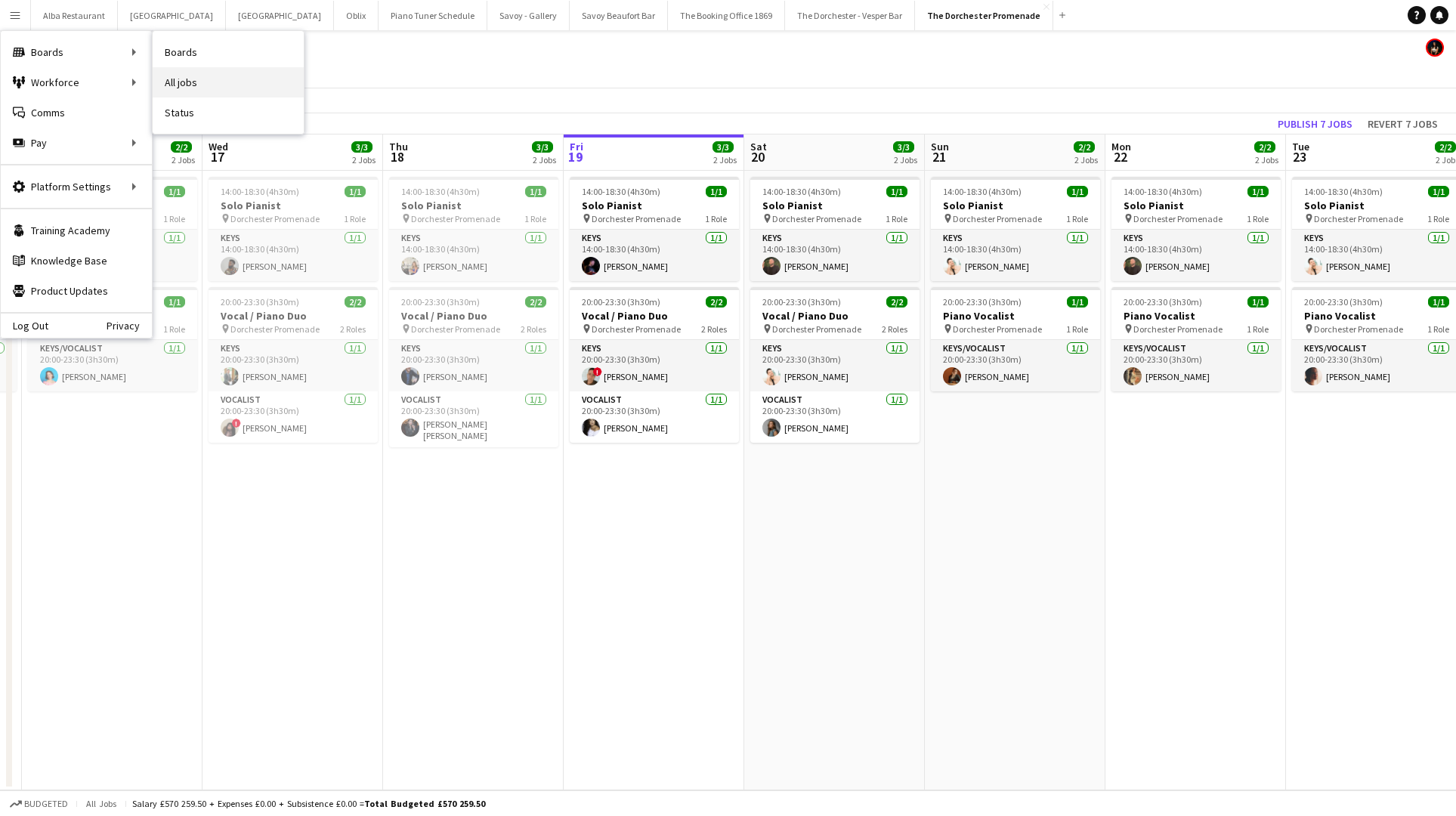
click at [200, 79] on link "All jobs" at bounding box center [228, 82] width 151 height 30
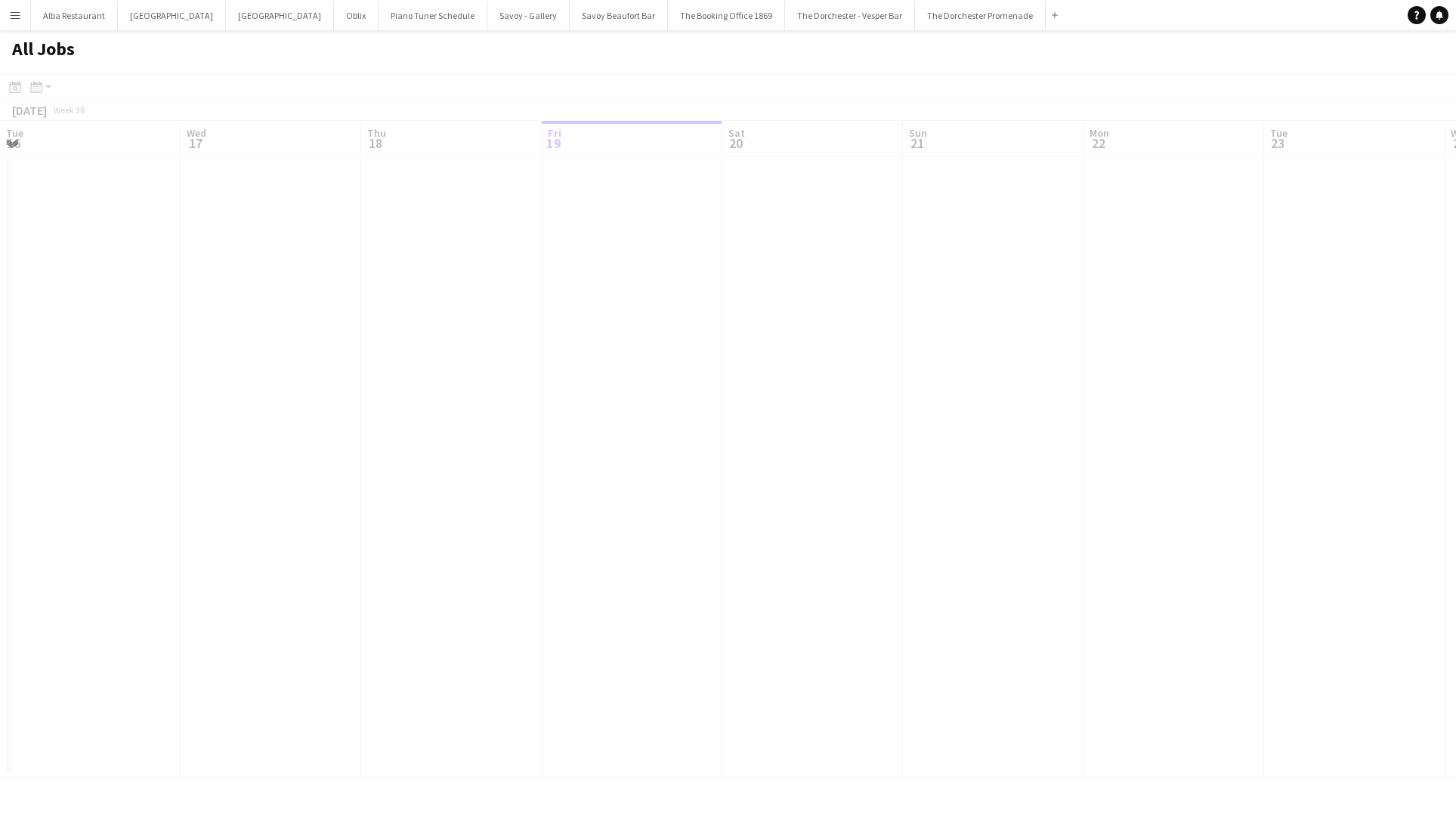
scroll to position [0, 361]
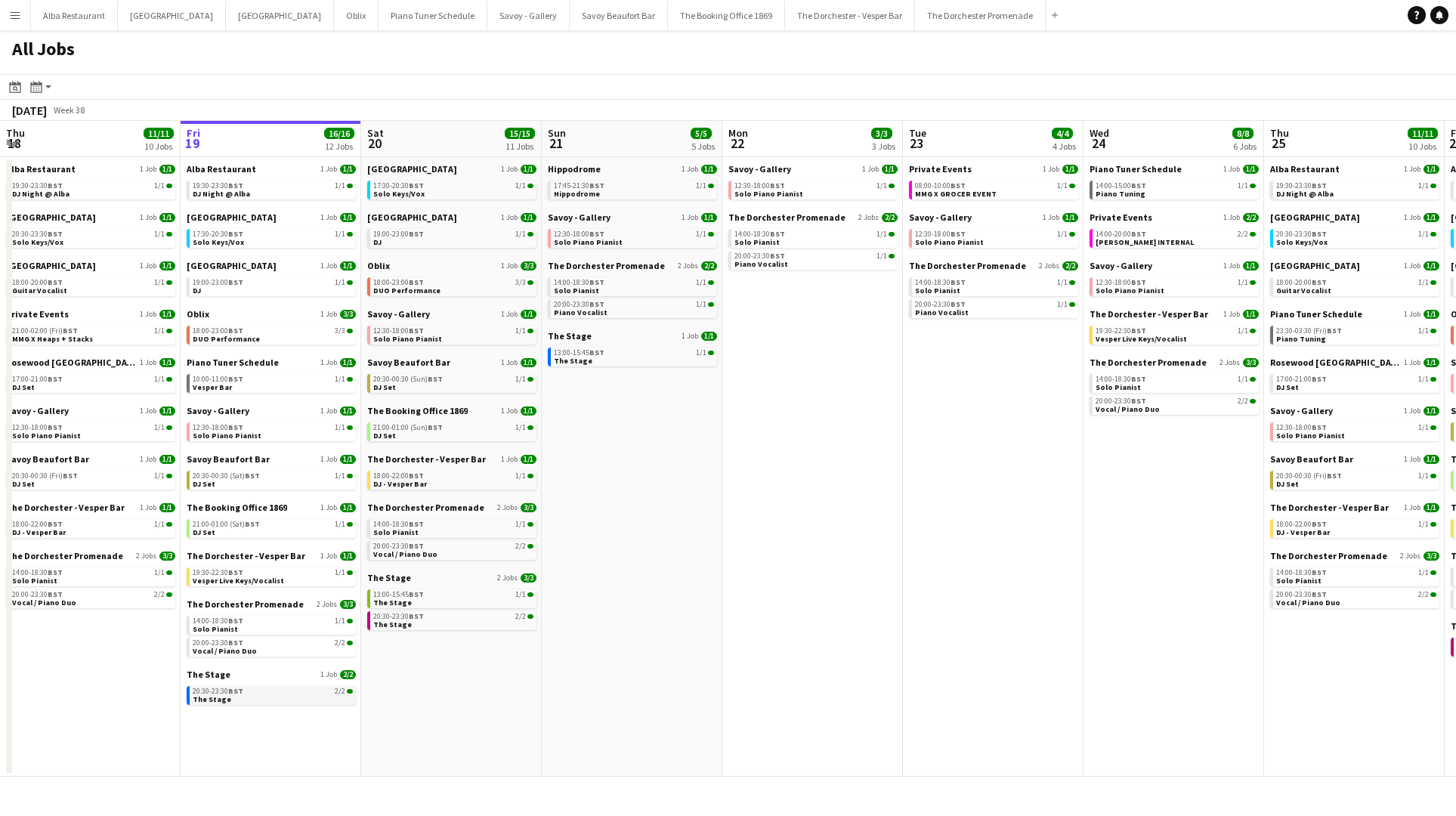
click at [259, 697] on link "20:30-23:30 BST 2/2 The Stage" at bounding box center [273, 694] width 160 height 17
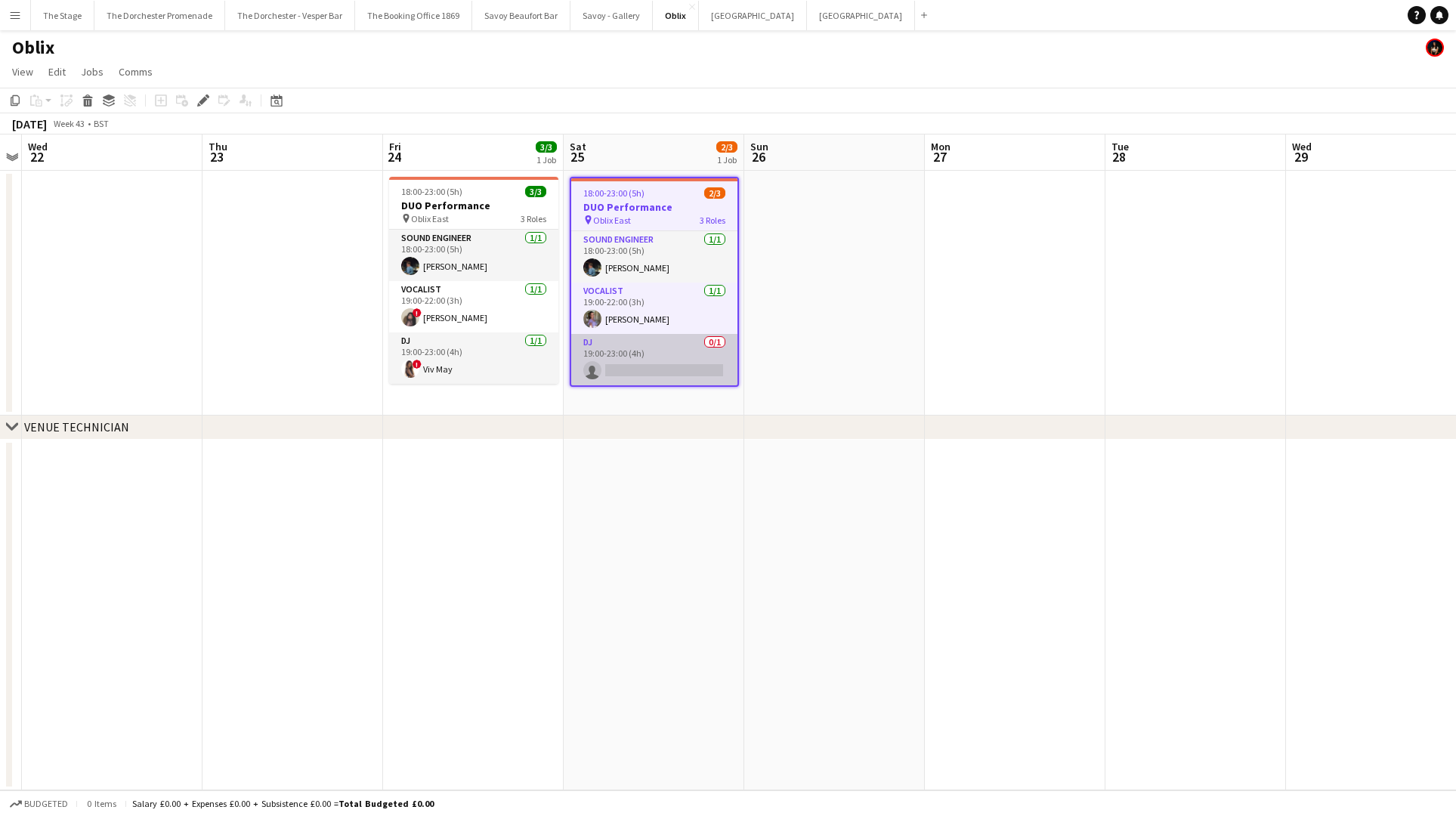
click at [643, 346] on app-card-role "DJ 0/1 19:00-23:00 (4h) single-neutral-actions" at bounding box center [654, 360] width 166 height 51
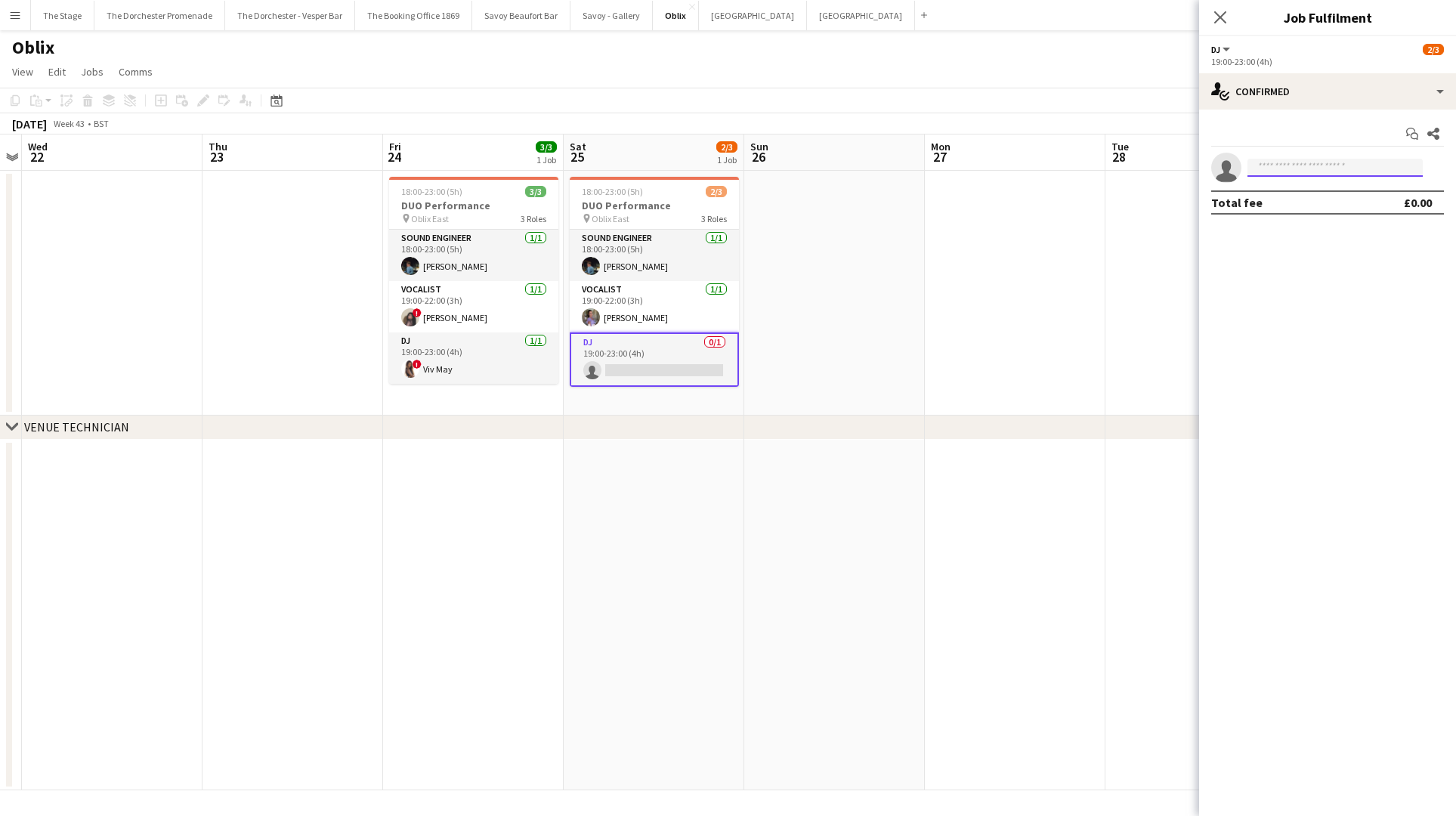
click at [1336, 168] on input at bounding box center [1335, 168] width 175 height 18
type input "*****"
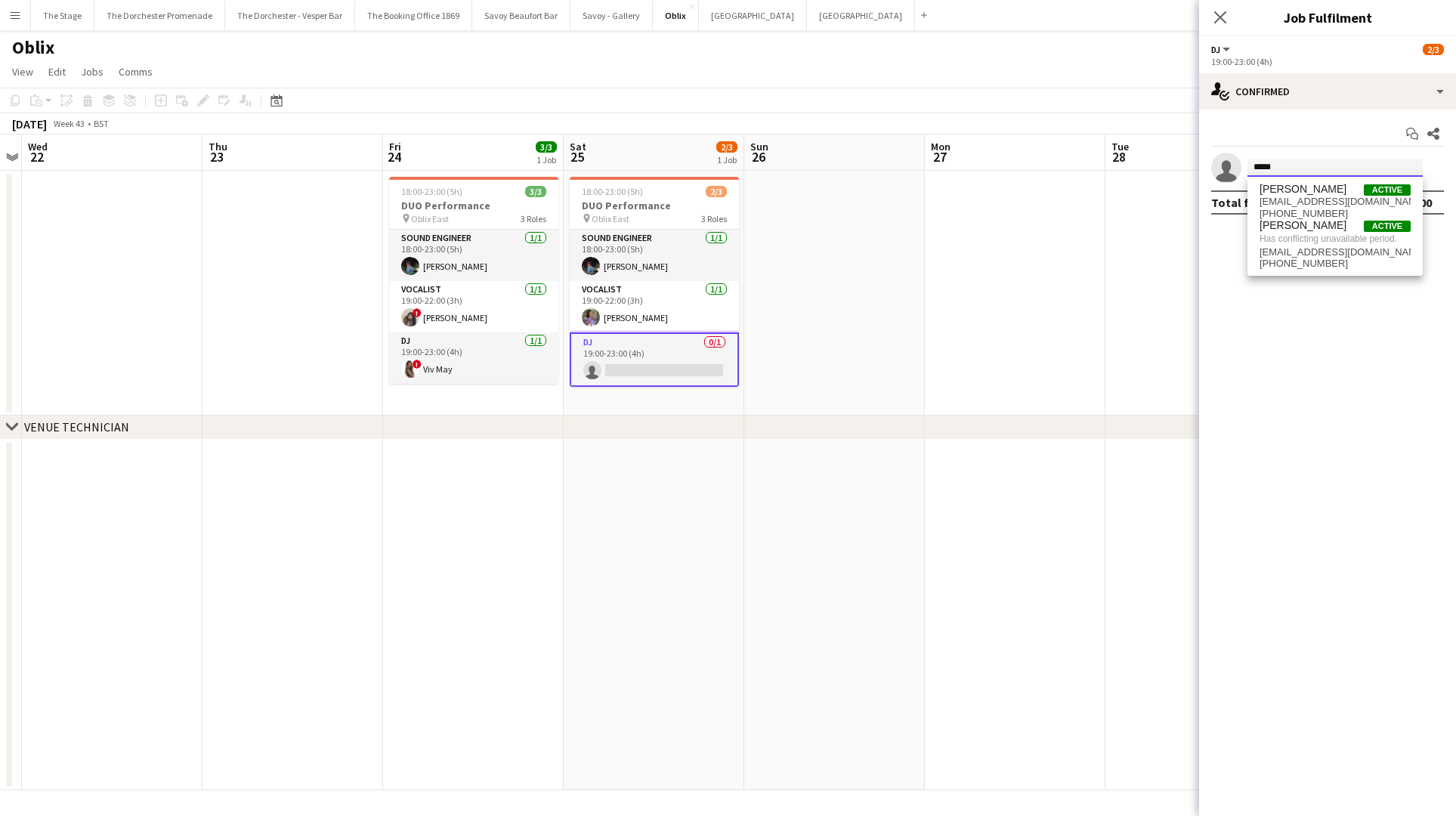
click at [1323, 166] on input "*****" at bounding box center [1335, 168] width 175 height 18
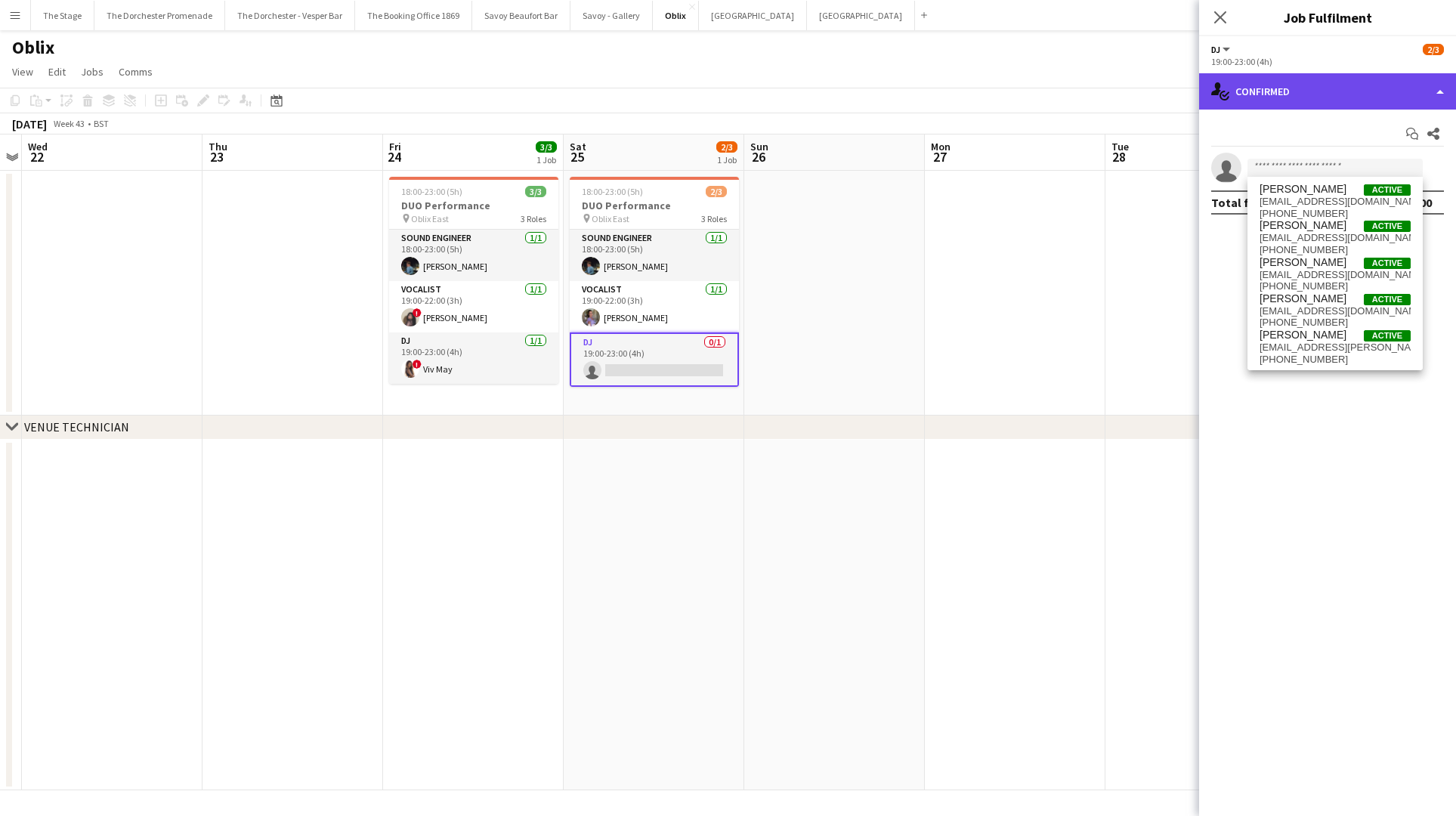
click at [1306, 90] on div "single-neutral-actions-check-2 Confirmed" at bounding box center [1327, 92] width 257 height 36
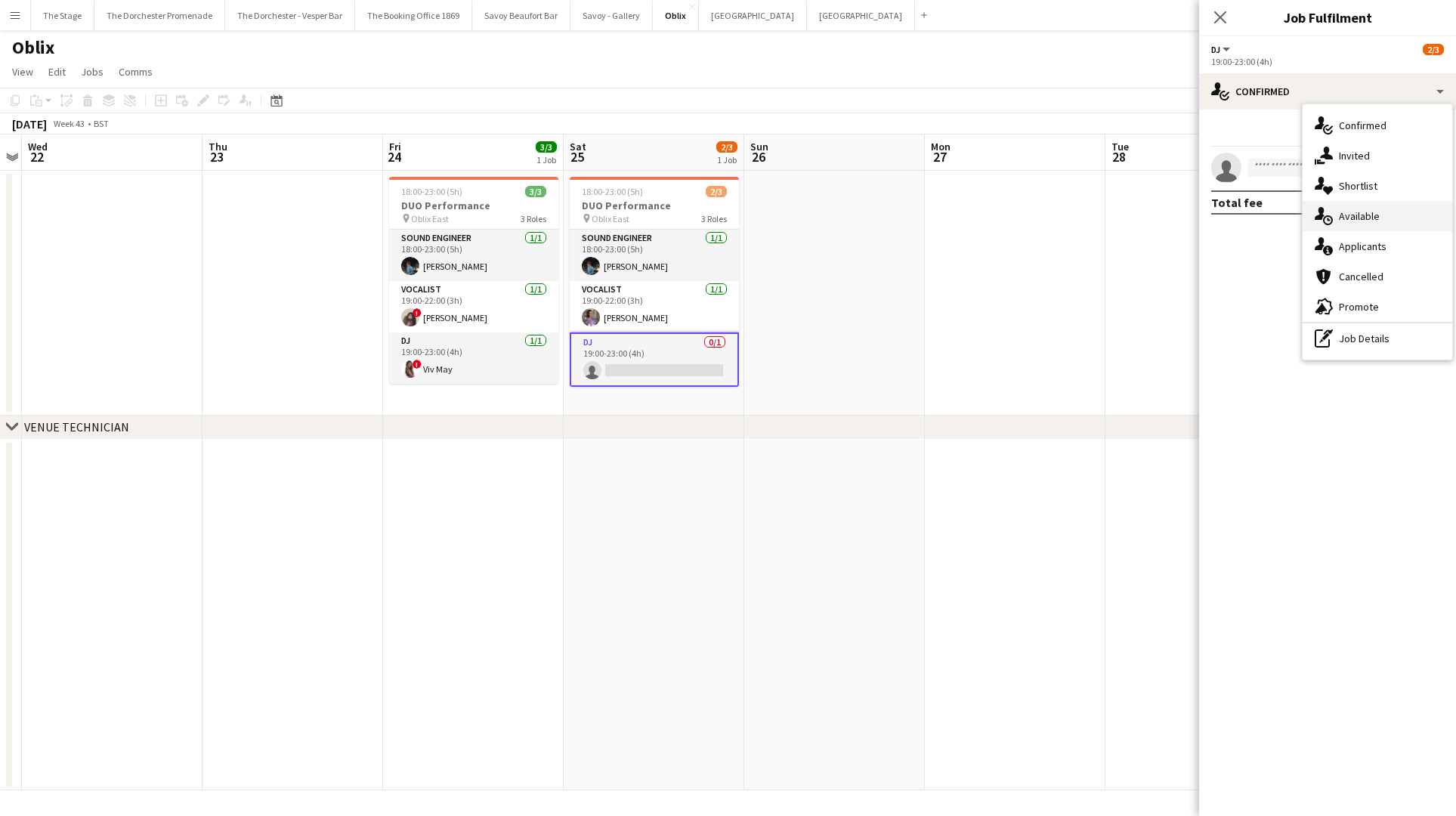
click at [1352, 222] on span "Available" at bounding box center [1359, 216] width 41 height 14
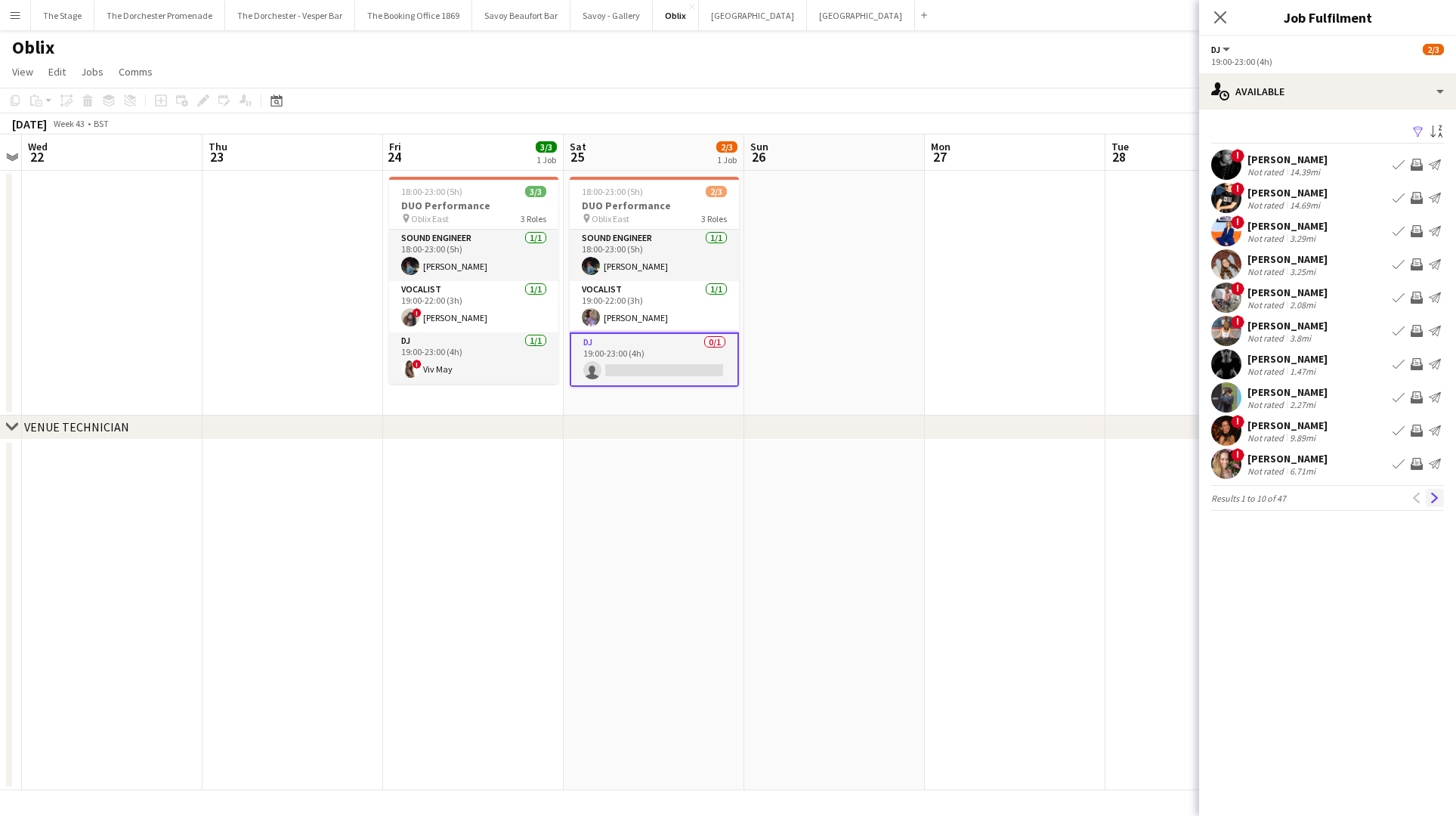
click at [1430, 501] on app-icon "Next" at bounding box center [1435, 498] width 11 height 11
click at [1431, 501] on app-icon "Next" at bounding box center [1435, 498] width 11 height 11
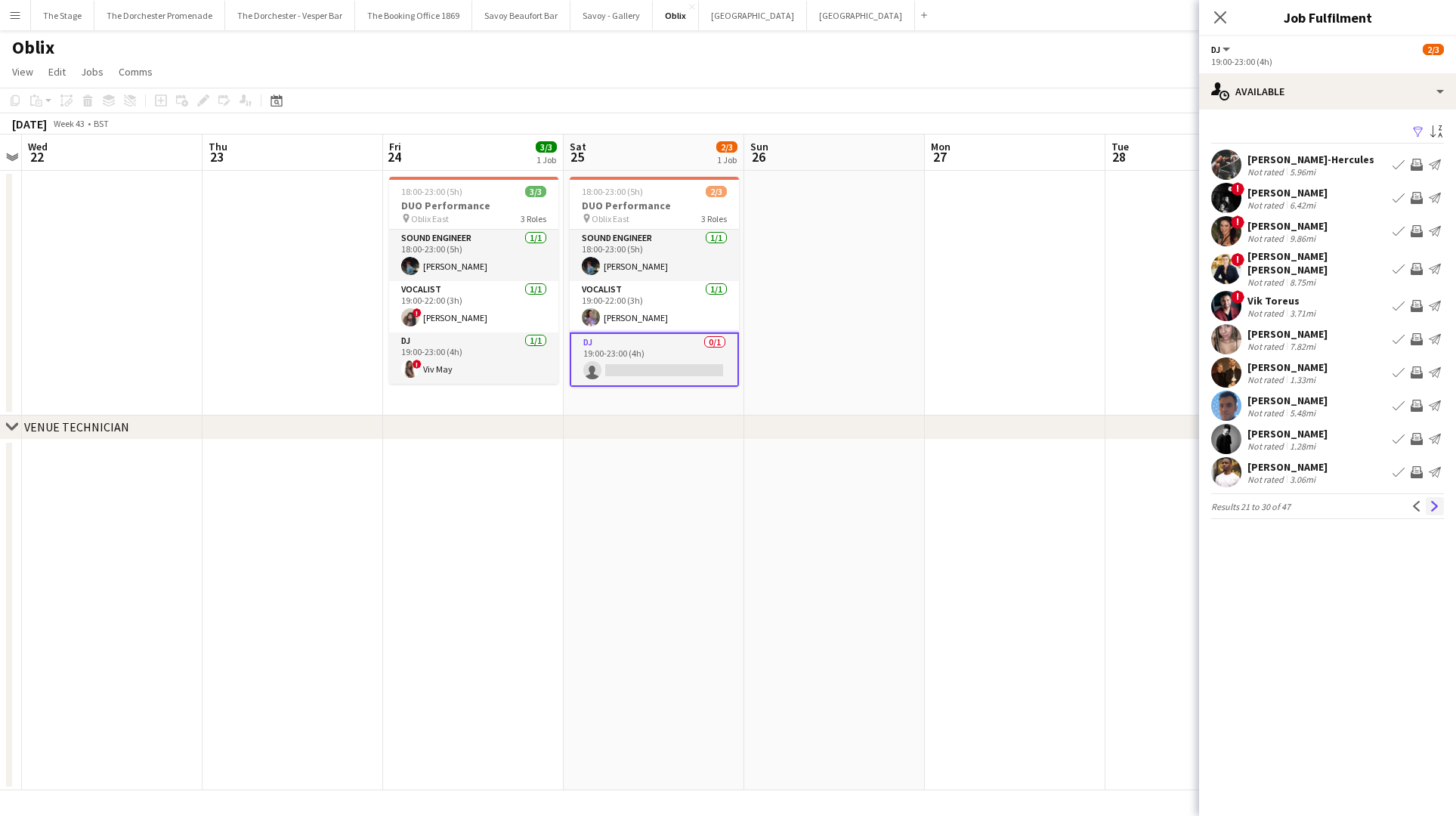
click at [1433, 501] on app-icon "Next" at bounding box center [1435, 507] width 11 height 11
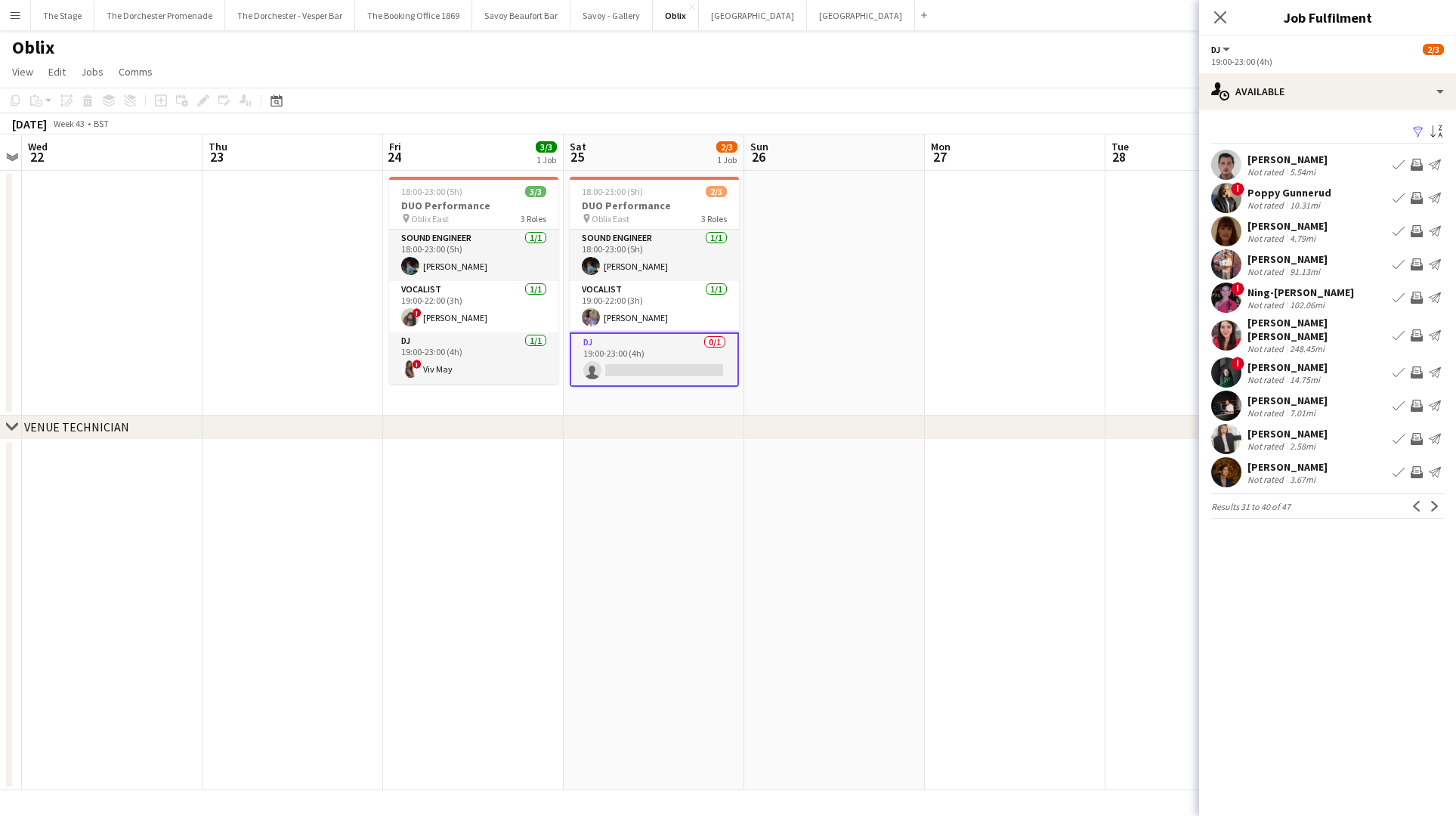
click at [1433, 498] on button "Next" at bounding box center [1435, 507] width 18 height 18
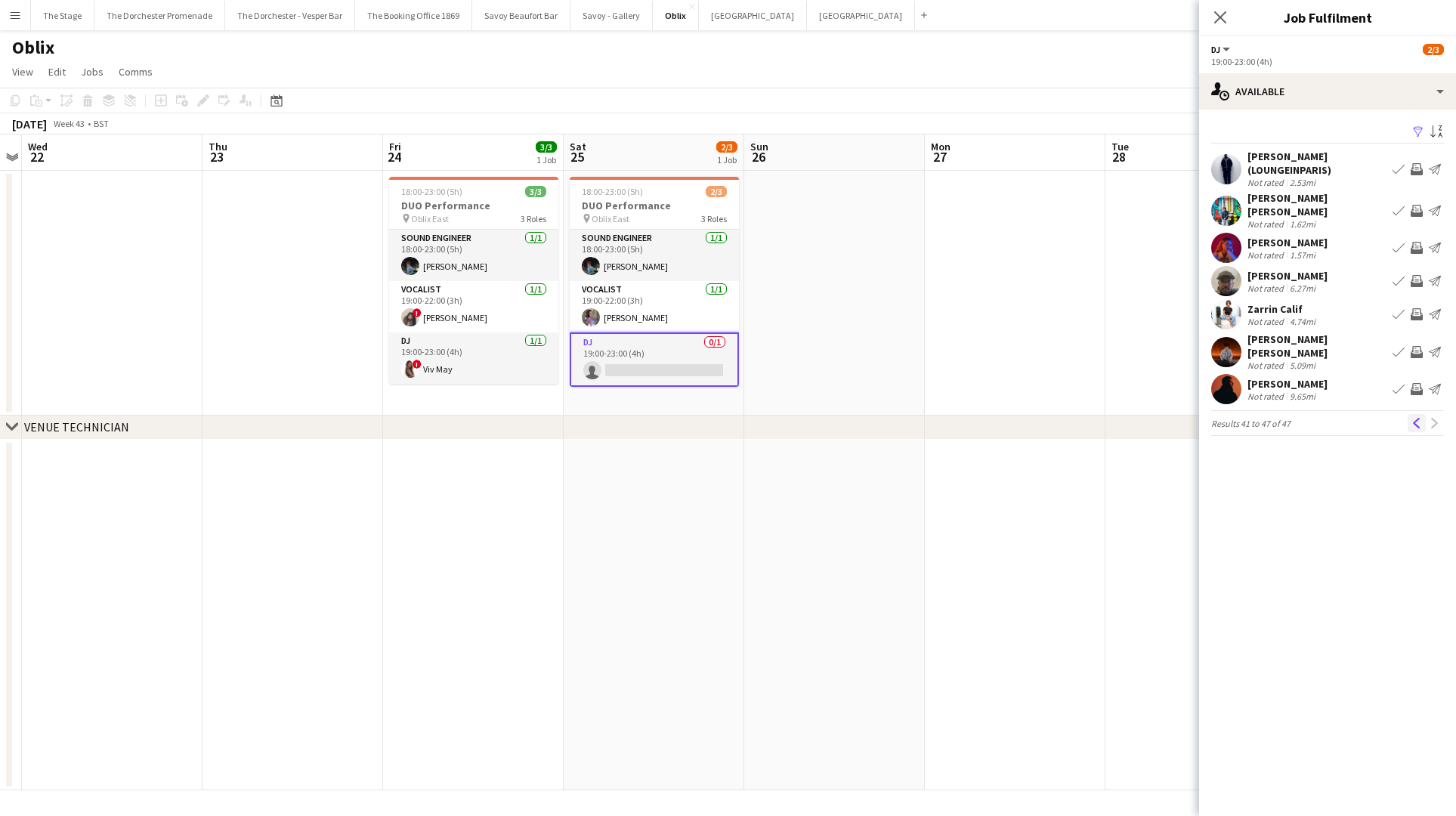
click at [1414, 418] on app-icon "Previous" at bounding box center [1417, 424] width 11 height 11
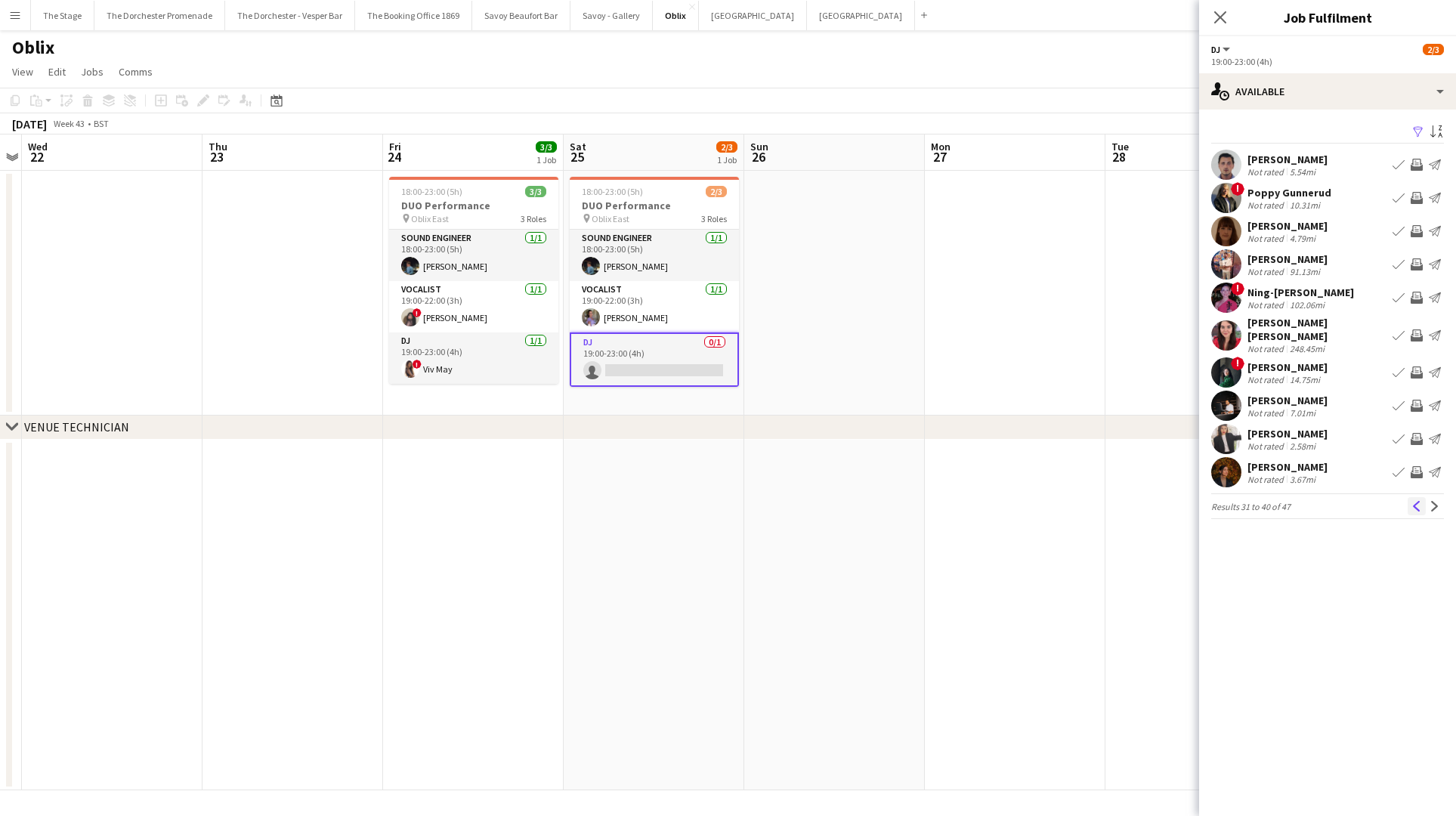
click at [1411, 506] on app-icon "Previous" at bounding box center [1417, 507] width 11 height 11
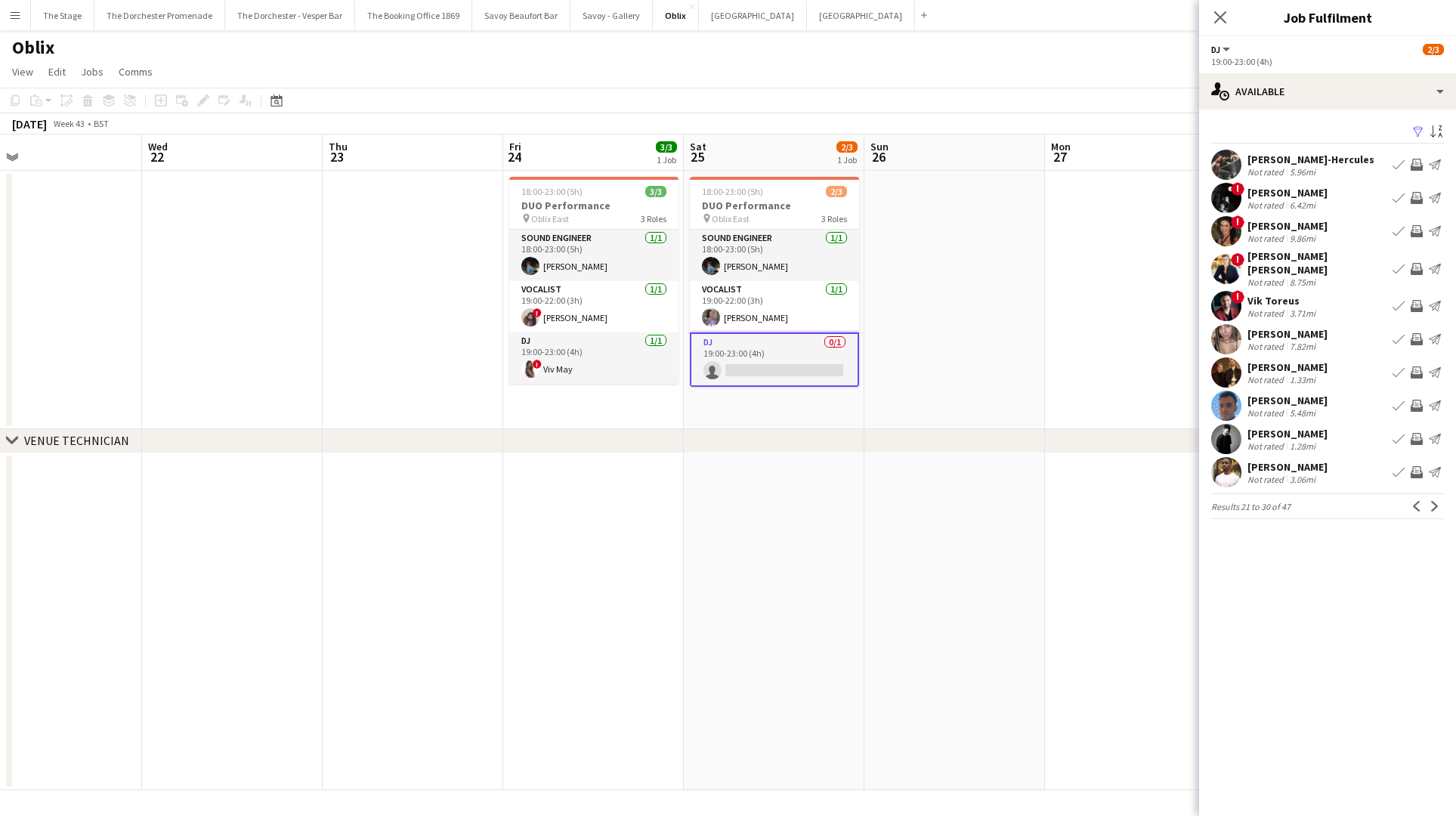
scroll to position [0, 611]
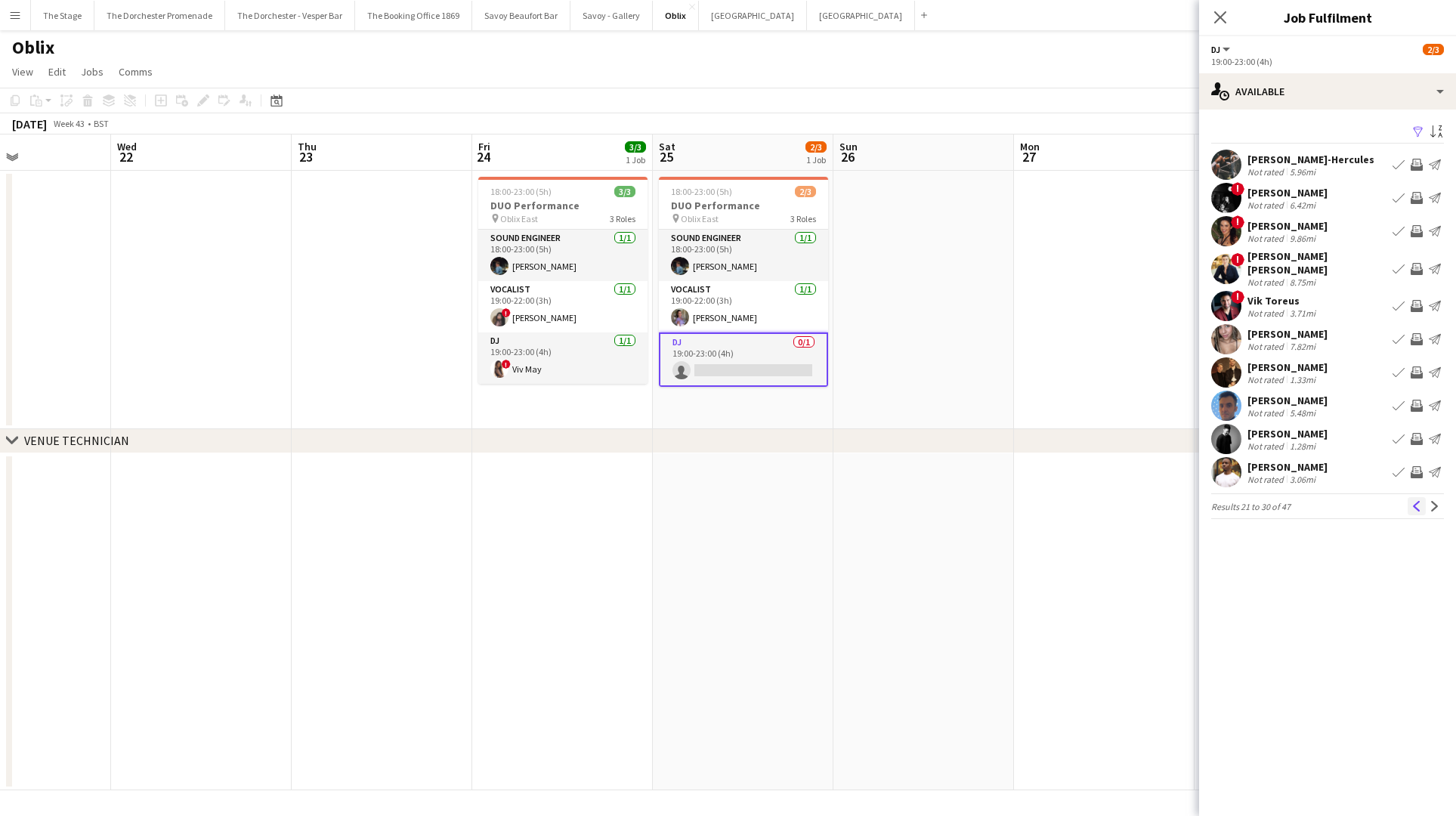
click at [1417, 501] on app-icon "Previous" at bounding box center [1417, 507] width 11 height 11
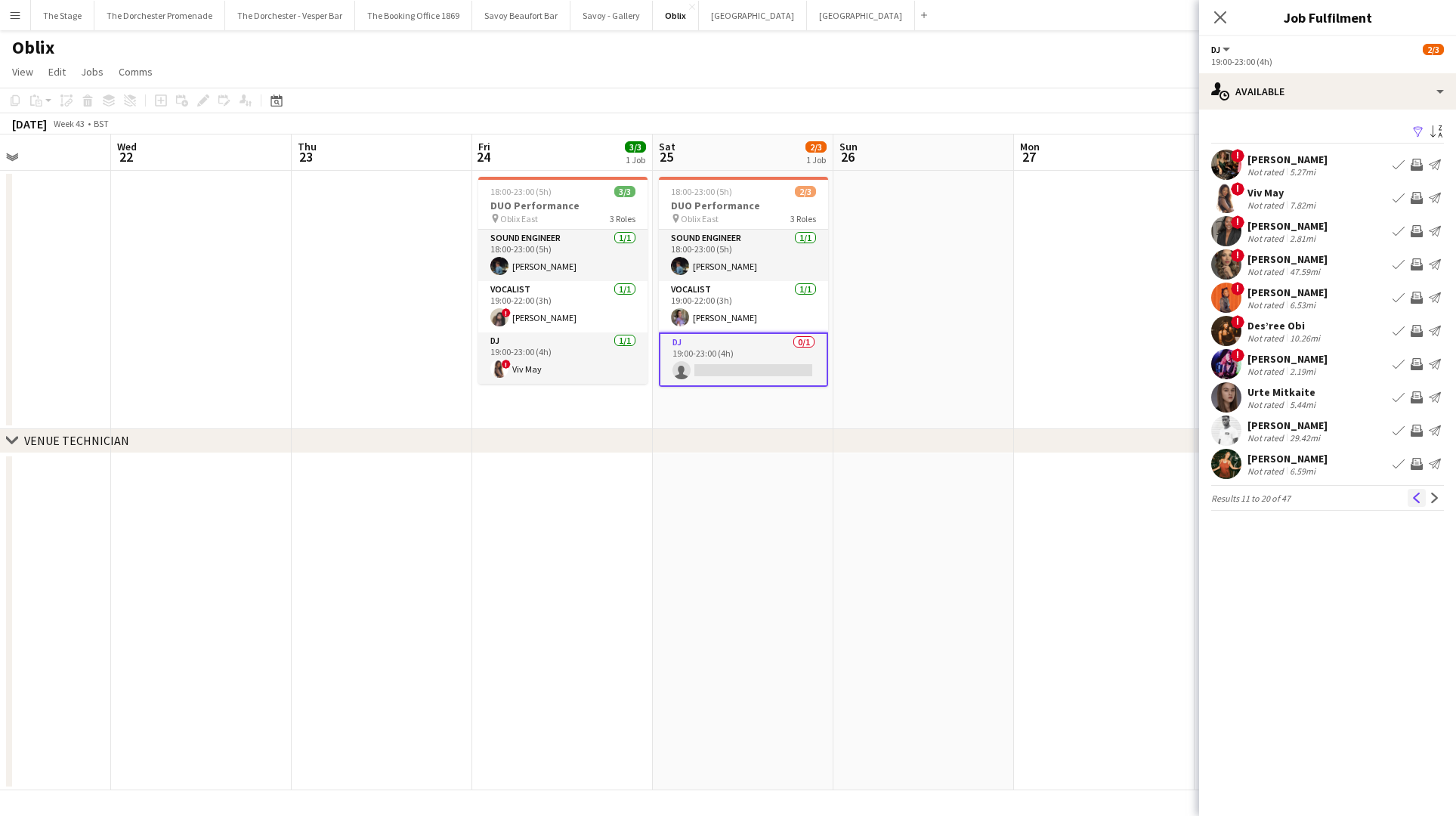
click at [1417, 496] on app-icon "Previous" at bounding box center [1417, 498] width 11 height 11
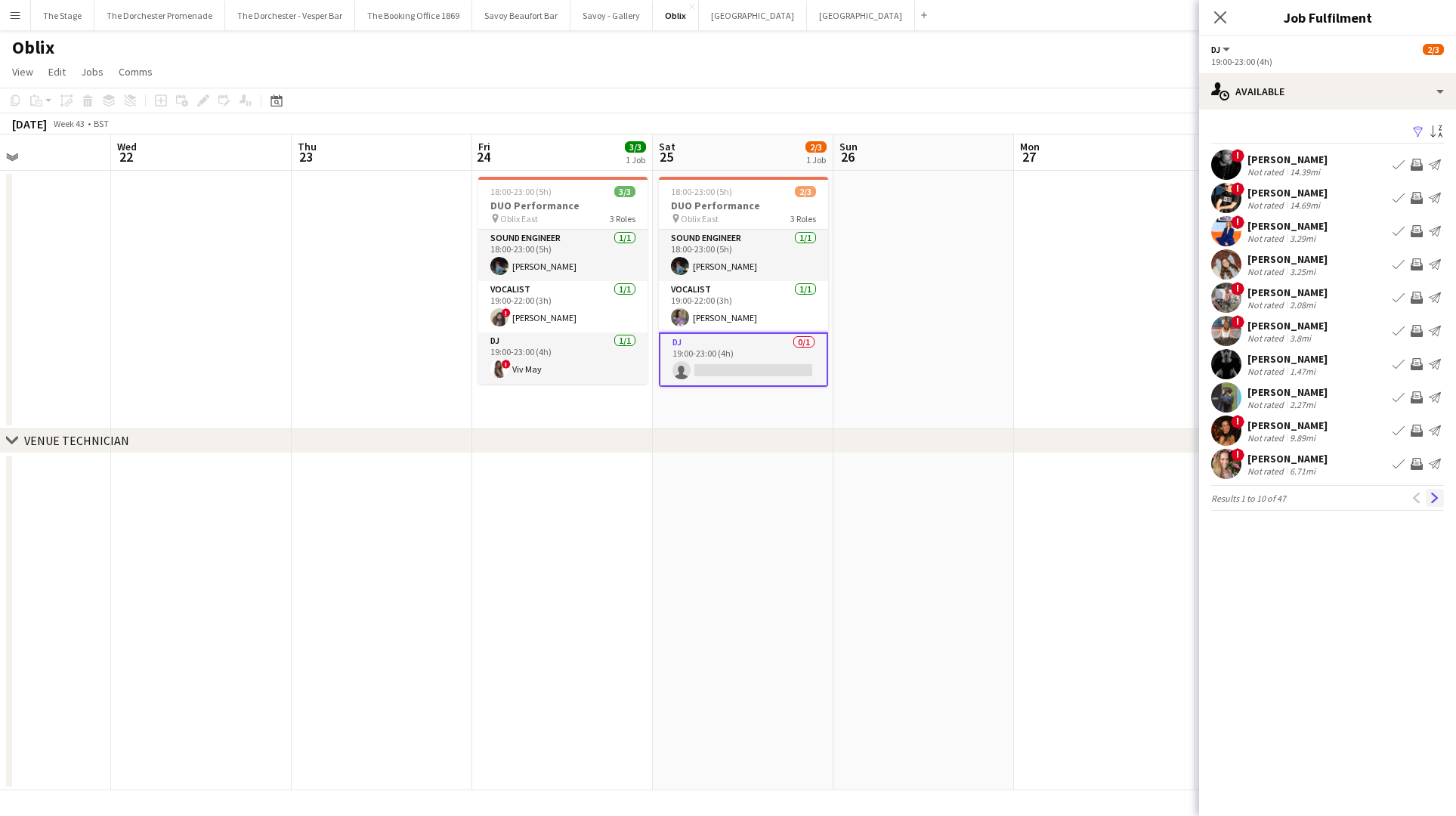
click at [1433, 498] on app-icon "Next" at bounding box center [1435, 498] width 11 height 11
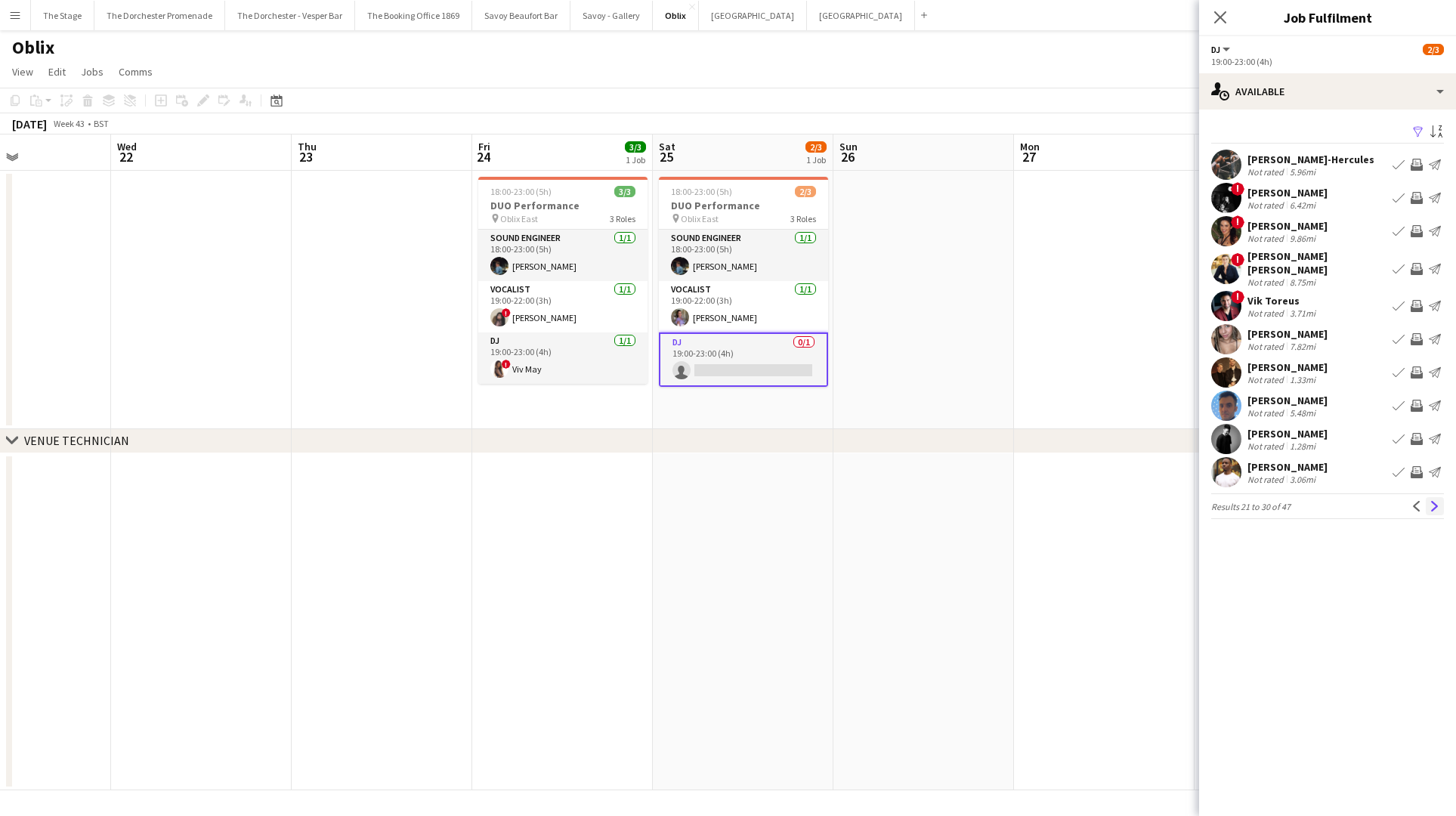
click at [1435, 501] on app-icon "Next" at bounding box center [1435, 507] width 11 height 11
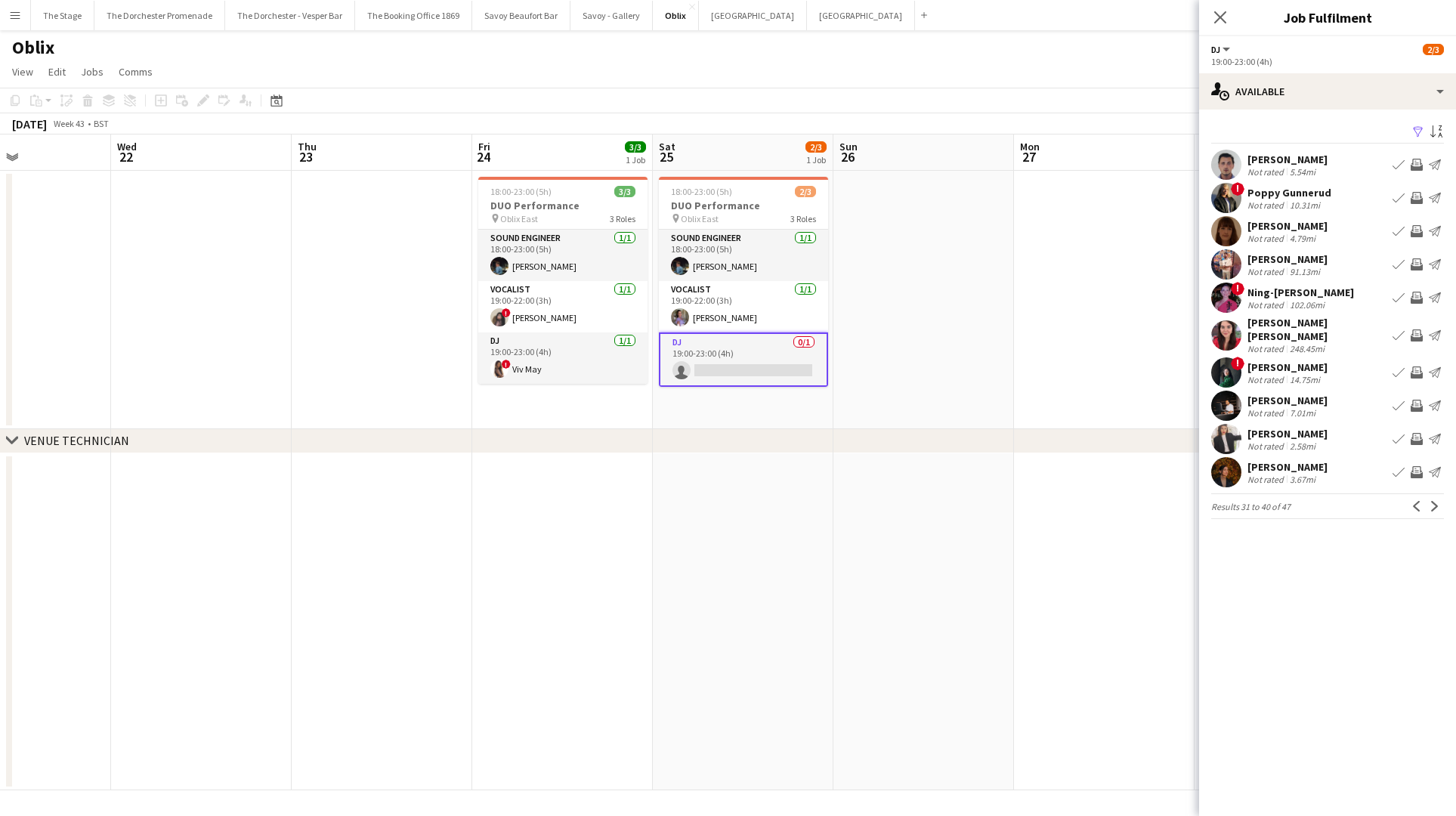
click at [1435, 498] on button "Next" at bounding box center [1435, 507] width 18 height 18
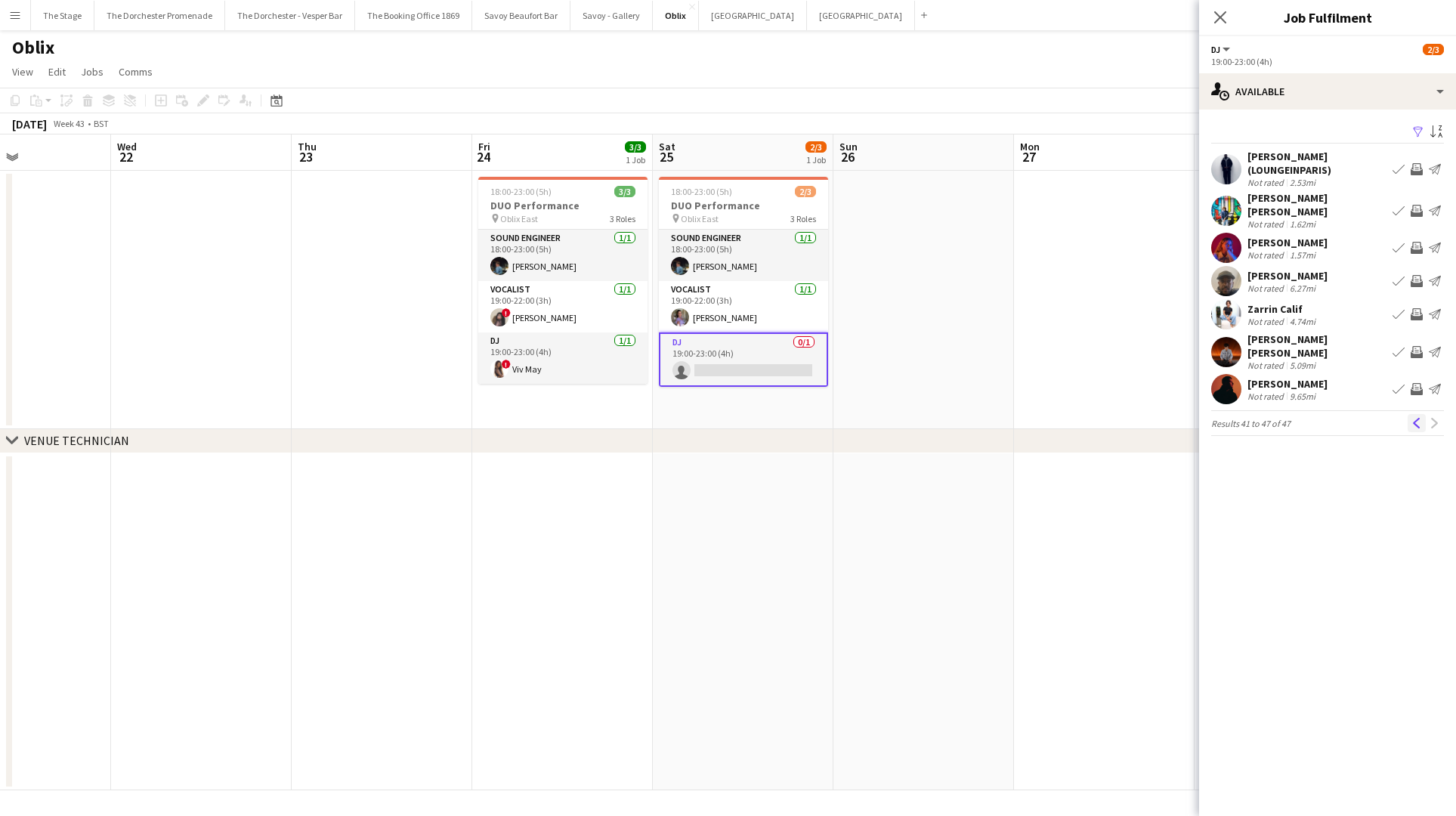
click at [1415, 418] on app-icon "Previous" at bounding box center [1417, 424] width 11 height 11
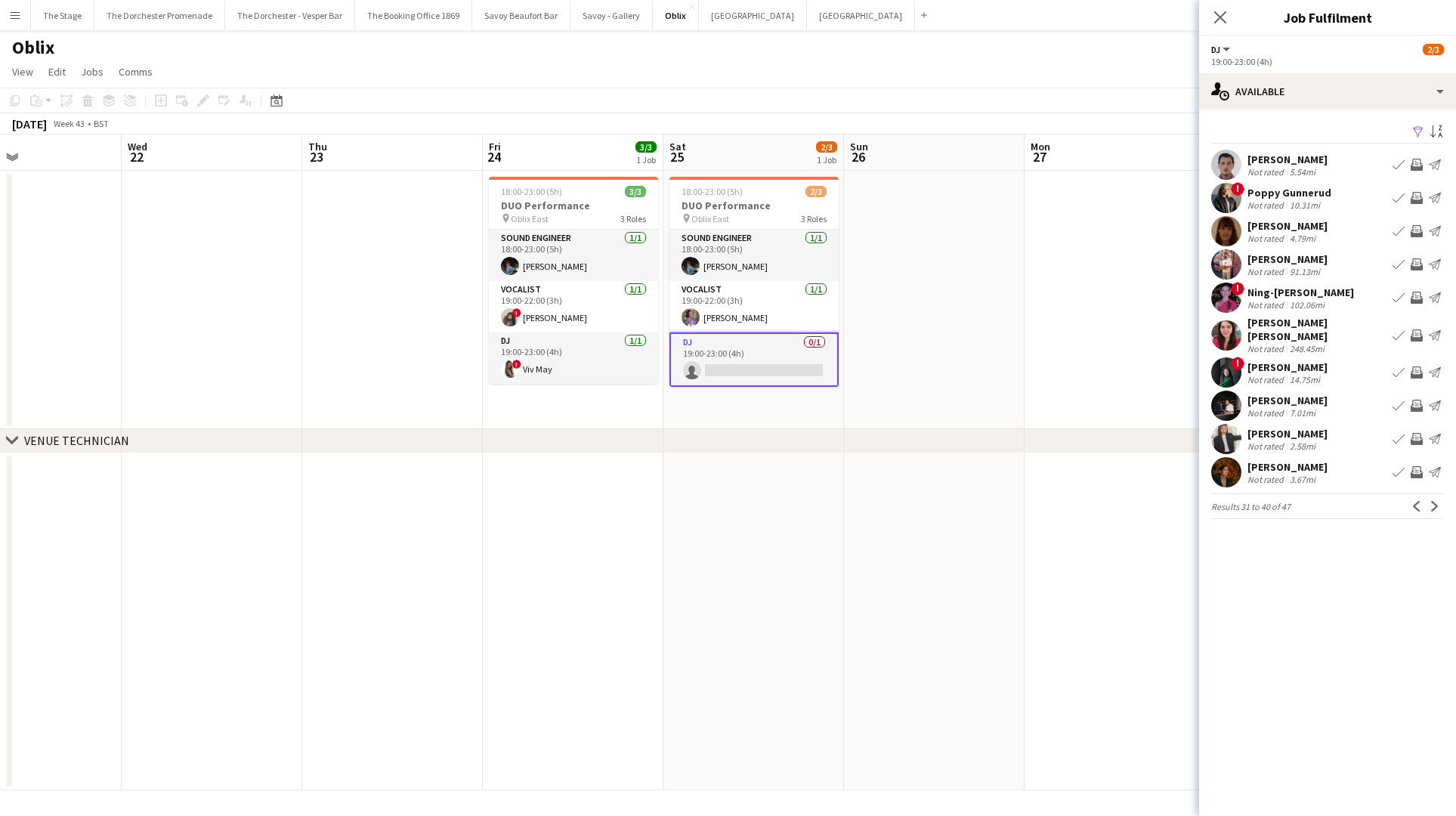
scroll to position [0, 421]
click at [1420, 508] on app-icon "Previous" at bounding box center [1417, 507] width 11 height 11
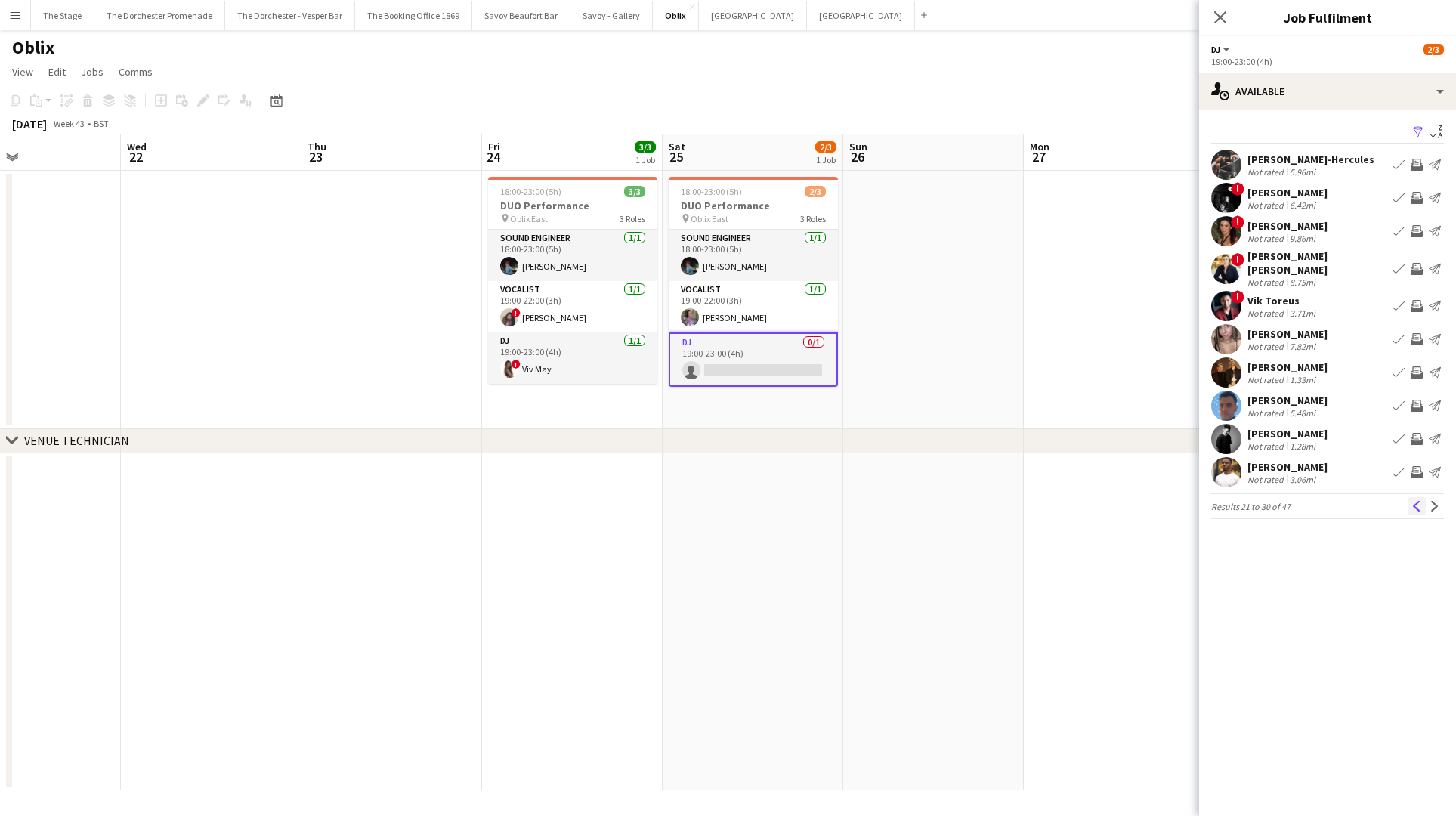
click at [1417, 502] on app-icon "Previous" at bounding box center [1417, 507] width 11 height 11
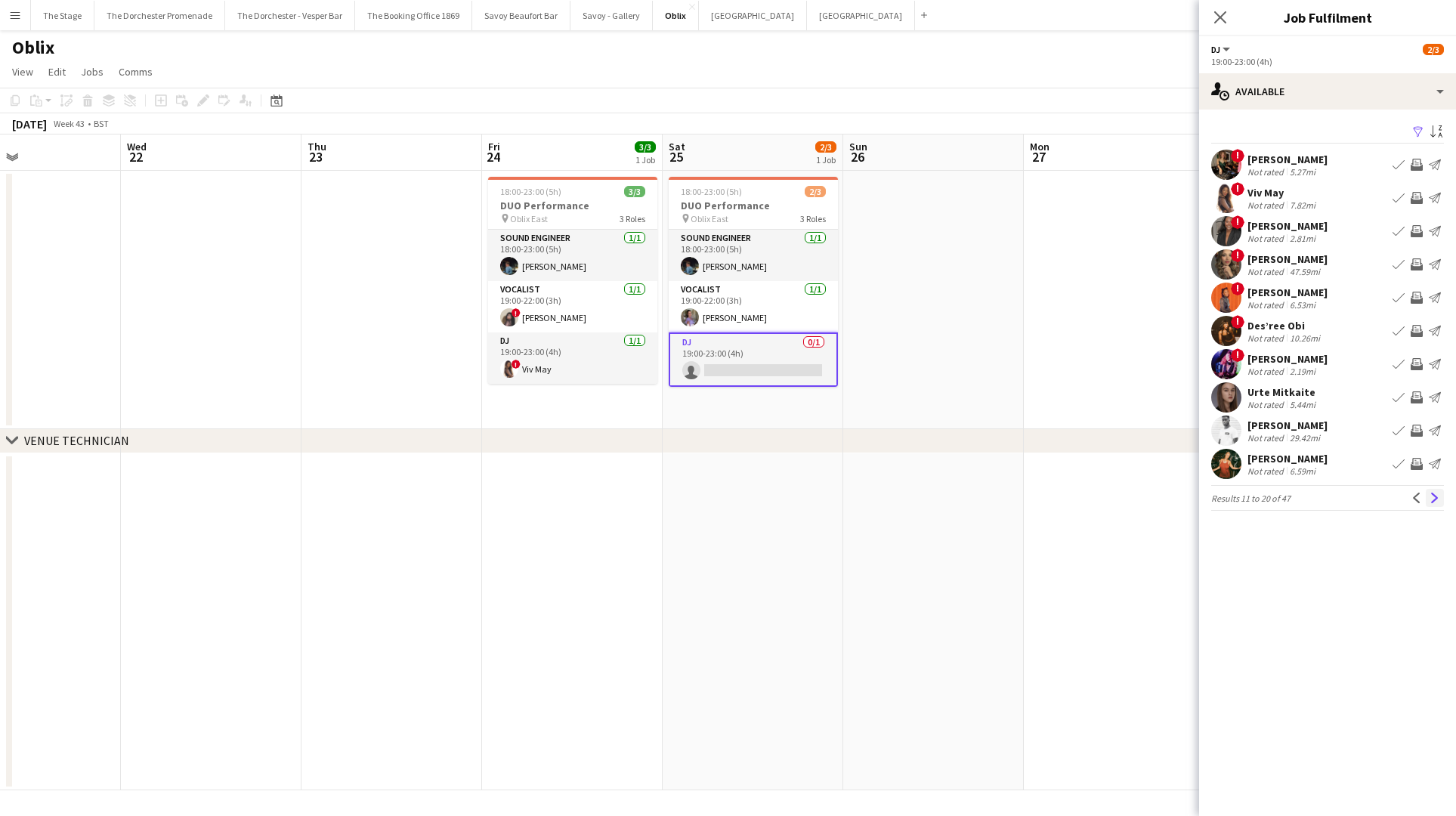
click at [1433, 504] on button "Next" at bounding box center [1435, 498] width 18 height 18
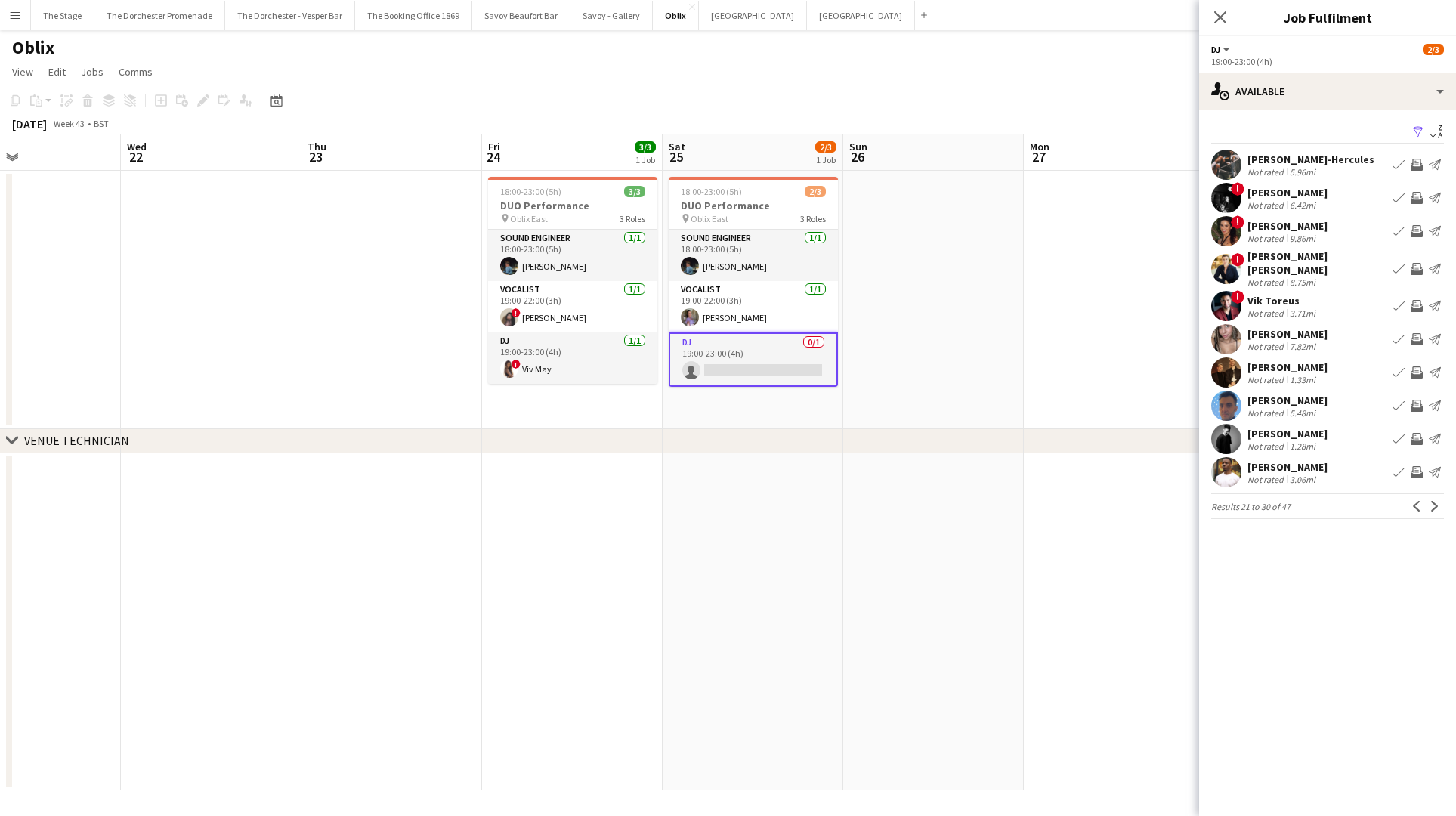
click at [1399, 334] on app-icon "Book crew" at bounding box center [1399, 340] width 12 height 12
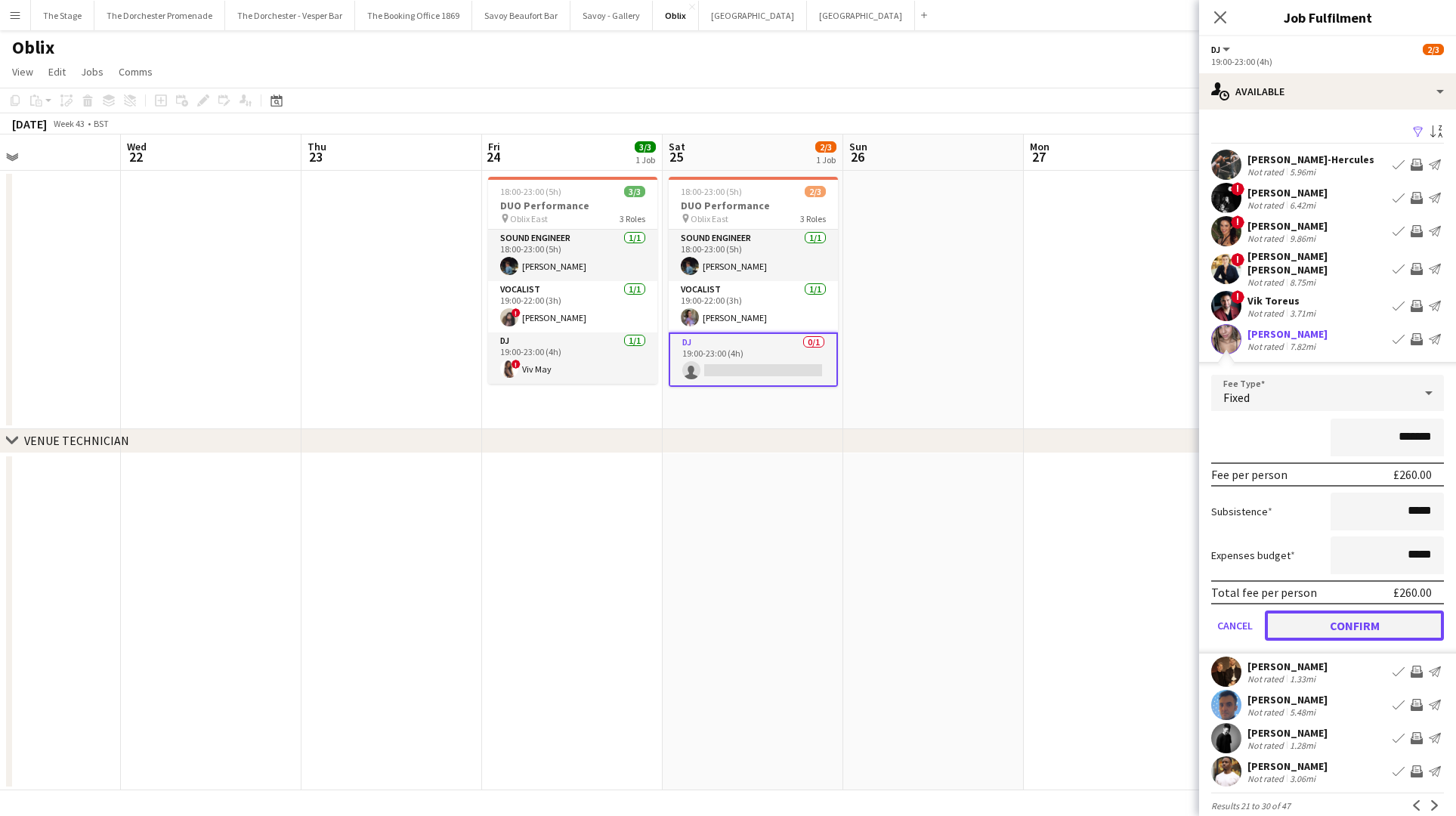
click at [1299, 629] on button "Confirm" at bounding box center [1354, 625] width 179 height 30
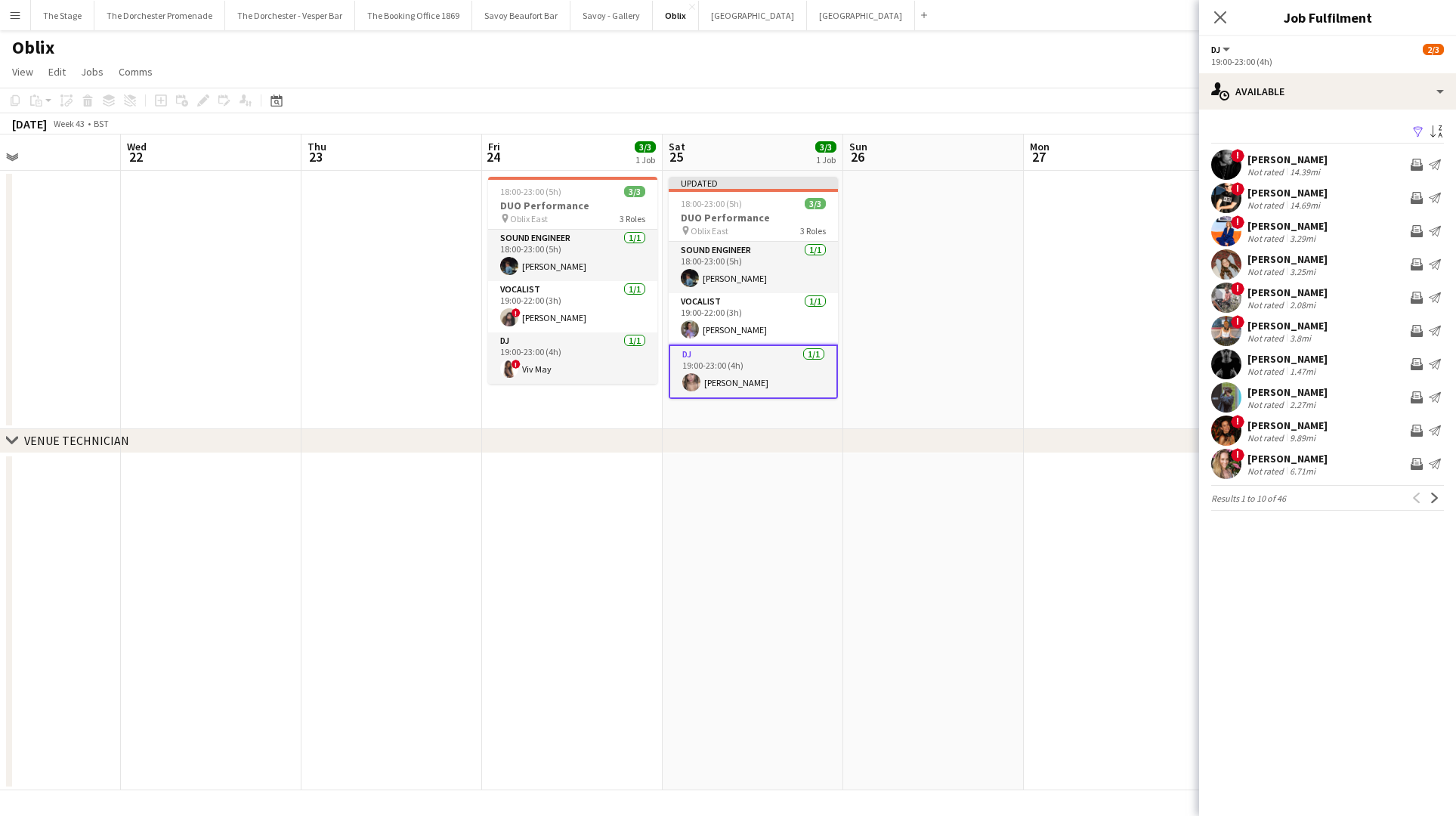
click at [901, 404] on app-date-cell at bounding box center [933, 300] width 181 height 259
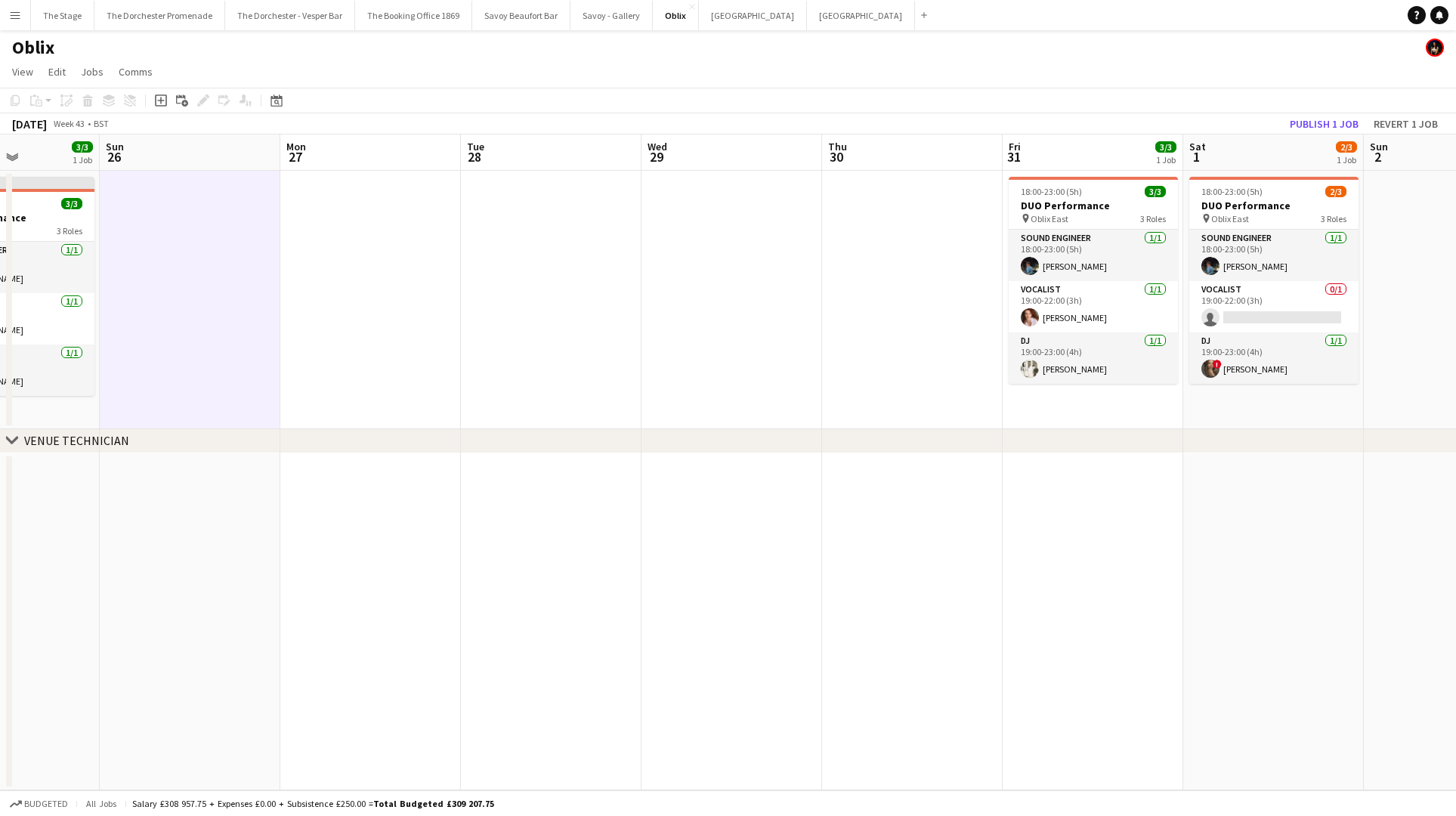
scroll to position [0, 649]
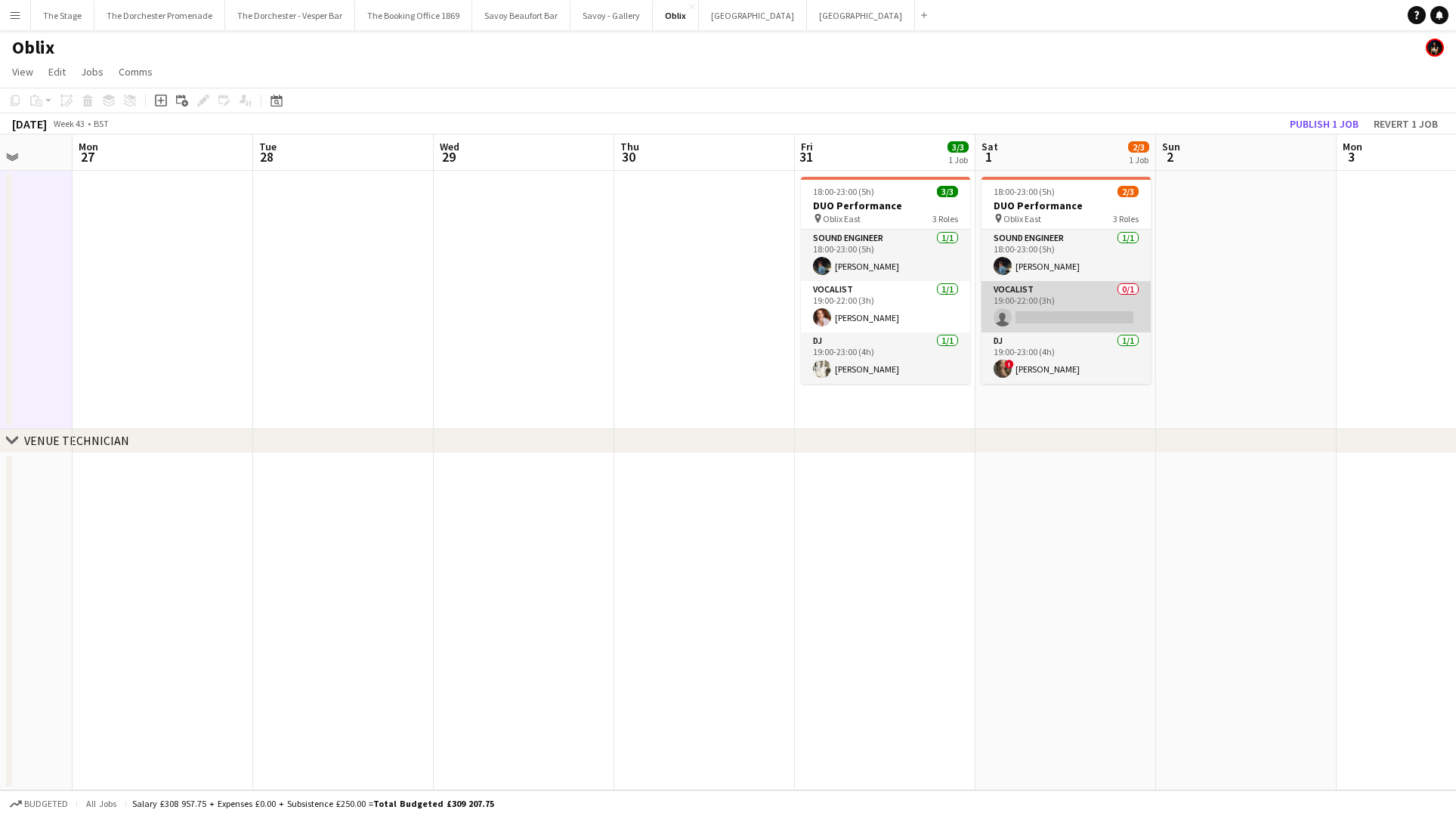
click at [1054, 297] on app-card-role "Vocalist 0/1 19:00-22:00 (3h) single-neutral-actions" at bounding box center [1066, 307] width 169 height 51
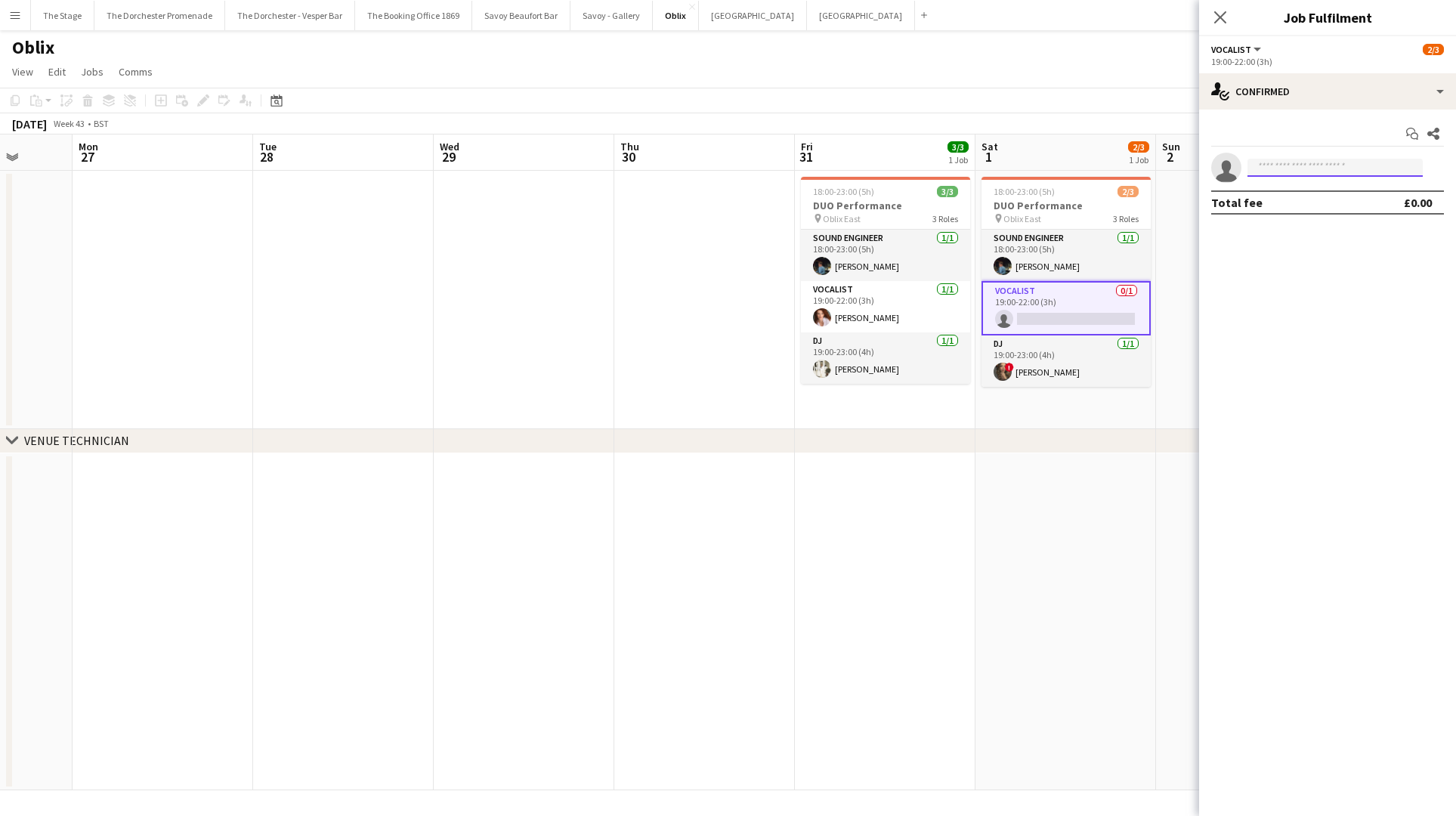
click at [1318, 161] on input at bounding box center [1335, 168] width 175 height 18
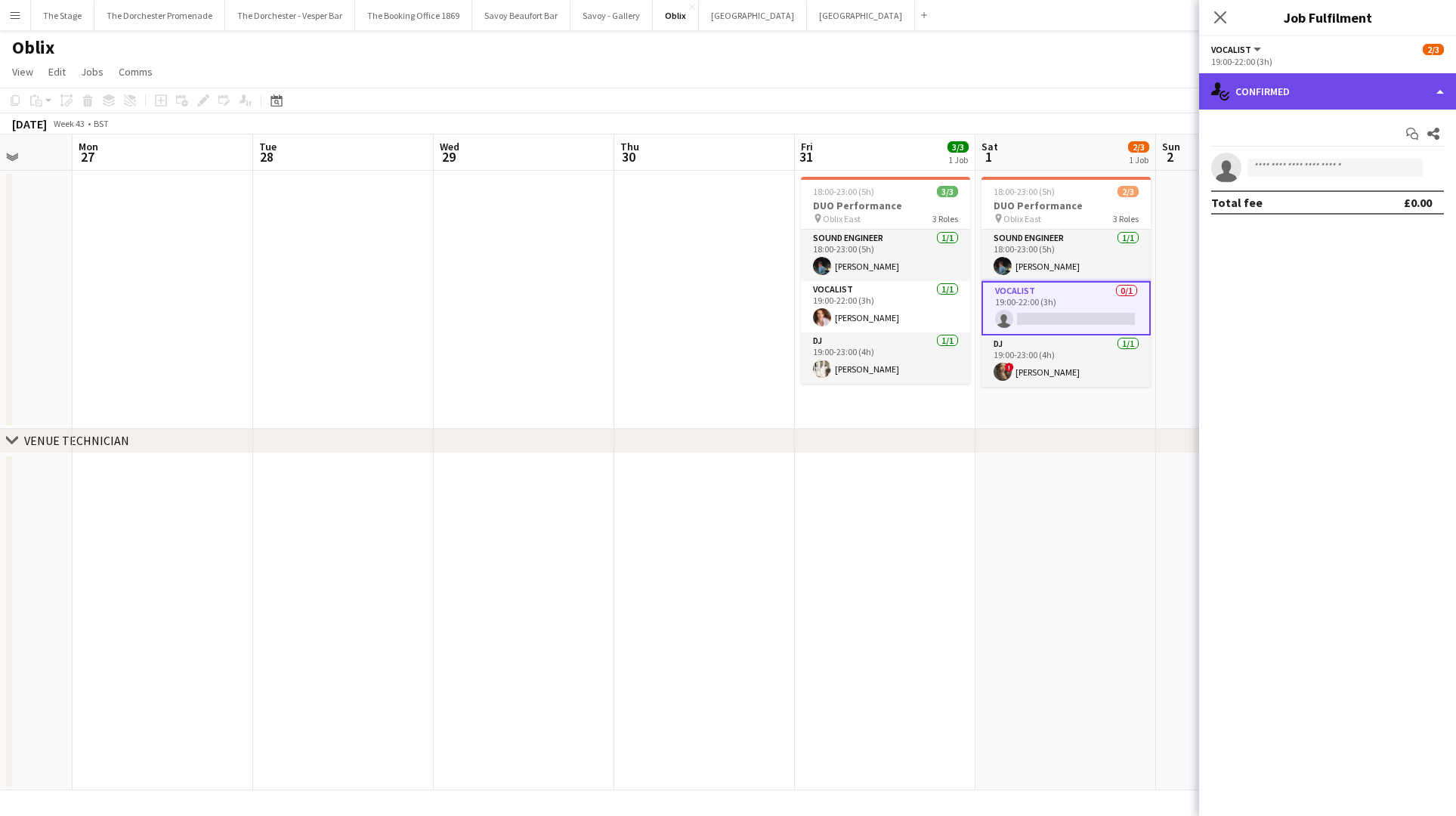
click at [1332, 96] on div "single-neutral-actions-check-2 Confirmed" at bounding box center [1327, 92] width 257 height 36
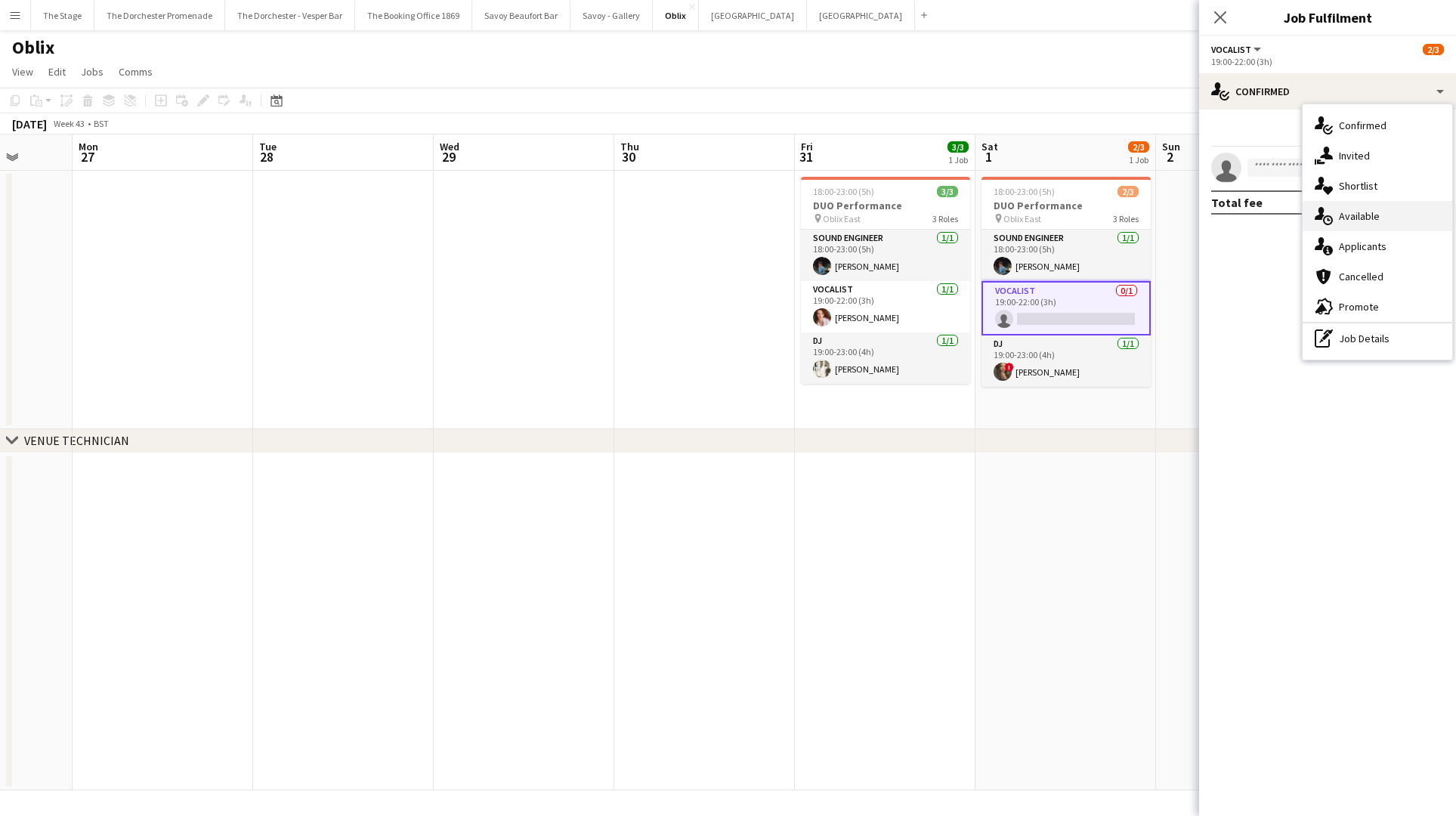
click at [1360, 210] on span "Available" at bounding box center [1359, 216] width 41 height 14
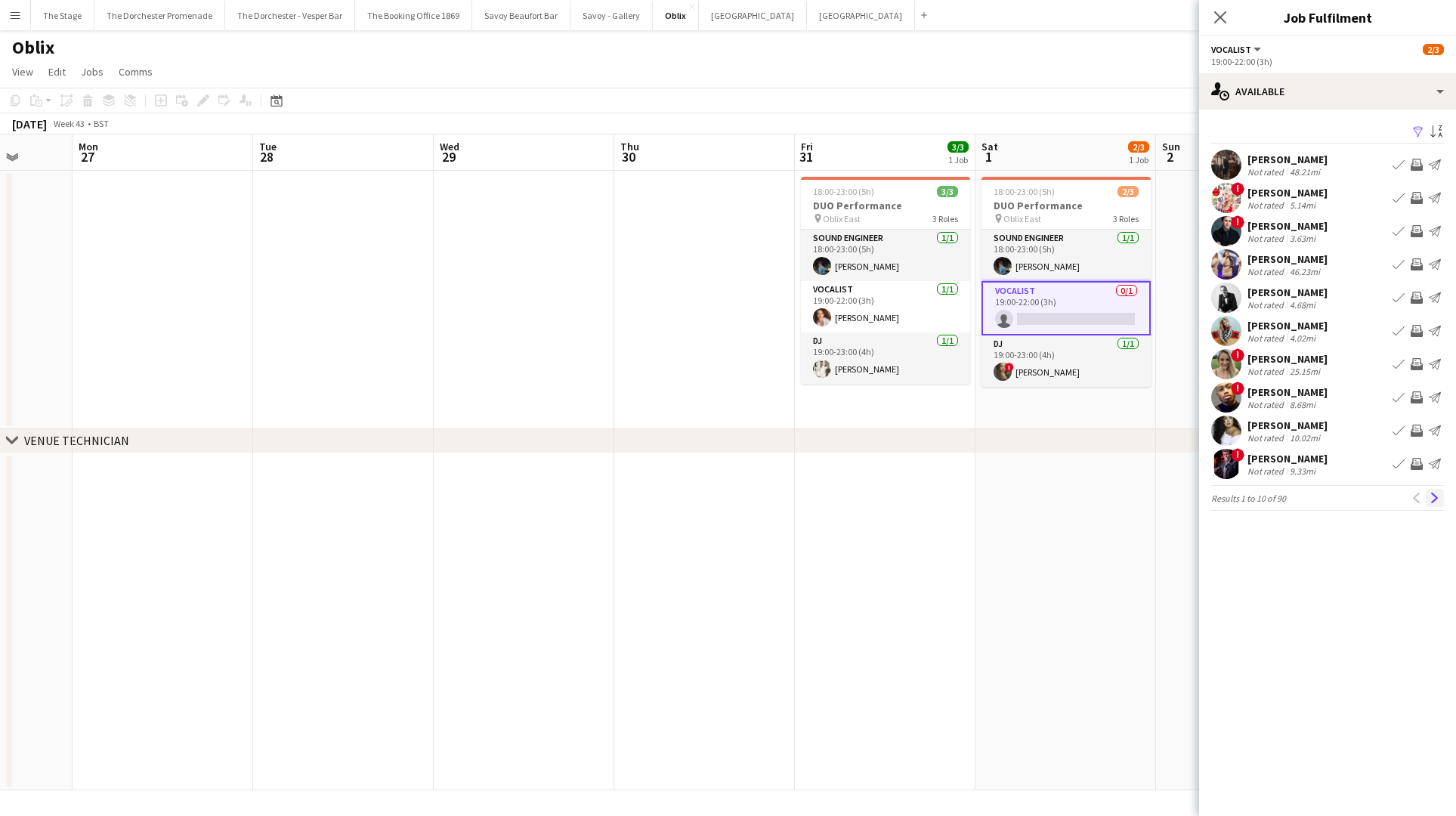
click at [1427, 494] on button "Next" at bounding box center [1435, 498] width 18 height 18
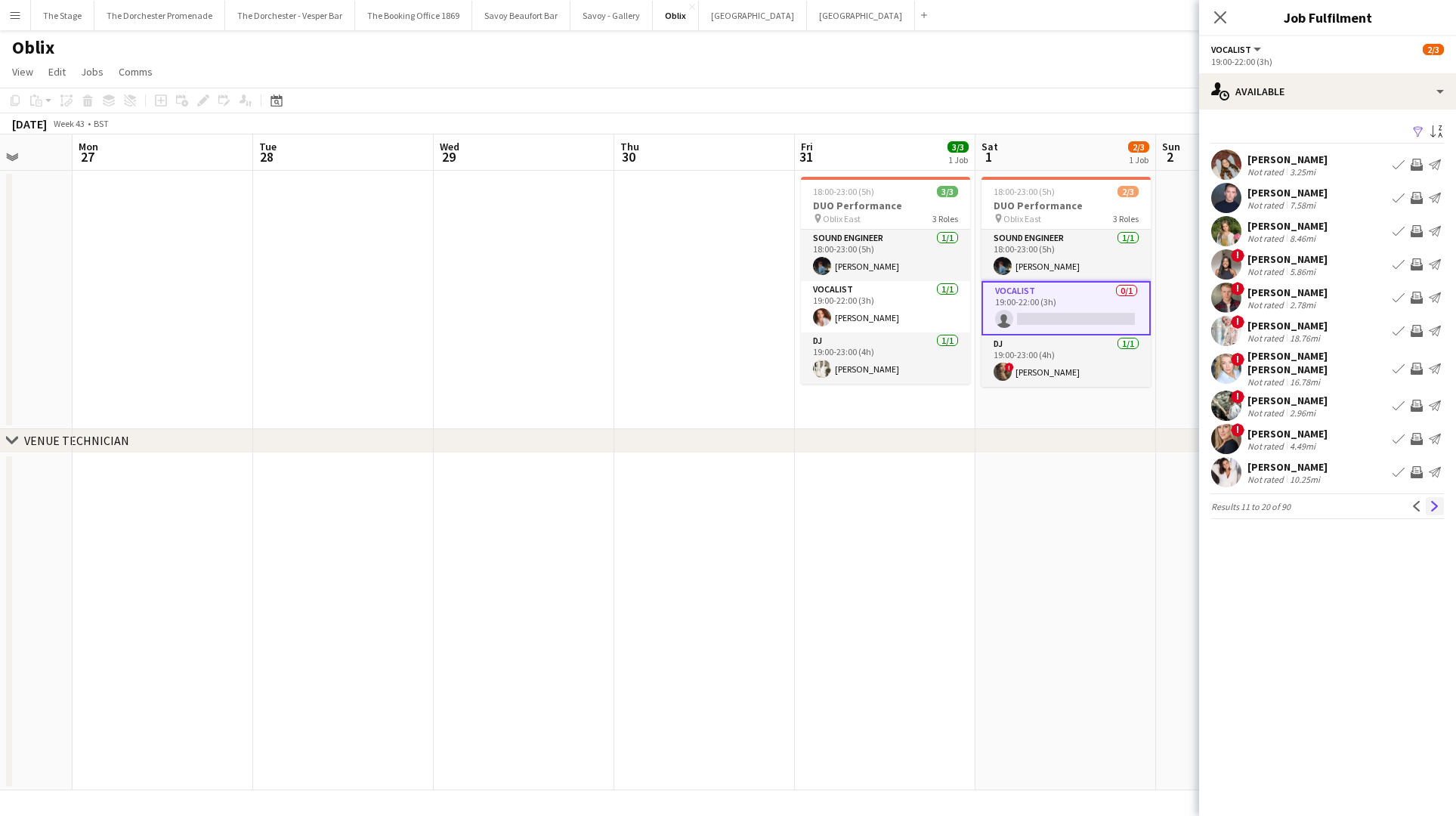
click at [1430, 501] on app-icon "Next" at bounding box center [1435, 507] width 11 height 11
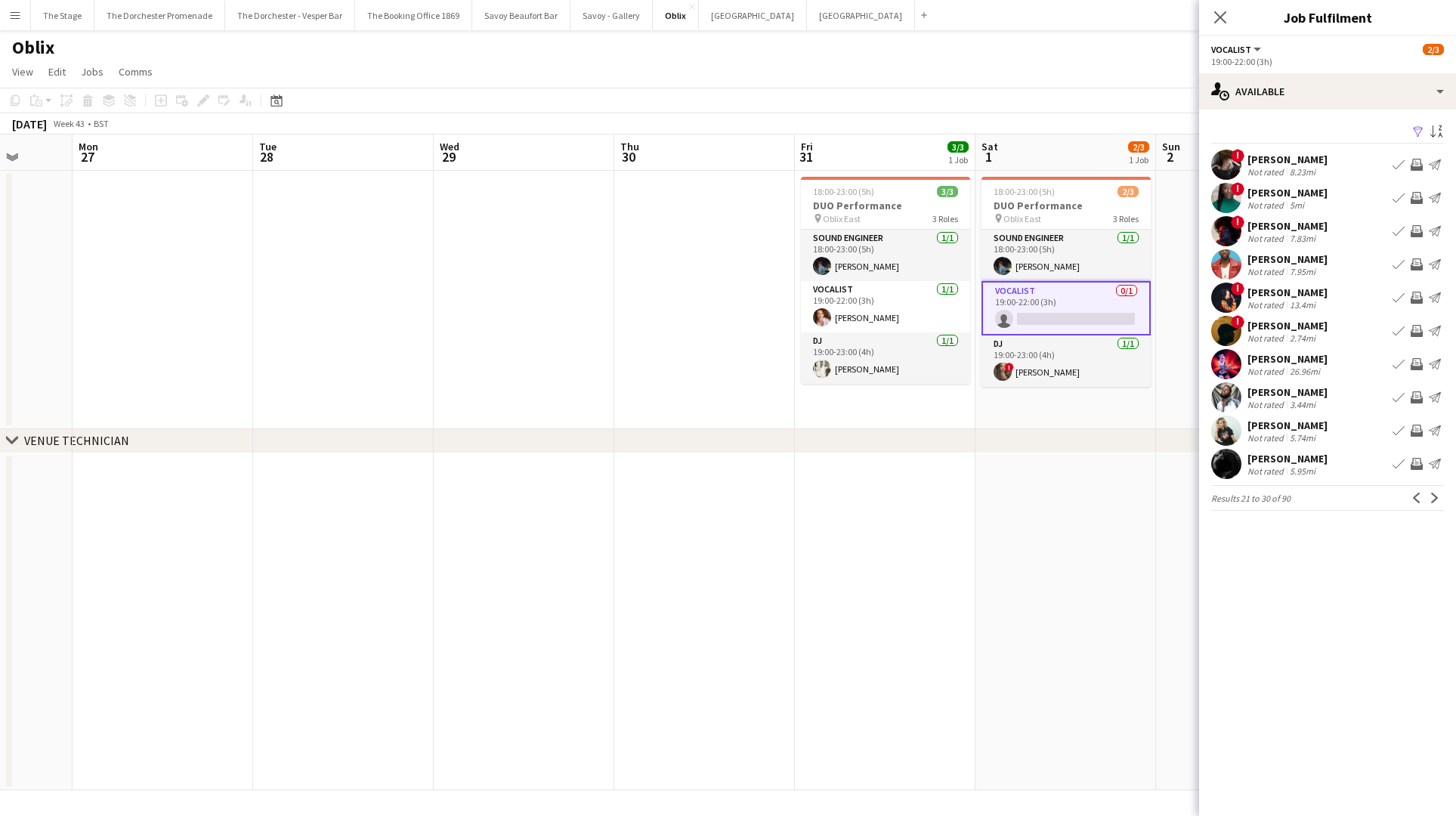
click at [1430, 494] on app-icon "Next" at bounding box center [1435, 498] width 11 height 11
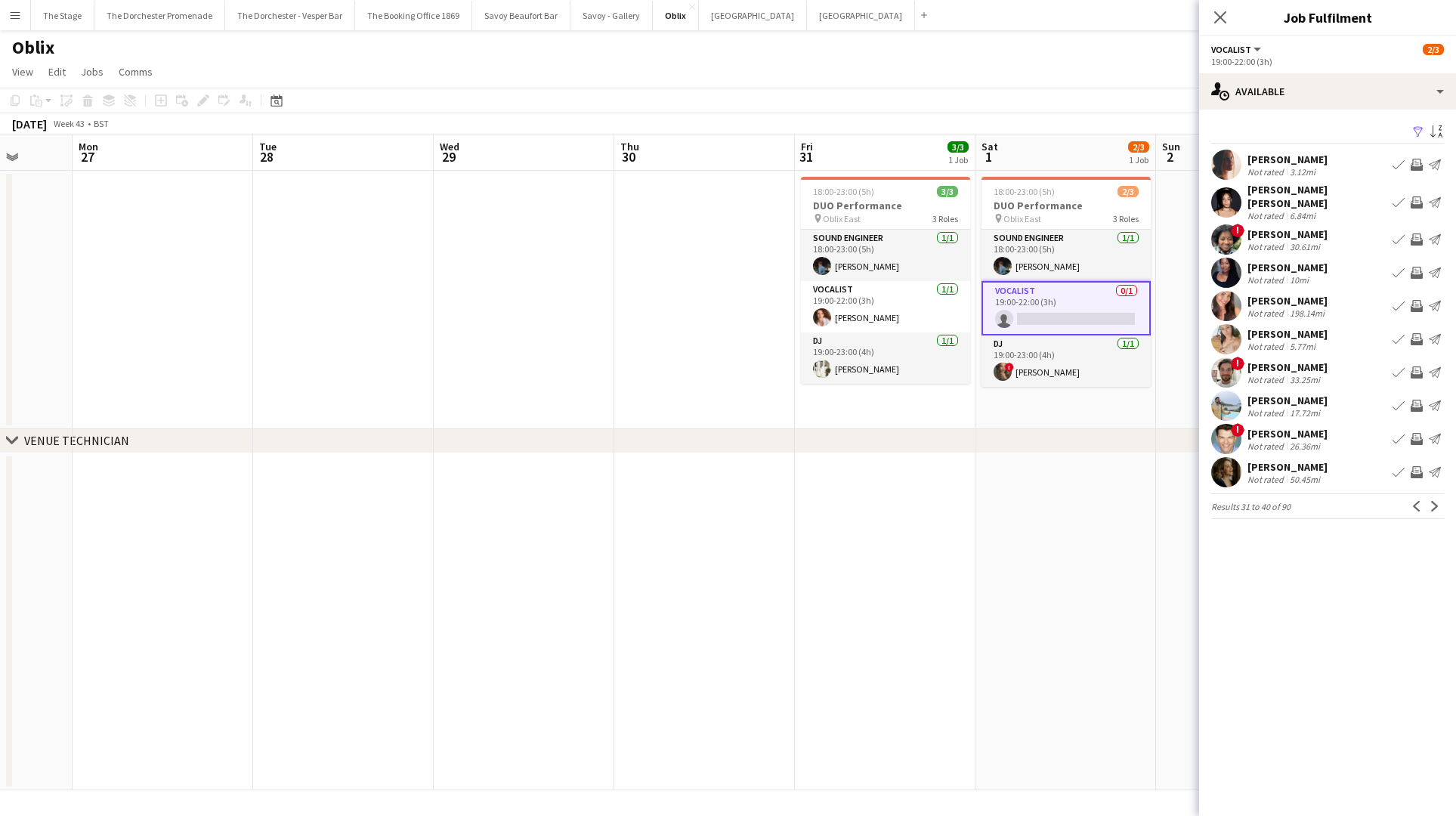
click at [1430, 501] on app-icon "Next" at bounding box center [1435, 507] width 11 height 11
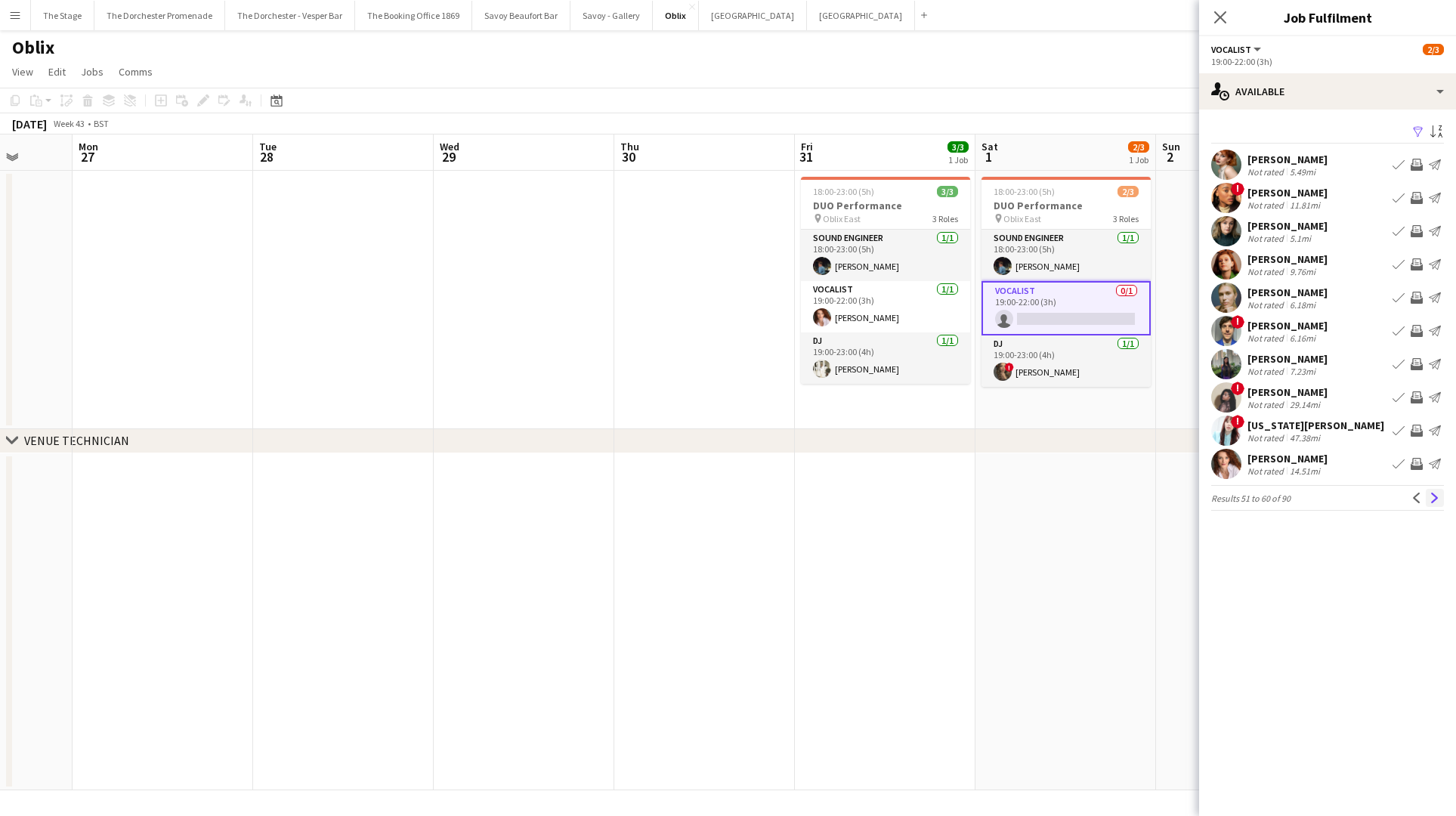
click at [1427, 492] on button "Next" at bounding box center [1435, 498] width 18 height 18
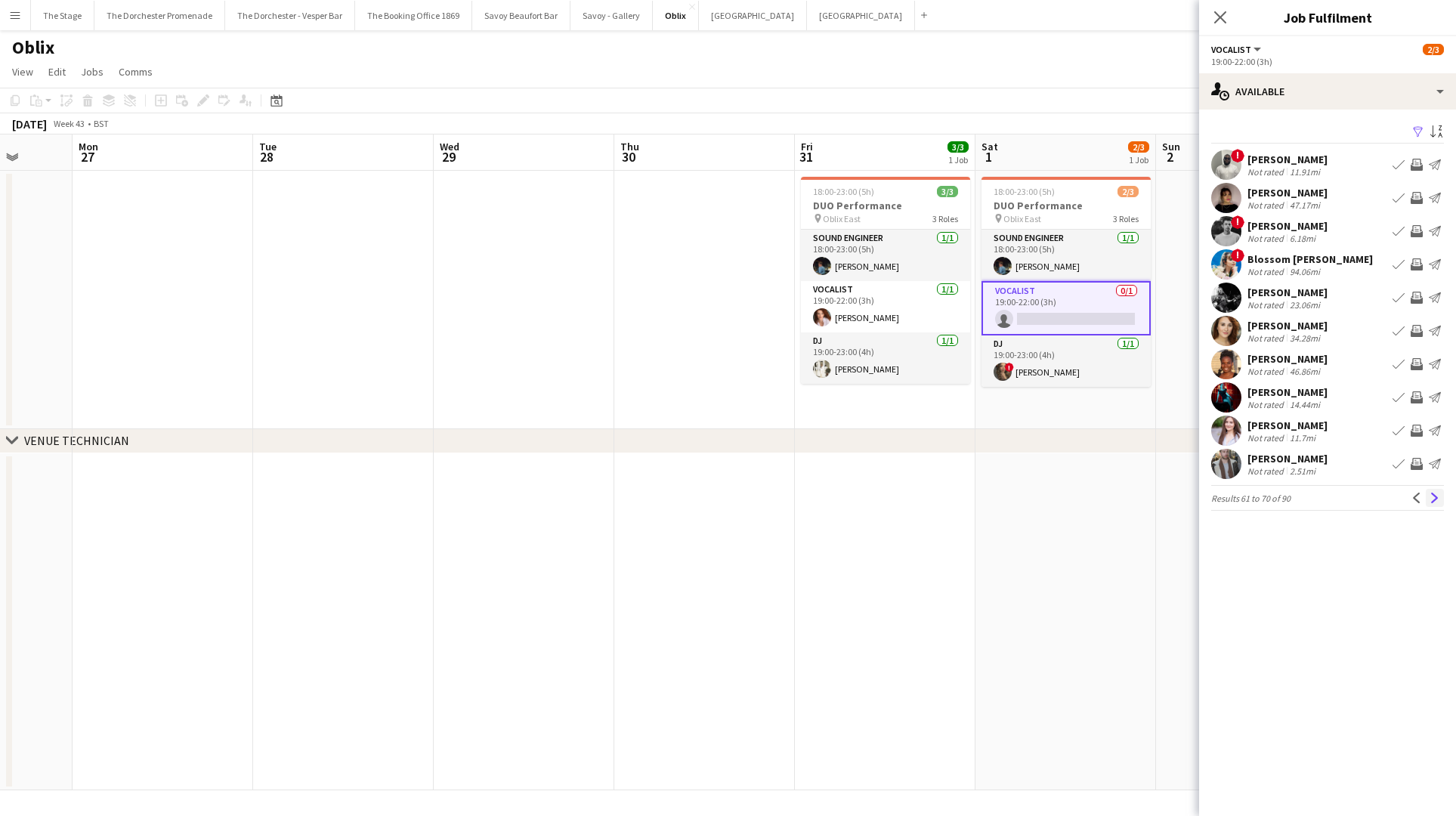
click at [1427, 495] on button "Next" at bounding box center [1435, 498] width 18 height 18
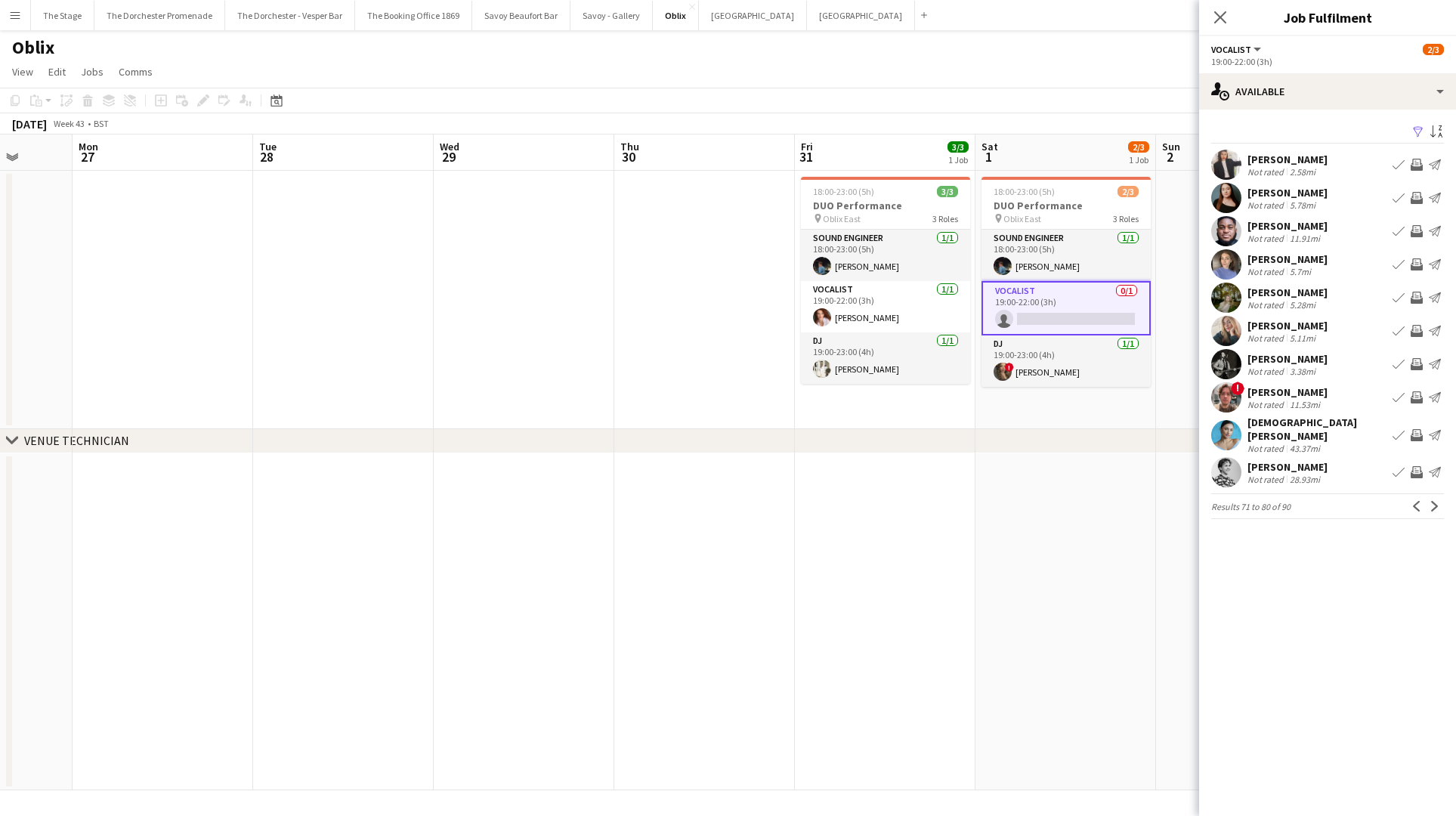
click at [1427, 498] on button "Next" at bounding box center [1435, 507] width 18 height 18
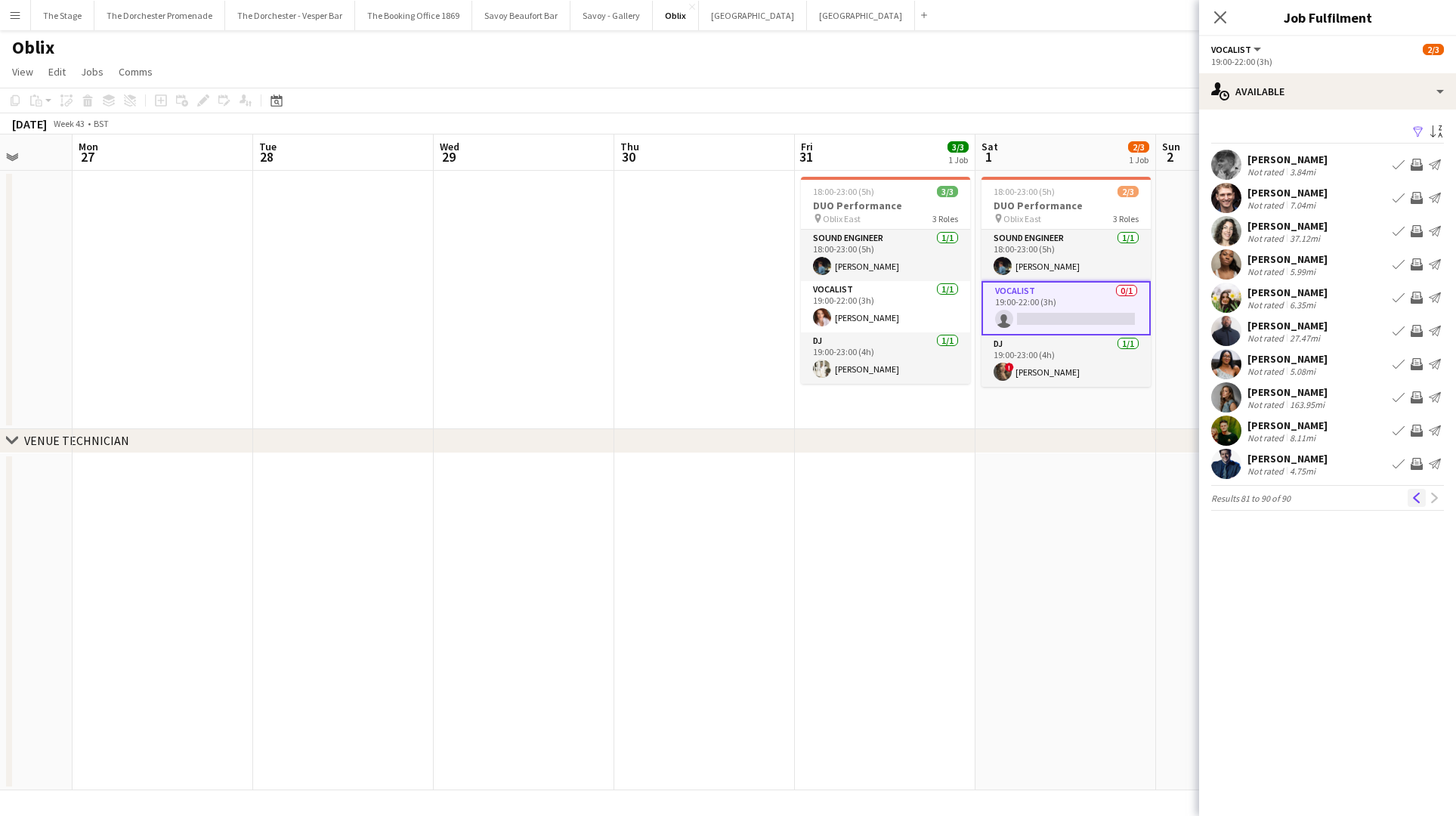
click at [1420, 498] on app-icon "Previous" at bounding box center [1417, 498] width 11 height 11
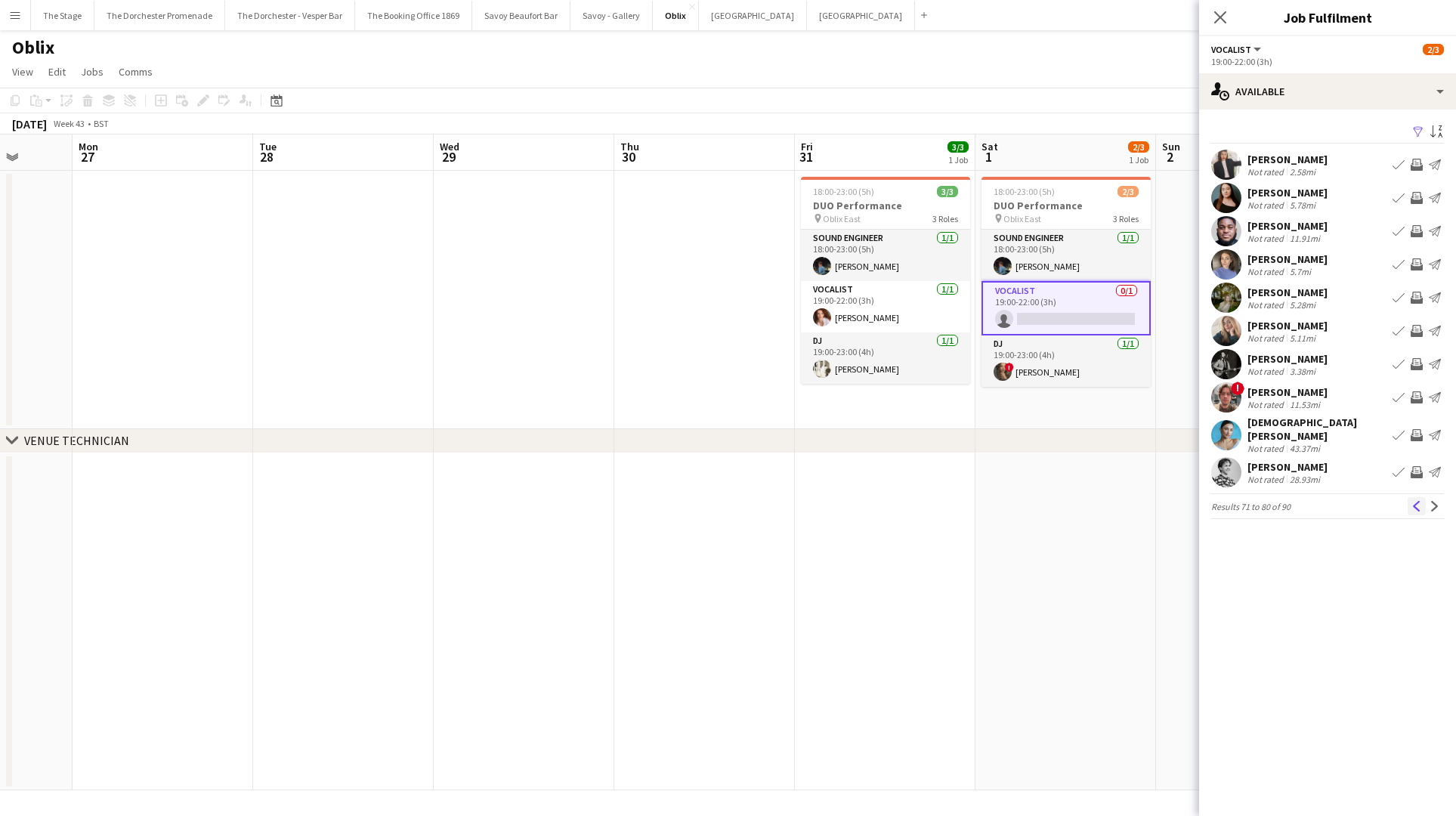
click at [1416, 501] on app-icon "Previous" at bounding box center [1417, 507] width 11 height 11
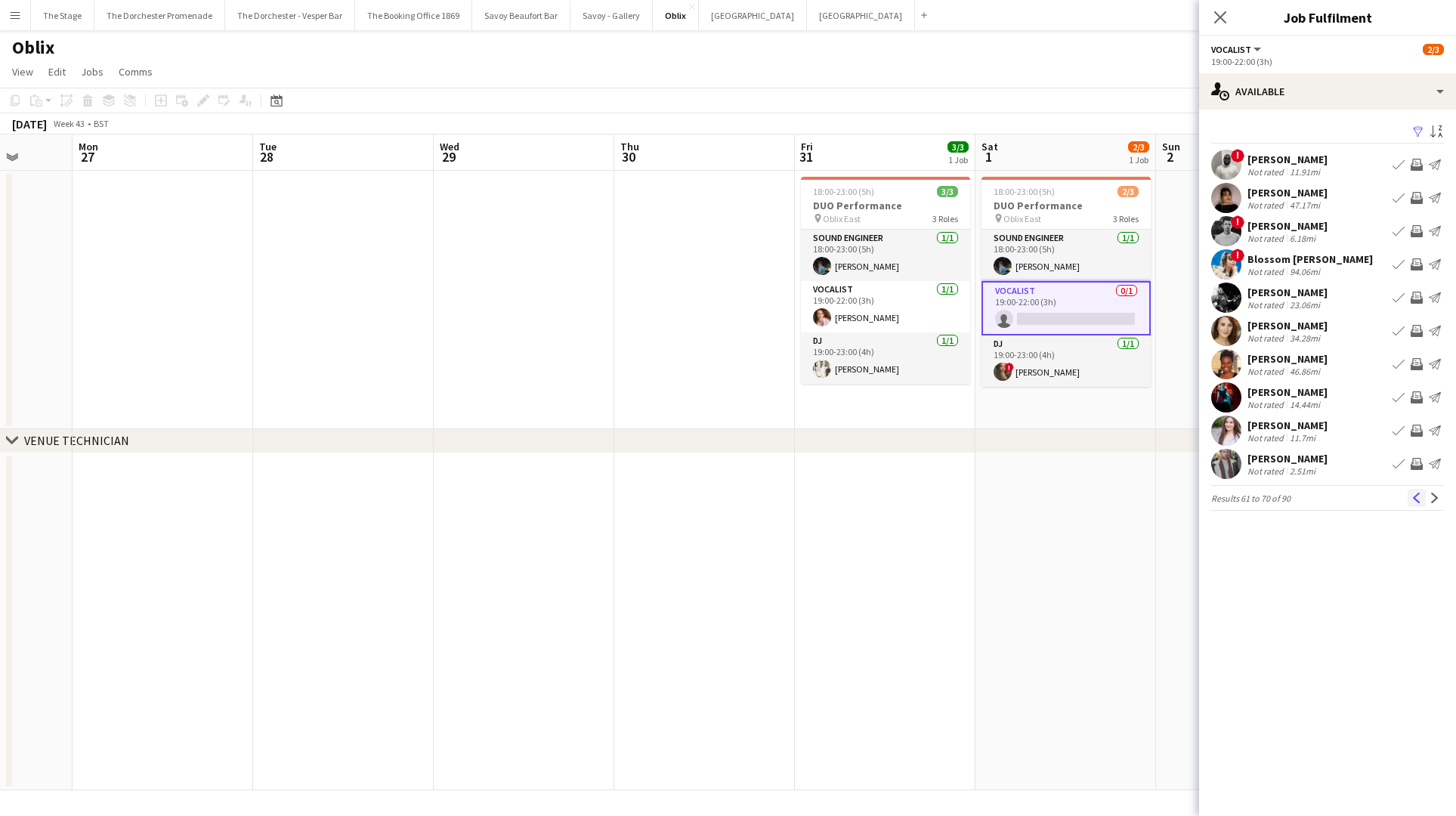
click at [1415, 500] on app-icon "Previous" at bounding box center [1417, 498] width 11 height 11
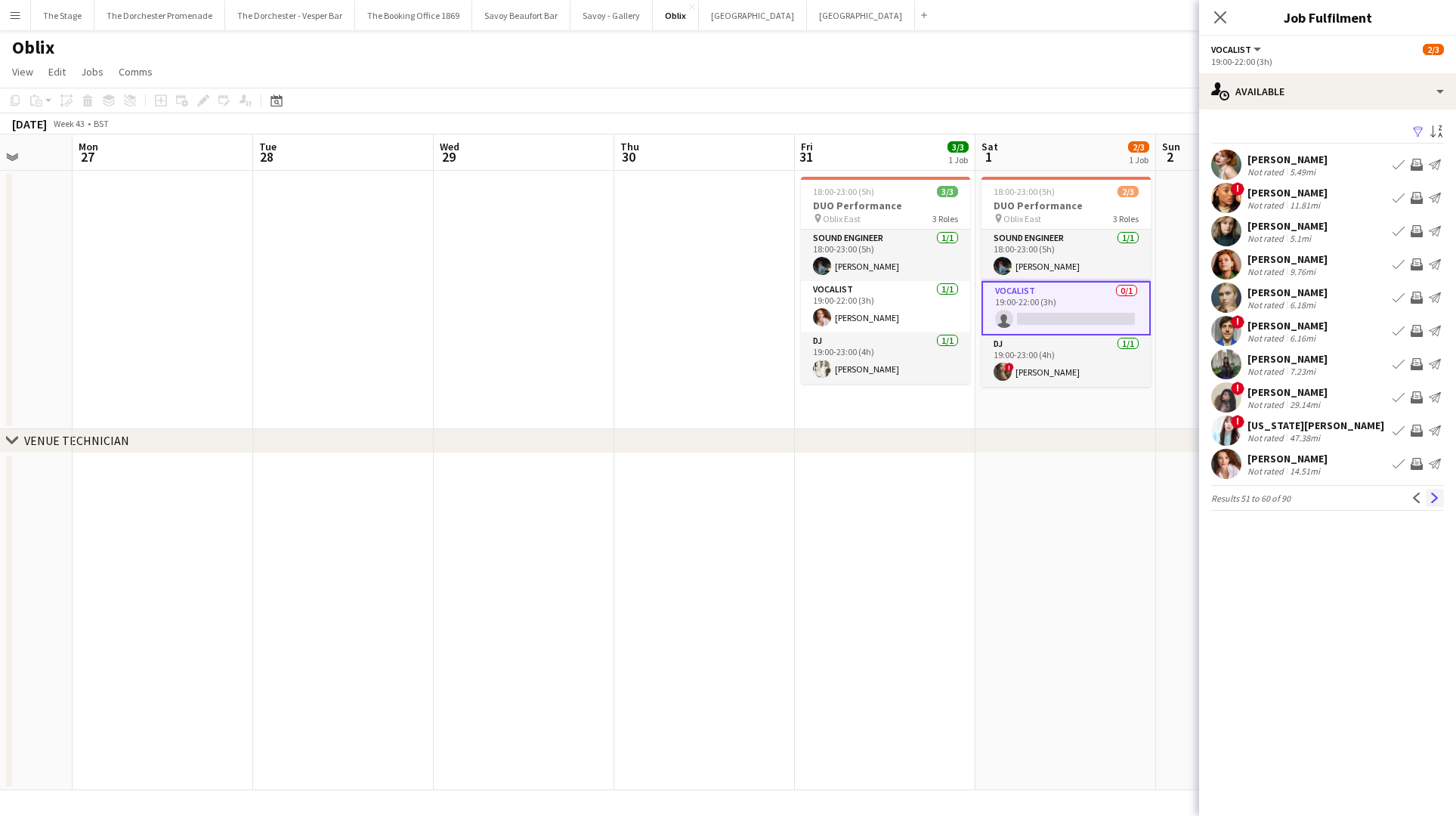
click at [1435, 494] on app-icon "Next" at bounding box center [1435, 498] width 11 height 11
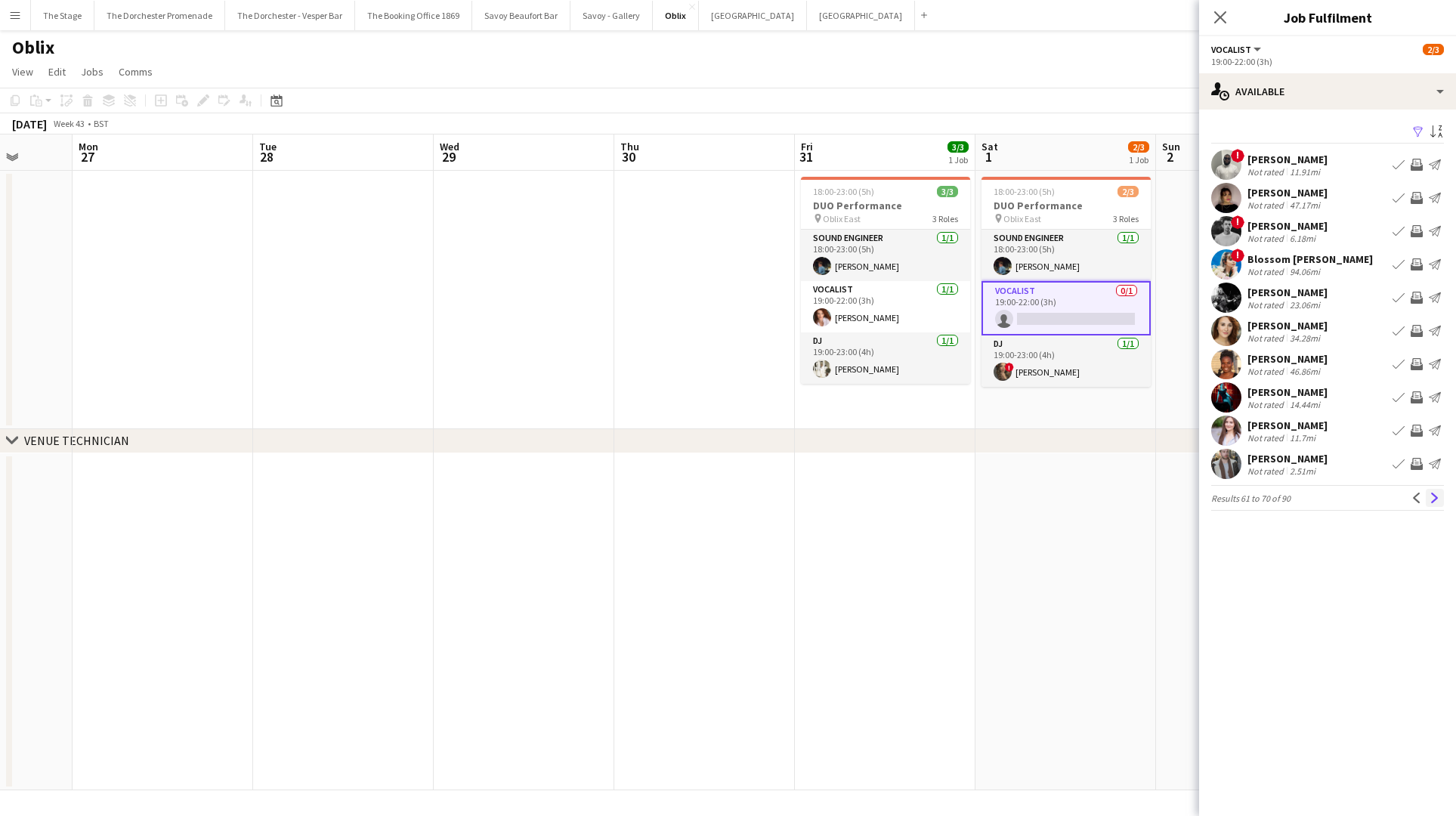
click at [1434, 496] on app-icon "Next" at bounding box center [1435, 498] width 11 height 11
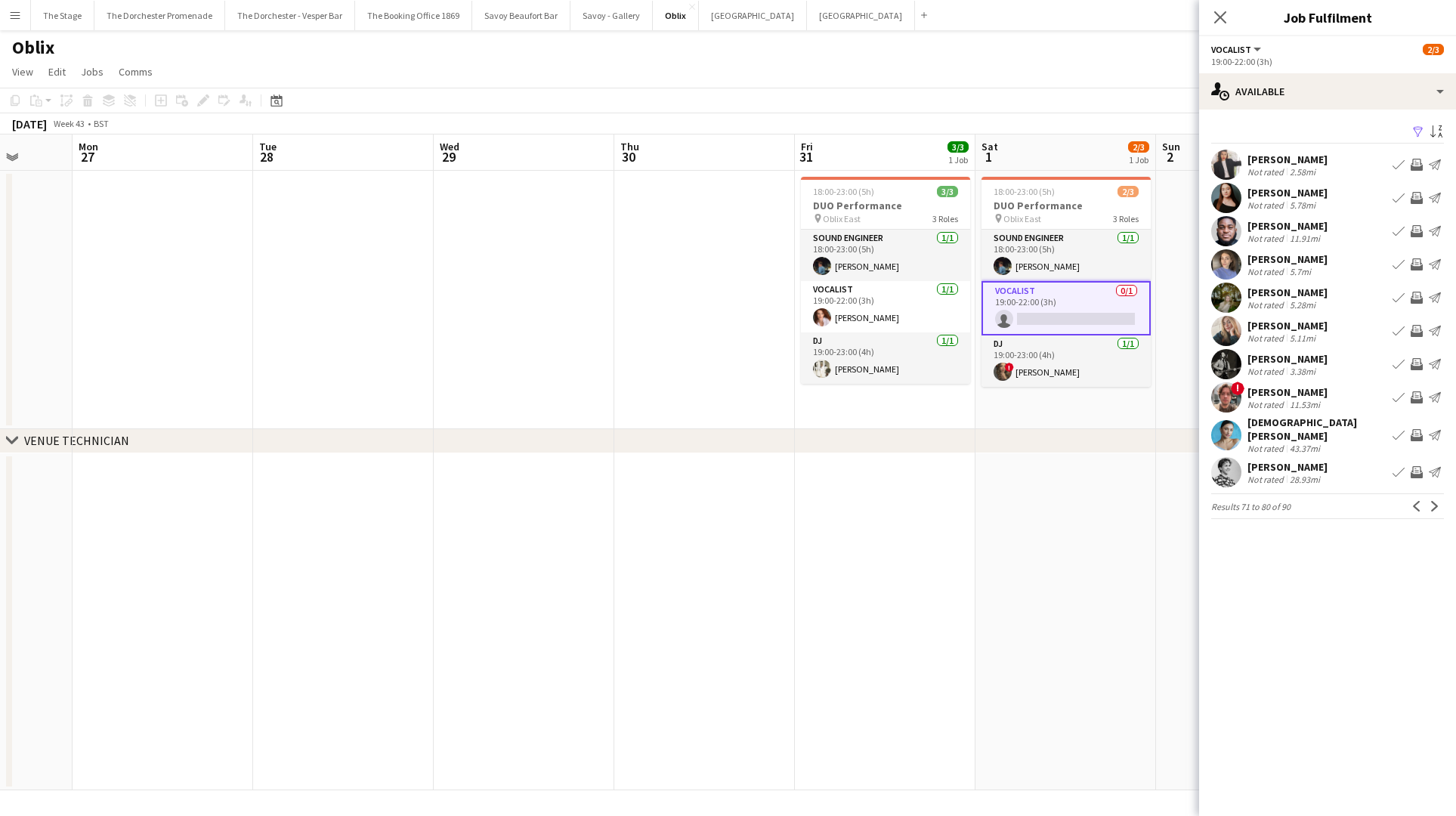
click at [1434, 501] on app-icon "Next" at bounding box center [1435, 507] width 11 height 11
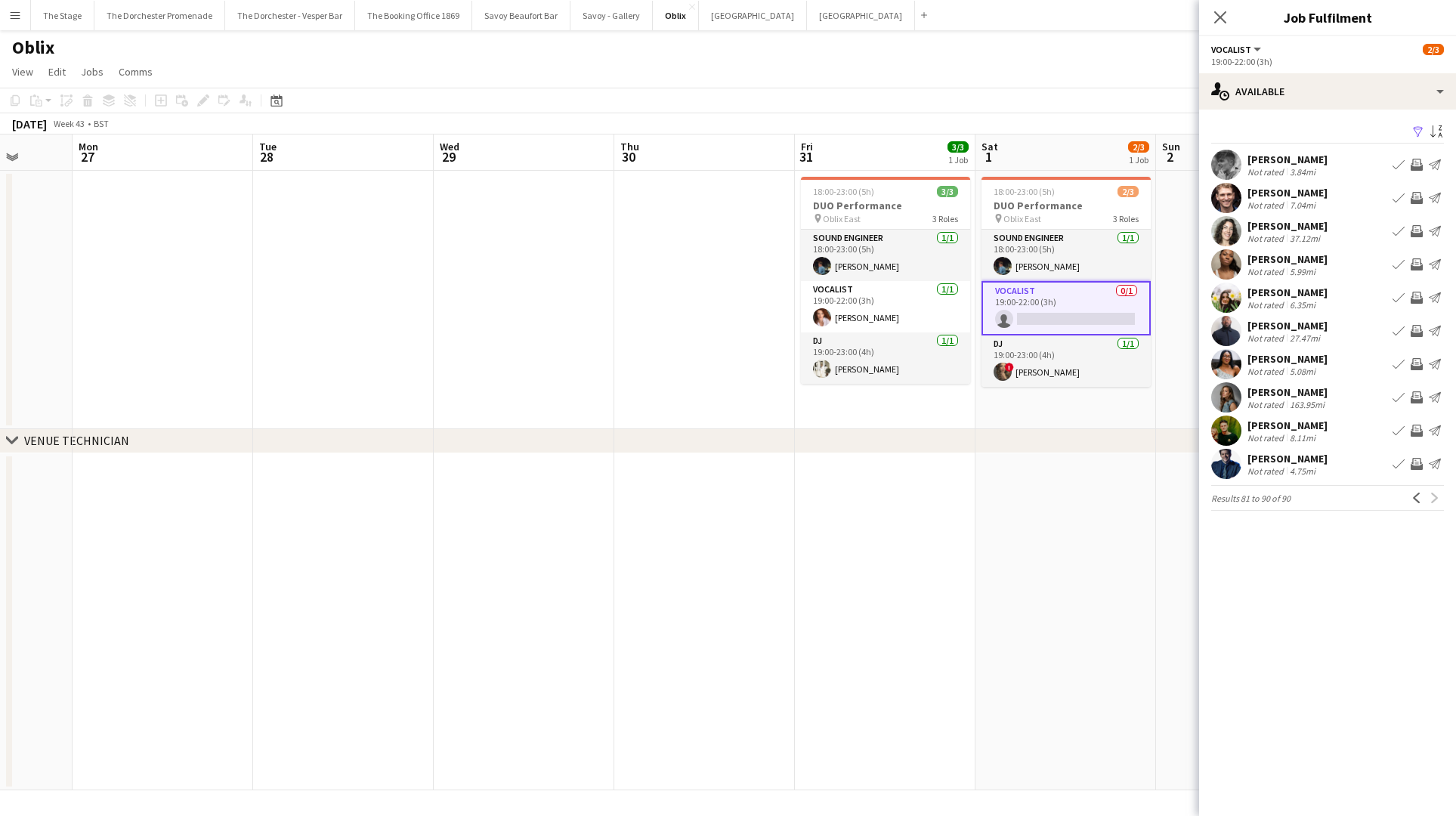
click at [1391, 397] on button "Book crew" at bounding box center [1399, 398] width 18 height 18
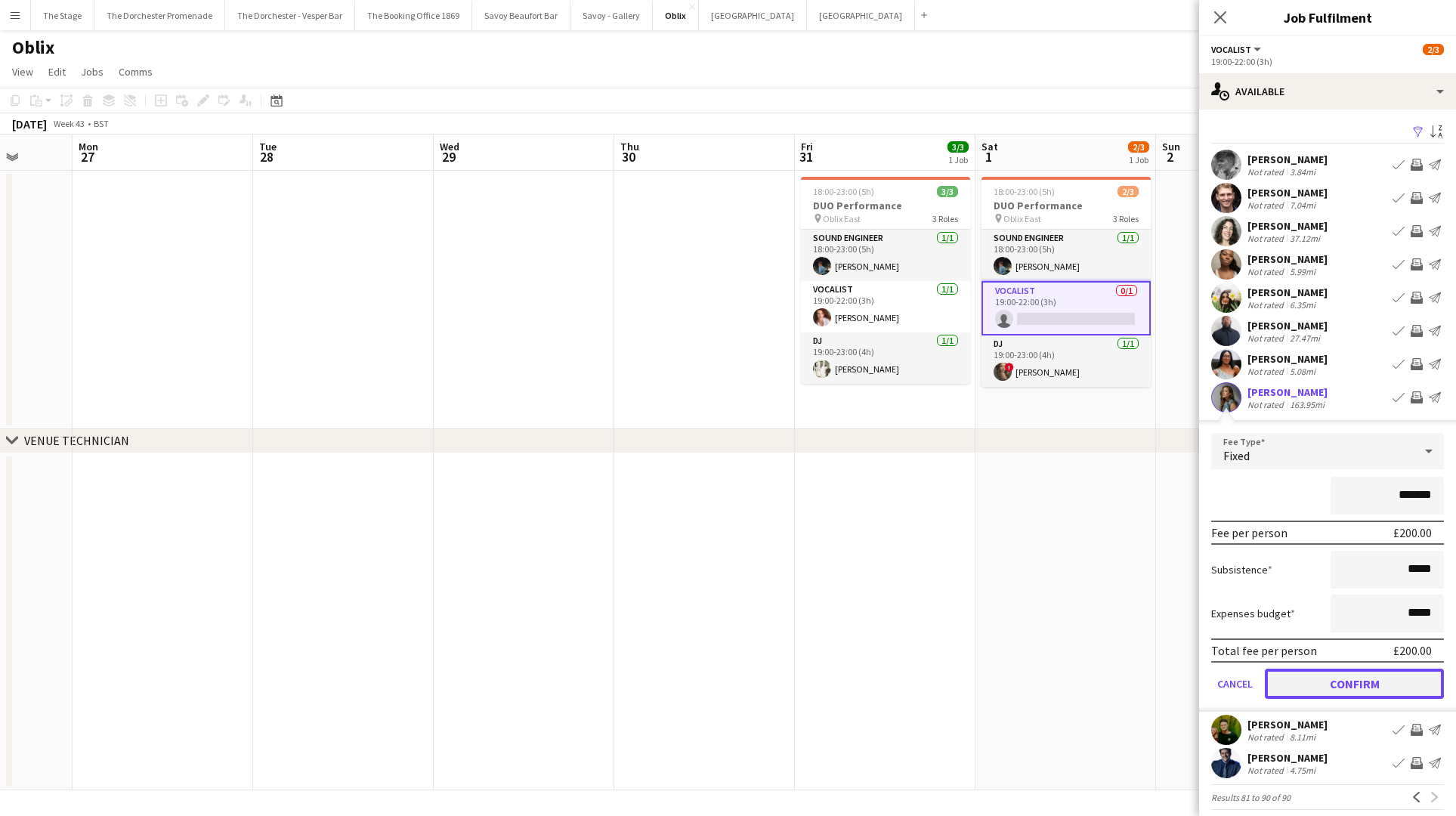
click at [1275, 682] on button "Confirm" at bounding box center [1354, 684] width 179 height 30
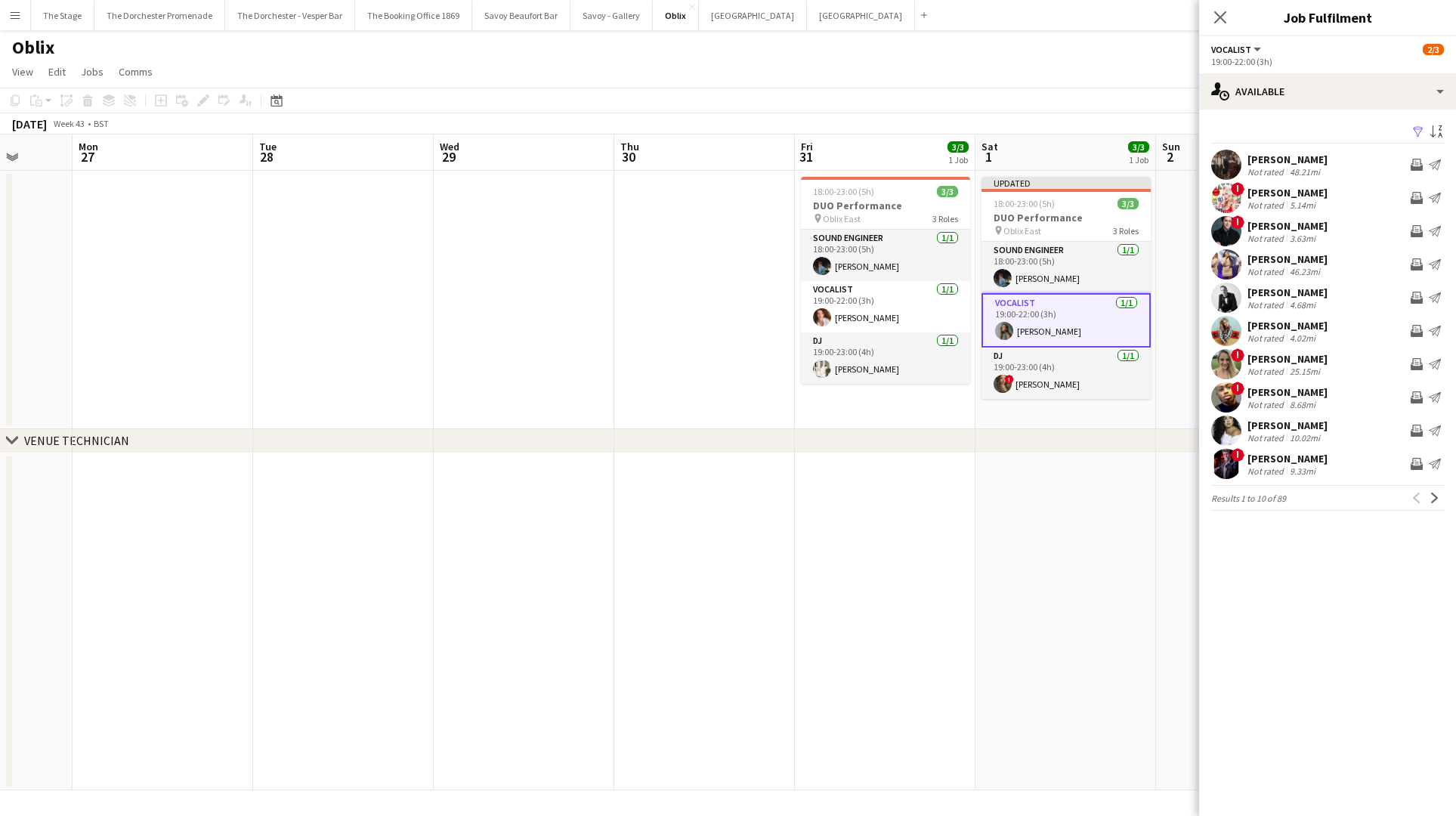
click at [1038, 511] on app-date-cell at bounding box center [1065, 622] width 181 height 338
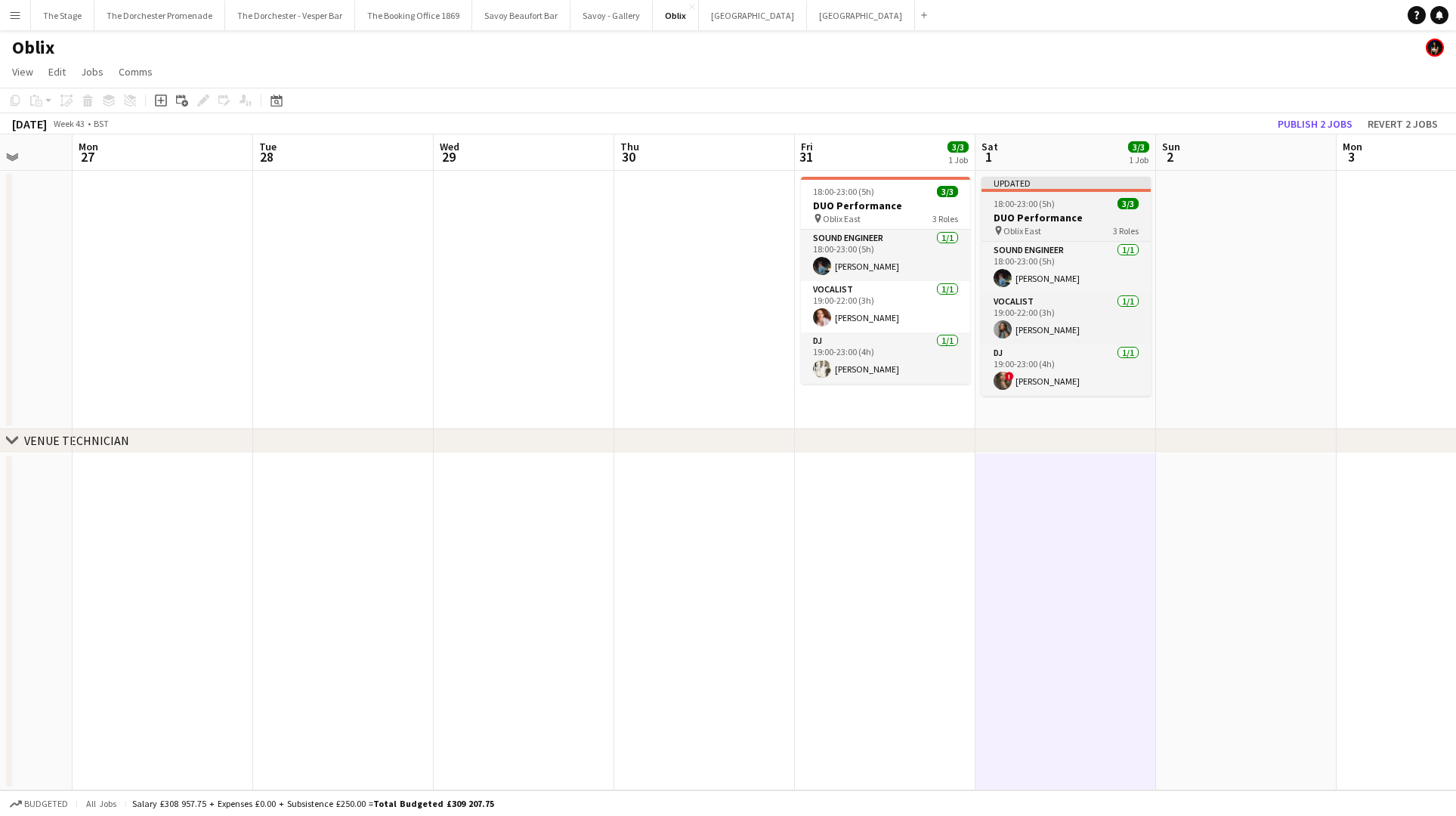
click at [1051, 215] on h3 "DUO Performance" at bounding box center [1066, 218] width 169 height 14
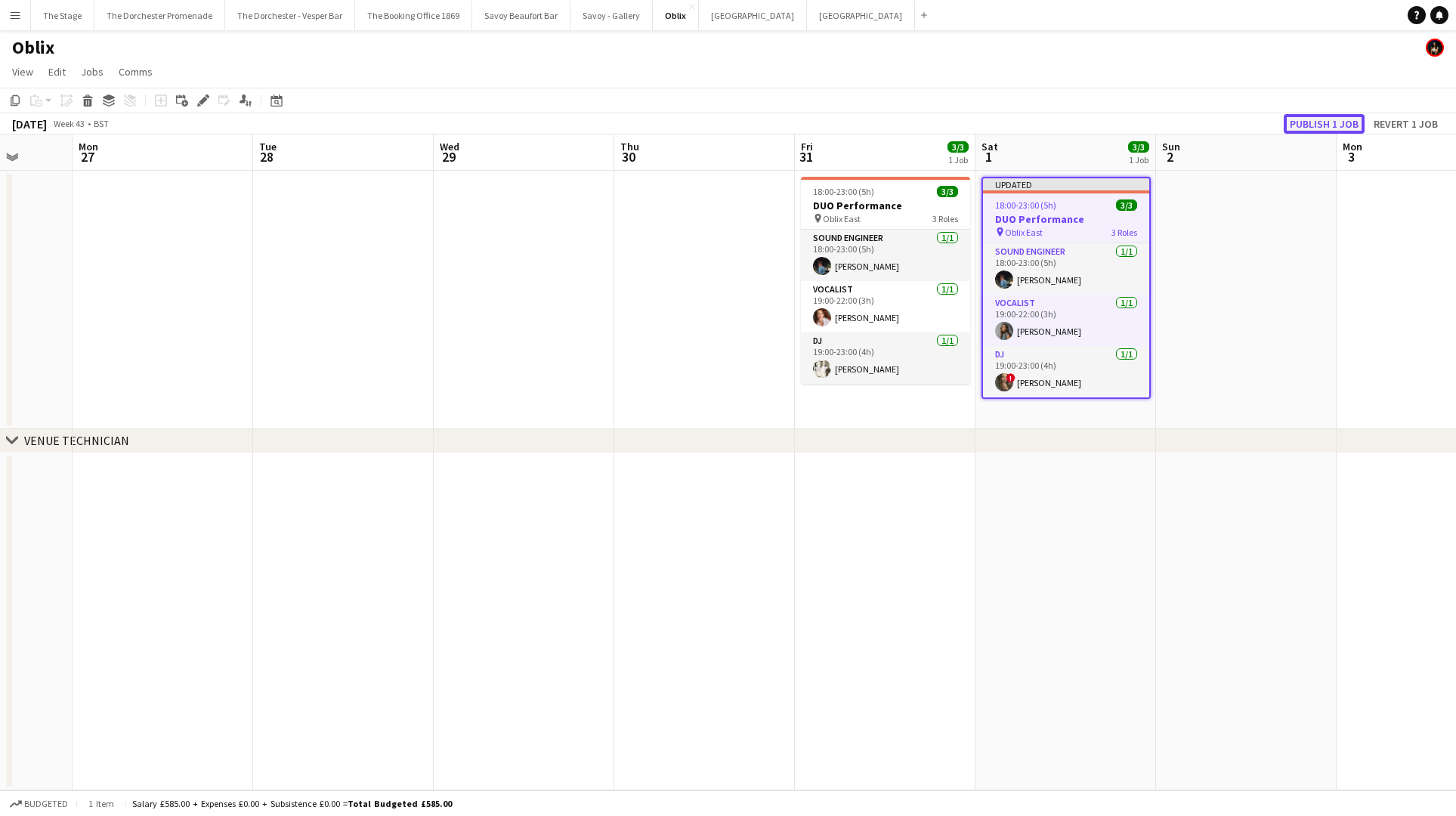
click at [1308, 123] on button "Publish 1 job" at bounding box center [1324, 124] width 81 height 20
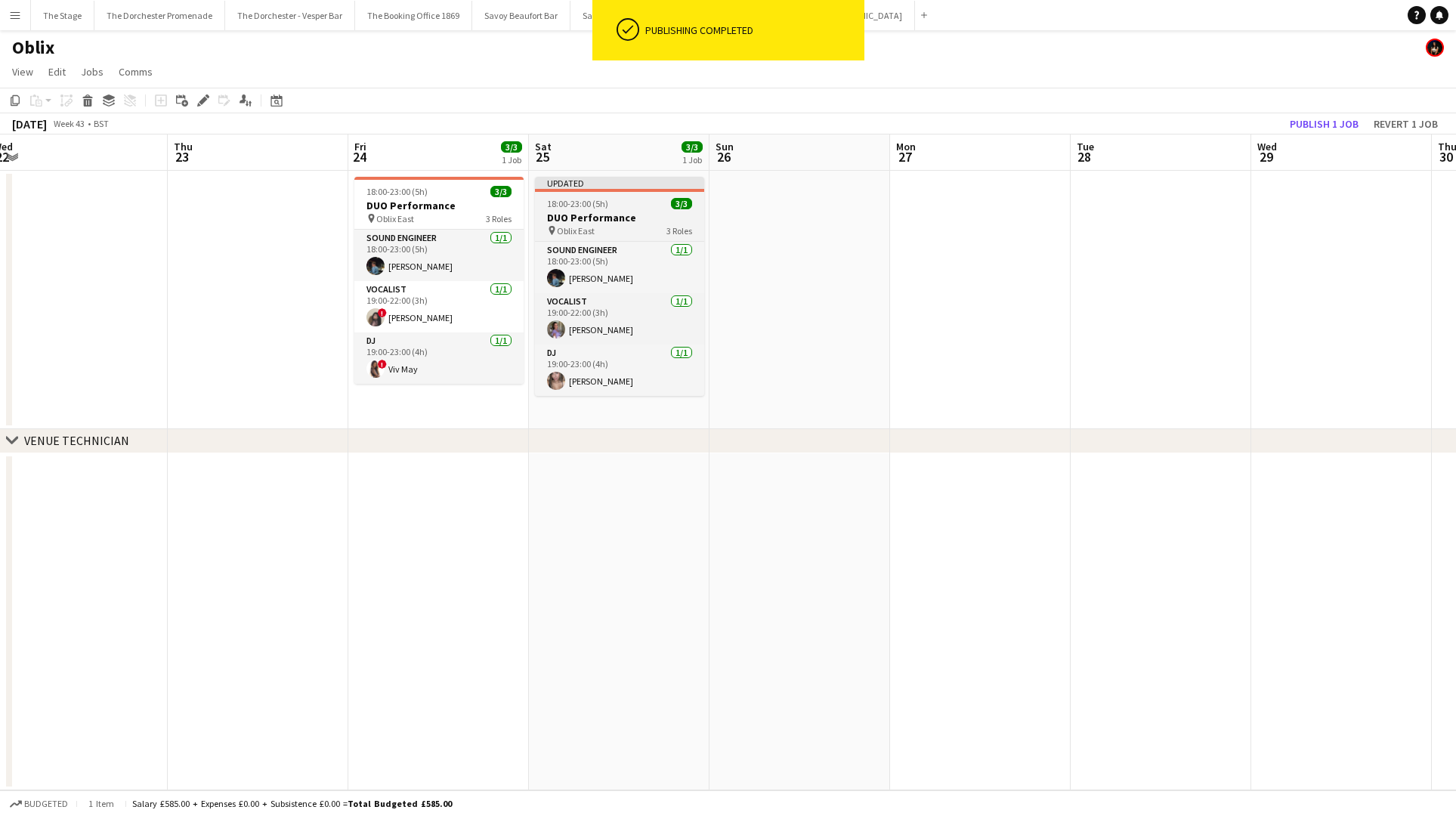
scroll to position [0, 361]
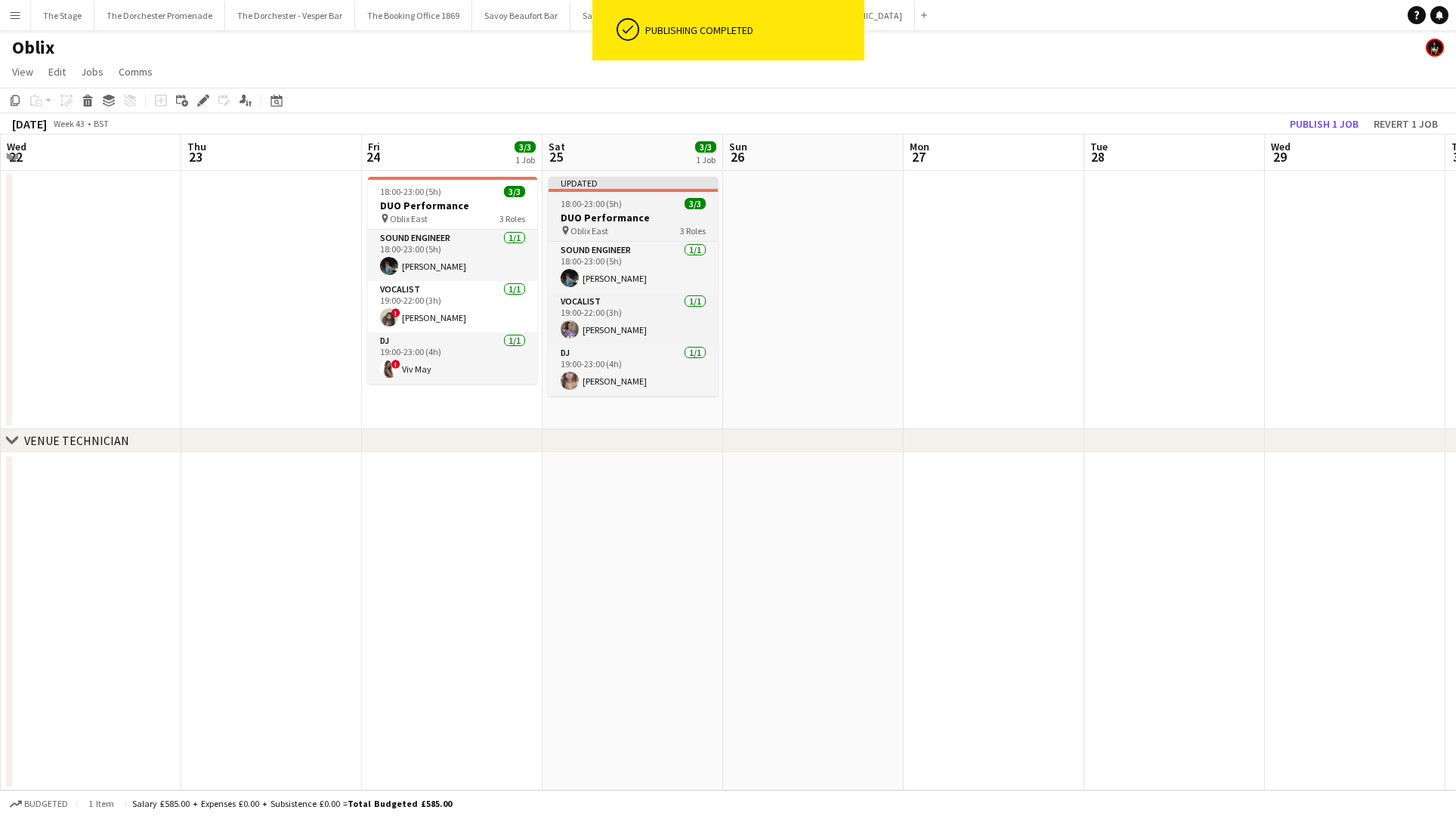
click at [613, 209] on app-job-card "Updated 18:00-23:00 (5h) 3/3 DUO Performance pin Oblix East 3 Roles Sound Engin…" at bounding box center [633, 287] width 169 height 219
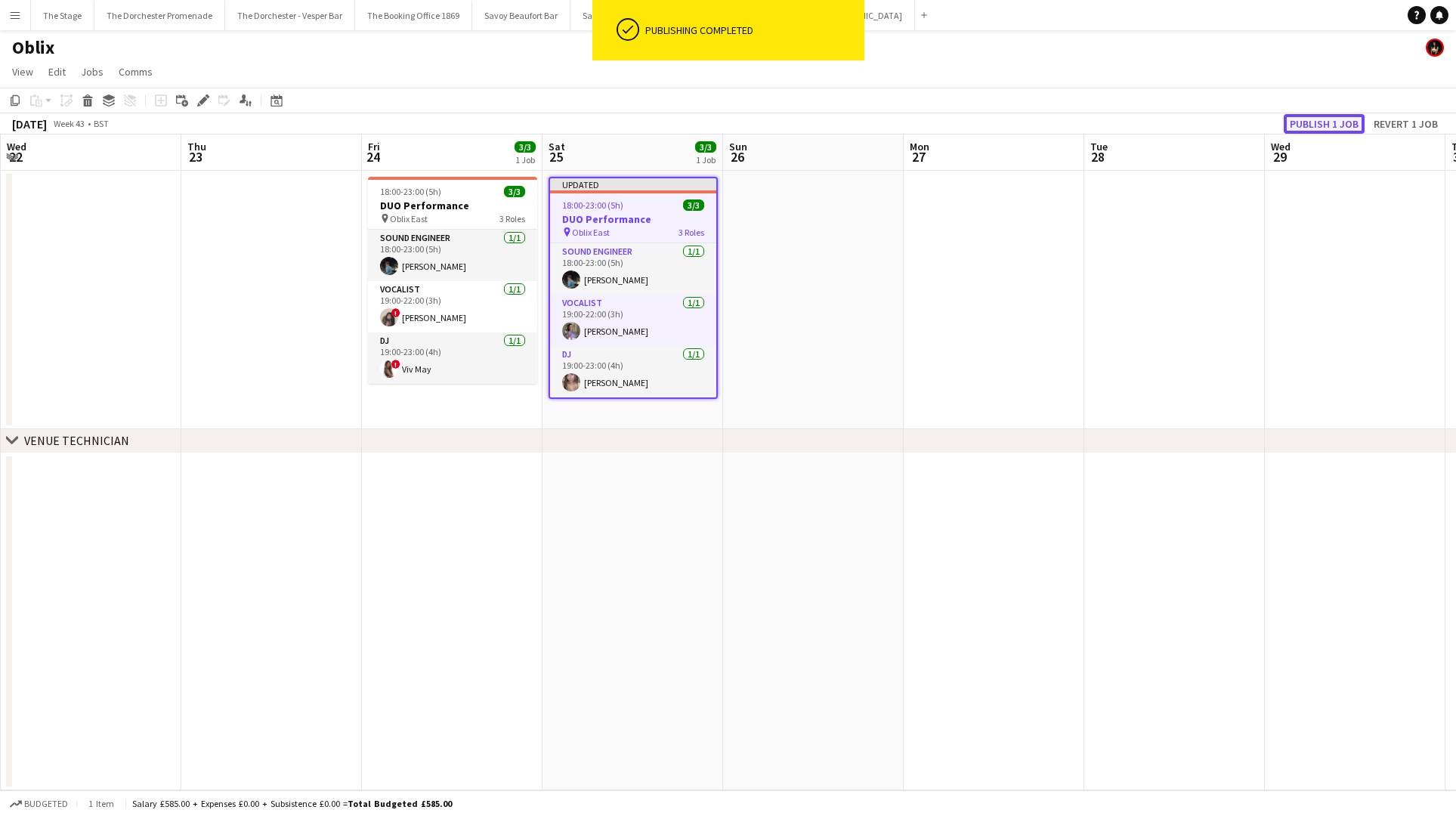
click at [1322, 130] on button "Publish 1 job" at bounding box center [1324, 124] width 81 height 20
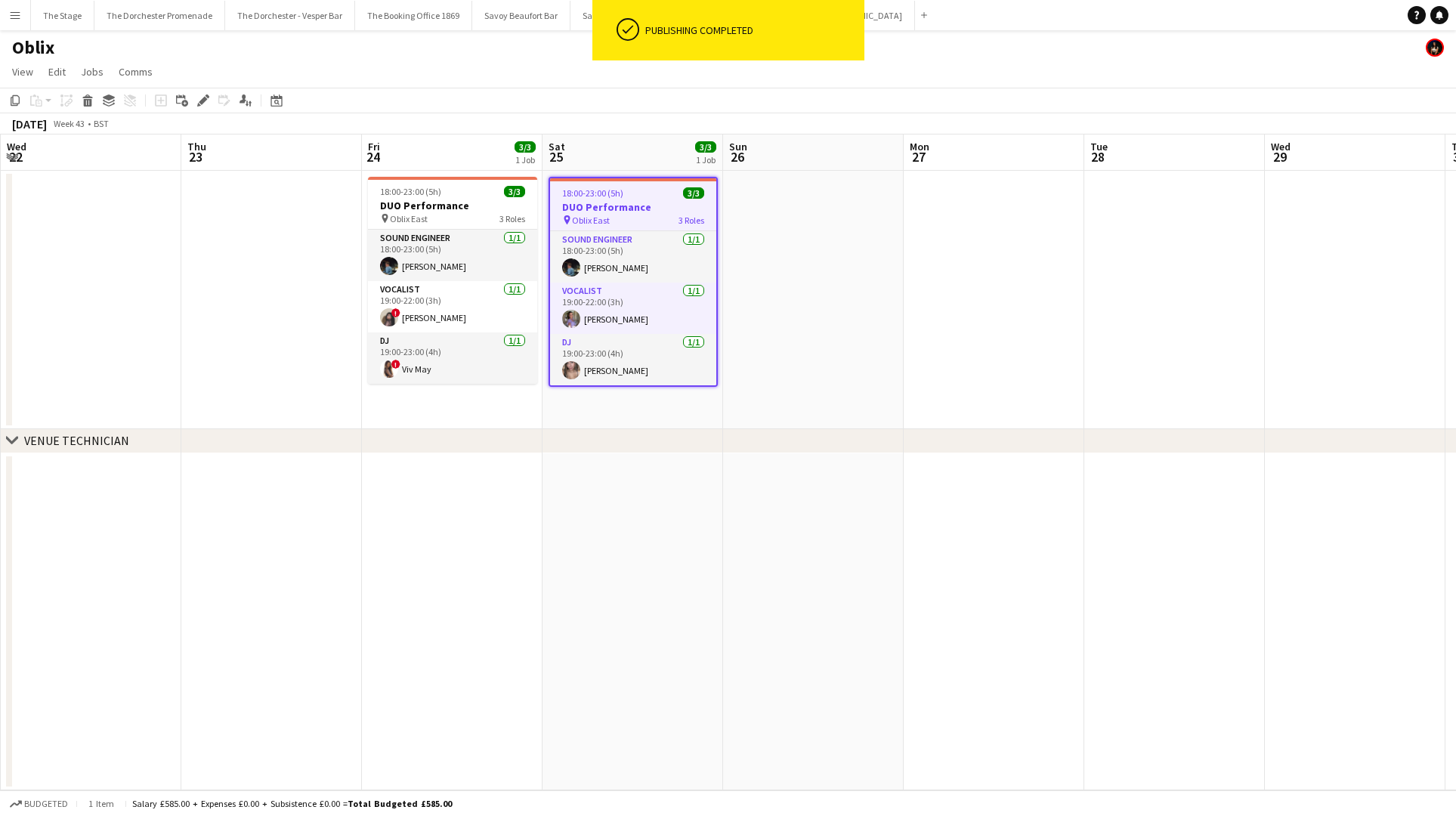
click at [21, 17] on button "Menu" at bounding box center [15, 15] width 30 height 30
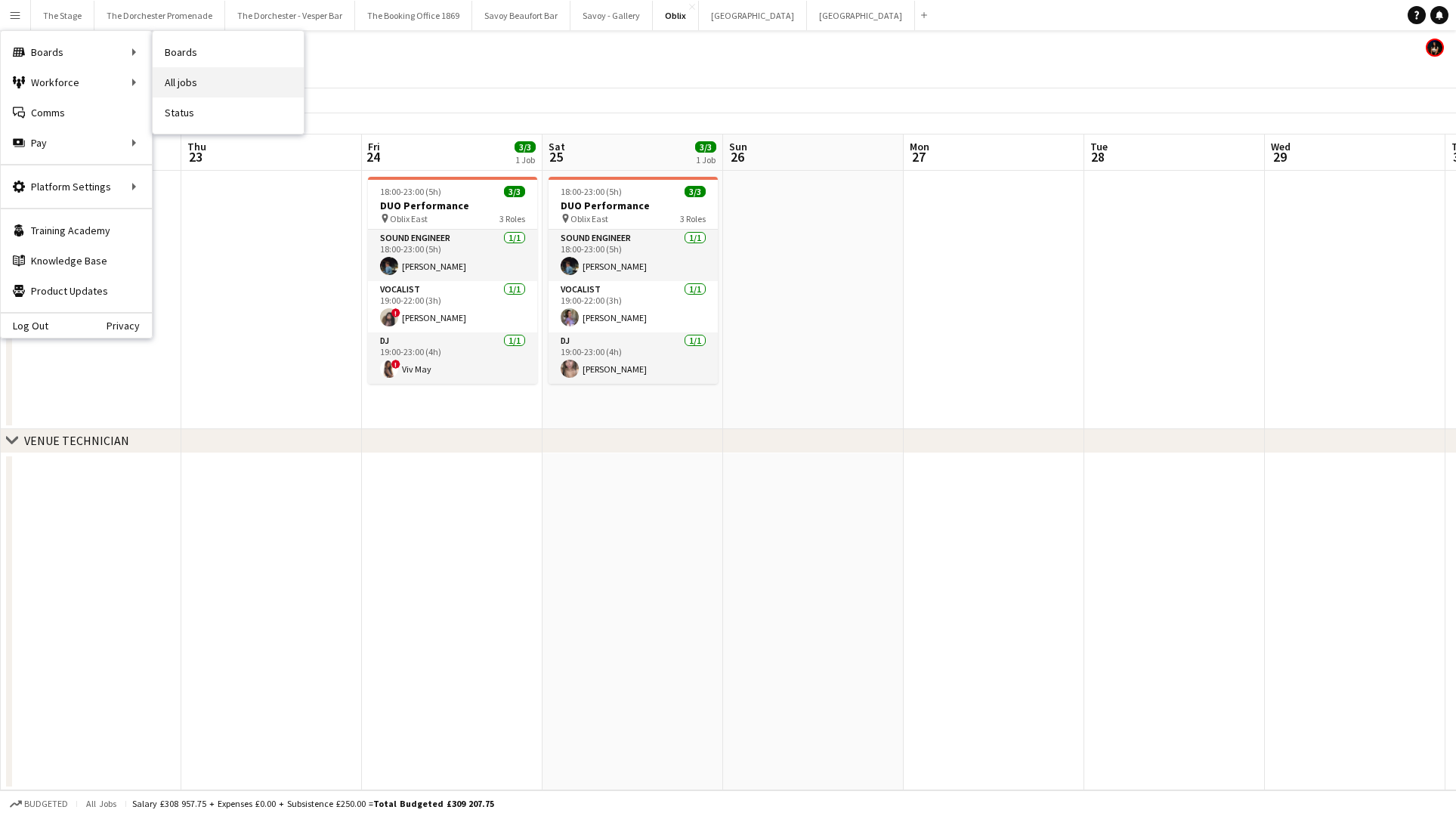
click at [256, 91] on link "All jobs" at bounding box center [228, 82] width 151 height 30
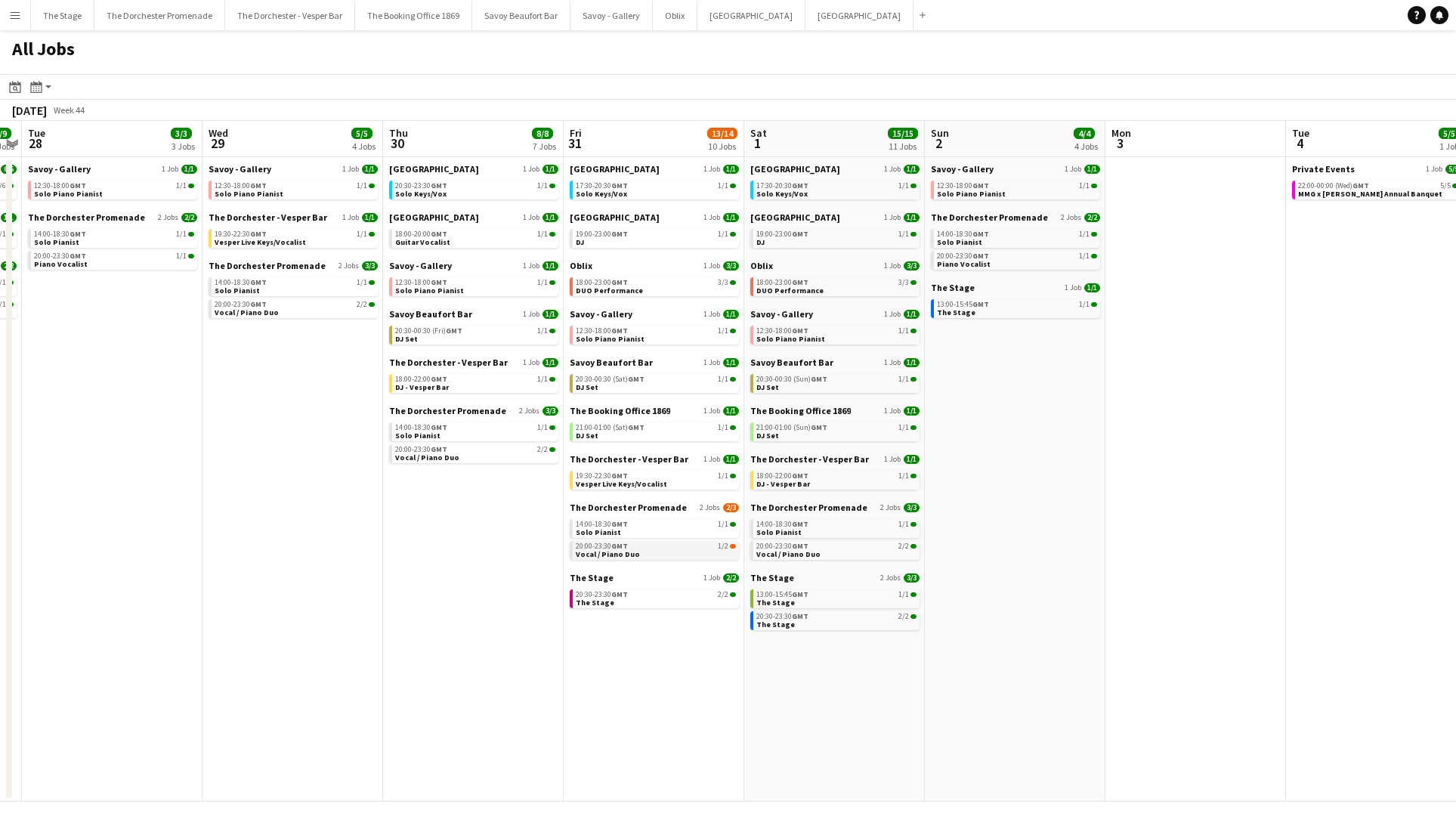
scroll to position [0, 339]
click at [680, 545] on div "20:00-23:30 GMT 1/2" at bounding box center [656, 546] width 160 height 8
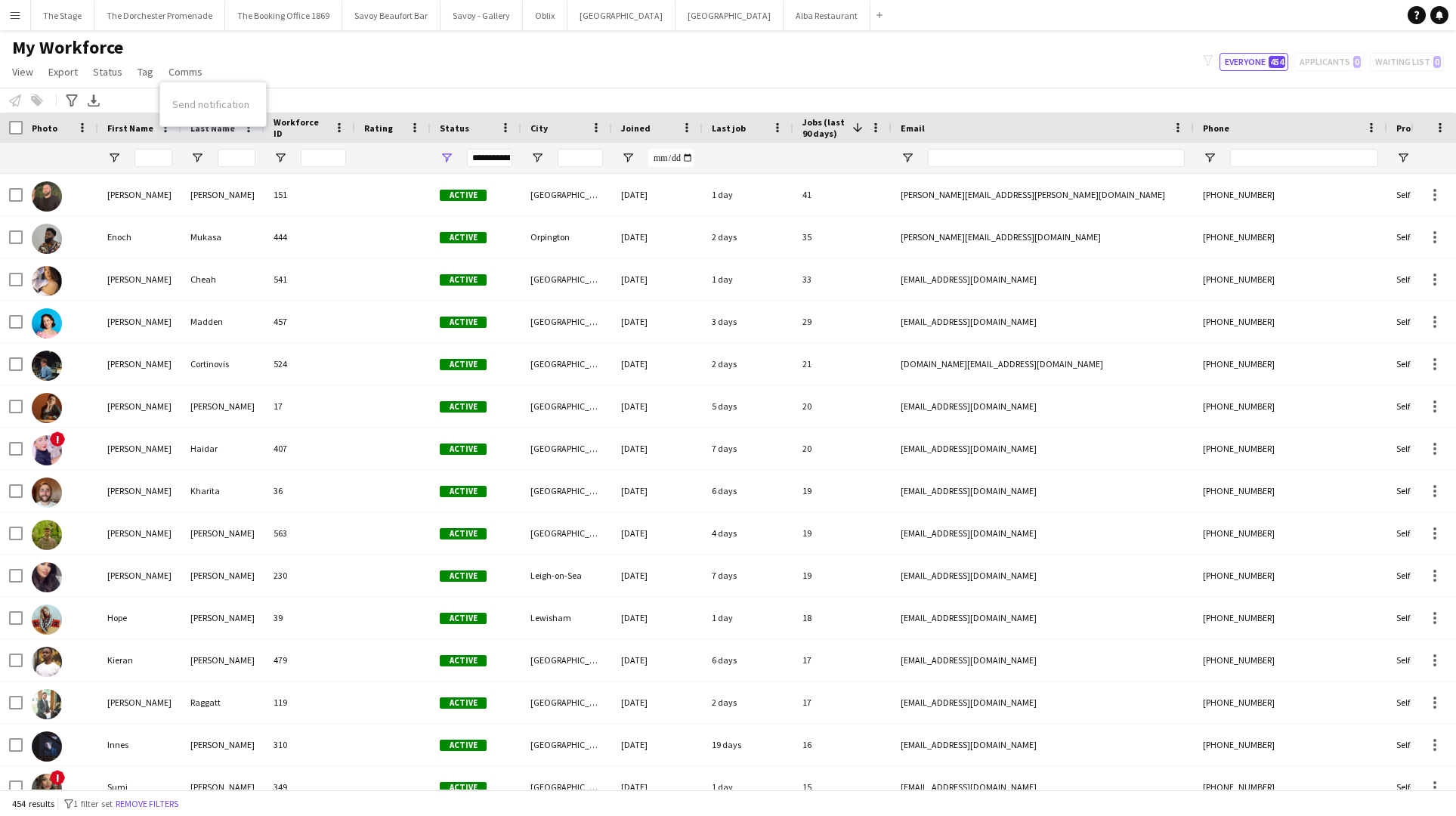
click at [240, 63] on div "My Workforce View Views Default view New view Update view Delete view Edit name…" at bounding box center [728, 62] width 1456 height 51
click at [165, 126] on span at bounding box center [166, 128] width 14 height 14
click at [277, 104] on div "Notify workforce Add to tag Select at least one crew to tag him or her. Advance…" at bounding box center [728, 100] width 1456 height 25
click at [782, 127] on span at bounding box center [777, 128] width 14 height 14
click at [743, 157] on div at bounding box center [748, 158] width 73 height 30
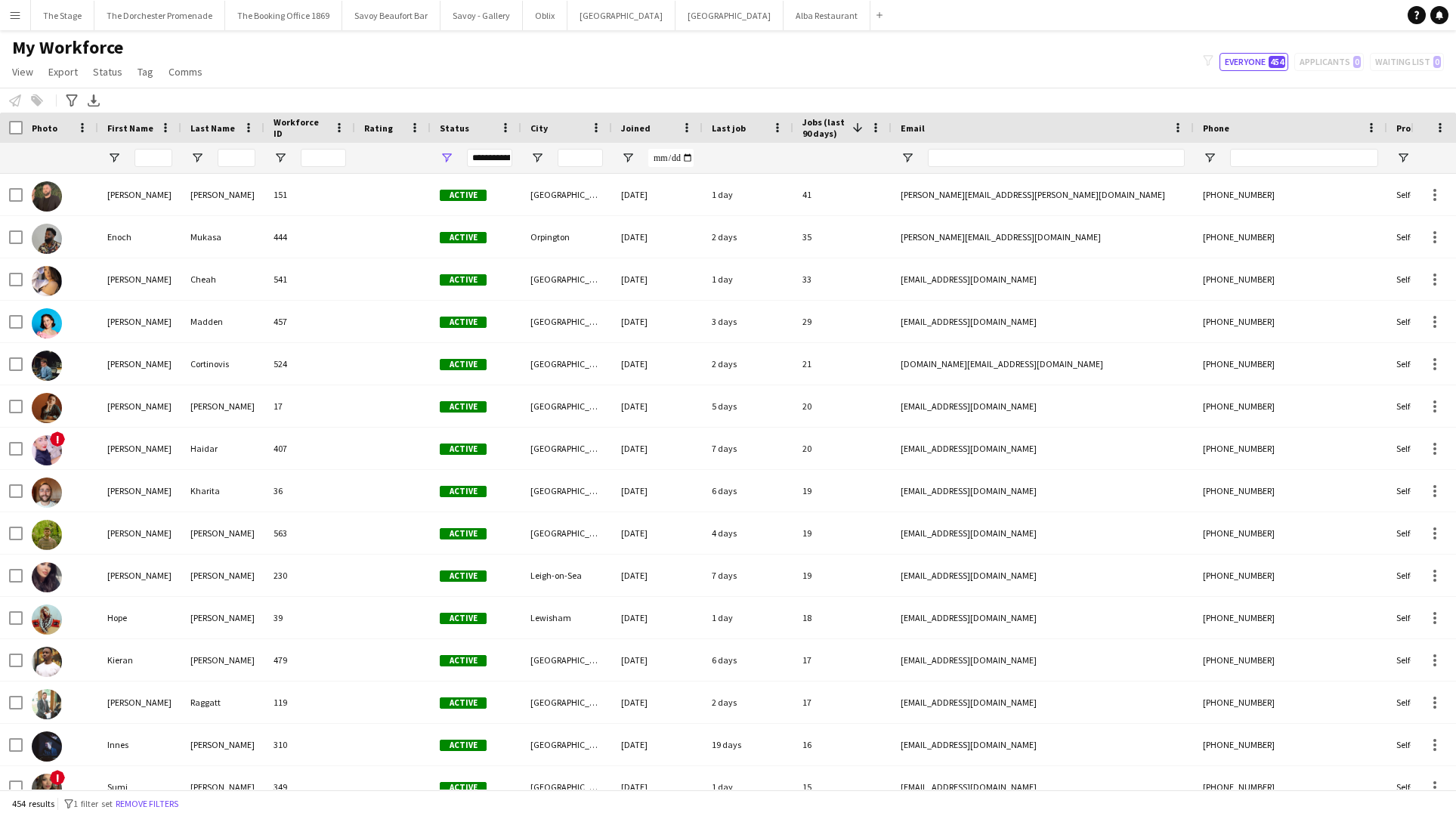
click at [727, 130] on span "Last job" at bounding box center [728, 128] width 34 height 11
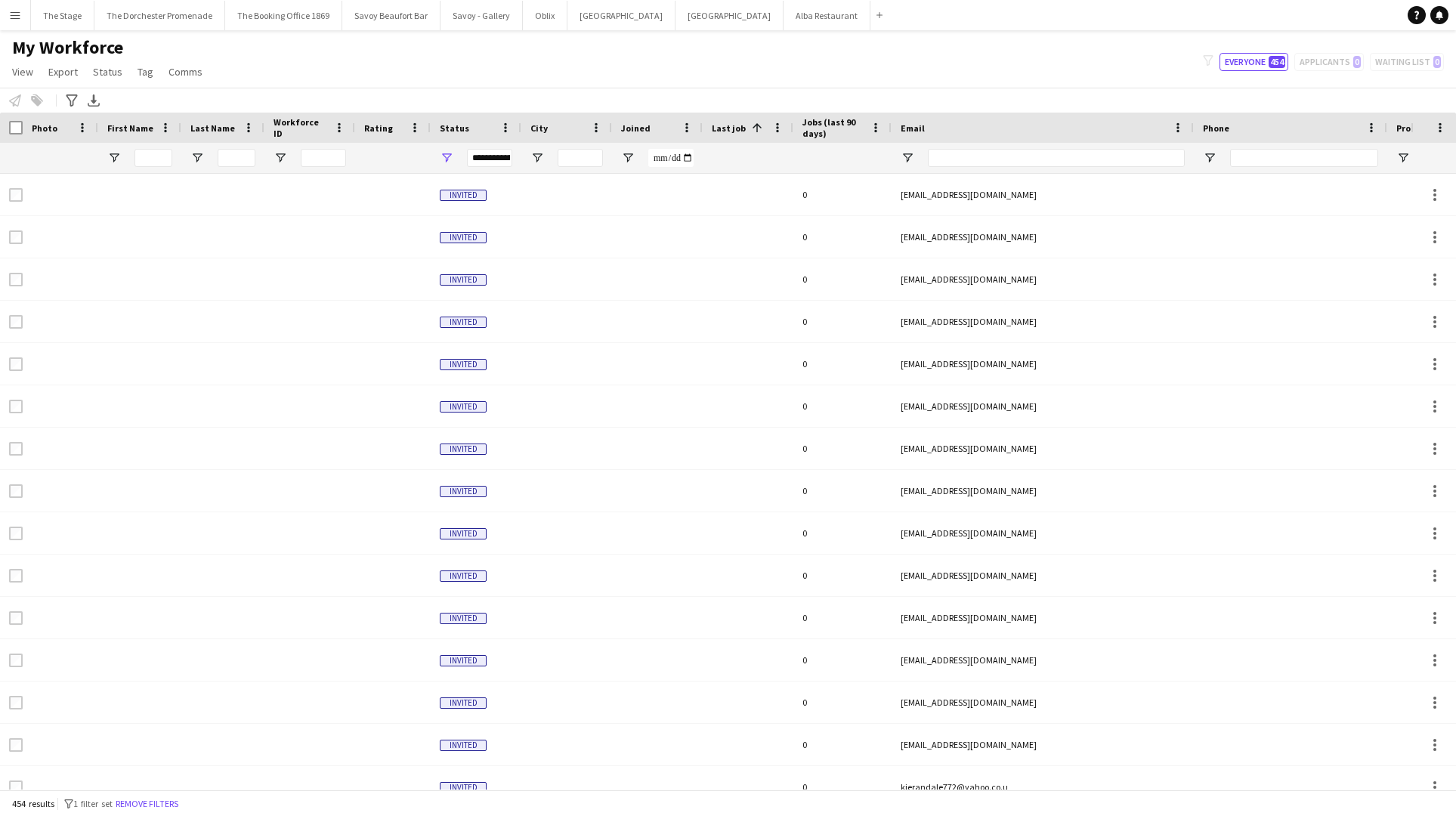
click at [754, 129] on span at bounding box center [757, 128] width 14 height 14
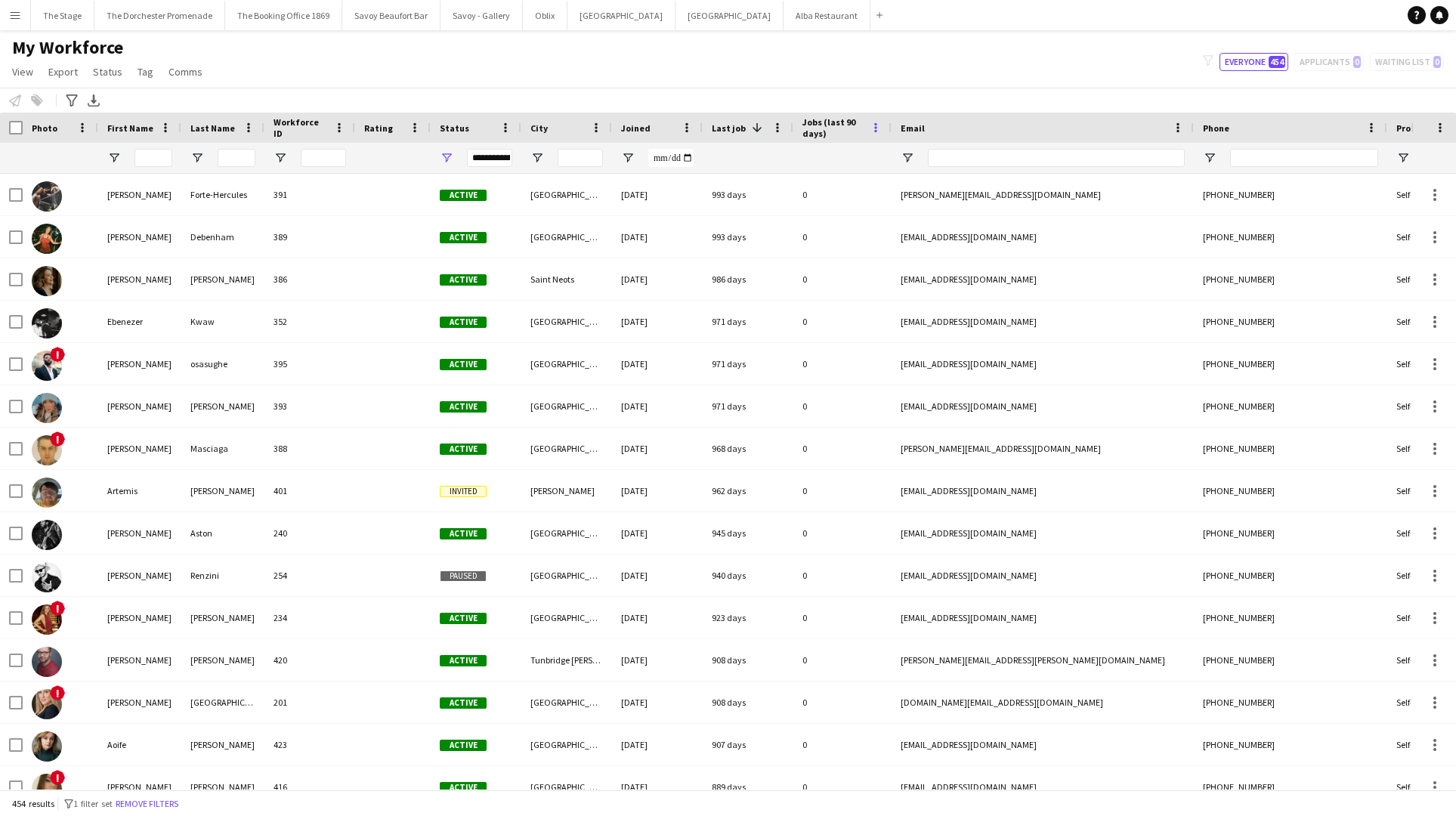
click at [875, 130] on span at bounding box center [875, 128] width 14 height 14
click at [843, 127] on span "Jobs (last 90 days)" at bounding box center [833, 128] width 62 height 23
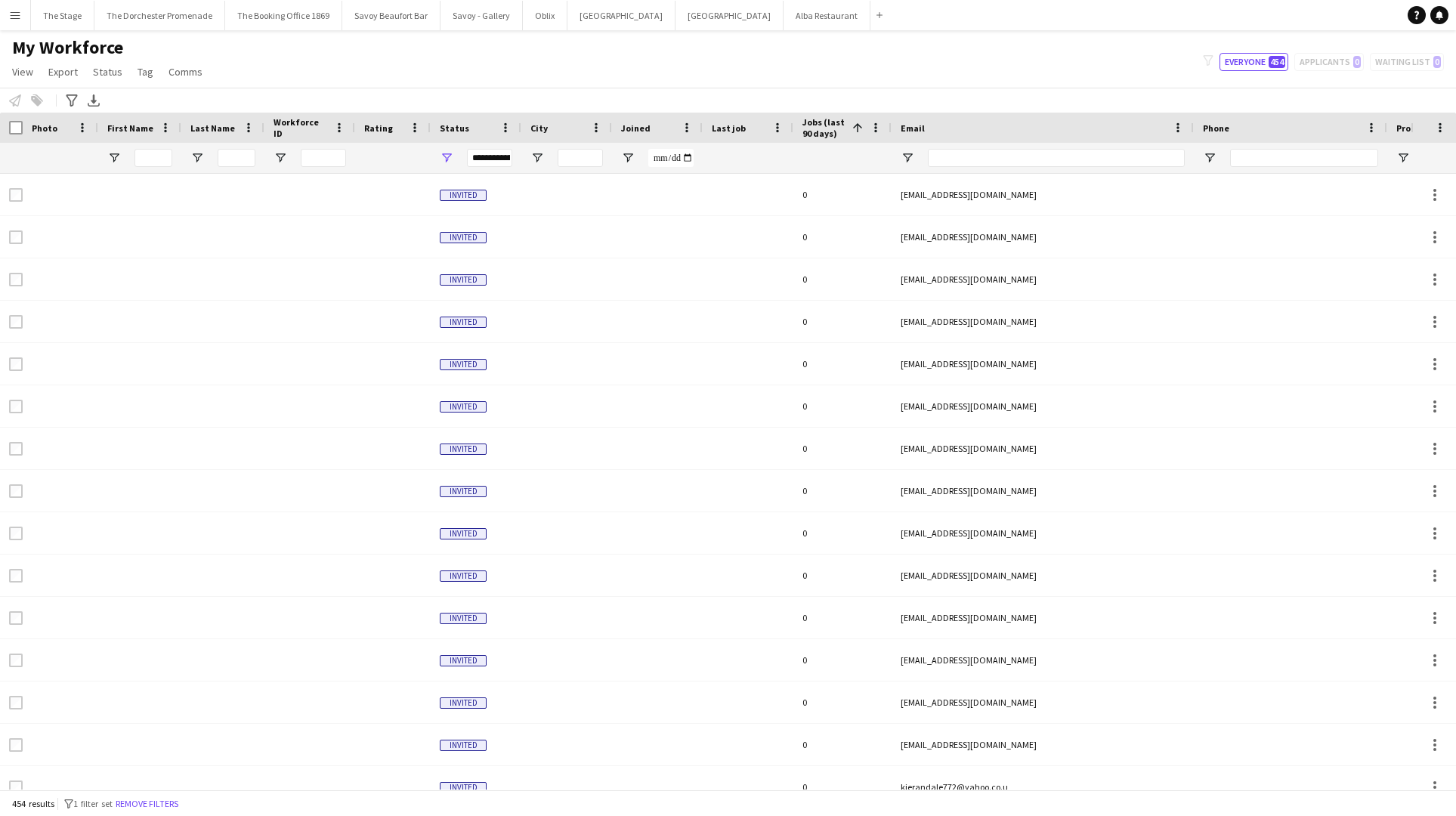
click at [843, 127] on span "Jobs (last 90 days)" at bounding box center [824, 128] width 44 height 23
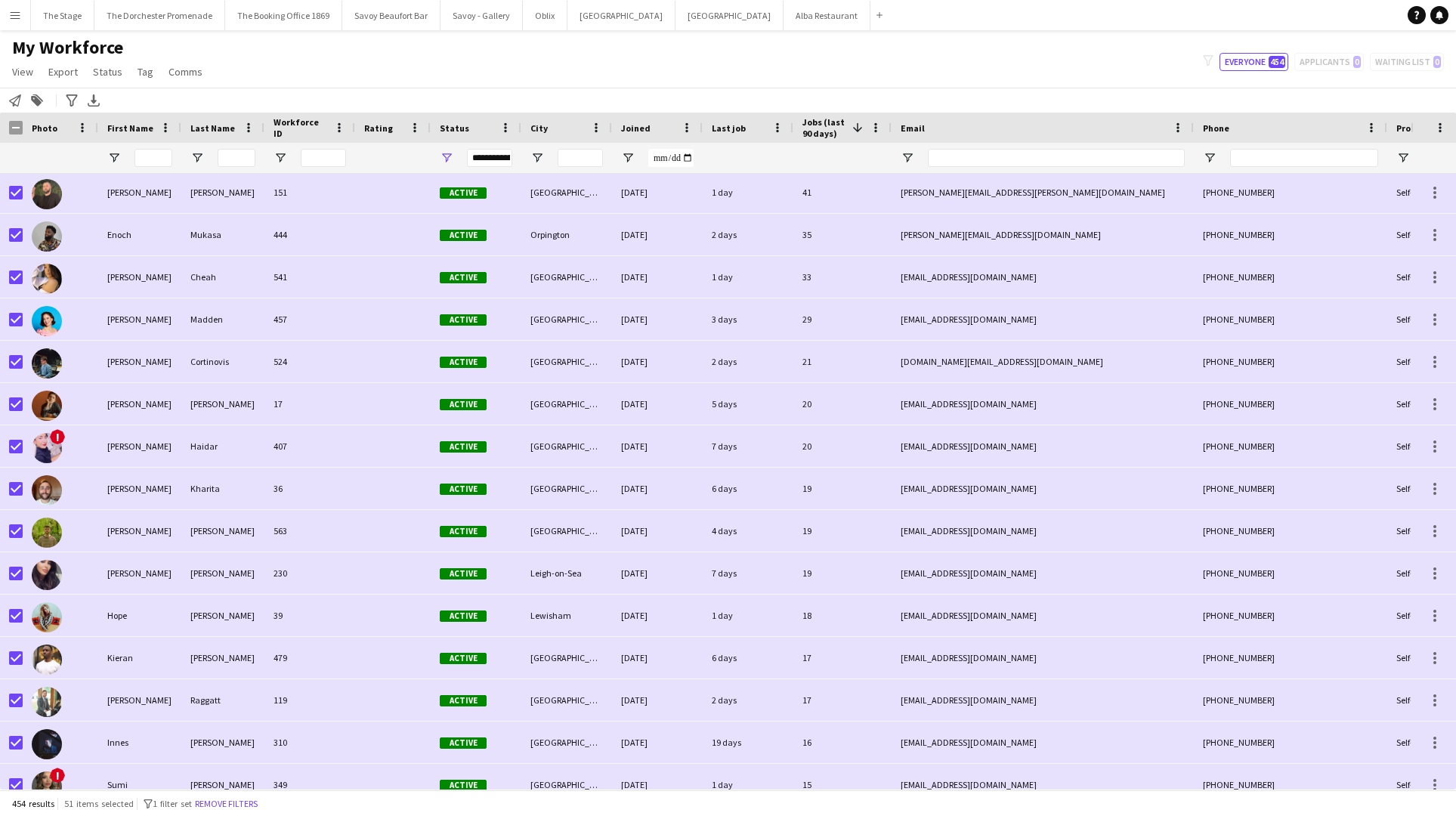
click at [406, 79] on div "My Workforce View Views Default view New view Update view Delete view Edit name…" at bounding box center [728, 62] width 1456 height 51
click at [531, 20] on button "Oblix Close" at bounding box center [545, 15] width 45 height 29
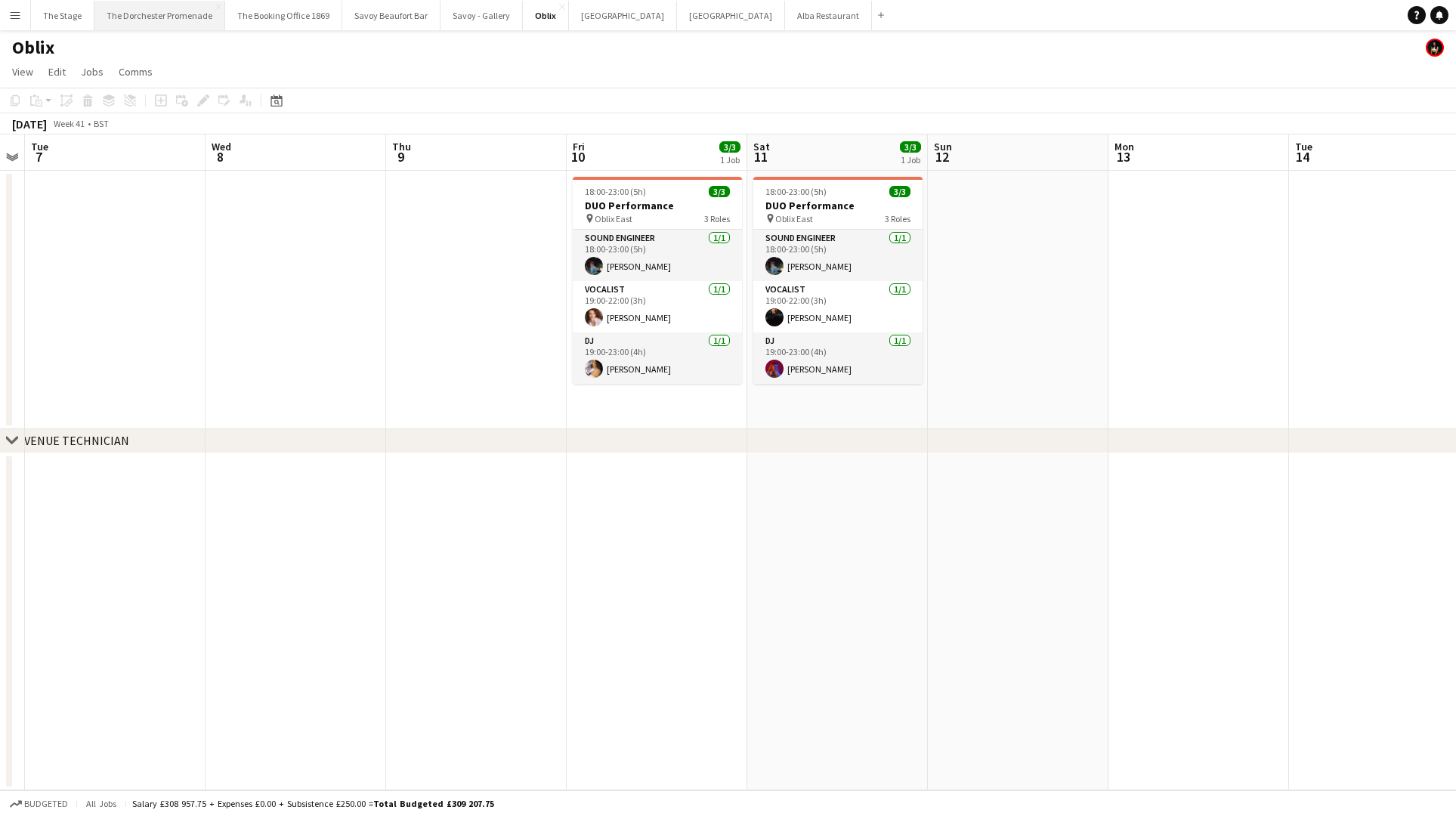
click at [136, 17] on button "The Dorchester Promenade Close" at bounding box center [160, 15] width 131 height 29
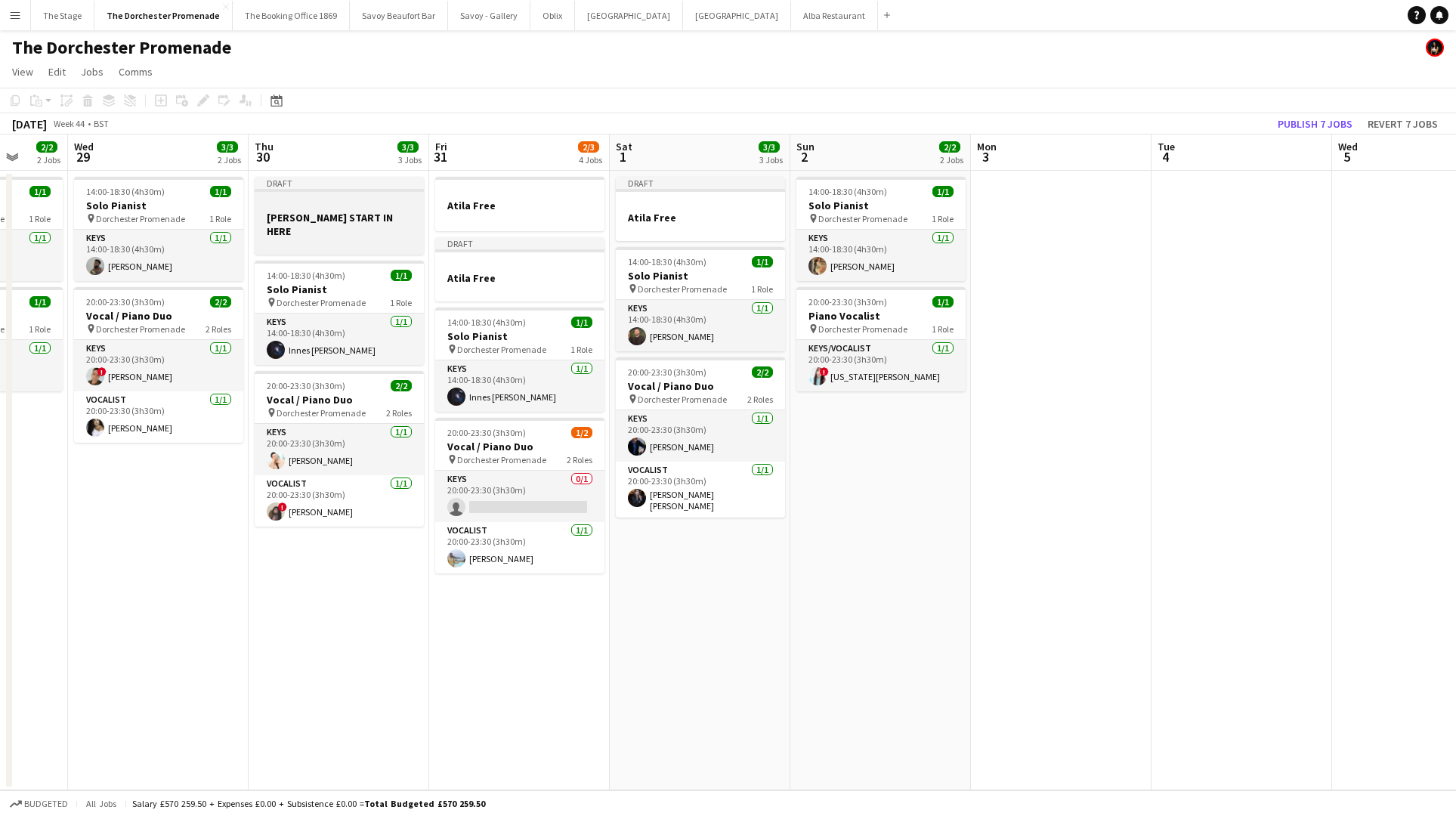
click at [308, 192] on app-job-card "Draft JAMES HUDSON START IN HERE" at bounding box center [339, 216] width 169 height 78
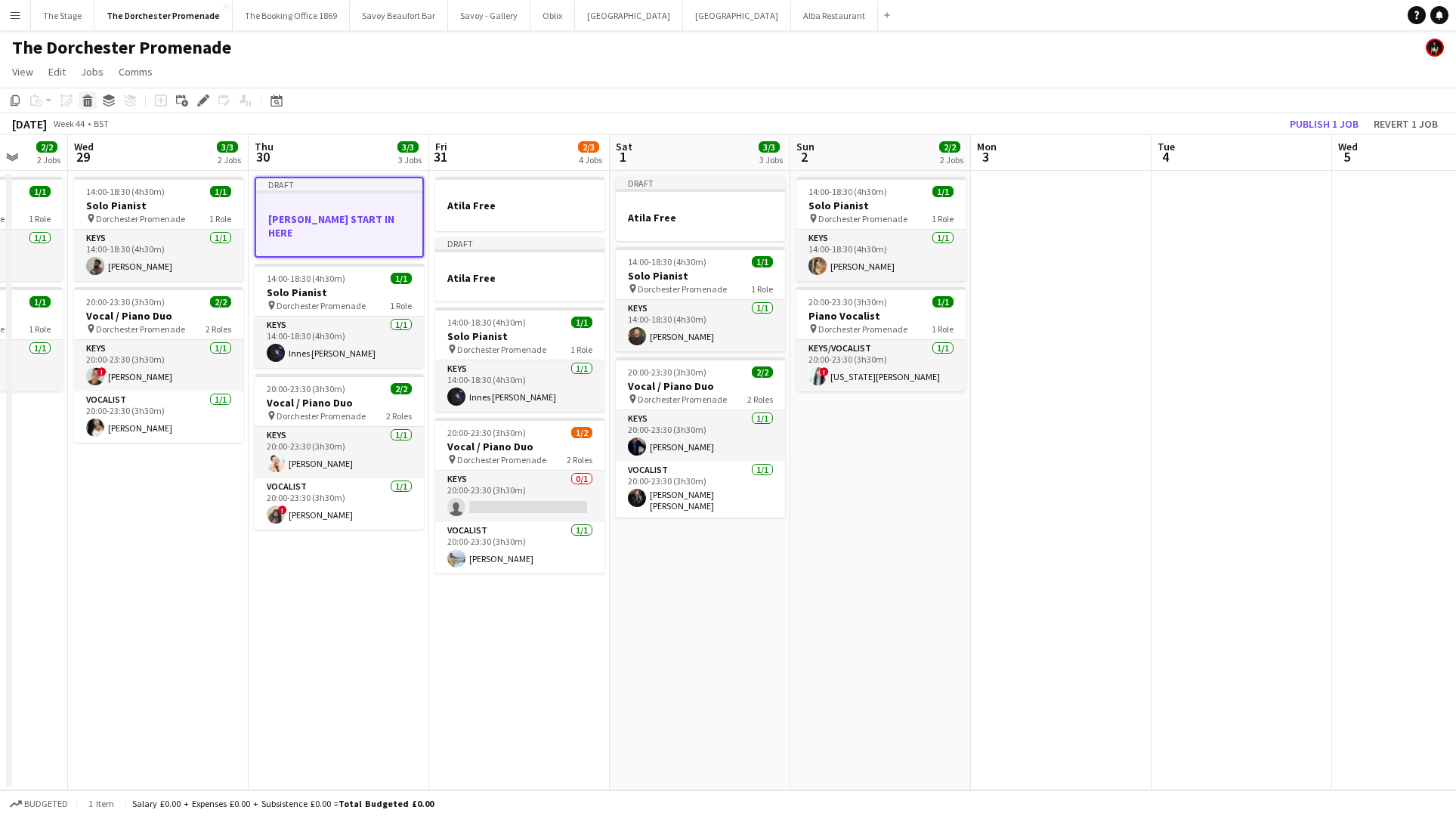
click at [85, 101] on icon at bounding box center [88, 103] width 8 height 8
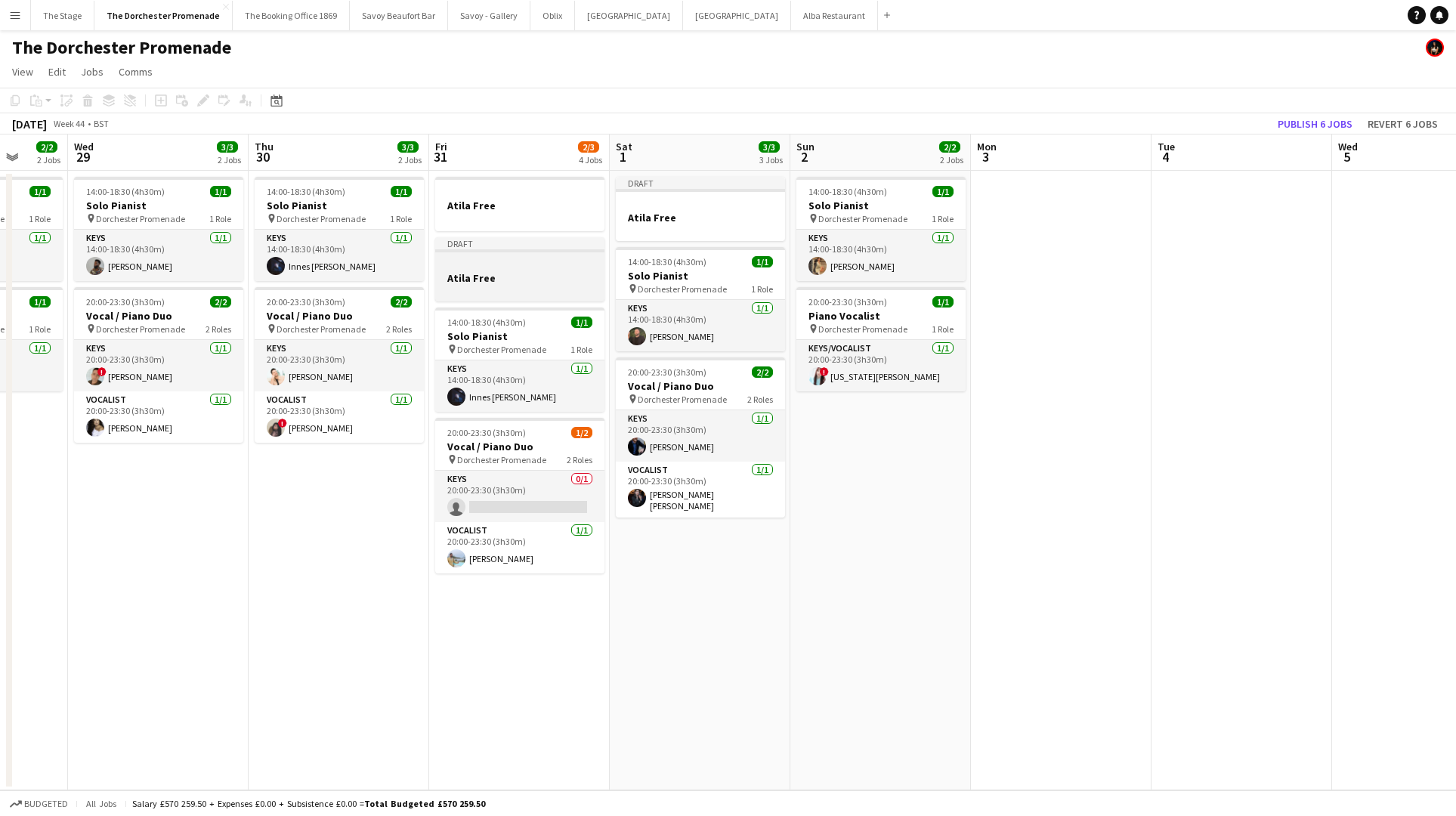
click at [523, 265] on div at bounding box center [520, 264] width 169 height 11
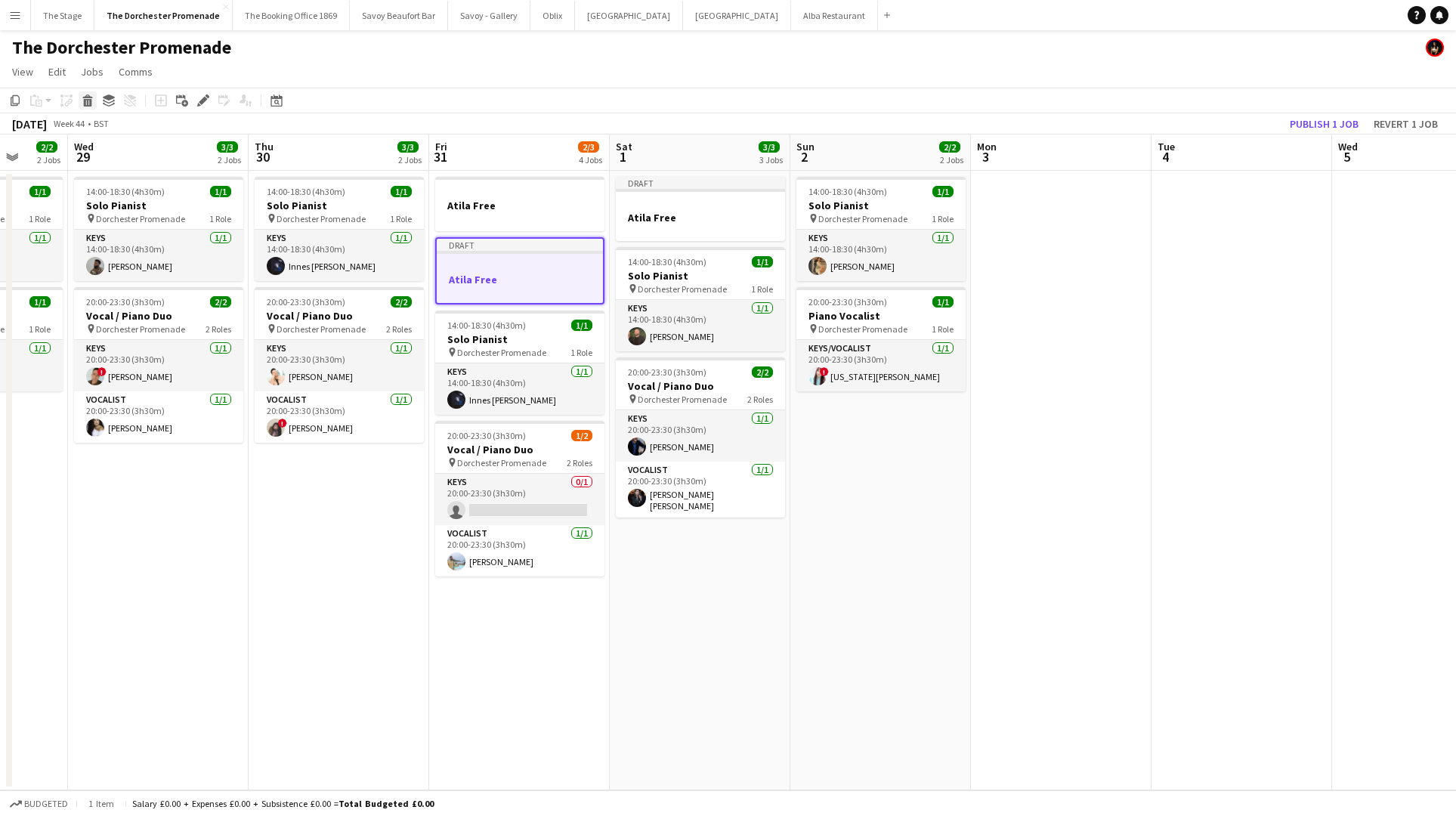
click at [89, 99] on icon at bounding box center [88, 103] width 8 height 8
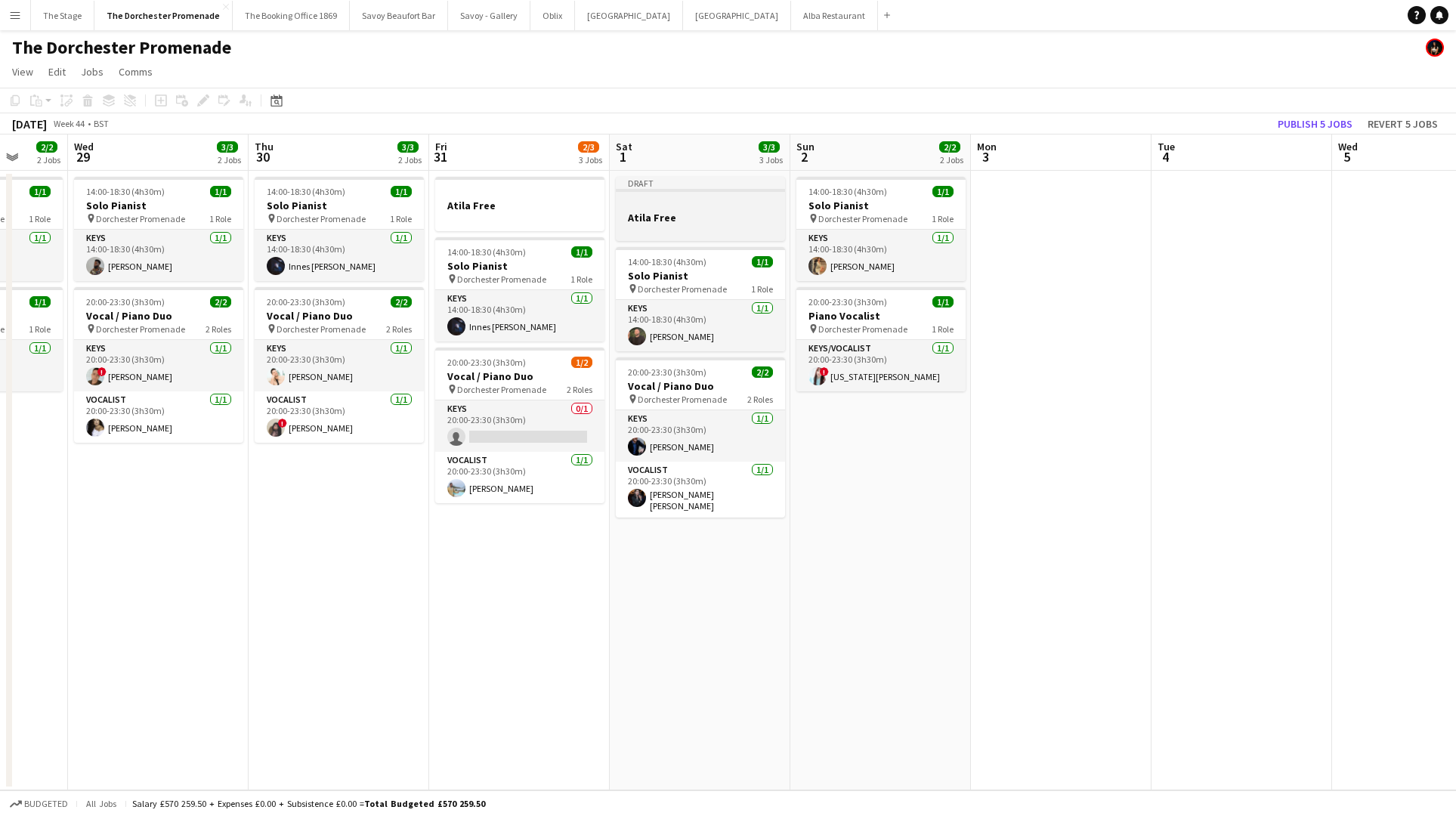
drag, startPoint x: 736, startPoint y: 216, endPoint x: 497, endPoint y: 169, distance: 243.6
click at [736, 216] on h3 "Atila Free" at bounding box center [700, 218] width 169 height 14
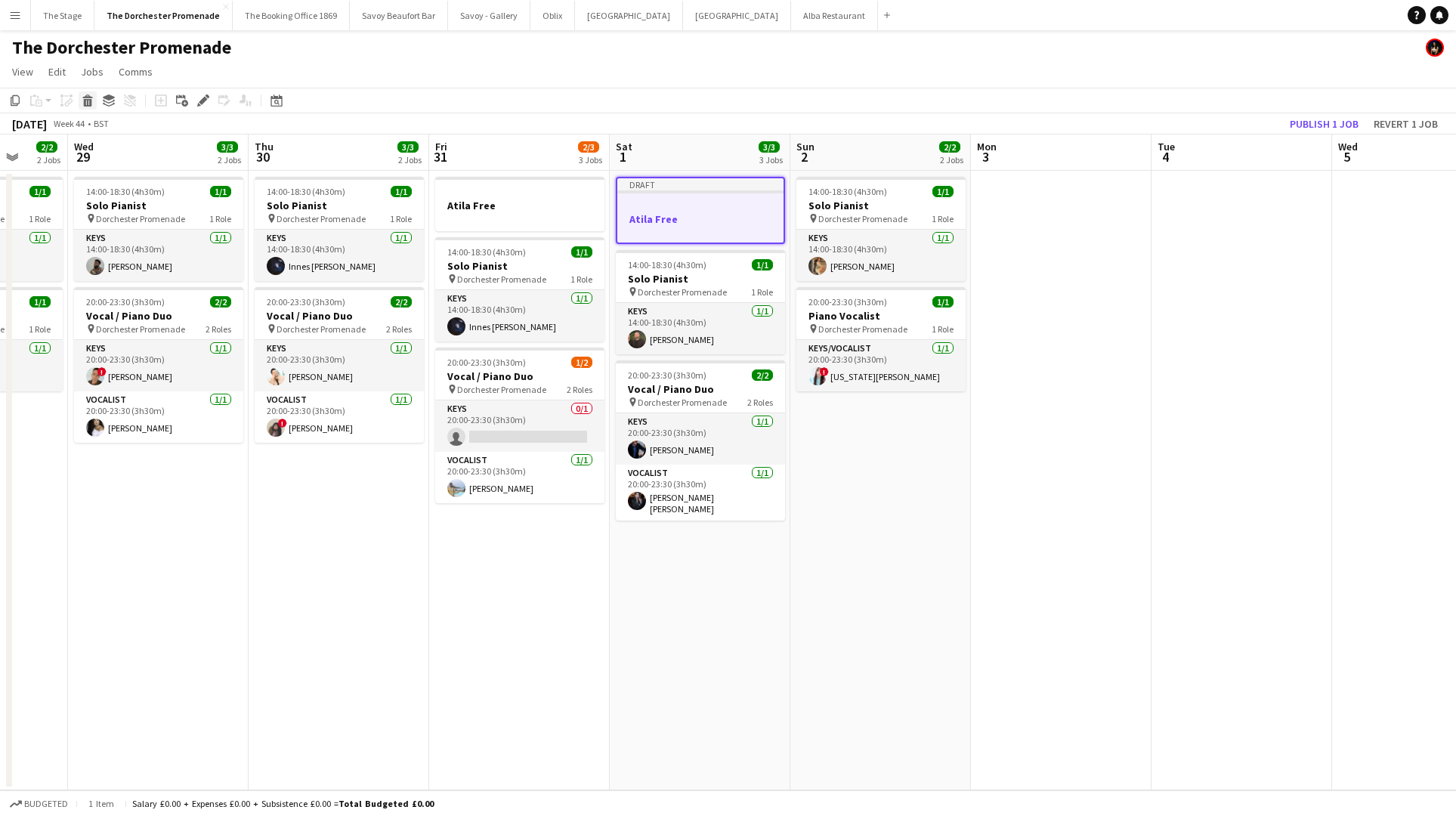
click at [84, 101] on icon at bounding box center [88, 103] width 8 height 8
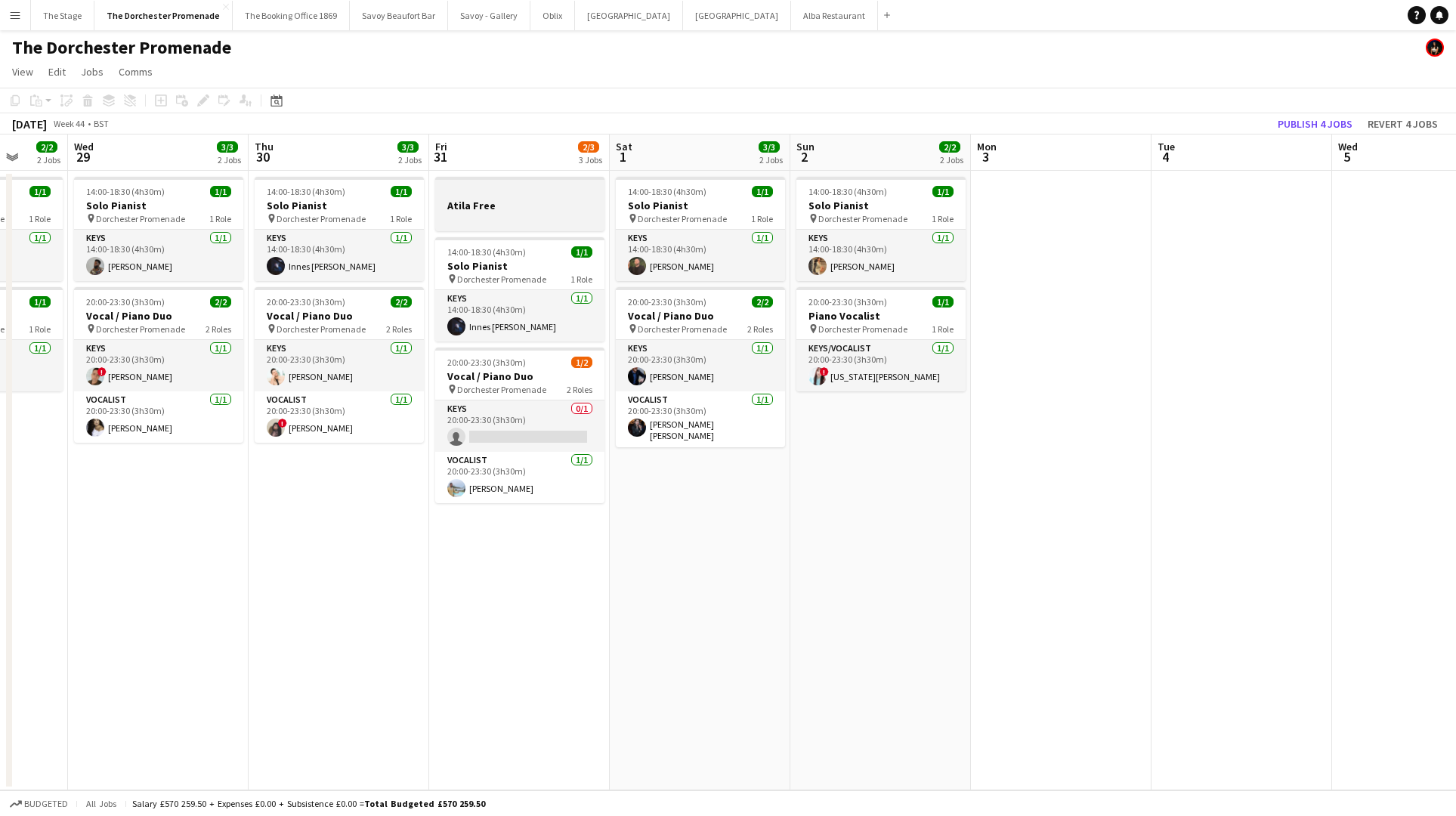
click at [508, 200] on h3 "Atila Free" at bounding box center [520, 206] width 169 height 14
click at [90, 103] on icon at bounding box center [88, 103] width 8 height 8
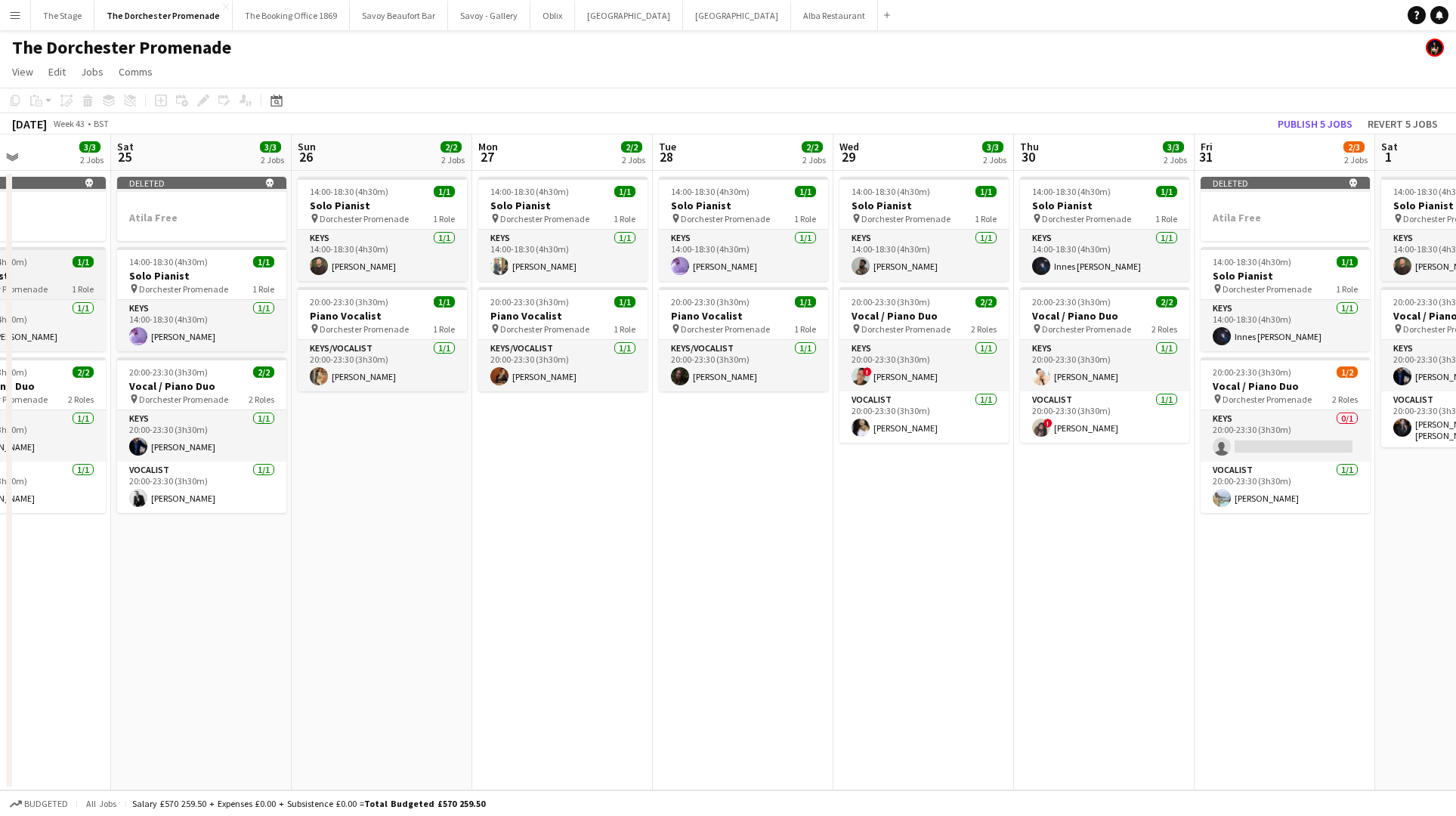
scroll to position [0, 400]
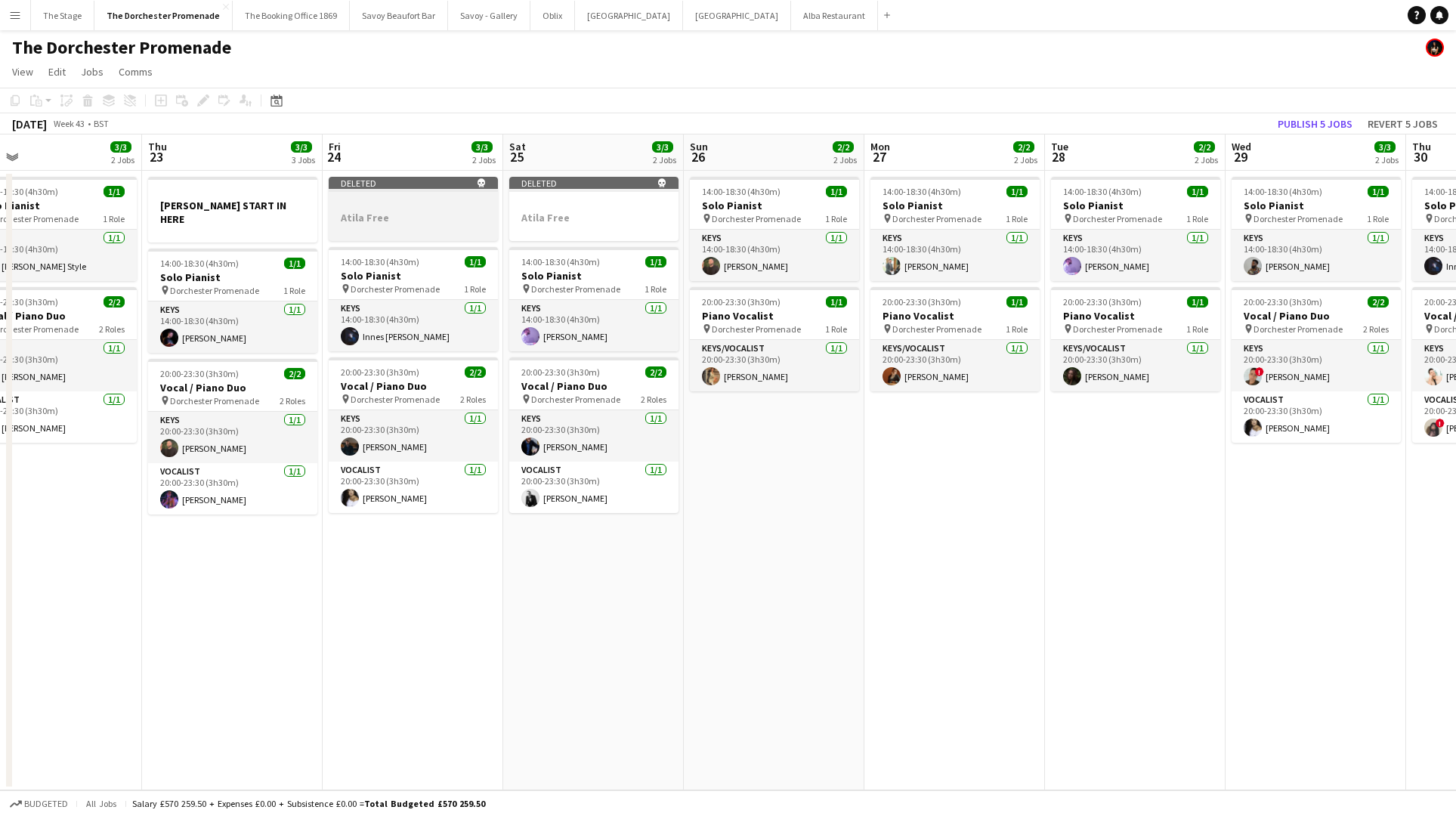
click at [414, 222] on h3 "Atila Free" at bounding box center [414, 218] width 169 height 14
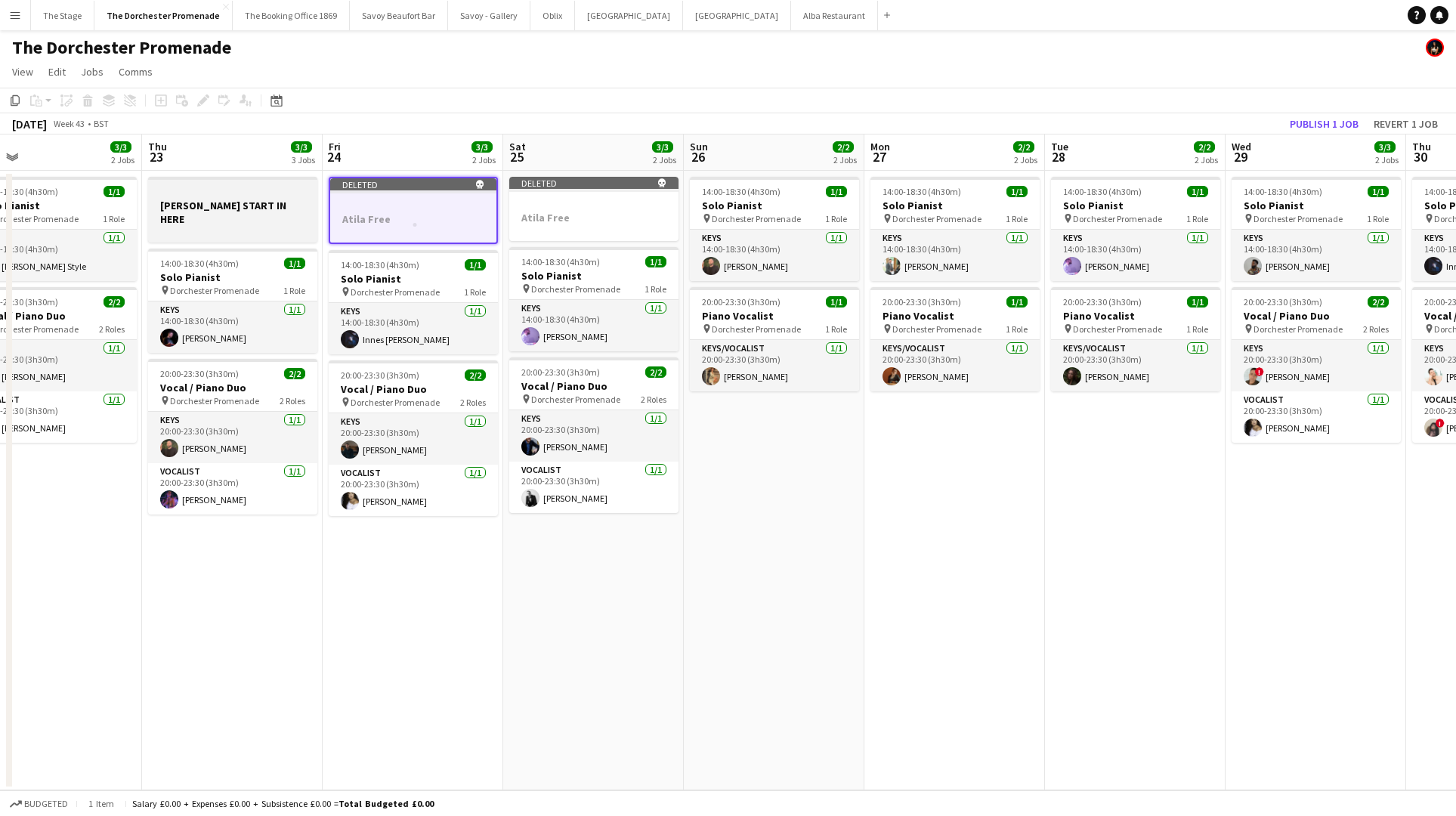
click at [223, 215] on h3 "JAMES HUDSON START IN HERE" at bounding box center [233, 213] width 169 height 27
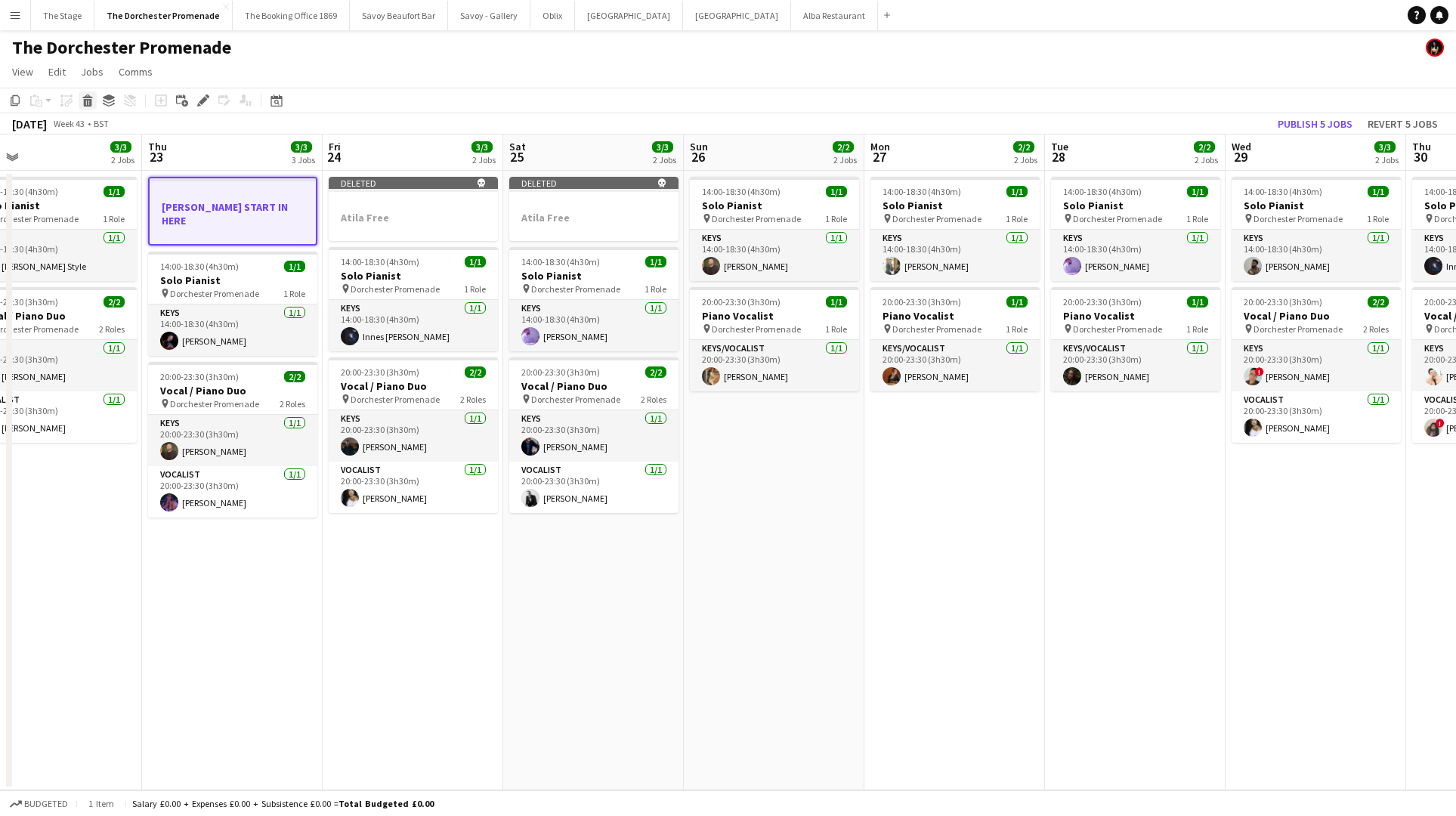
click at [82, 100] on icon "Delete" at bounding box center [88, 101] width 12 height 12
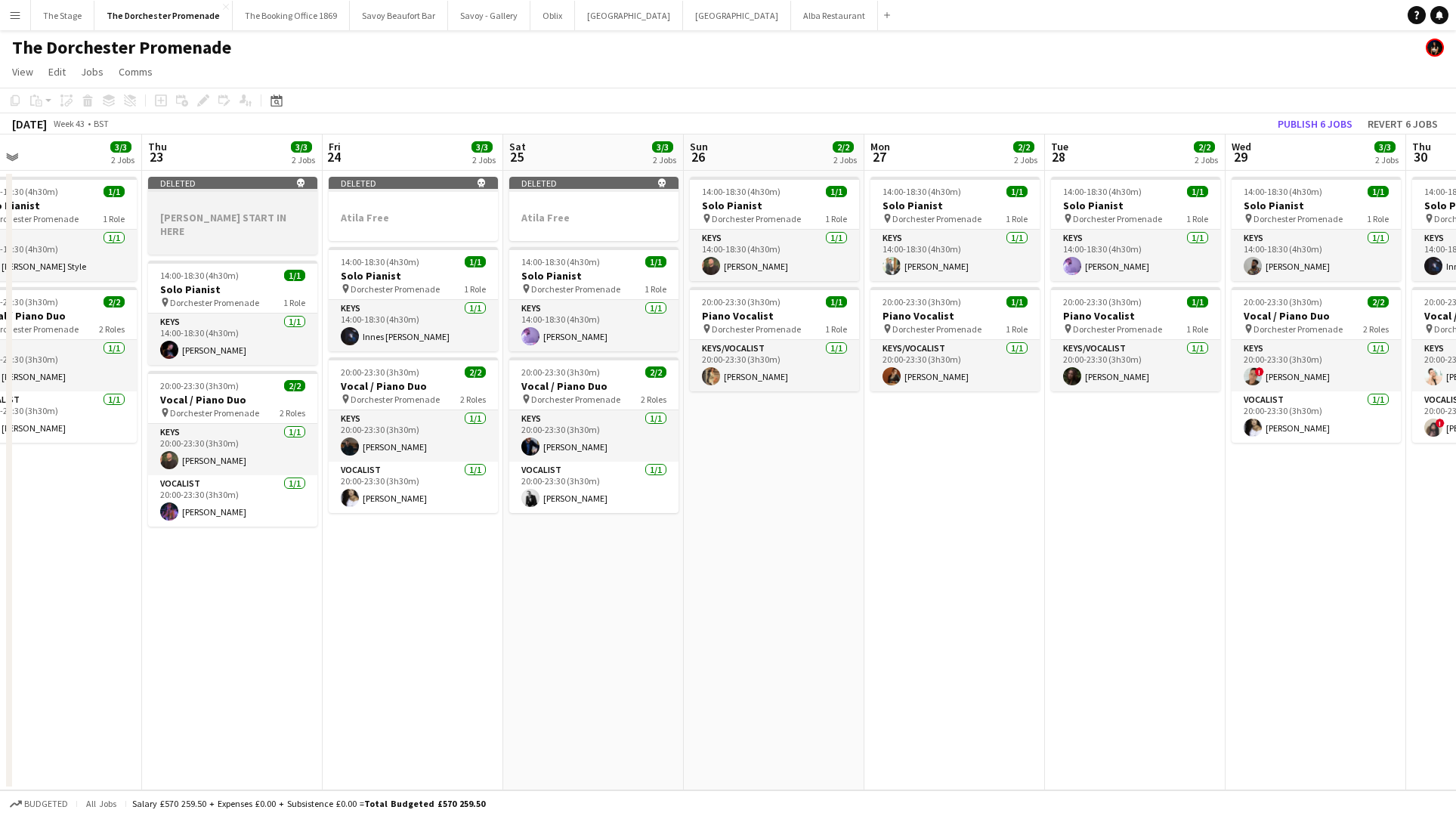
click at [267, 197] on app-job-card "Deleted skull JAMES HUDSON START IN HERE" at bounding box center [233, 216] width 169 height 78
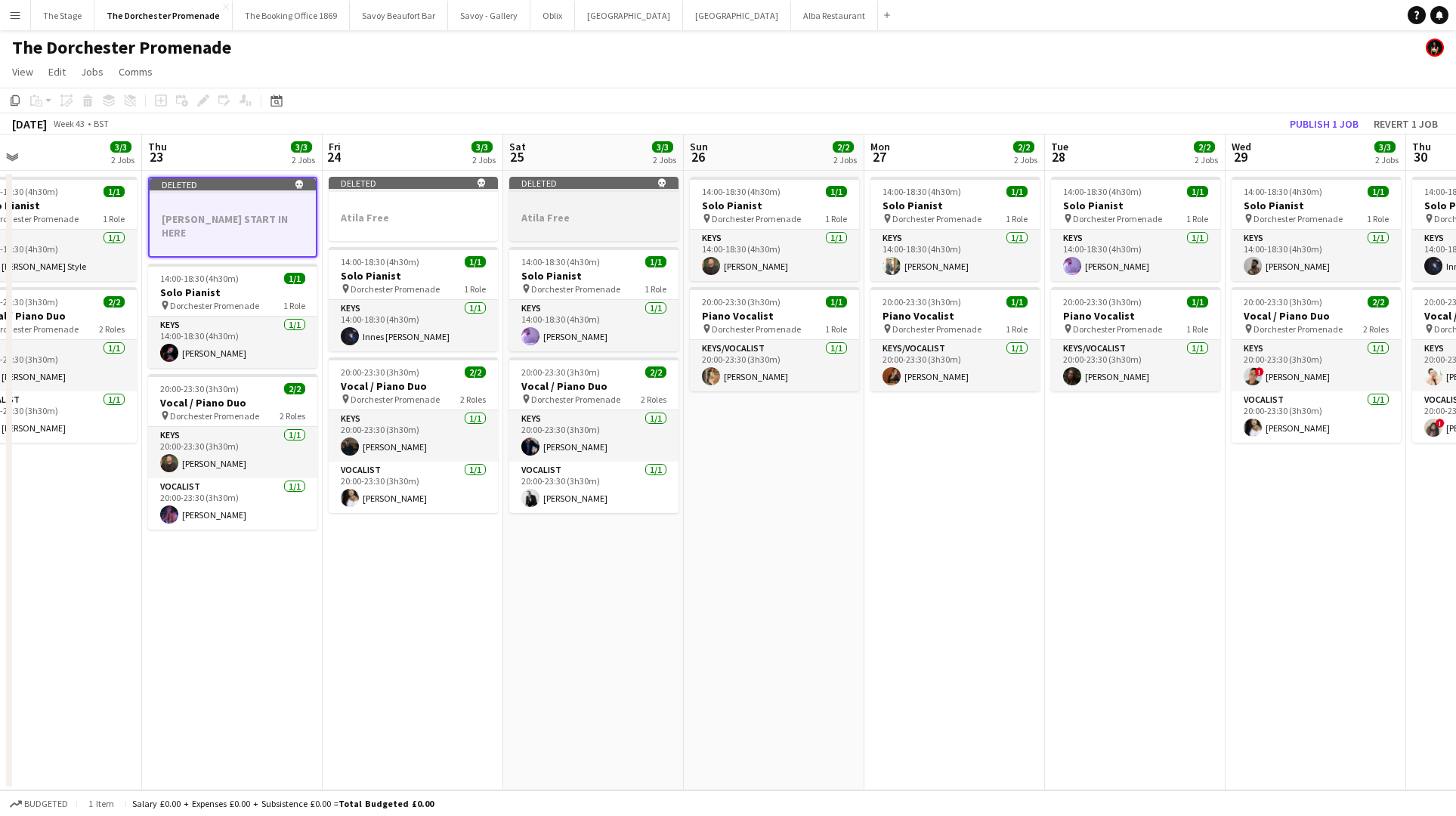
click at [589, 213] on h3 "Atila Free" at bounding box center [594, 218] width 169 height 14
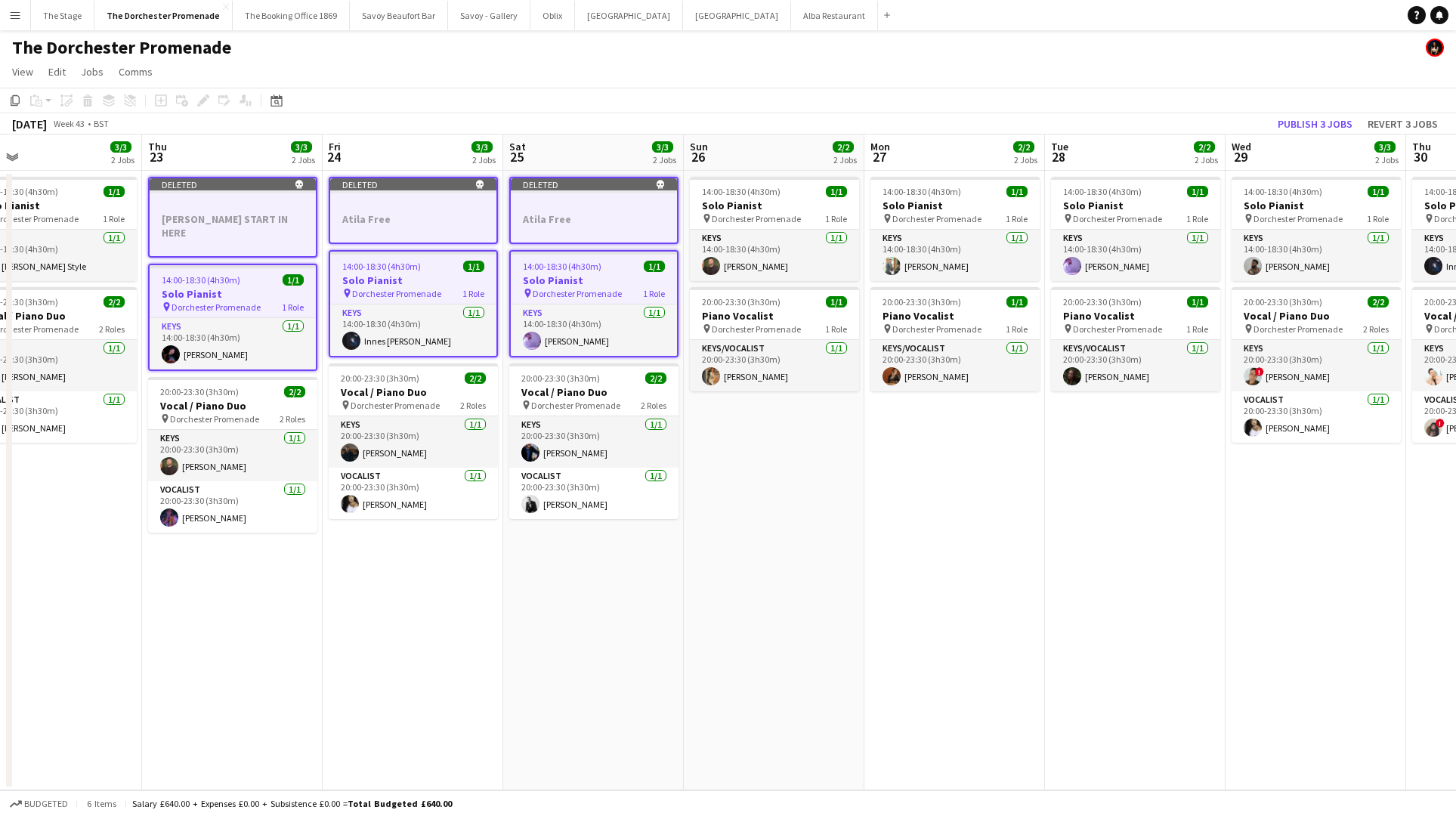
click at [729, 549] on app-date-cell "14:00-18:30 (4h30m) 1/1 Solo Pianist pin Dorchester Promenade 1 Role Keys 1/1 1…" at bounding box center [773, 480] width 181 height 619
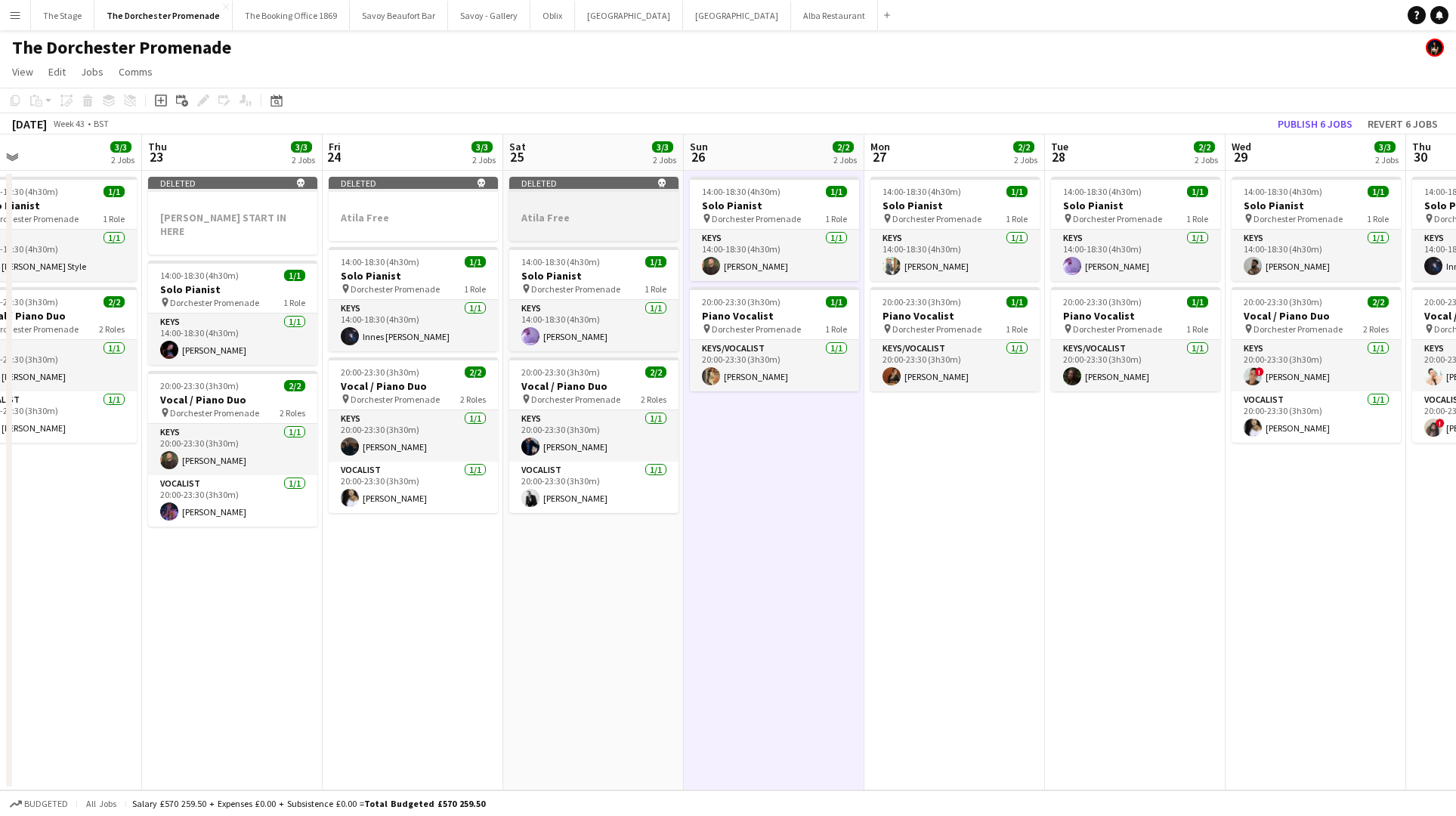
click at [574, 182] on div "Deleted skull" at bounding box center [594, 183] width 169 height 12
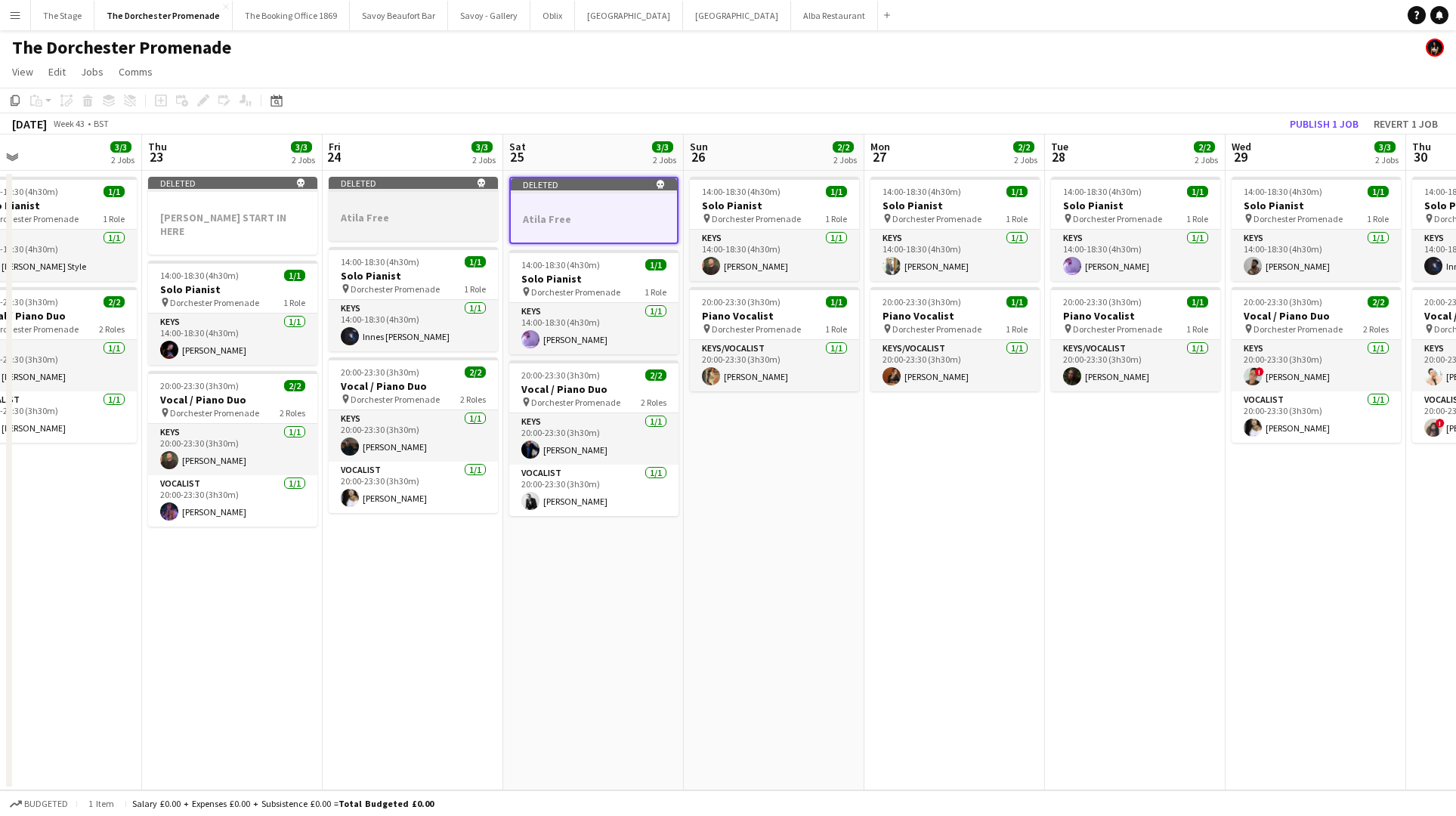
click at [359, 178] on div "Deleted skull" at bounding box center [414, 183] width 169 height 12
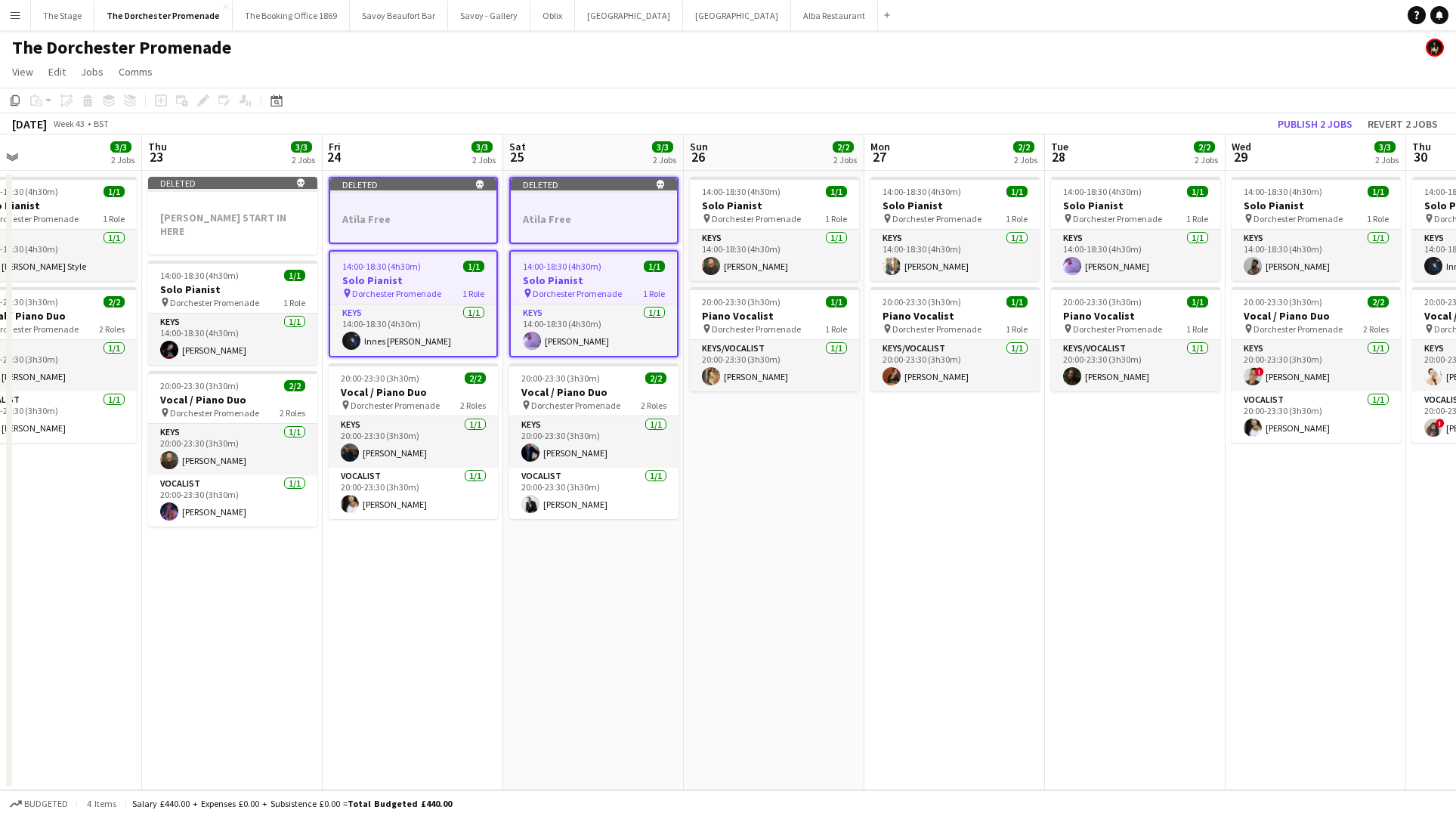
click at [850, 551] on app-date-cell "14:00-18:30 (4h30m) 1/1 Solo Pianist pin Dorchester Promenade 1 Role Keys 1/1 1…" at bounding box center [773, 480] width 181 height 619
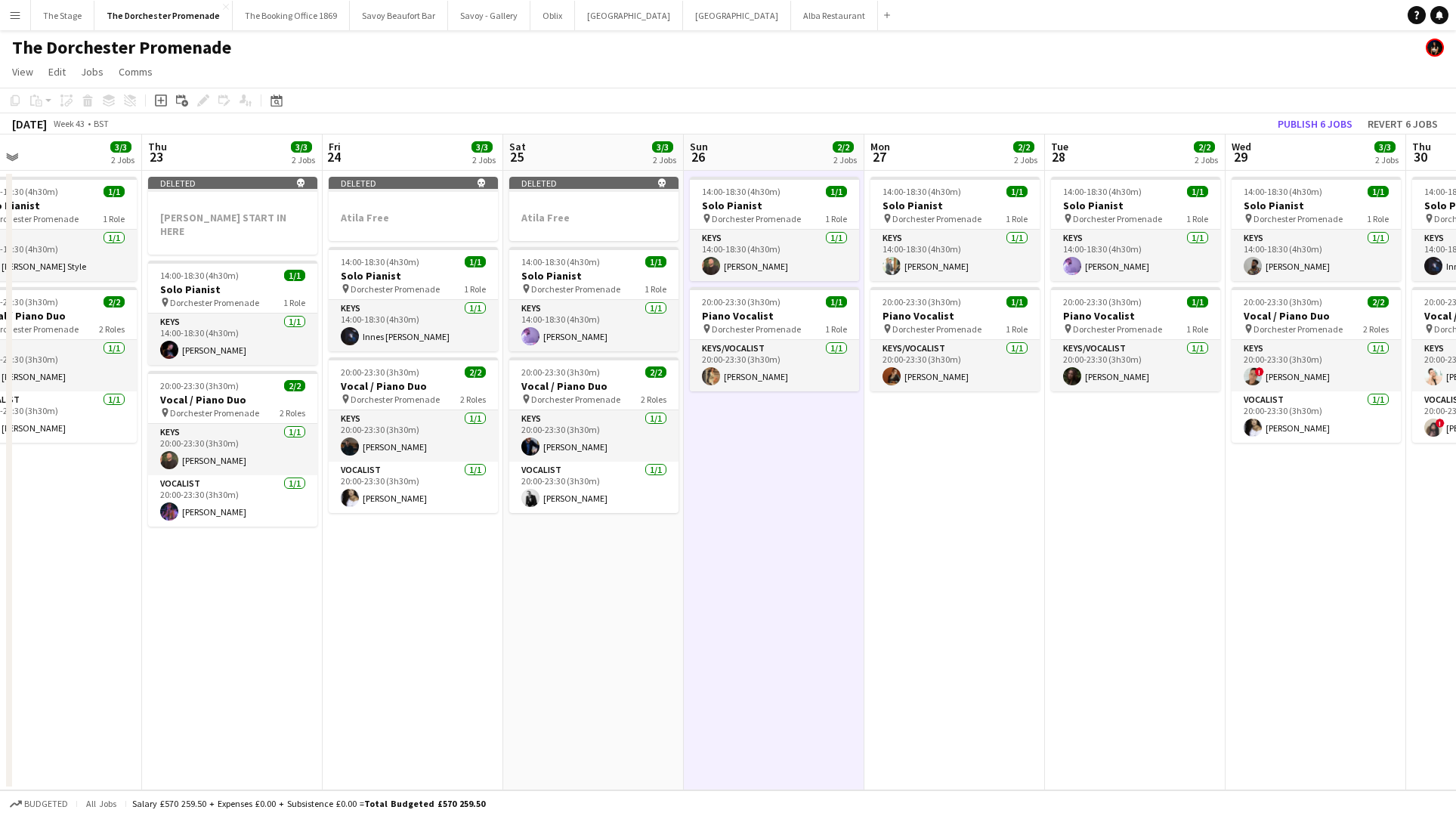
scroll to position [0, 401]
click at [537, 198] on div at bounding box center [593, 203] width 169 height 11
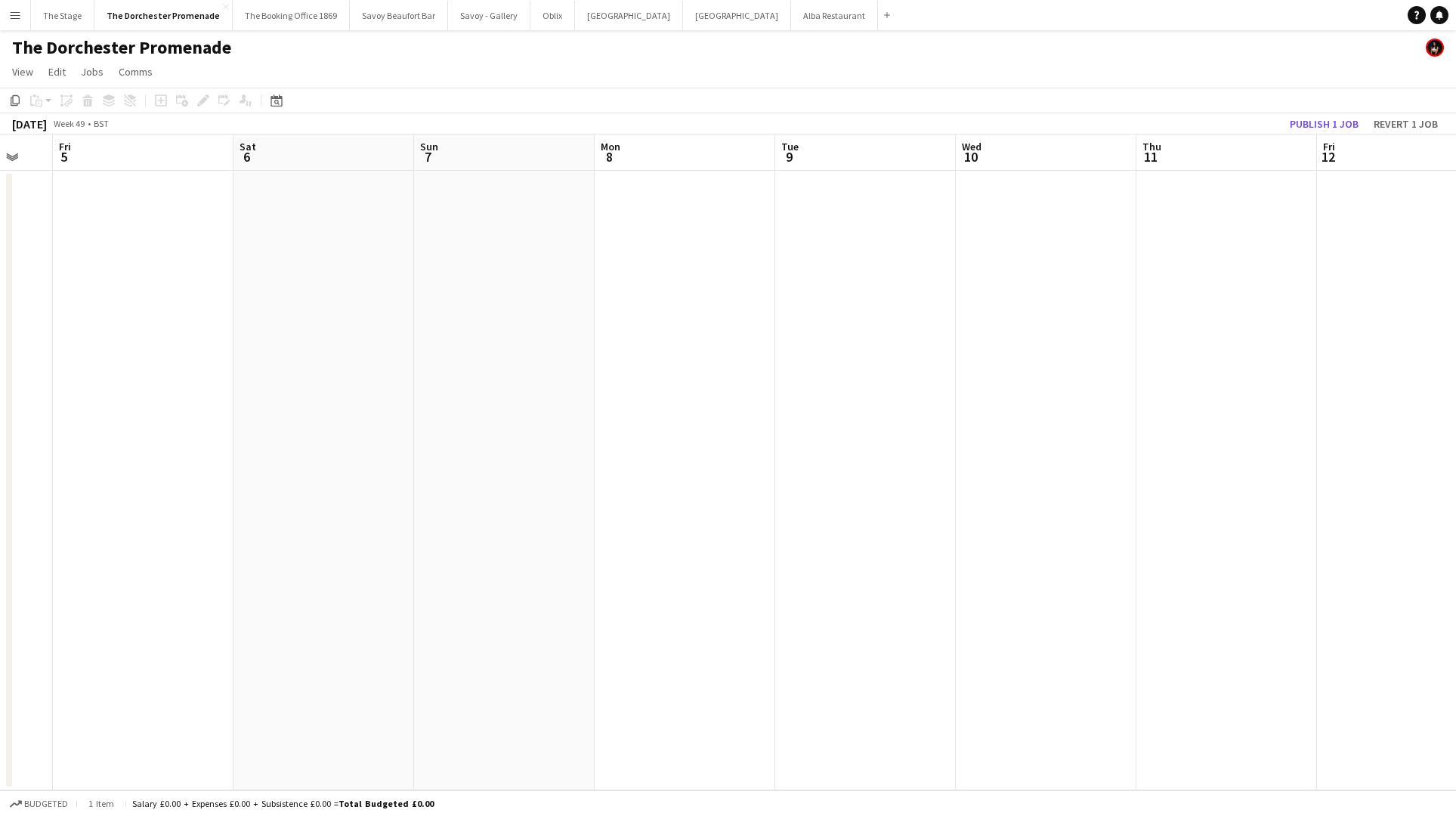
click at [817, 386] on app-date-cell at bounding box center [865, 480] width 181 height 619
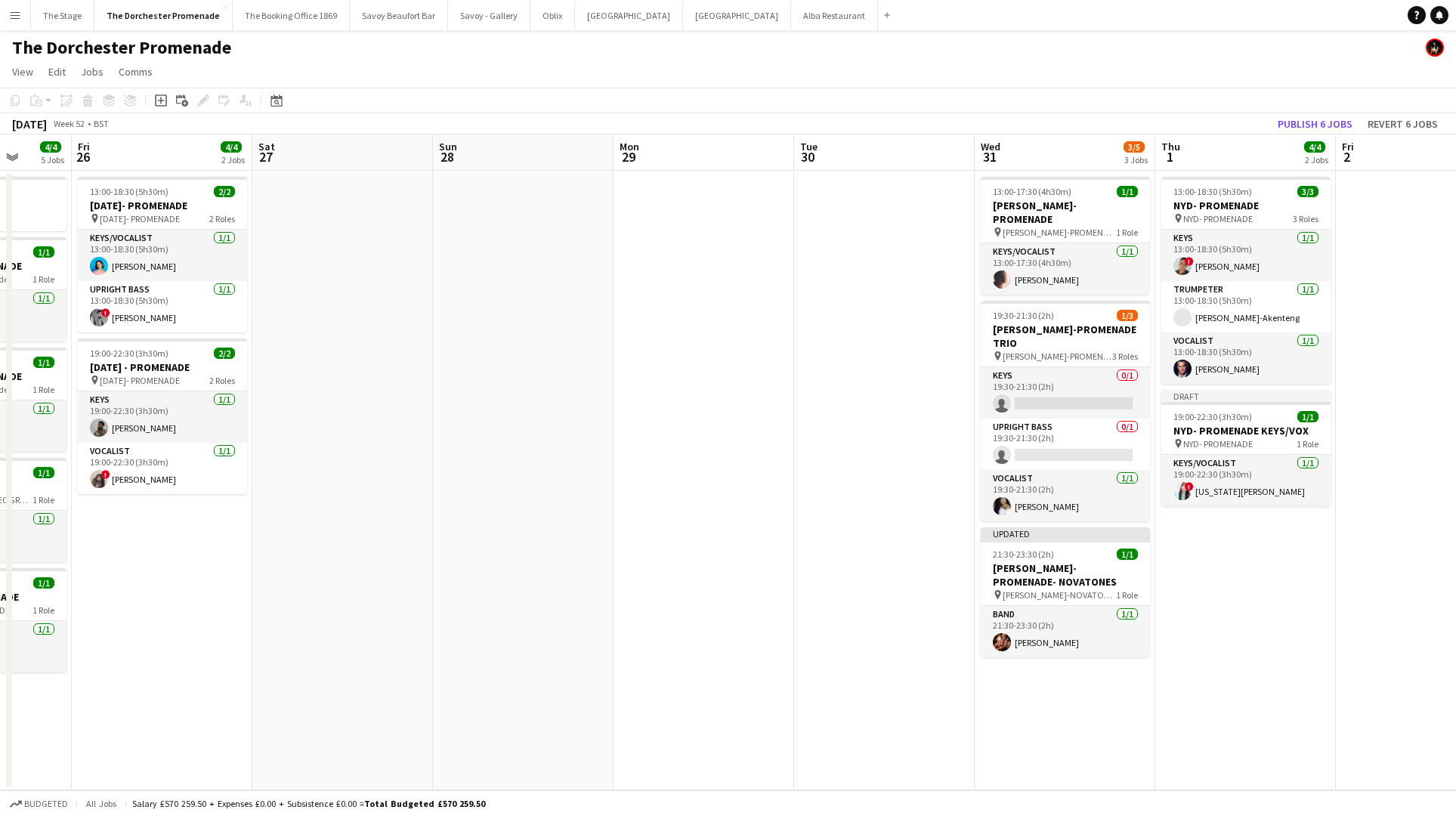
scroll to position [0, 471]
click at [1049, 548] on span "21:30-23:30 (2h)" at bounding box center [1022, 554] width 61 height 11
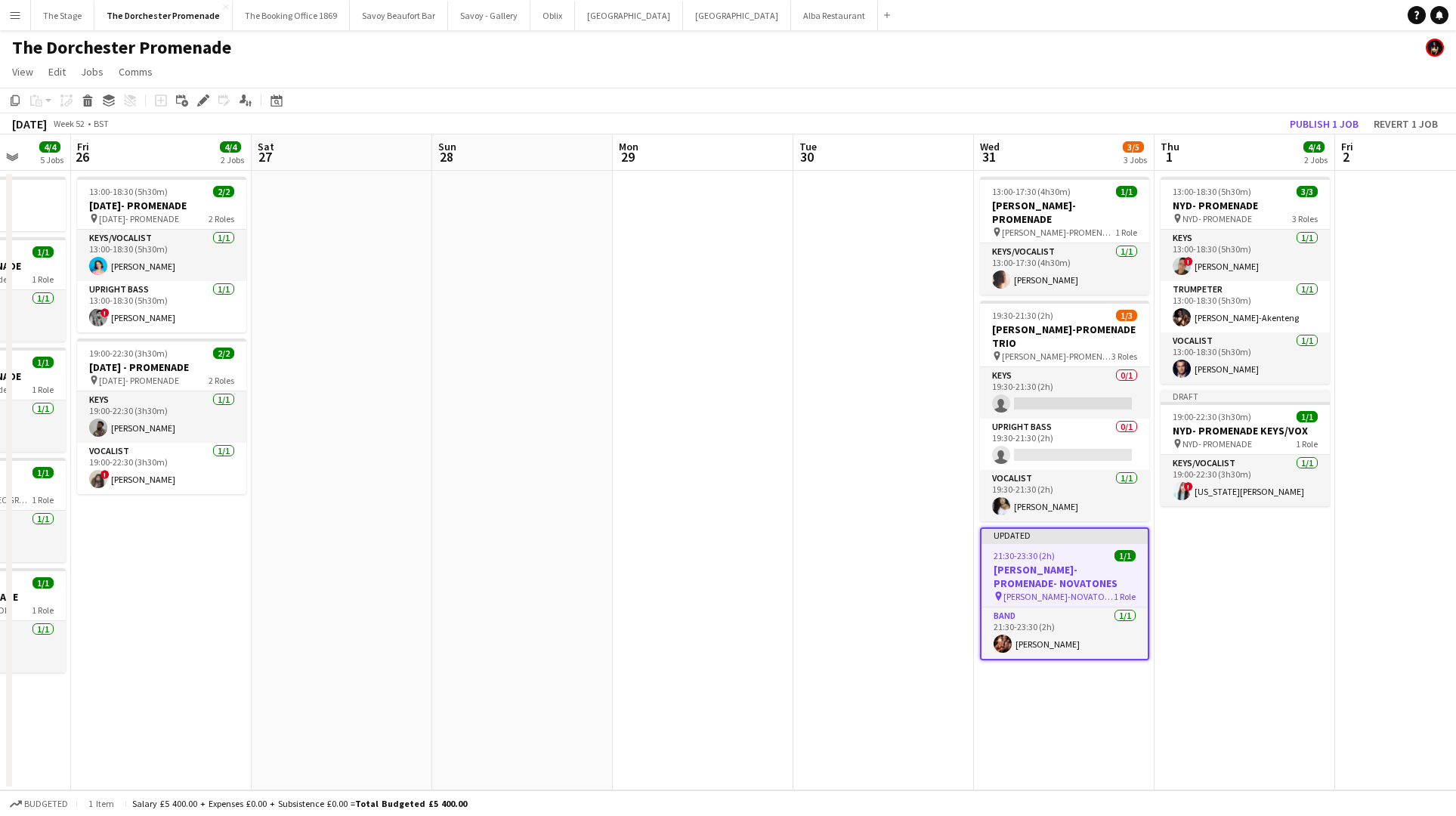
click at [825, 518] on app-date-cell at bounding box center [883, 480] width 181 height 619
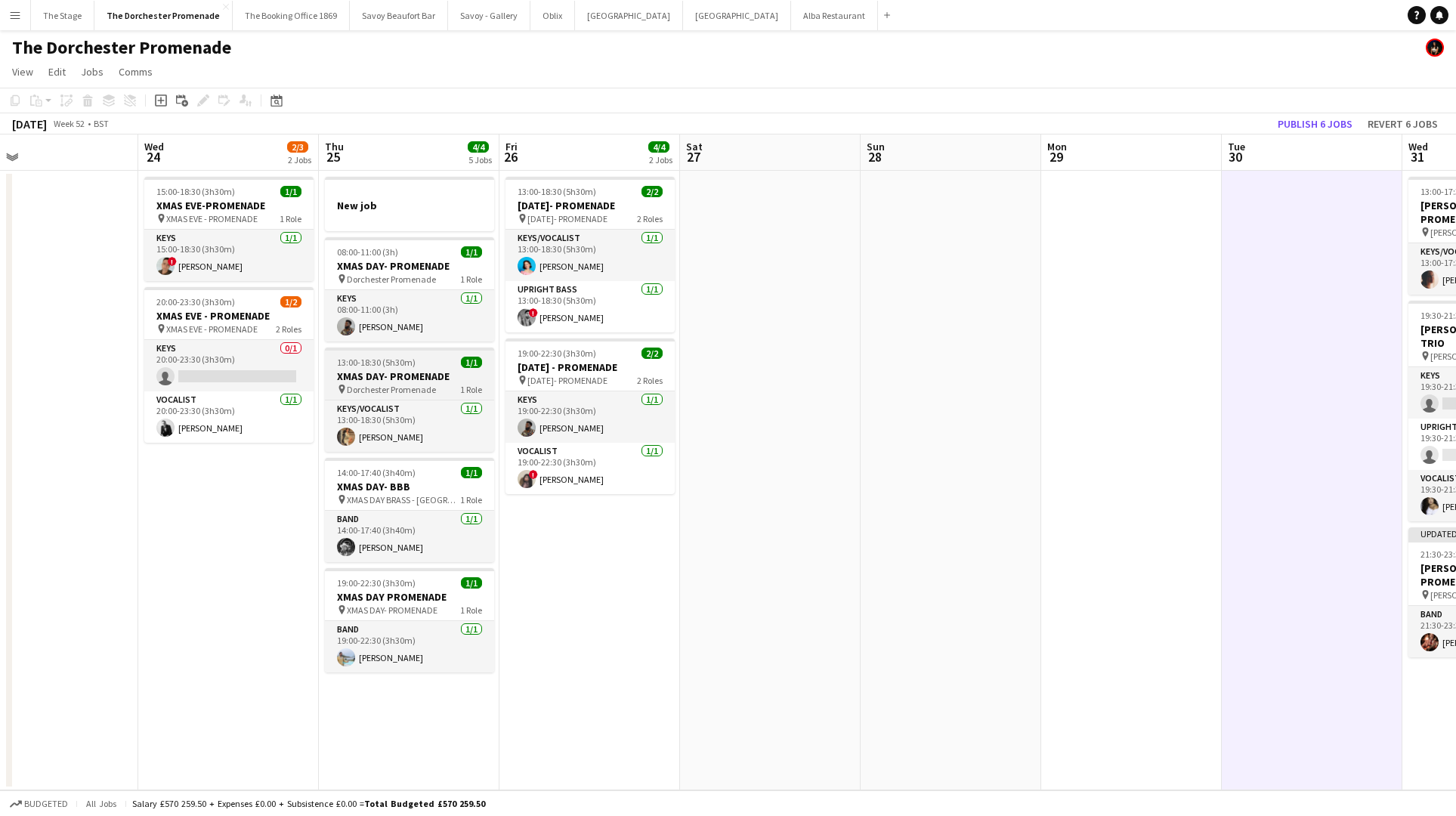
scroll to position [0, 401]
click at [12, 15] on app-icon "Menu" at bounding box center [15, 15] width 12 height 12
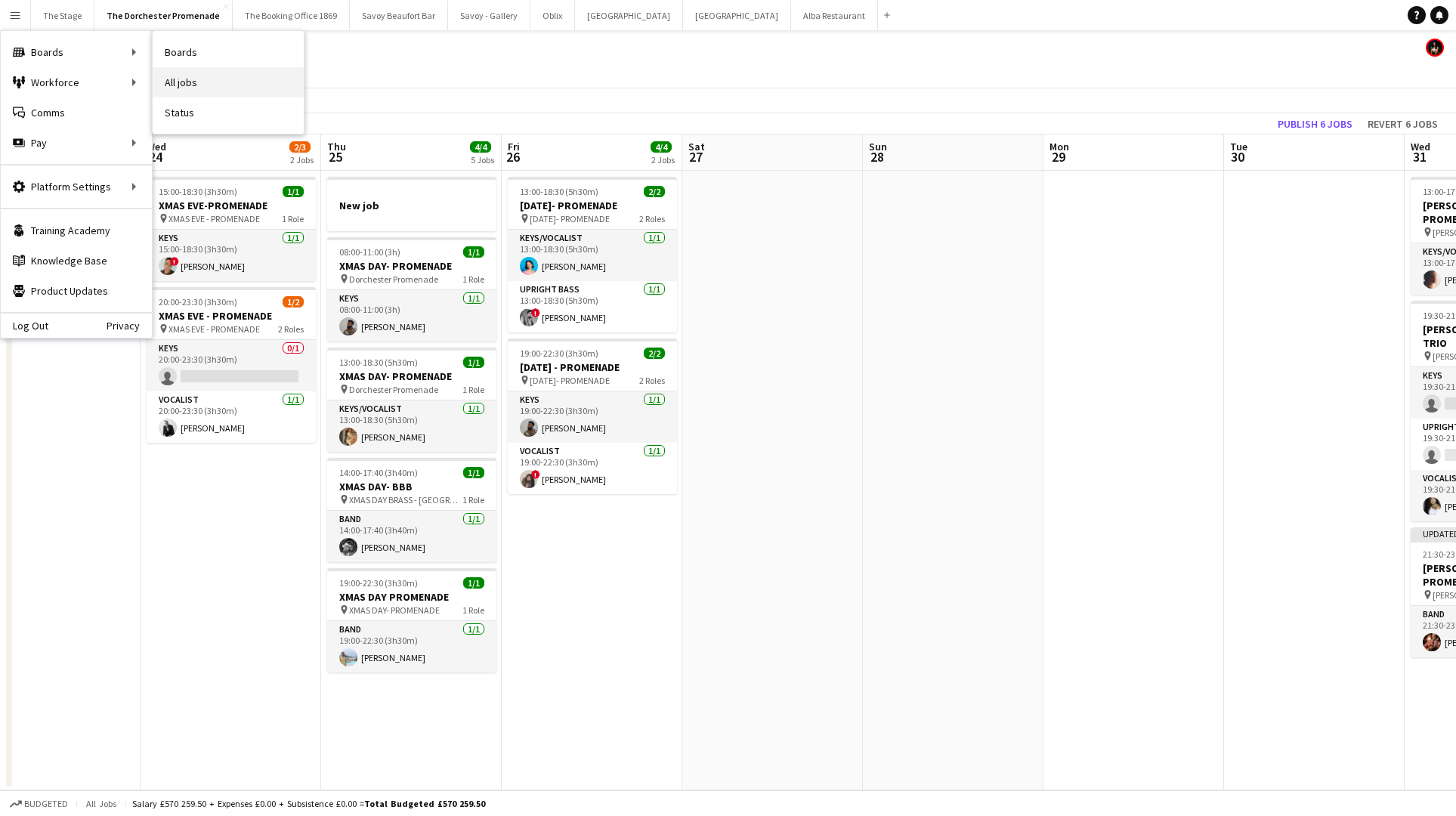
click at [220, 75] on link "All jobs" at bounding box center [228, 82] width 151 height 30
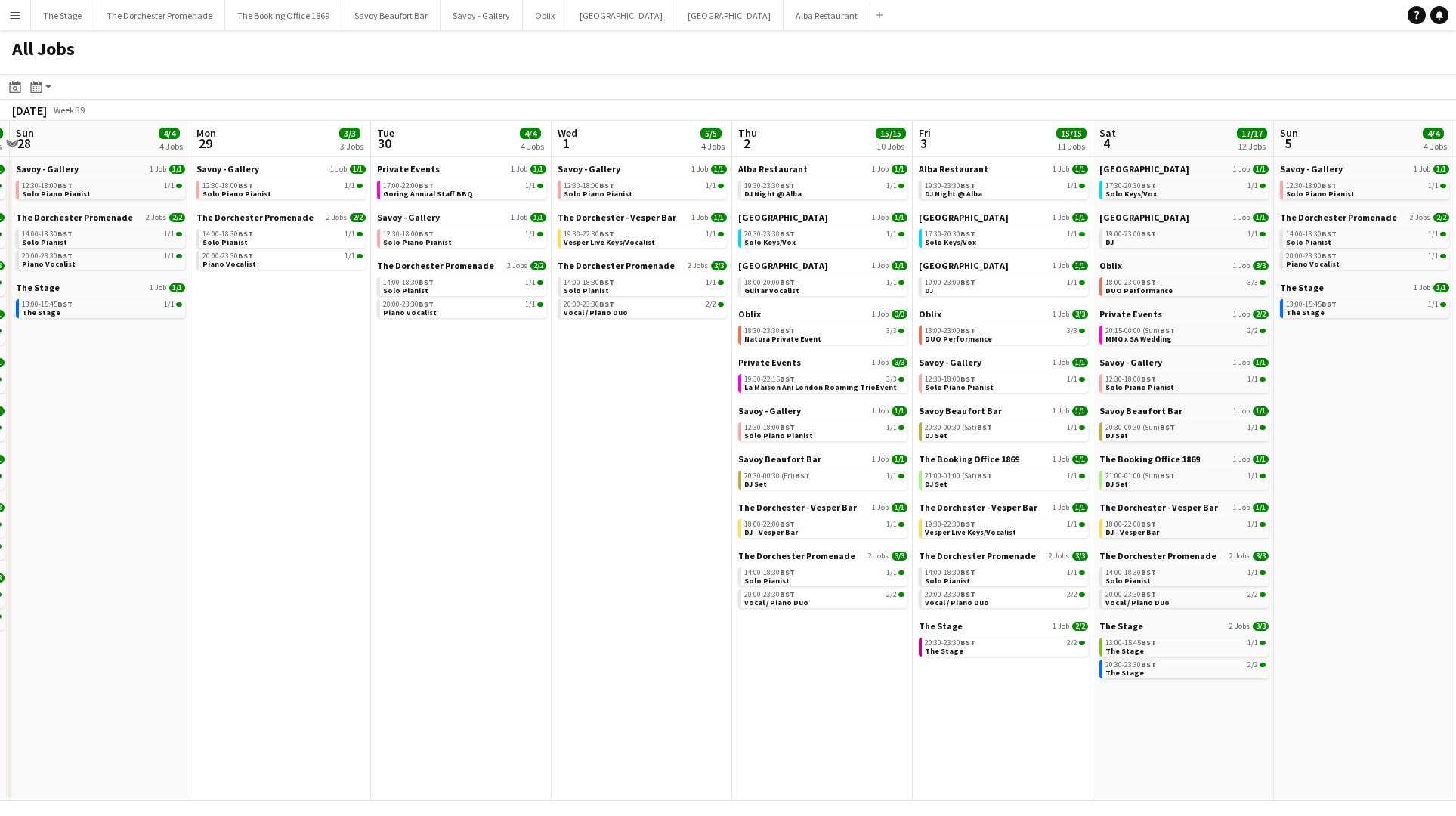
scroll to position [0, 716]
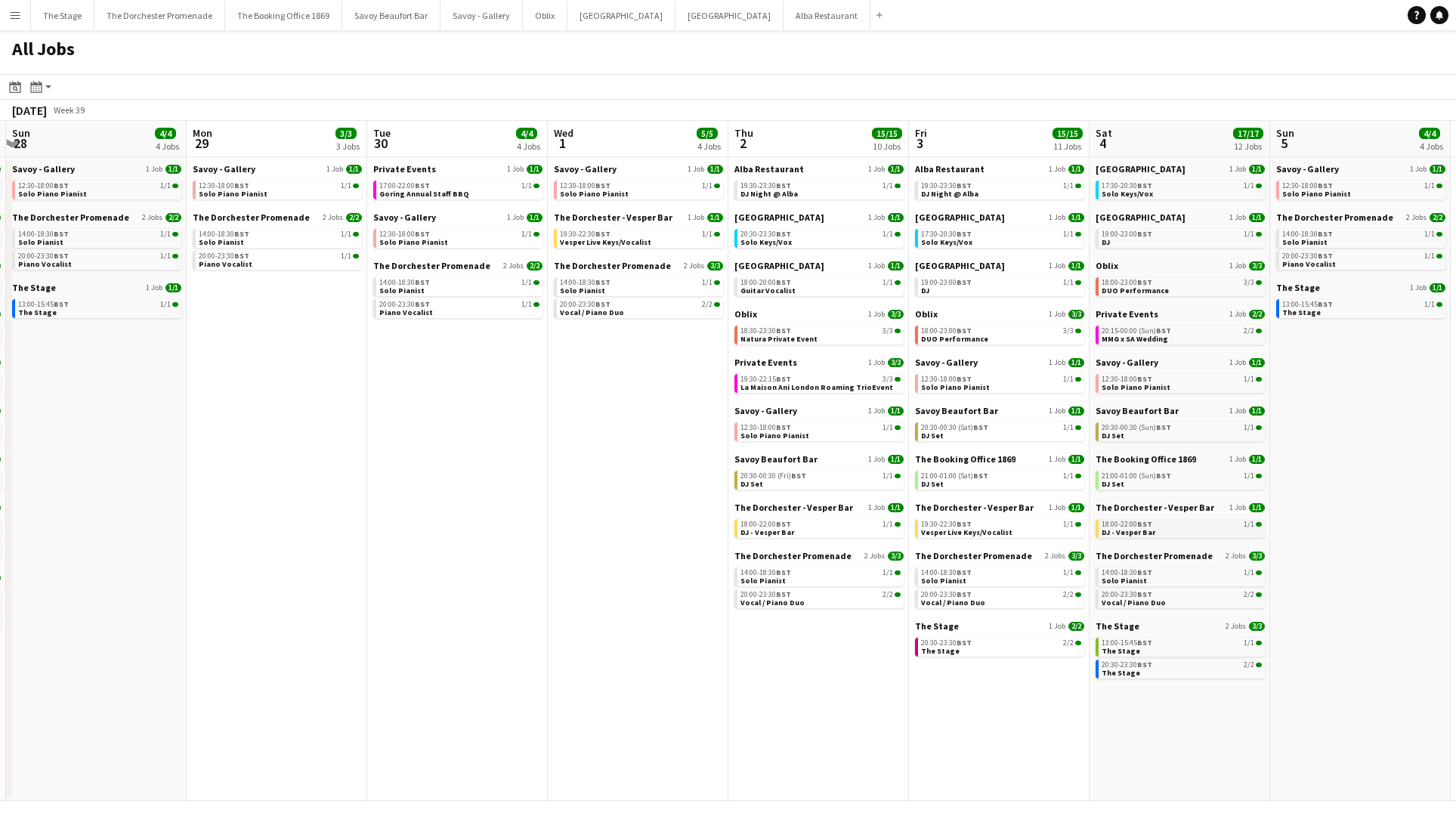
click at [1207, 532] on link "18:00-22:00 BST 1/1 DJ - Vesper Bar" at bounding box center [1182, 528] width 160 height 17
click at [535, 17] on button "Oblix Close" at bounding box center [545, 15] width 45 height 29
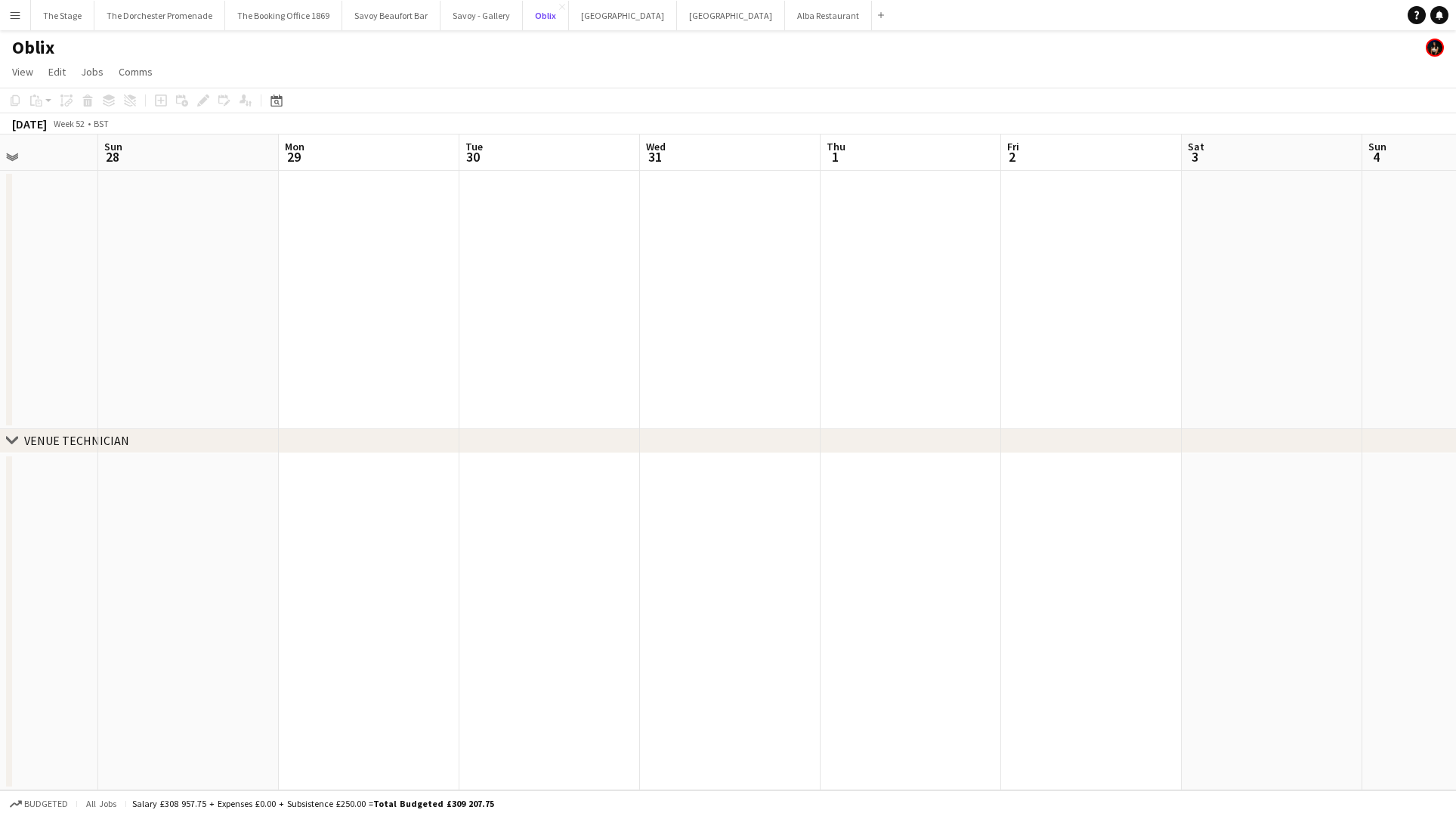
scroll to position [0, 432]
click at [587, 244] on app-date-cell at bounding box center [561, 300] width 181 height 259
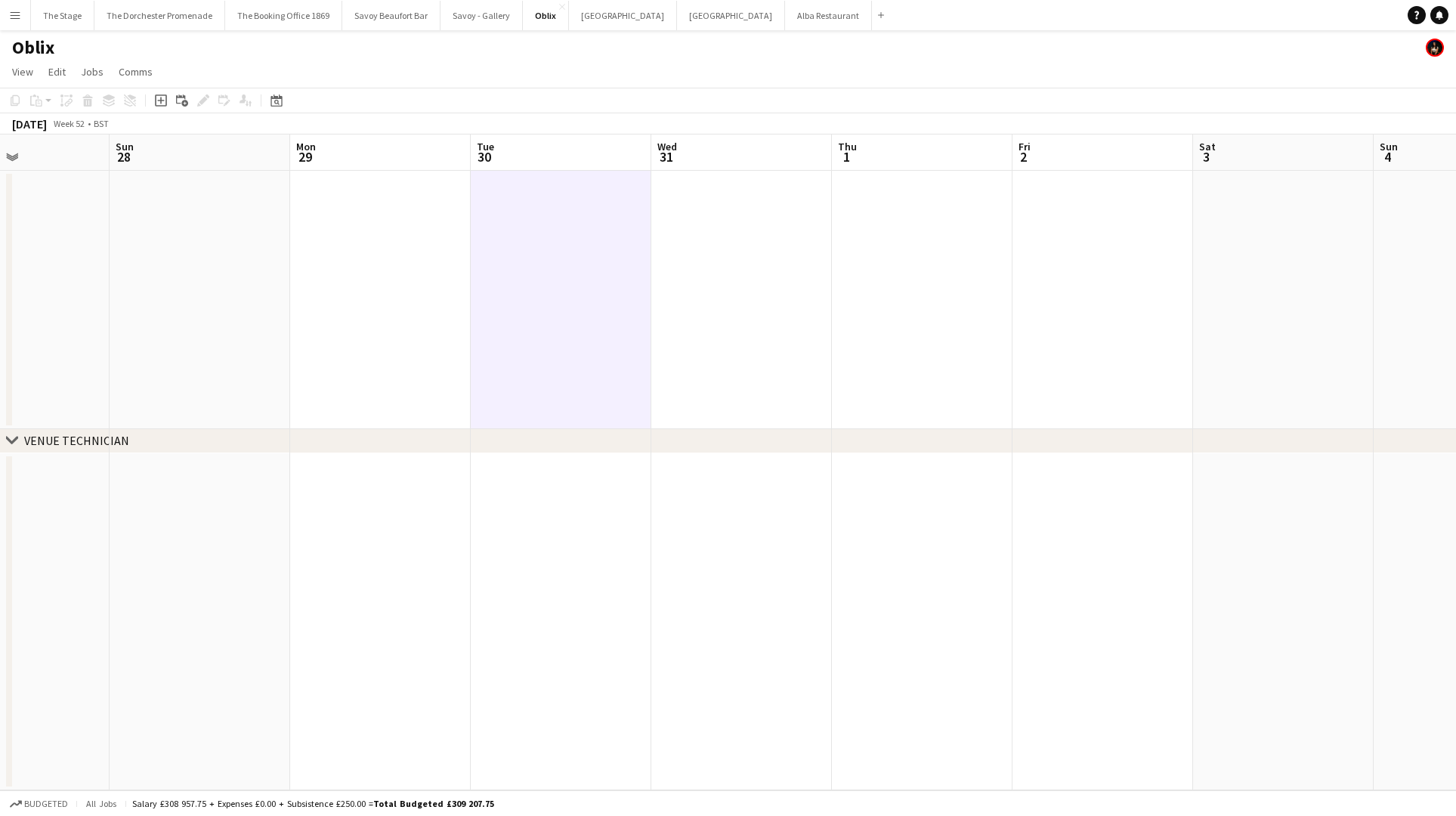
click at [704, 235] on app-date-cell at bounding box center [741, 300] width 181 height 259
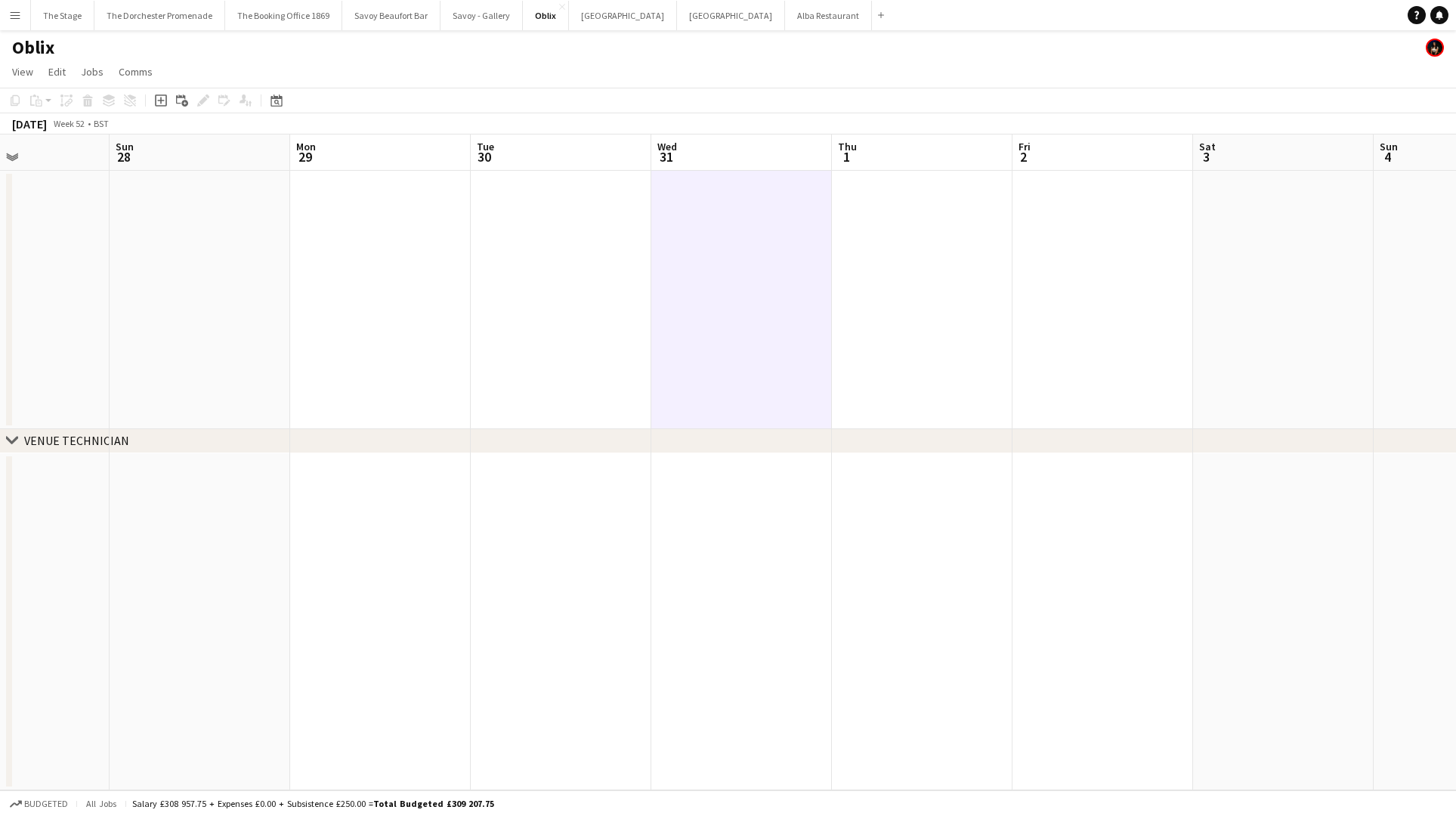
click at [551, 243] on app-date-cell at bounding box center [561, 300] width 181 height 259
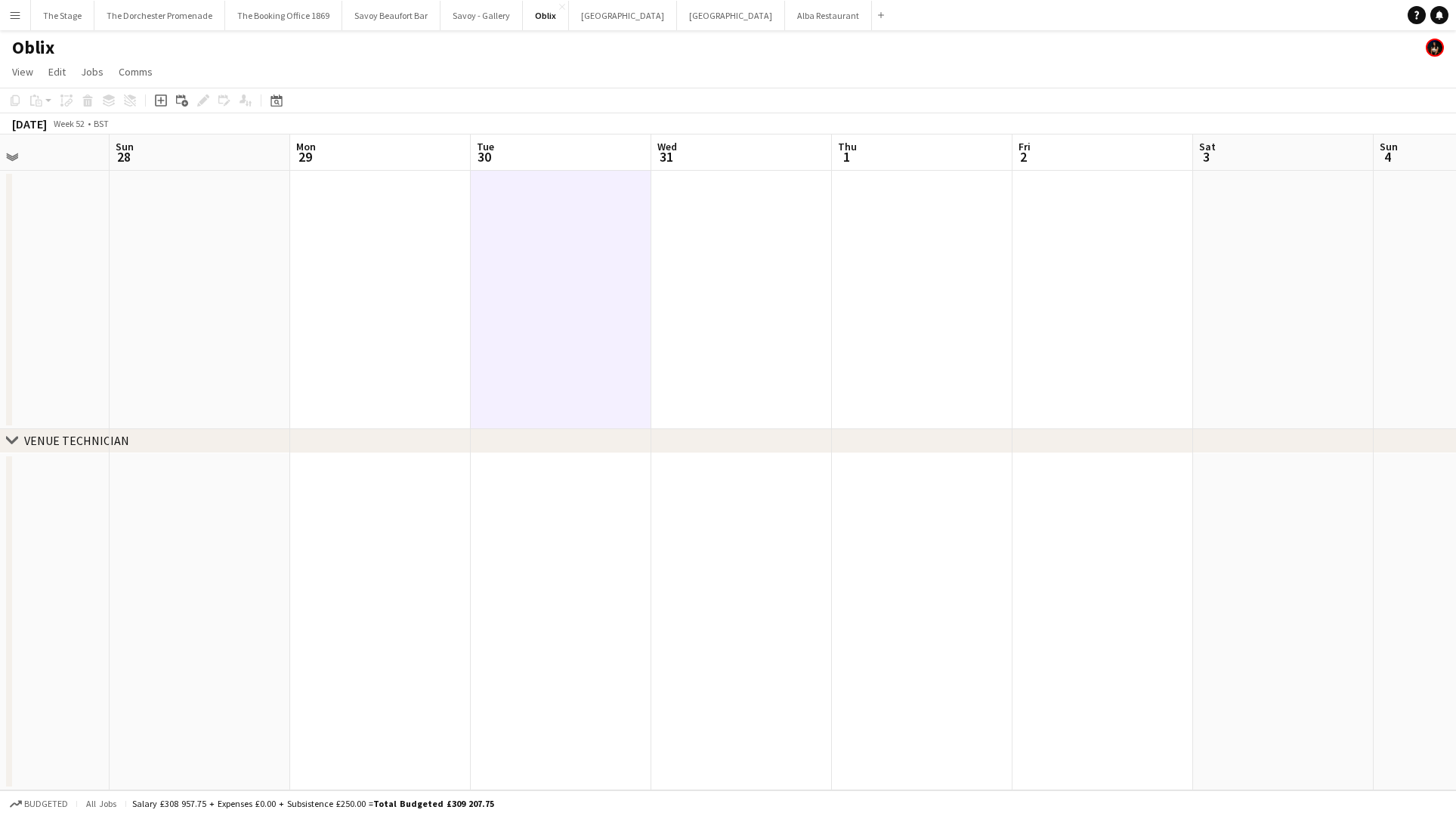
click at [434, 245] on app-date-cell at bounding box center [380, 300] width 181 height 259
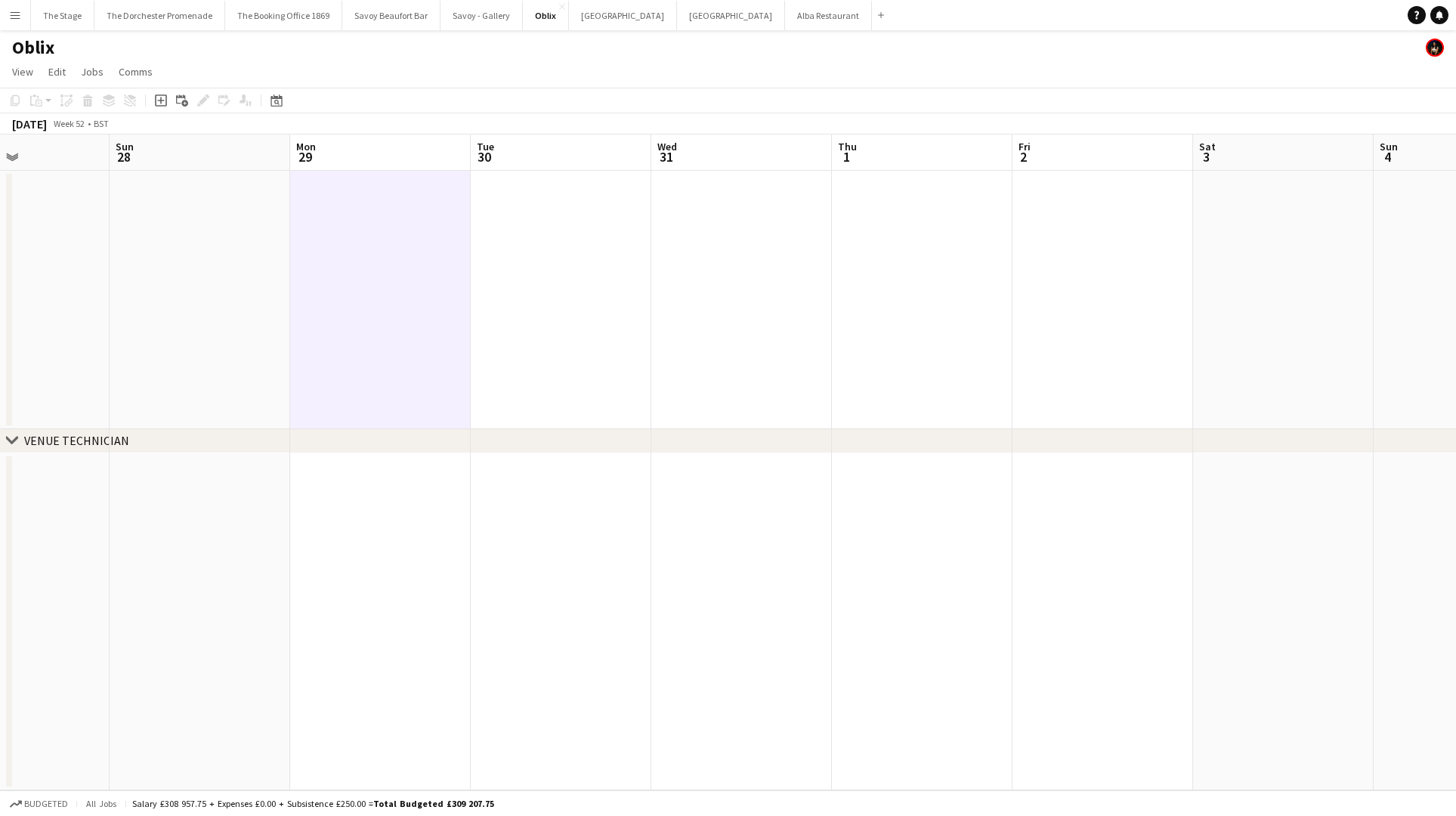
click at [521, 240] on app-date-cell at bounding box center [561, 300] width 181 height 259
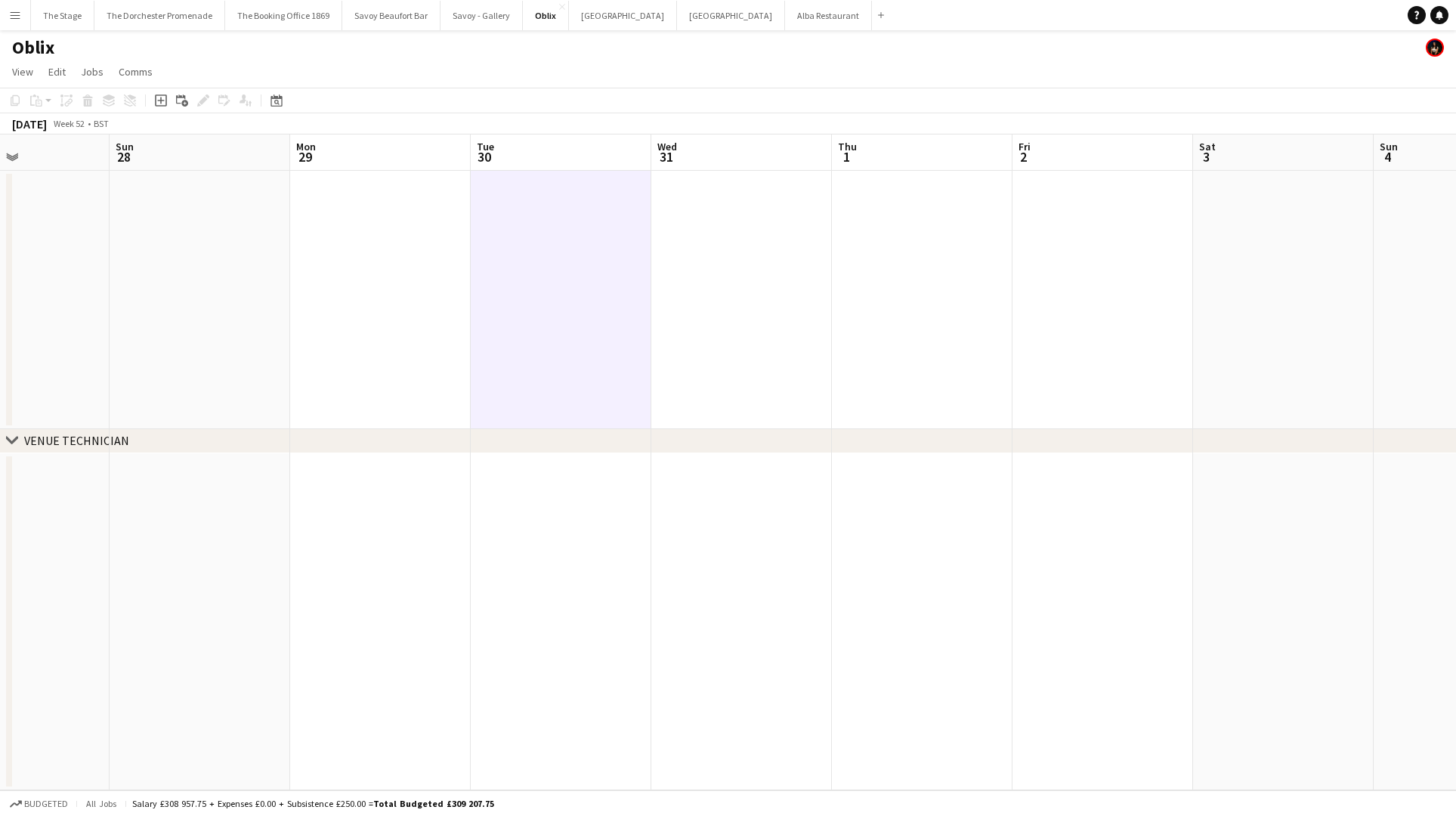
click at [702, 224] on app-date-cell at bounding box center [741, 300] width 181 height 259
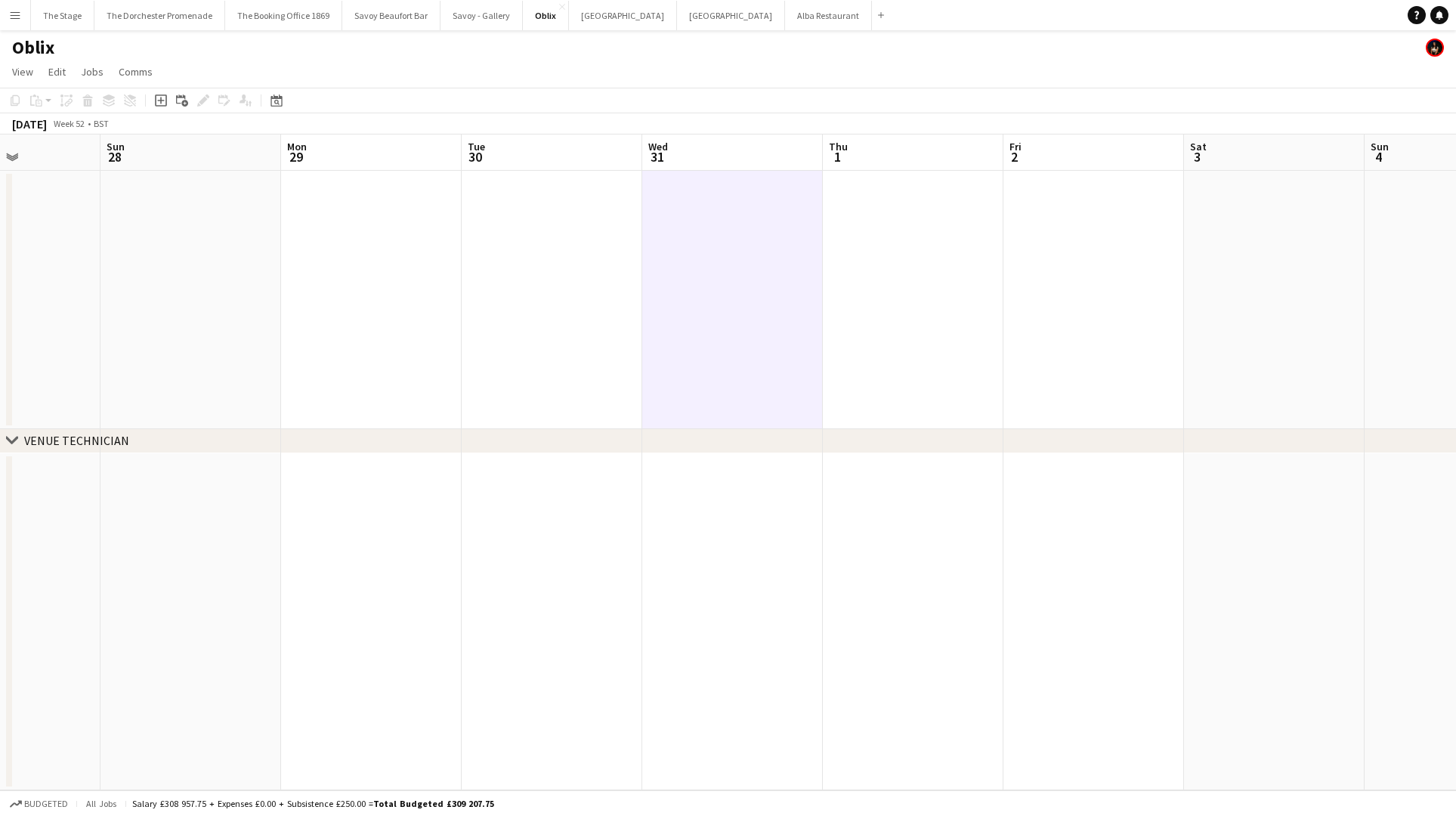
scroll to position [0, 445]
click at [20, 13] on app-icon "Menu" at bounding box center [15, 15] width 12 height 12
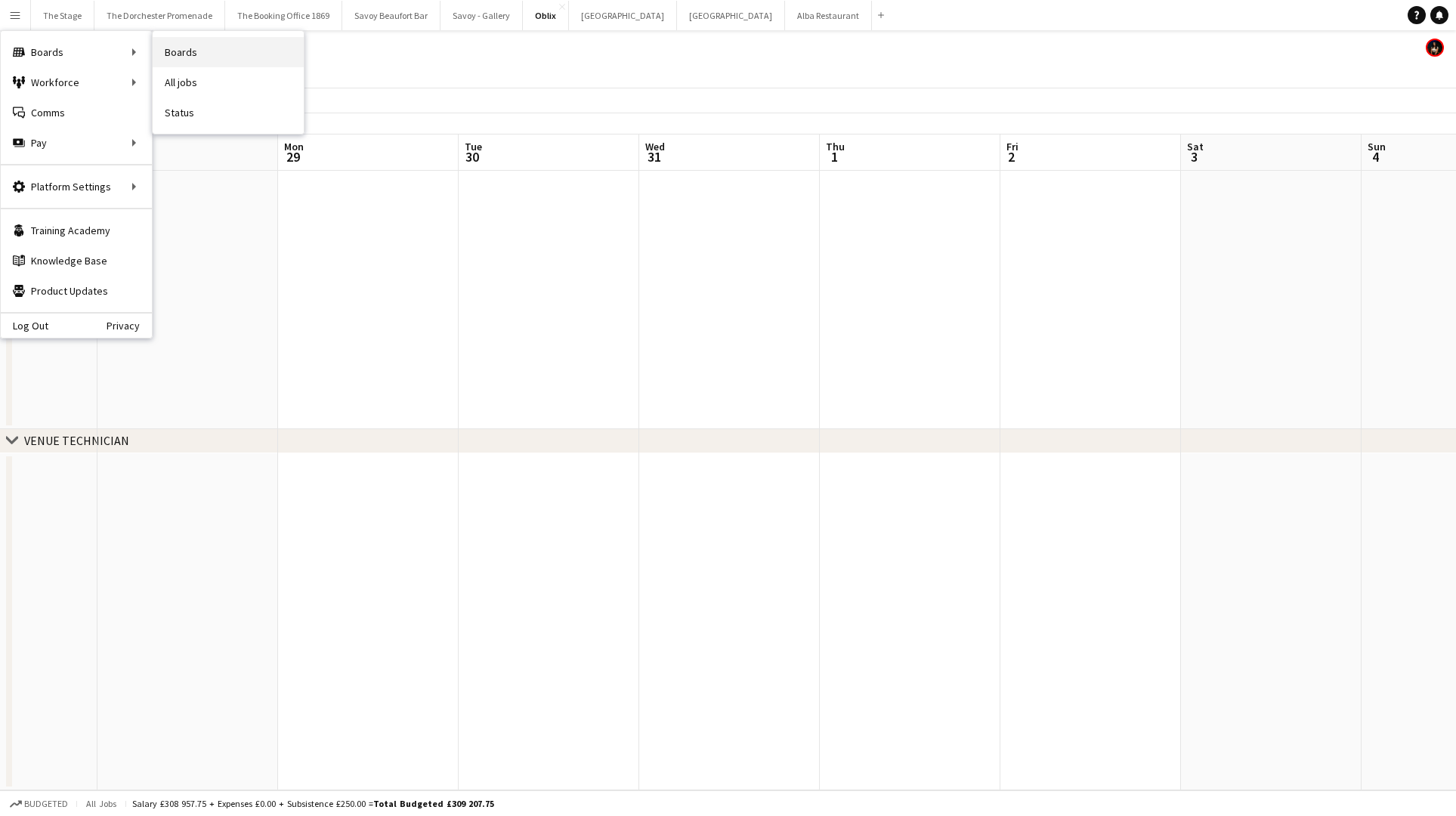
click at [243, 61] on link "Boards" at bounding box center [228, 52] width 151 height 30
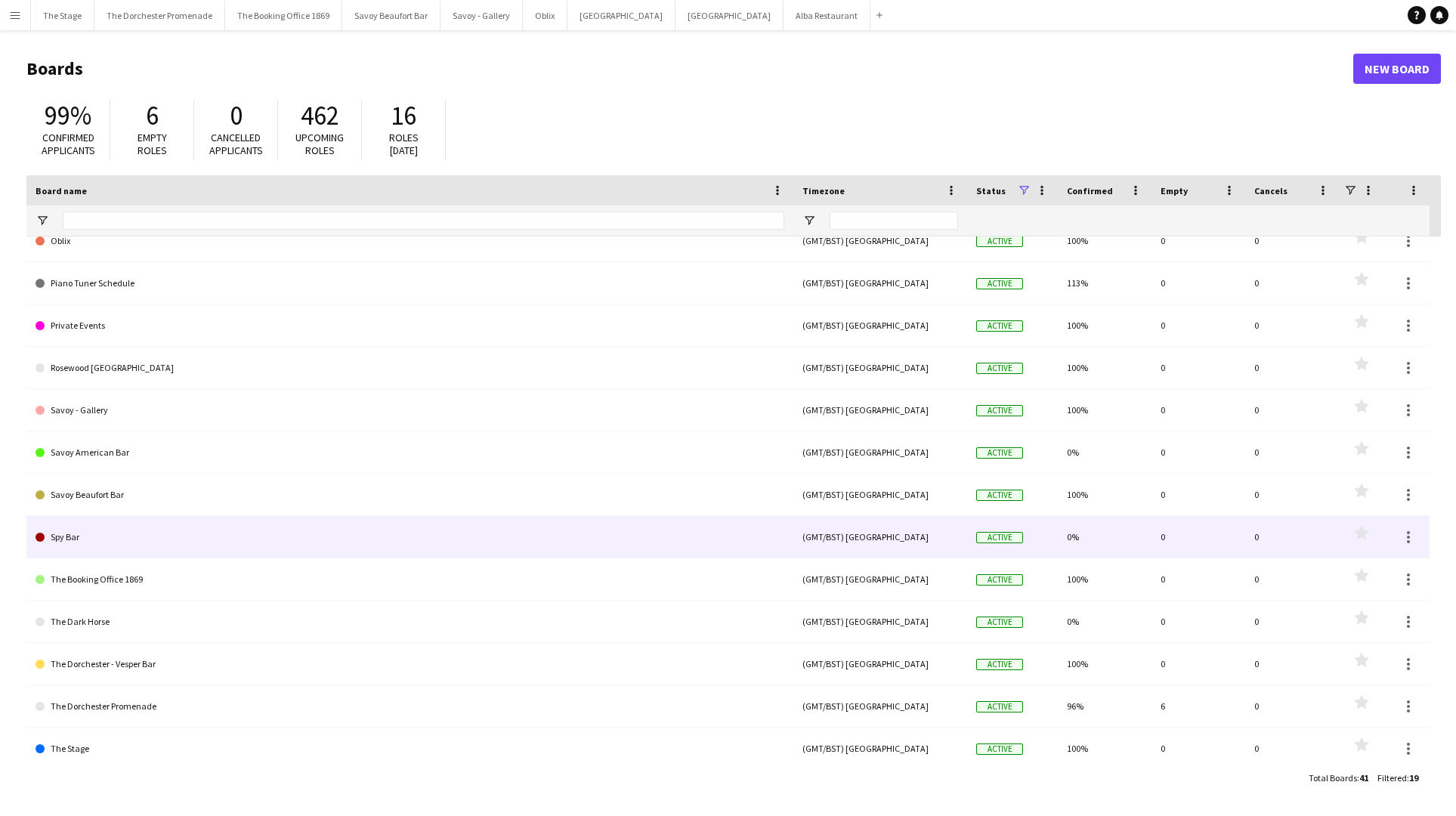
scroll to position [244, 0]
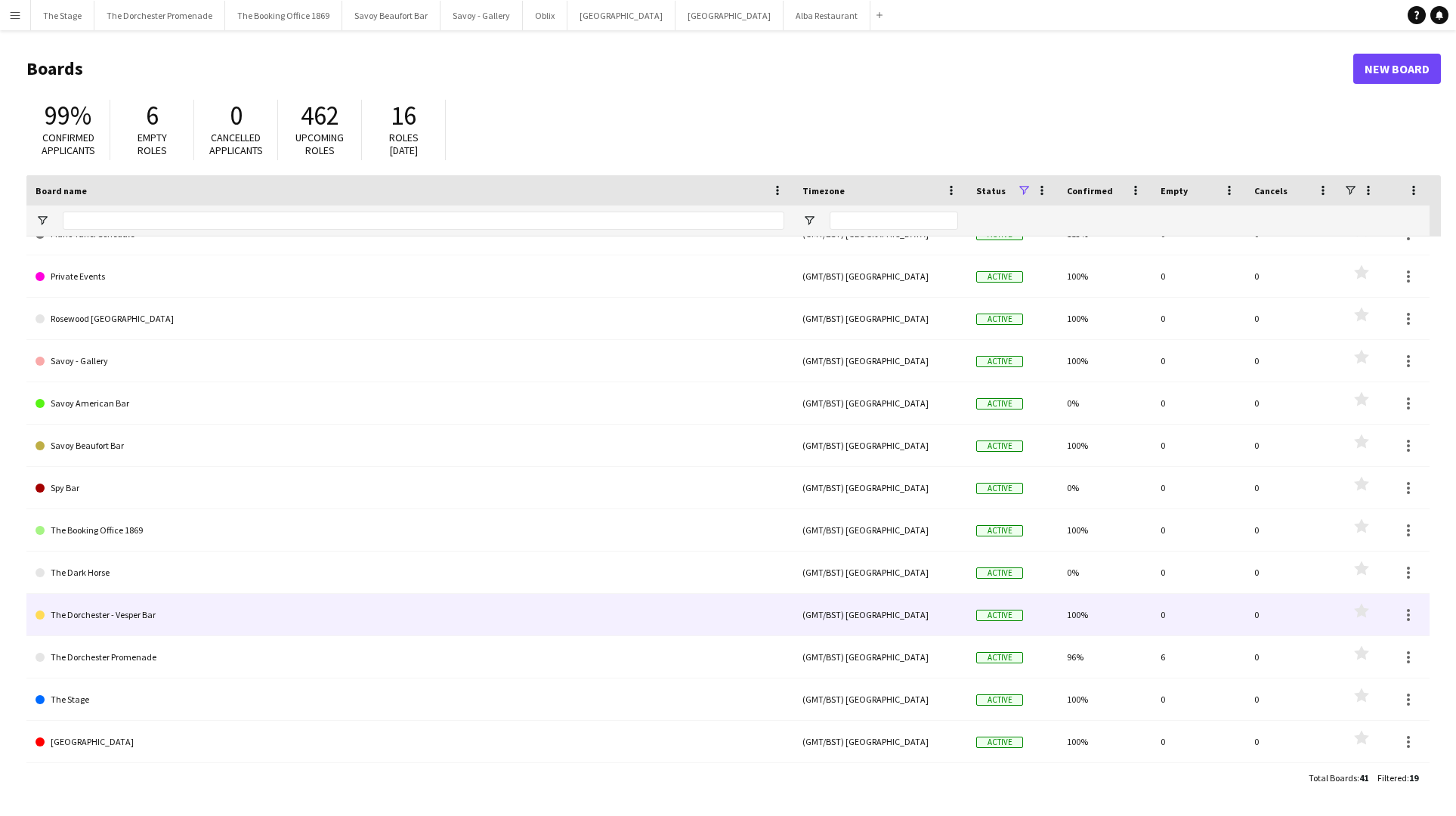
click at [314, 611] on link "The Dorchester - Vesper Bar" at bounding box center [410, 615] width 748 height 42
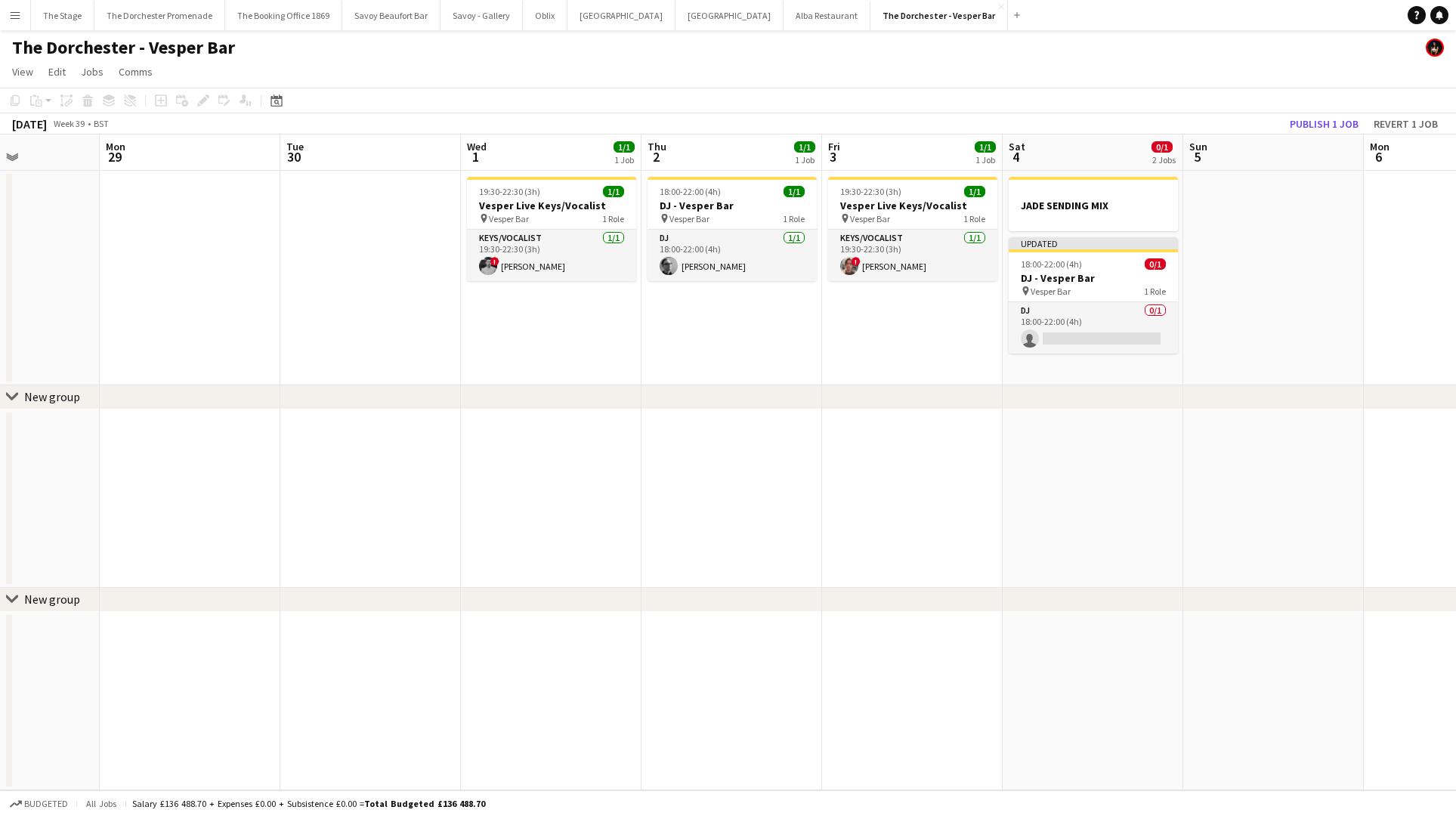
scroll to position [0, 445]
click at [1077, 317] on app-card-role "DJ 0/1 18:00-22:00 (4h) single-neutral-actions" at bounding box center [1091, 328] width 169 height 51
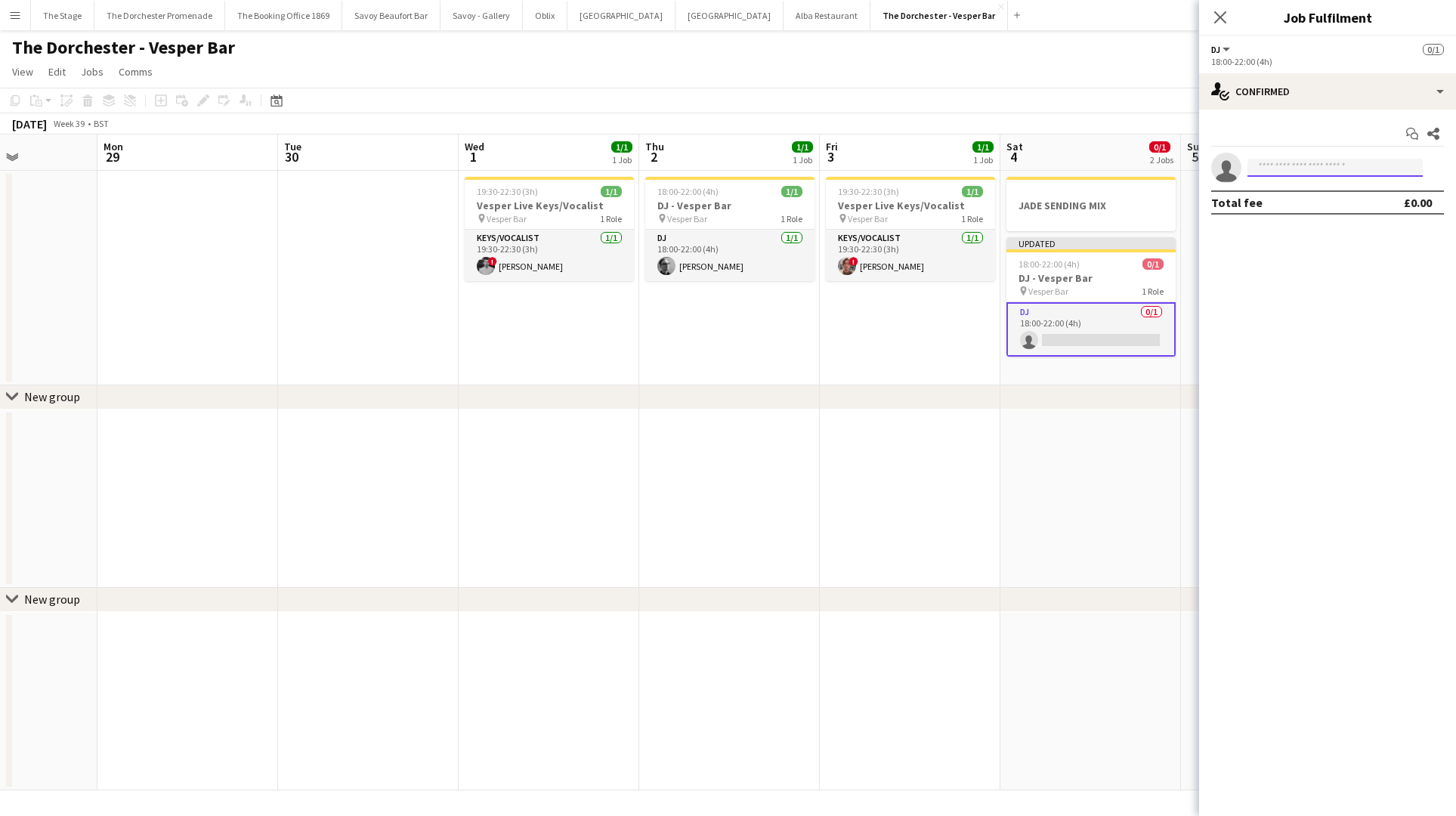
click at [1286, 163] on input at bounding box center [1335, 168] width 175 height 18
type input "*****"
click at [1303, 191] on span "[PERSON_NAME]" at bounding box center [1303, 189] width 87 height 13
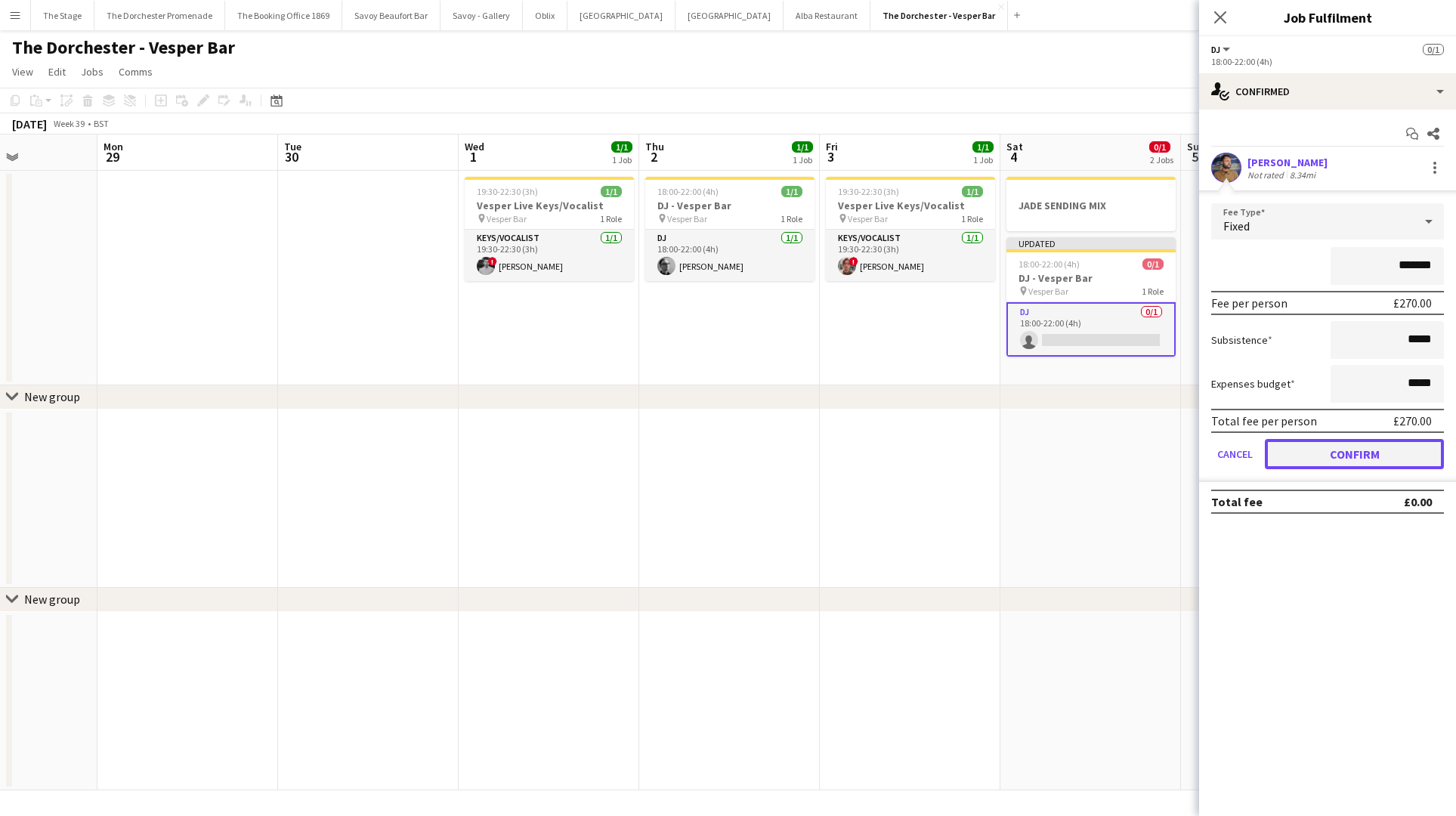
click at [1289, 461] on button "Confirm" at bounding box center [1354, 455] width 179 height 30
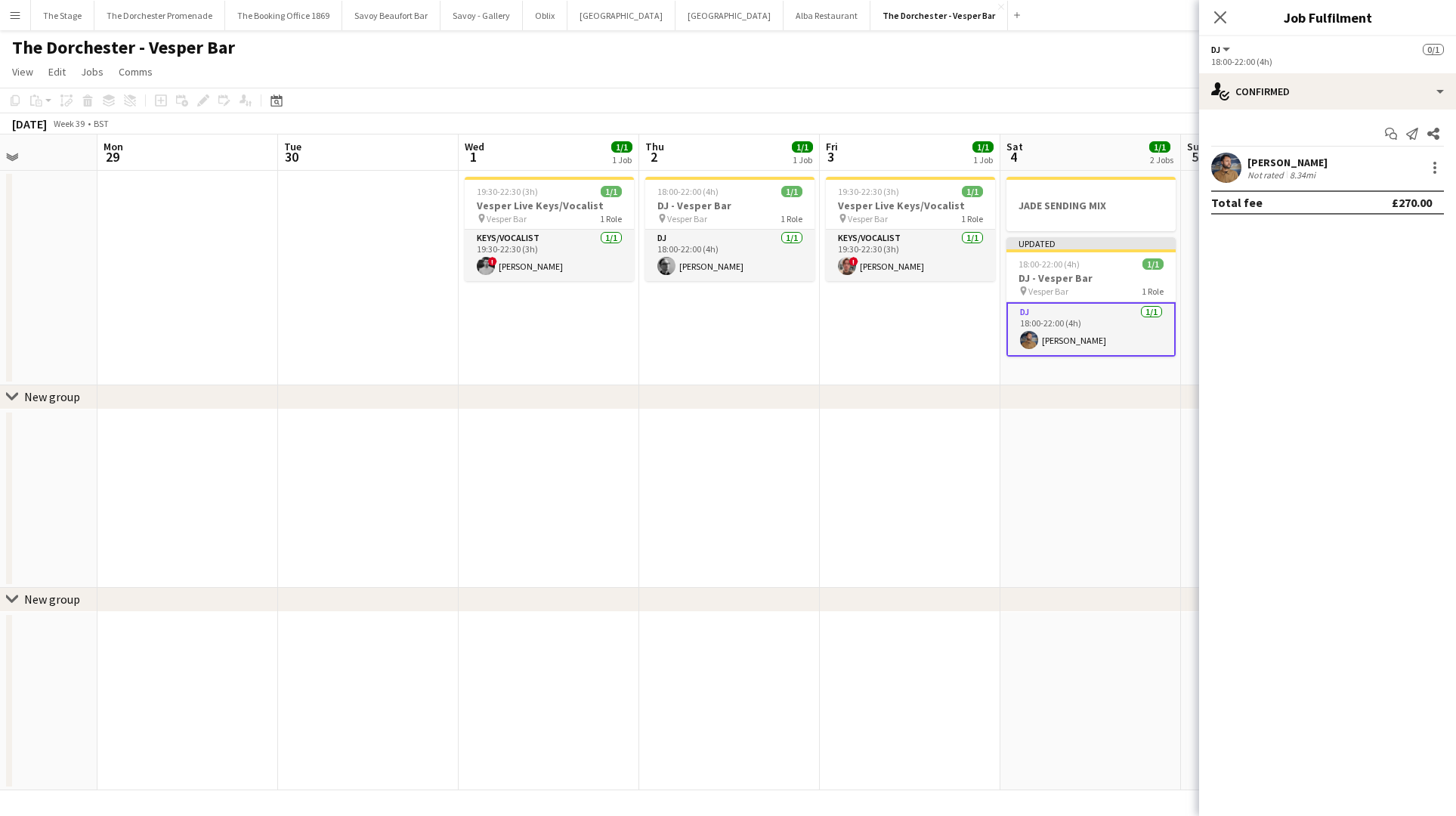
click at [1068, 420] on app-date-cell at bounding box center [1090, 499] width 181 height 178
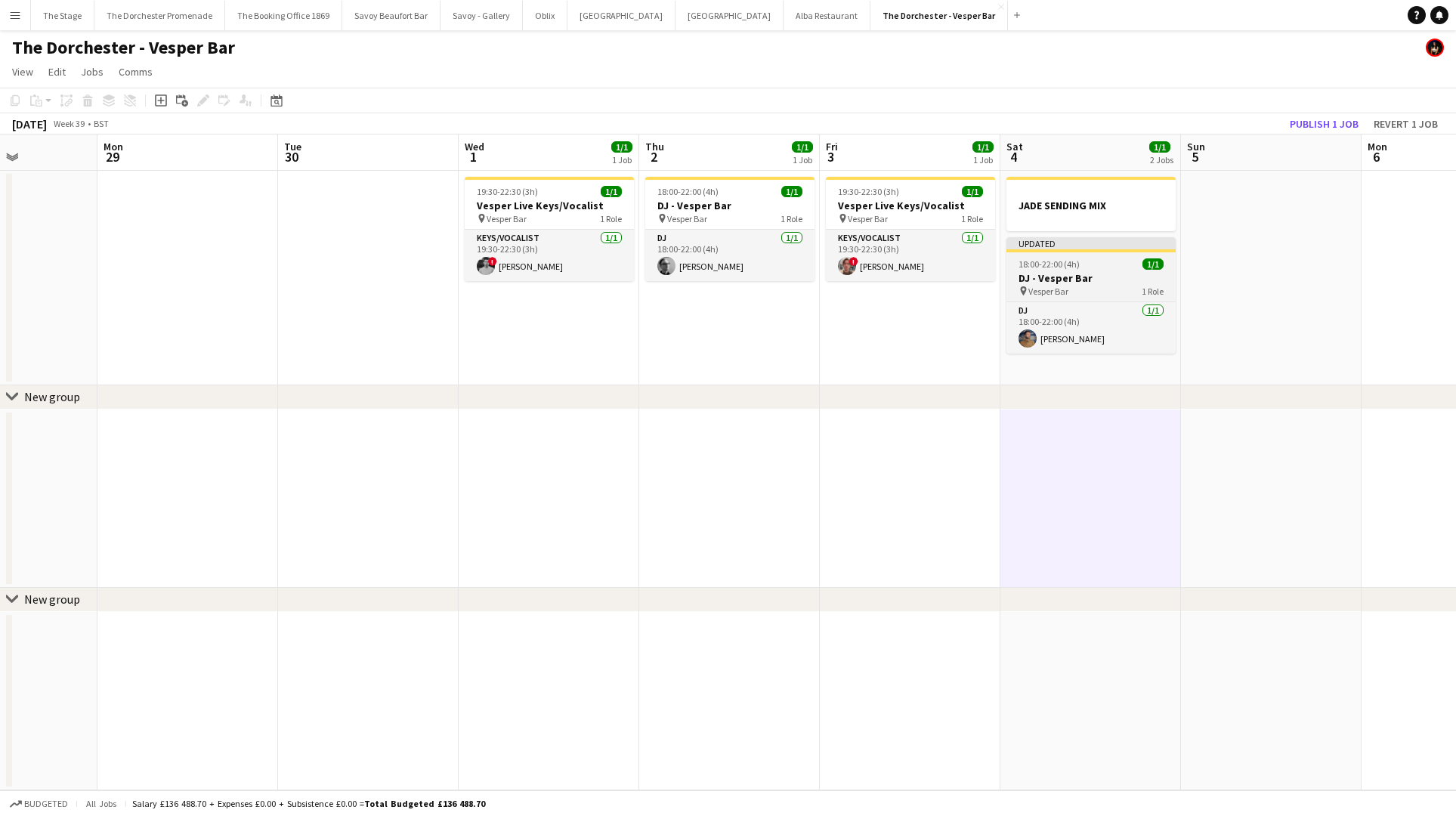
click at [1081, 281] on h3 "DJ - Vesper Bar" at bounding box center [1091, 278] width 169 height 14
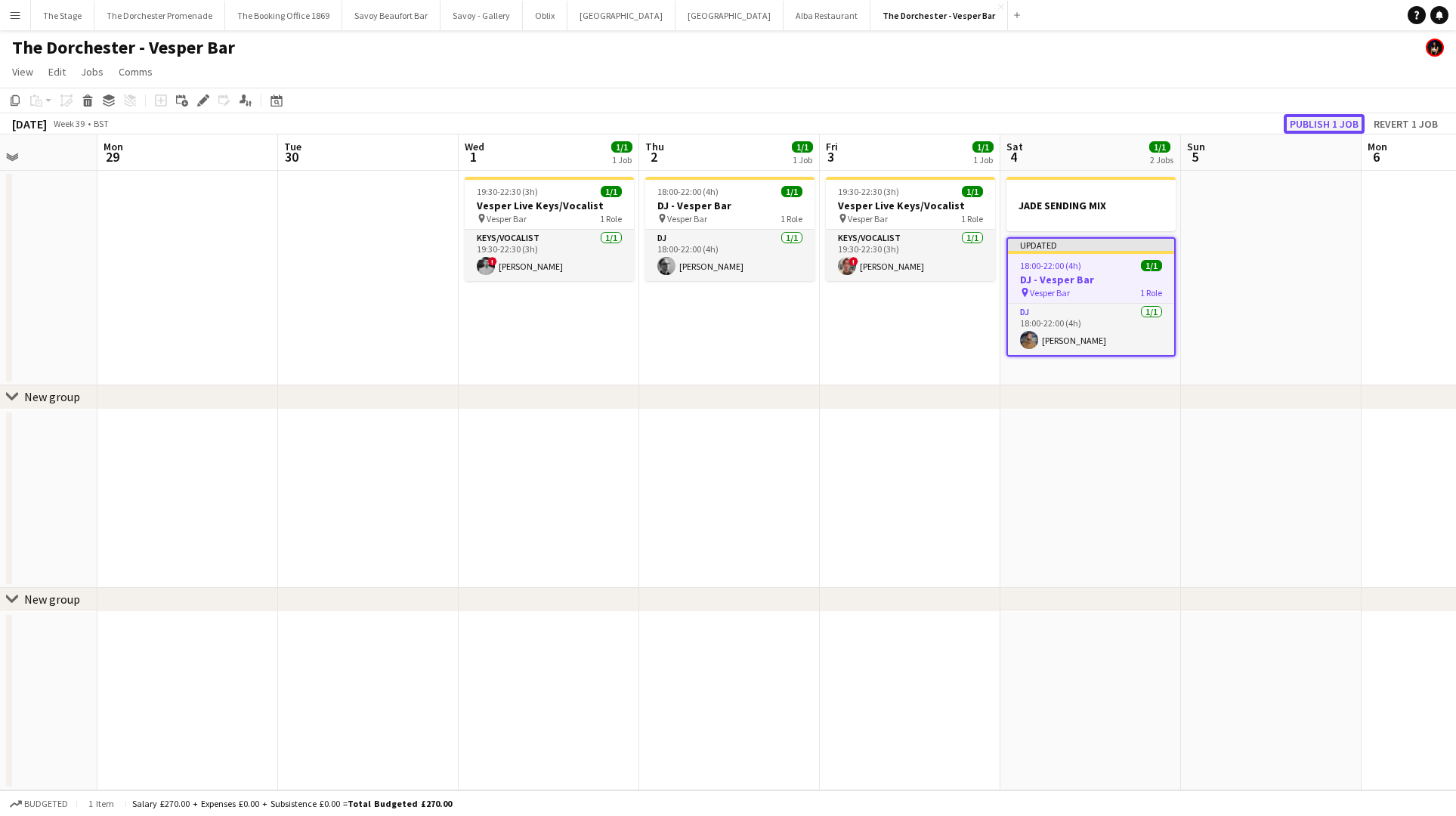
click at [1318, 120] on button "Publish 1 job" at bounding box center [1324, 124] width 81 height 20
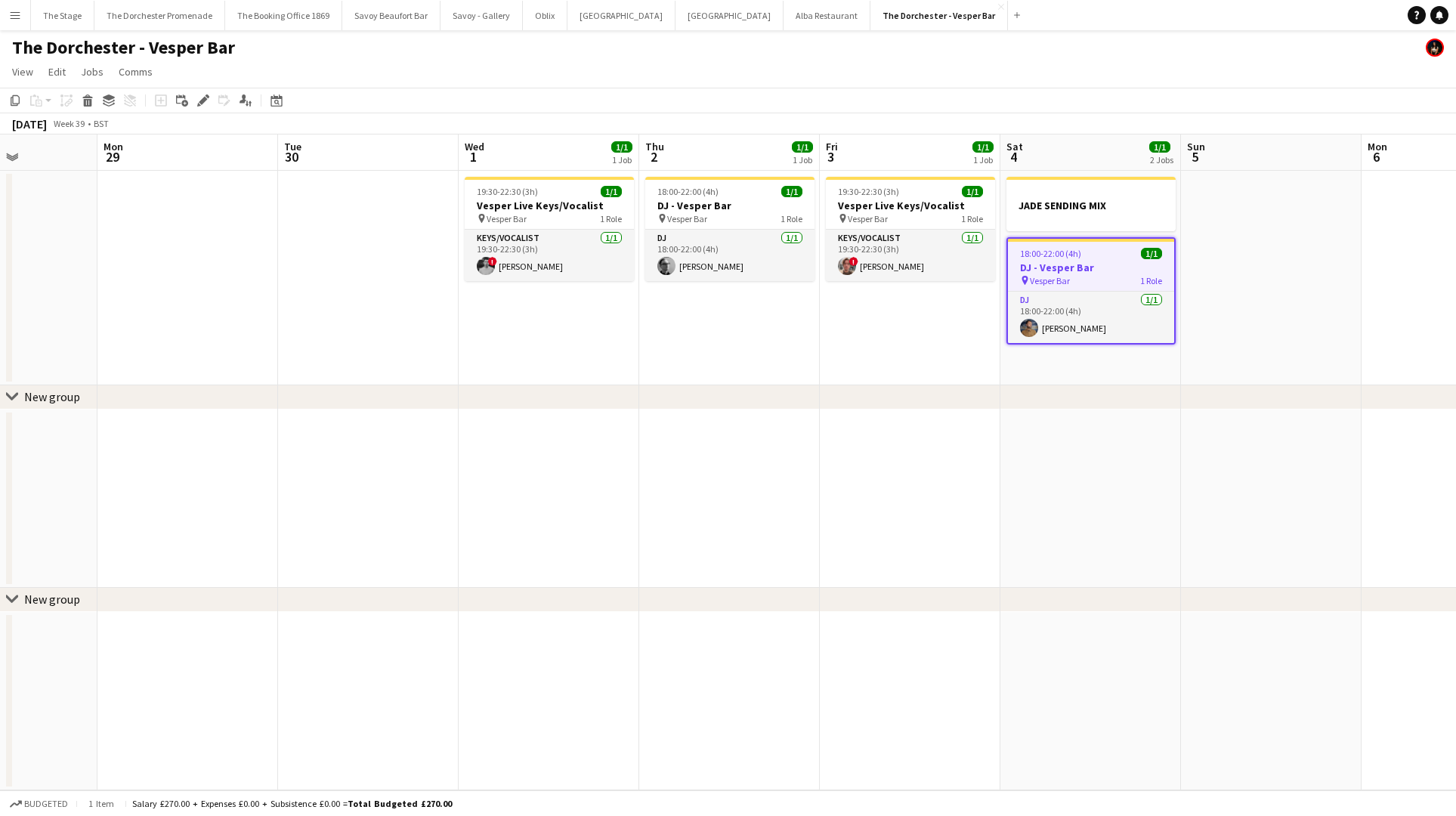
click at [446, 304] on app-date-cell at bounding box center [368, 278] width 181 height 215
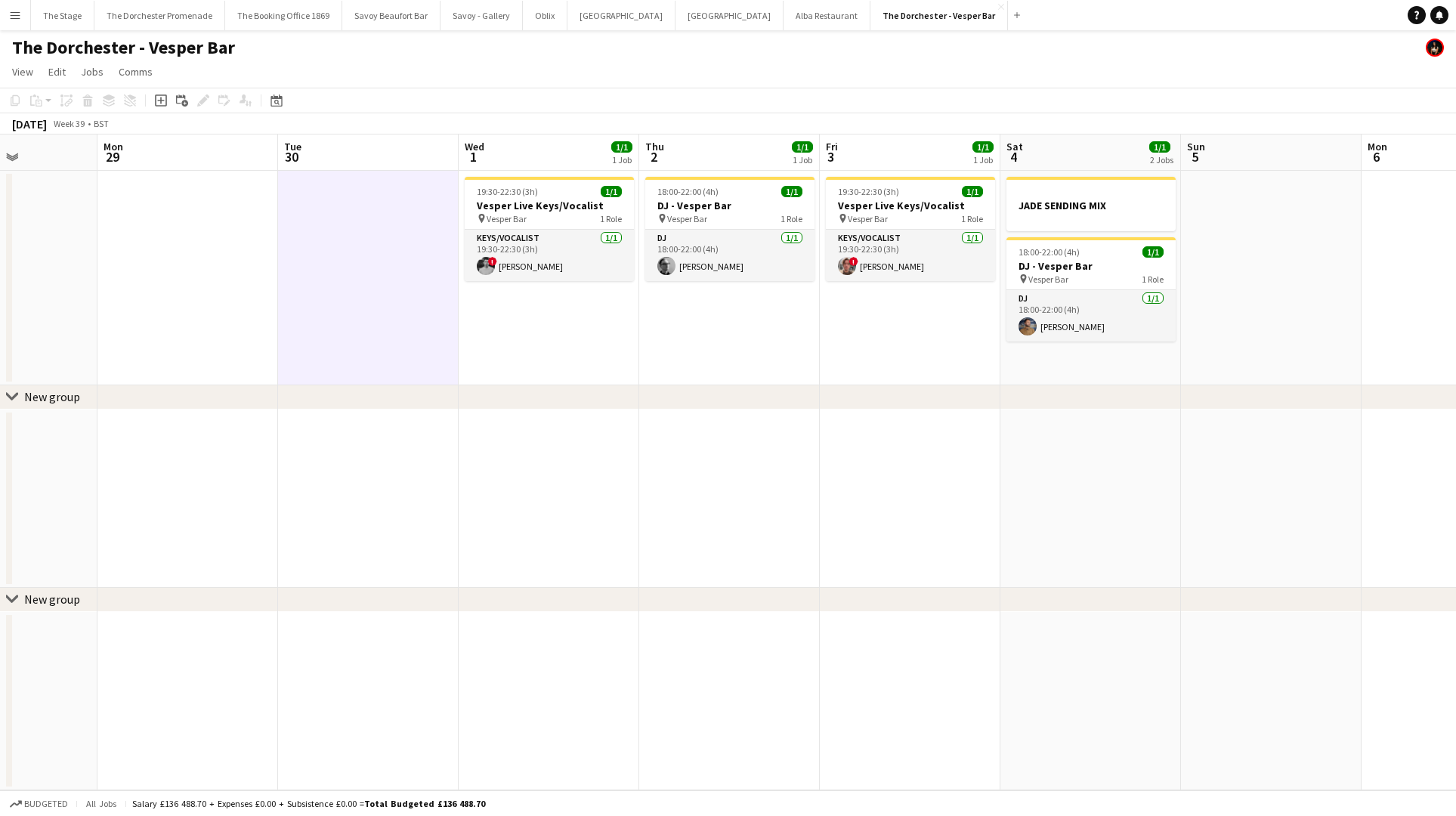
click at [21, 16] on button "Menu" at bounding box center [15, 15] width 30 height 30
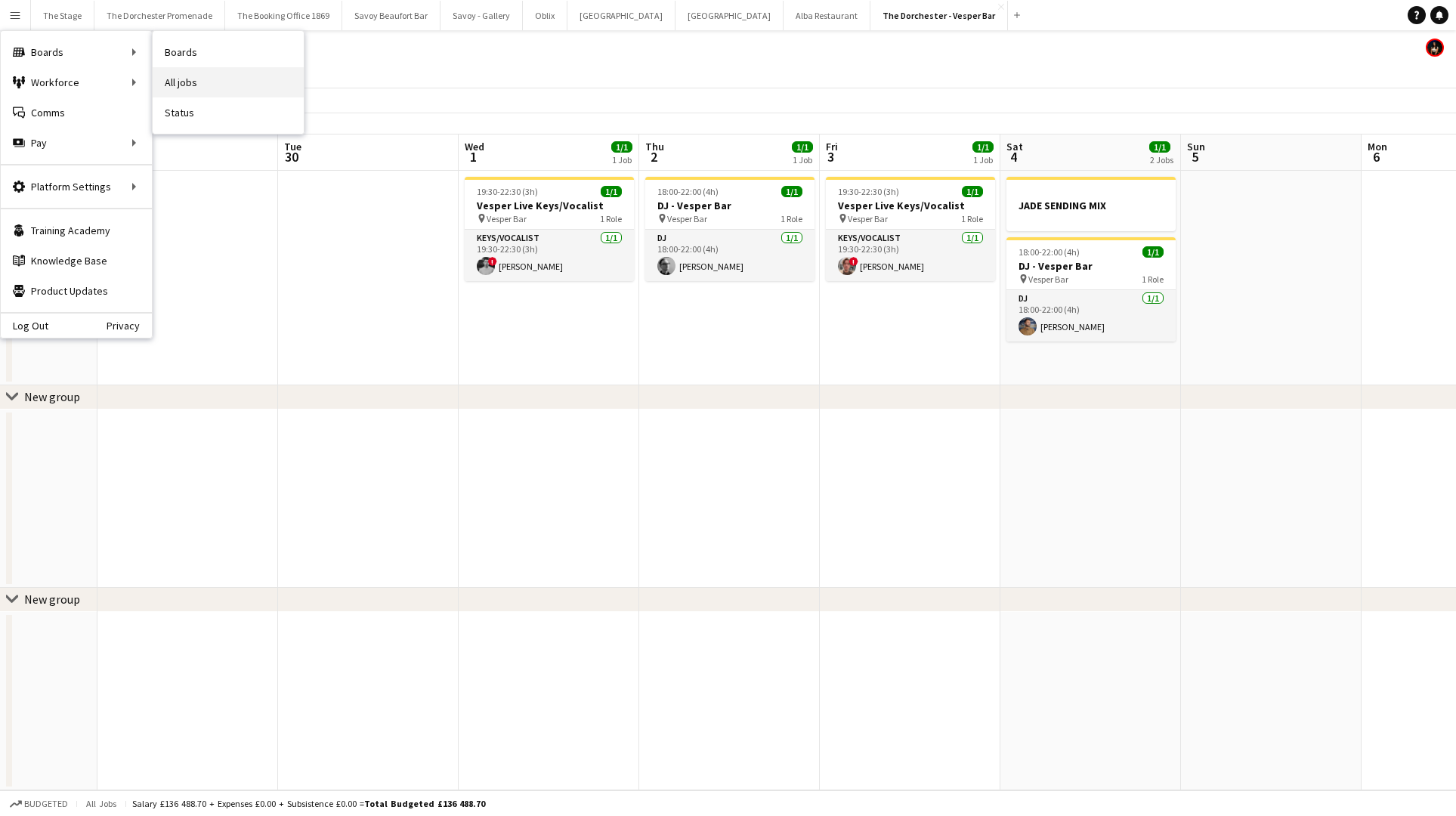
click at [191, 80] on link "All jobs" at bounding box center [228, 82] width 151 height 30
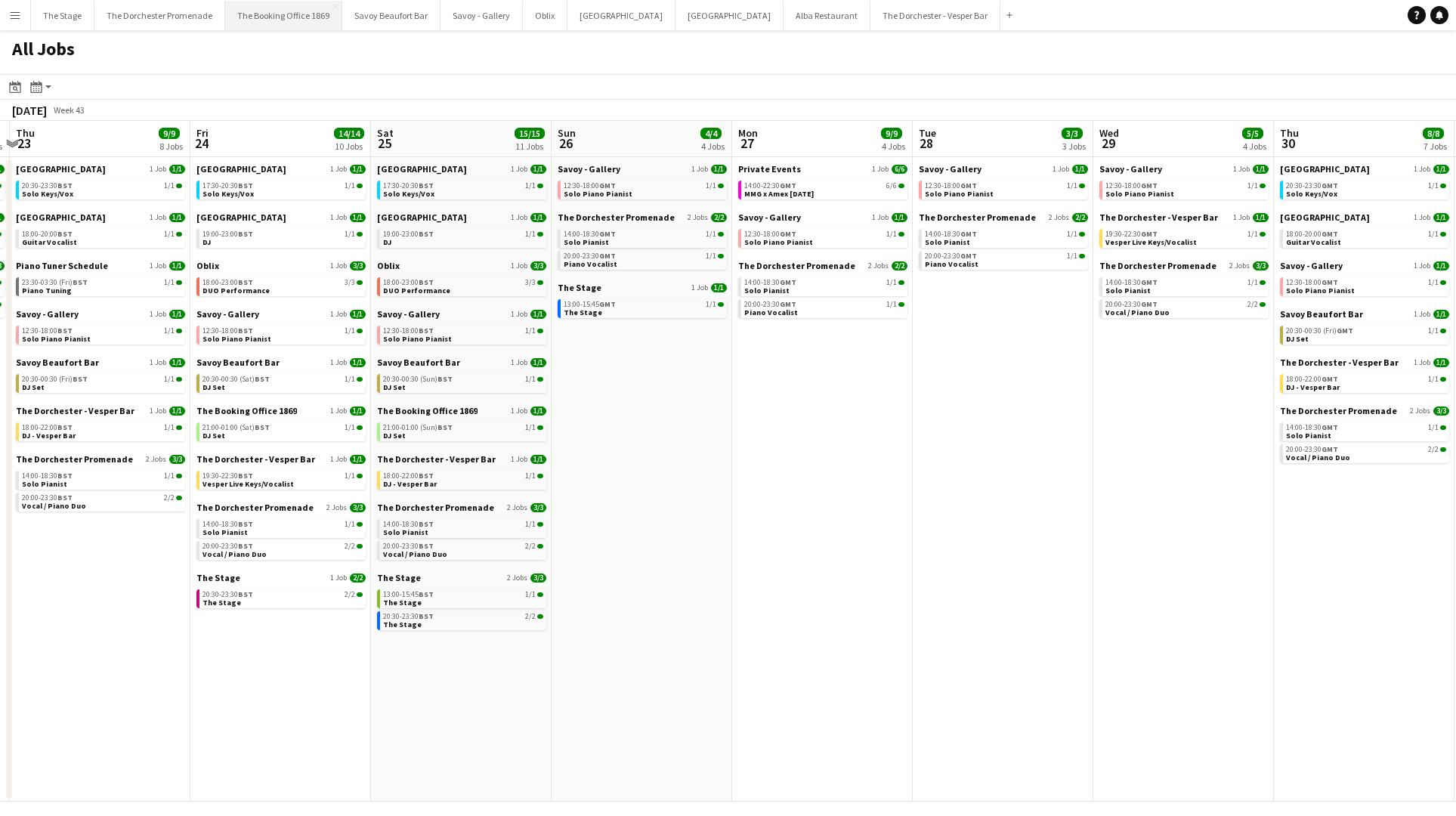
scroll to position [0, 349]
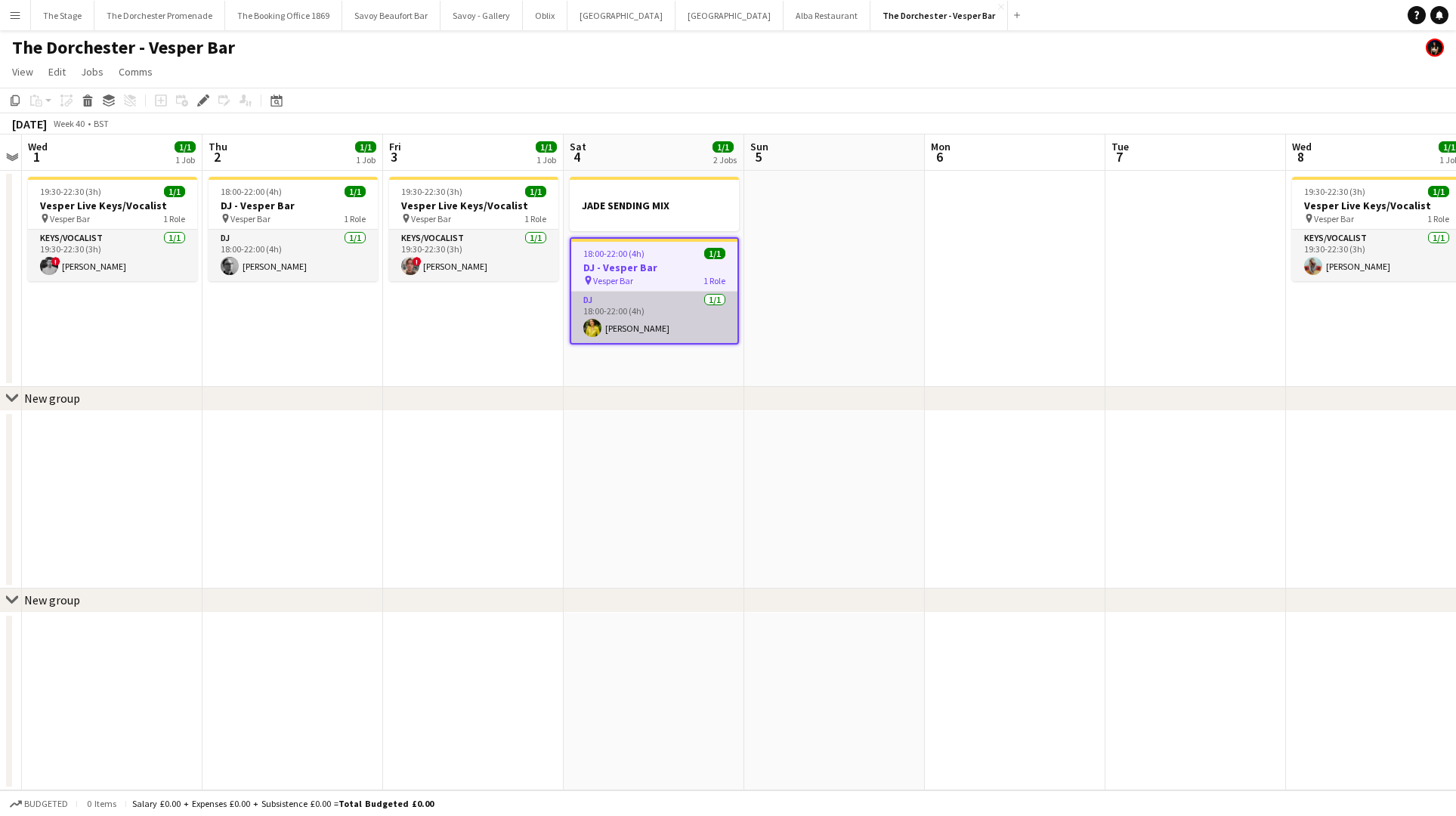
click at [640, 315] on app-card-role "DJ [DATE] 18:00-22:00 (4h) [PERSON_NAME]" at bounding box center [654, 318] width 166 height 51
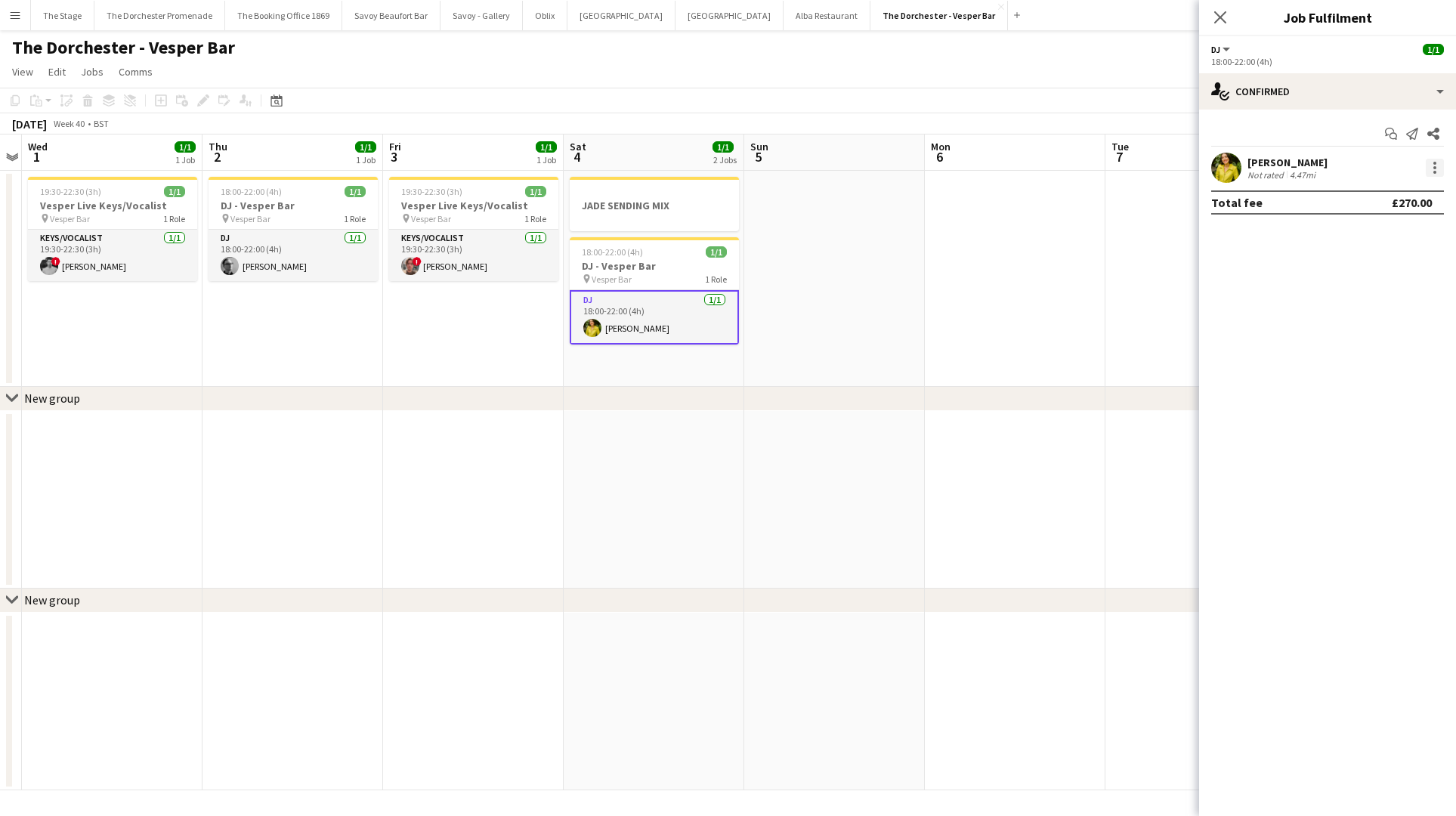
click at [1433, 159] on div at bounding box center [1435, 168] width 18 height 18
click at [1397, 336] on span "Remove" at bounding box center [1385, 341] width 94 height 14
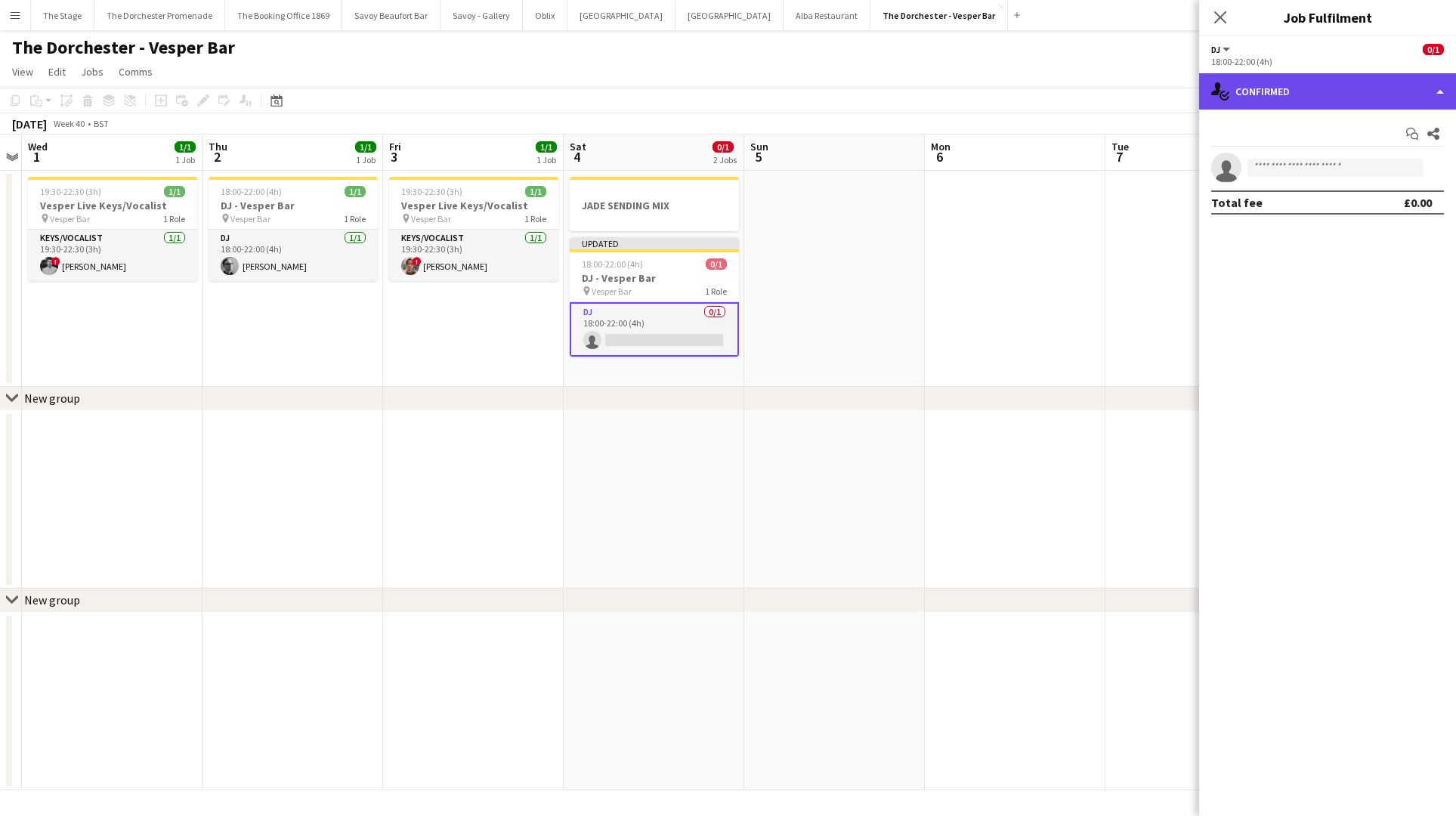
click at [1336, 79] on div "single-neutral-actions-check-2 Confirmed" at bounding box center [1327, 92] width 257 height 36
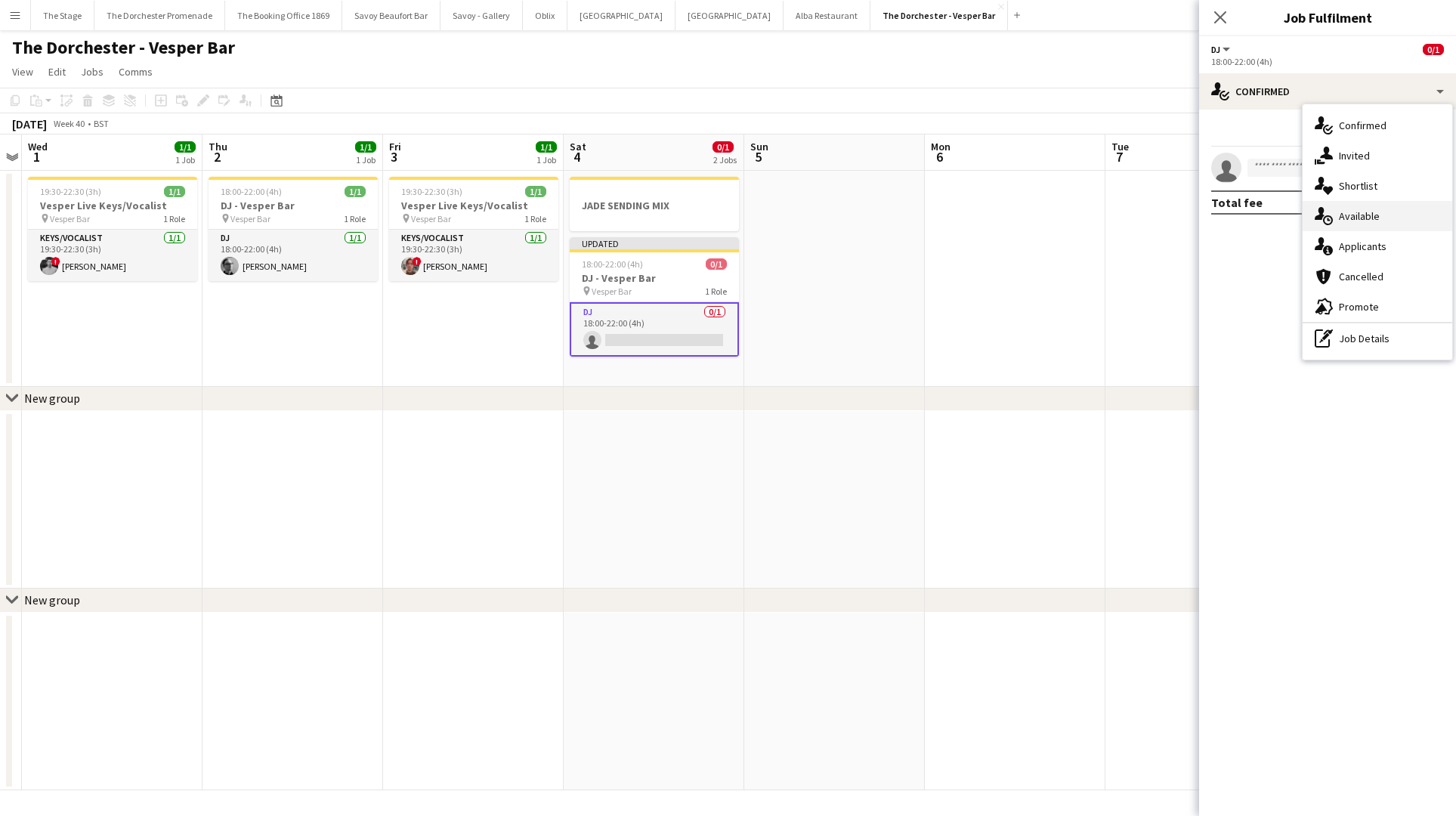
click at [1348, 226] on div "single-neutral-actions-upload Available" at bounding box center [1377, 216] width 150 height 30
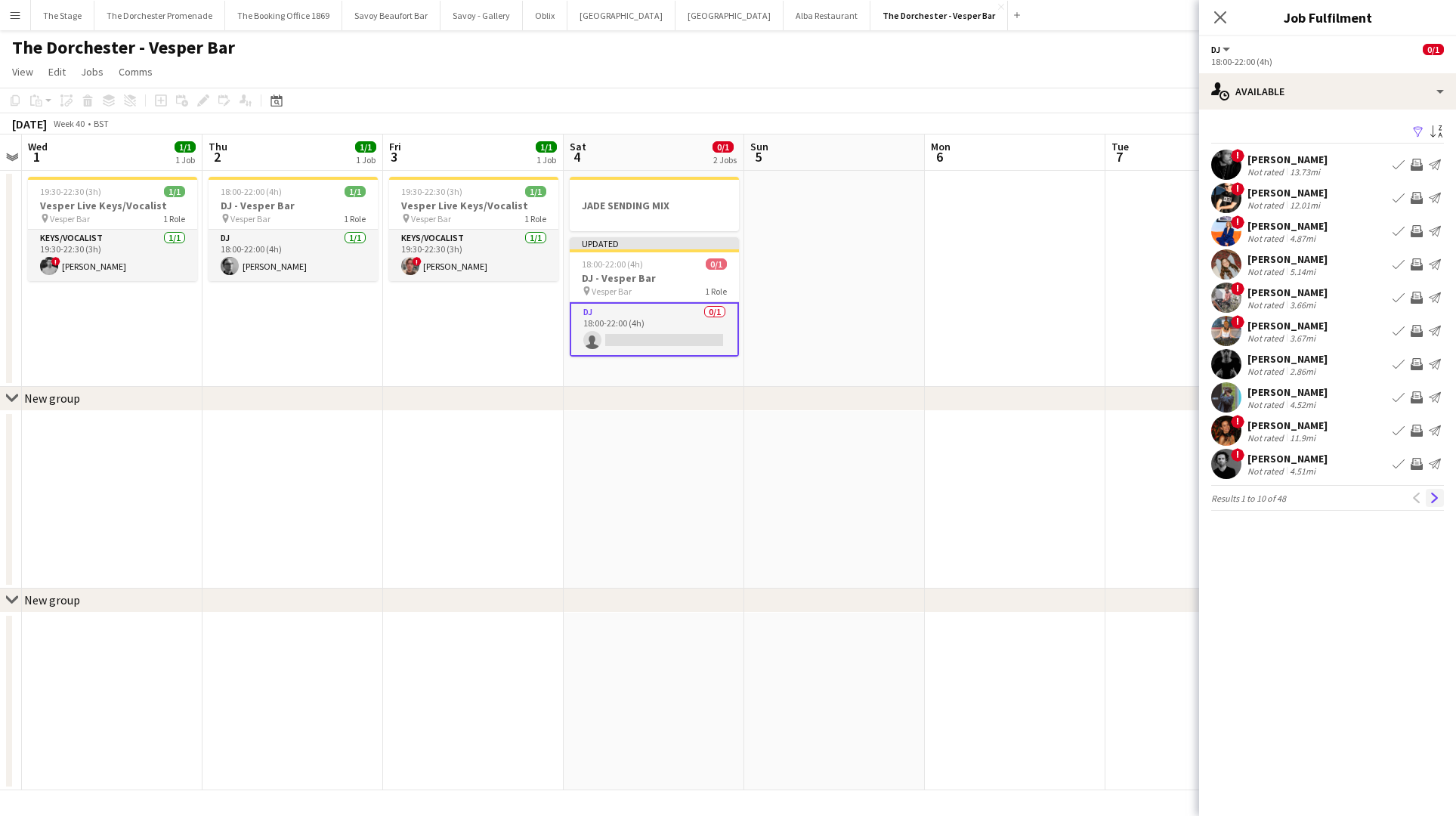
click at [1437, 489] on button "Next" at bounding box center [1435, 498] width 18 height 18
click at [1435, 500] on app-icon "Next" at bounding box center [1435, 498] width 11 height 11
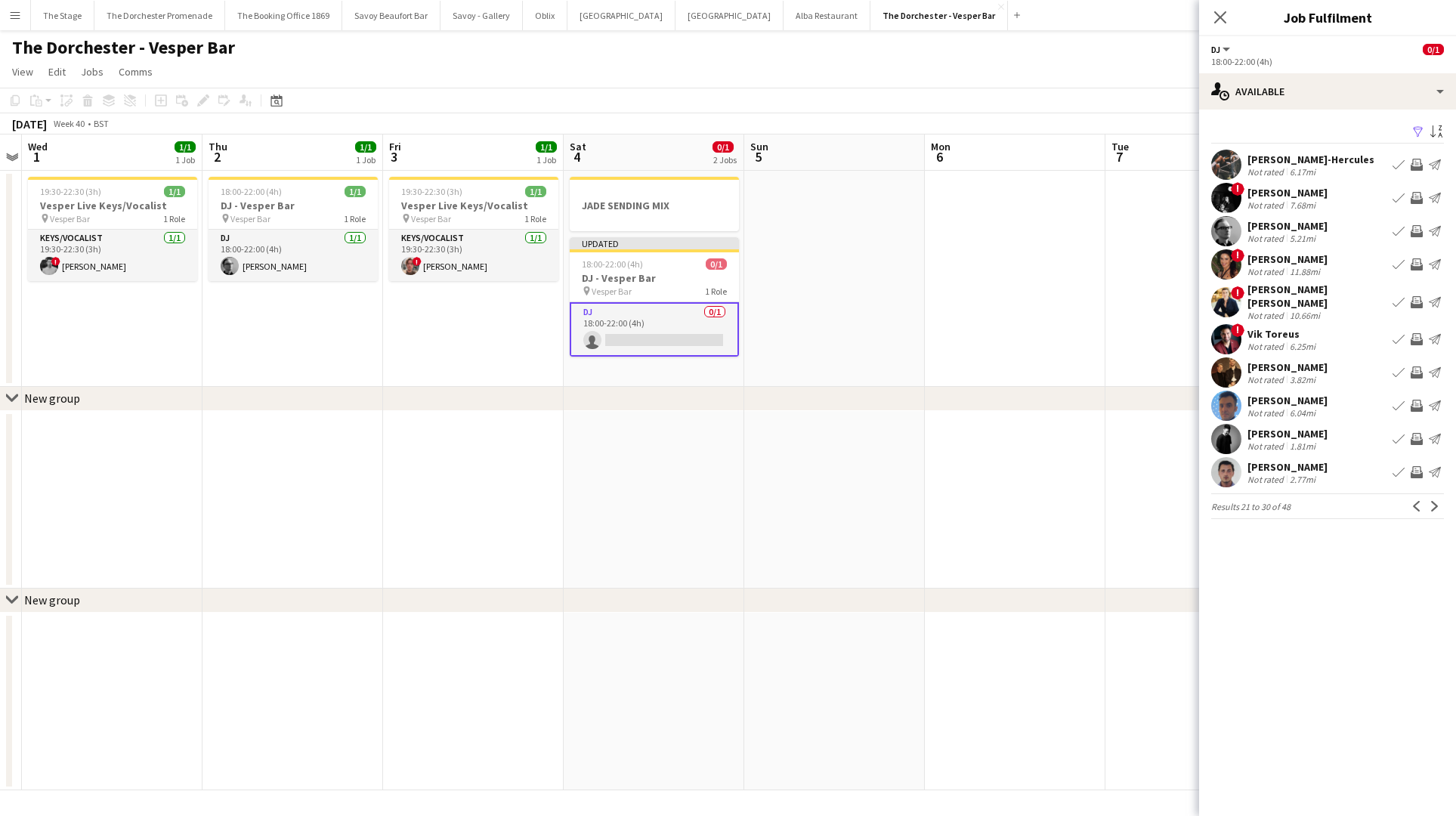
click at [1435, 501] on app-icon "Next" at bounding box center [1435, 507] width 11 height 11
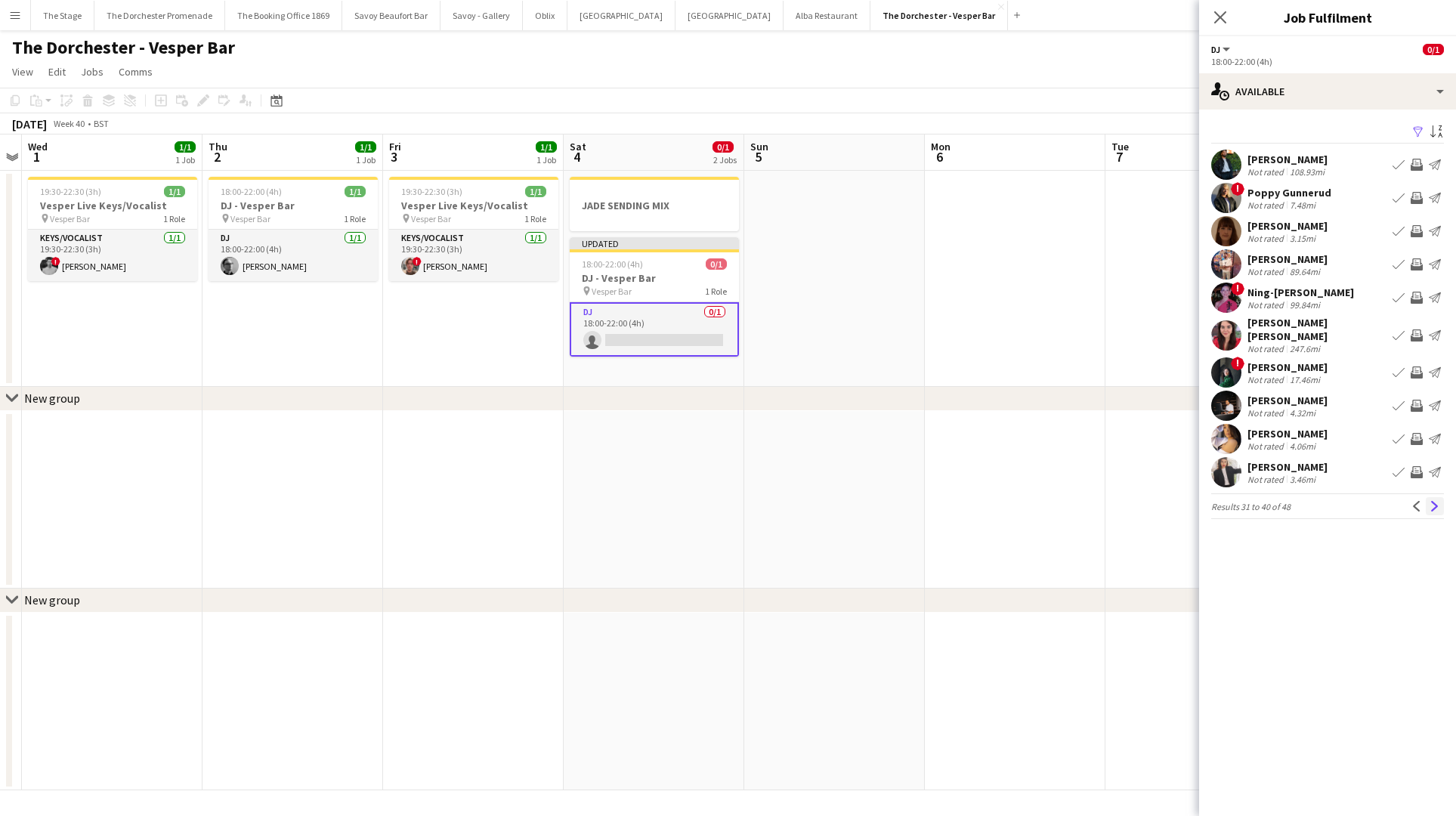
click at [1433, 501] on app-icon "Next" at bounding box center [1435, 507] width 11 height 11
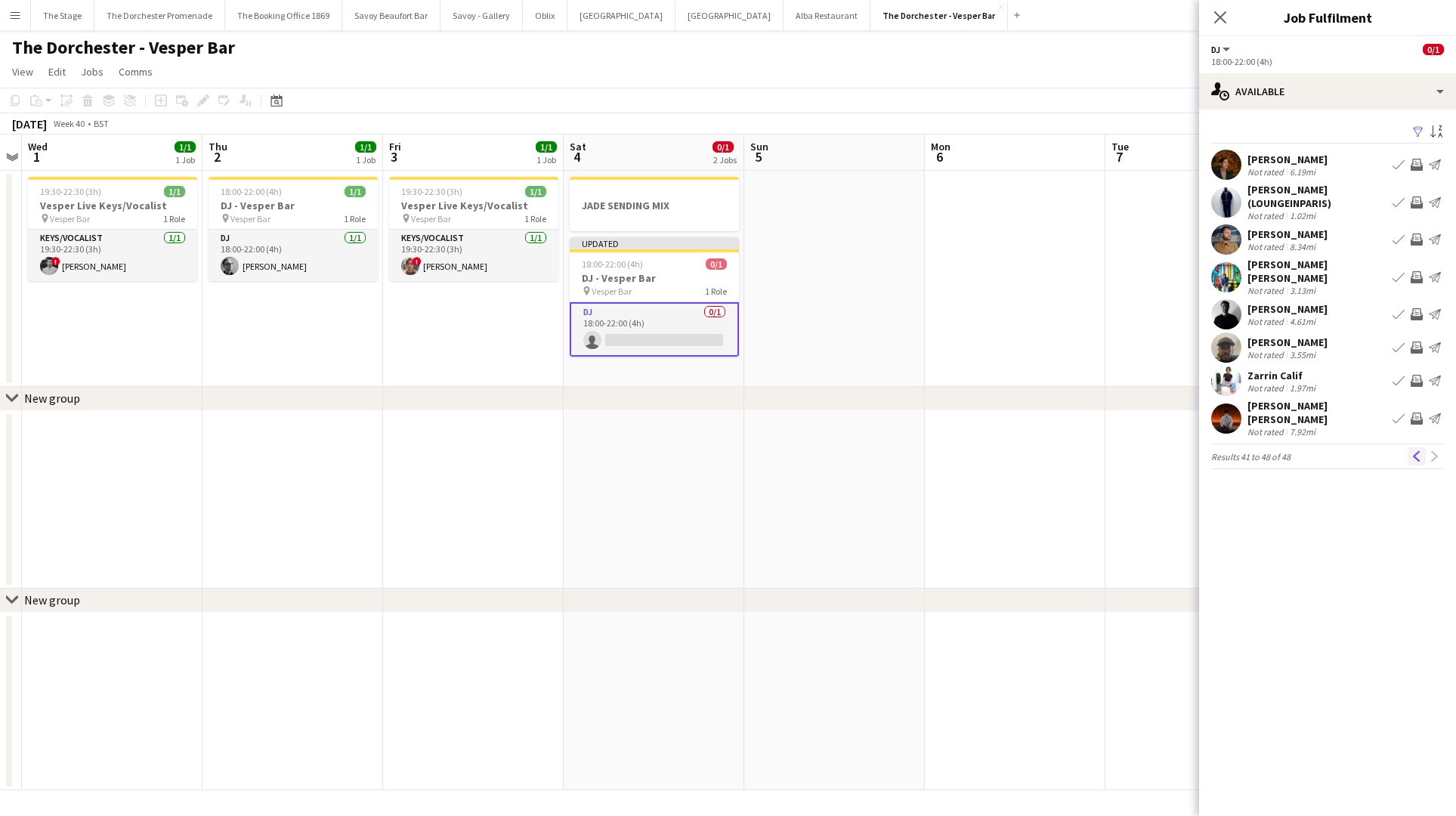
click at [1413, 448] on button "Previous" at bounding box center [1417, 457] width 18 height 18
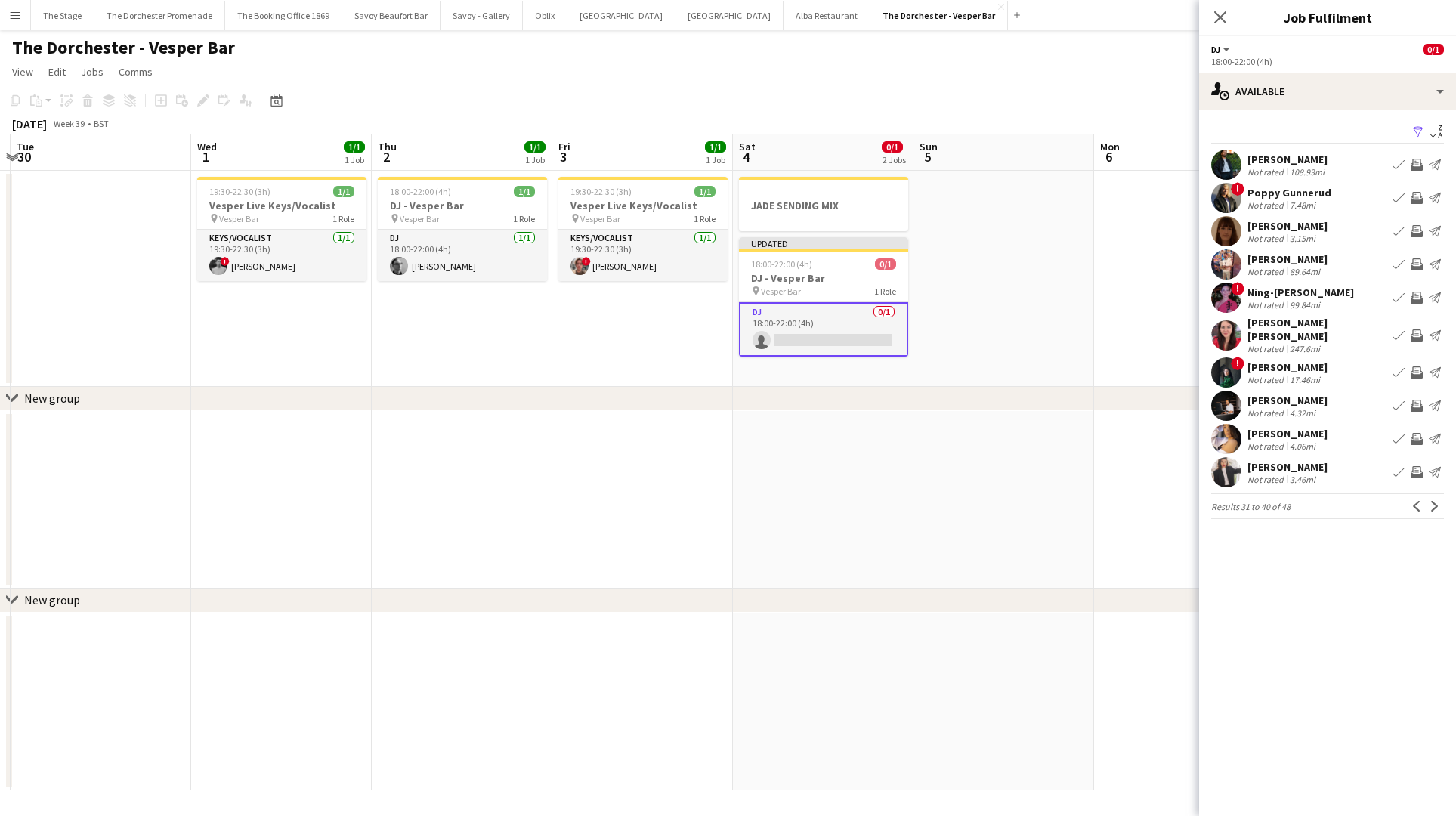
scroll to position [0, 476]
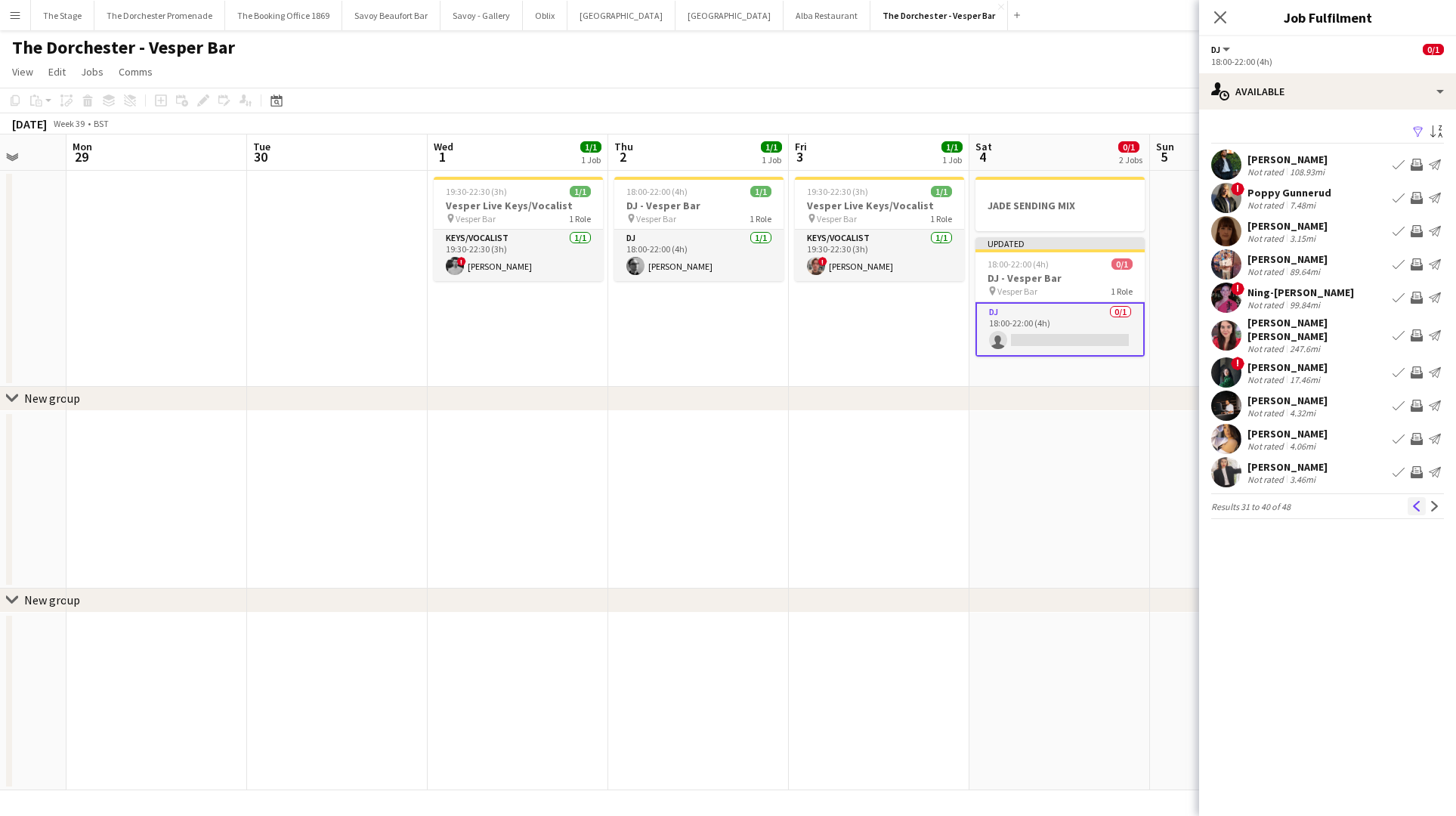
click at [1410, 510] on button "Previous" at bounding box center [1417, 507] width 18 height 18
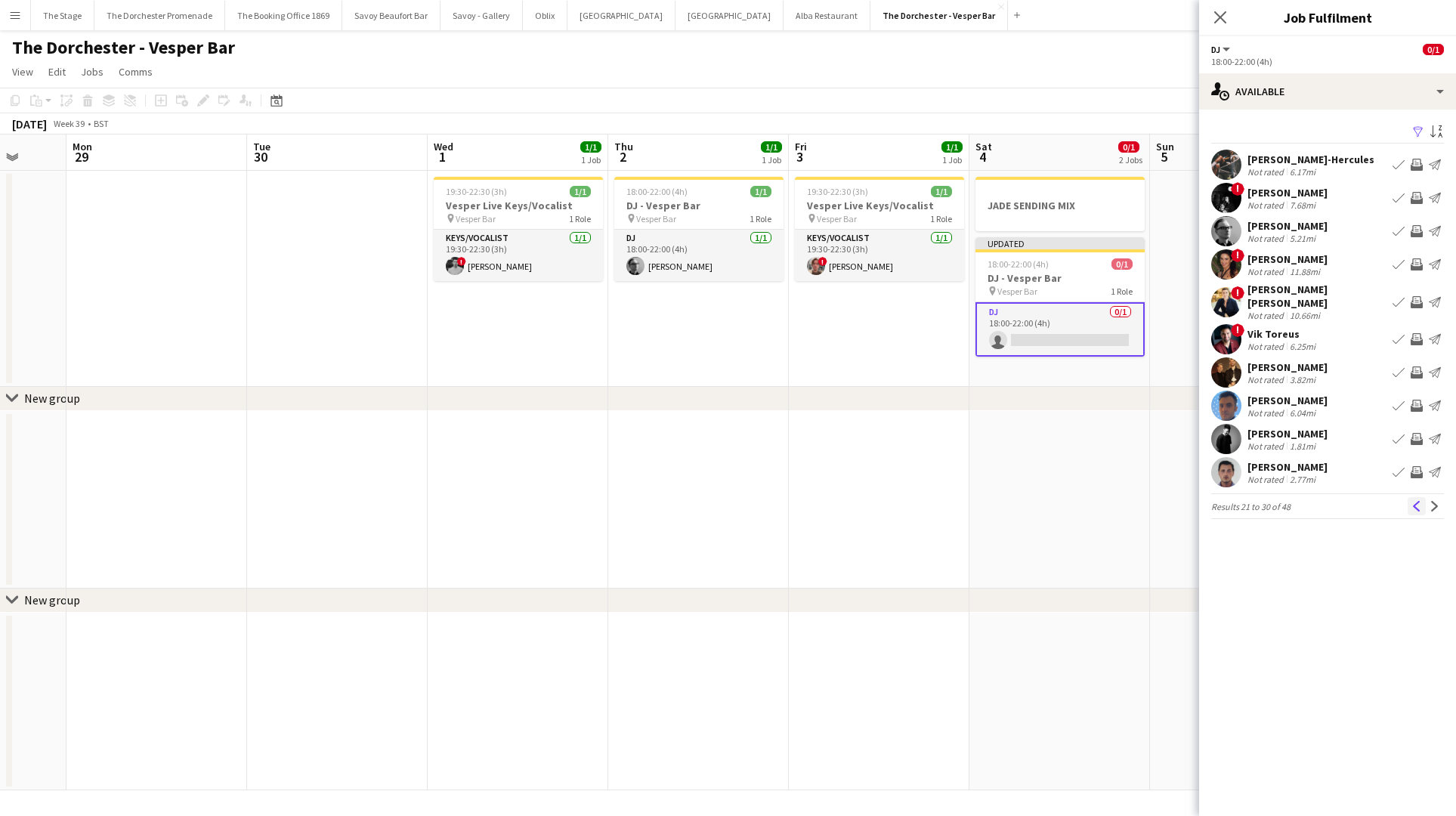
click at [1417, 501] on app-icon "Previous" at bounding box center [1417, 507] width 11 height 11
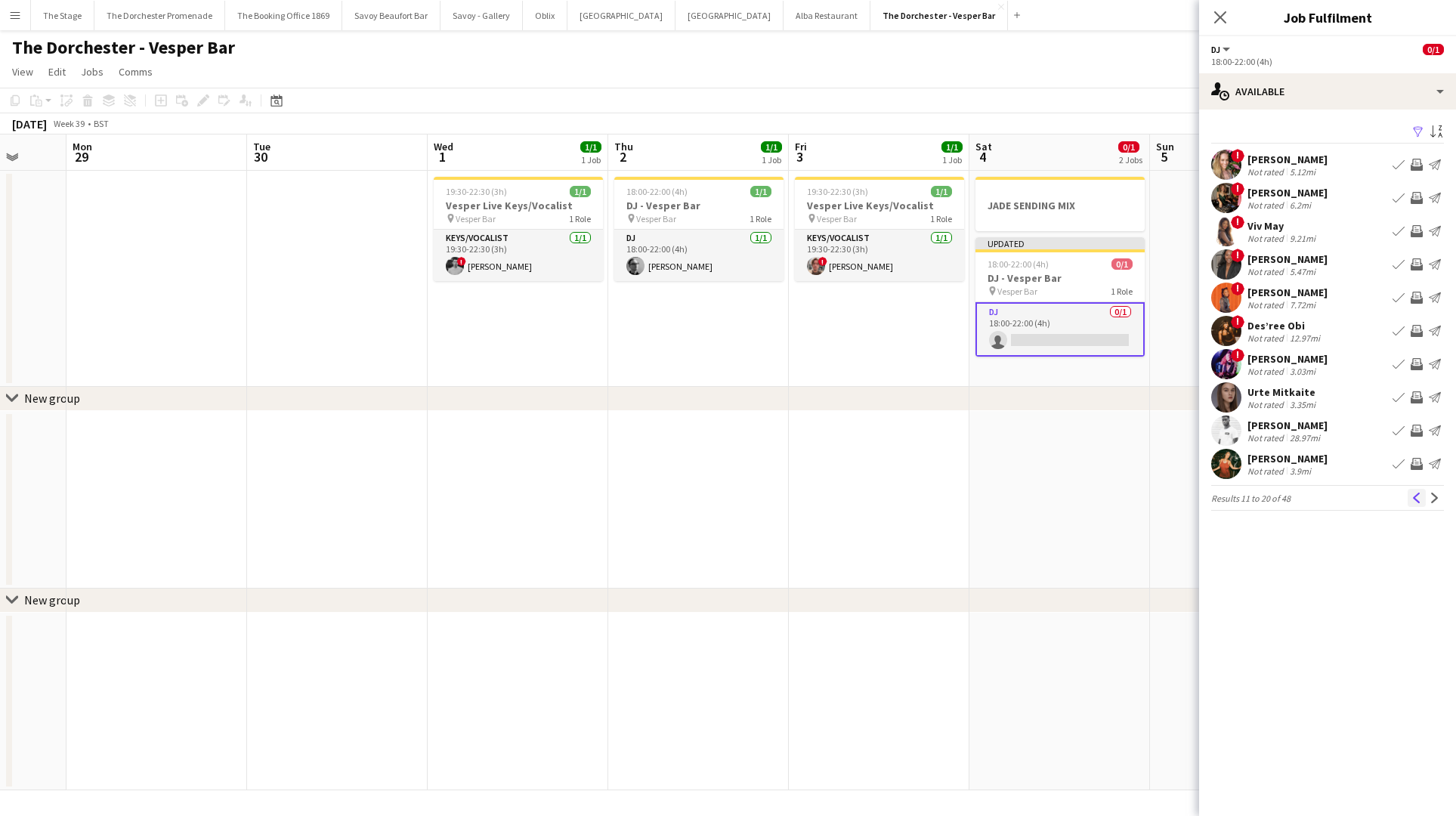
click at [1413, 498] on app-icon "Previous" at bounding box center [1417, 498] width 11 height 11
click at [1430, 499] on app-icon "Next" at bounding box center [1435, 498] width 11 height 11
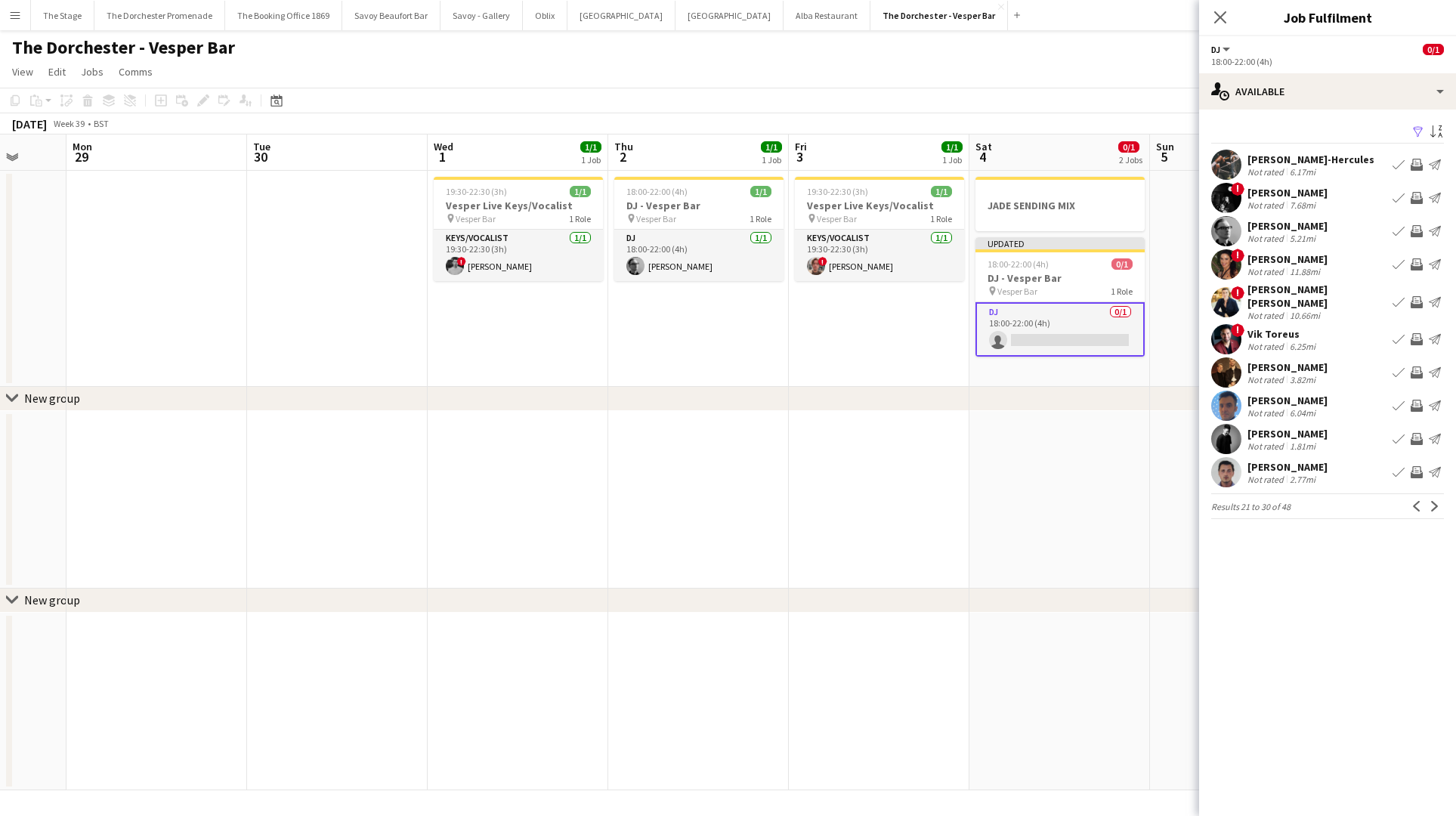
click at [1430, 501] on app-icon "Next" at bounding box center [1435, 507] width 11 height 11
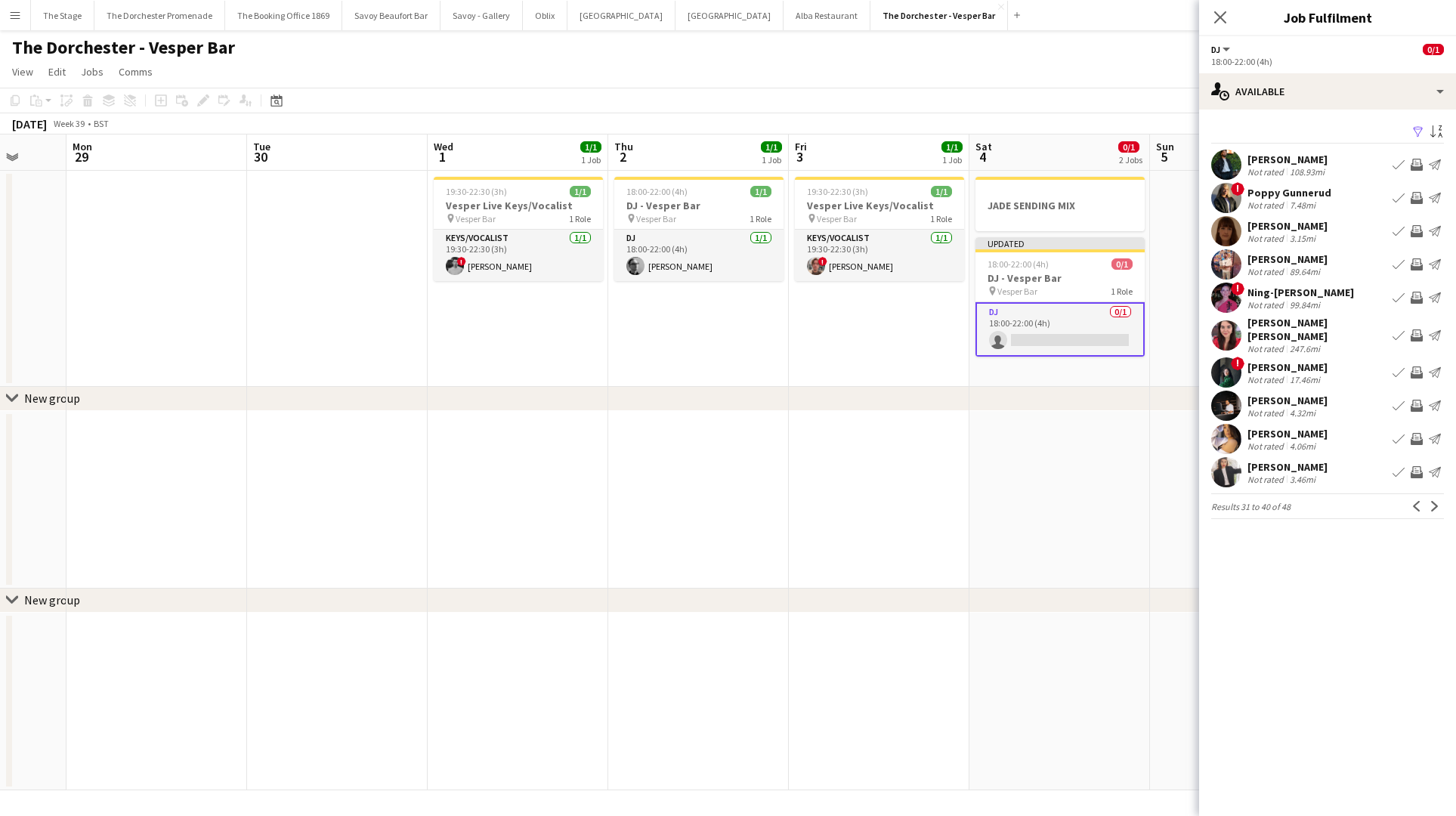
click at [1430, 499] on button "Next" at bounding box center [1435, 507] width 18 height 18
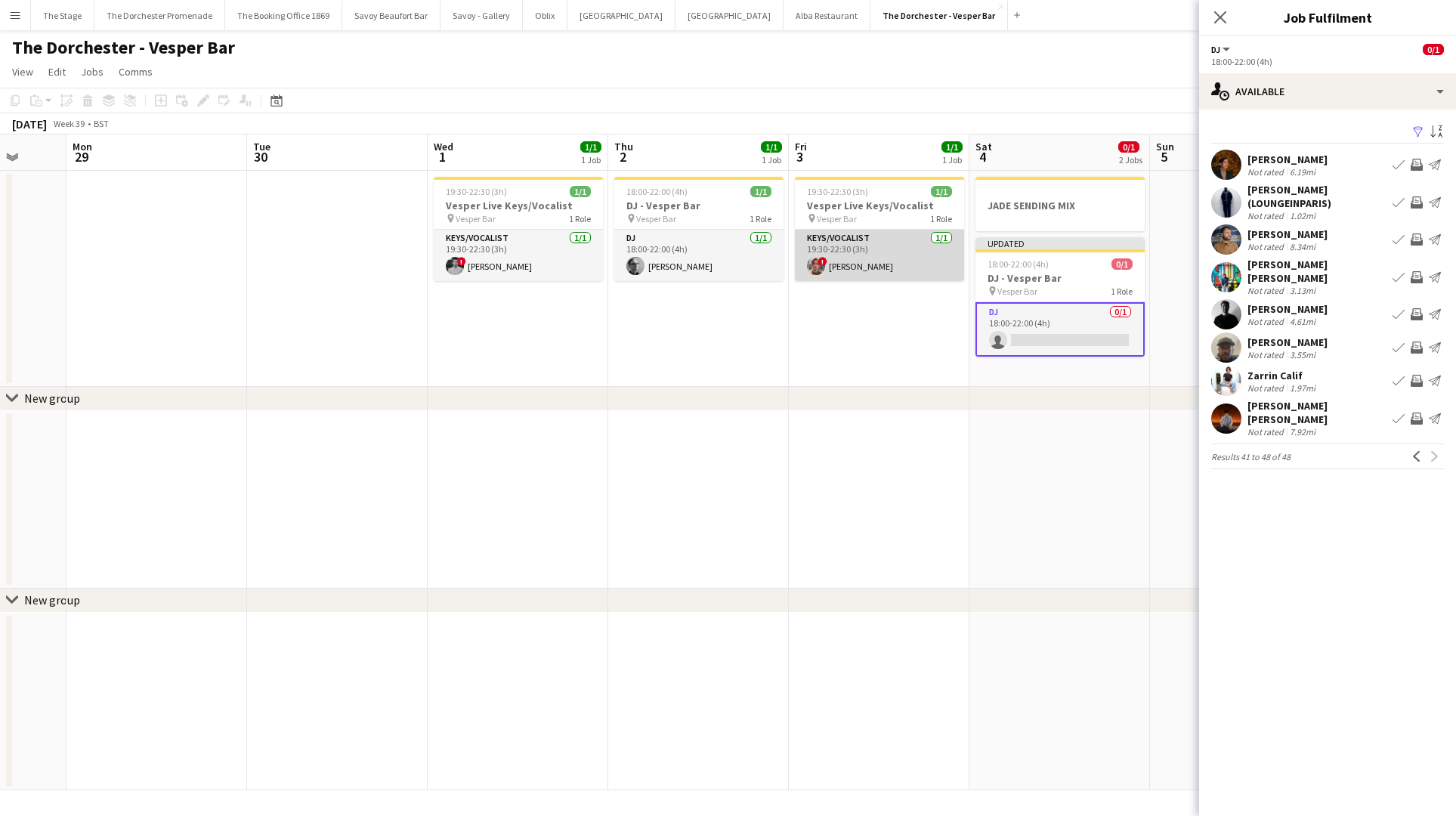
click at [882, 268] on app-card-role "Keys/Vocalist [DATE] 19:30-22:30 (3h) ! [PERSON_NAME]" at bounding box center [879, 256] width 169 height 51
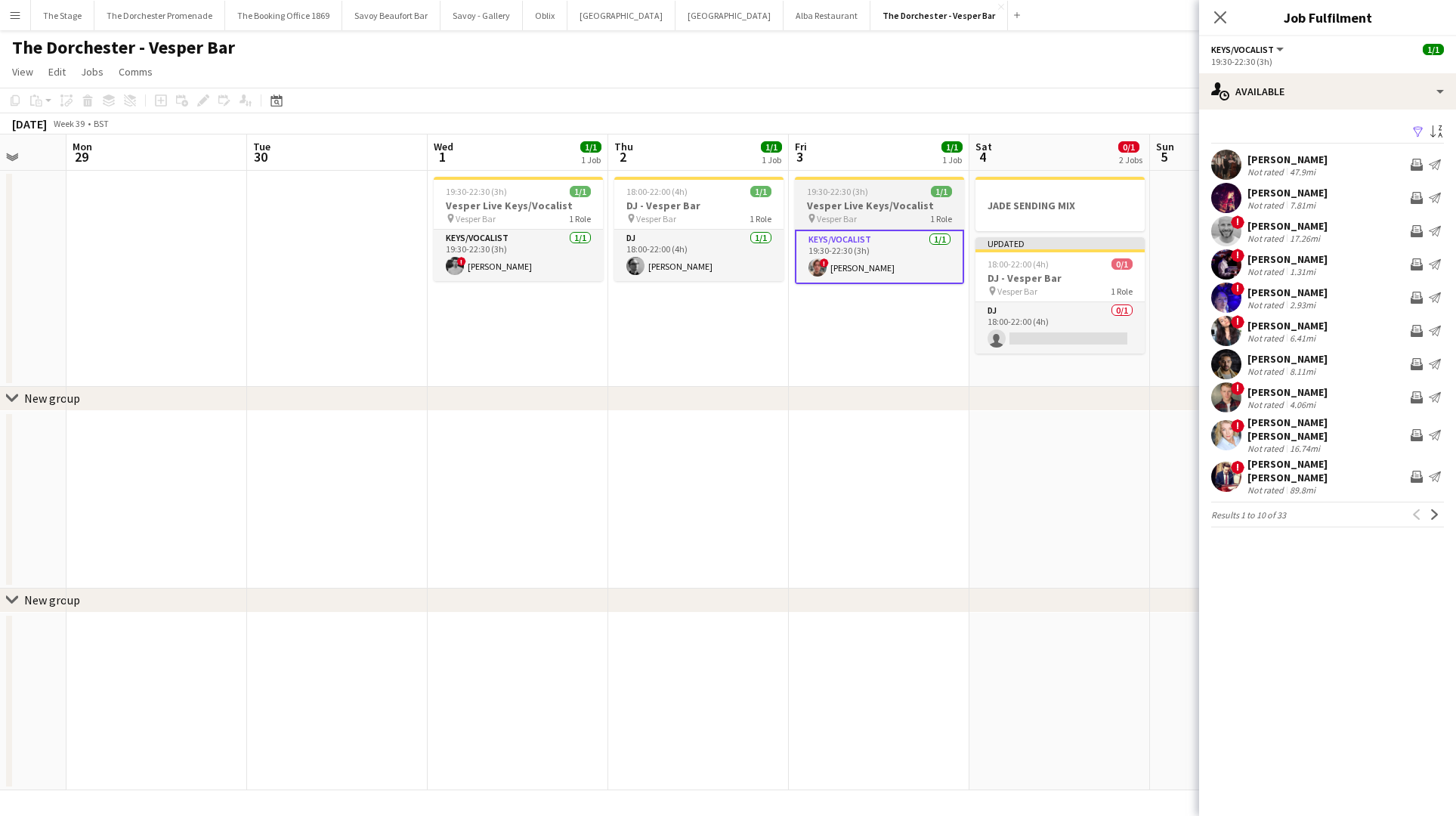
click at [863, 207] on h3 "Vesper Live Keys/Vocalist" at bounding box center [879, 206] width 169 height 14
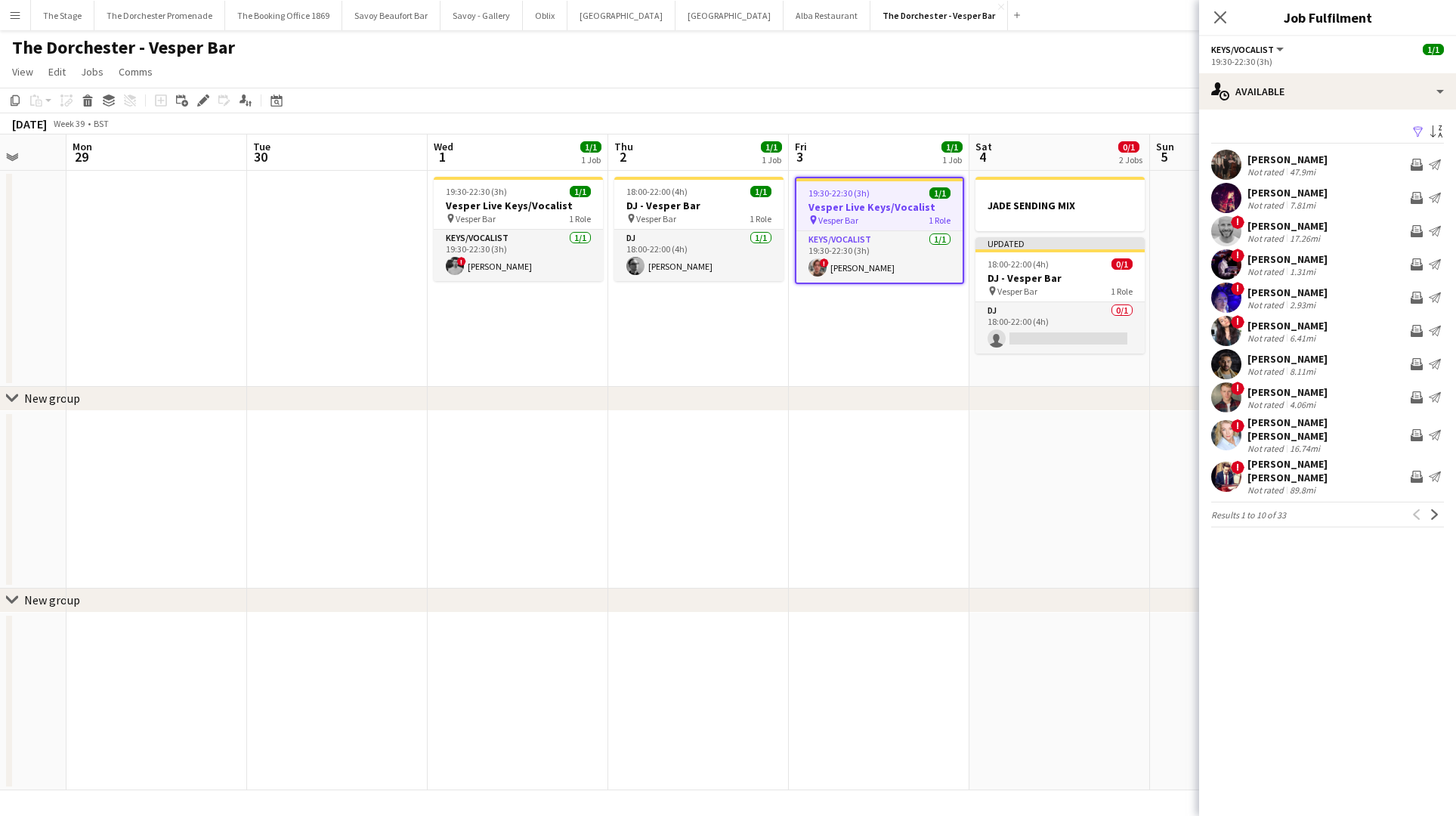
click at [471, 321] on app-date-cell "19:30-22:30 (3h) 1/1 Vesper Live Keys/Vocalist pin Vesper Bar 1 Role Keys/Vocal…" at bounding box center [518, 279] width 181 height 216
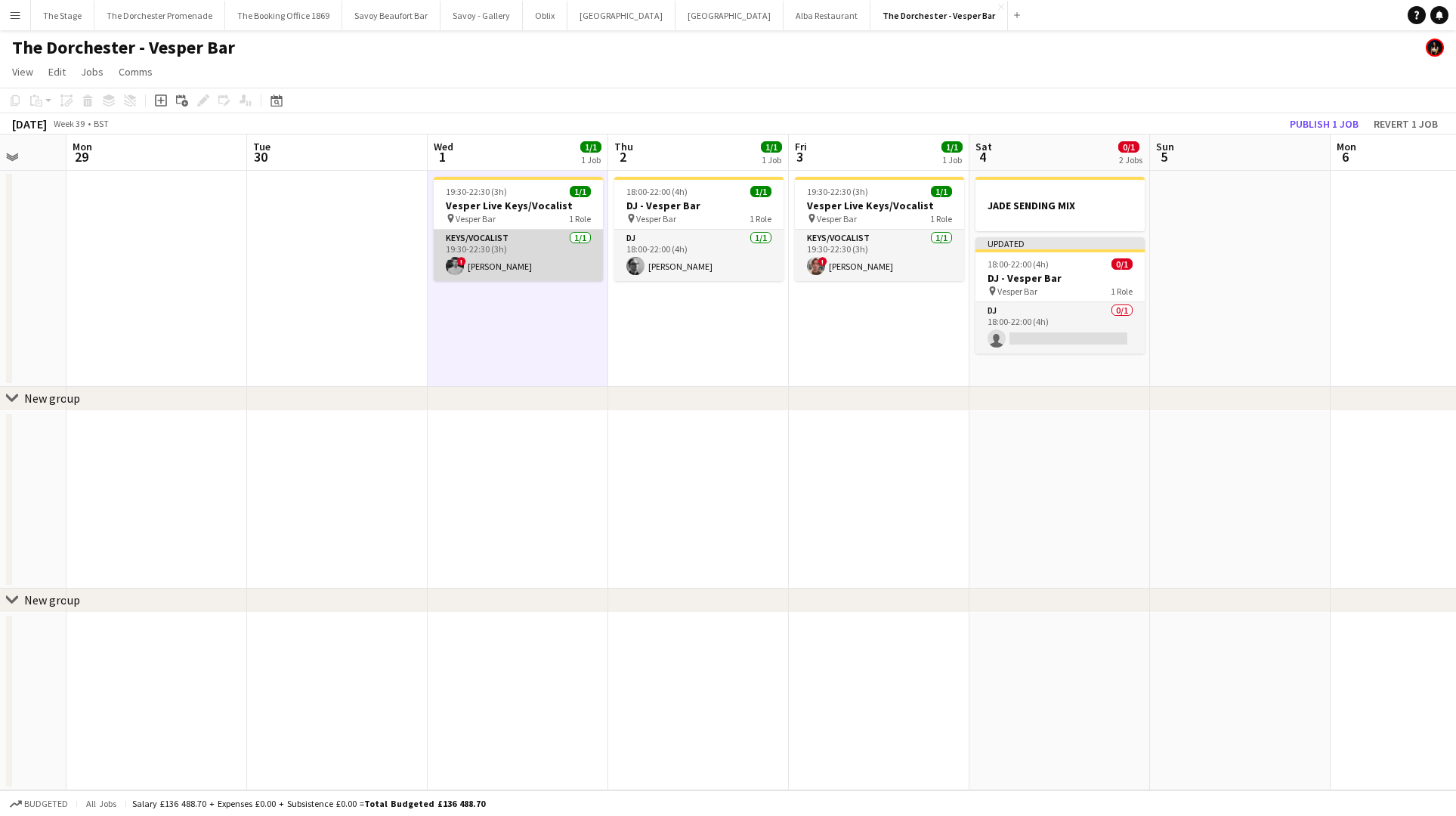
click at [499, 231] on app-card-role "Keys/Vocalist [DATE] 19:30-22:30 (3h) ! Harrison Smart" at bounding box center [519, 256] width 169 height 51
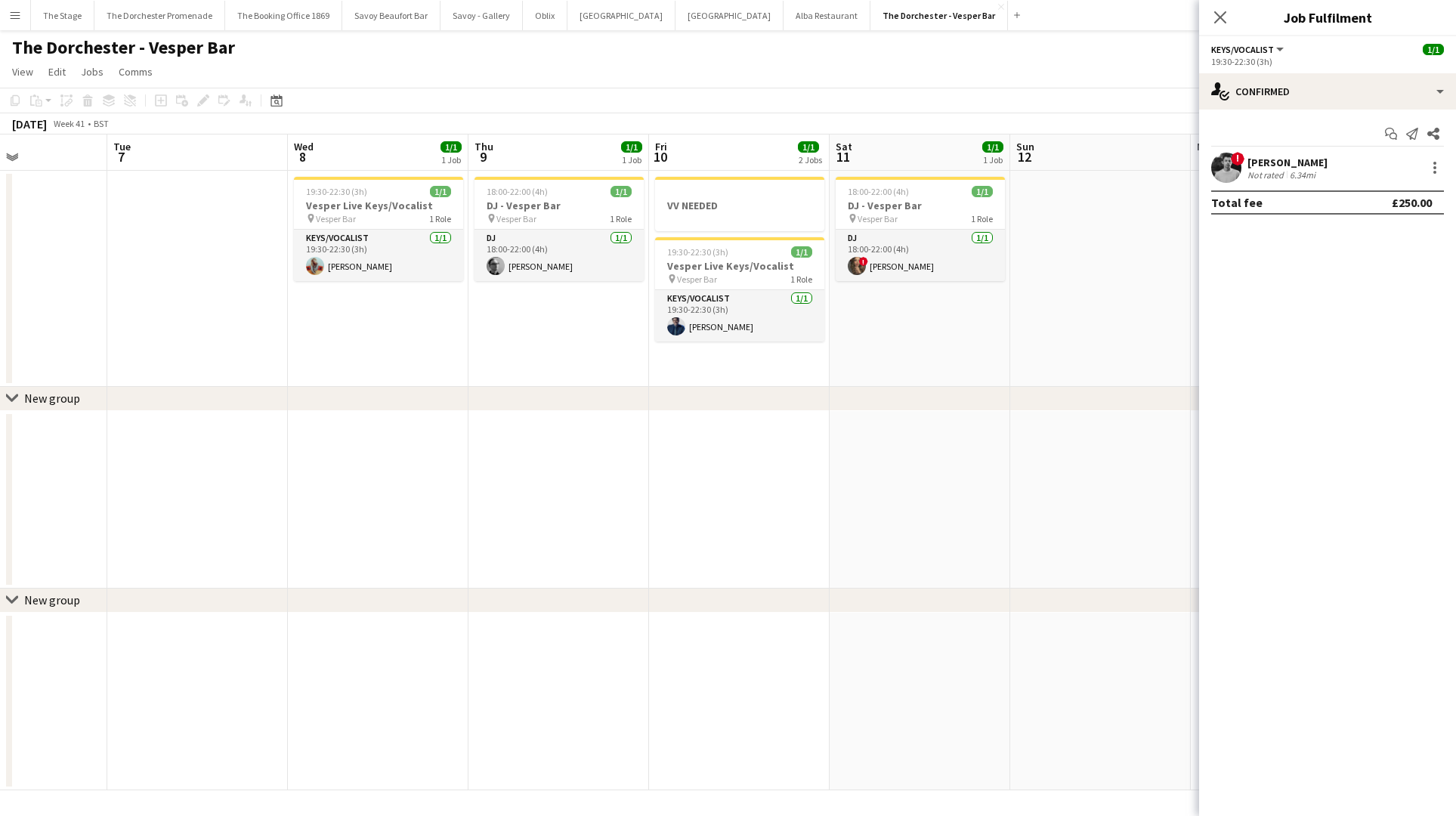
scroll to position [0, 477]
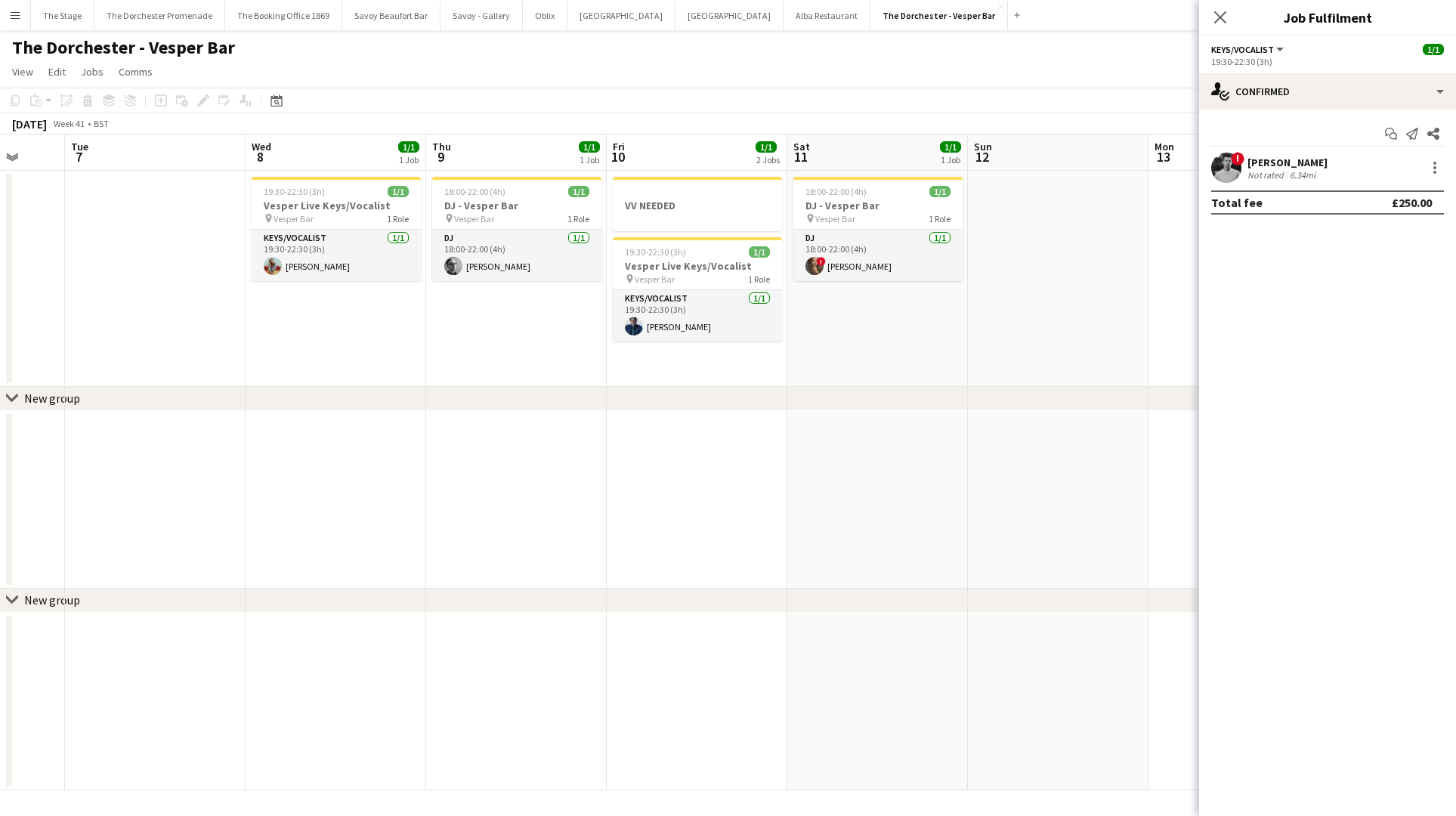
click at [879, 316] on app-date-cell "18:00-22:00 (4h) 1/1 DJ - Vesper Bar pin Vesper Bar 1 Role DJ [DATE] 18:00-22:0…" at bounding box center [877, 279] width 181 height 216
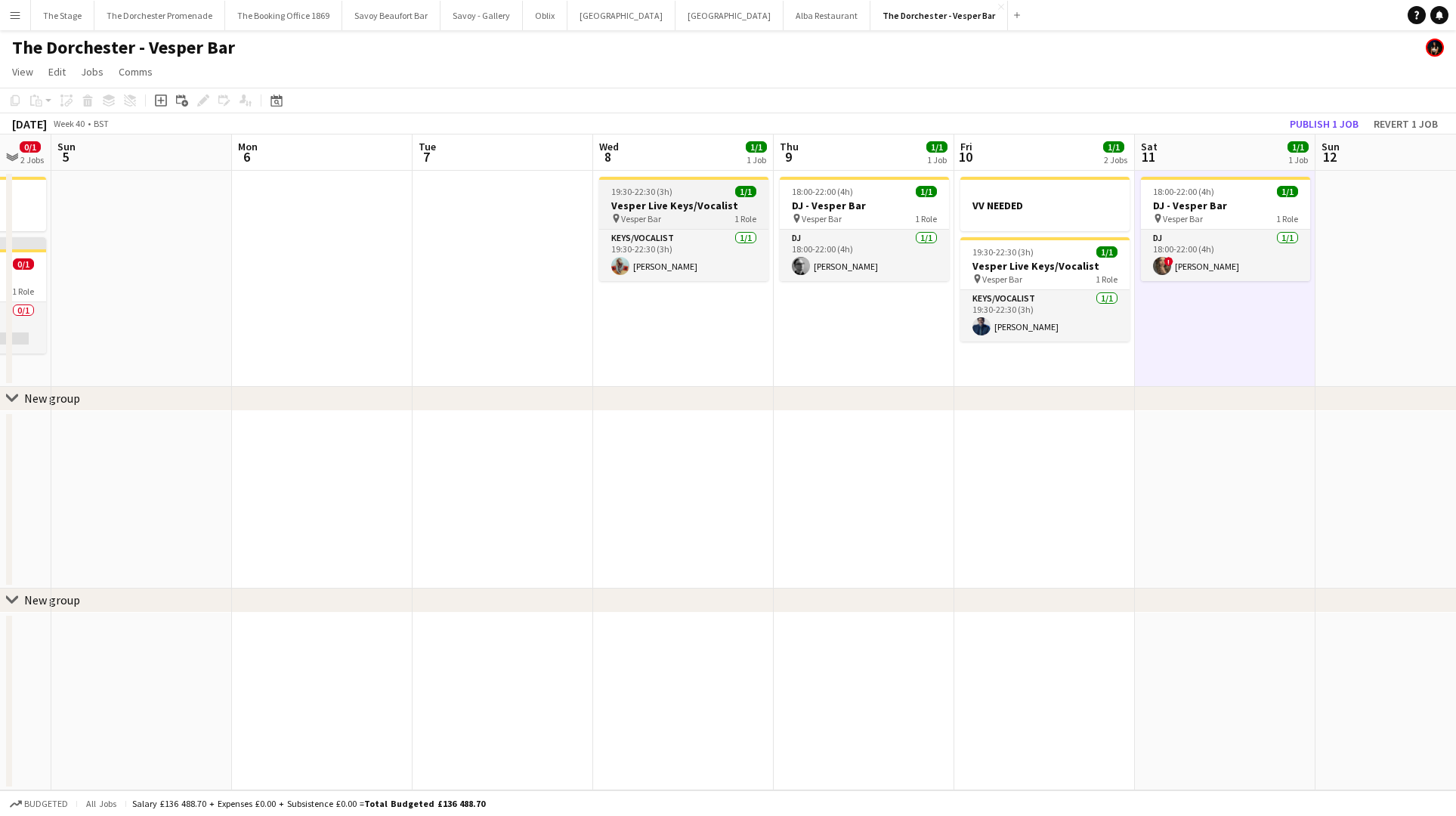
scroll to position [0, 367]
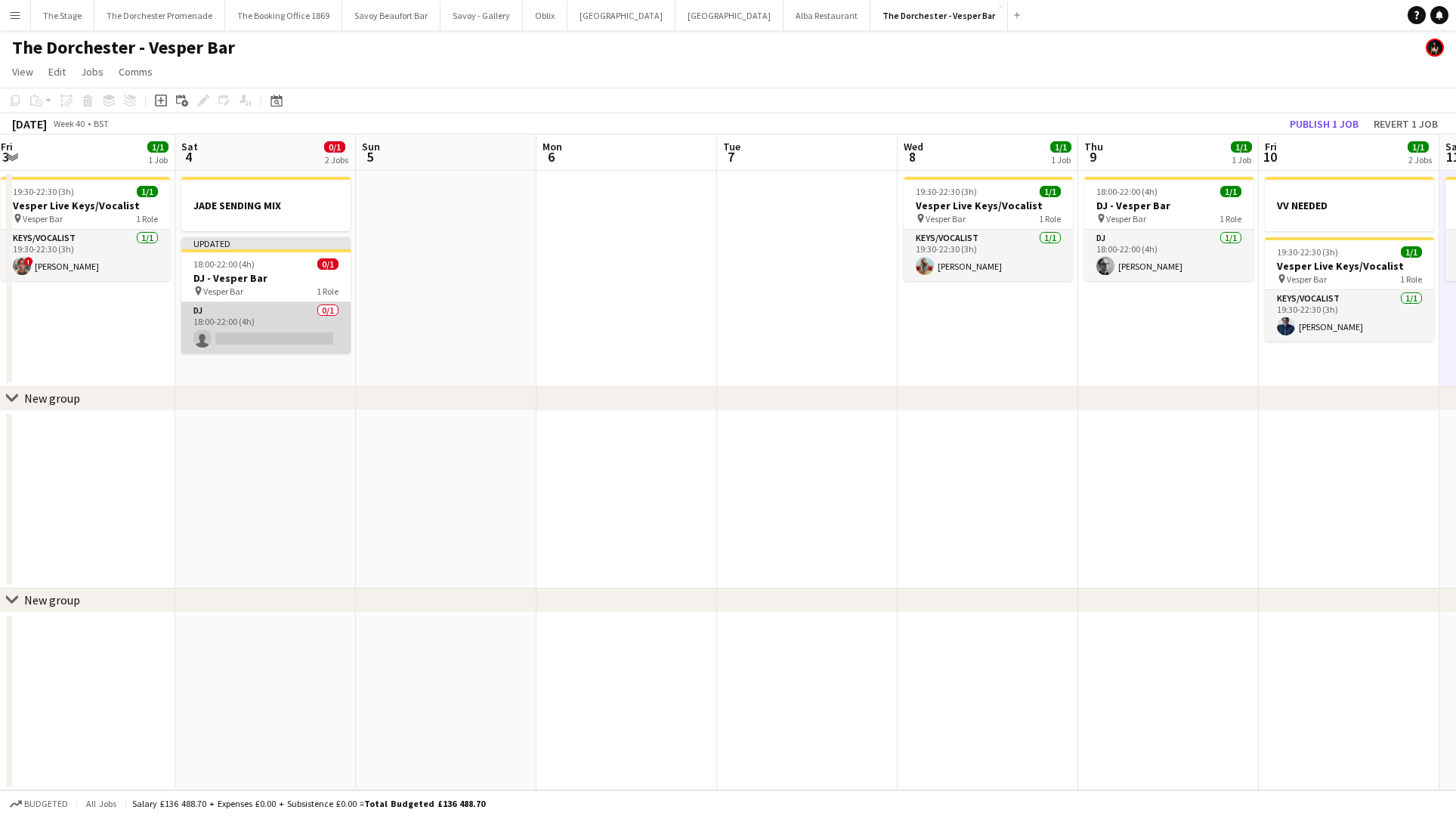
click at [255, 322] on app-card-role "DJ 0/1 18:00-22:00 (4h) single-neutral-actions" at bounding box center [266, 328] width 169 height 51
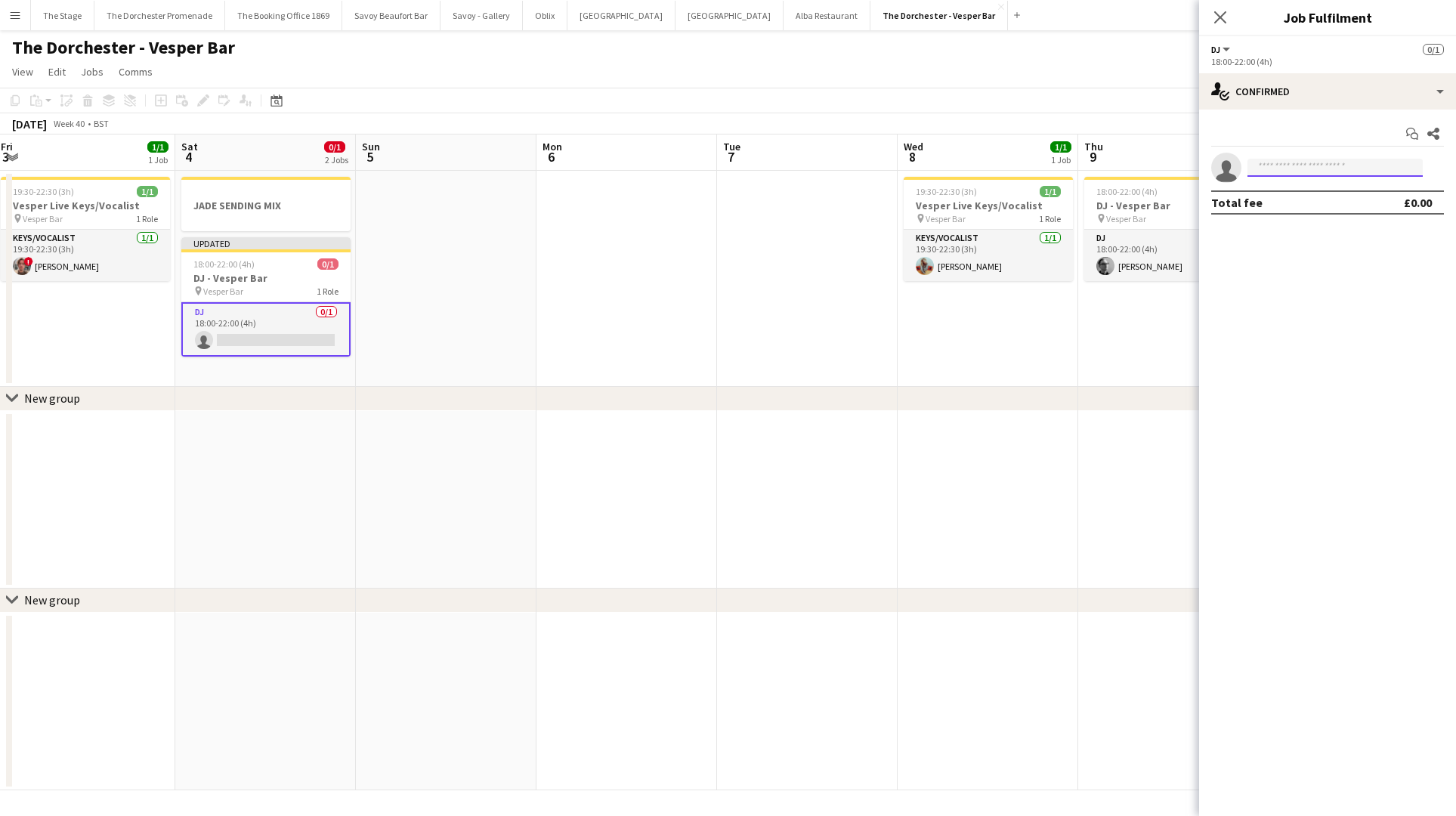
click at [1284, 169] on input at bounding box center [1335, 168] width 175 height 18
type input "****"
click at [1292, 166] on input "****" at bounding box center [1335, 168] width 175 height 18
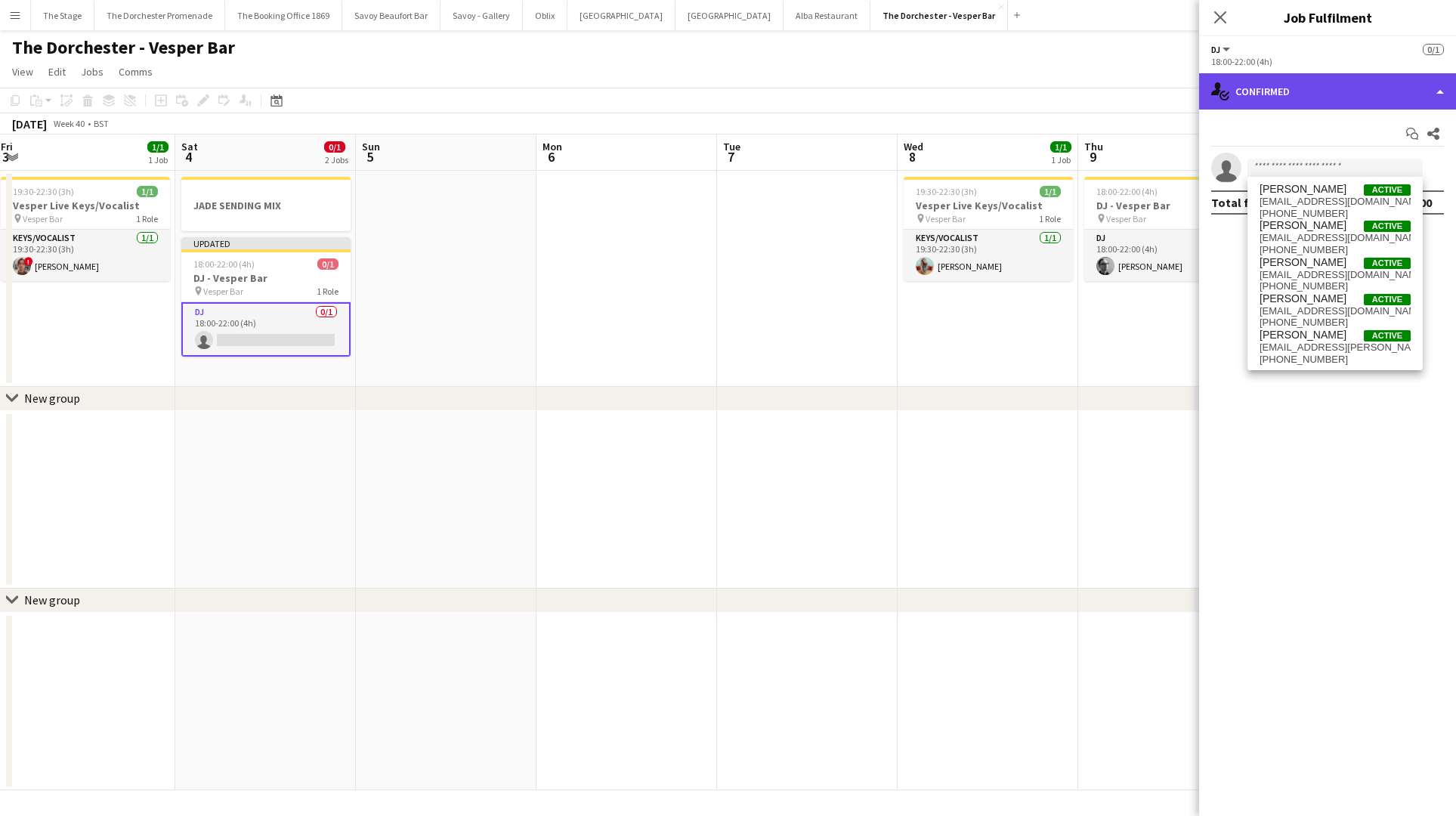
click at [1288, 82] on div "single-neutral-actions-check-2 Confirmed" at bounding box center [1327, 92] width 257 height 36
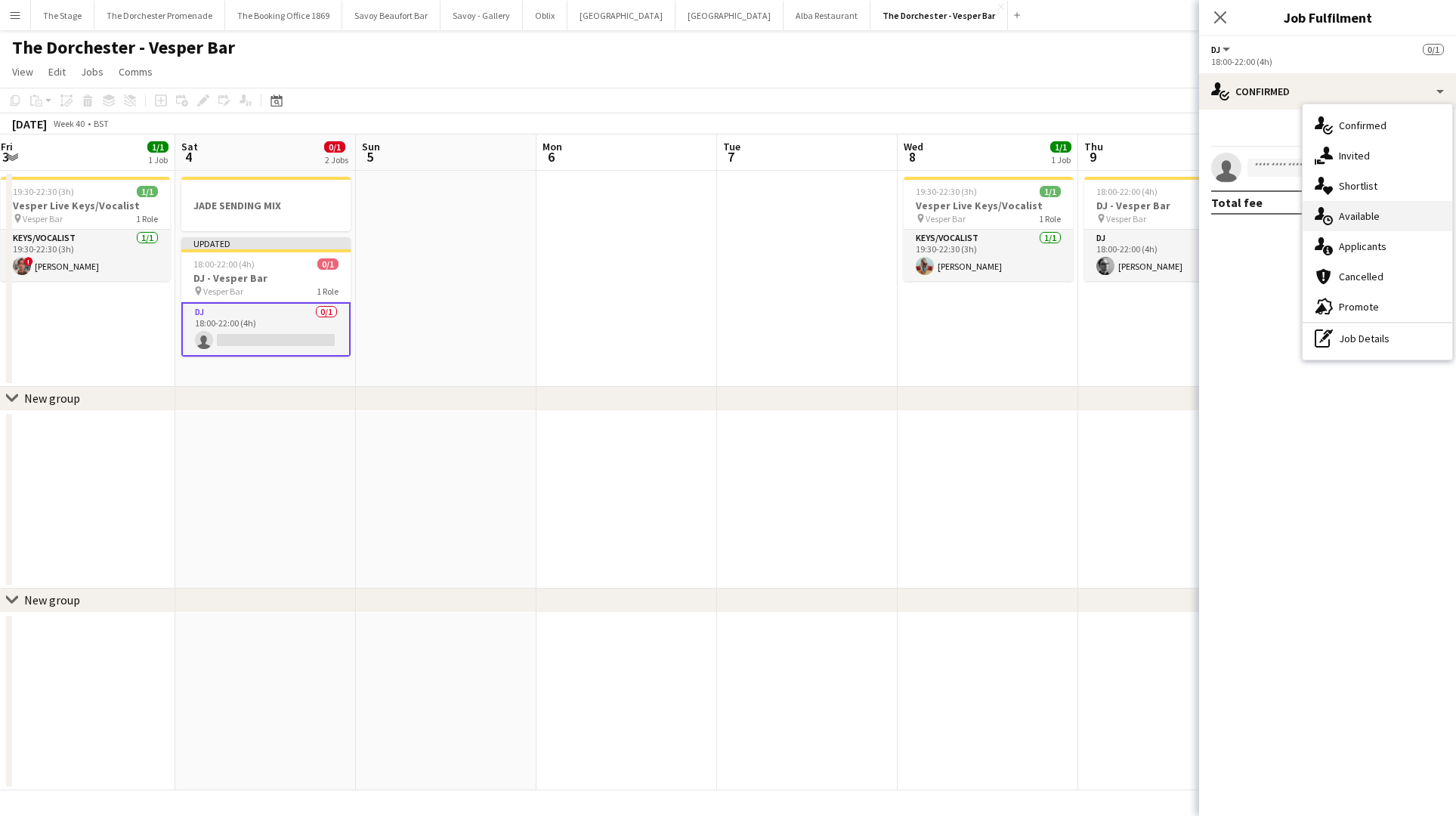
click at [1380, 222] on div "single-neutral-actions-upload Available" at bounding box center [1377, 216] width 150 height 30
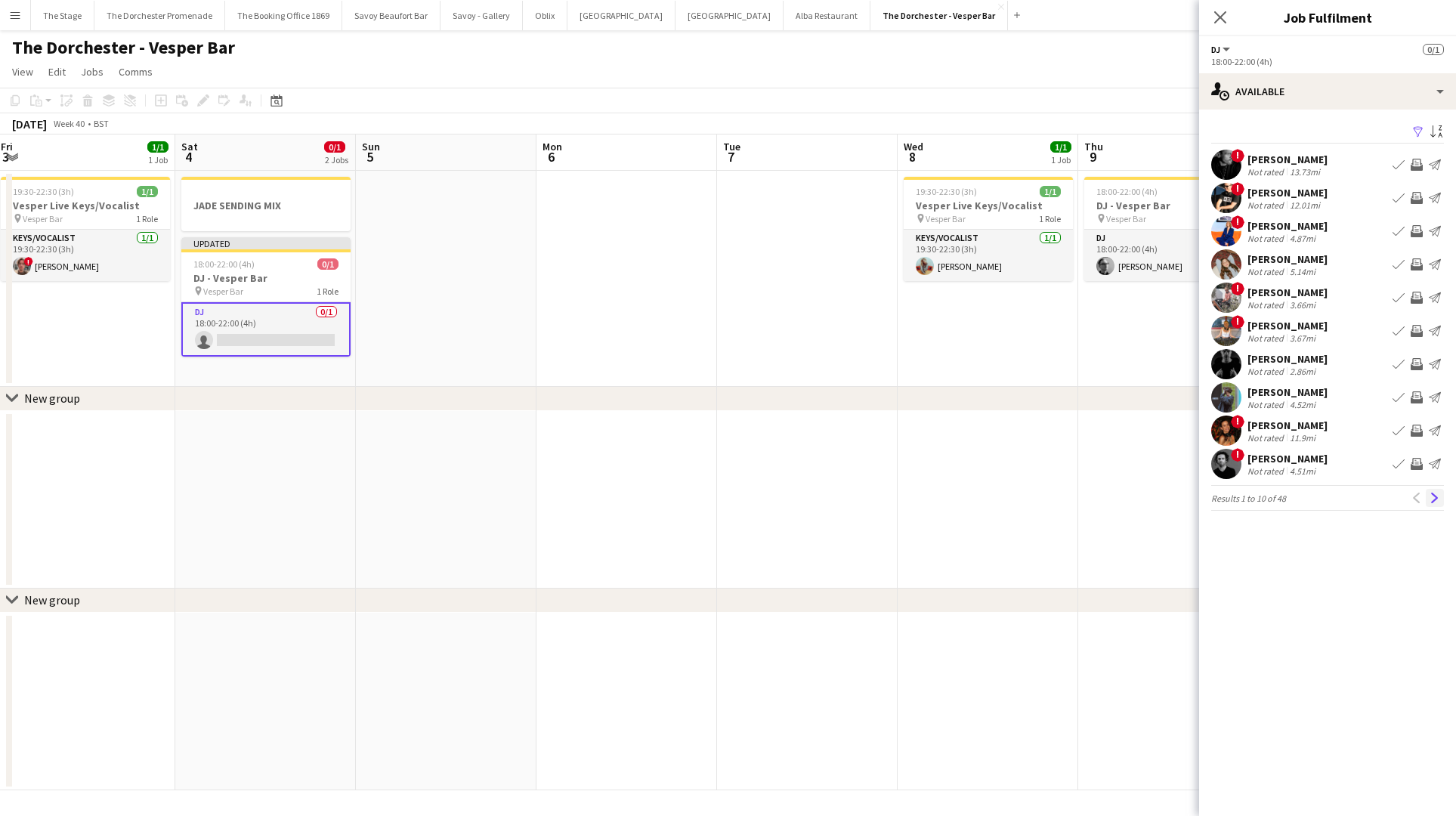
click at [1433, 503] on app-icon "Next" at bounding box center [1435, 498] width 11 height 11
click at [1436, 503] on app-icon "Next" at bounding box center [1435, 498] width 11 height 11
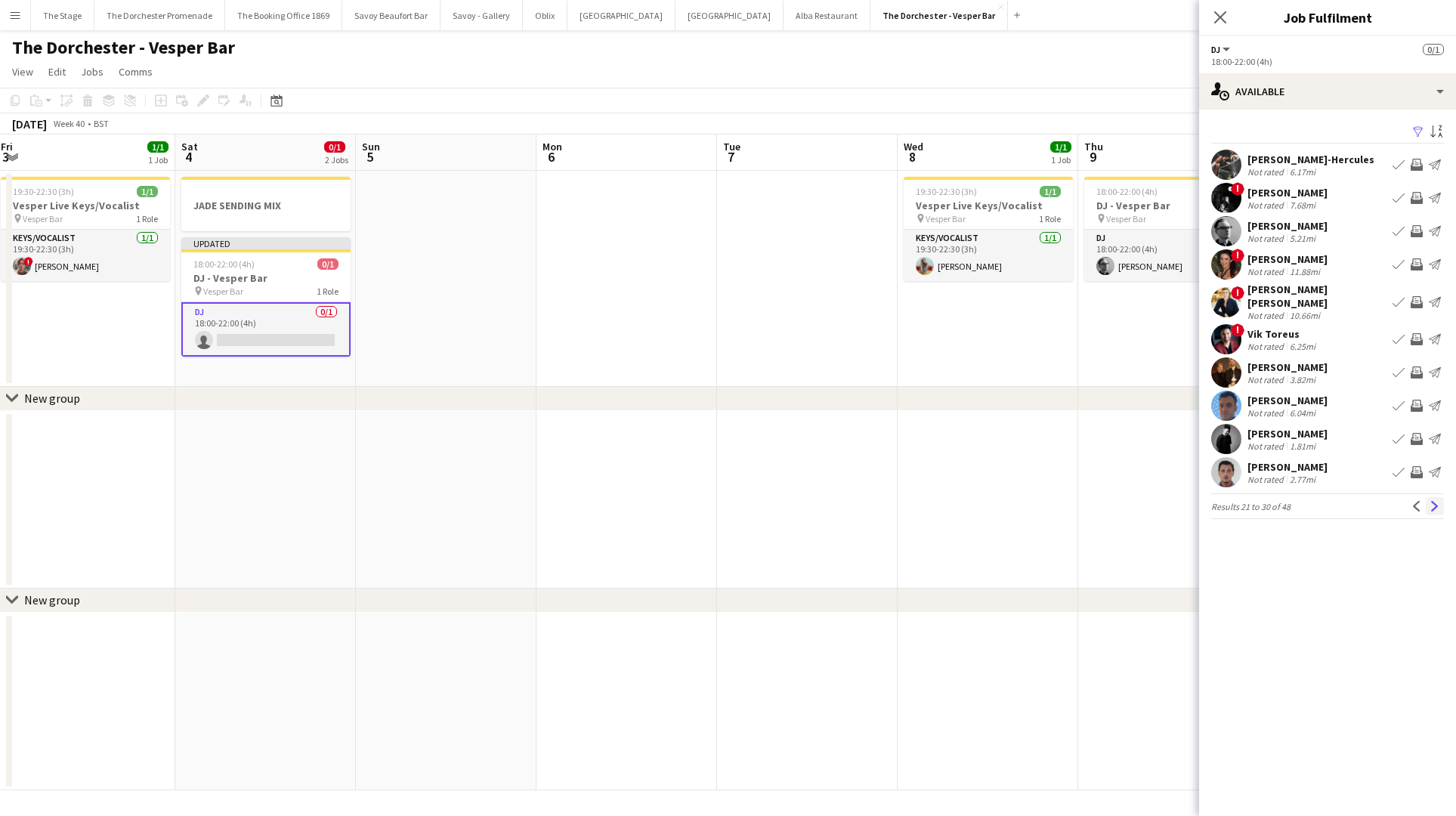
click at [1435, 501] on app-icon "Next" at bounding box center [1435, 507] width 11 height 11
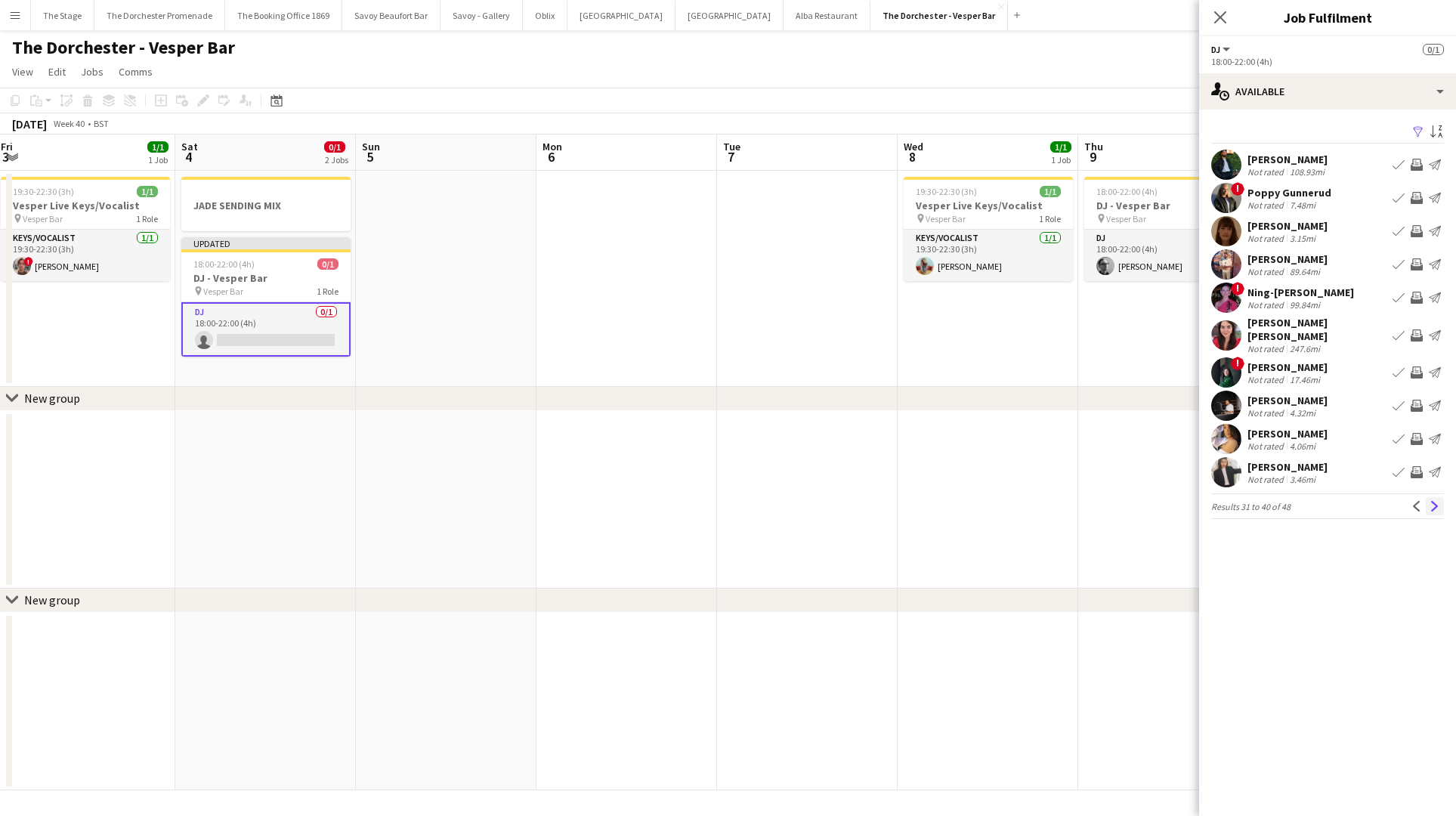
click at [1435, 501] on app-icon "Next" at bounding box center [1435, 507] width 11 height 11
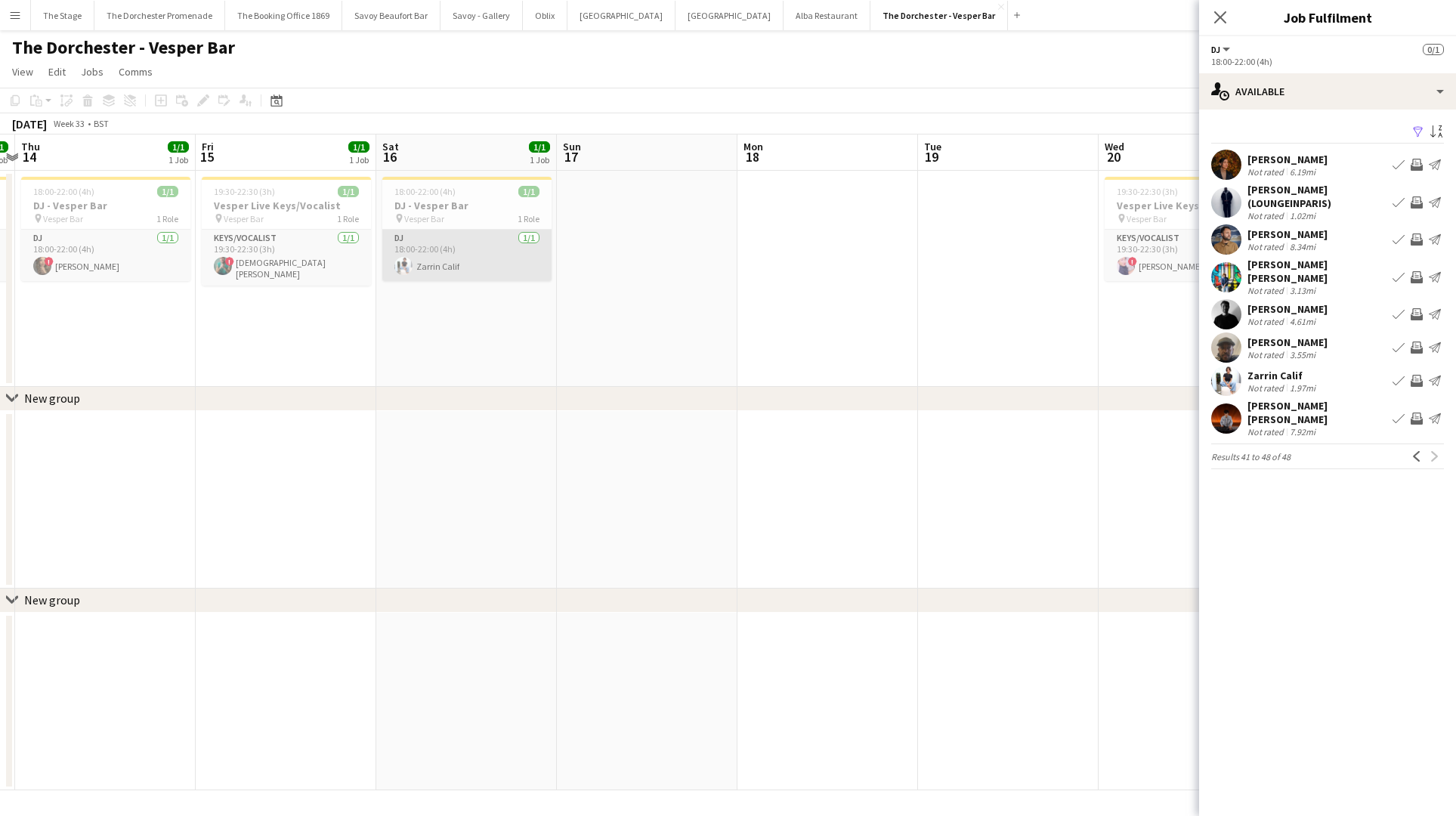
scroll to position [0, 527]
click at [1420, 451] on app-icon "Previous" at bounding box center [1417, 457] width 11 height 11
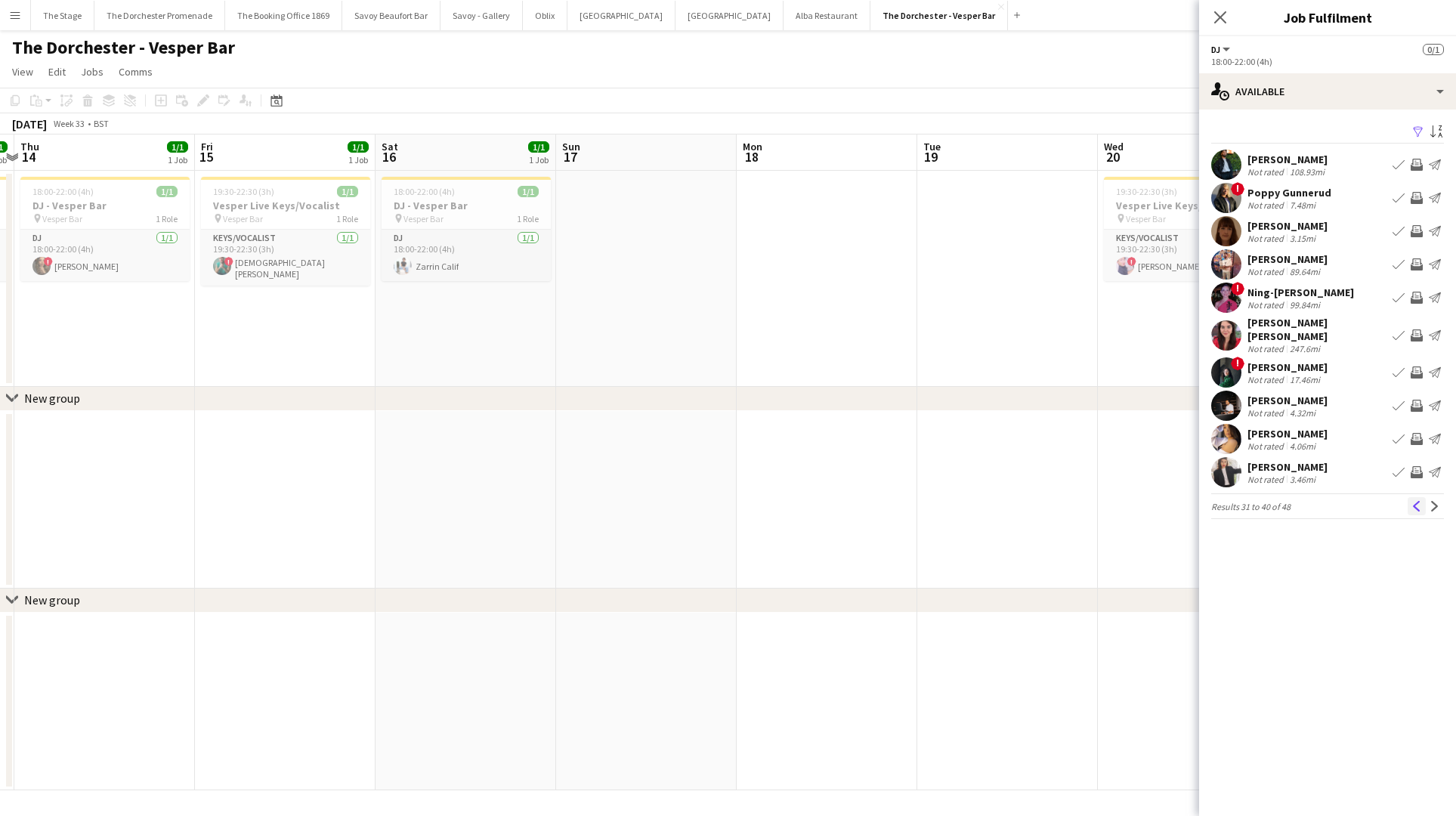
click at [1411, 512] on button "Previous" at bounding box center [1417, 507] width 18 height 18
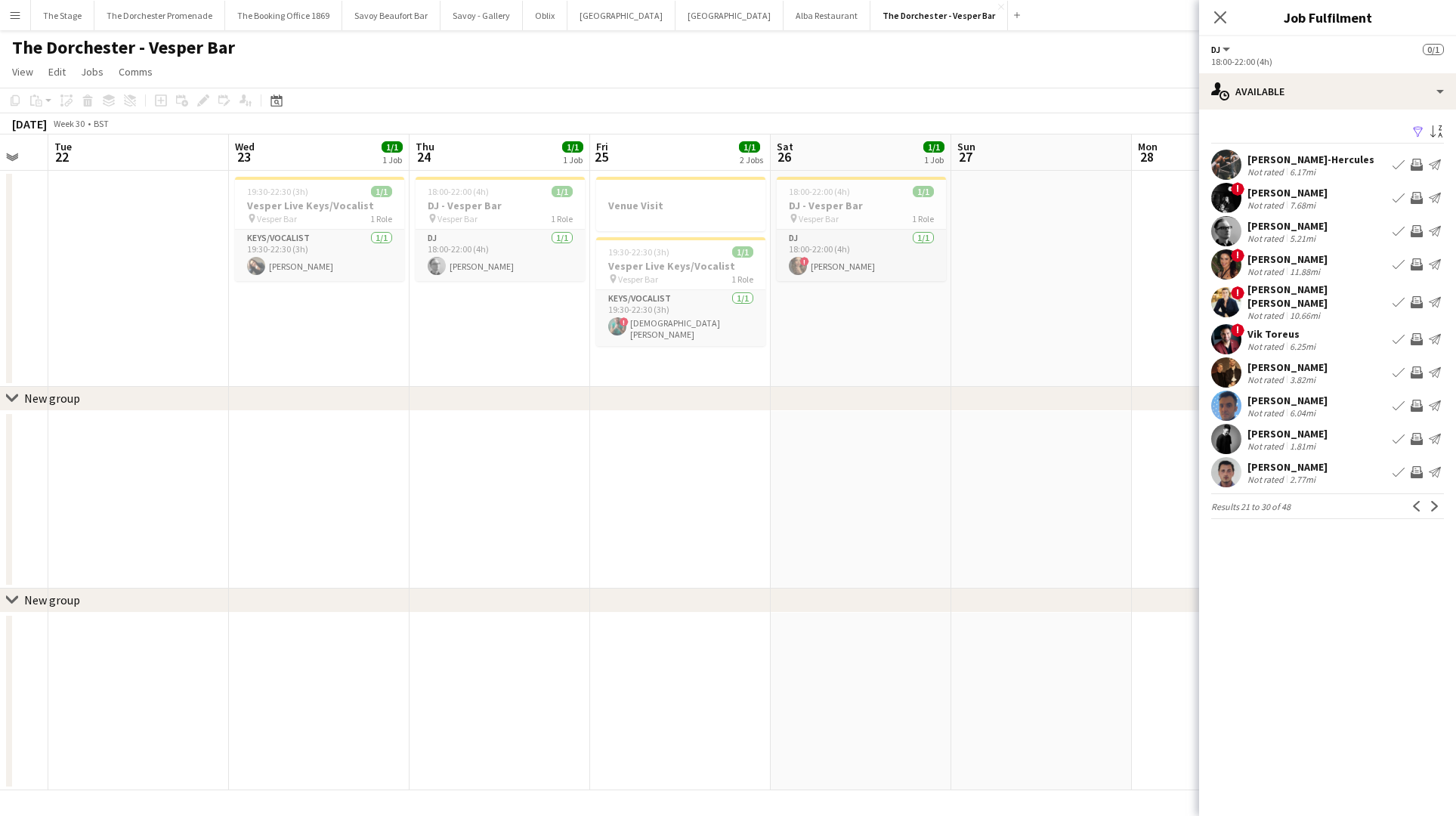
scroll to position [0, 473]
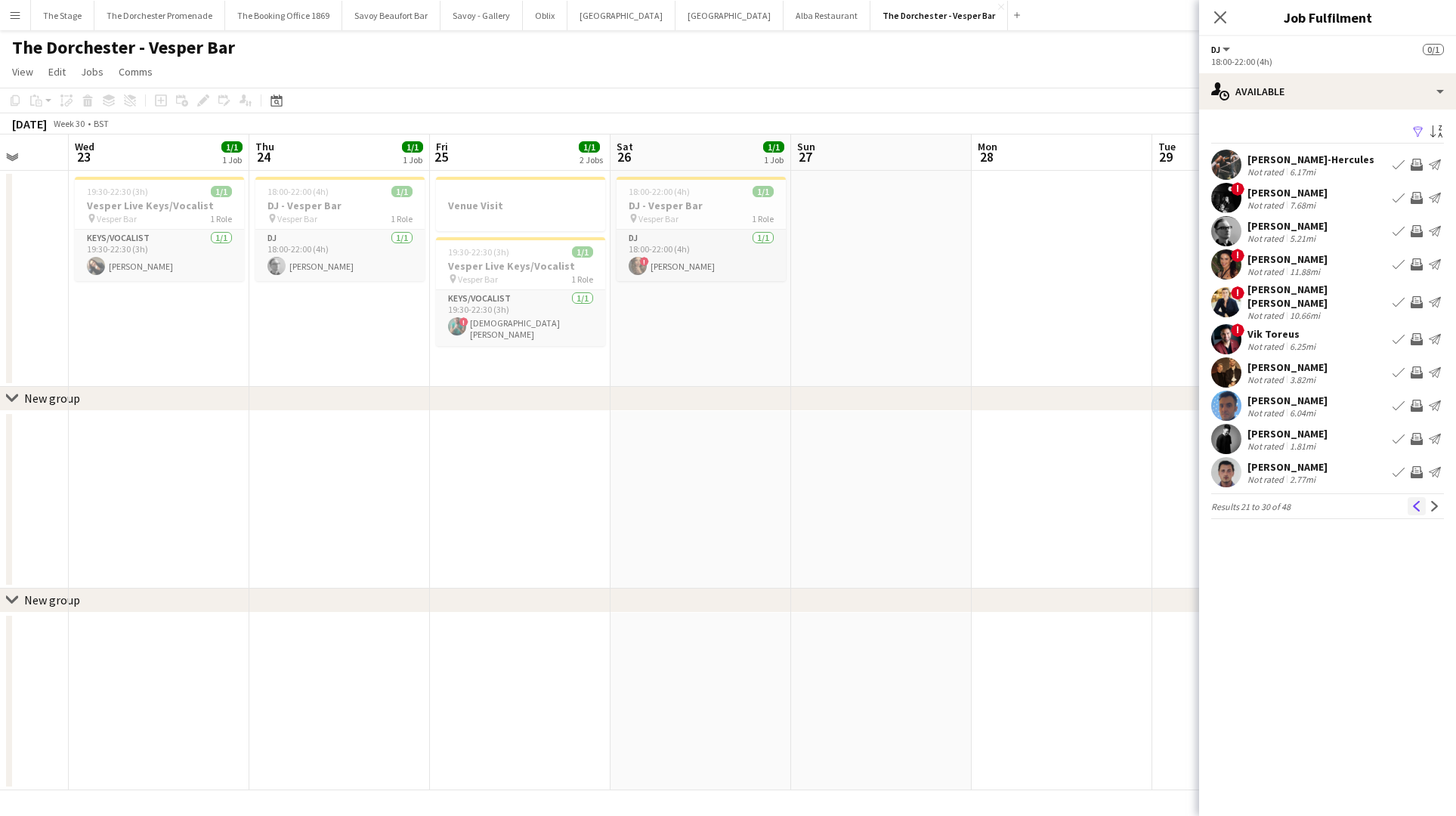
click at [1414, 501] on app-icon "Previous" at bounding box center [1417, 507] width 11 height 11
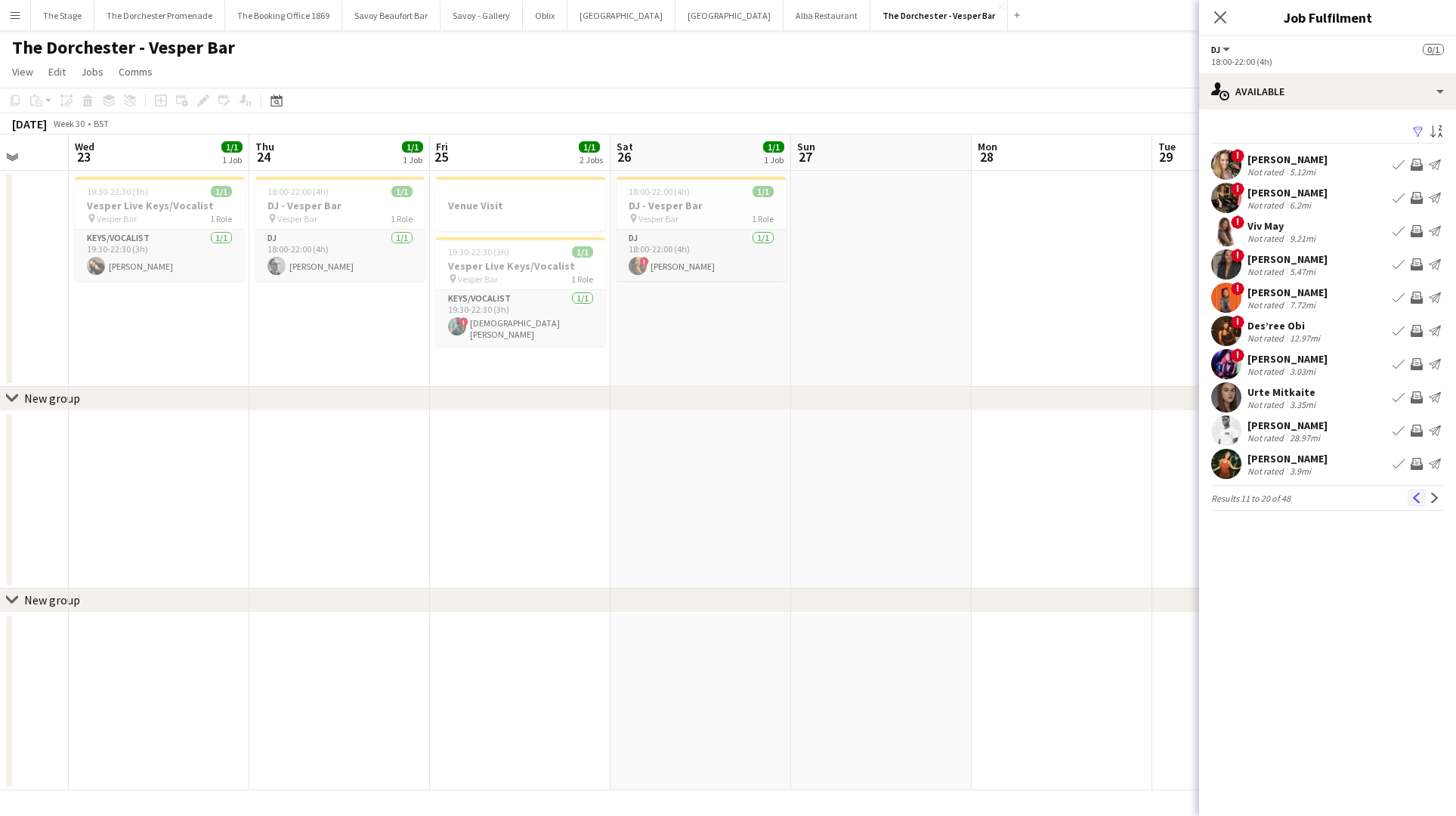
click at [1414, 499] on app-icon "Previous" at bounding box center [1417, 498] width 11 height 11
click at [1431, 495] on app-icon "Next" at bounding box center [1435, 498] width 11 height 11
click at [1432, 502] on app-icon "Next" at bounding box center [1435, 498] width 11 height 11
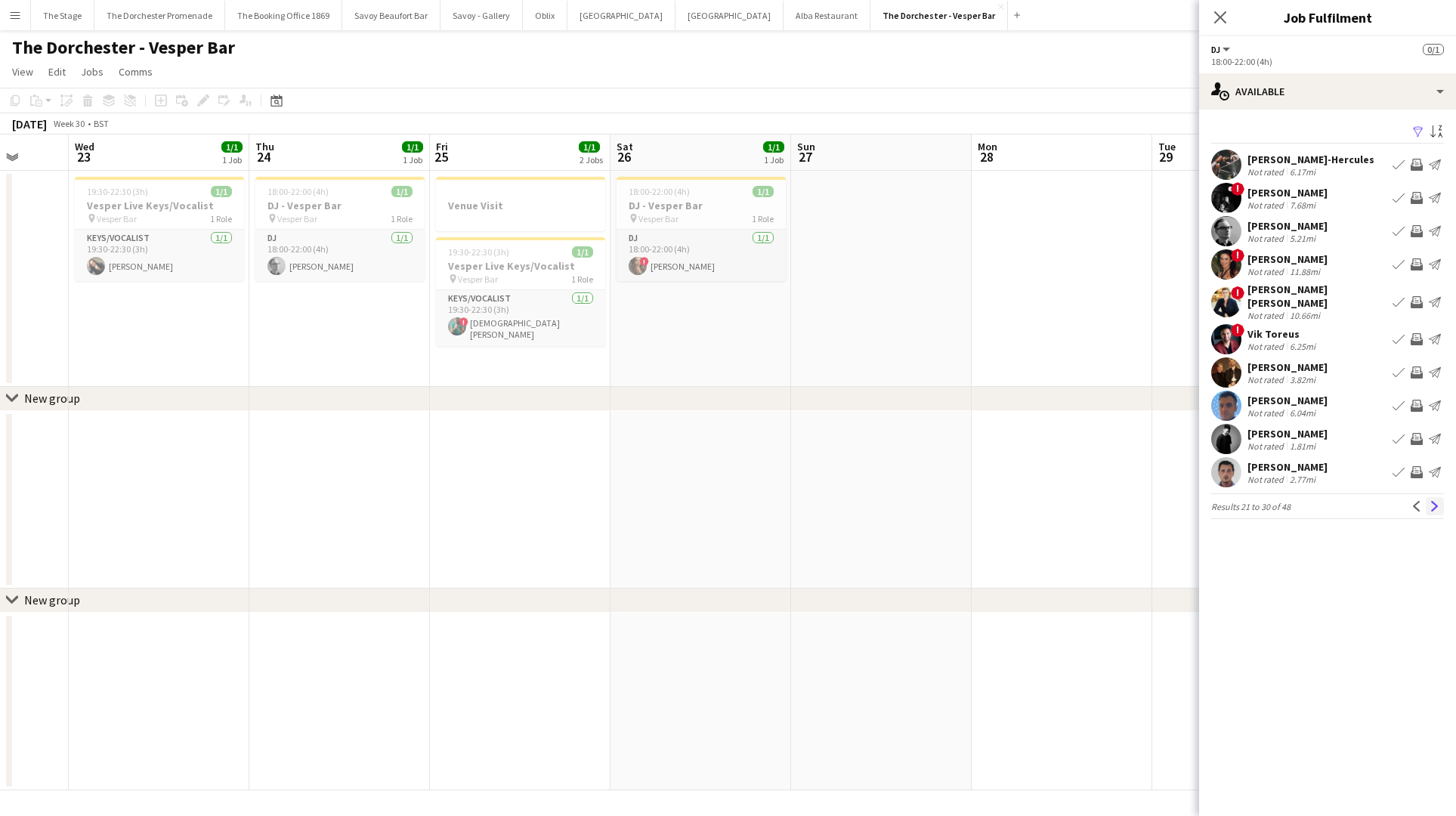
click at [1432, 501] on app-icon "Next" at bounding box center [1435, 507] width 11 height 11
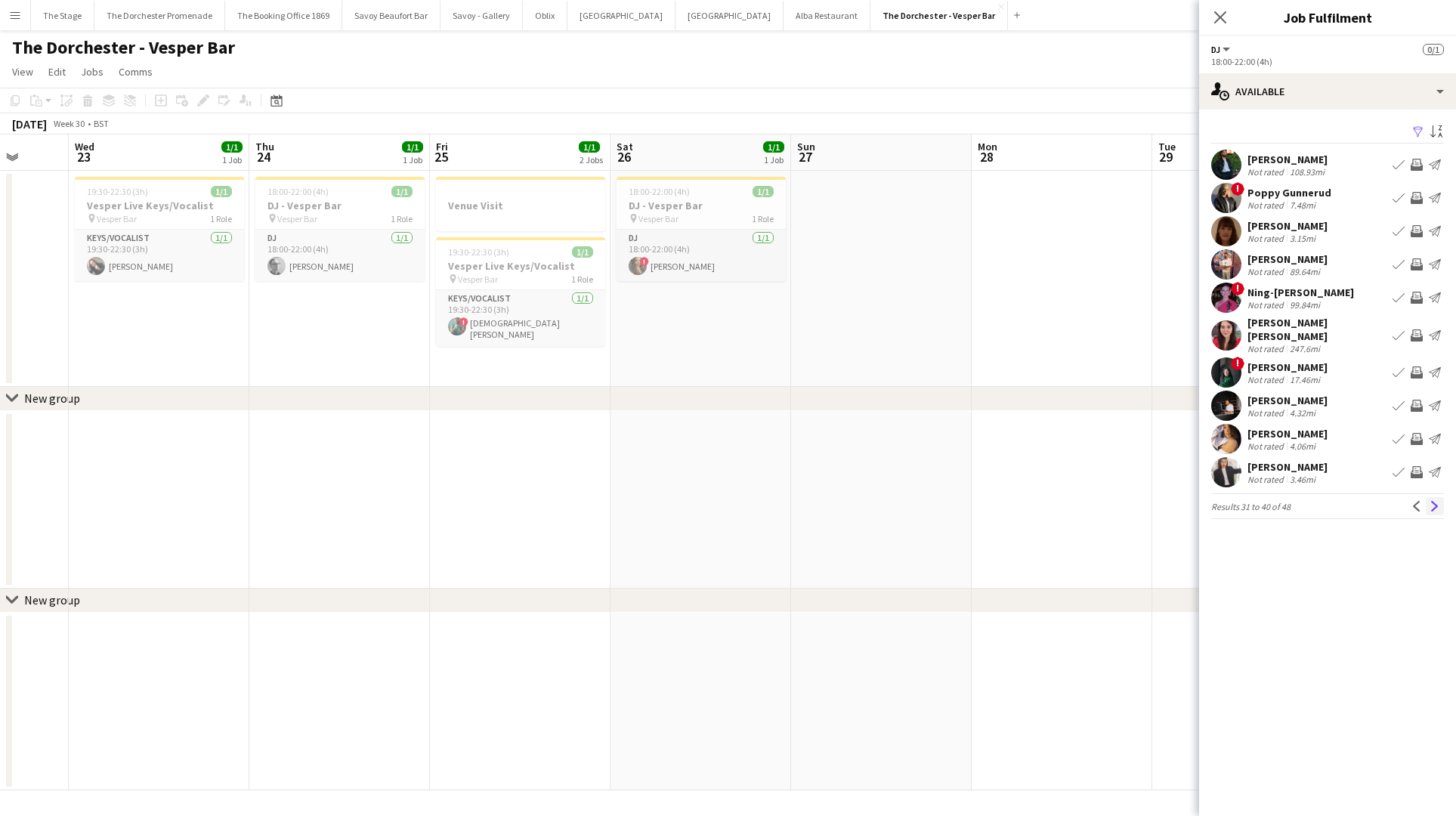
click at [1432, 507] on app-icon "Next" at bounding box center [1435, 507] width 11 height 11
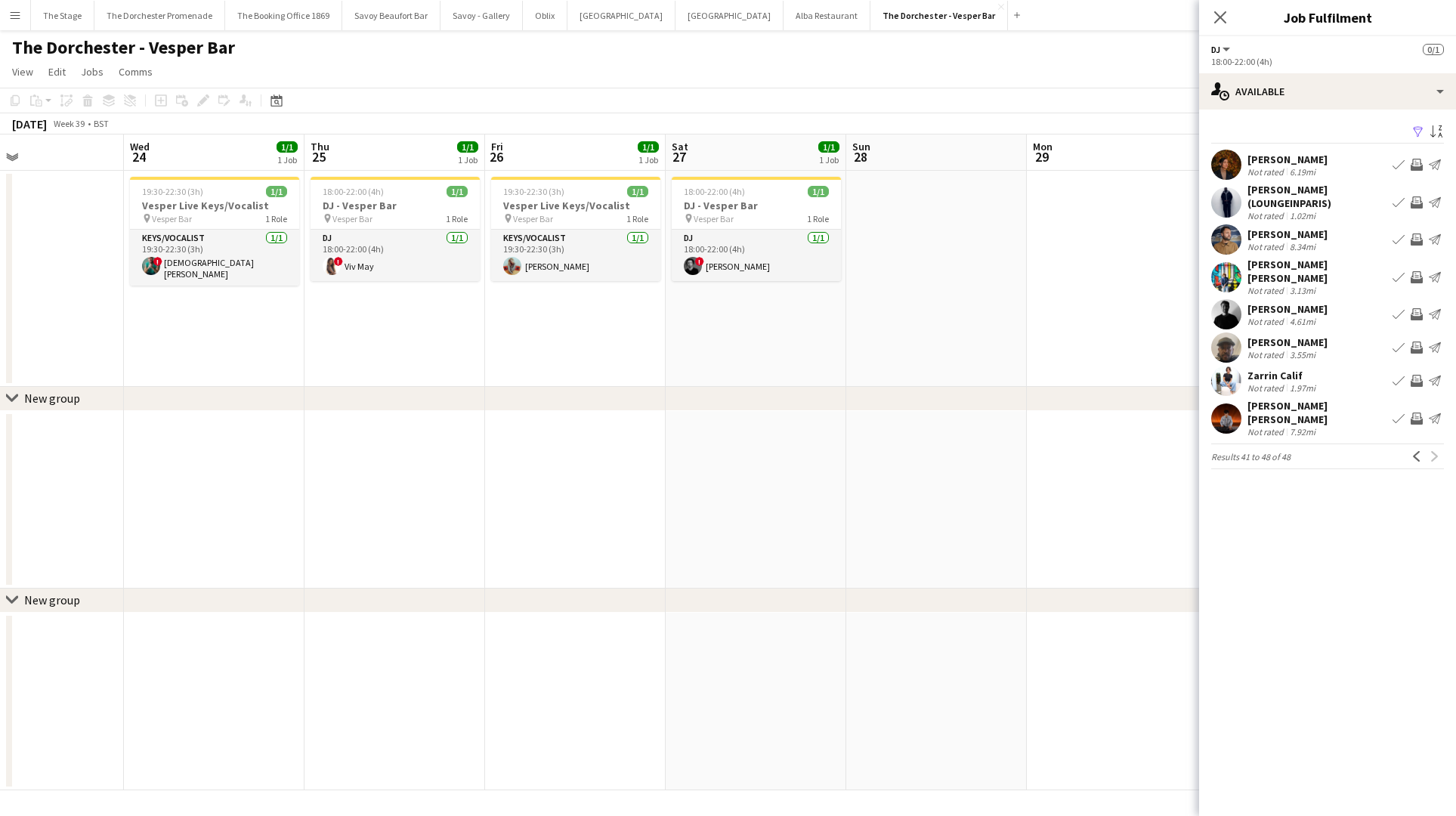
scroll to position [0, 631]
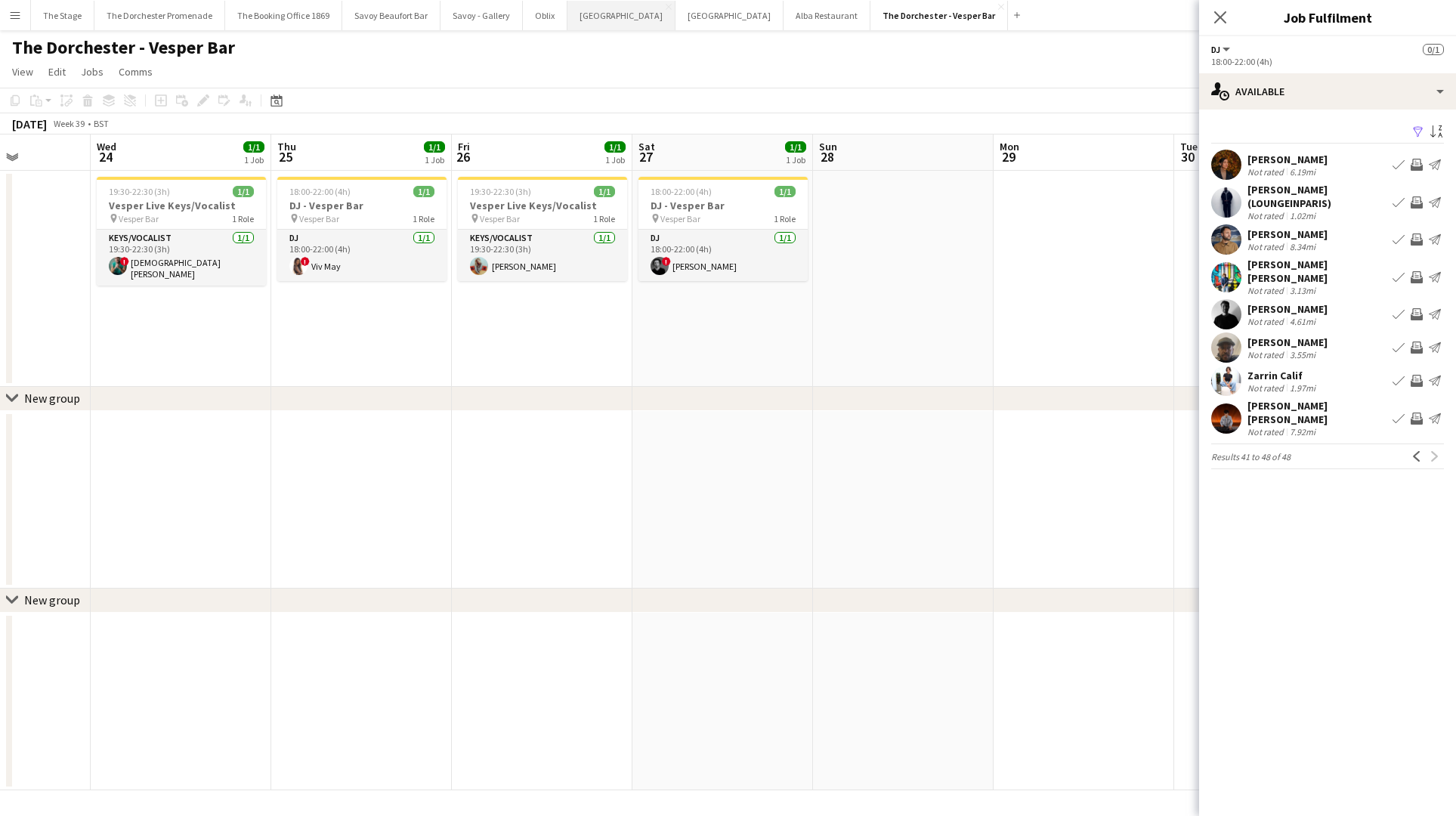
click at [593, 23] on button "[GEOGRAPHIC_DATA]" at bounding box center [621, 15] width 108 height 29
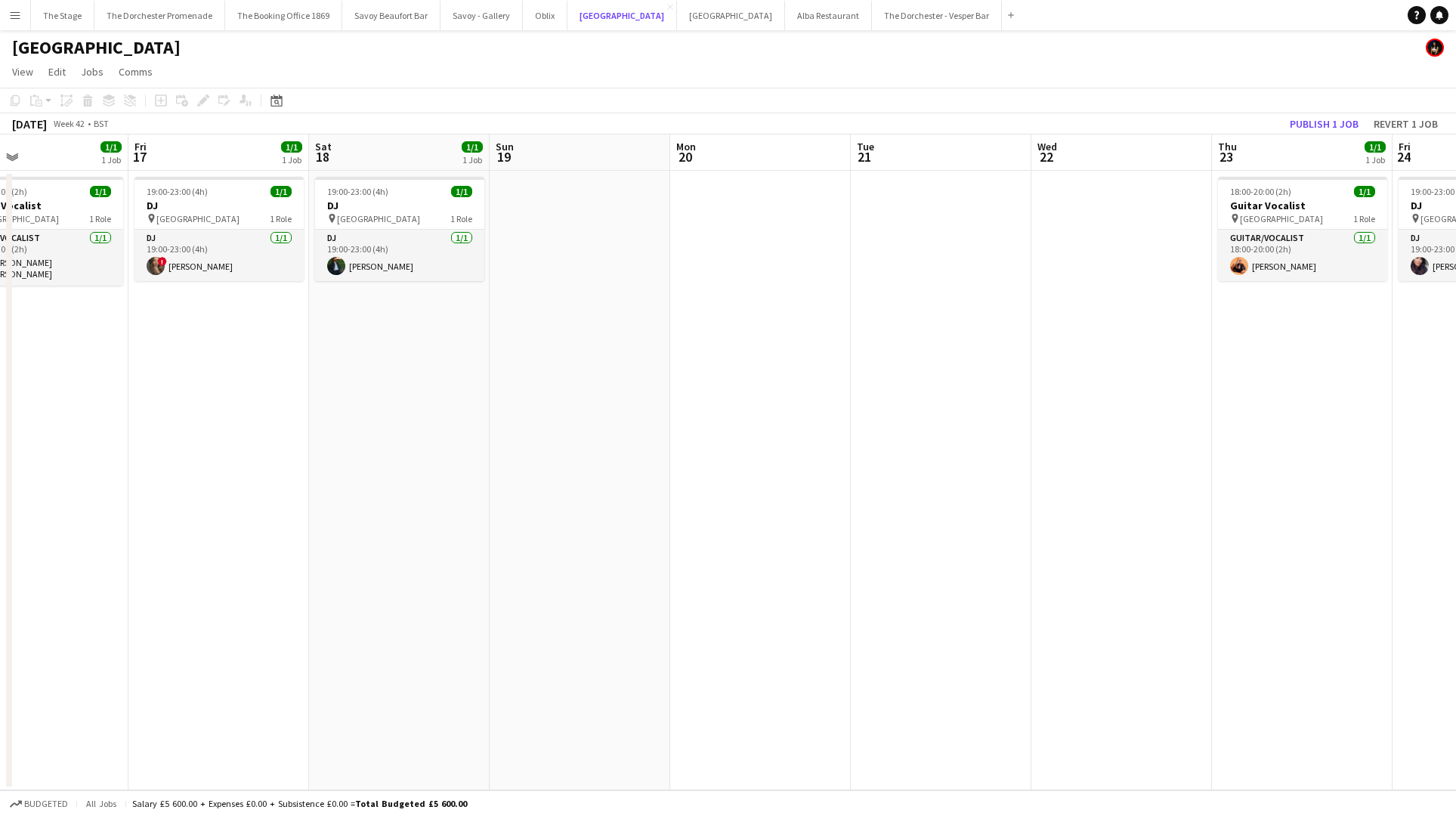
scroll to position [0, 716]
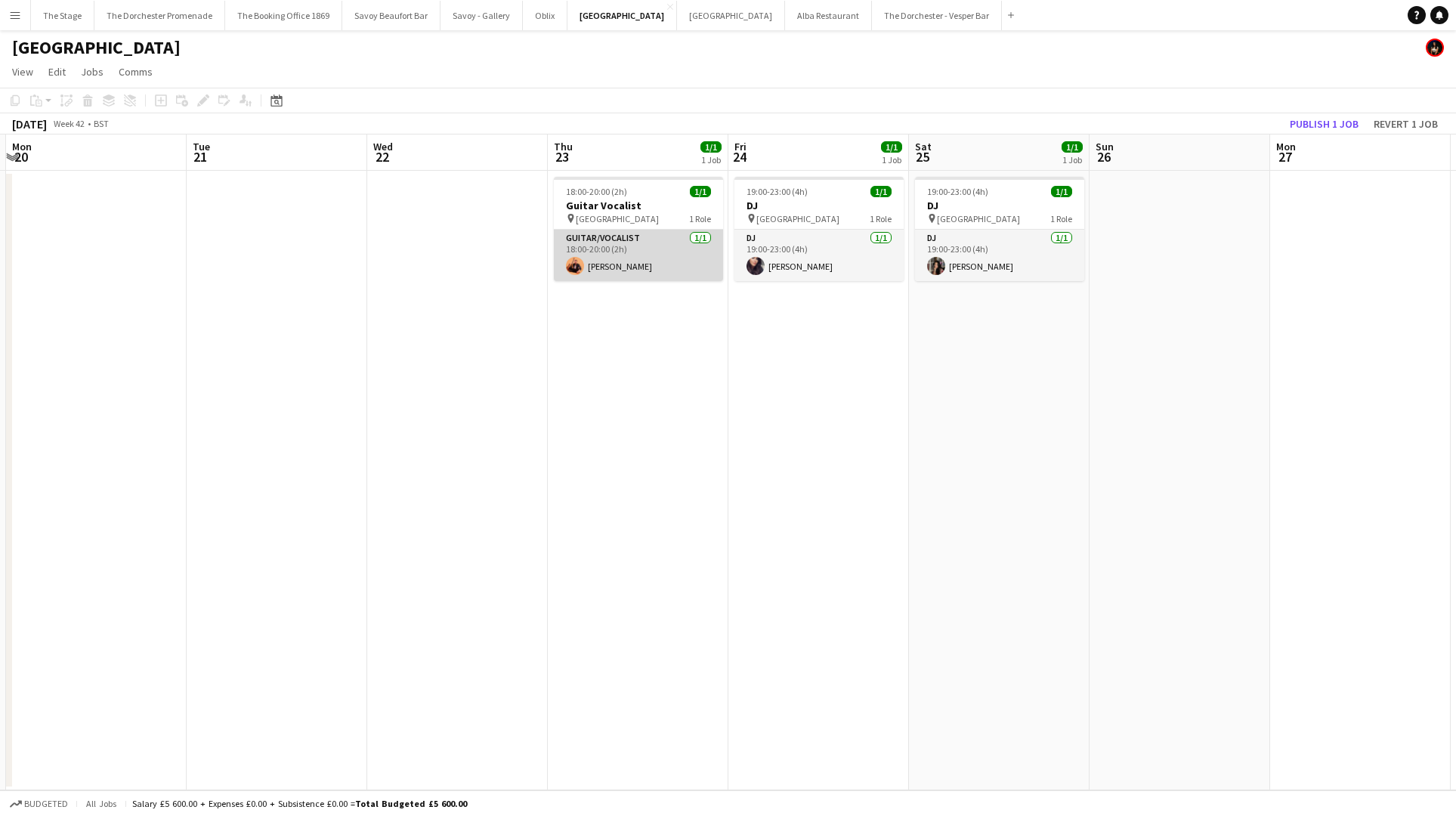
click at [637, 233] on app-card-role "Guitar/Vocalist [DATE] 18:00-20:00 (2h) [PERSON_NAME]" at bounding box center [638, 256] width 169 height 51
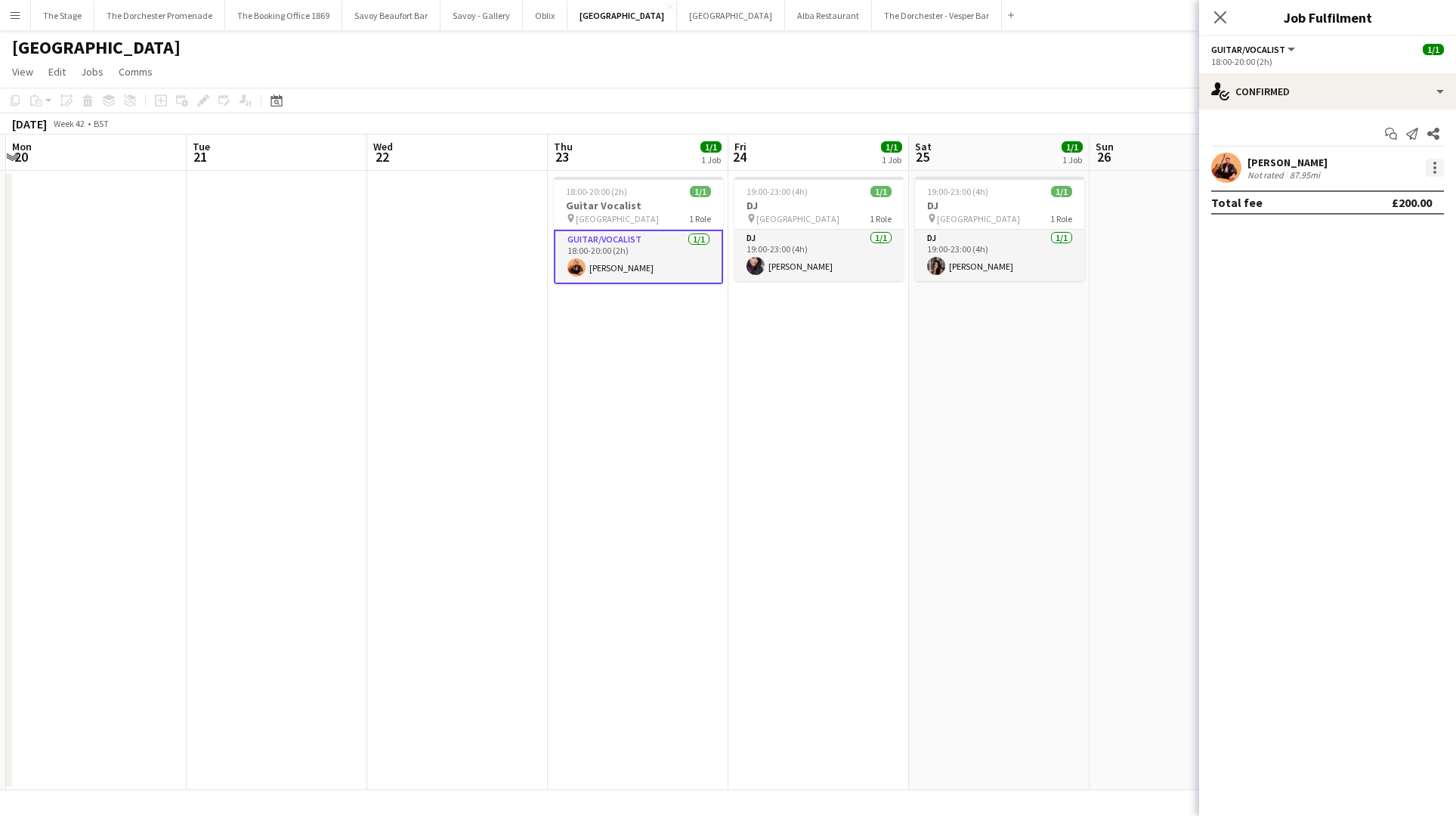
click at [1441, 166] on div at bounding box center [1435, 168] width 18 height 18
click at [1396, 343] on span "Remove" at bounding box center [1385, 341] width 94 height 14
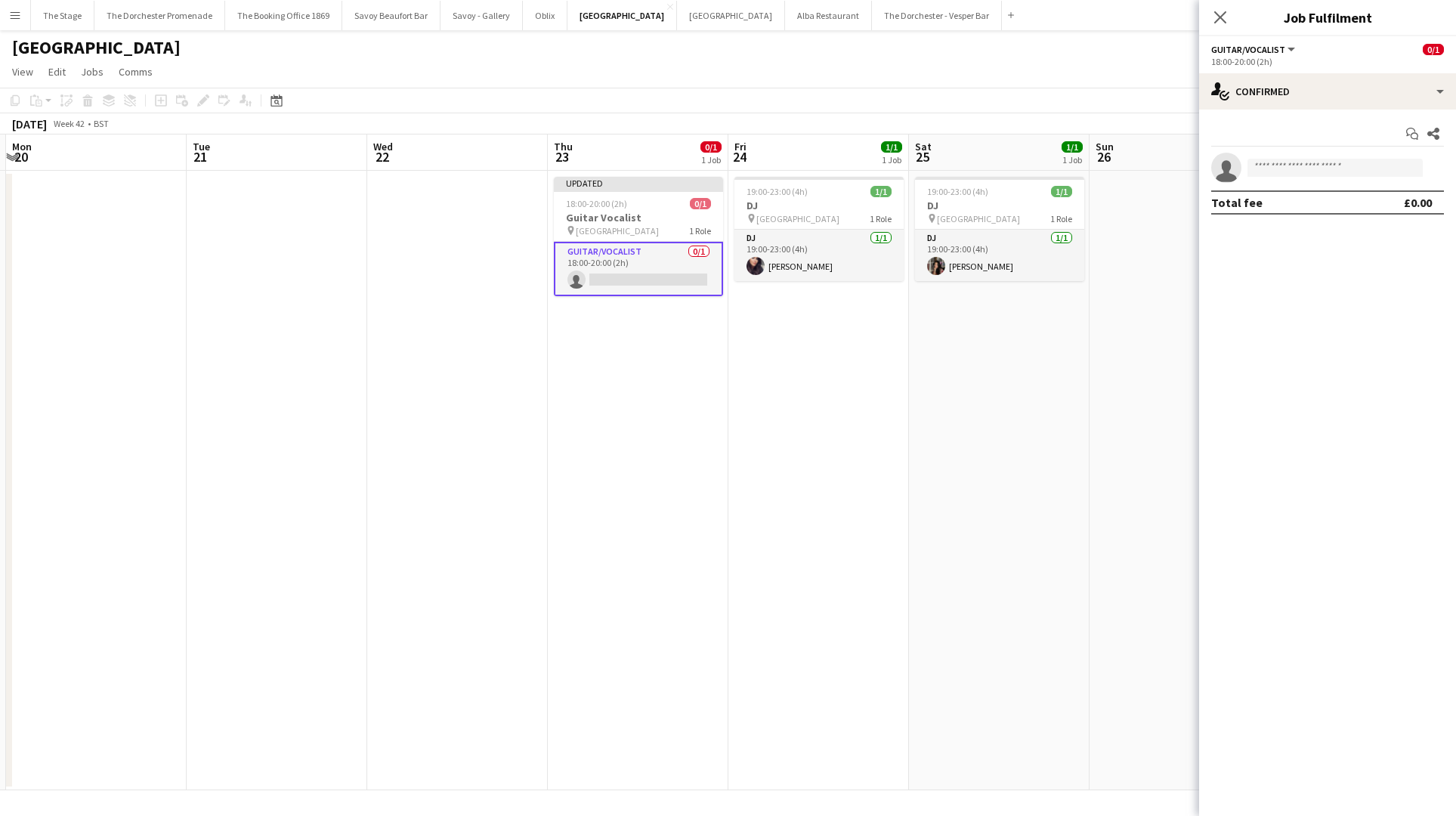
scroll to position [0, 714]
click at [1292, 89] on div "single-neutral-actions-check-2 Confirmed" at bounding box center [1327, 92] width 257 height 36
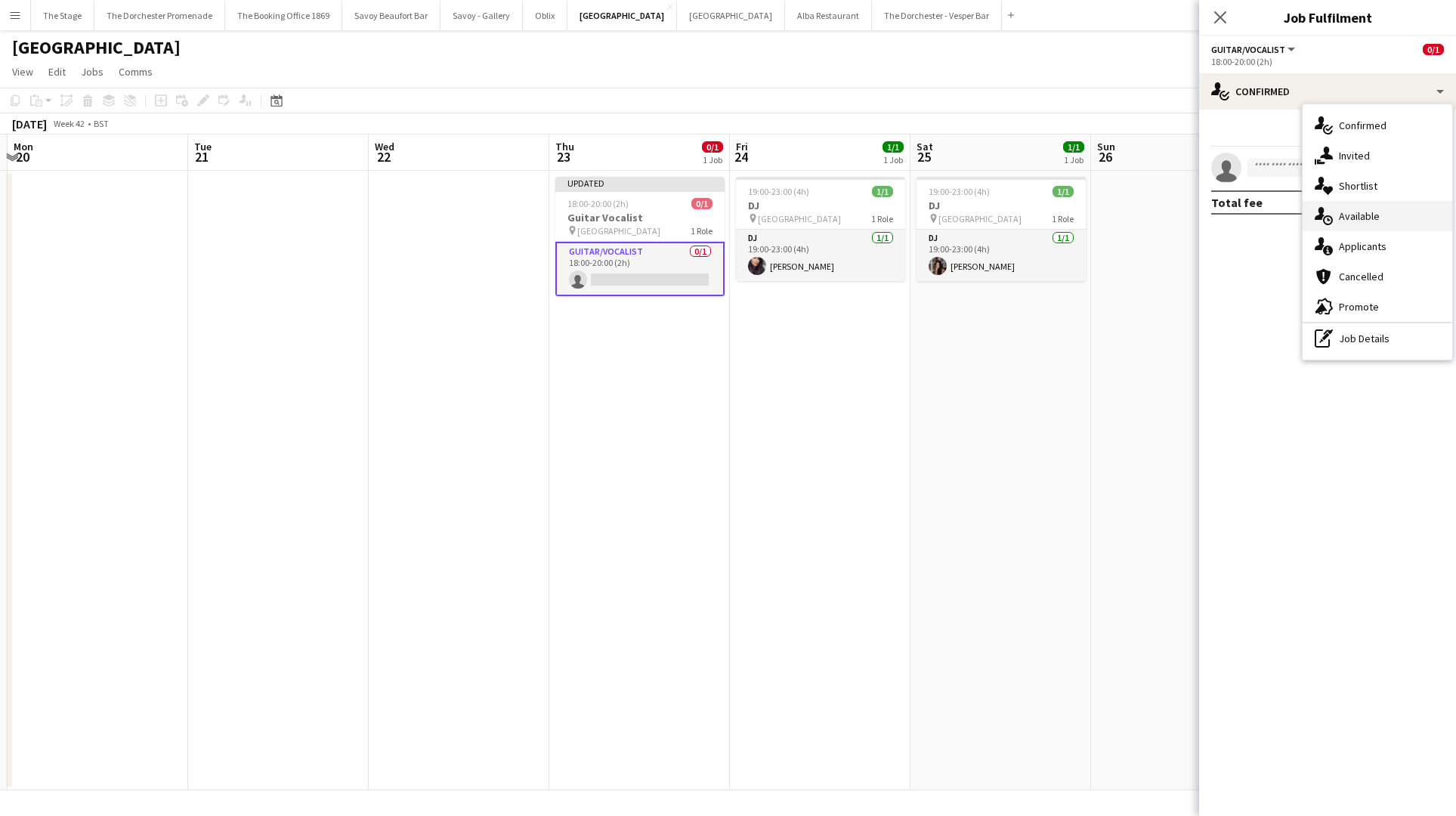
click at [1371, 220] on span "Available" at bounding box center [1359, 216] width 41 height 14
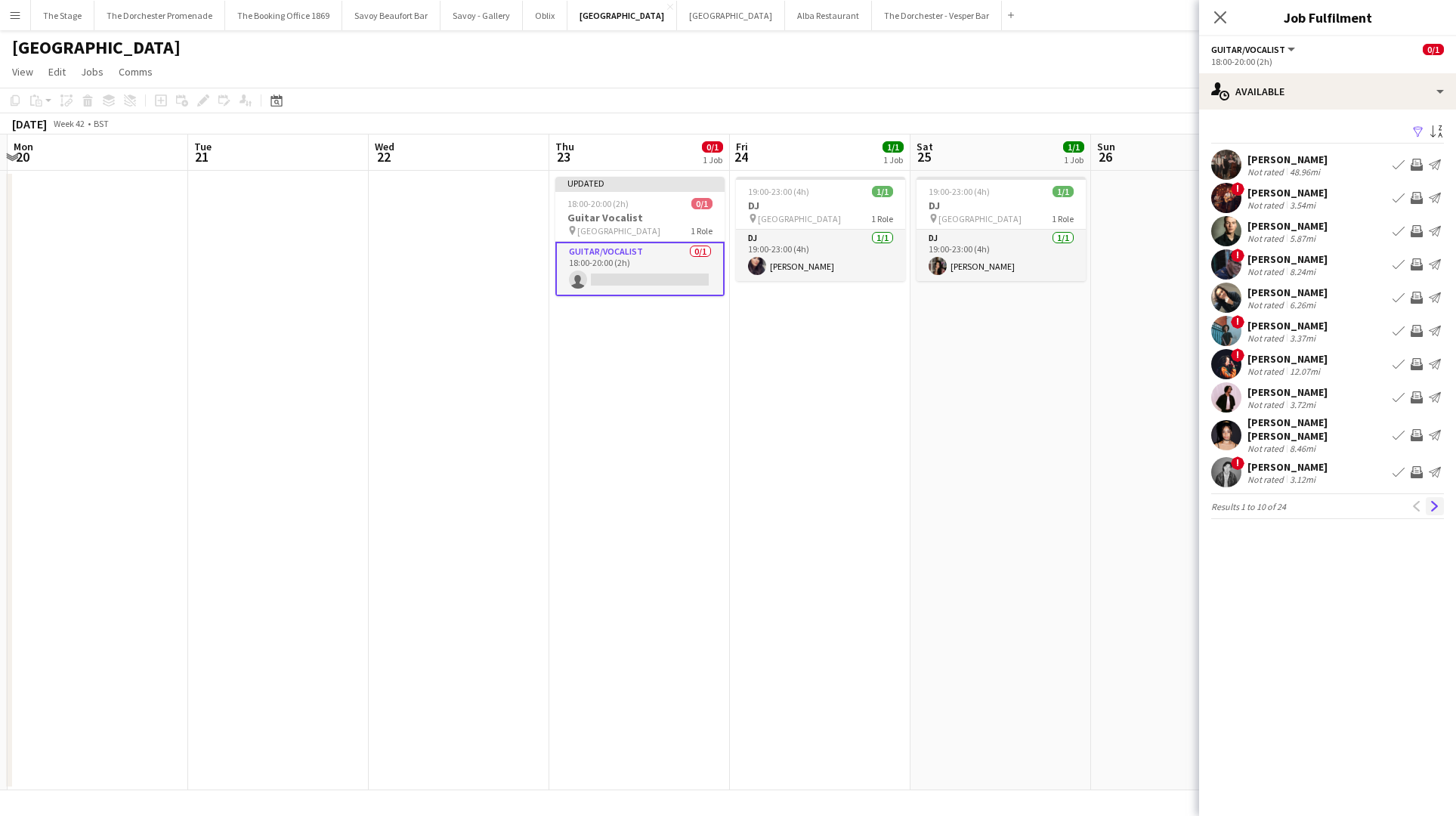
click at [1435, 501] on app-icon "Next" at bounding box center [1435, 507] width 11 height 11
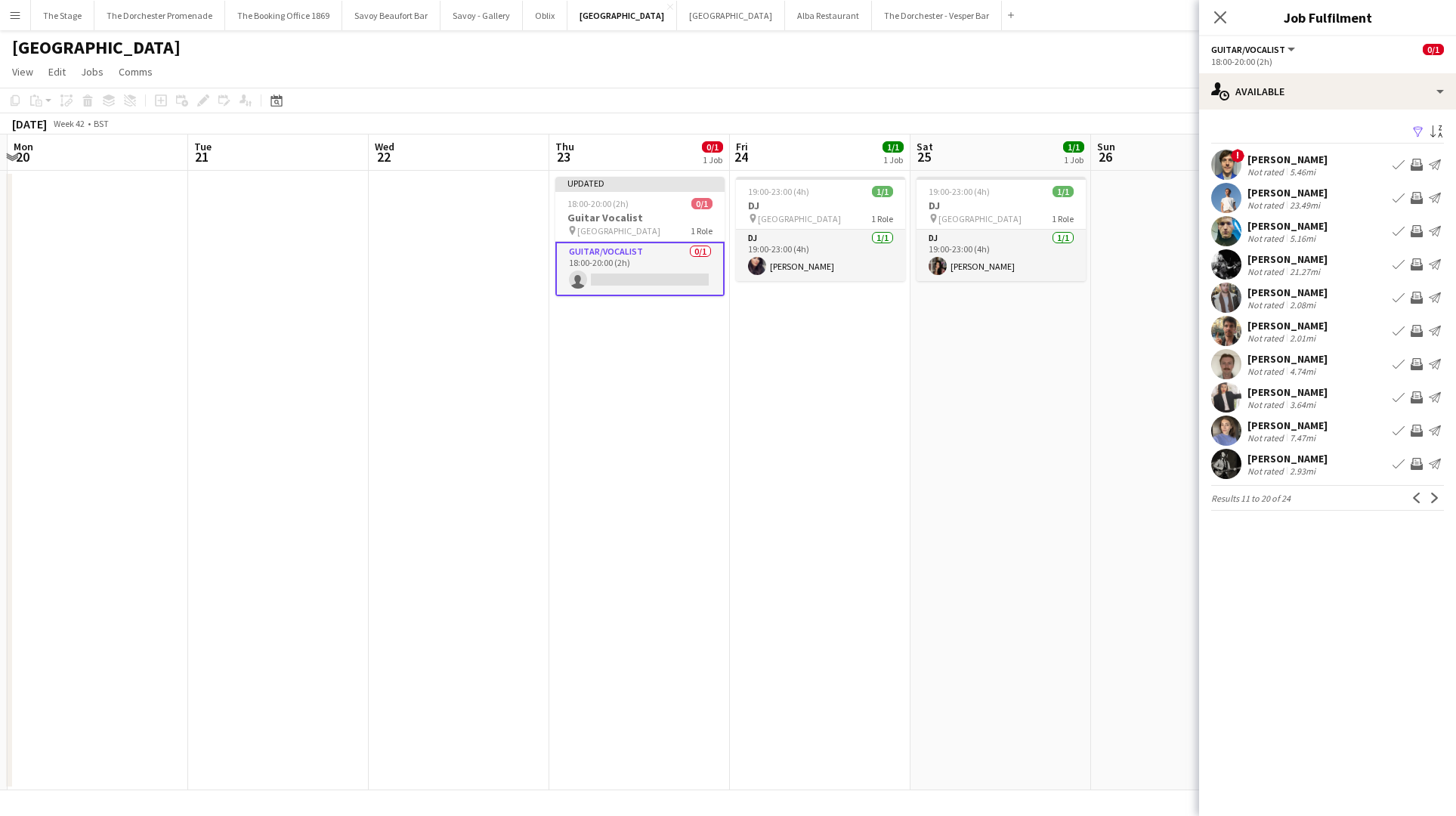
click at [1435, 497] on app-icon "Next" at bounding box center [1435, 498] width 11 height 11
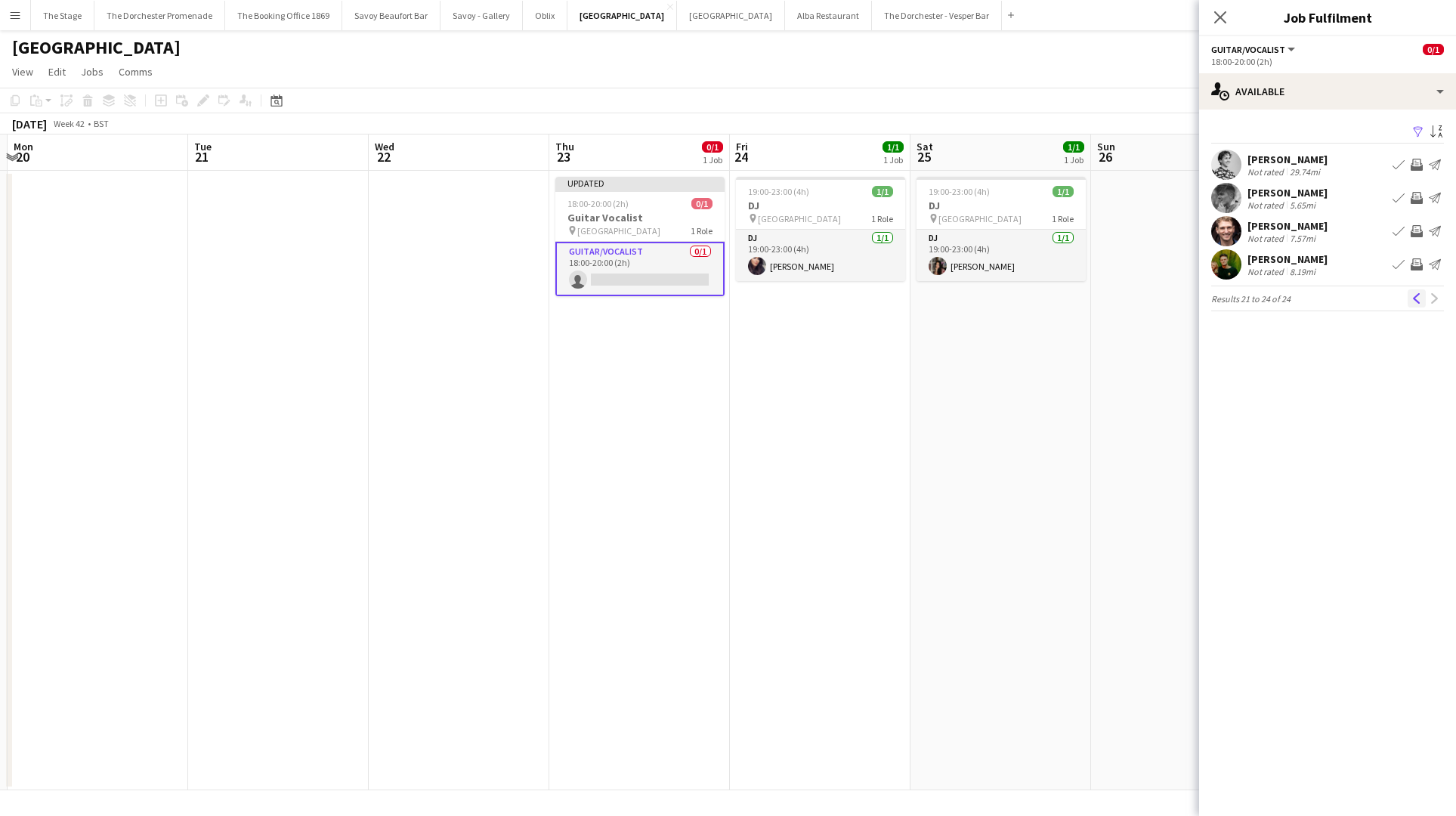
click at [1411, 298] on app-icon "Previous" at bounding box center [1417, 299] width 11 height 11
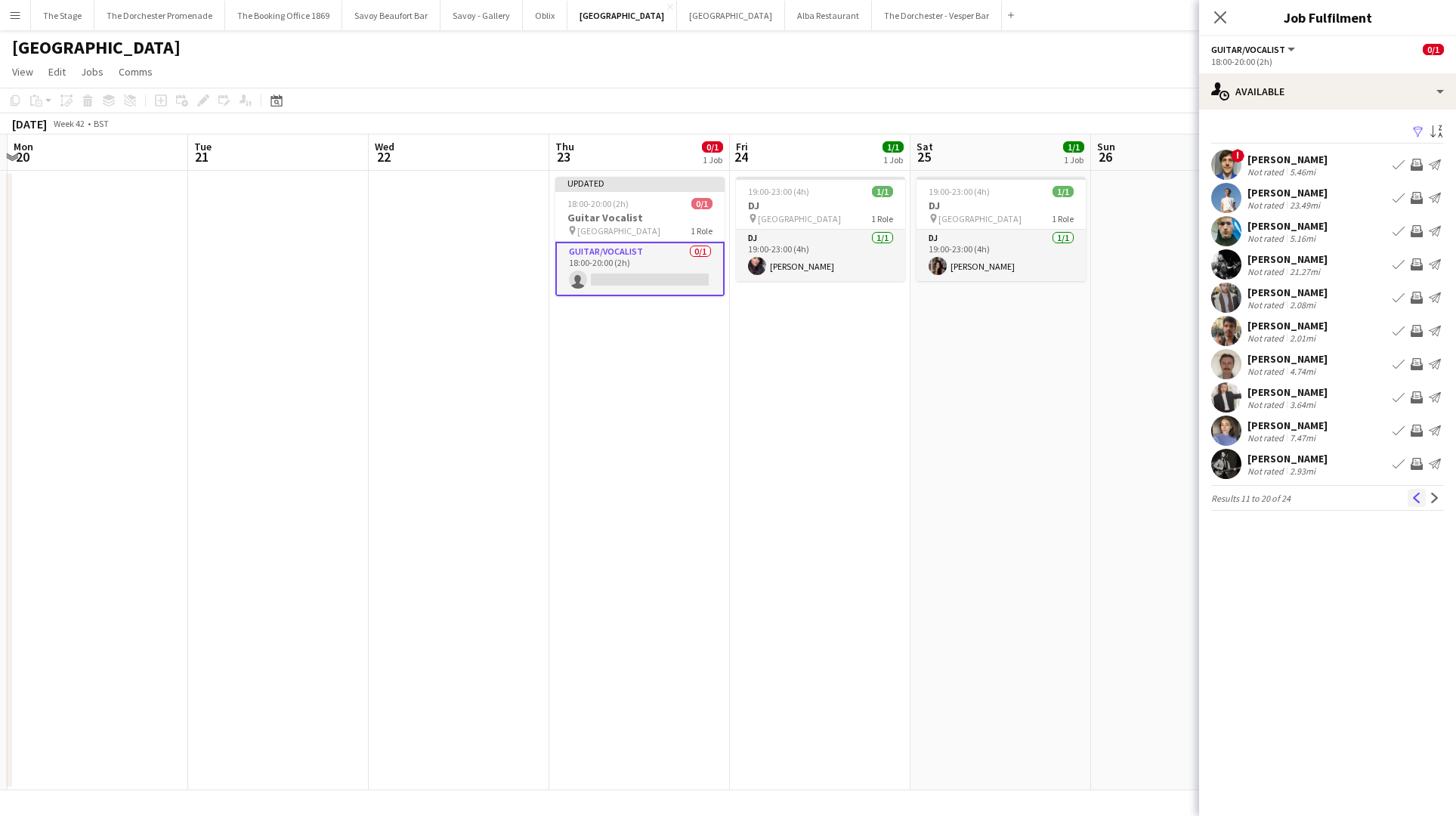
click at [1414, 498] on app-icon "Previous" at bounding box center [1417, 498] width 11 height 11
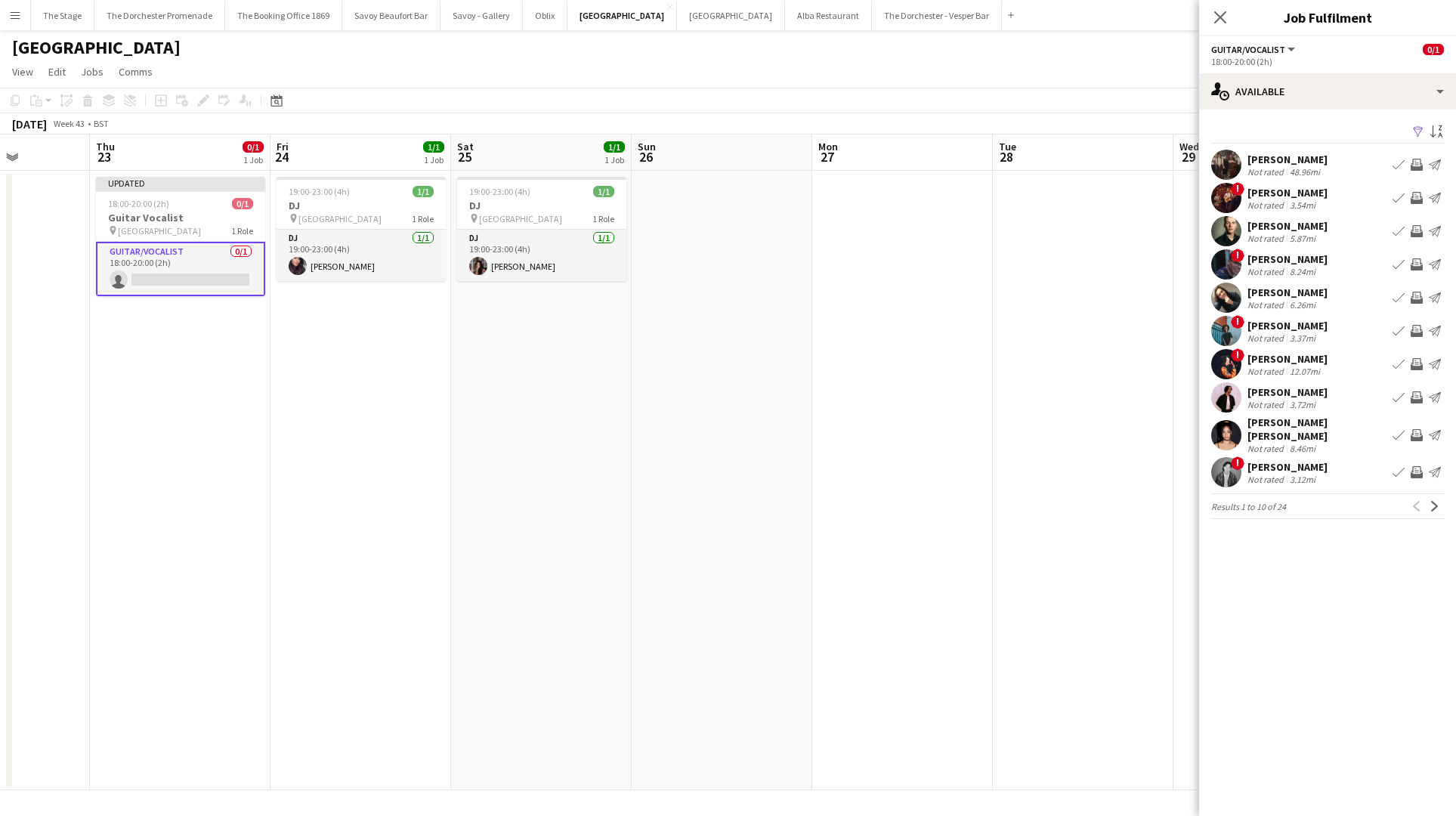
scroll to position [0, 452]
click at [1436, 501] on app-icon "Next" at bounding box center [1435, 507] width 11 height 11
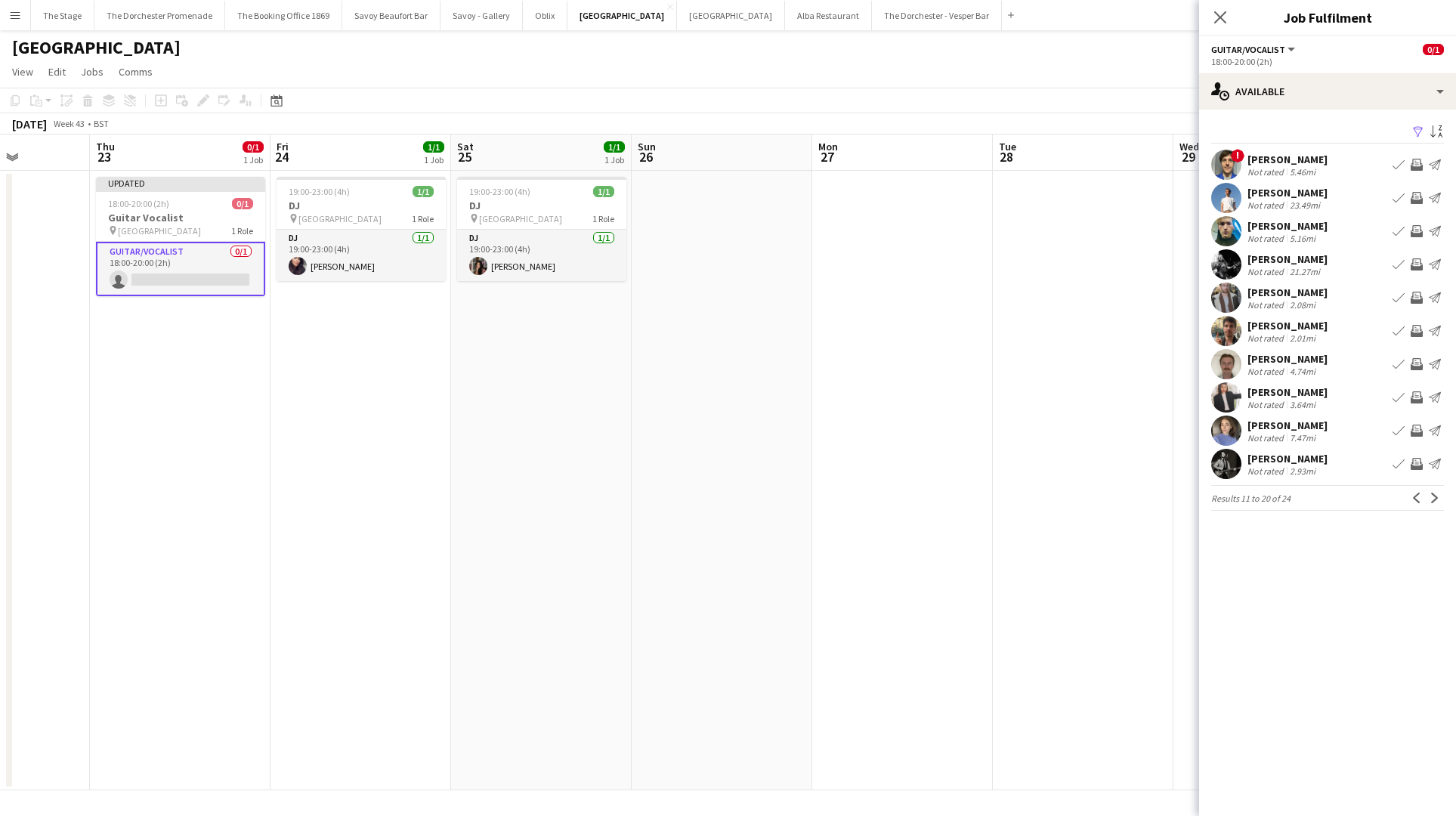
click at [1287, 235] on div "5.16mi" at bounding box center [1303, 238] width 32 height 11
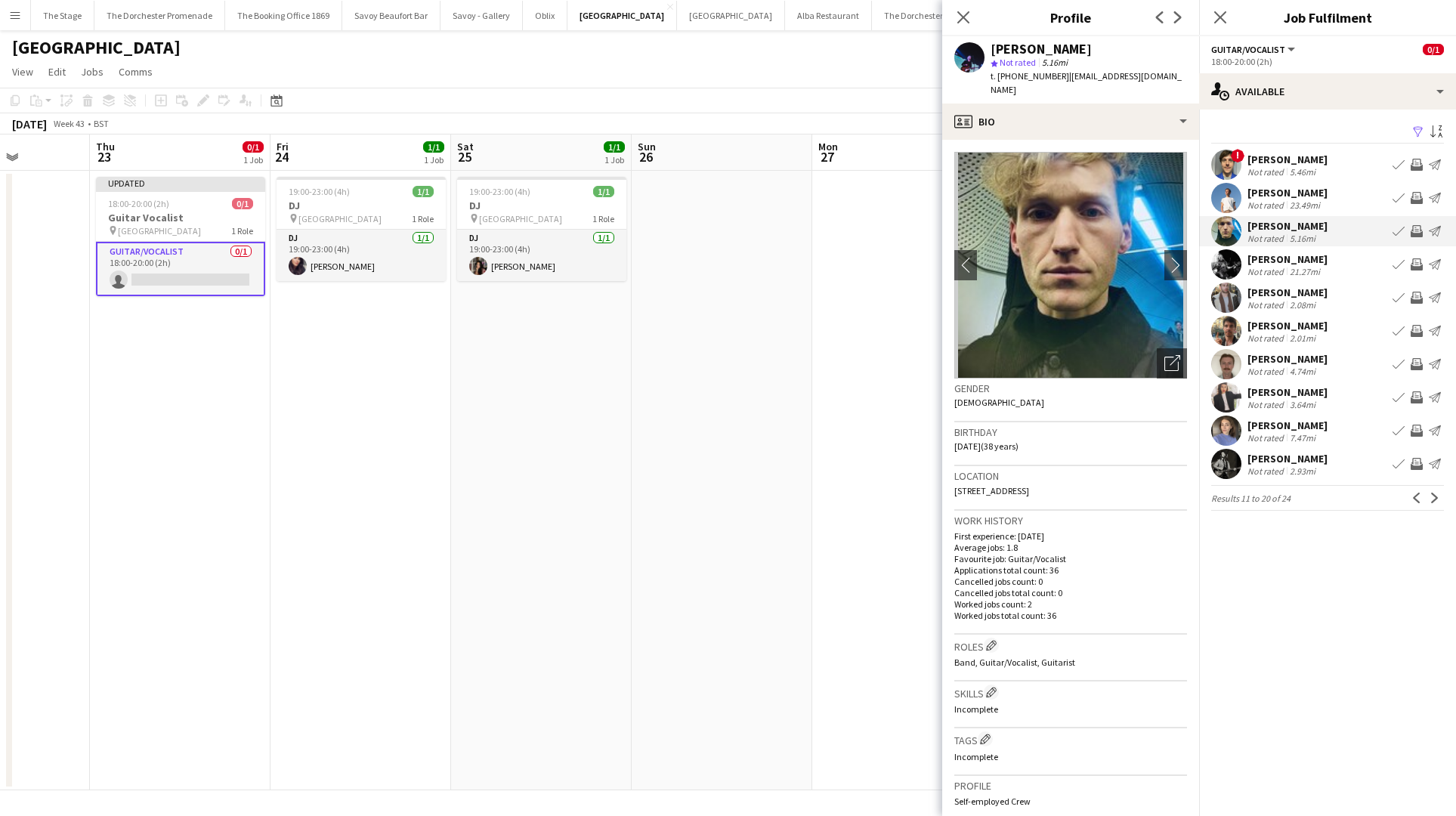
click at [1397, 228] on app-icon "Book crew" at bounding box center [1399, 231] width 12 height 12
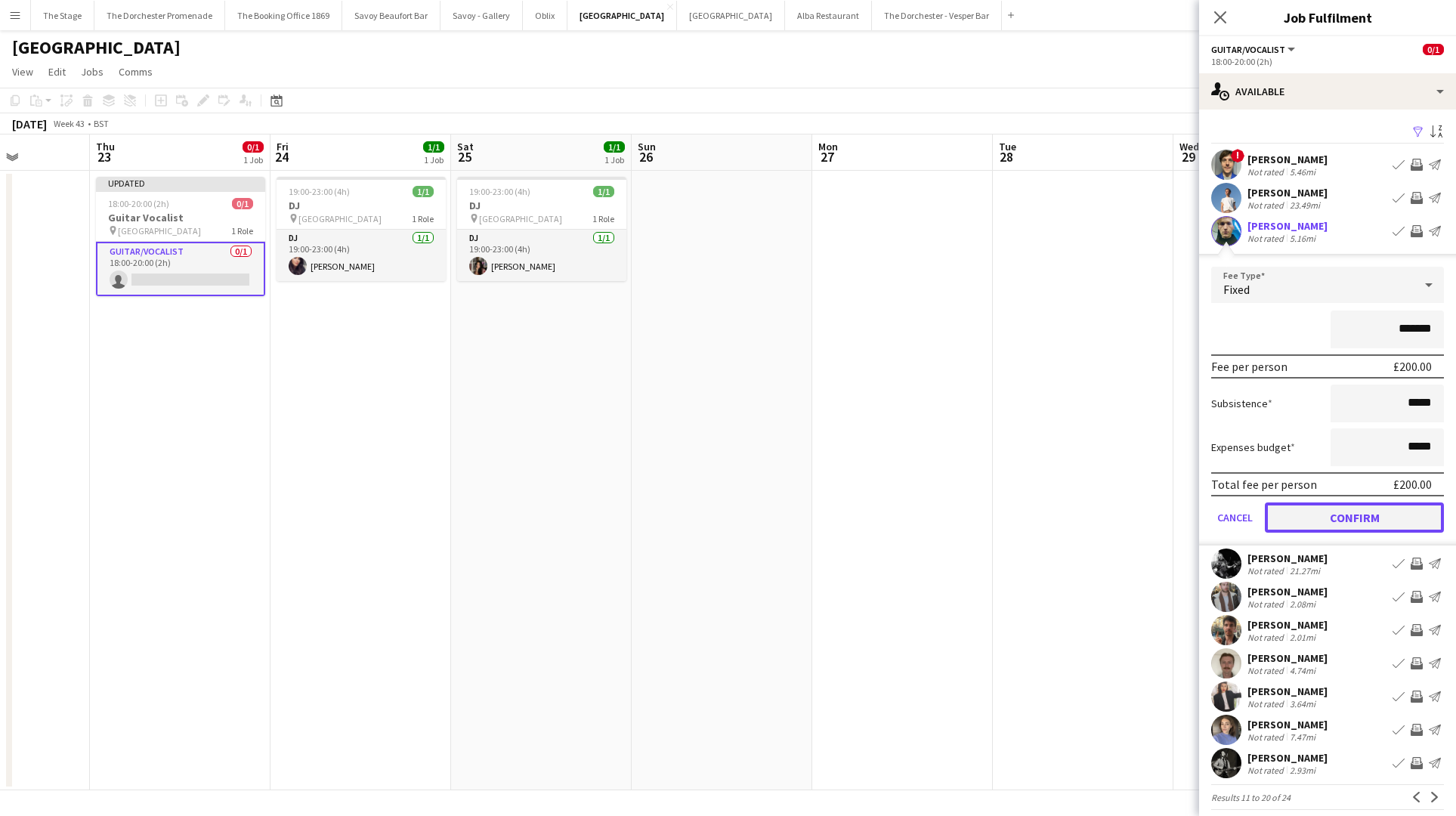
click at [1300, 505] on button "Confirm" at bounding box center [1354, 518] width 179 height 30
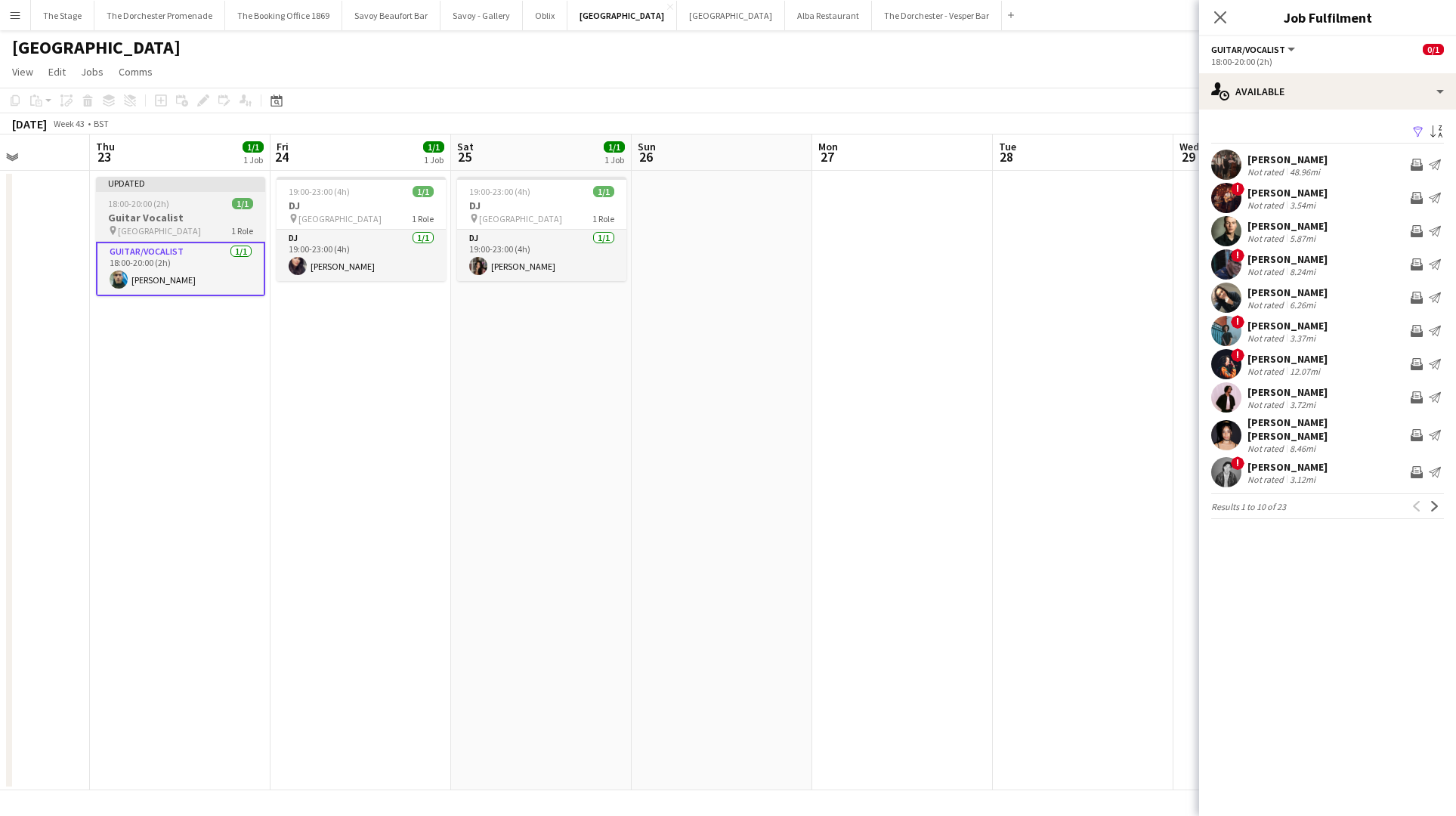
click at [179, 219] on h3 "Guitar Vocalist" at bounding box center [181, 218] width 169 height 14
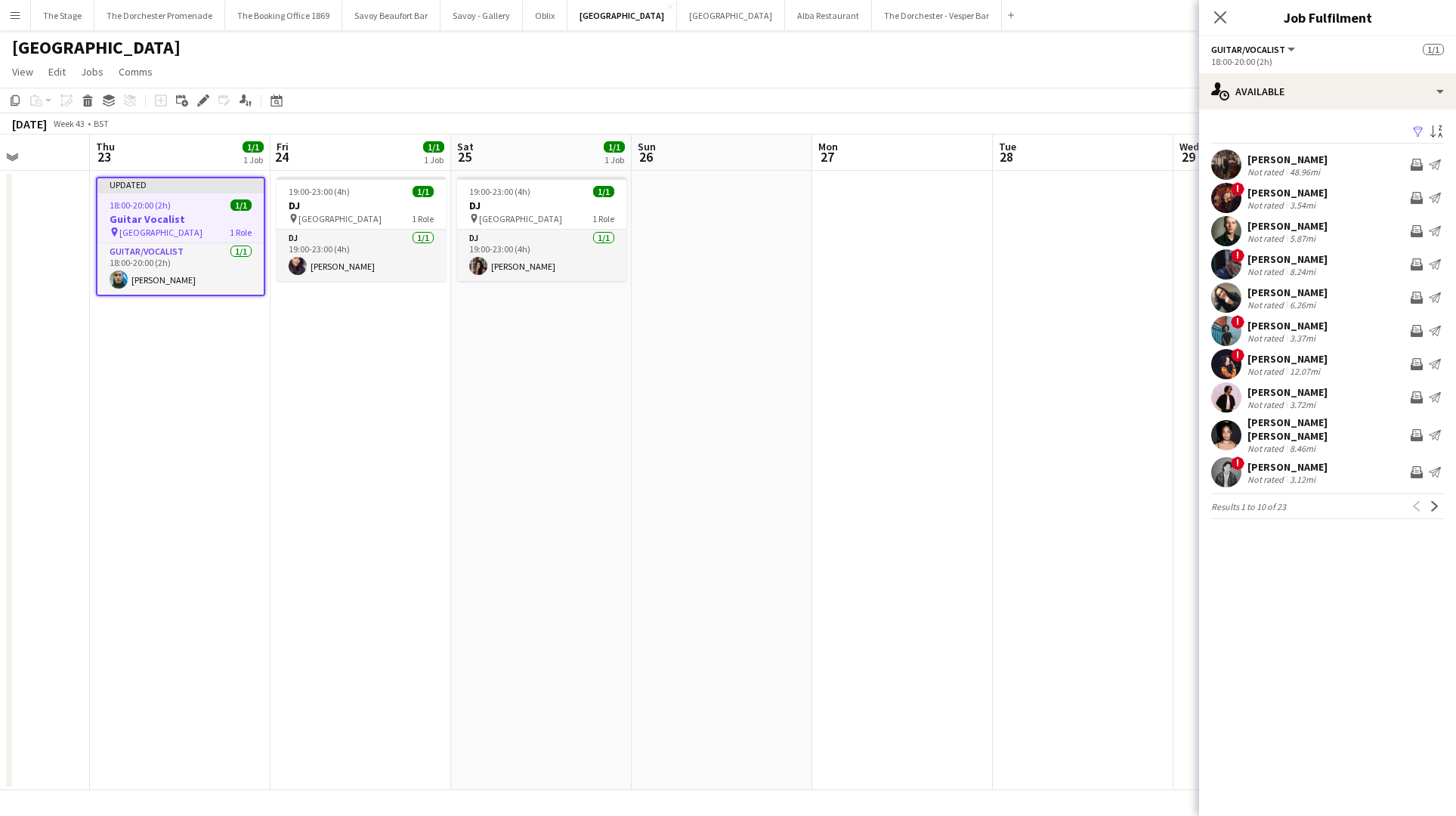
click at [938, 287] on app-date-cell at bounding box center [902, 480] width 181 height 619
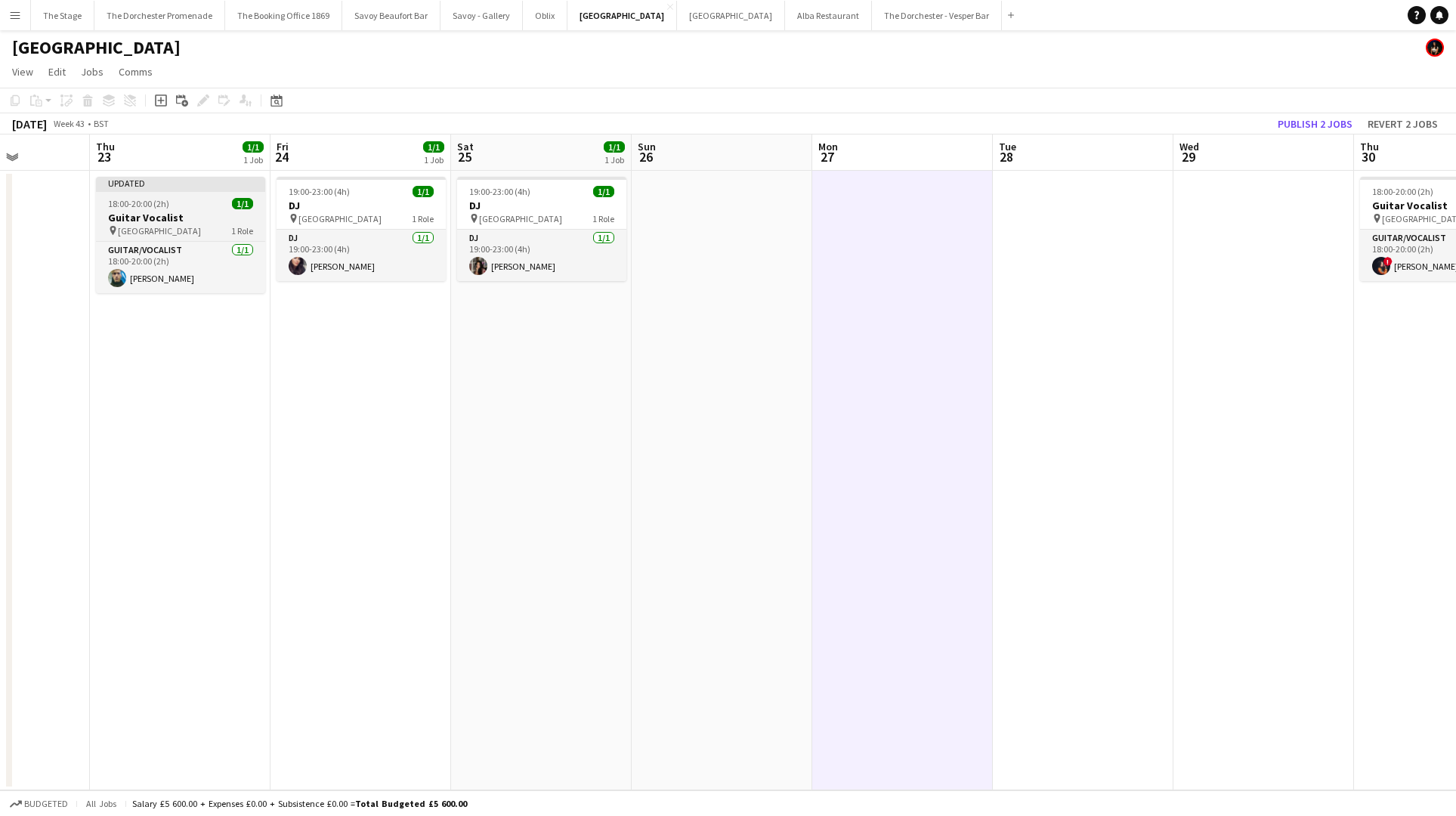
click at [180, 221] on h3 "Guitar Vocalist" at bounding box center [181, 218] width 169 height 14
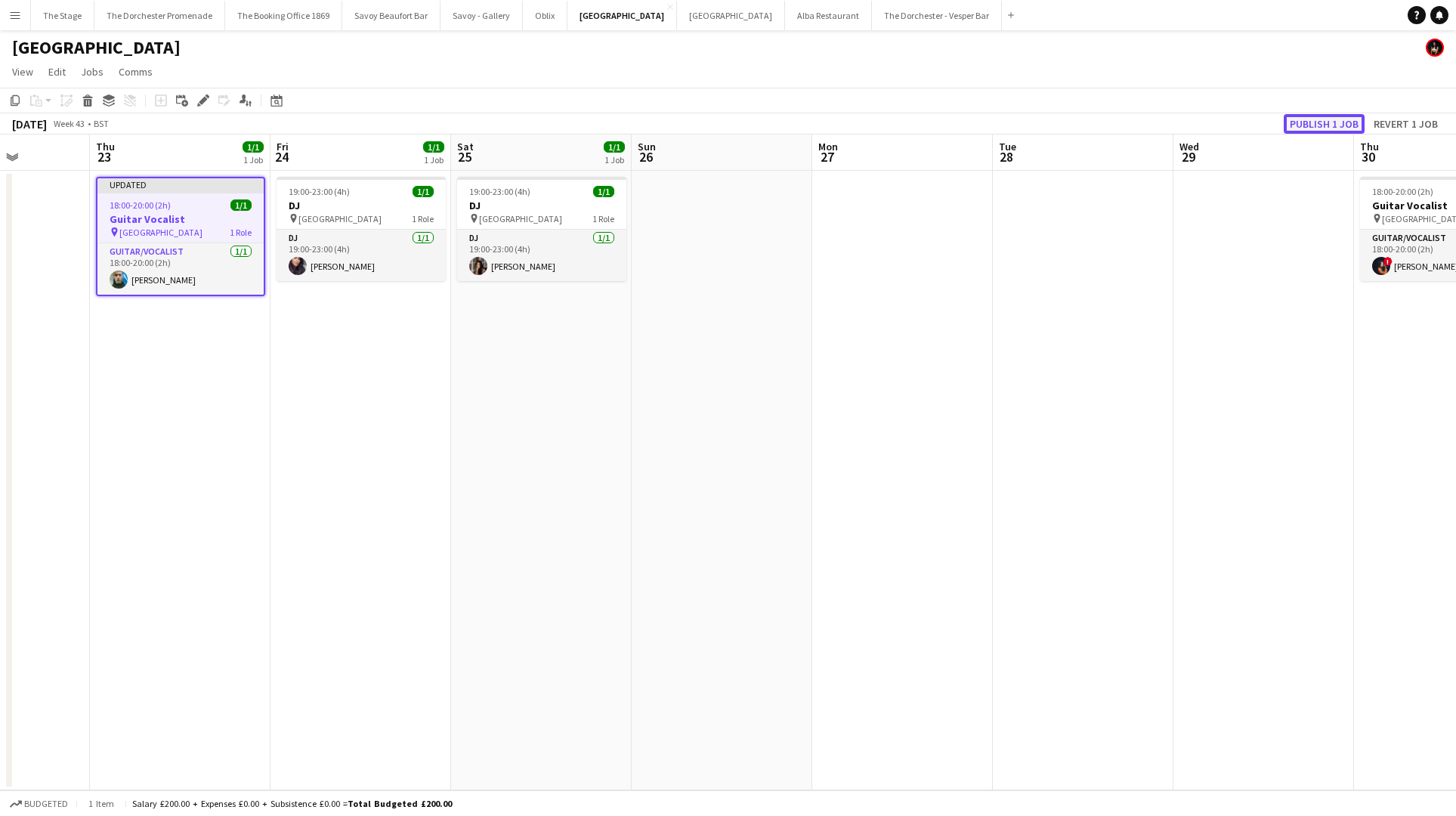
click at [1326, 122] on button "Publish 1 job" at bounding box center [1324, 124] width 81 height 20
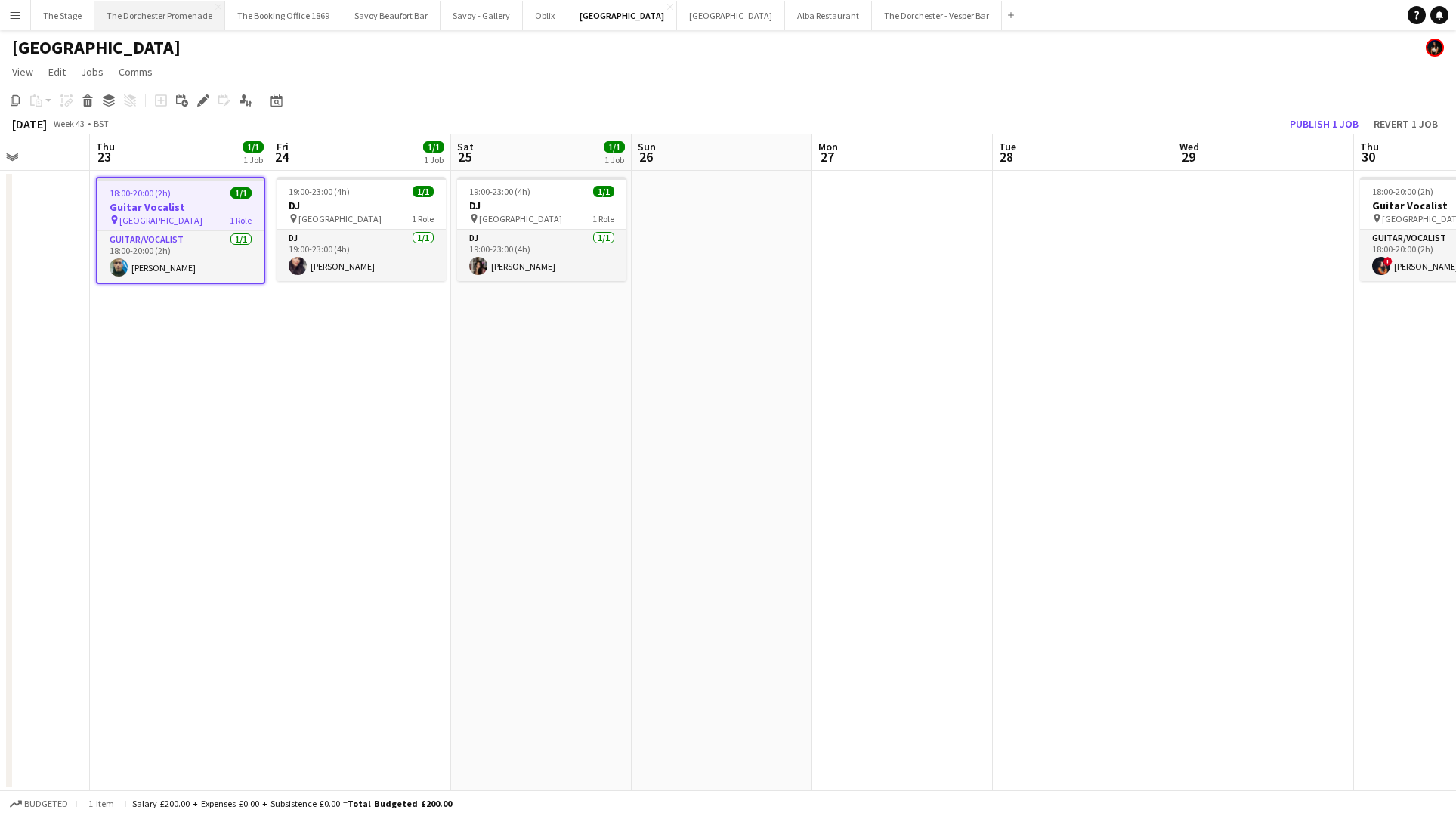
click at [147, 20] on button "The Dorchester Promenade Close" at bounding box center [160, 15] width 131 height 29
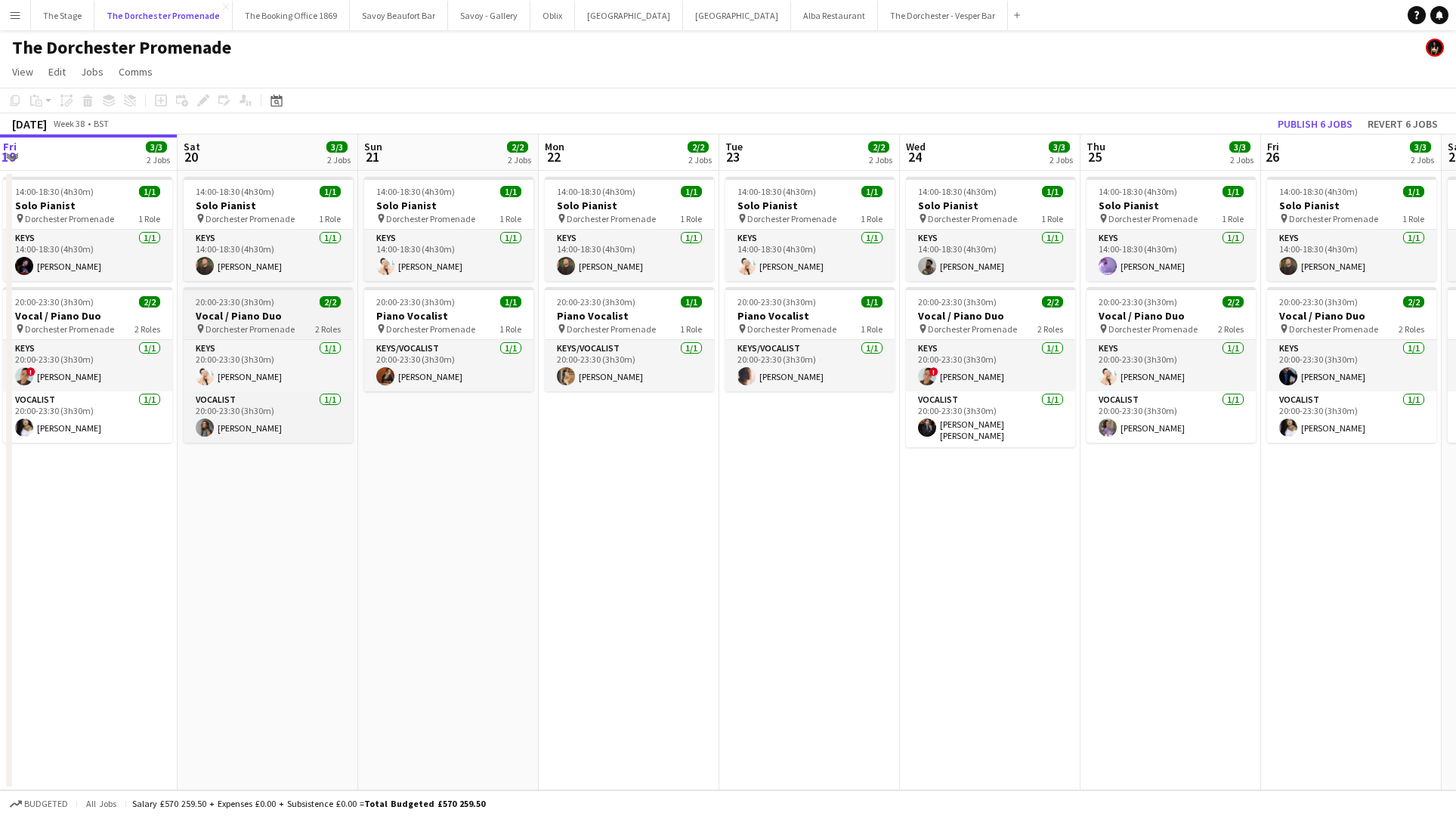
scroll to position [0, 550]
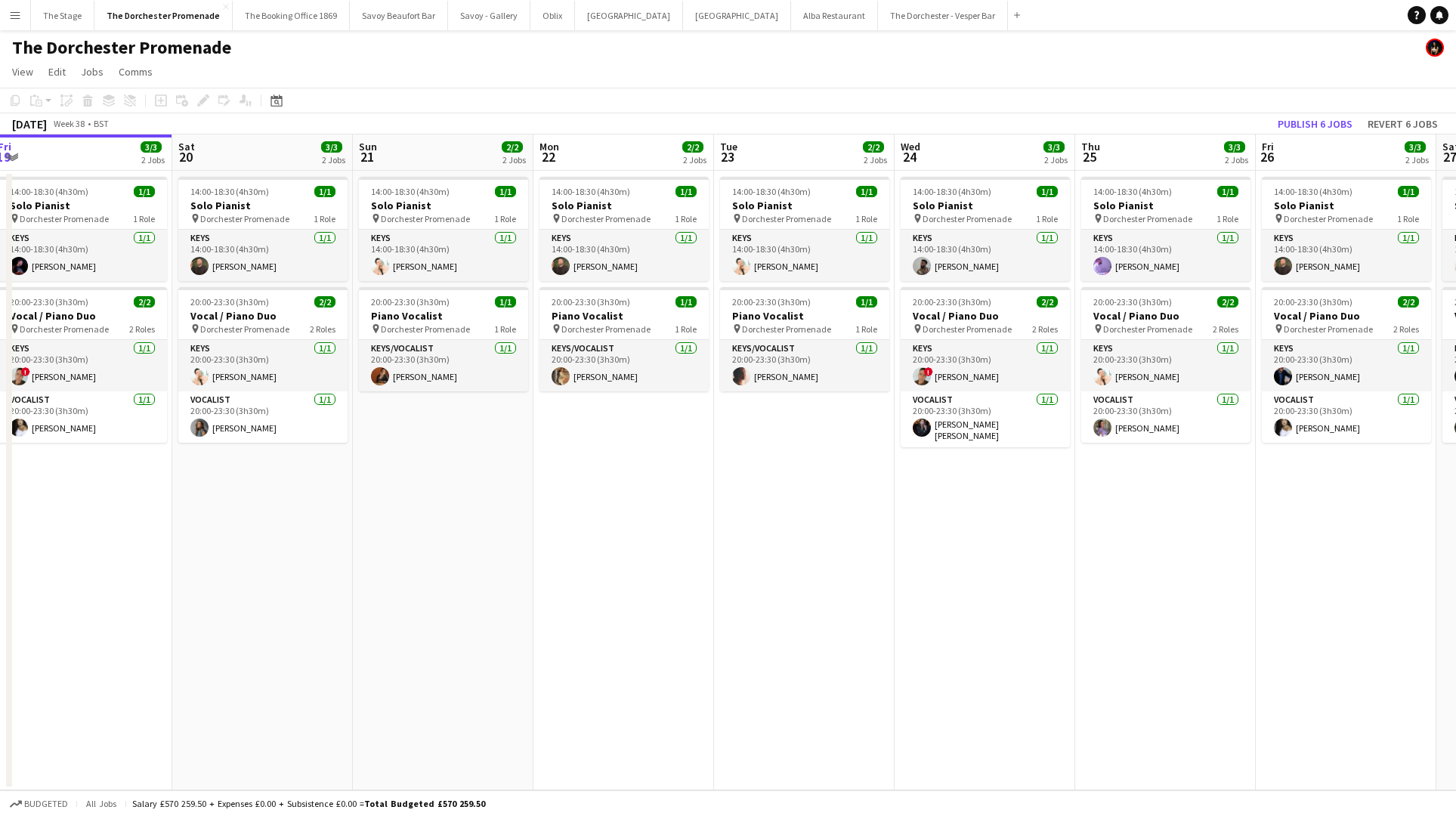
drag, startPoint x: 1209, startPoint y: 482, endPoint x: 1296, endPoint y: 415, distance: 109.8
click at [1232, 453] on app-calendar-viewport "Tue 16 2/2 2 Jobs Wed 17 3/3 2 Jobs Thu 18 3/3 2 Jobs Fri 19 3/3 2 Jobs Sat 20 …" at bounding box center [728, 462] width 1456 height 656
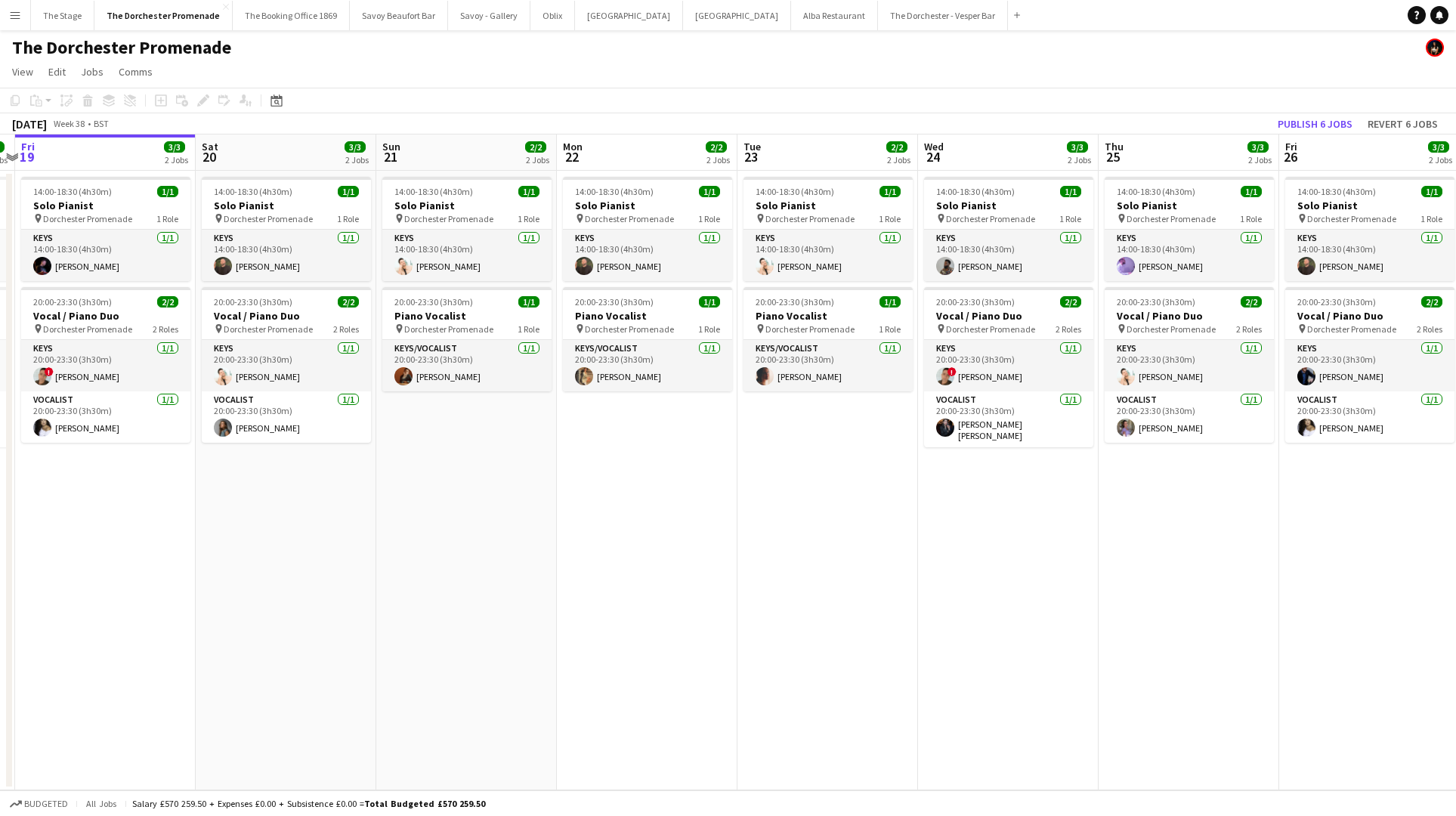
click at [19, 17] on app-icon "Menu" at bounding box center [15, 15] width 12 height 12
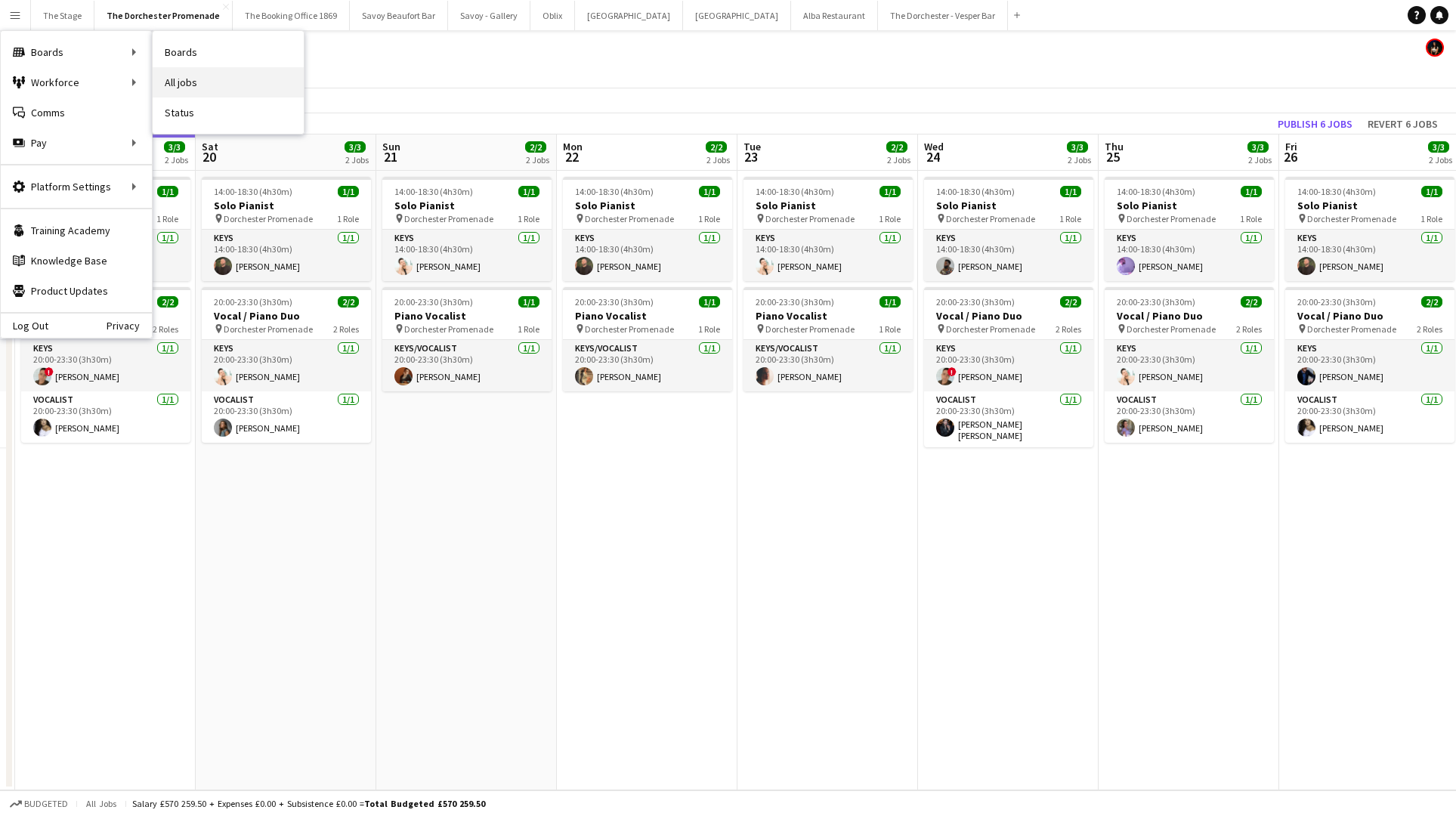
click at [220, 83] on link "All jobs" at bounding box center [228, 82] width 151 height 30
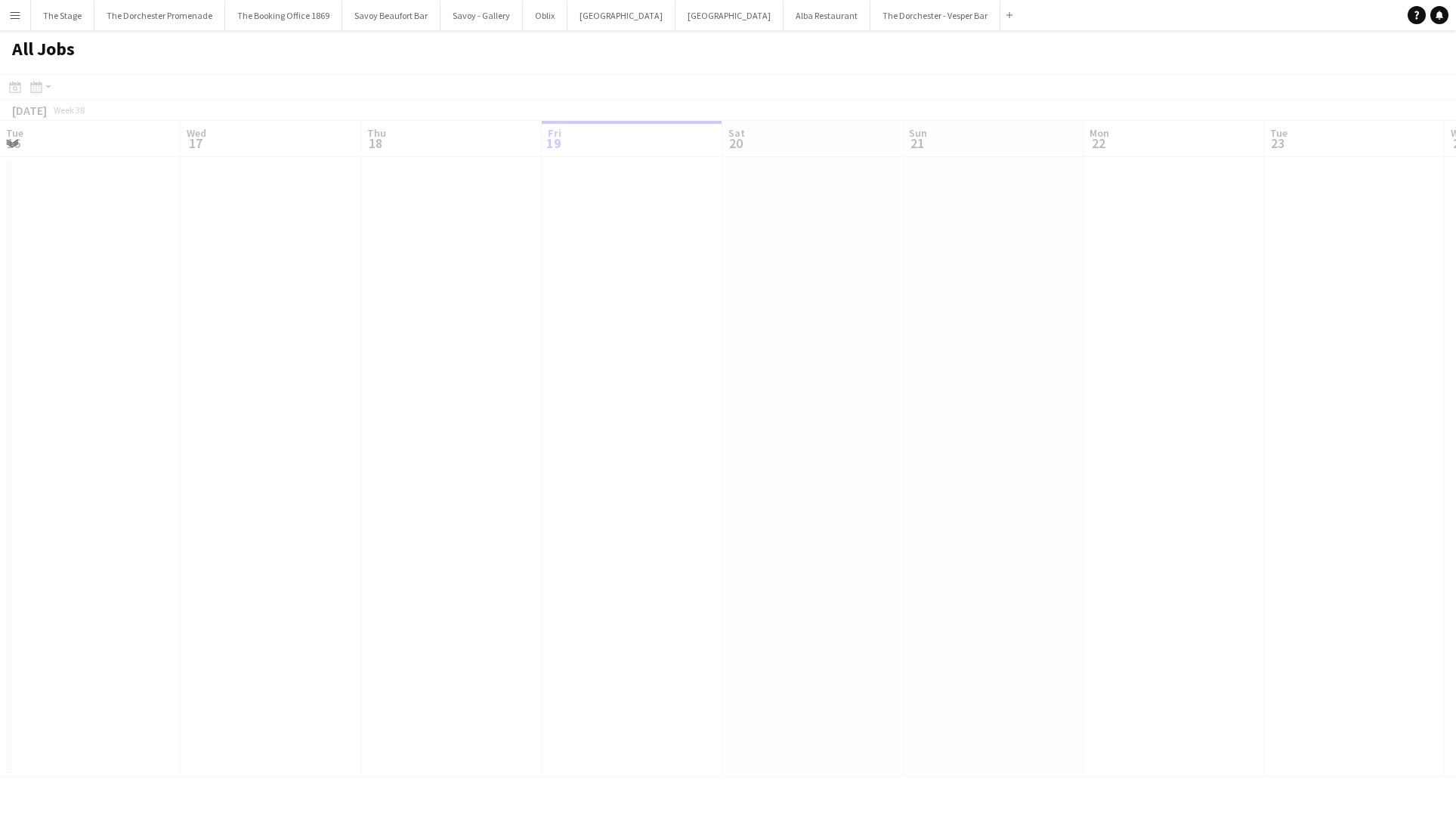
scroll to position [0, 361]
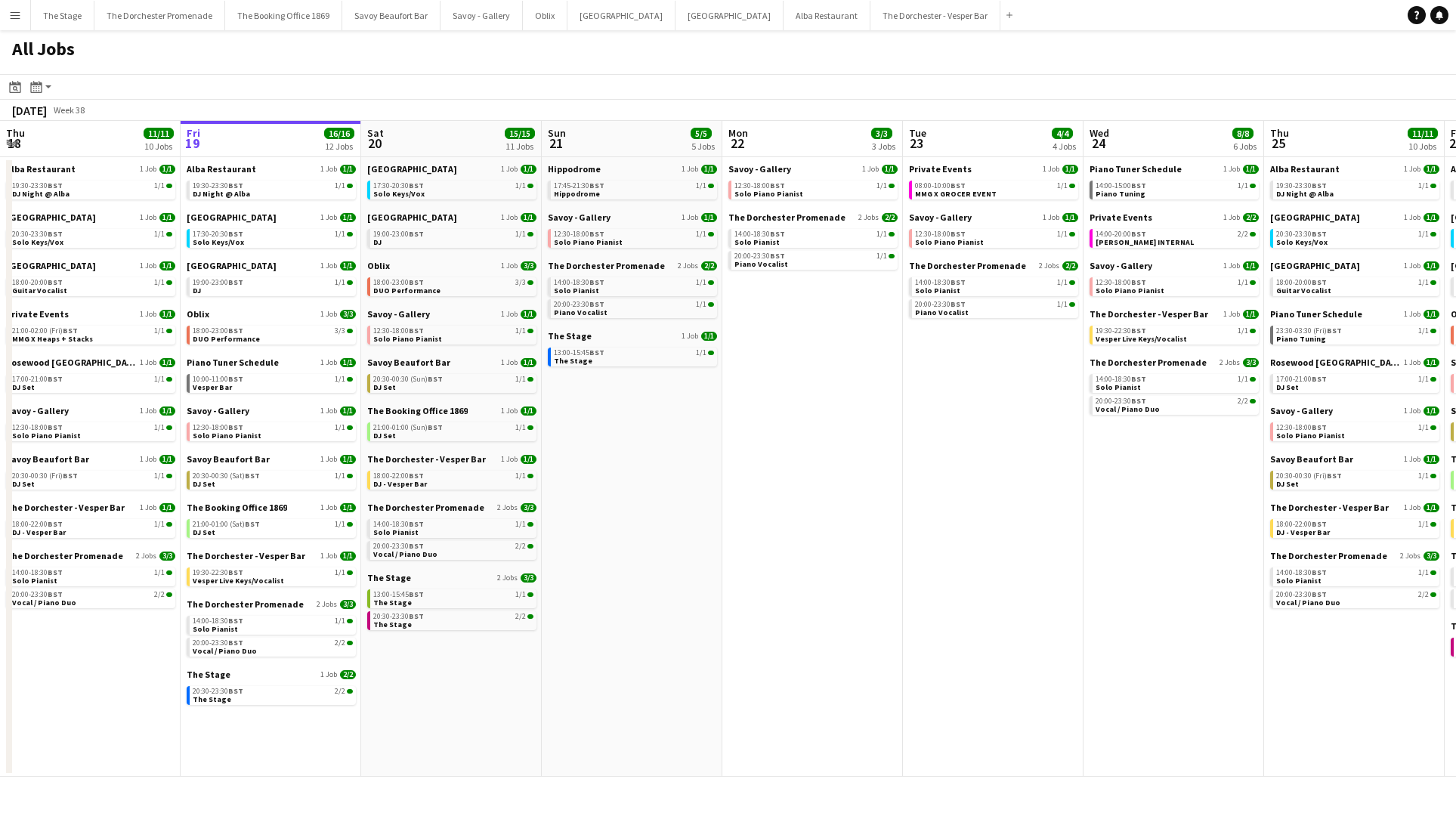
click at [25, 24] on button "Menu" at bounding box center [15, 15] width 30 height 30
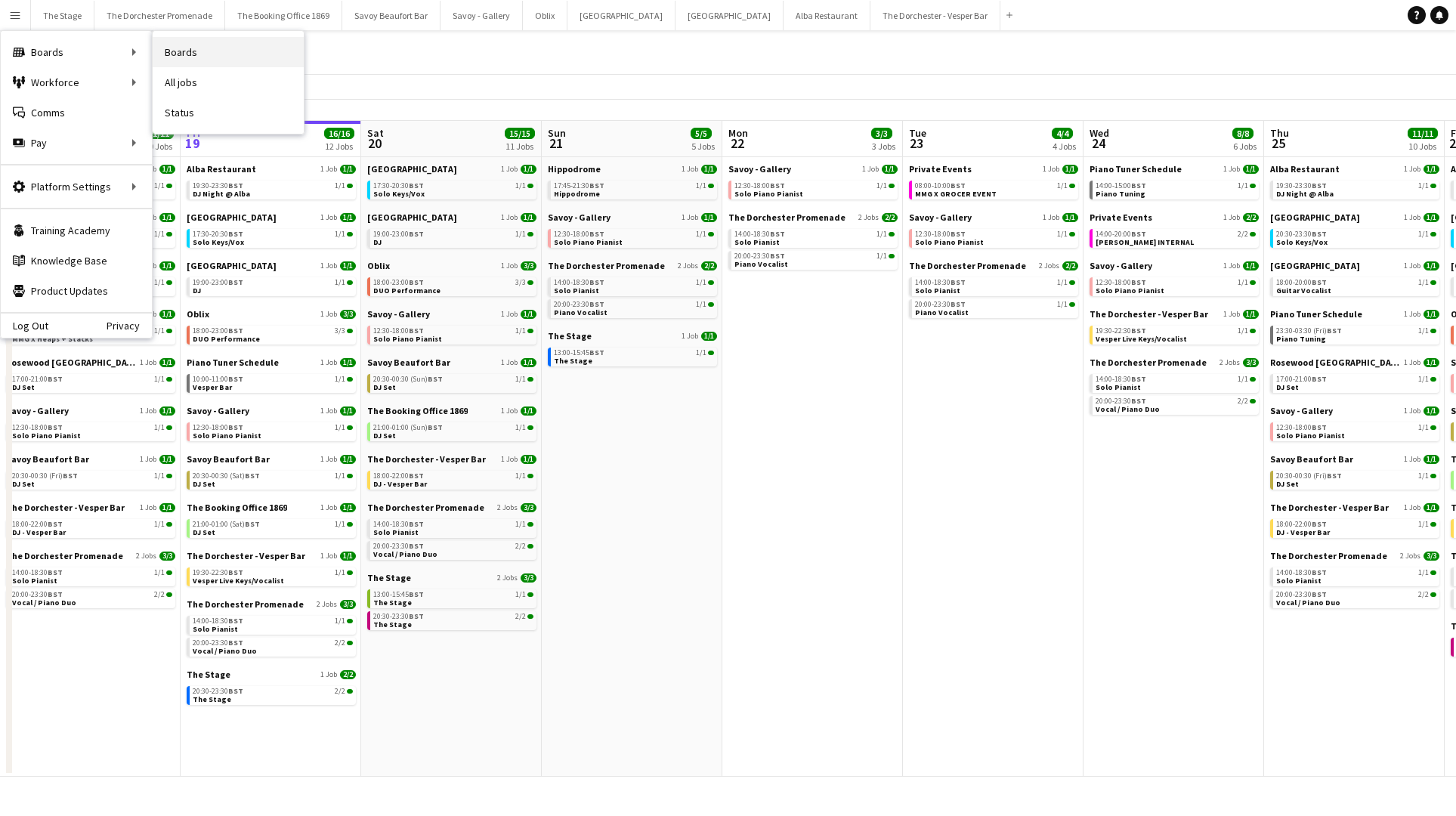
click at [175, 63] on link "Boards" at bounding box center [228, 52] width 151 height 30
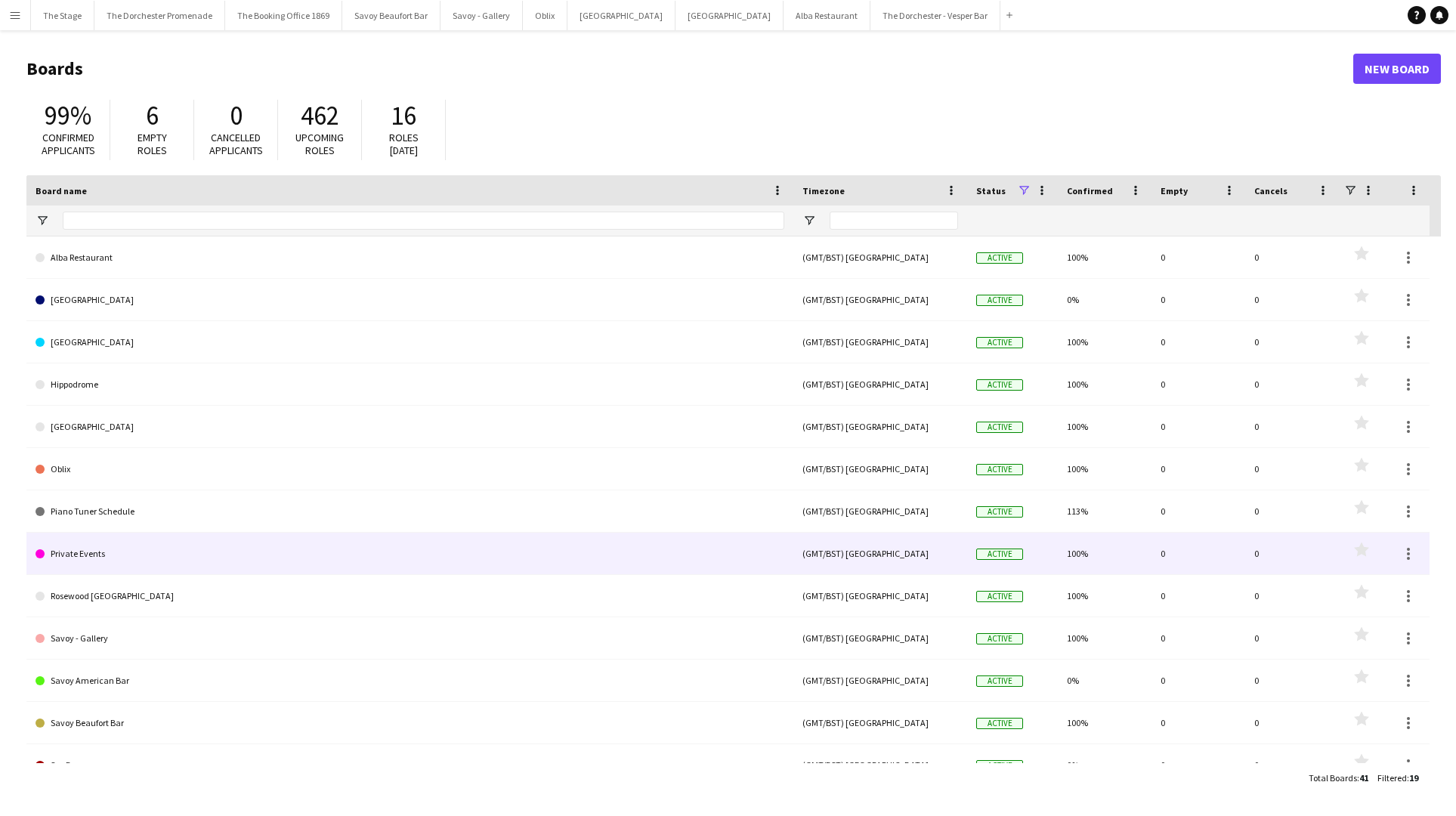
click at [190, 556] on link "Private Events" at bounding box center [410, 554] width 748 height 42
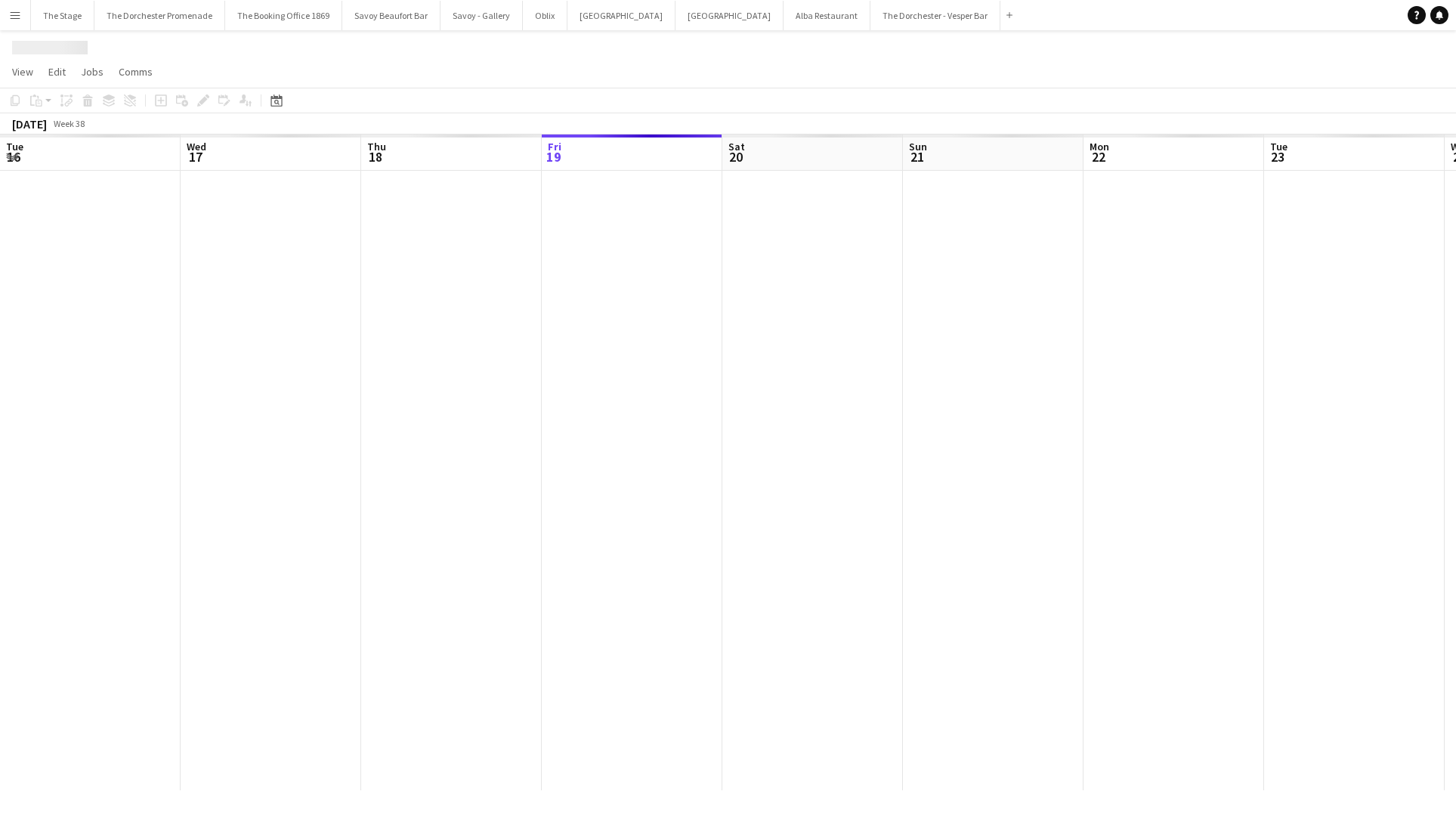
scroll to position [0, 361]
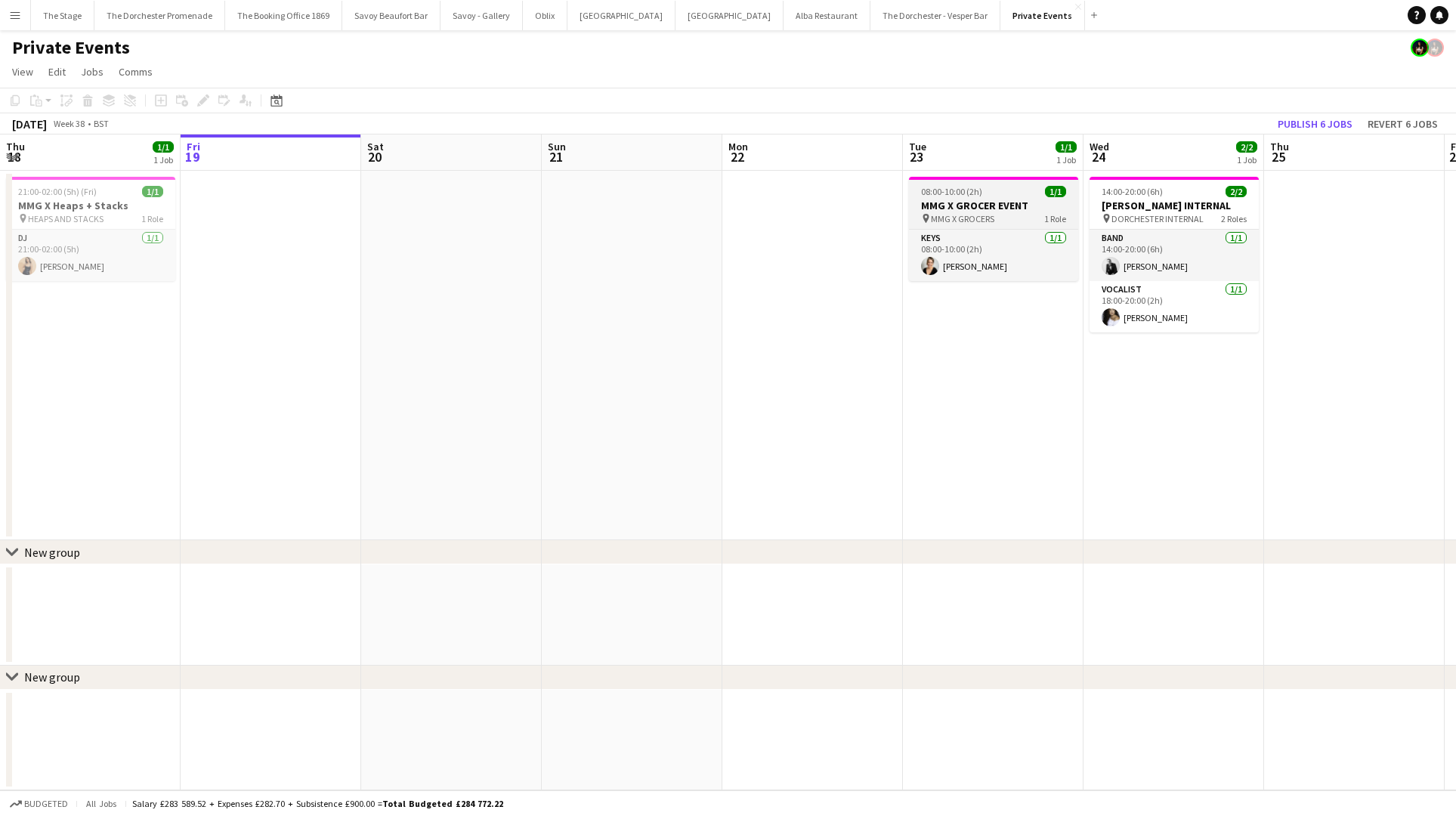
click at [935, 186] on span "08:00-10:00 (2h)" at bounding box center [951, 191] width 61 height 11
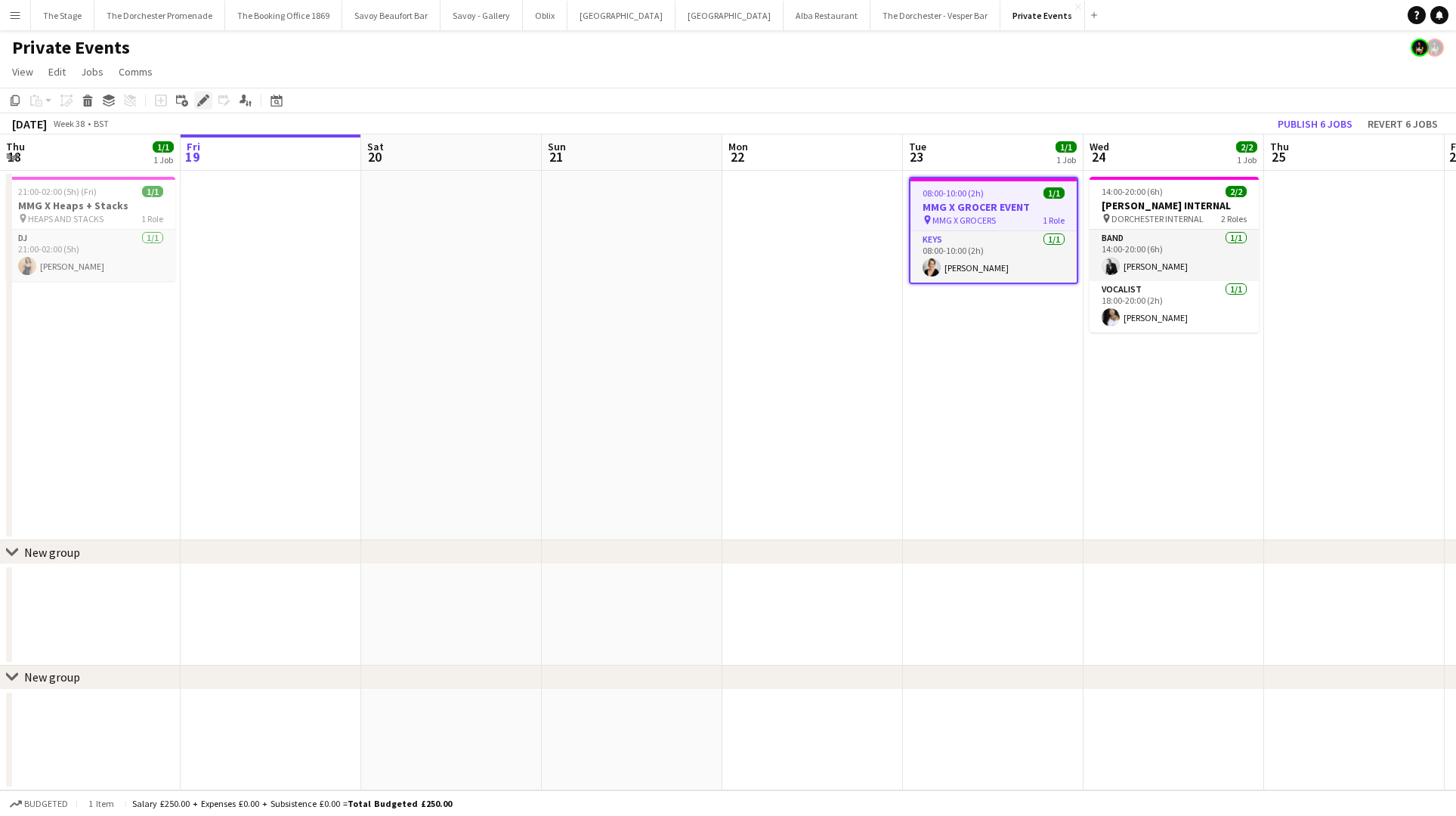
click at [194, 98] on div "Edit" at bounding box center [203, 101] width 18 height 18
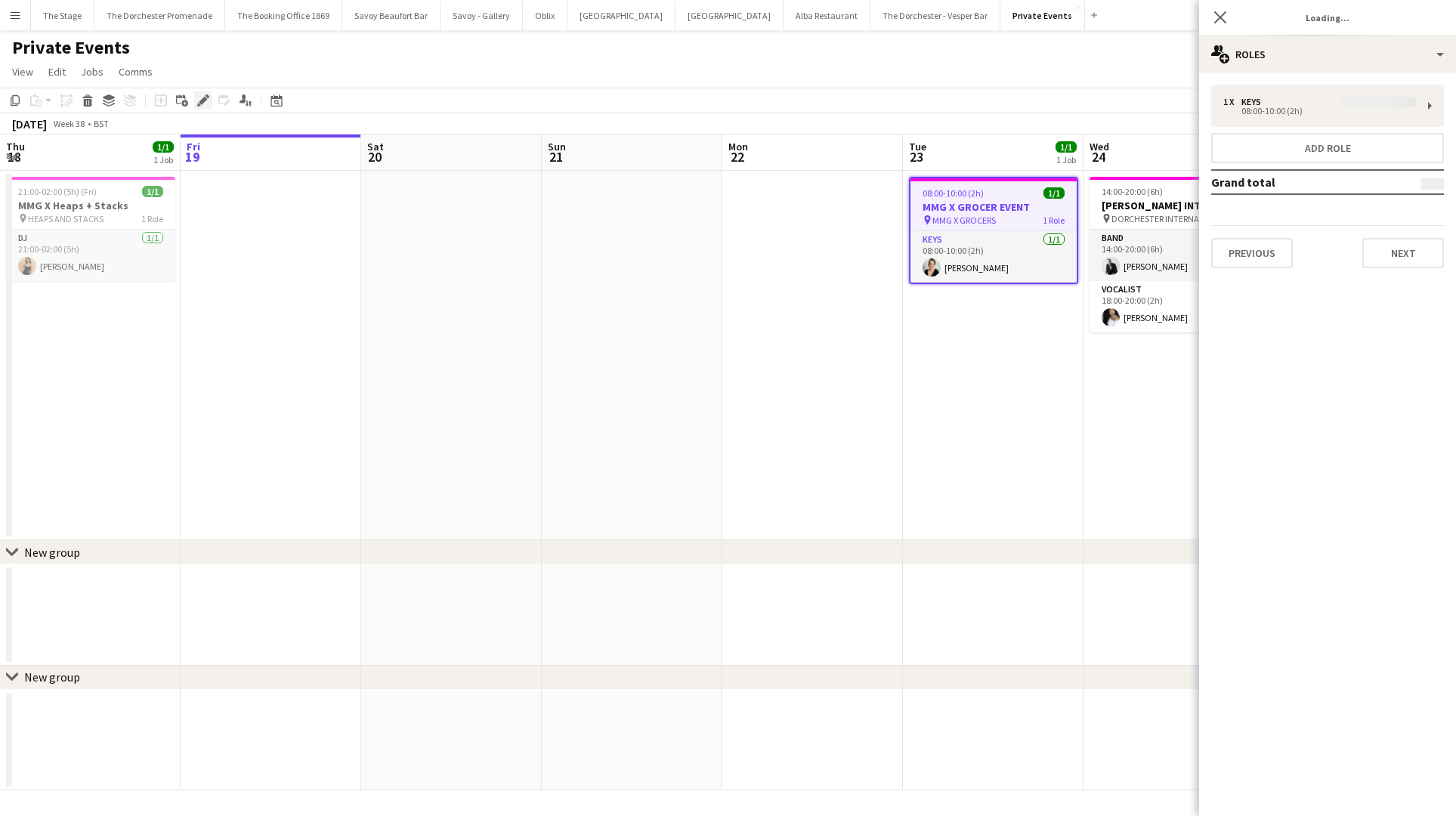
type input "**********"
click at [1402, 253] on button "Next" at bounding box center [1403, 253] width 82 height 30
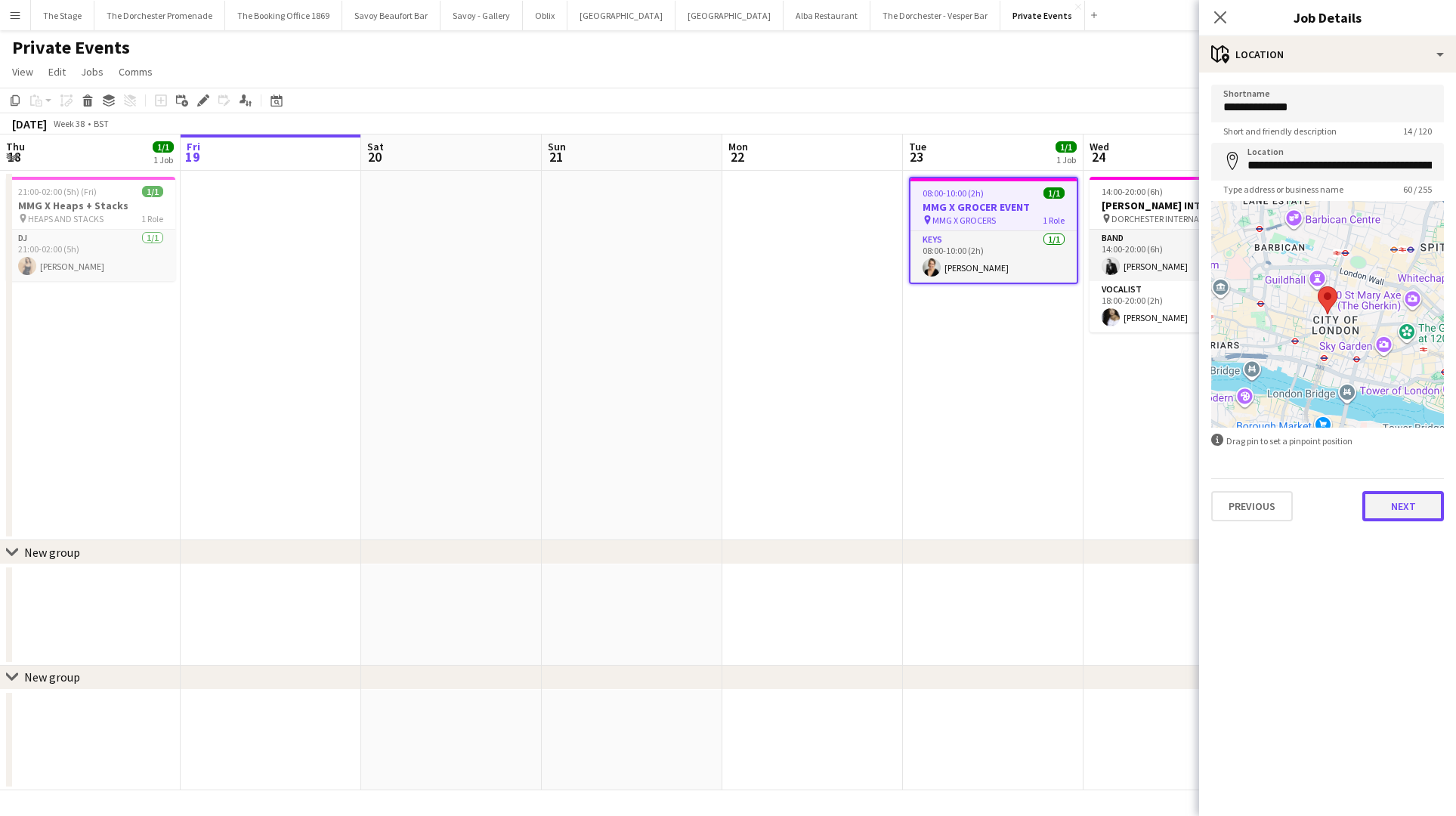
click at [1408, 513] on button "Next" at bounding box center [1403, 507] width 82 height 30
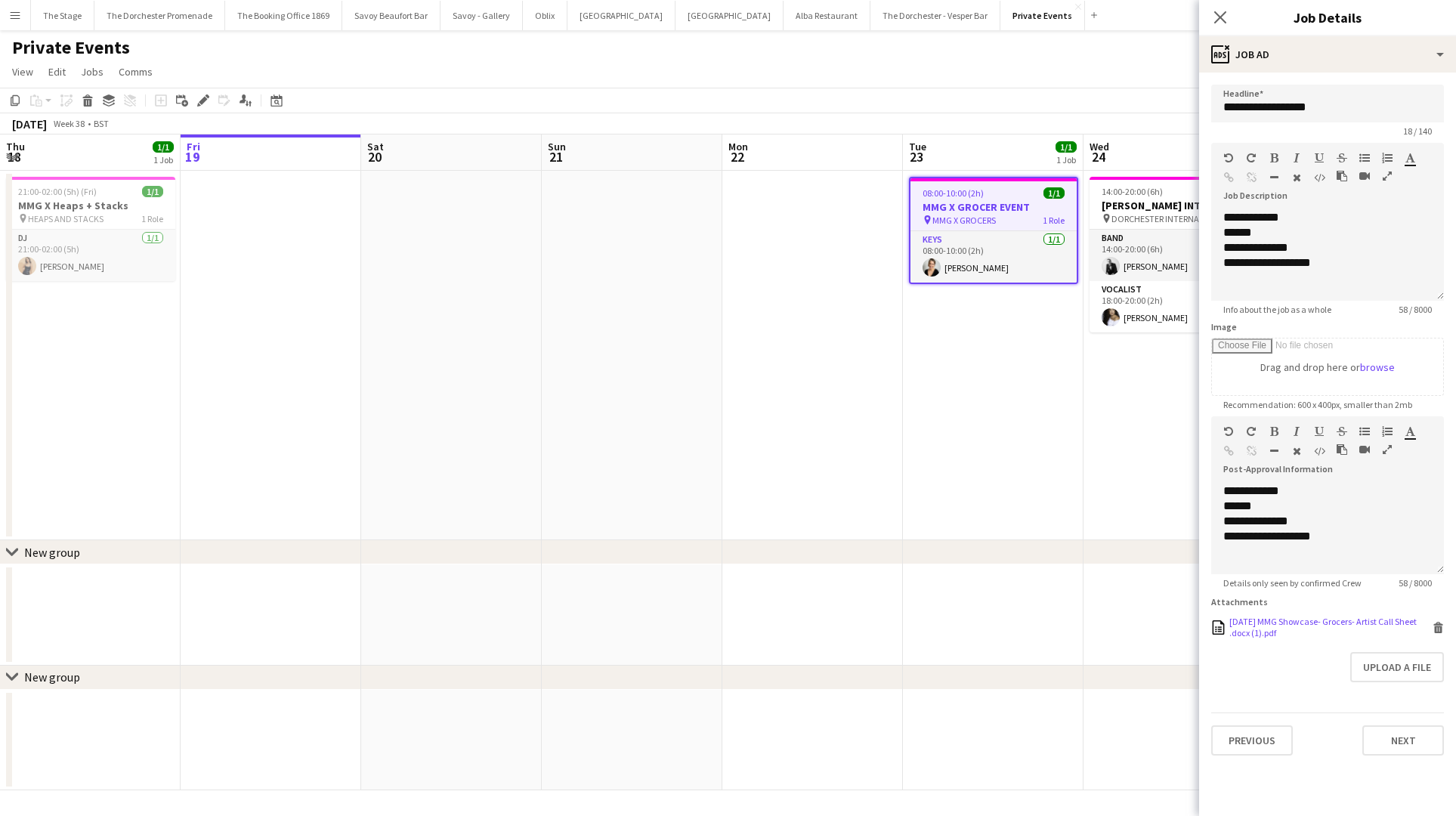
click at [1433, 628] on icon "Delete" at bounding box center [1438, 627] width 11 height 11
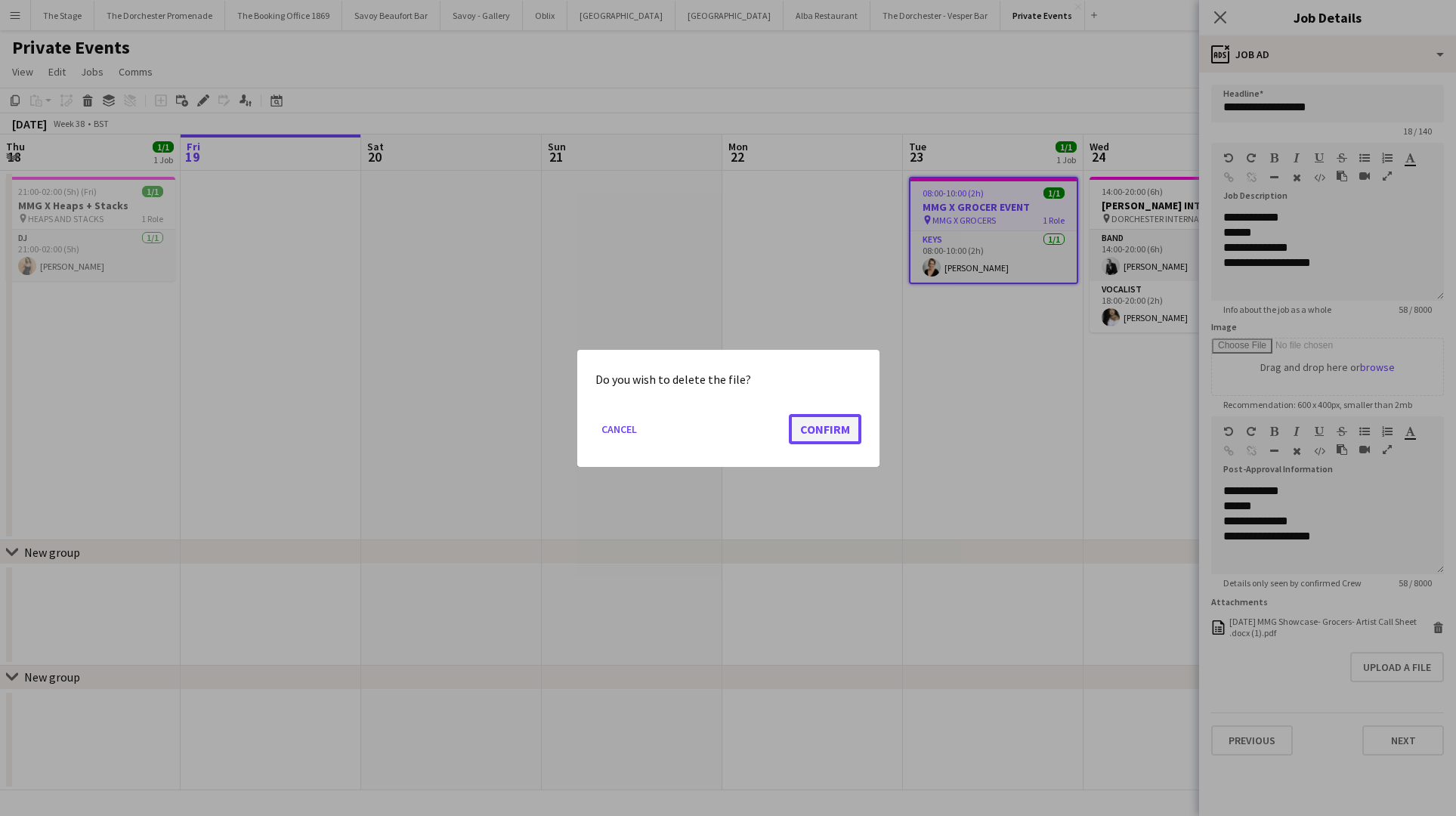
click at [810, 417] on button "Confirm" at bounding box center [825, 429] width 73 height 30
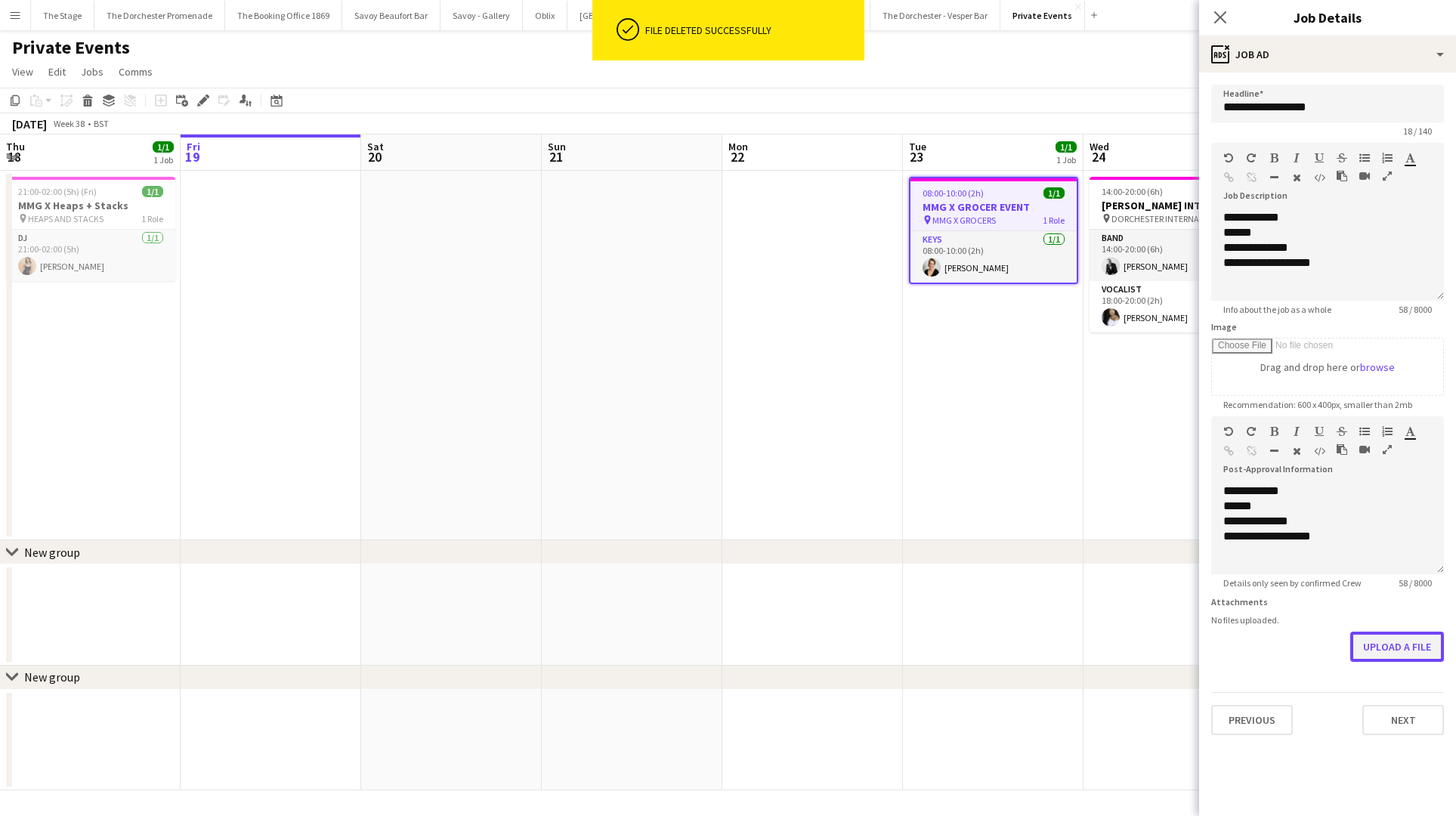
click at [1420, 647] on button "Upload a file" at bounding box center [1397, 647] width 94 height 30
drag, startPoint x: 1245, startPoint y: 220, endPoint x: 1231, endPoint y: 219, distance: 14.0
click at [1231, 219] on span "**********" at bounding box center [1251, 217] width 56 height 11
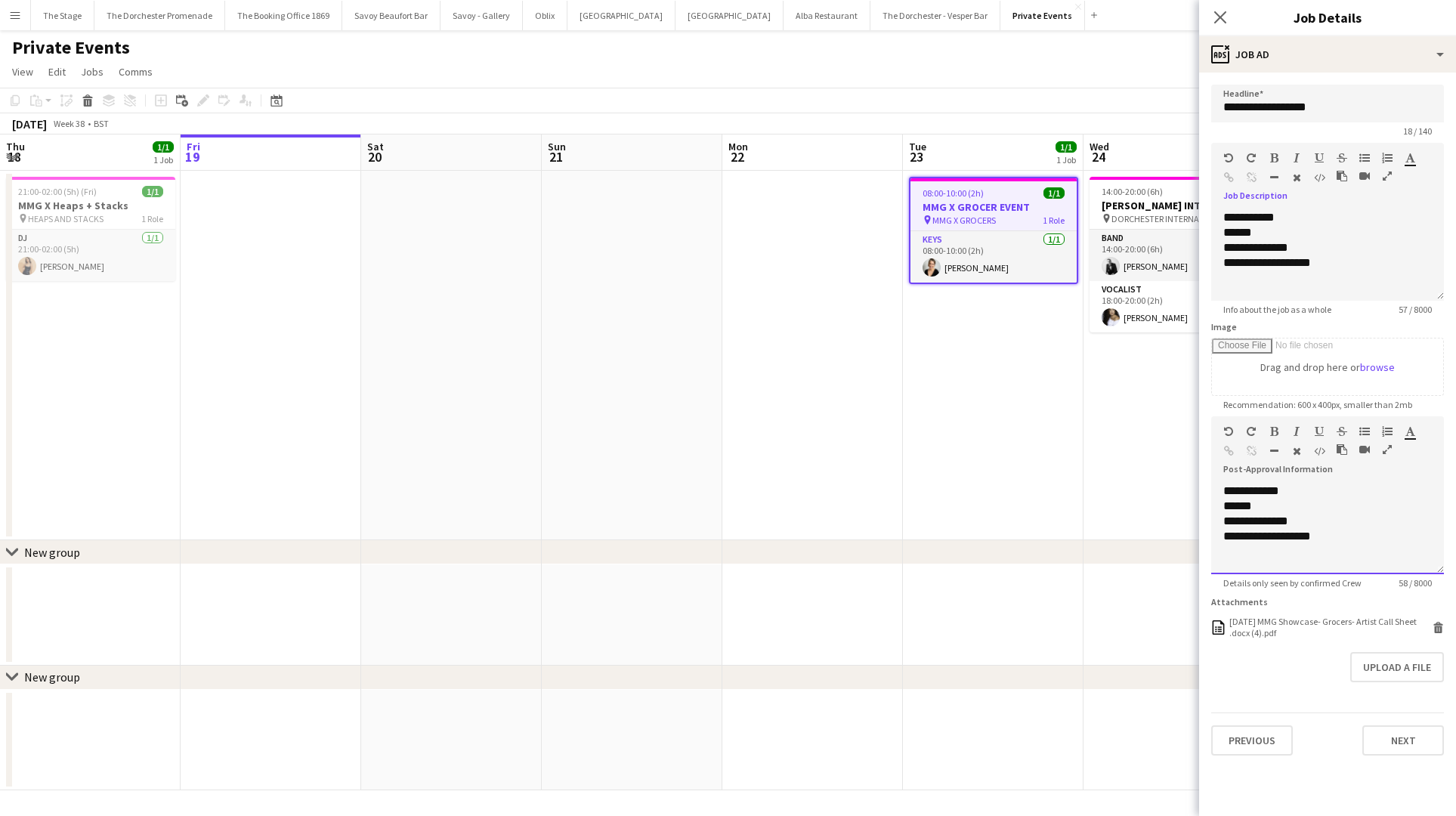
click at [1243, 492] on span "**********" at bounding box center [1251, 491] width 56 height 11
click at [1418, 738] on button "Next" at bounding box center [1403, 740] width 82 height 30
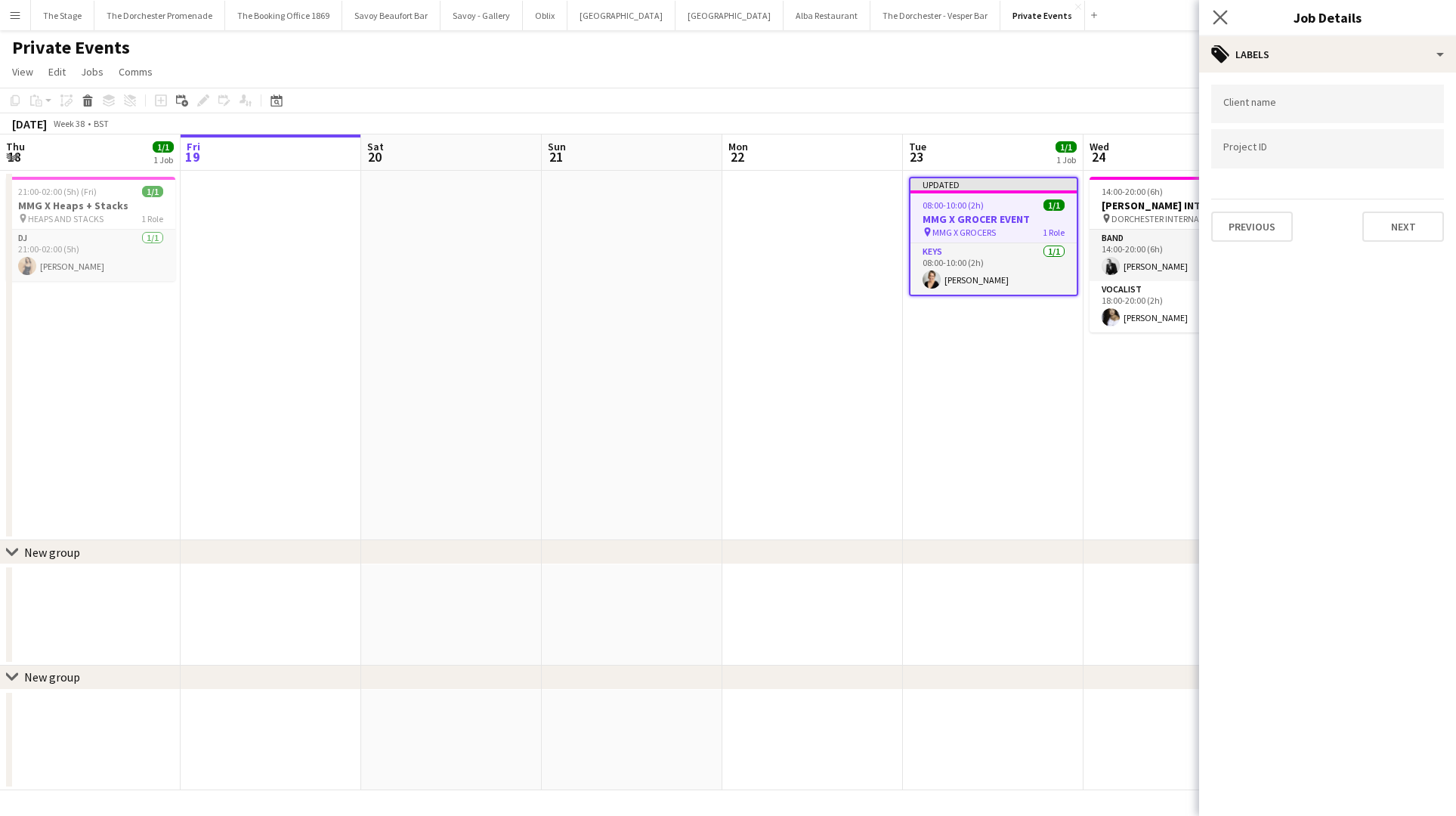
click at [1219, 9] on app-icon "Close pop-in" at bounding box center [1220, 17] width 22 height 22
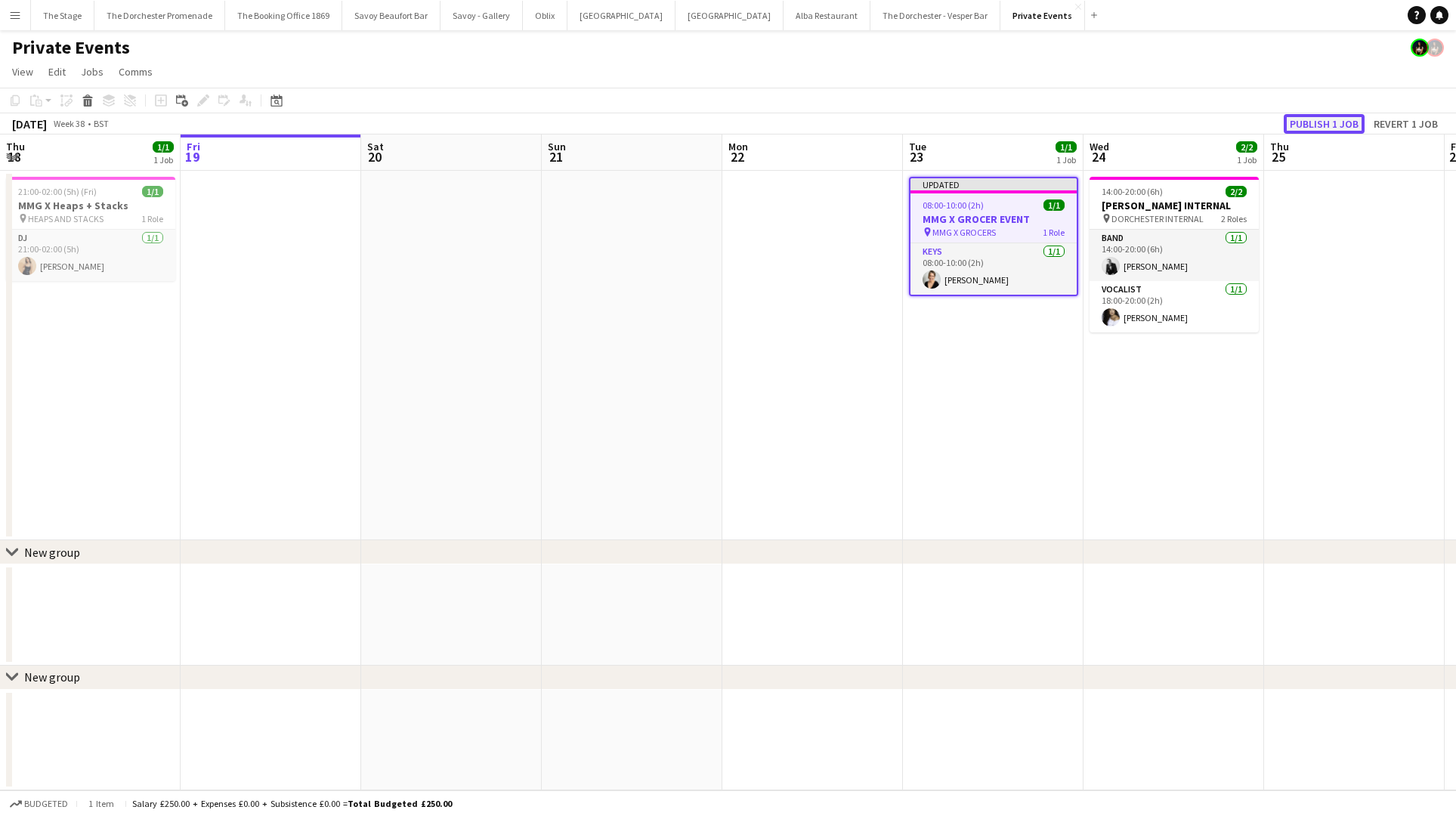
click at [1324, 124] on button "Publish 1 job" at bounding box center [1324, 124] width 81 height 20
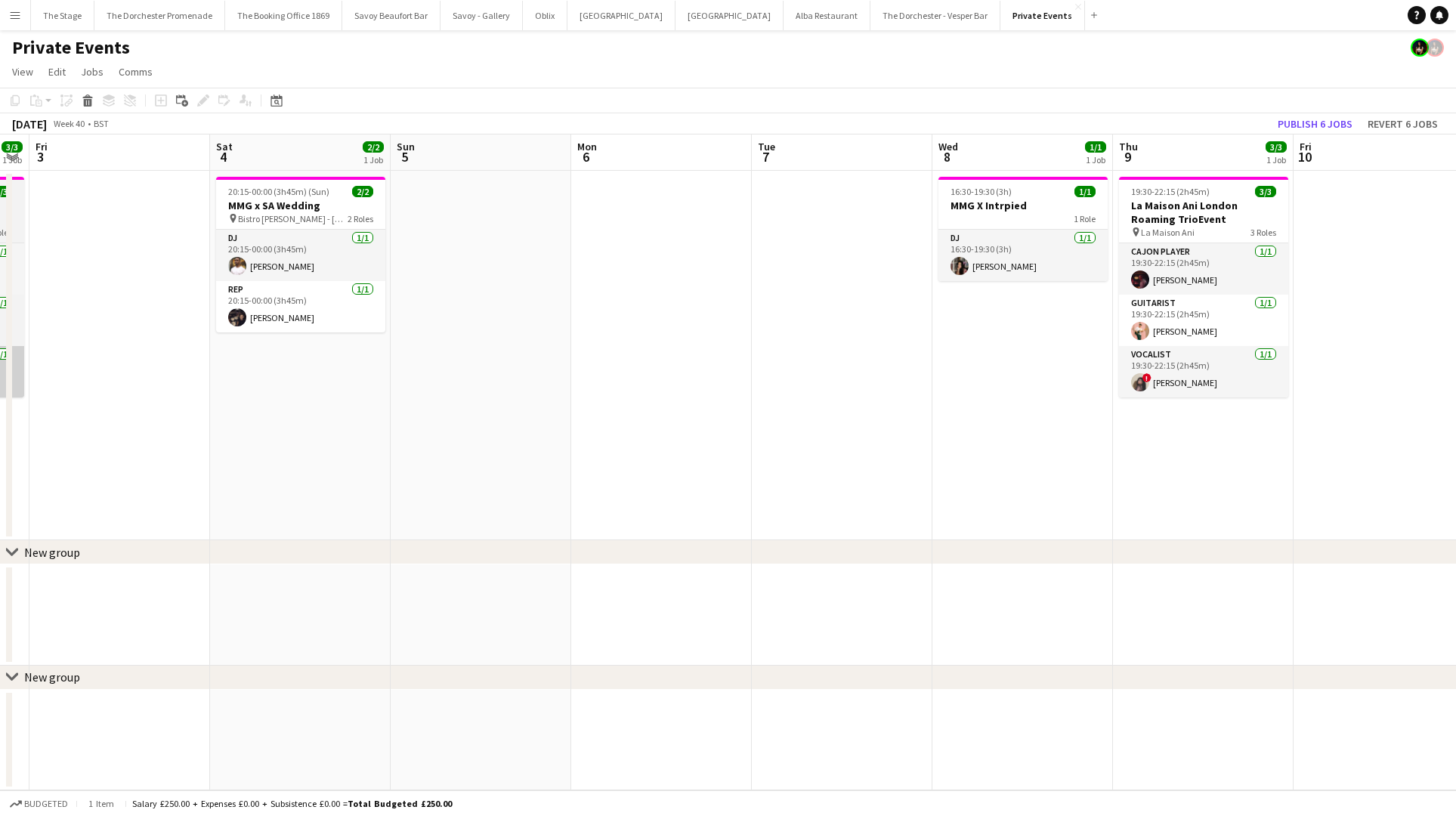
scroll to position [0, 606]
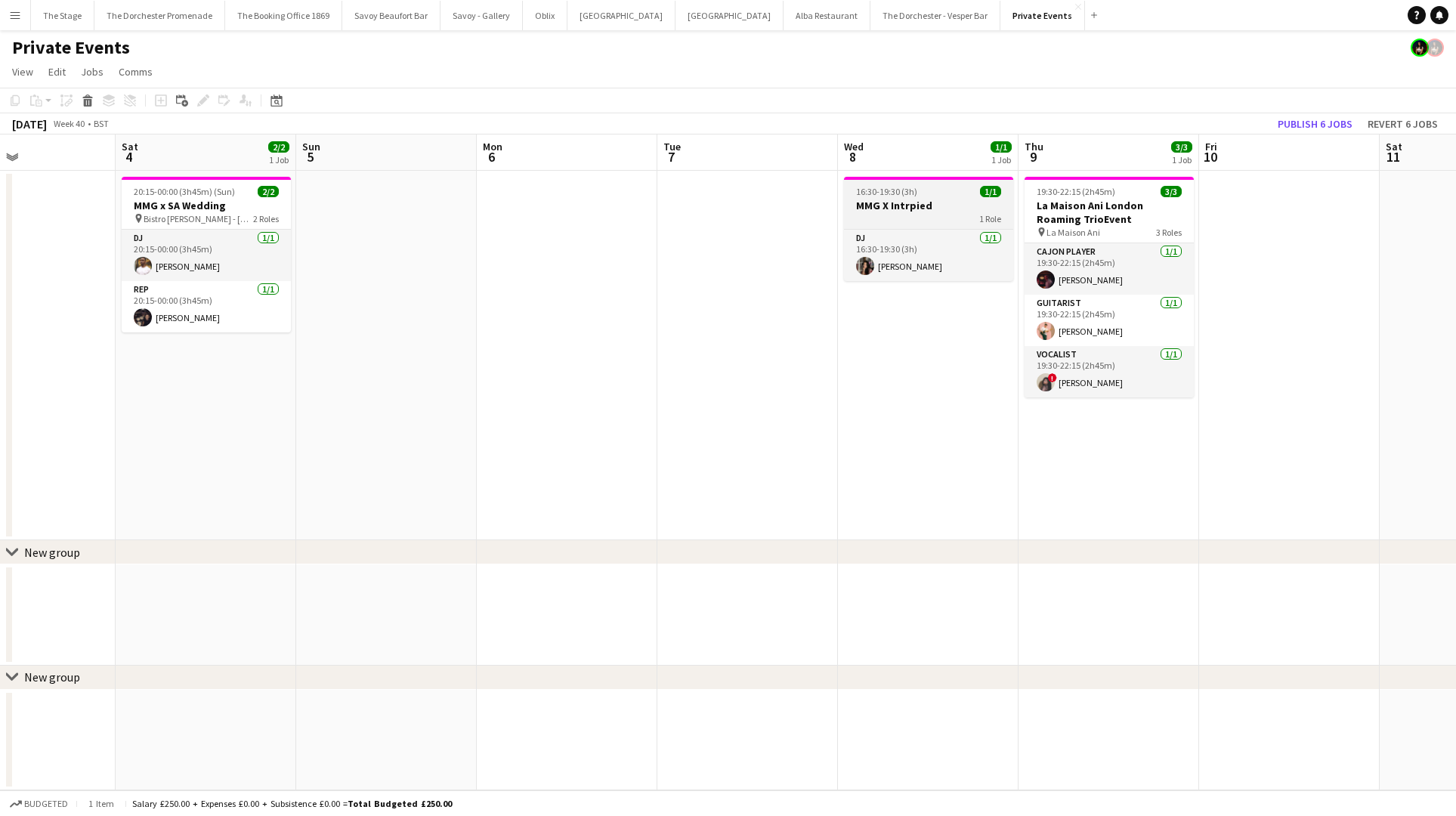
click at [934, 216] on div "1 Role" at bounding box center [928, 219] width 169 height 12
click at [856, 422] on app-date-cell "16:30-19:30 (3h) 1/1 MMG X Intrpied 1 Role DJ [DATE] 16:30-19:30 (3h) [PERSON_N…" at bounding box center [928, 355] width 181 height 370
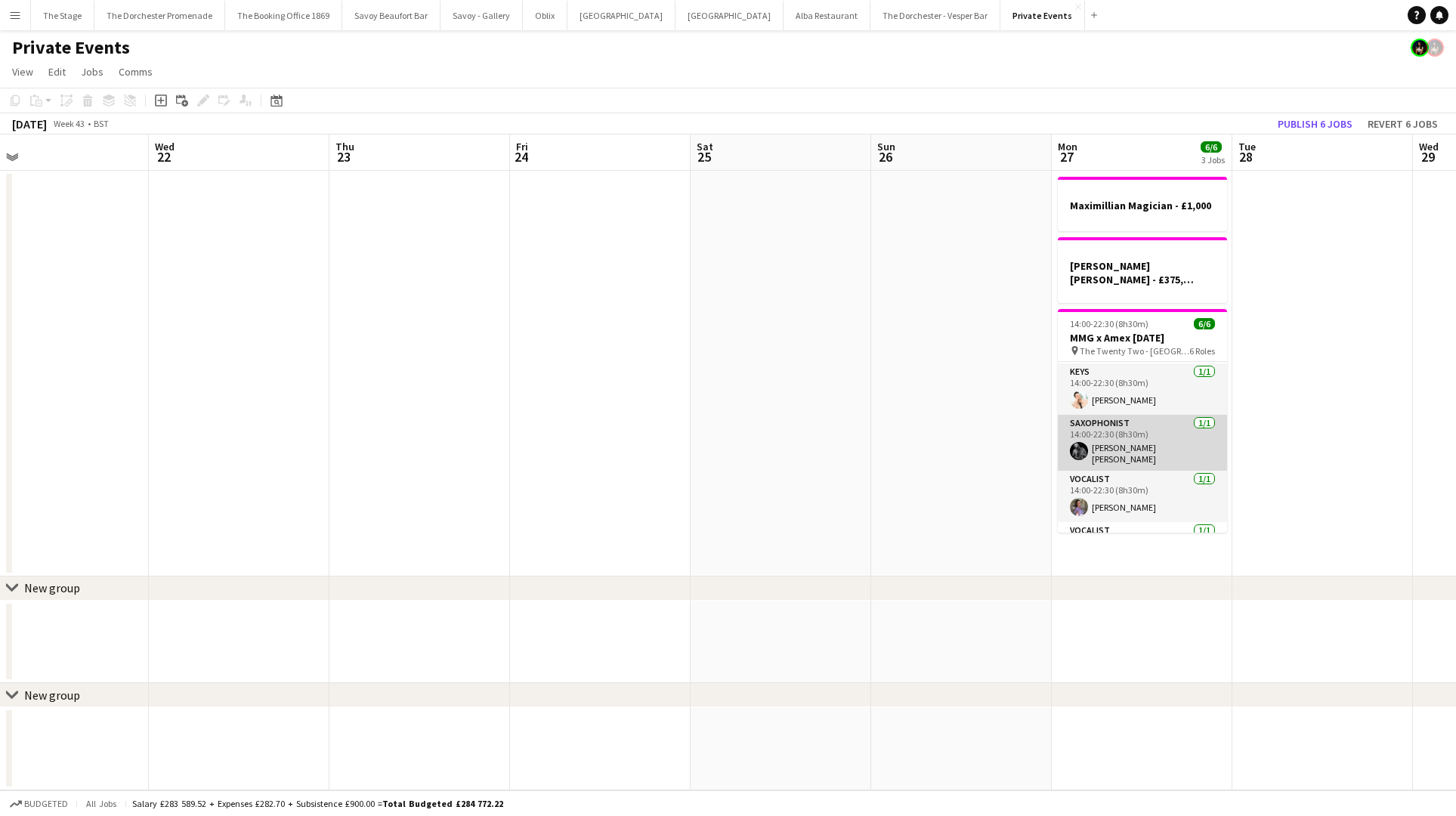
scroll to position [138, 0]
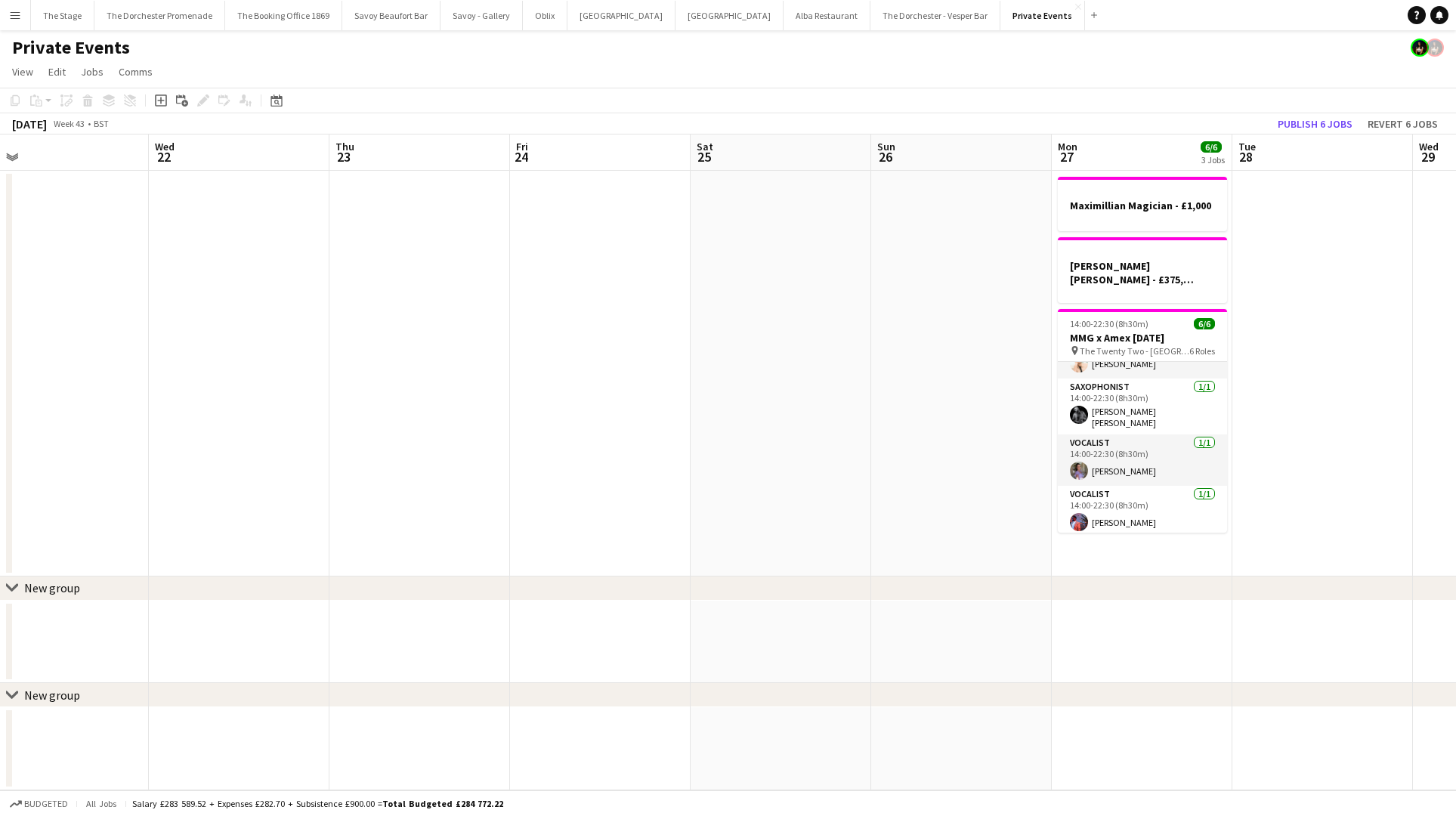
click at [1138, 528] on app-date-cell "Maximillian Magician - £1,000 [PERSON_NAME] [PERSON_NAME] - £375, onboard 14:00…" at bounding box center [1142, 374] width 181 height 406
click at [161, 102] on icon at bounding box center [160, 101] width 7 height 7
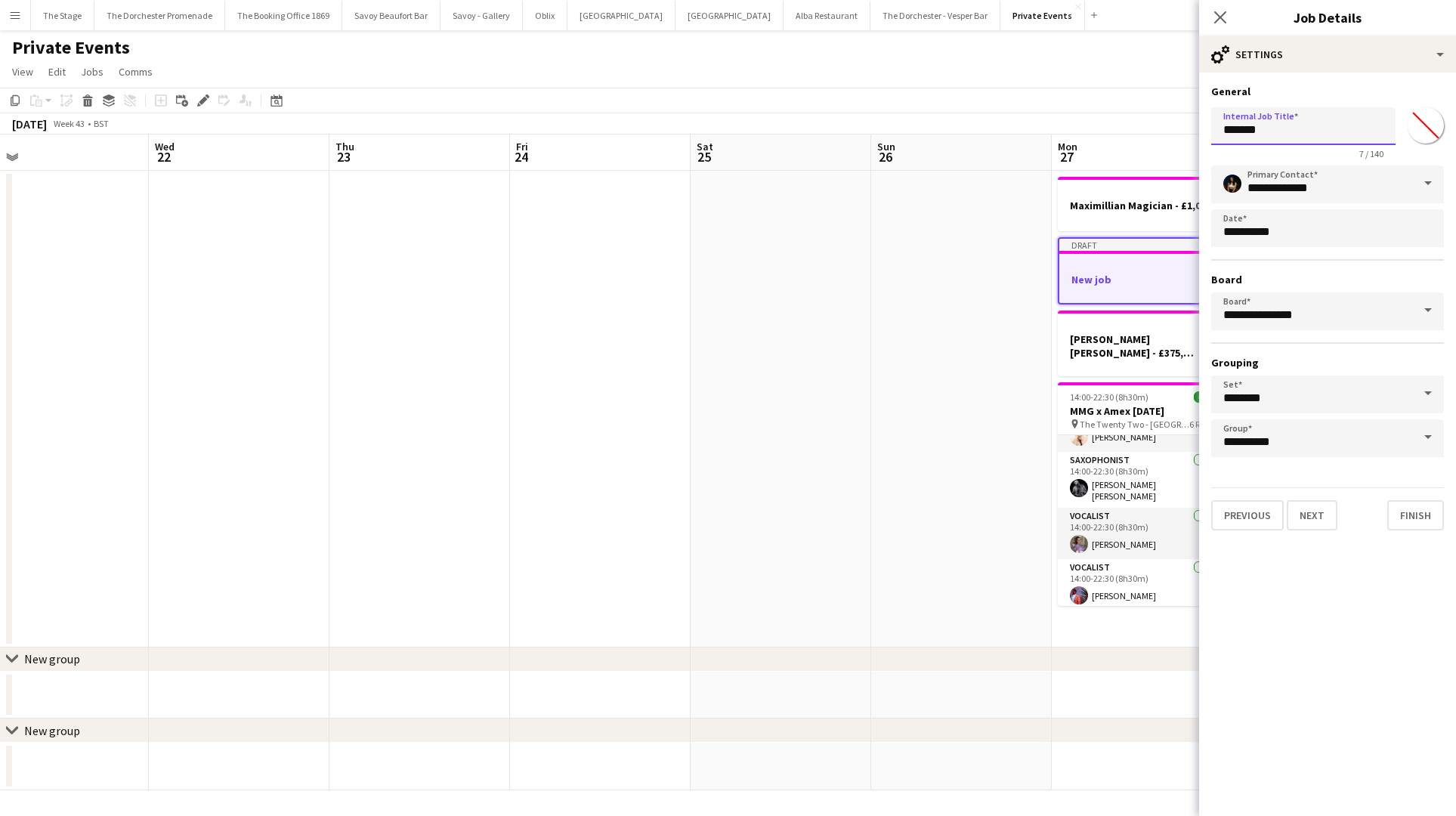
click at [1271, 129] on input "*******" at bounding box center [1303, 126] width 184 height 38
type input "**********"
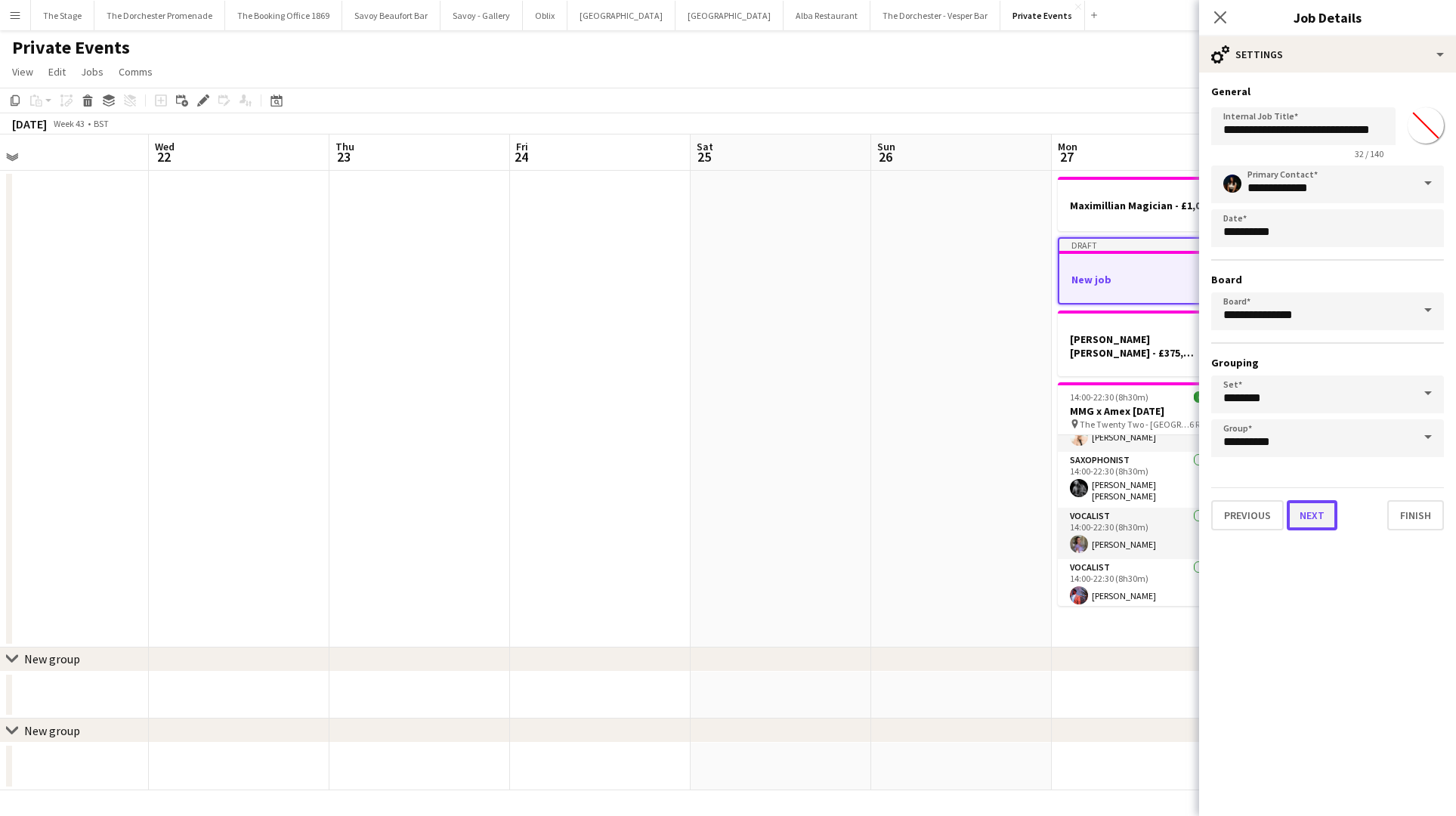
scroll to position [0, 0]
click at [1306, 521] on button "Next" at bounding box center [1312, 516] width 51 height 30
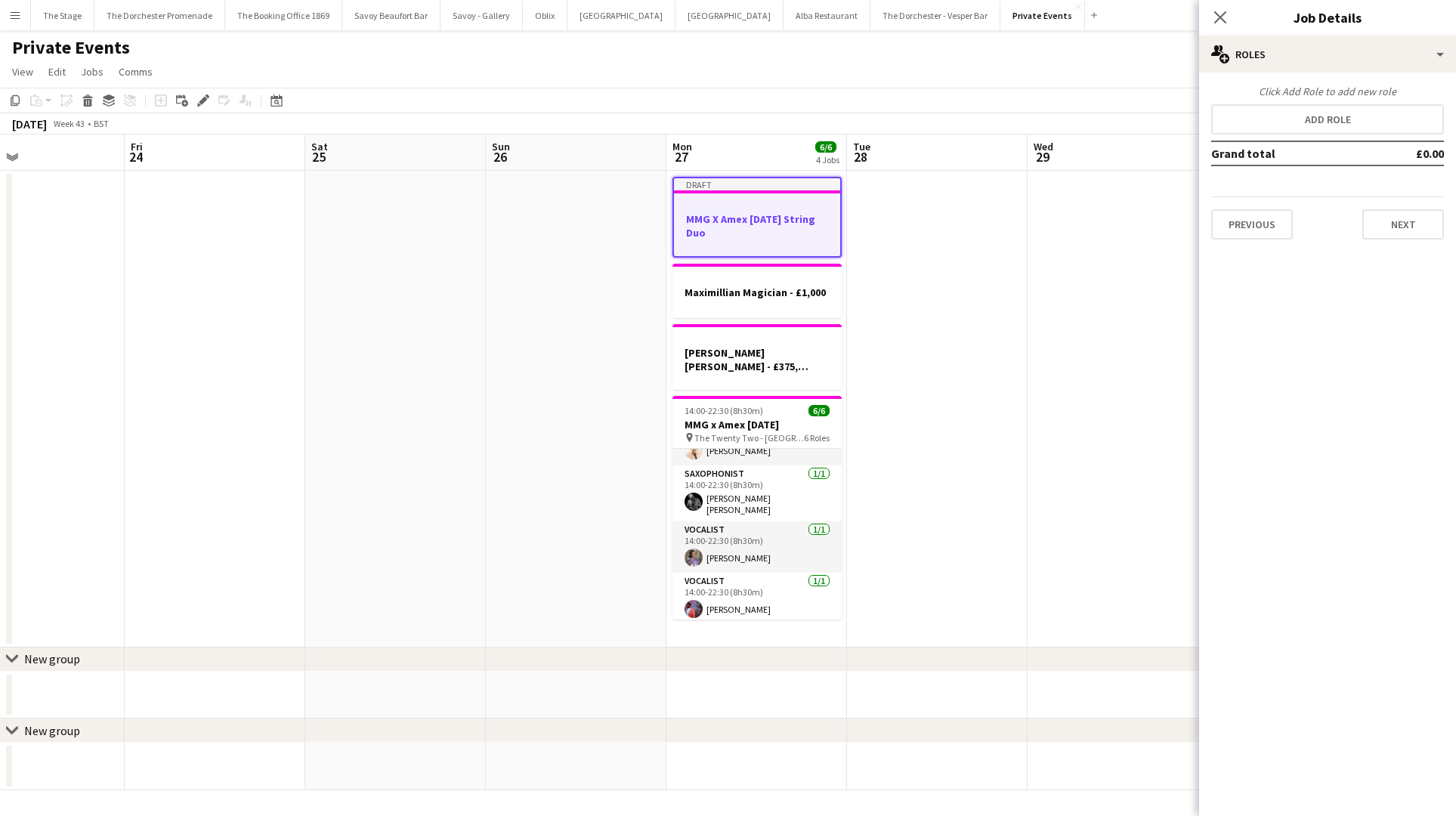
scroll to position [0, 604]
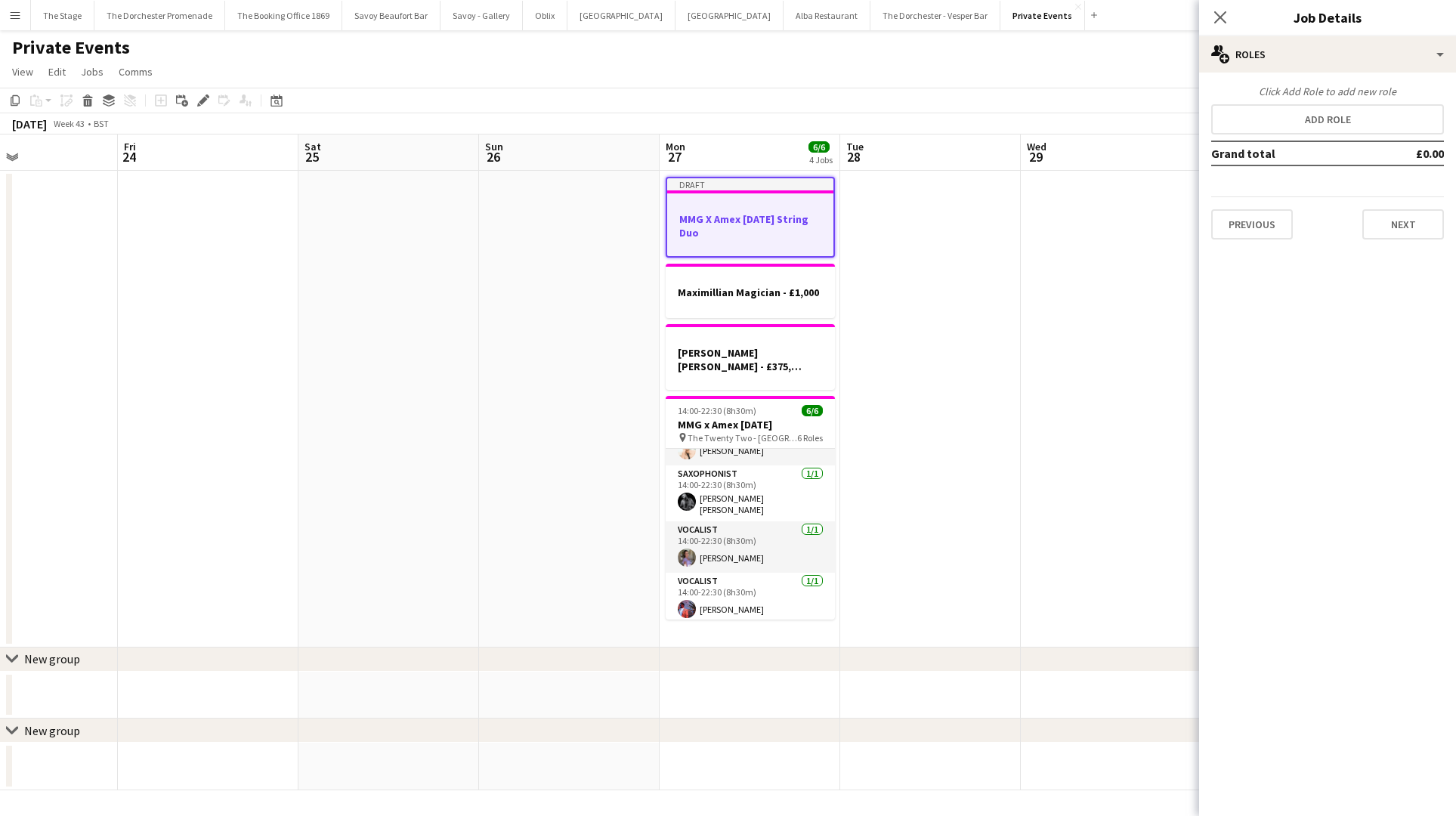
click at [768, 228] on h3 "MMG X Amex [DATE] String Duo" at bounding box center [750, 226] width 166 height 27
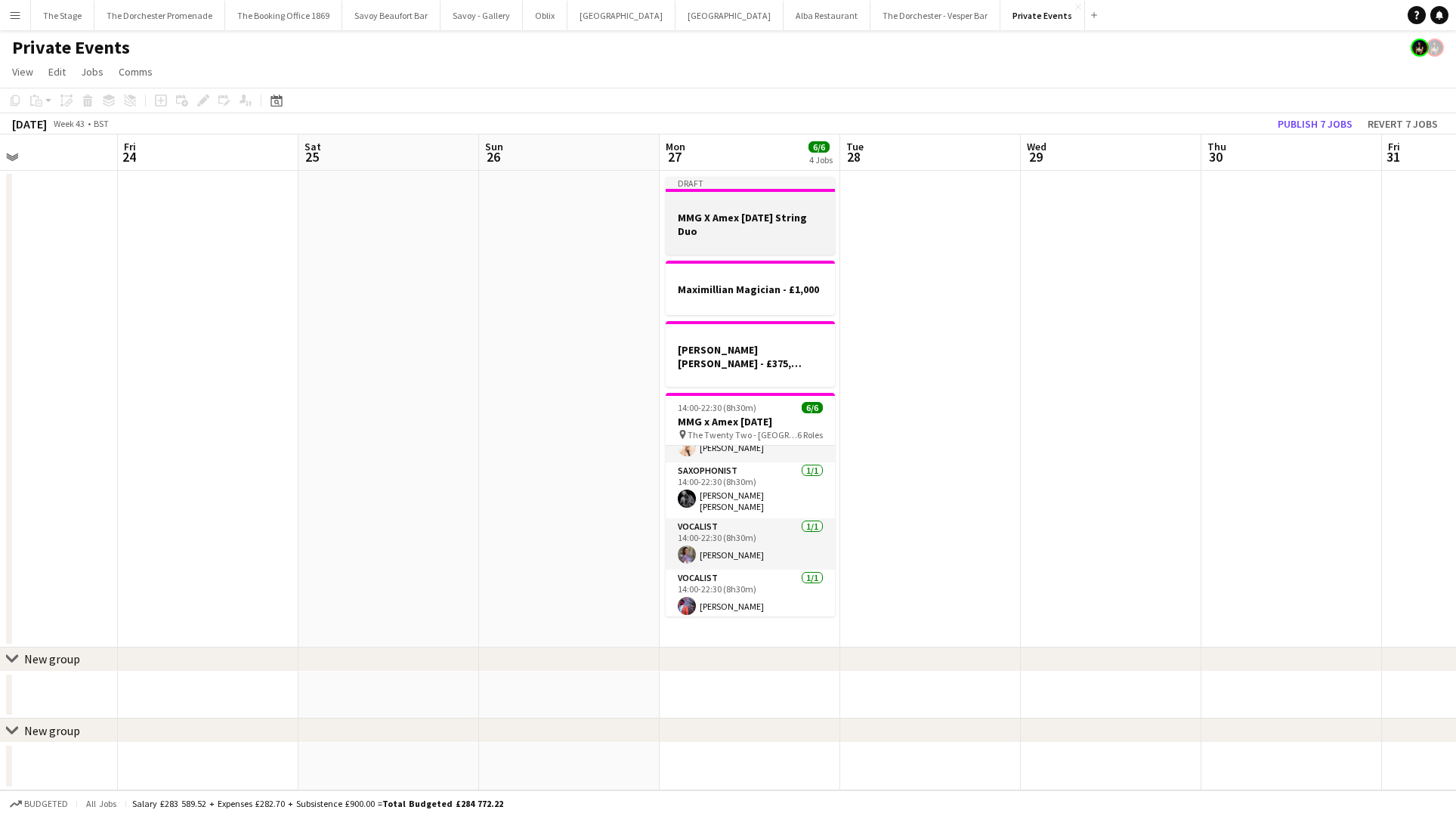
click at [768, 228] on h3 "MMG X Amex [DATE] String Duo" at bounding box center [750, 225] width 169 height 27
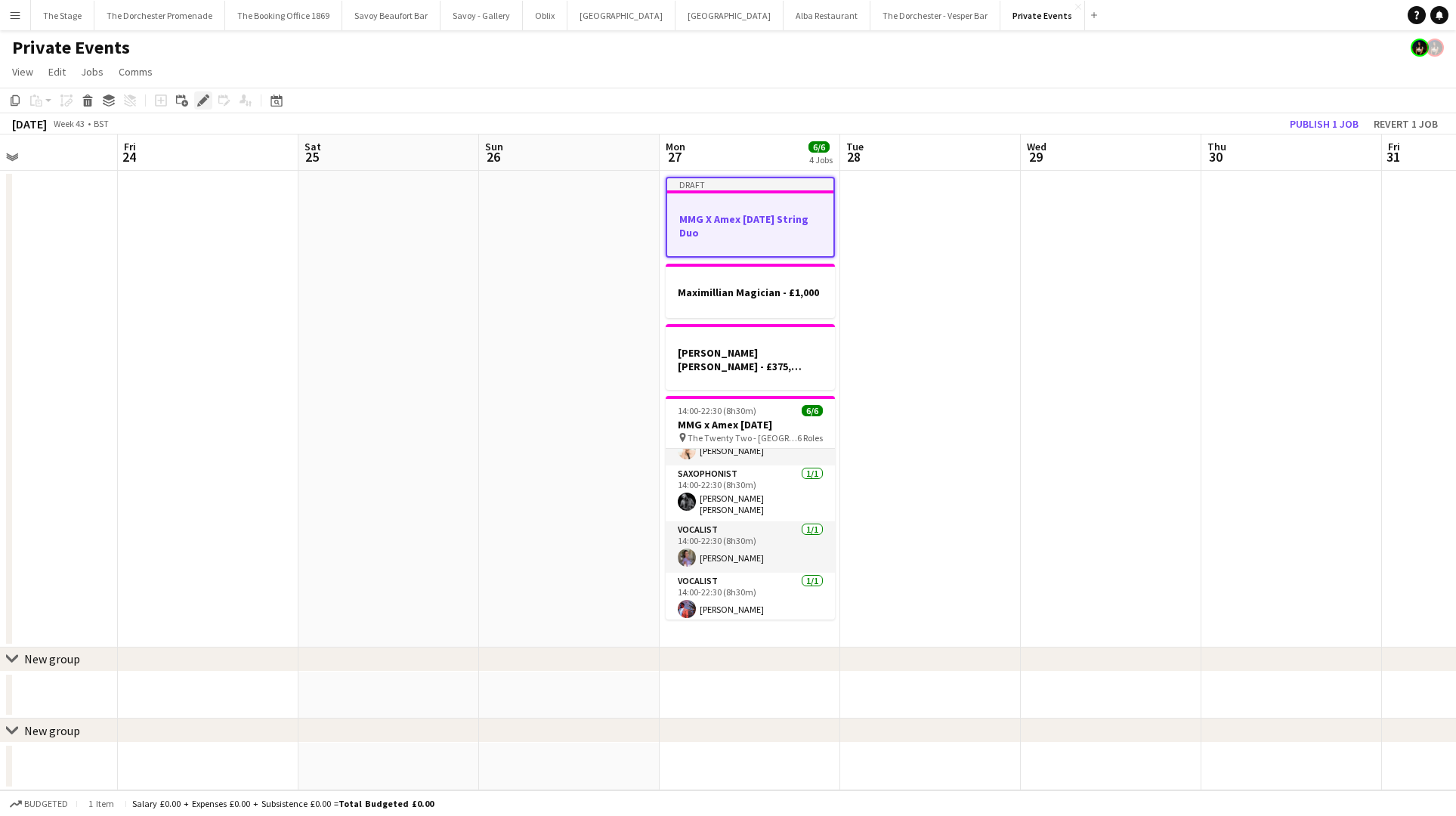
click at [200, 101] on icon at bounding box center [203, 101] width 8 height 8
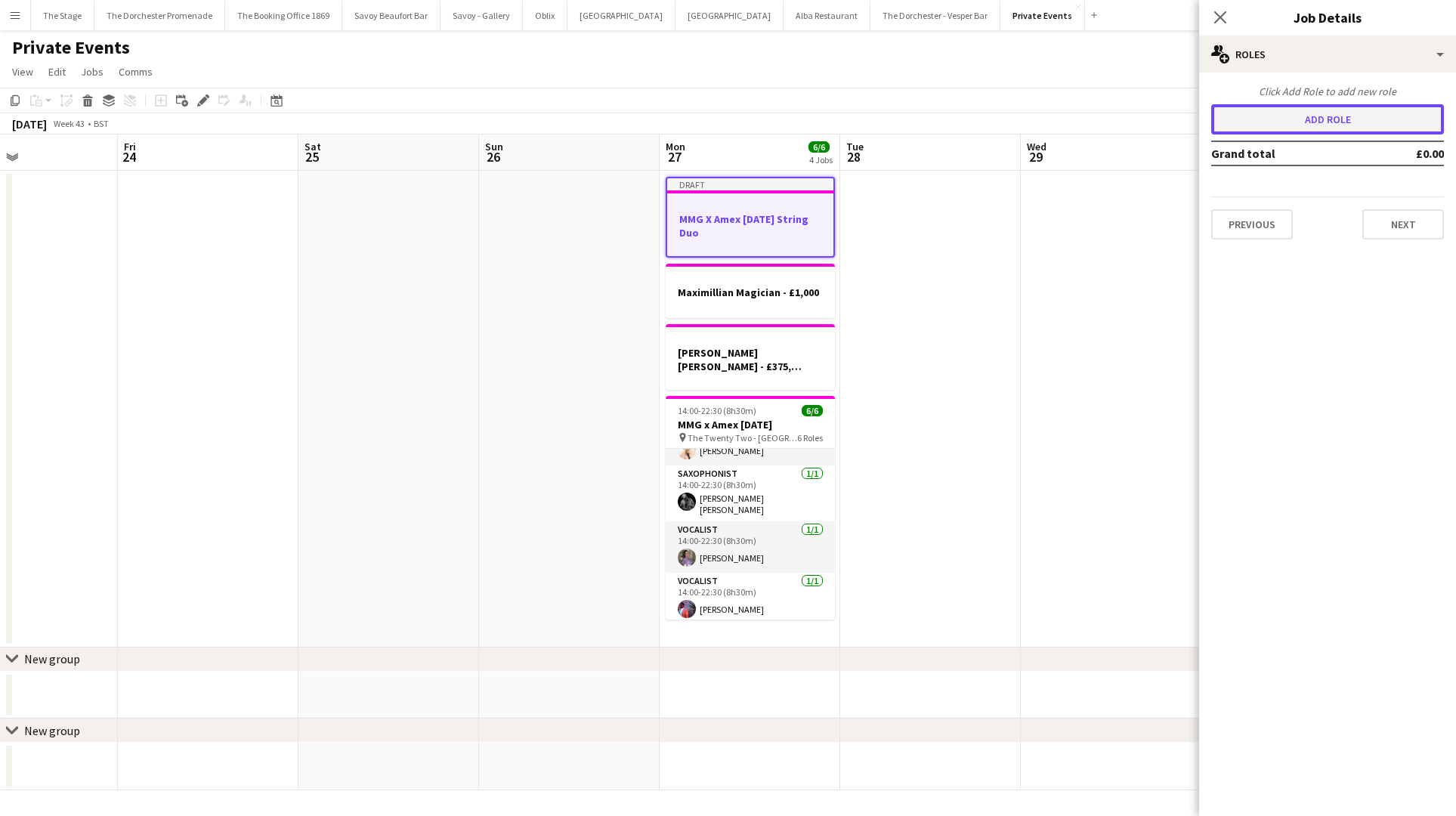
click at [1276, 129] on button "Add role" at bounding box center [1327, 119] width 233 height 30
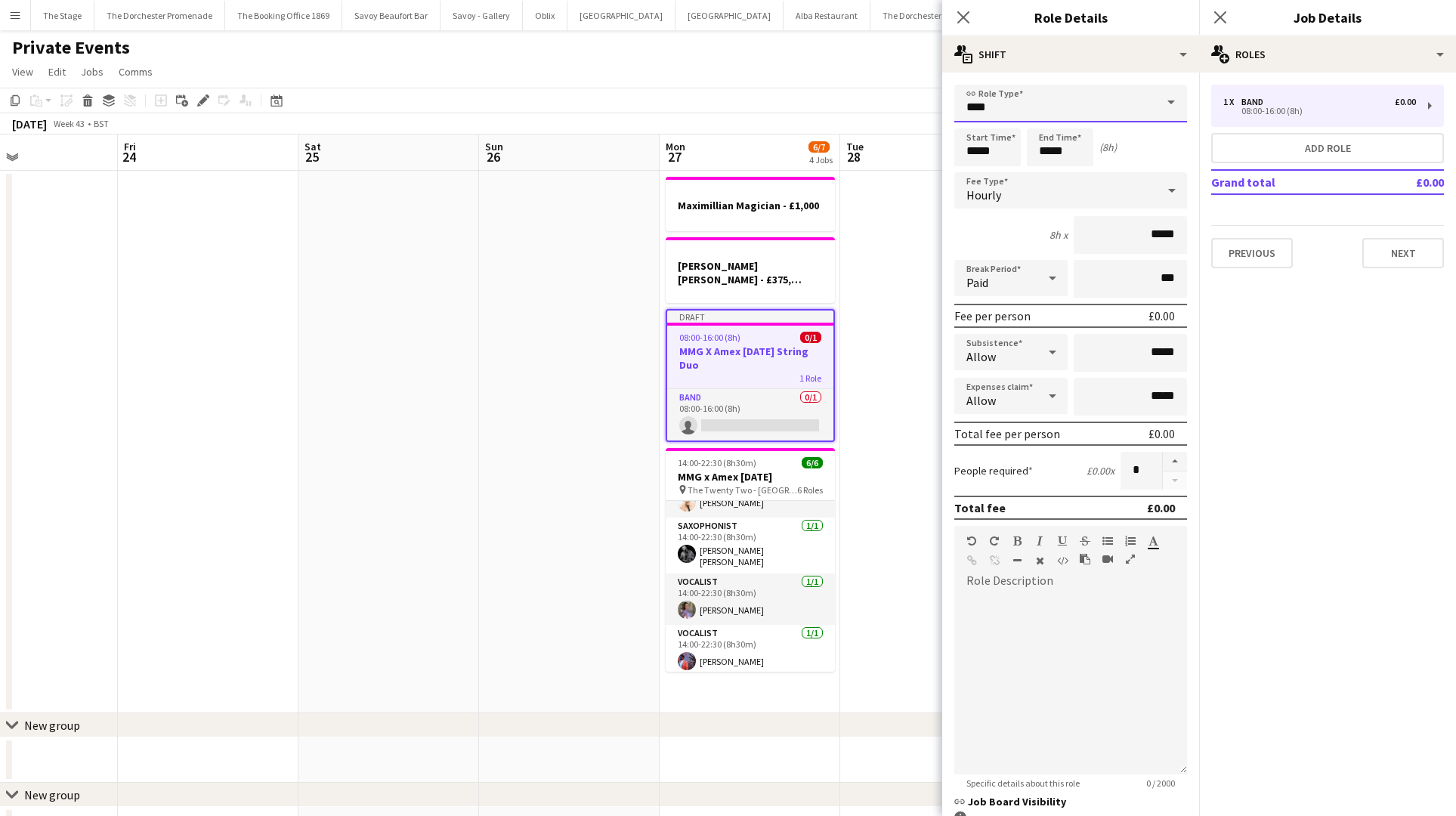
click at [1083, 112] on input "****" at bounding box center [1070, 104] width 233 height 38
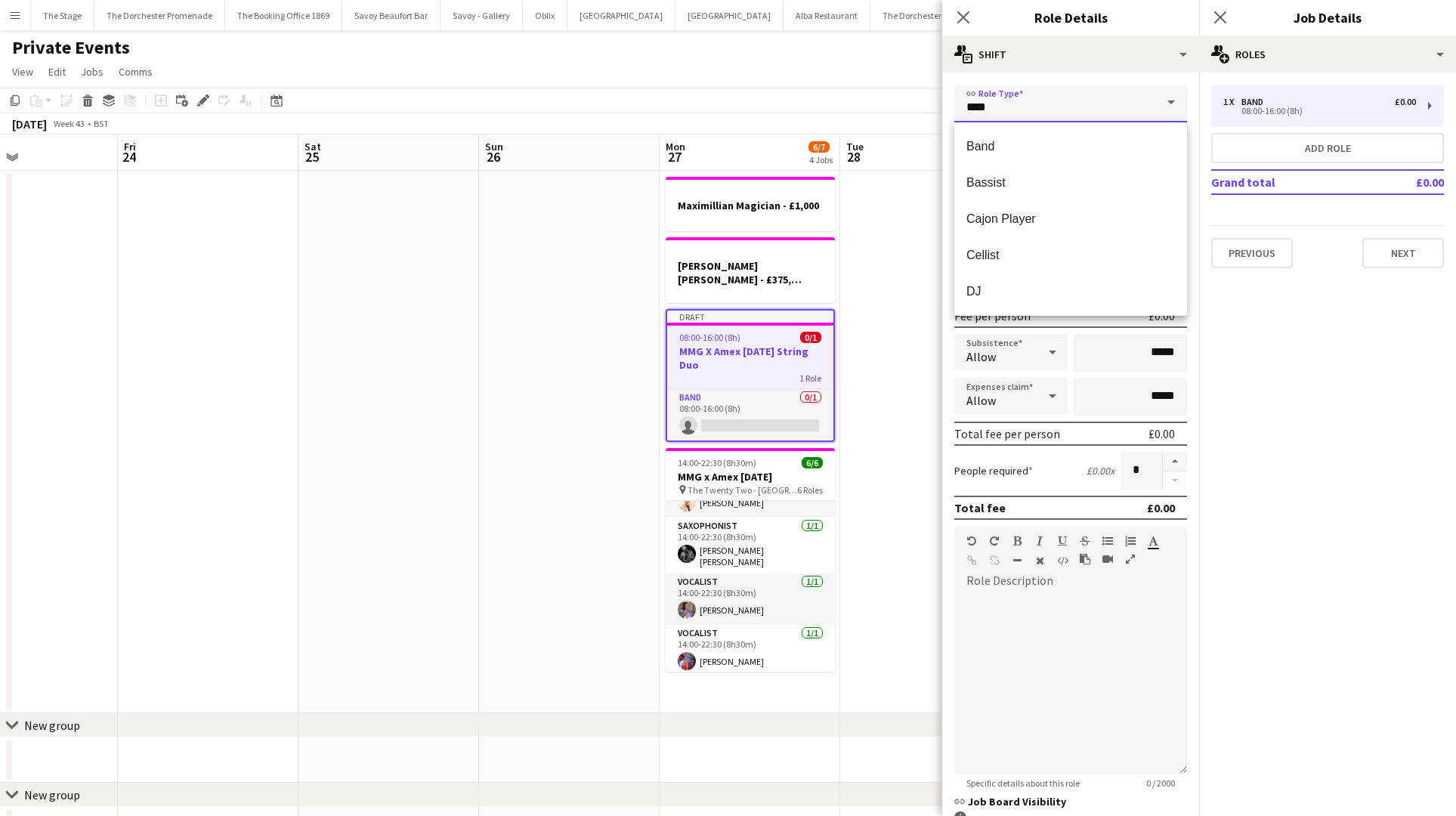
click at [1083, 112] on input "****" at bounding box center [1070, 104] width 233 height 38
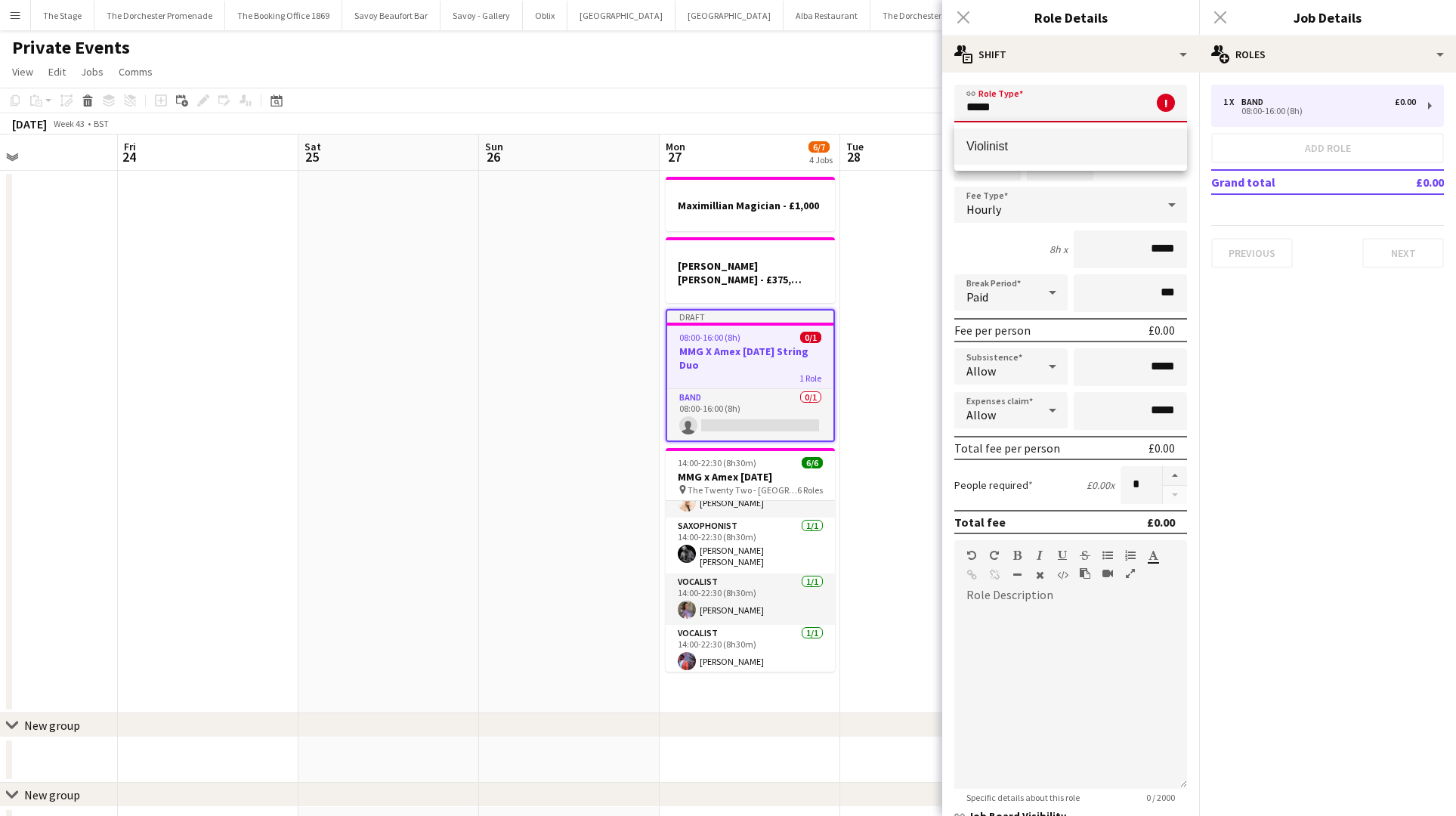
click at [1058, 150] on span "Violinist" at bounding box center [1070, 146] width 209 height 14
type input "*********"
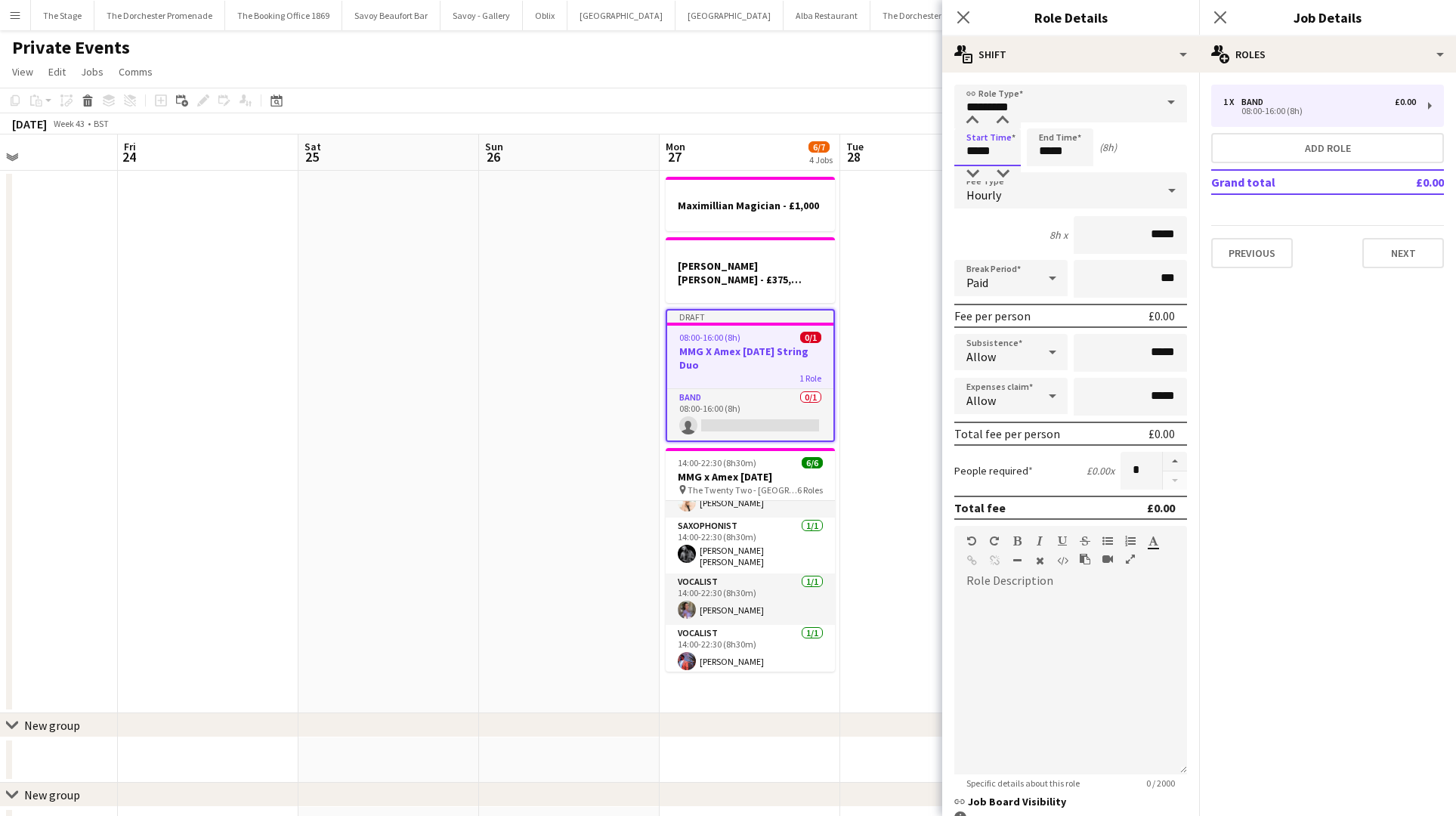
click at [976, 150] on input "*****" at bounding box center [987, 147] width 67 height 38
type input "*****"
click at [1052, 149] on input "*****" at bounding box center [1060, 147] width 67 height 38
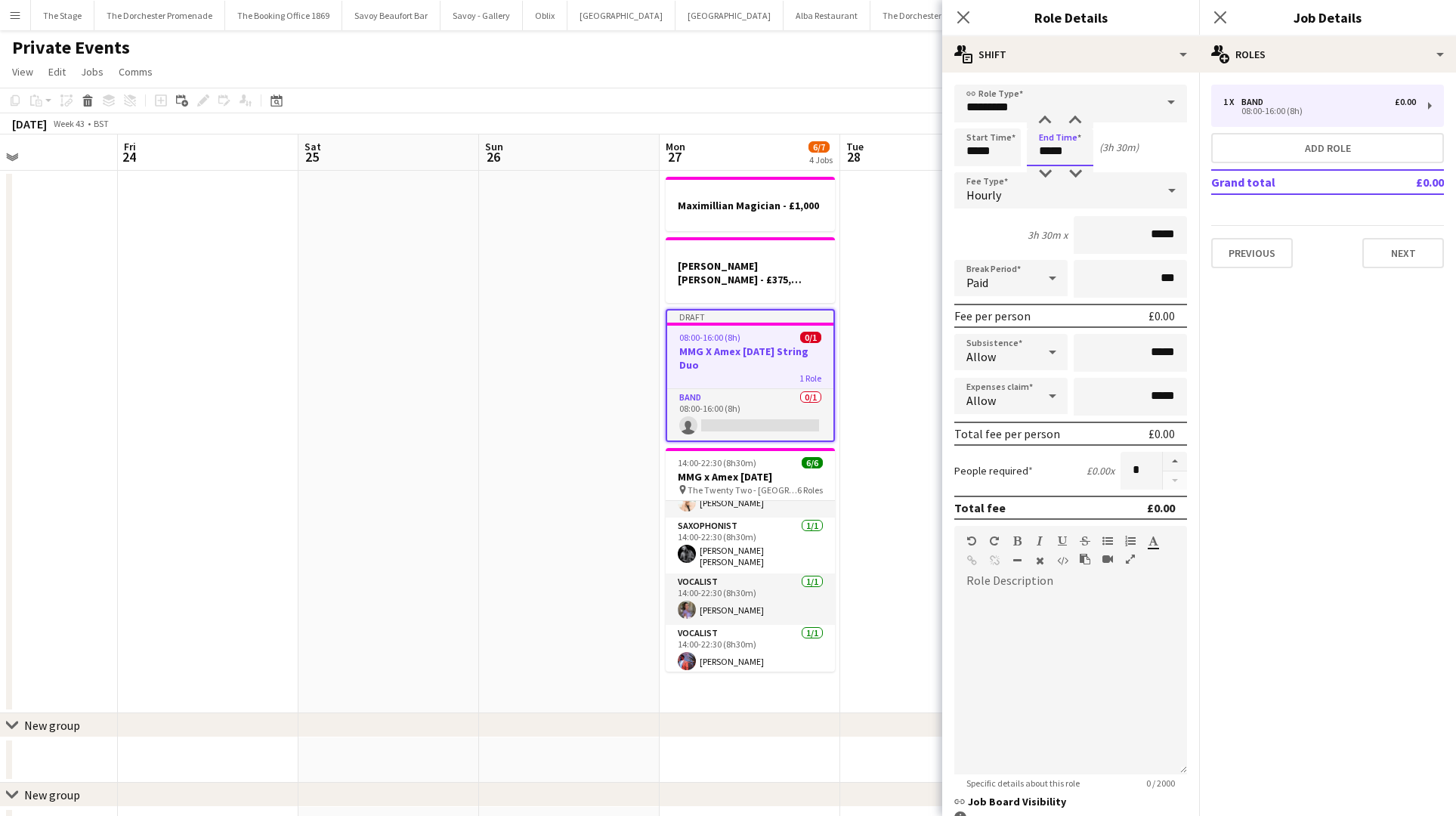
type input "*****"
click at [1080, 197] on div "Hourly" at bounding box center [1055, 191] width 203 height 36
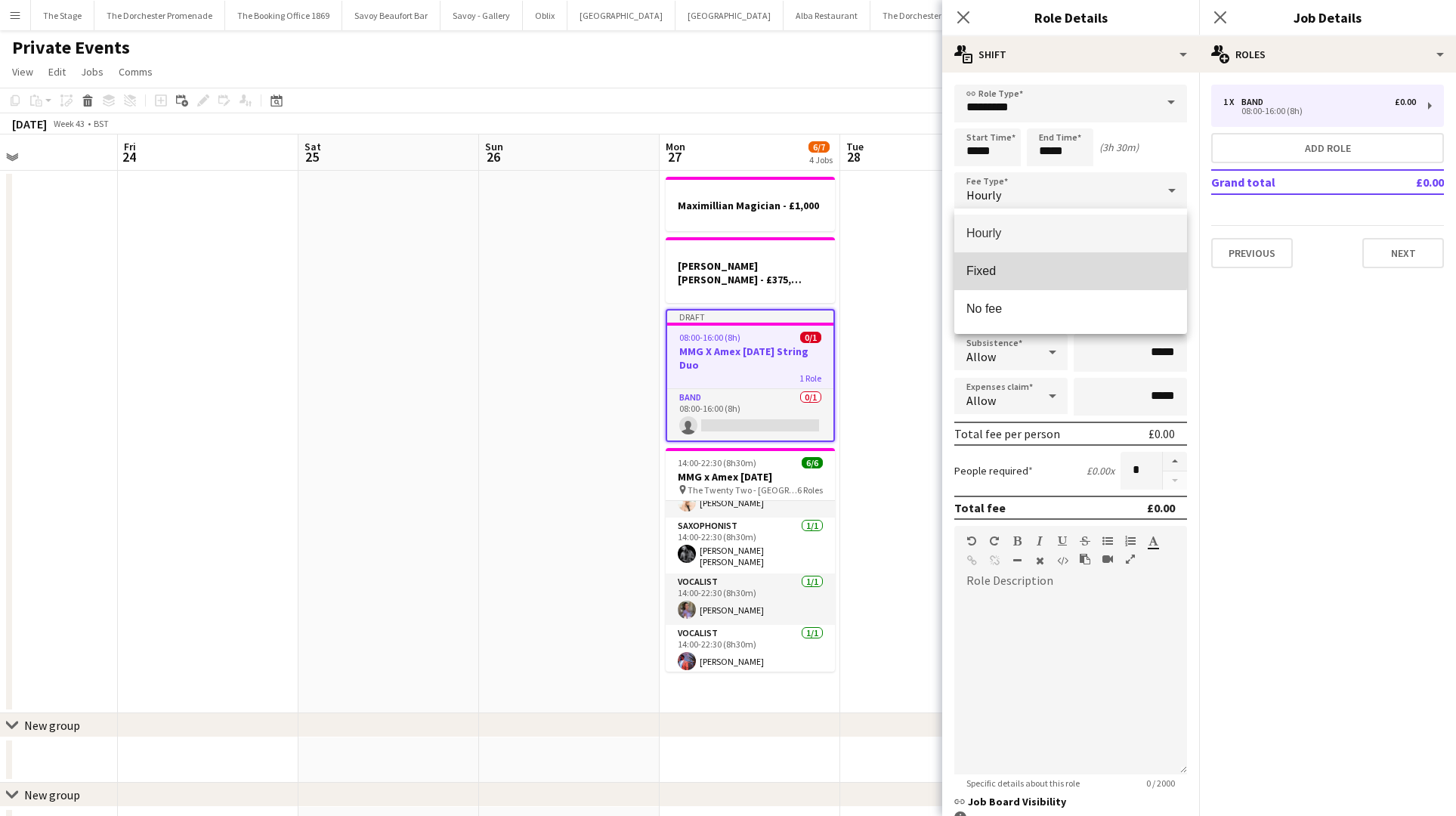
click at [1067, 262] on mat-option "Fixed" at bounding box center [1070, 271] width 233 height 38
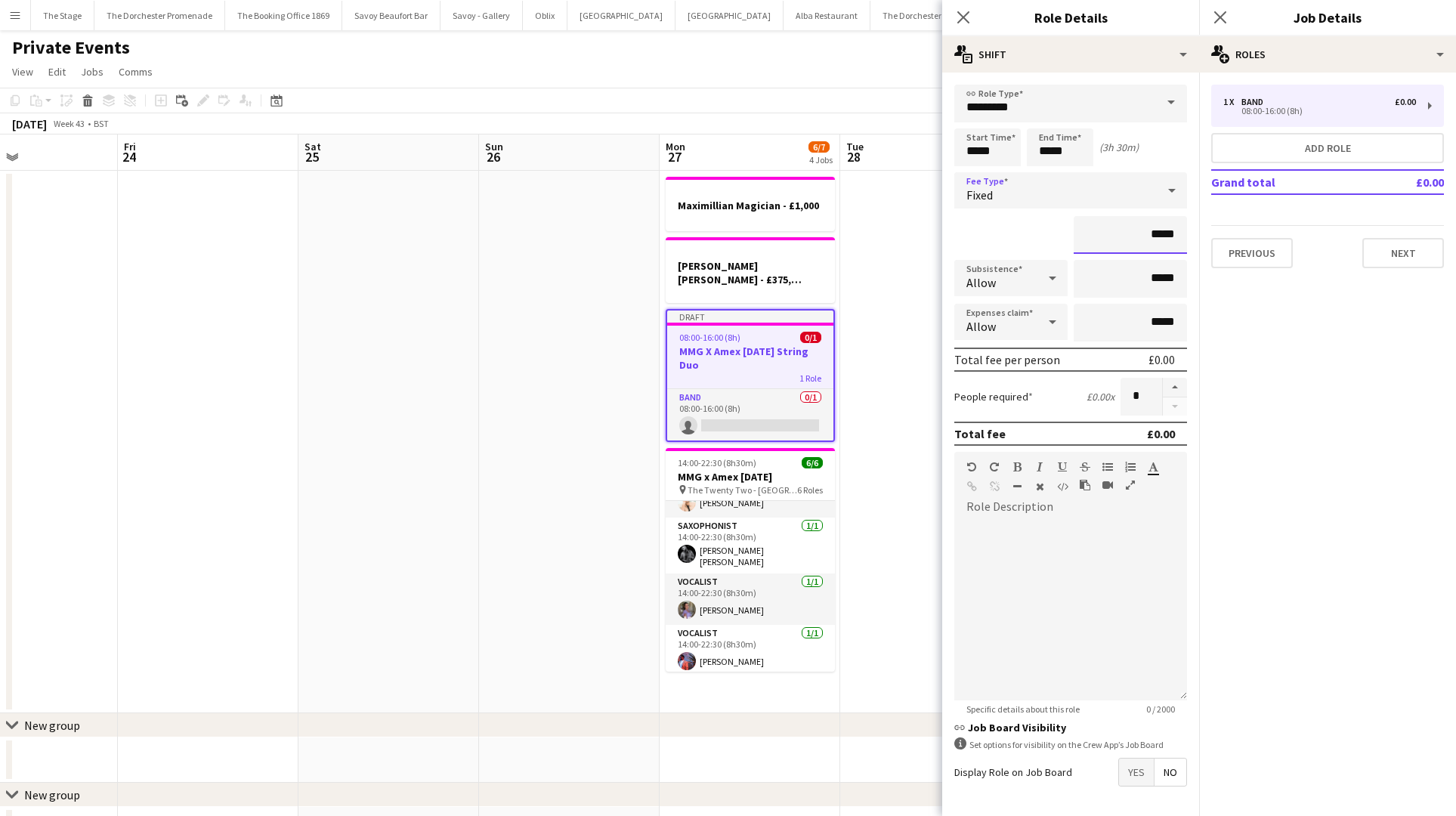
click at [1175, 234] on input "*****" at bounding box center [1130, 235] width 113 height 38
type input "****"
click at [1073, 523] on div at bounding box center [1070, 610] width 233 height 182
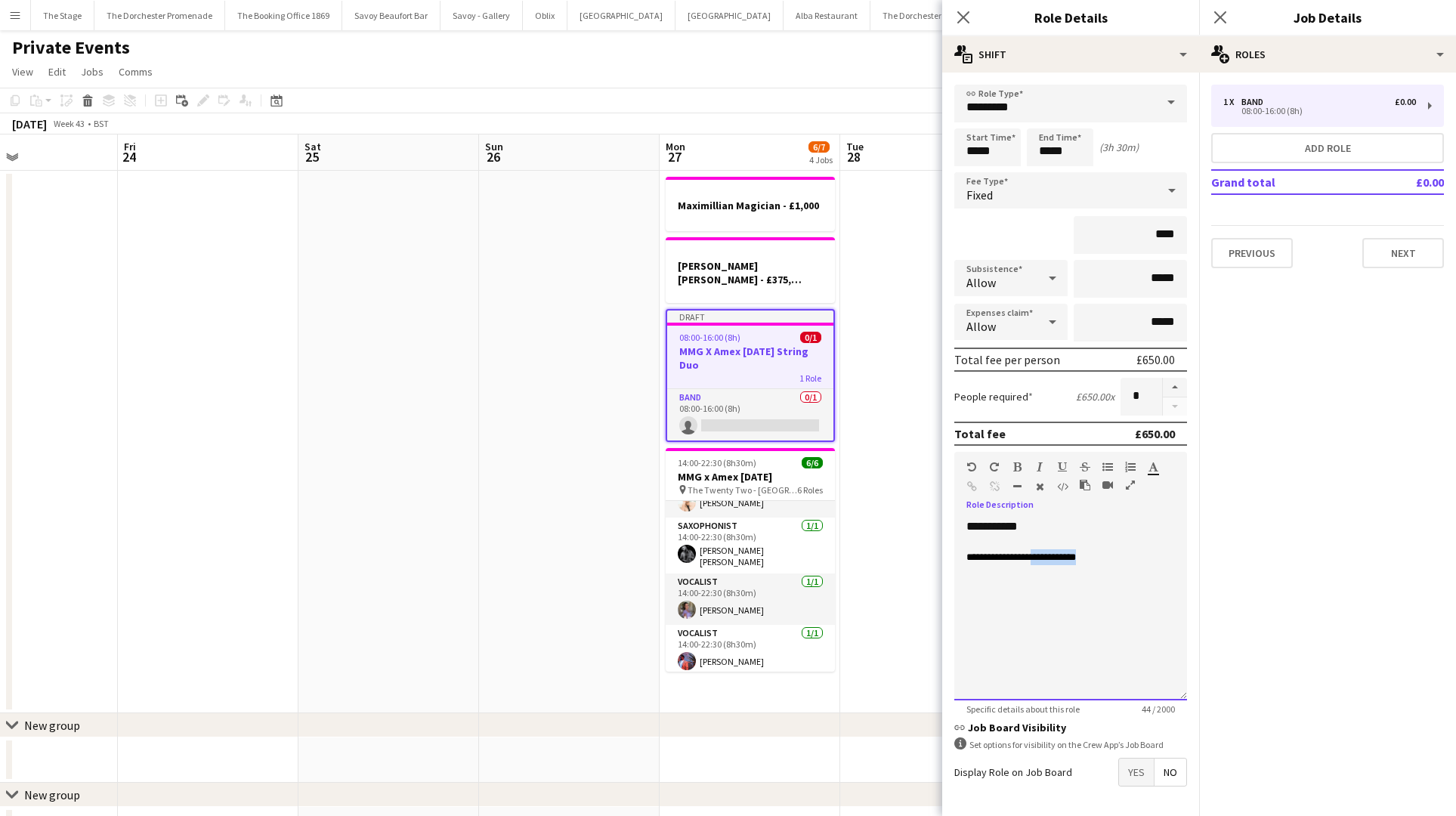
drag, startPoint x: 1129, startPoint y: 566, endPoint x: 1042, endPoint y: 554, distance: 87.8
click at [1042, 554] on div "**********" at bounding box center [1070, 610] width 233 height 182
click at [966, 555] on span "**********" at bounding box center [1021, 557] width 110 height 10
click at [1032, 576] on span "**********" at bounding box center [1021, 572] width 110 height 10
click at [987, 585] on div at bounding box center [1070, 588] width 209 height 16
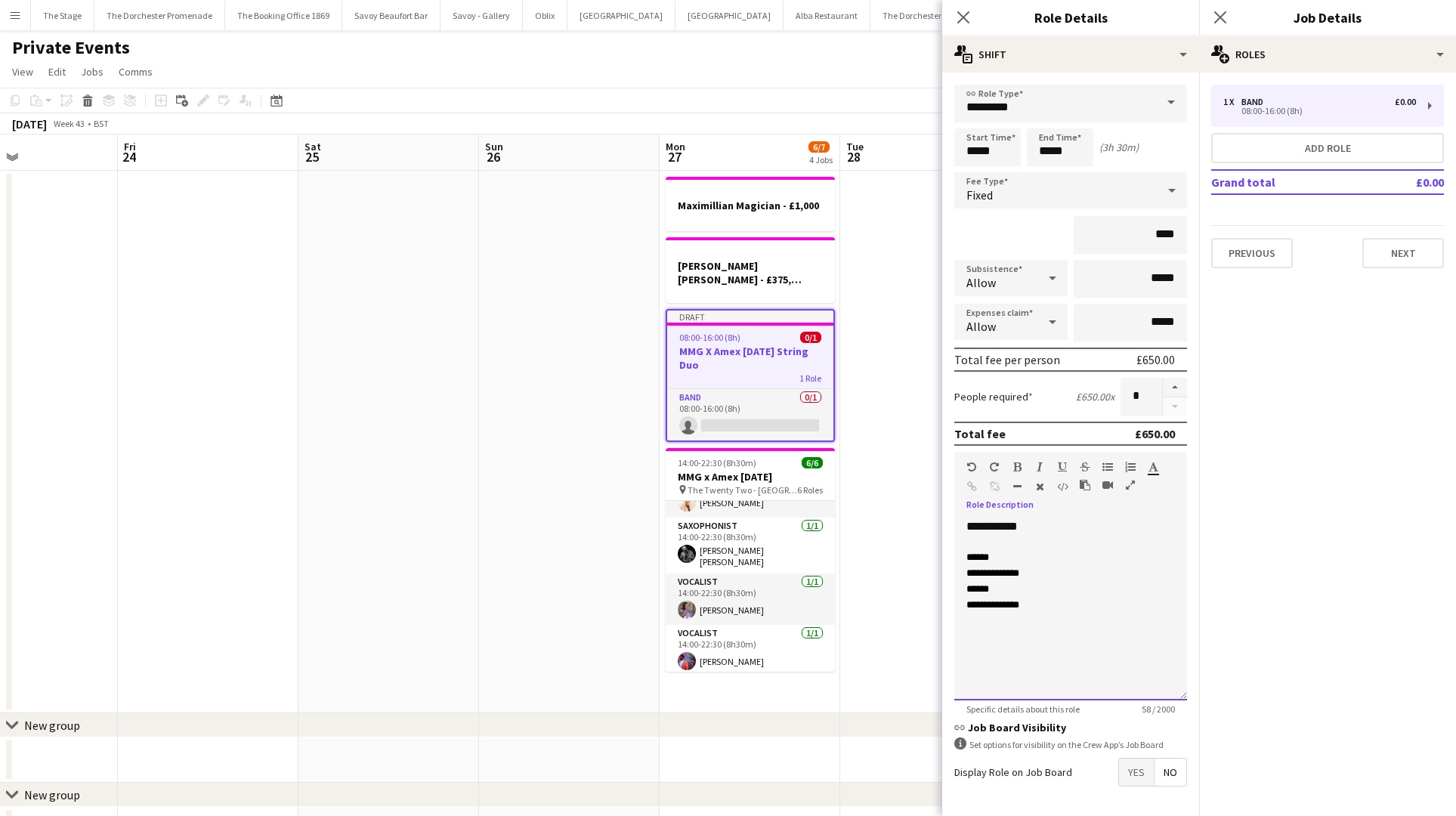
click at [1002, 559] on div "*****" at bounding box center [1070, 557] width 209 height 16
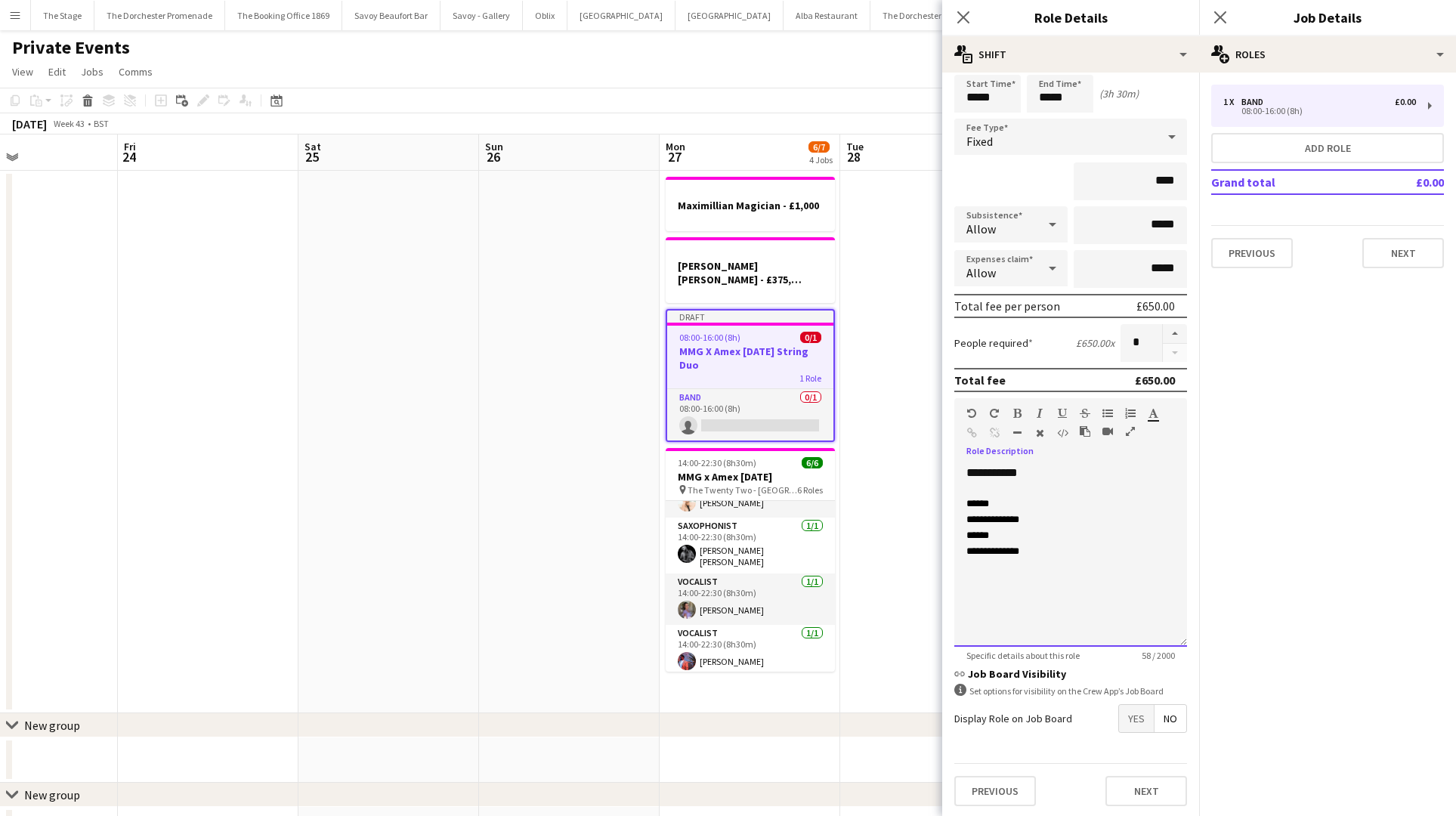
scroll to position [54, 0]
click at [1397, 256] on button "Next" at bounding box center [1403, 253] width 82 height 30
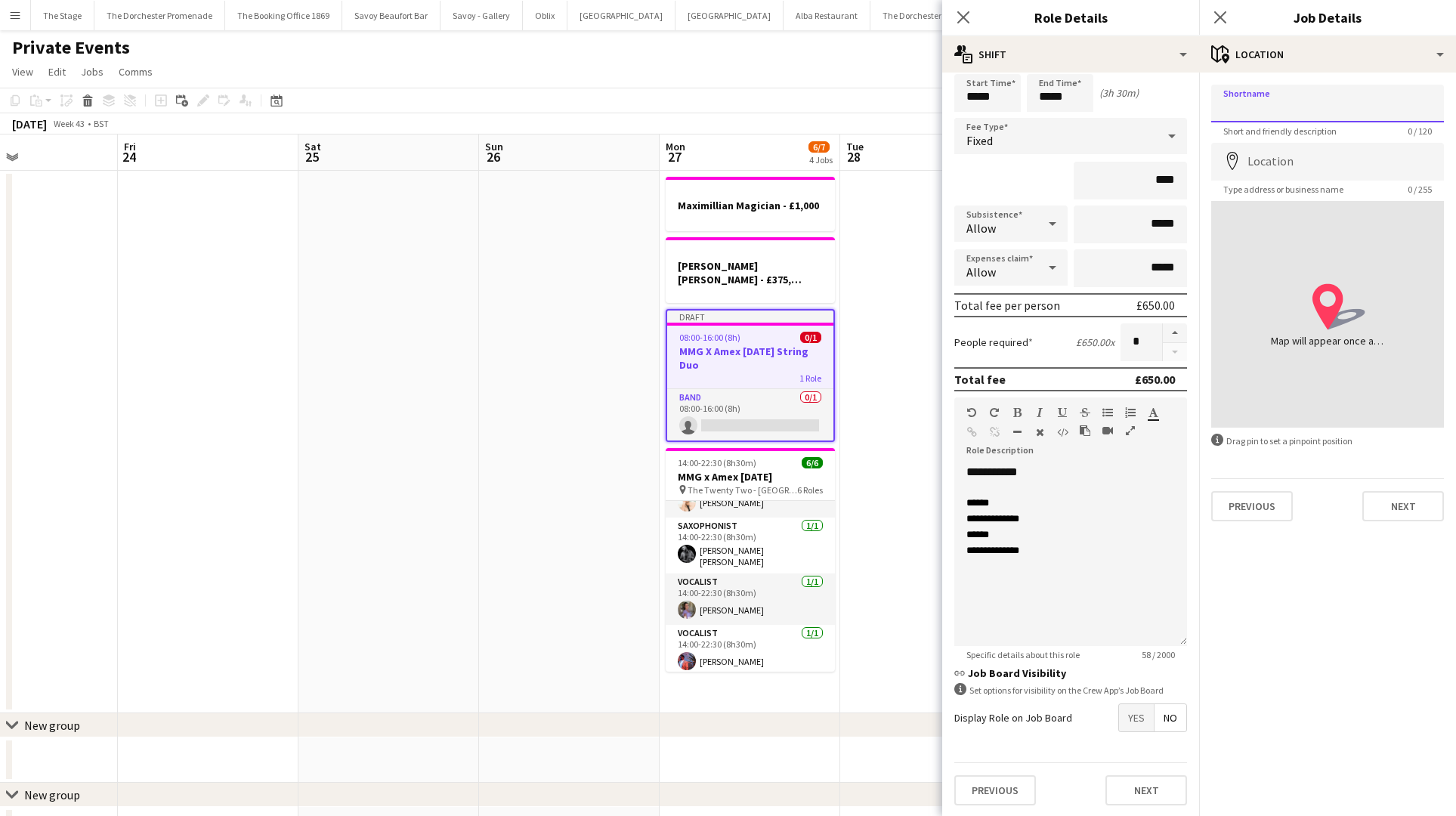
click at [1289, 110] on input "Shortname" at bounding box center [1327, 104] width 233 height 38
type input "**********"
click at [1307, 155] on input "Location" at bounding box center [1327, 162] width 233 height 38
type input "**********"
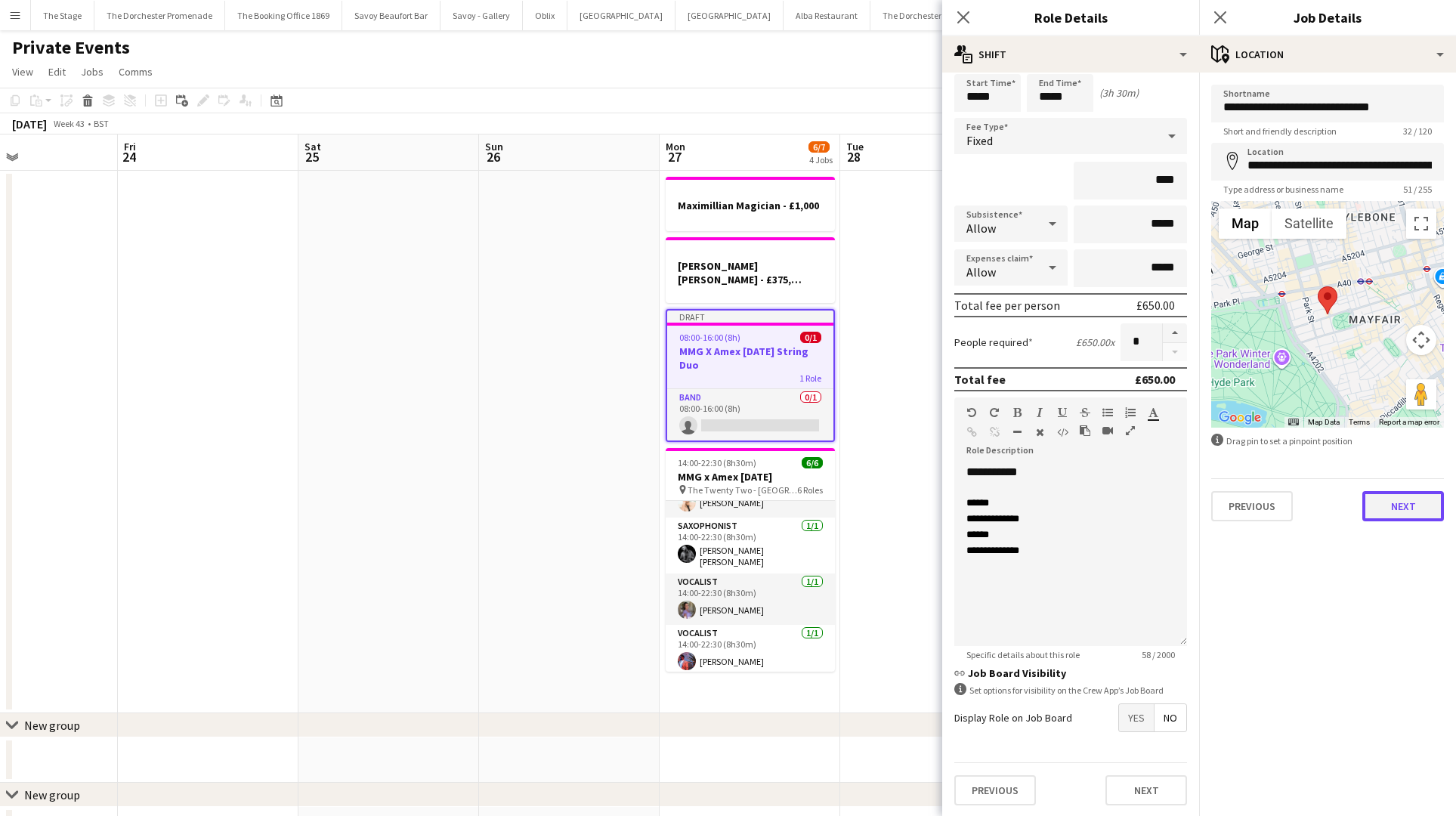
click at [1408, 514] on button "Next" at bounding box center [1403, 507] width 82 height 30
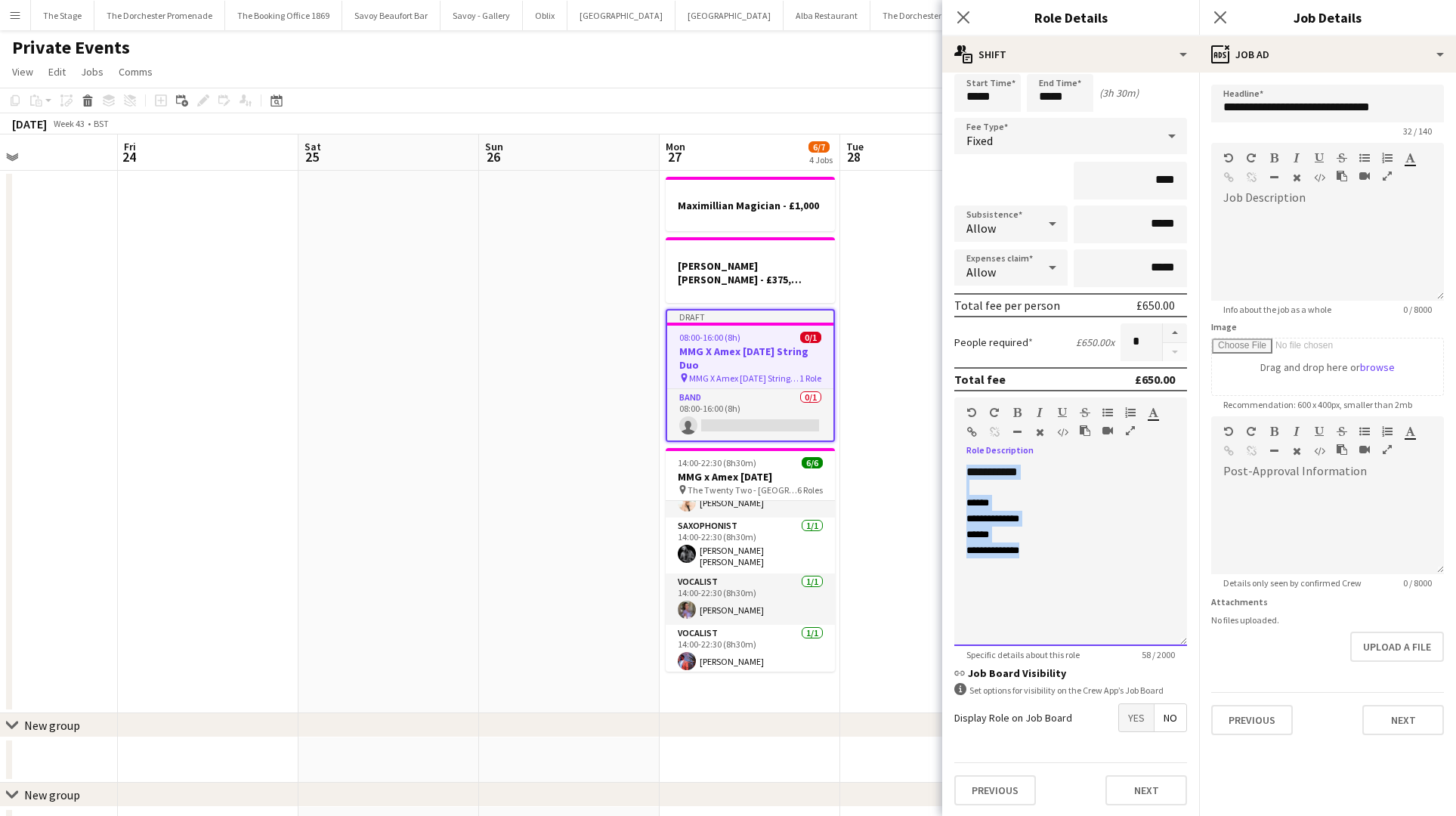
drag, startPoint x: 1050, startPoint y: 544, endPoint x: 956, endPoint y: 469, distance: 120.3
click at [956, 469] on div "**********" at bounding box center [1070, 556] width 233 height 182
click at [1368, 204] on div at bounding box center [1327, 250] width 233 height 101
paste div
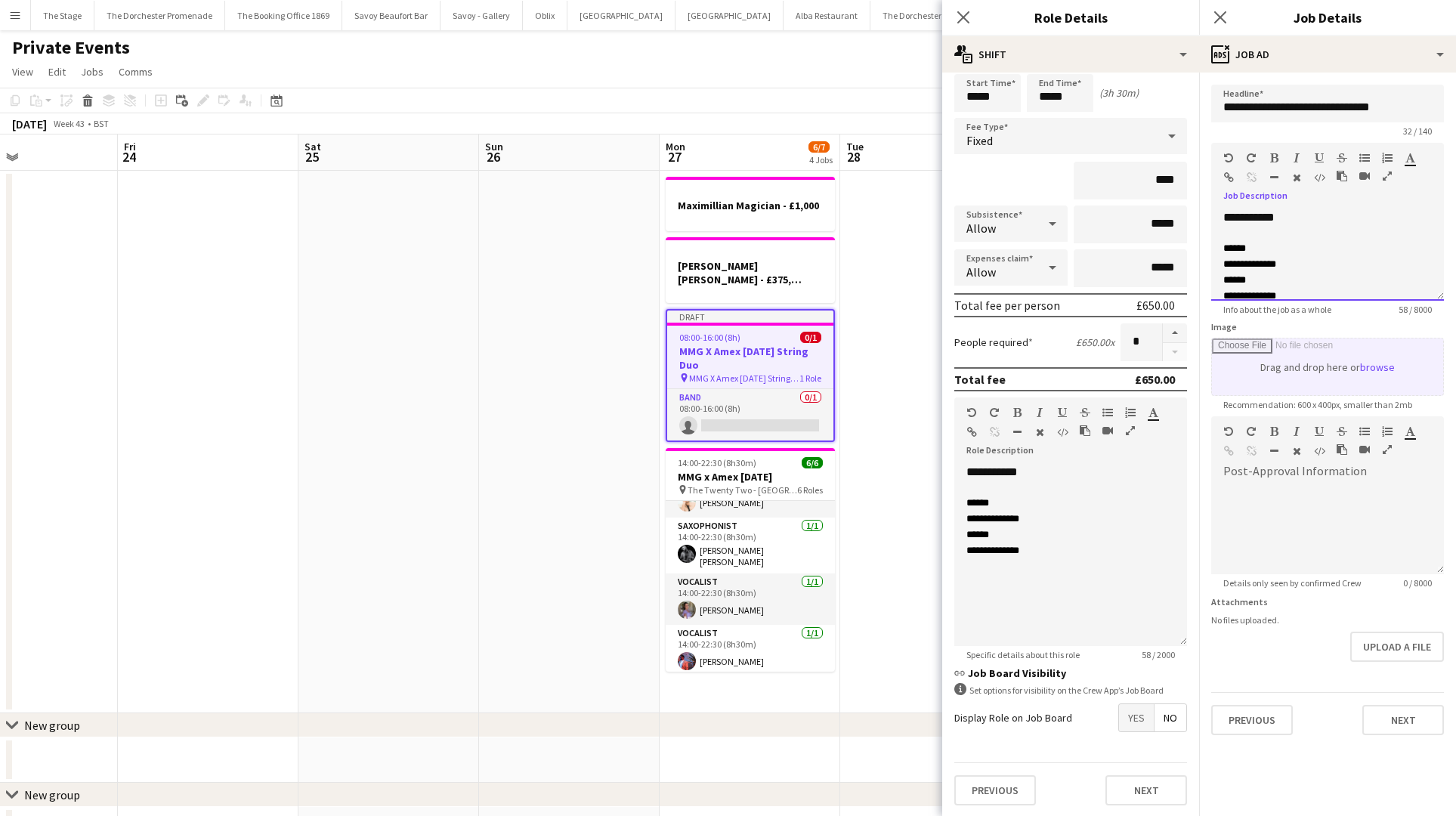
scroll to position [2, 0]
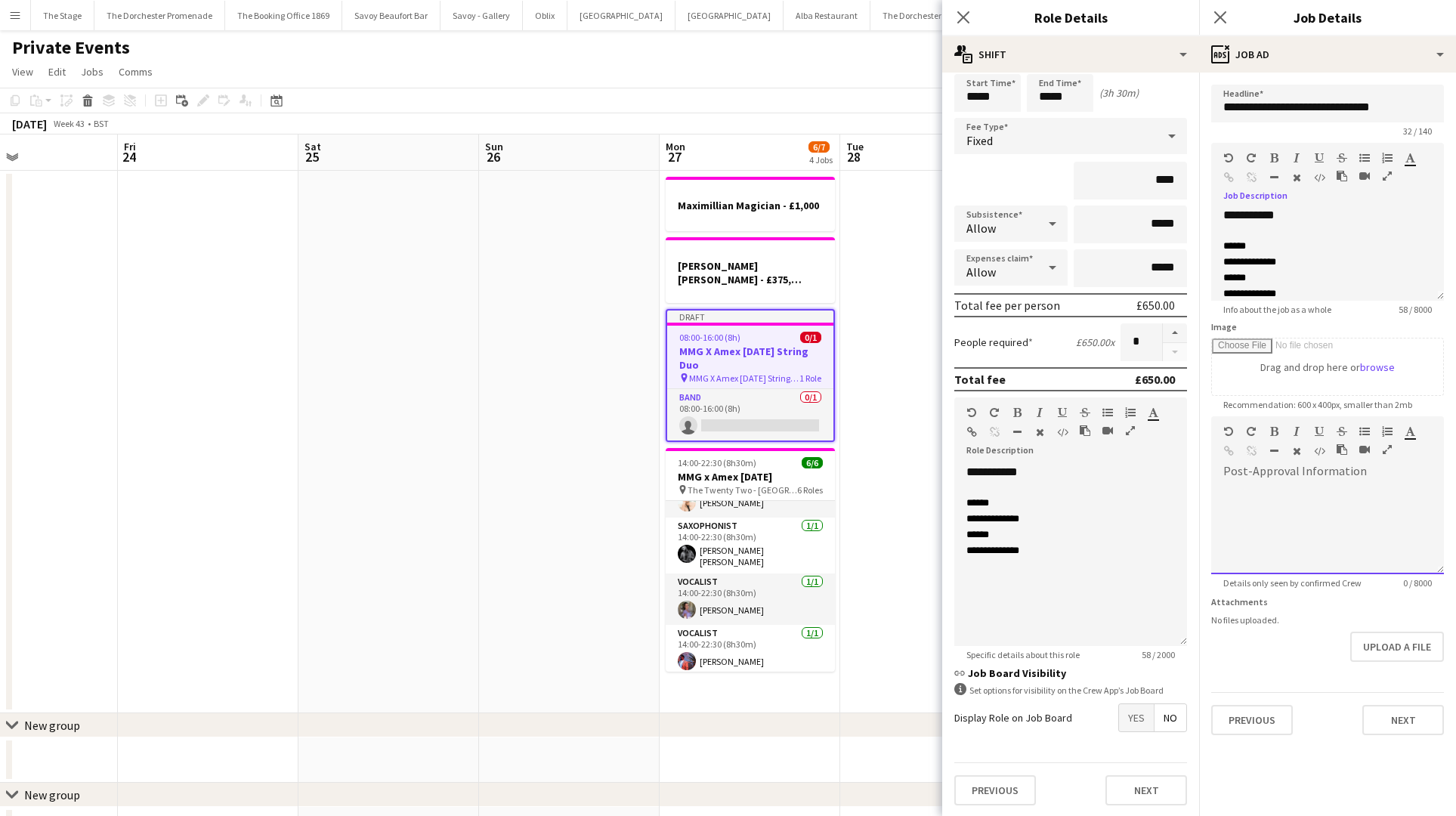
click at [1286, 479] on div at bounding box center [1327, 524] width 233 height 101
paste div
drag, startPoint x: 1411, startPoint y: 721, endPoint x: 1380, endPoint y: 709, distance: 33.2
click at [1408, 718] on button "Next" at bounding box center [1403, 720] width 82 height 30
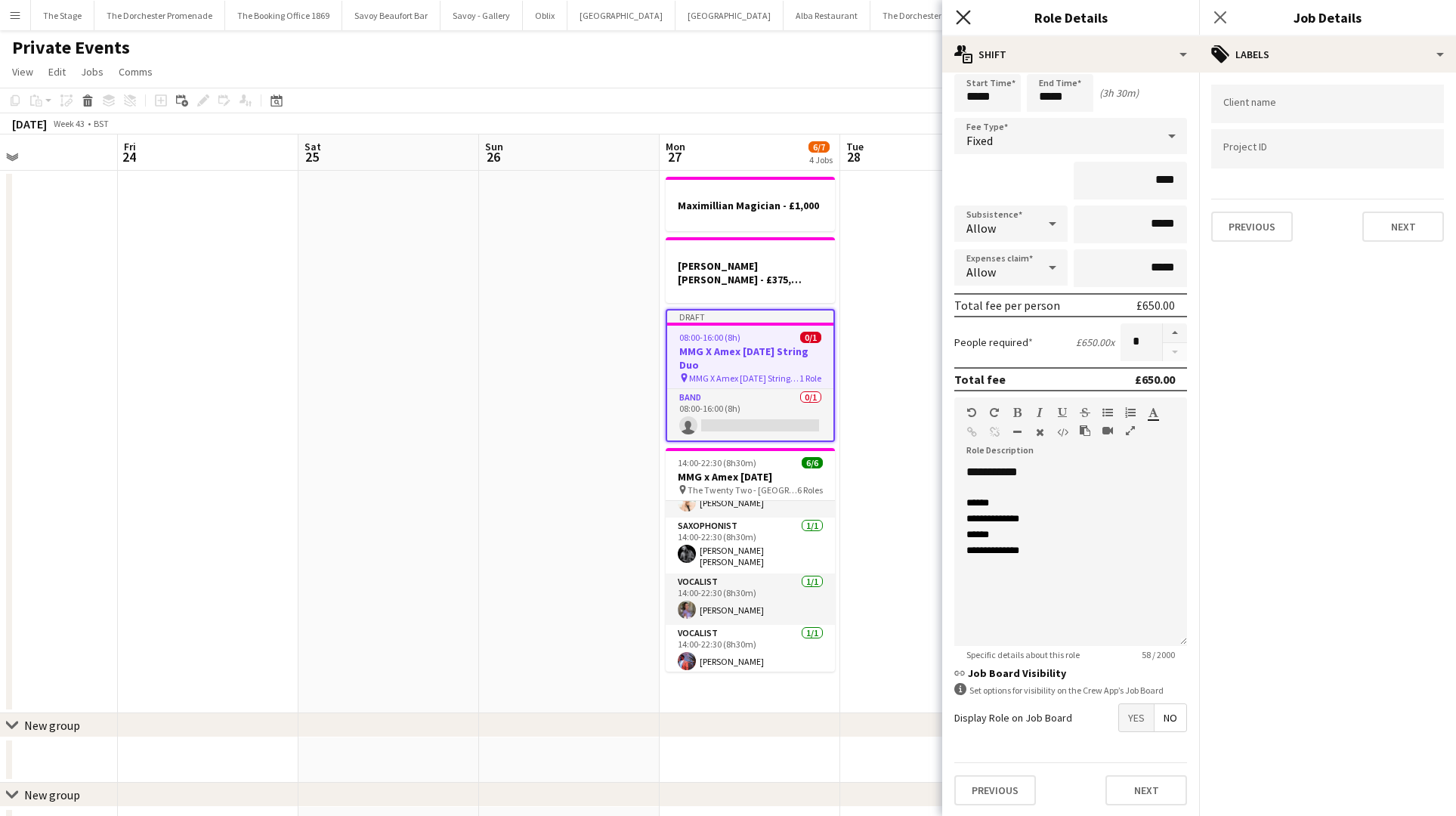
click at [959, 12] on icon "Close pop-in" at bounding box center [962, 17] width 14 height 14
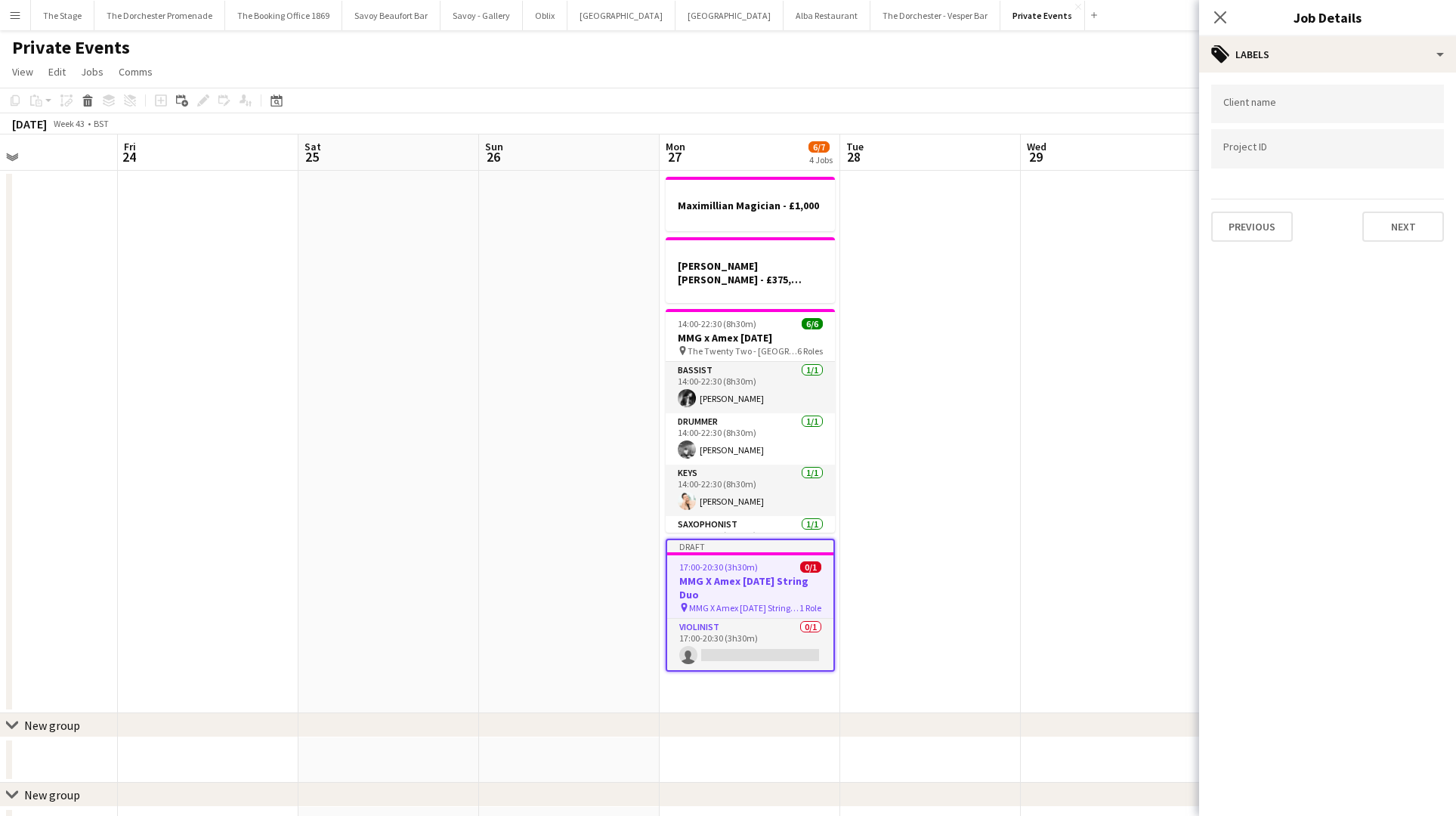
click at [1033, 394] on app-date-cell at bounding box center [1111, 442] width 181 height 542
